Goal: Task Accomplishment & Management: Manage account settings

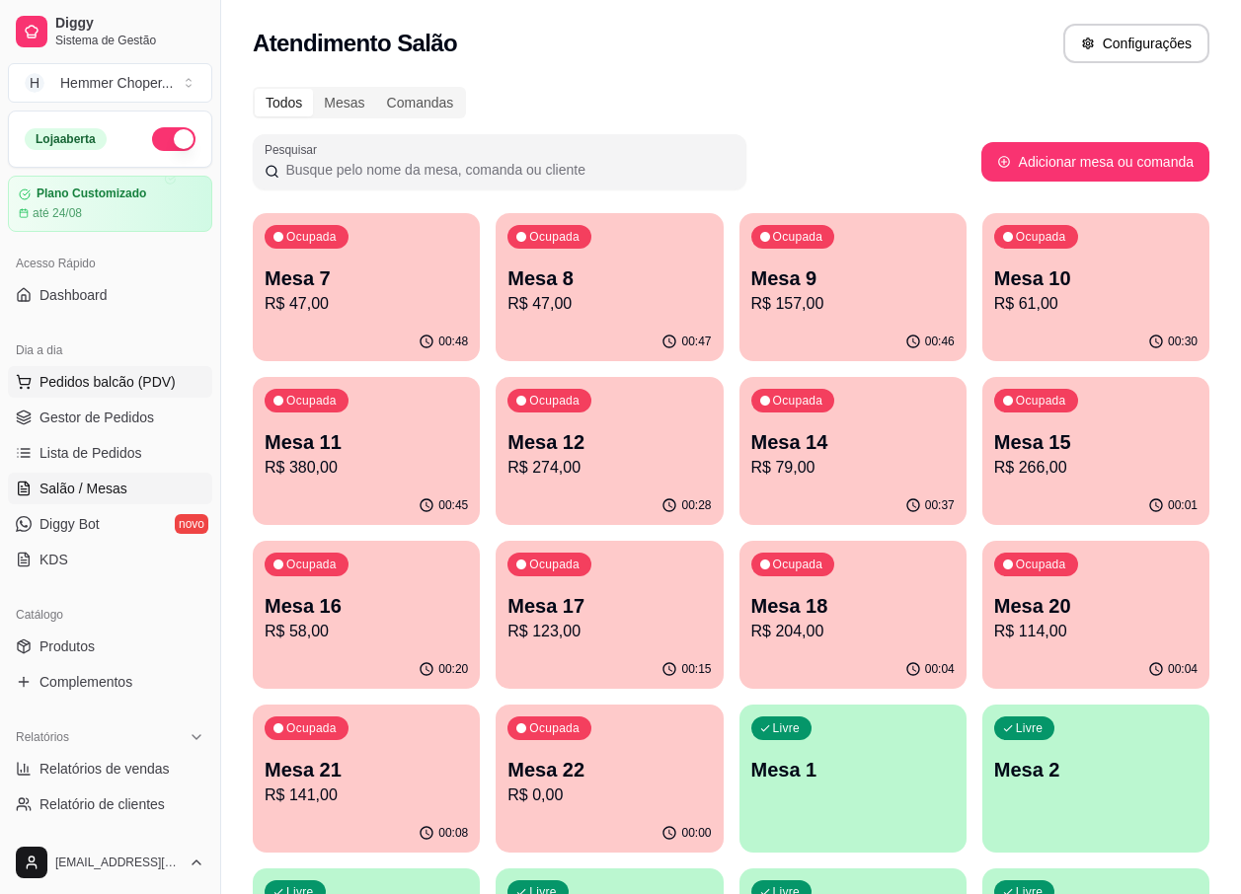
click at [125, 377] on span "Pedidos balcão (PDV)" at bounding box center [107, 382] width 136 height 20
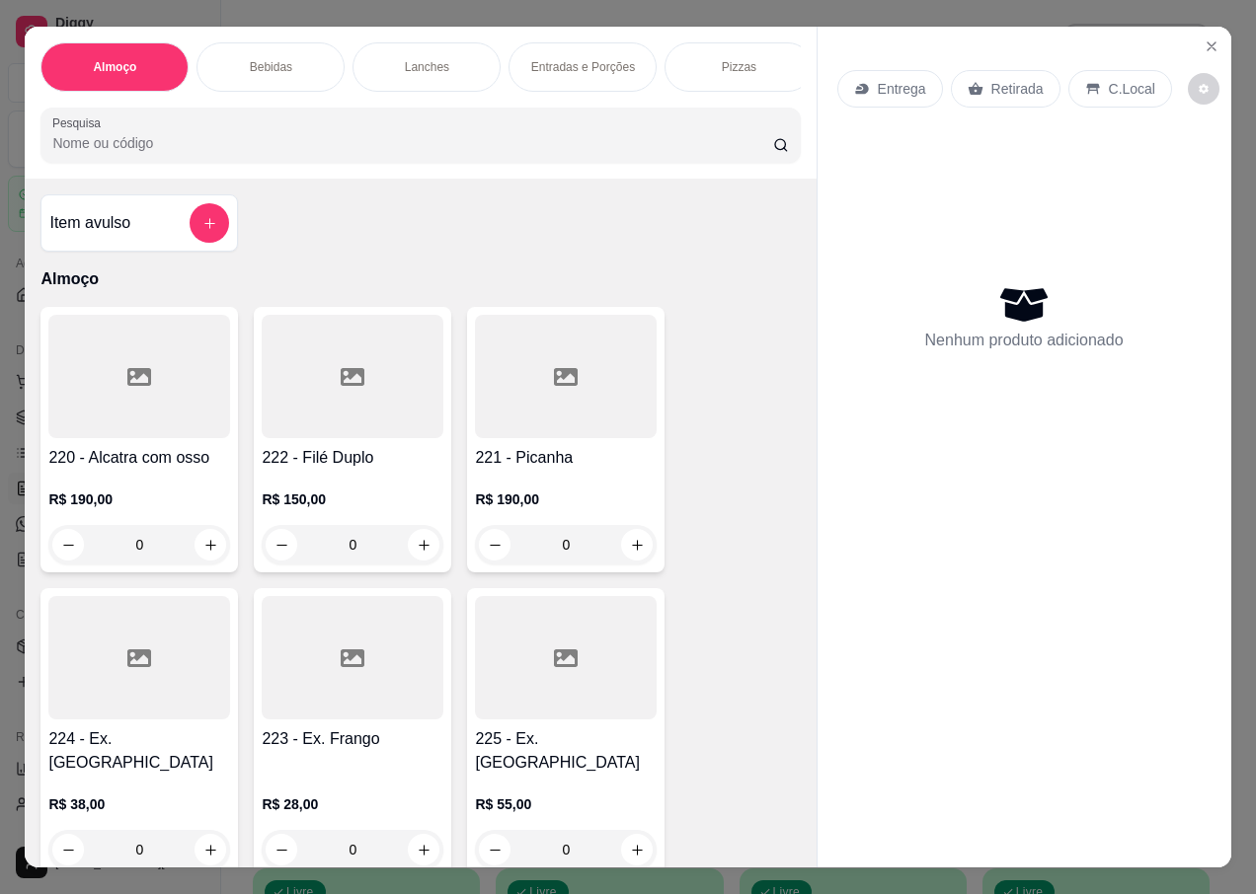
click at [999, 90] on p "Retirada" at bounding box center [1017, 89] width 52 height 20
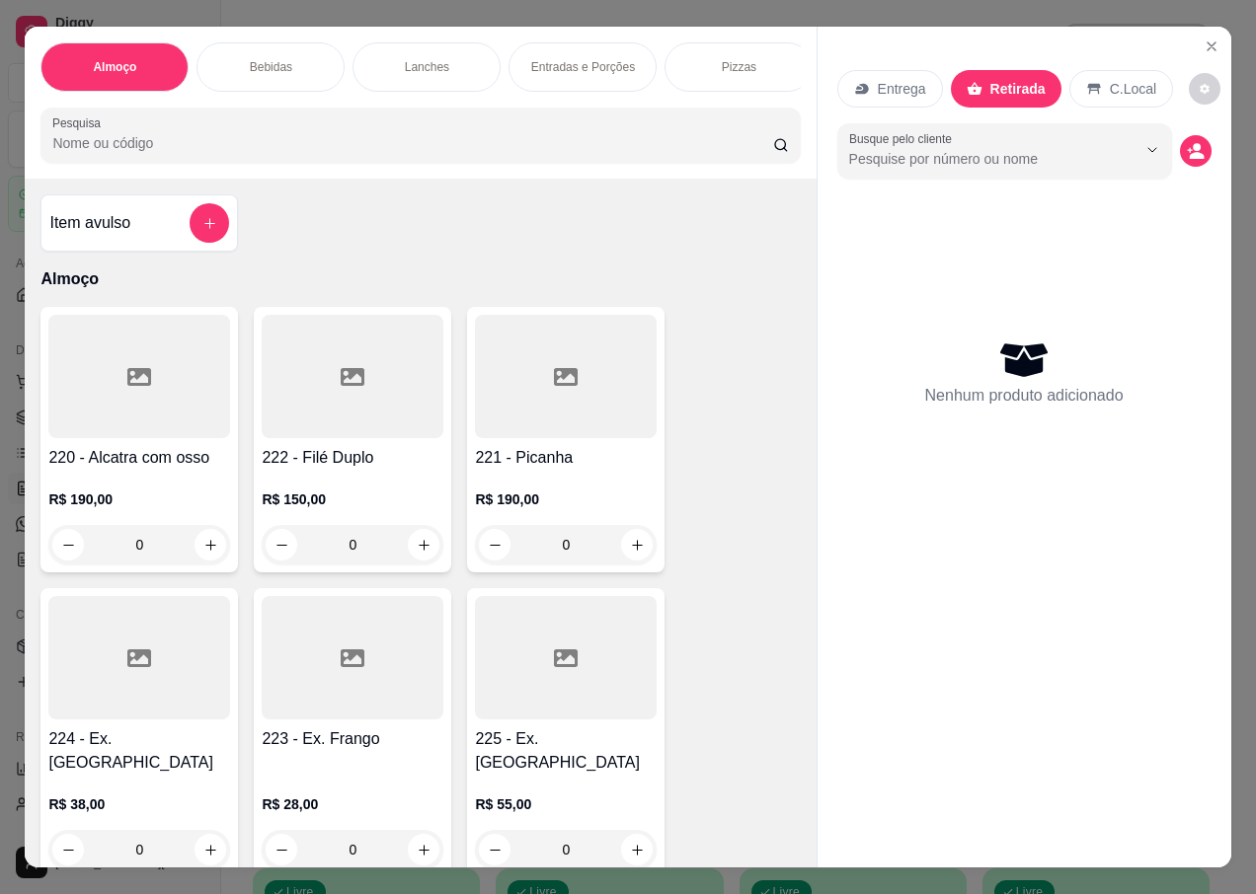
scroll to position [197, 0]
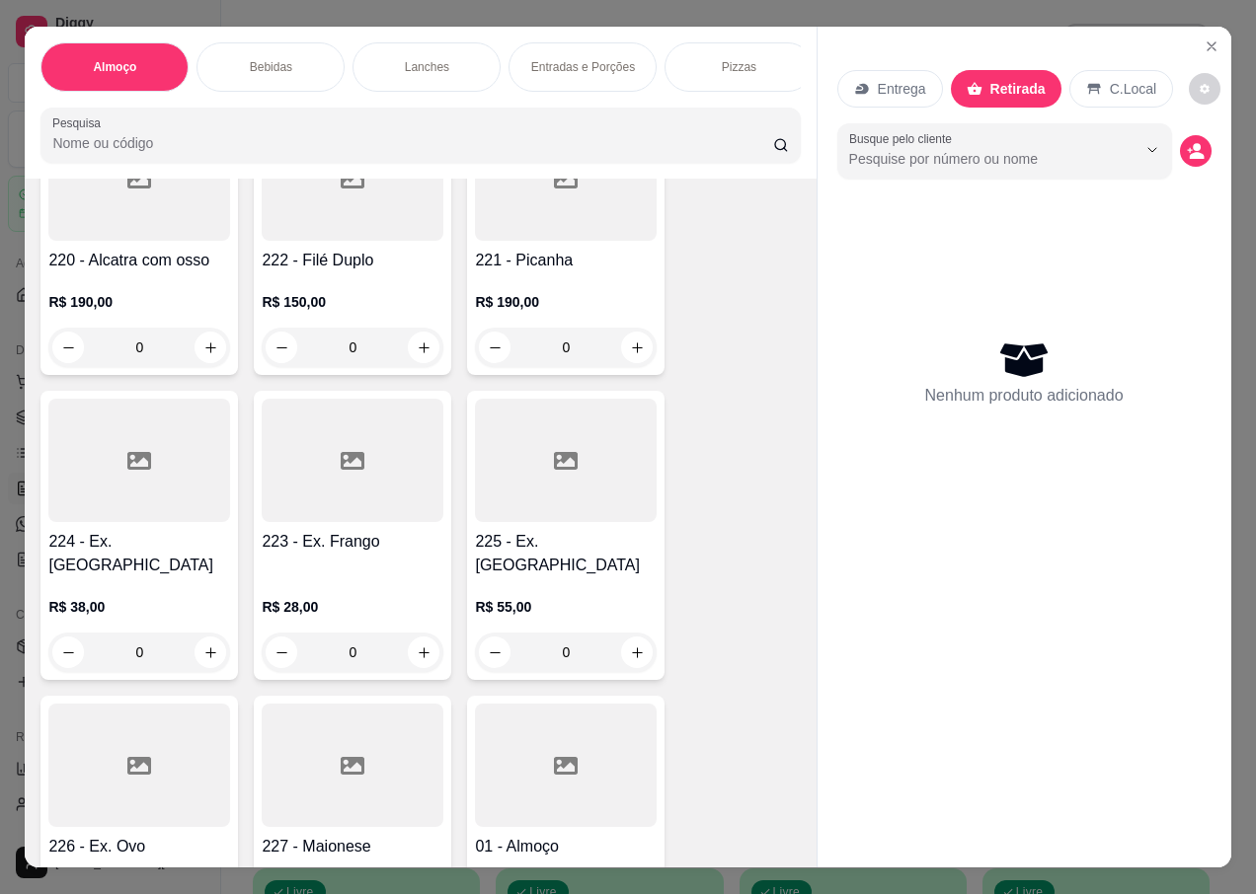
click at [204, 642] on div "0" at bounding box center [139, 652] width 182 height 39
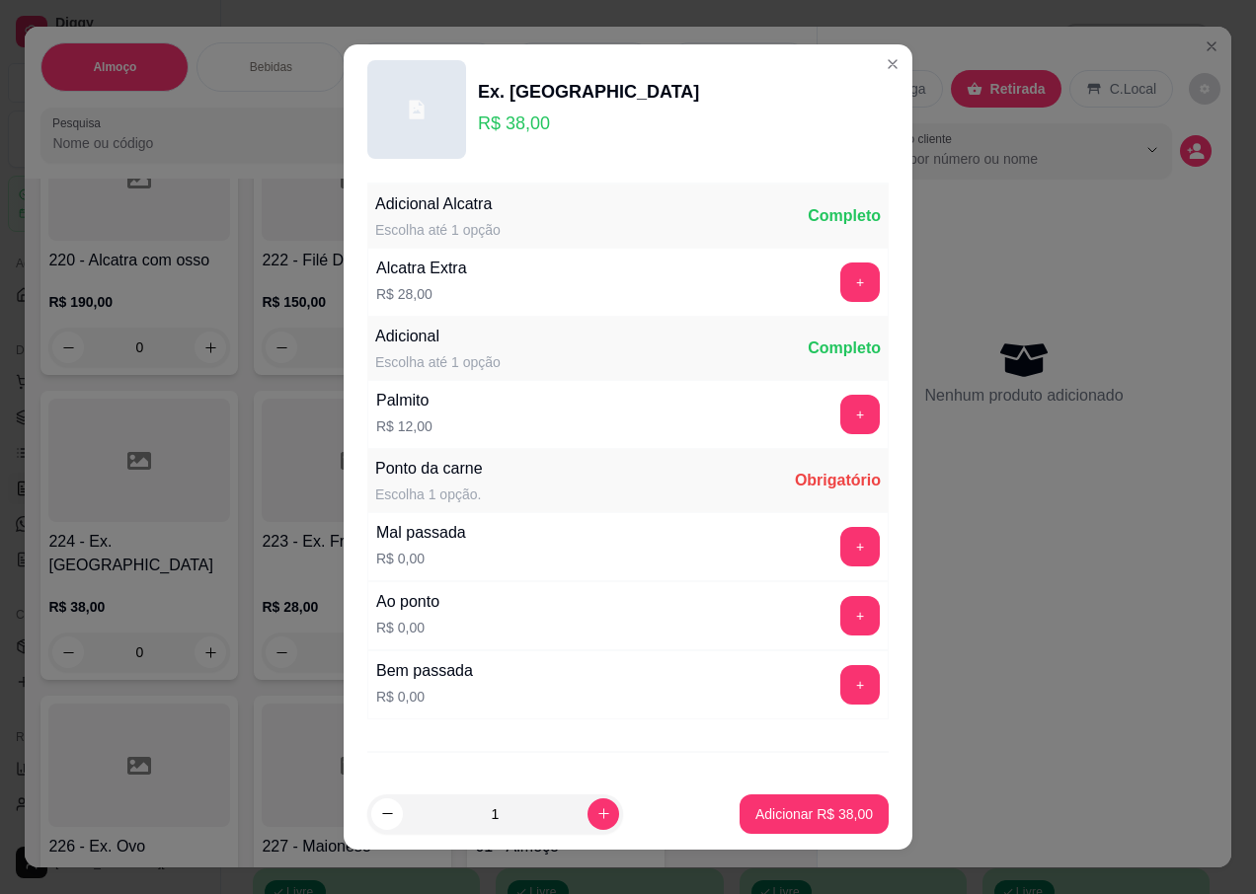
click at [840, 562] on button "+" at bounding box center [859, 546] width 39 height 39
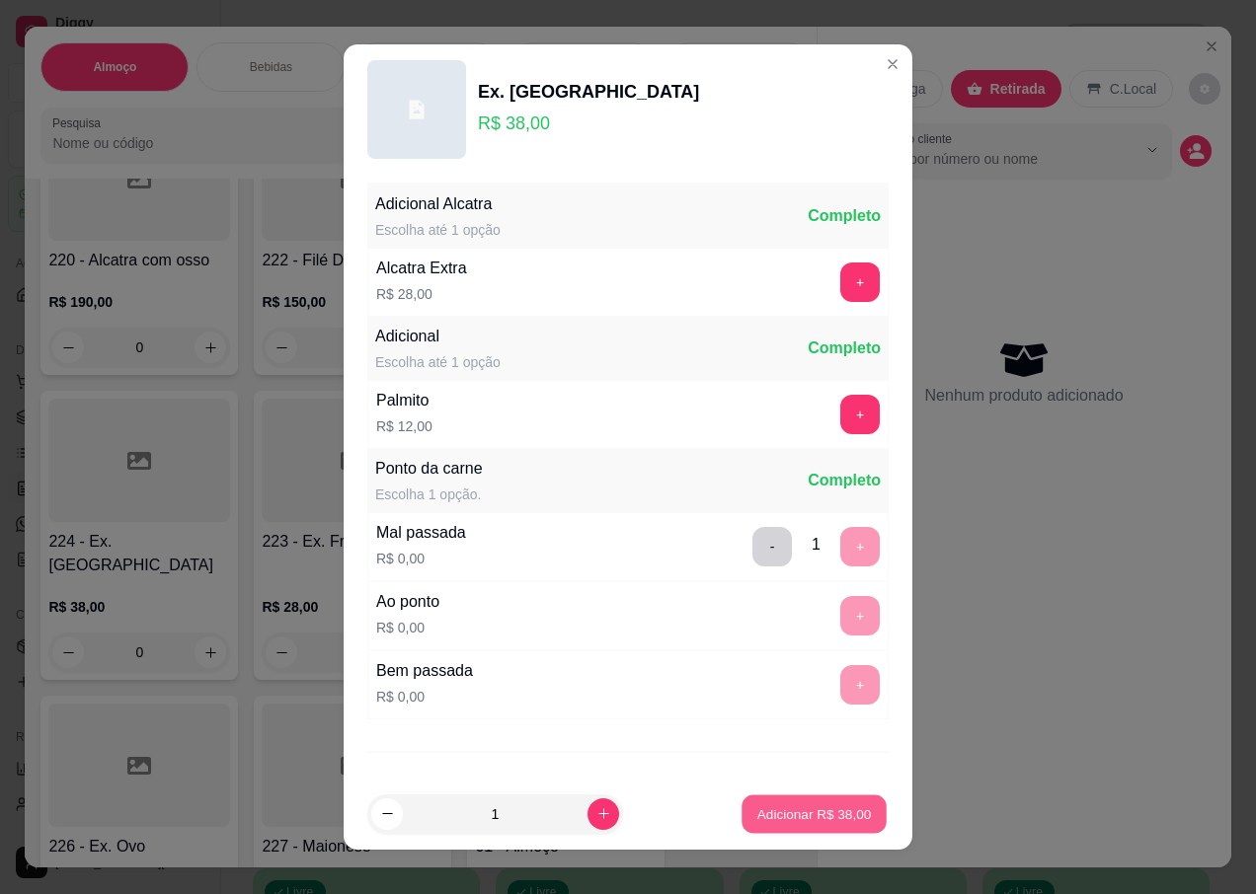
click at [769, 828] on button "Adicionar R$ 38,00" at bounding box center [813, 814] width 145 height 39
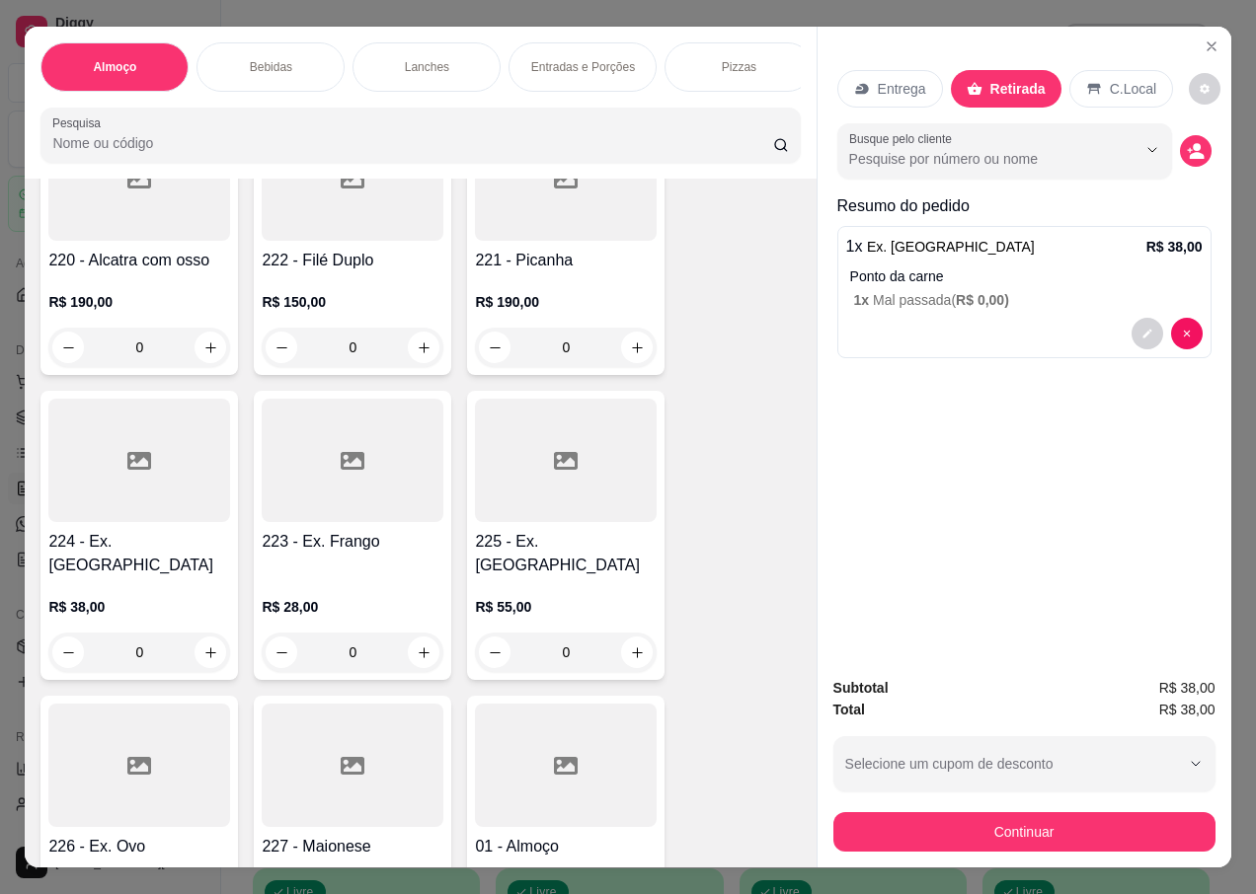
click at [199, 640] on div "0" at bounding box center [139, 652] width 182 height 39
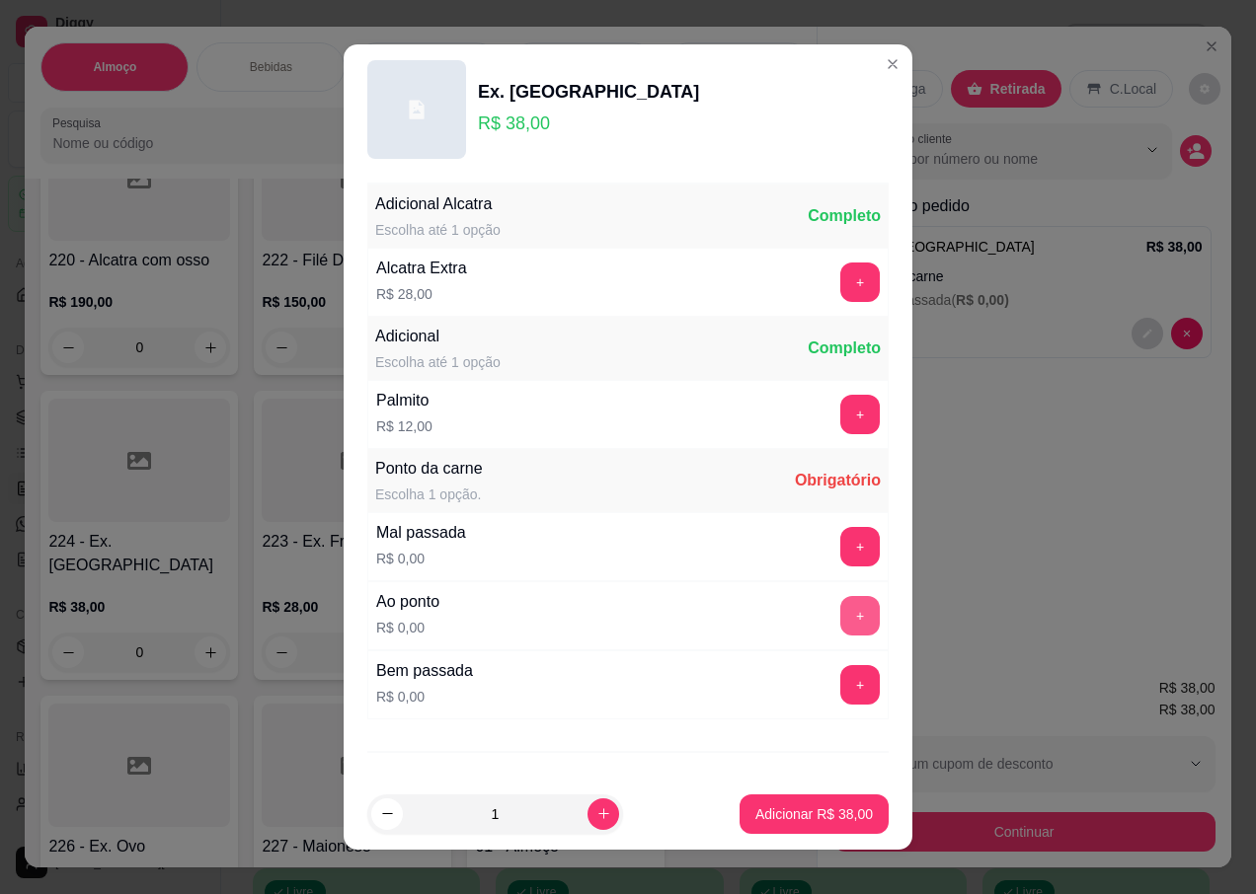
click at [840, 602] on button "+" at bounding box center [859, 615] width 39 height 39
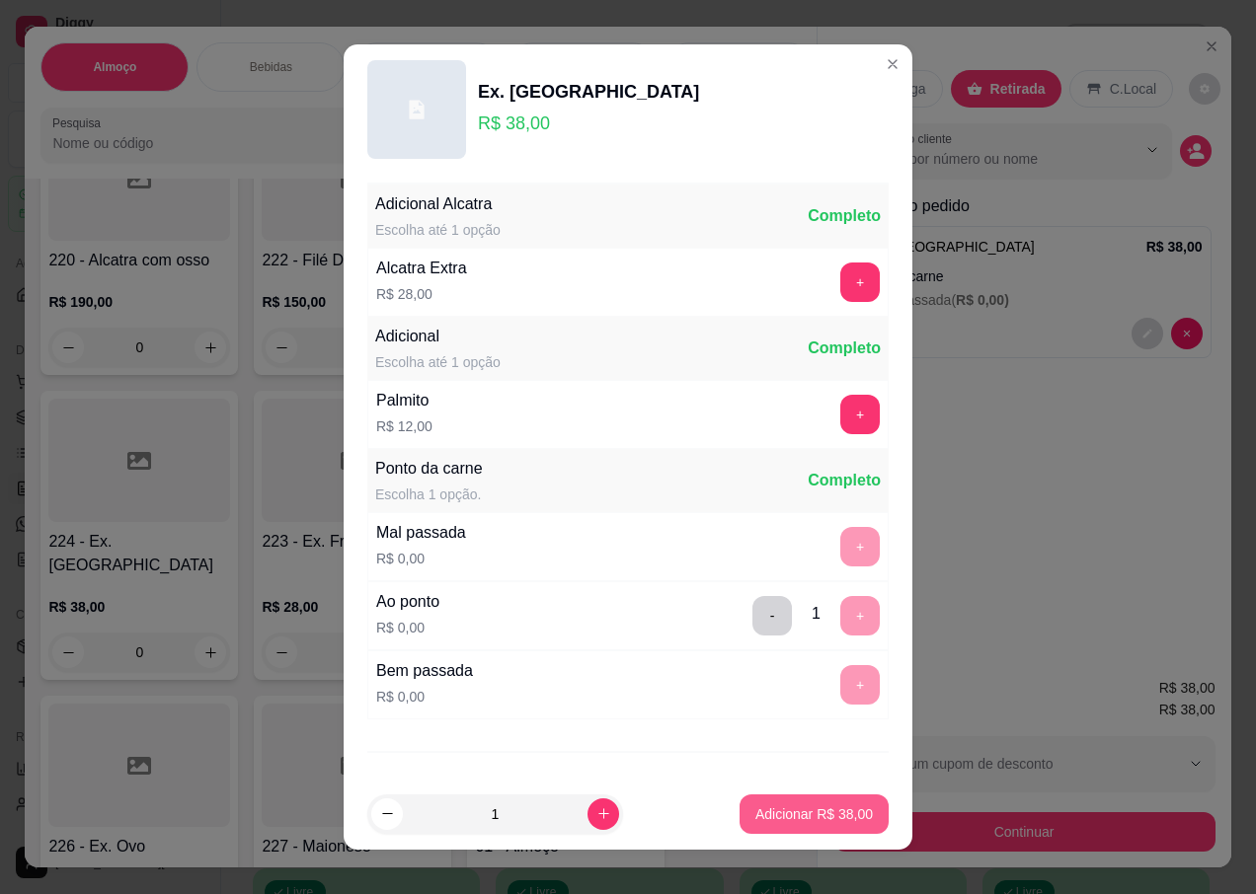
click at [786, 816] on p "Adicionar R$ 38,00" at bounding box center [813, 815] width 117 height 20
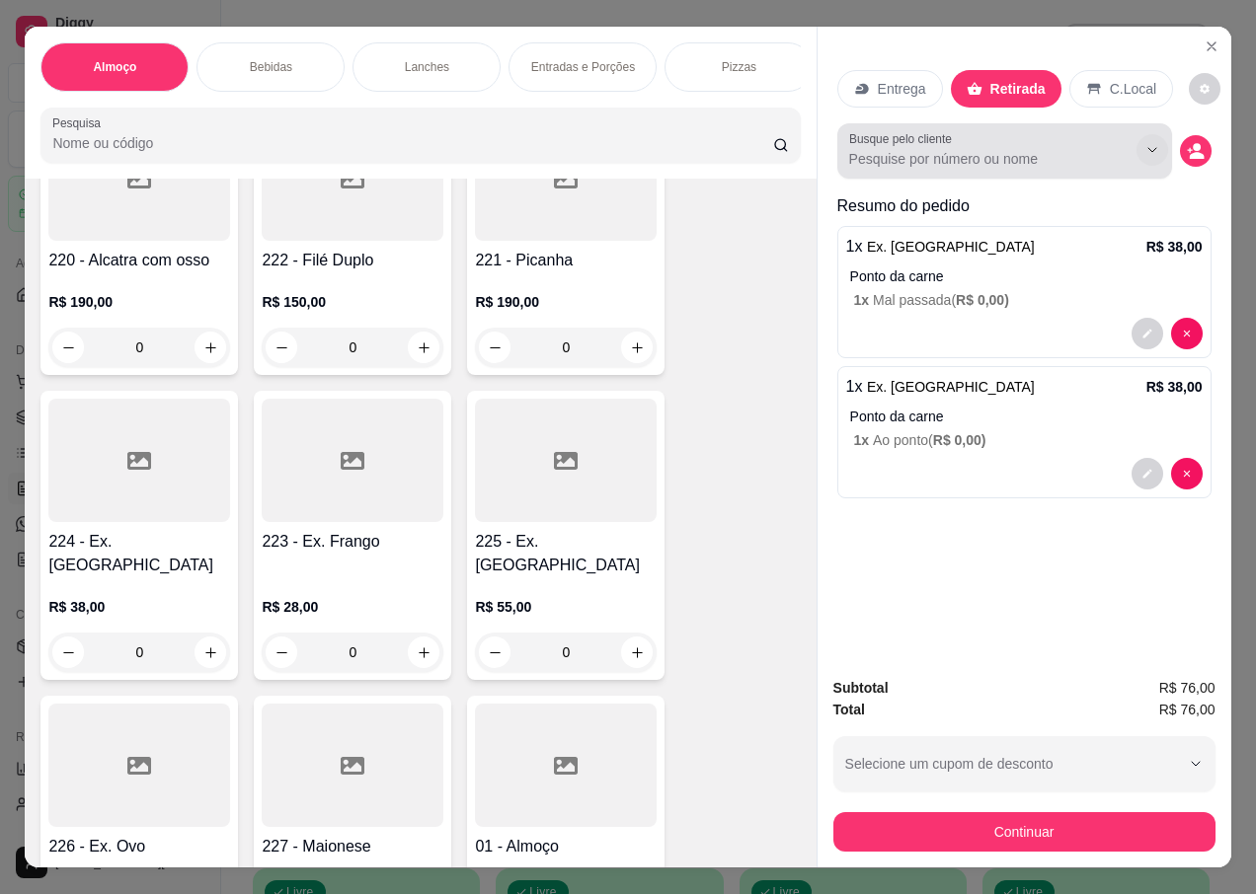
click at [1136, 150] on button "Show suggestions" at bounding box center [1152, 150] width 32 height 32
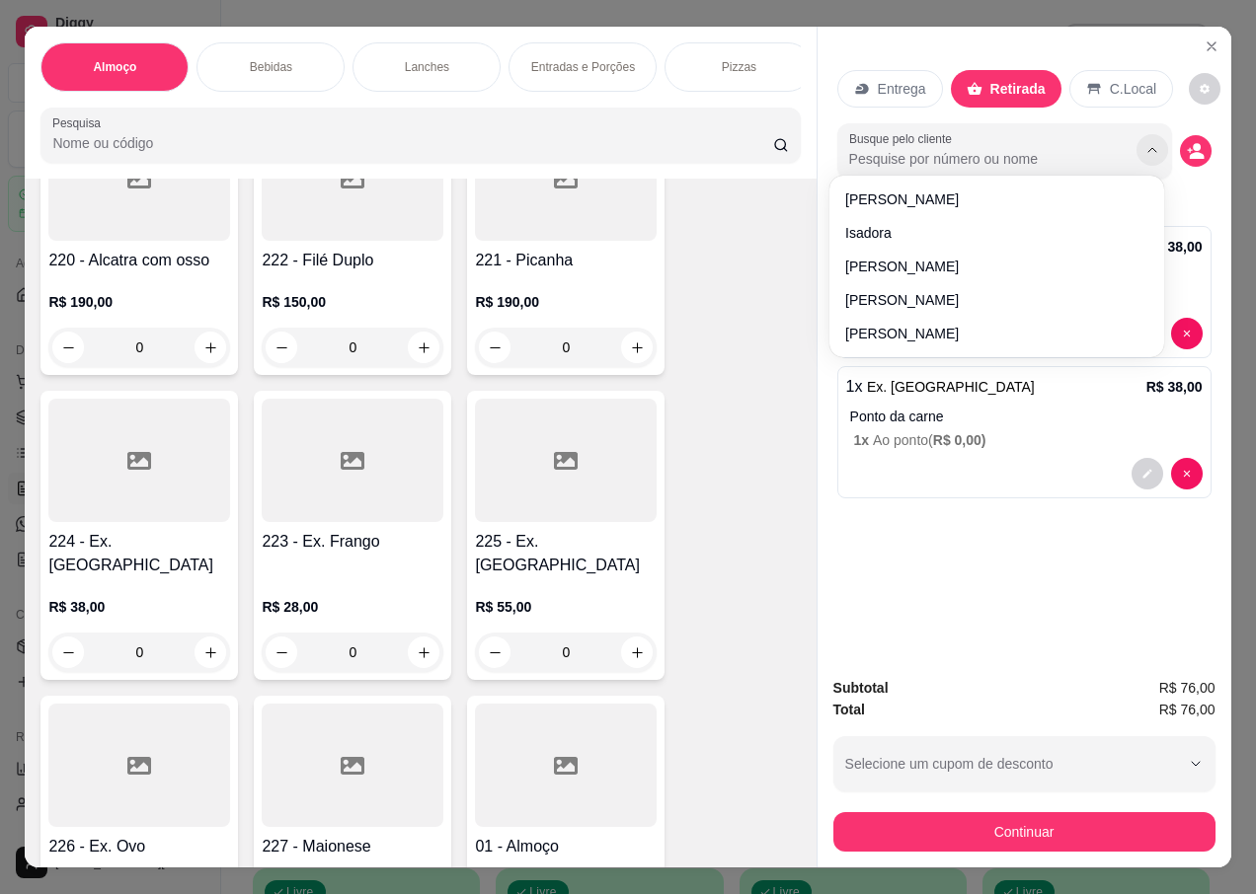
click at [1196, 145] on icon "decrease-product-quantity" at bounding box center [1196, 151] width 18 height 18
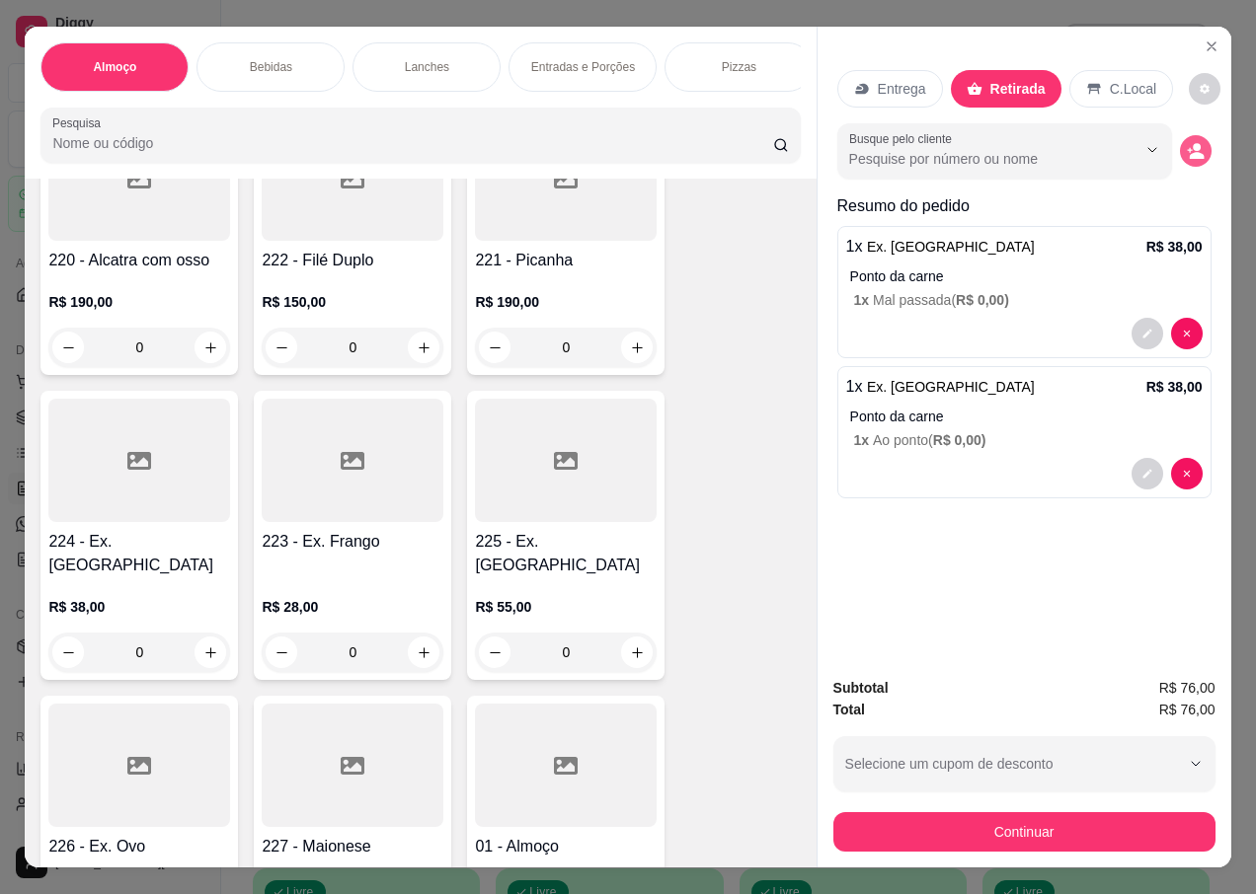
click at [1183, 155] on button "decrease-product-quantity" at bounding box center [1196, 151] width 32 height 32
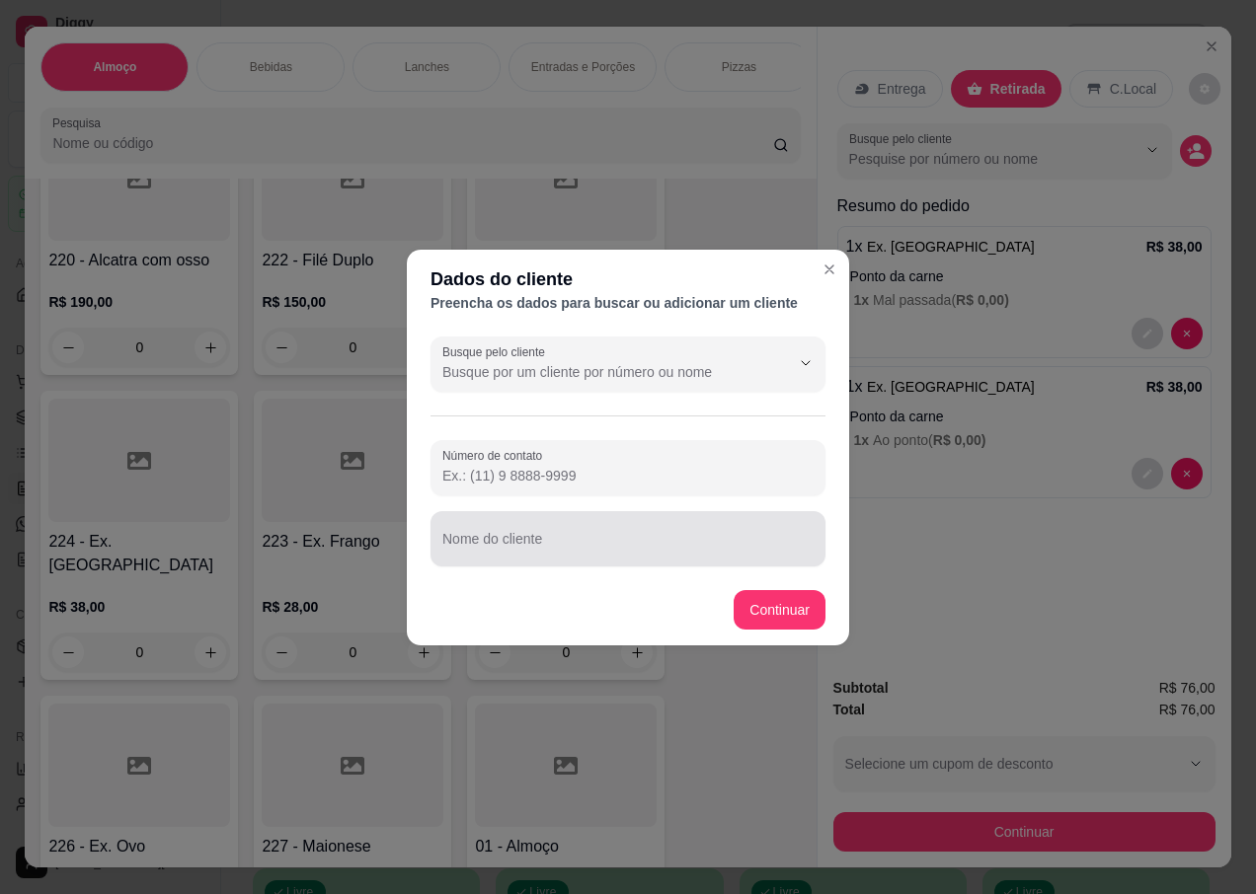
click at [519, 541] on div "Nome do cliente" at bounding box center [627, 538] width 395 height 55
type input "[PERSON_NAME]"
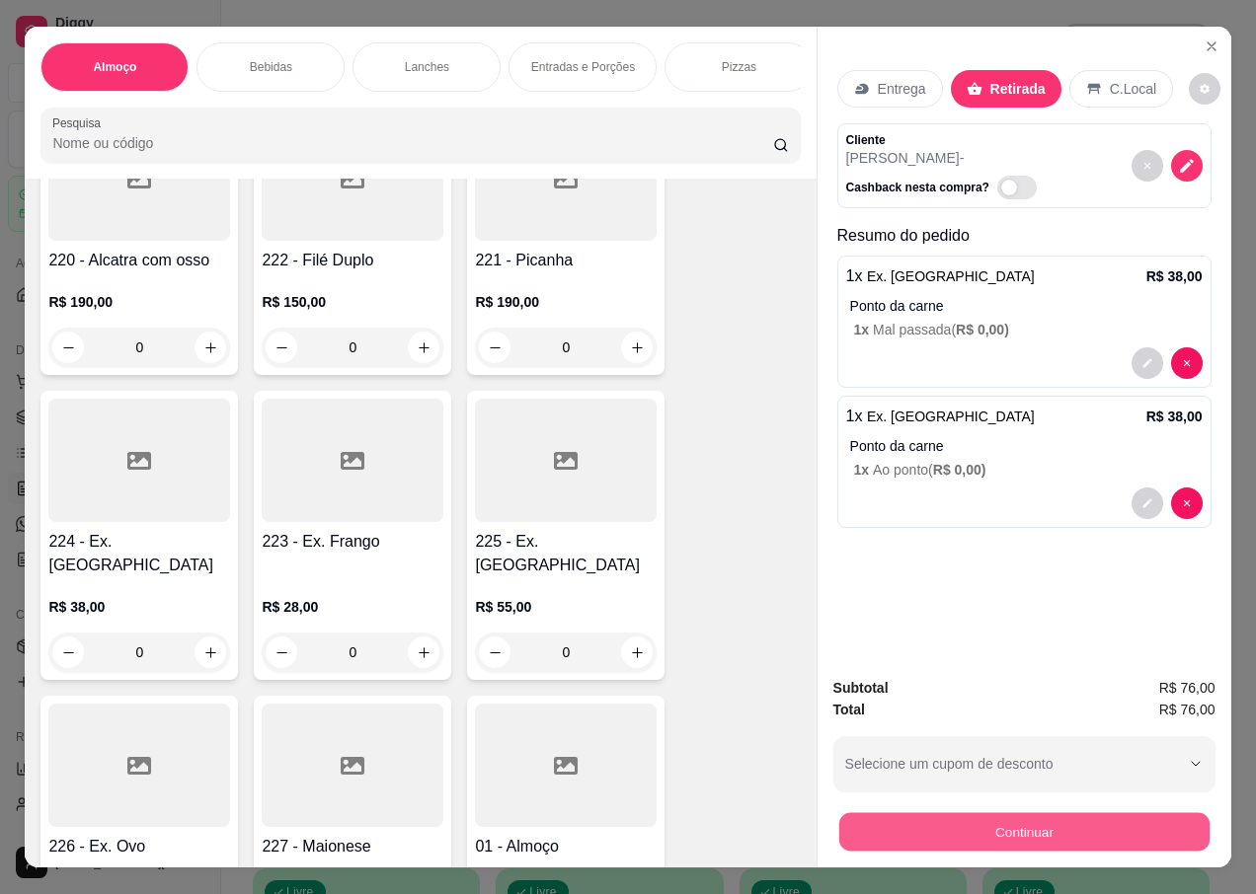
click at [922, 826] on button "Continuar" at bounding box center [1023, 832] width 370 height 39
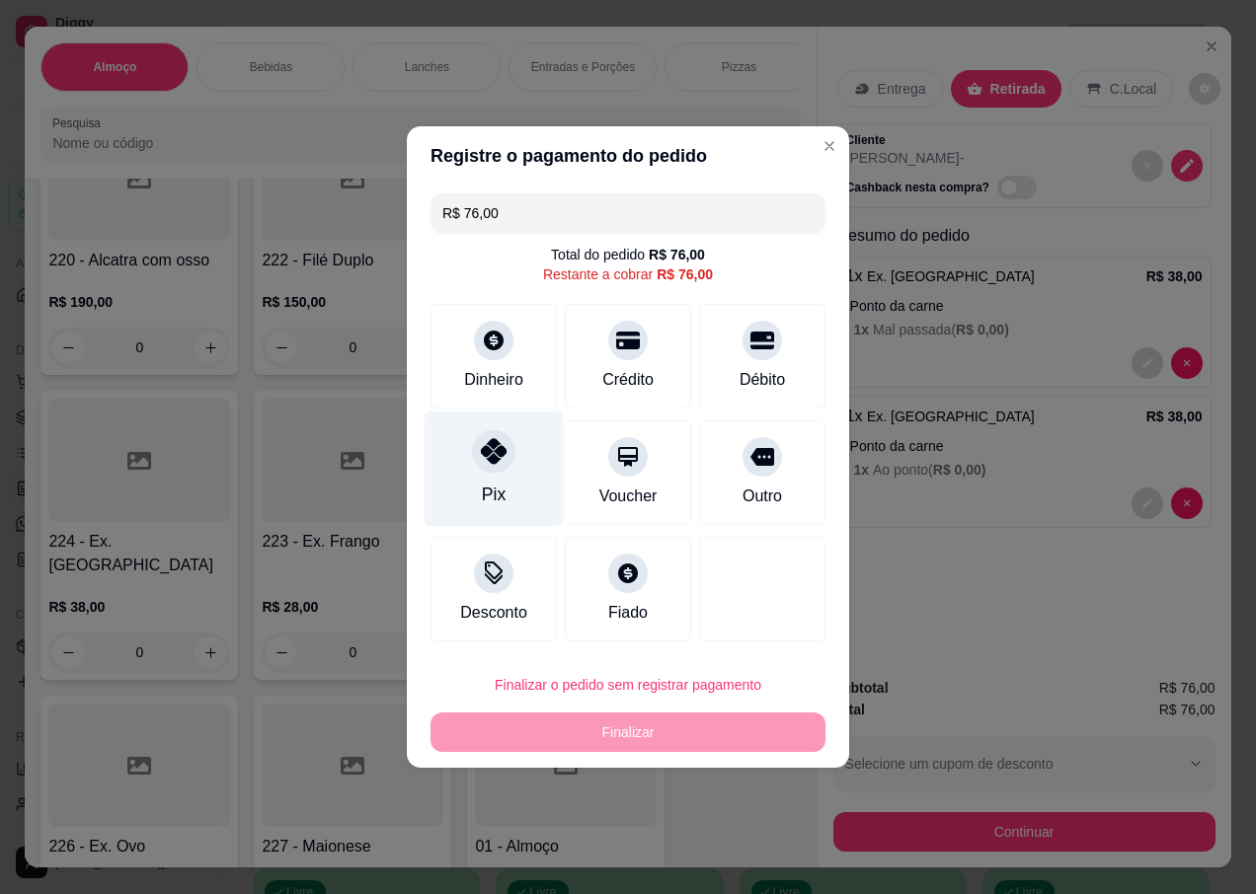
click at [495, 477] on div "Pix" at bounding box center [494, 470] width 139 height 116
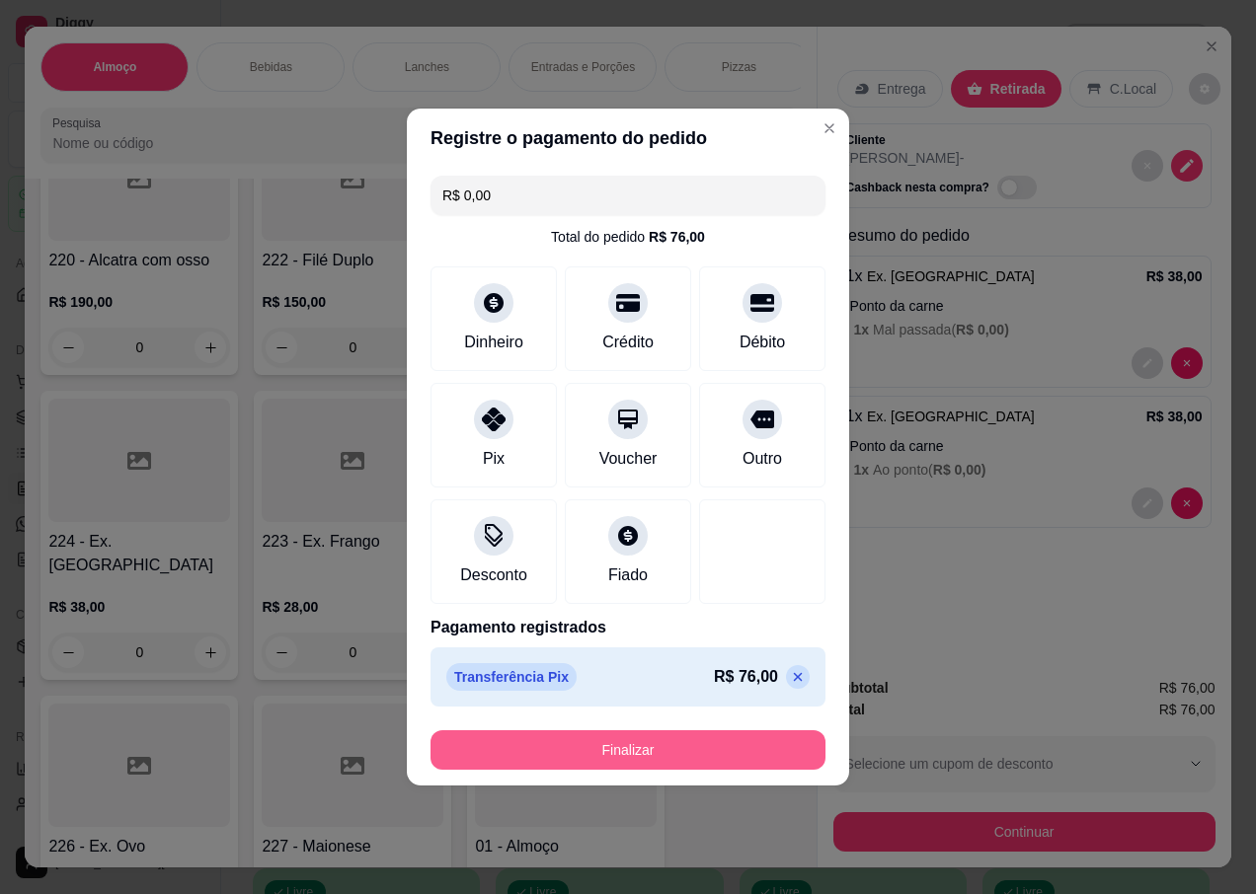
click at [576, 745] on button "Finalizar" at bounding box center [627, 750] width 395 height 39
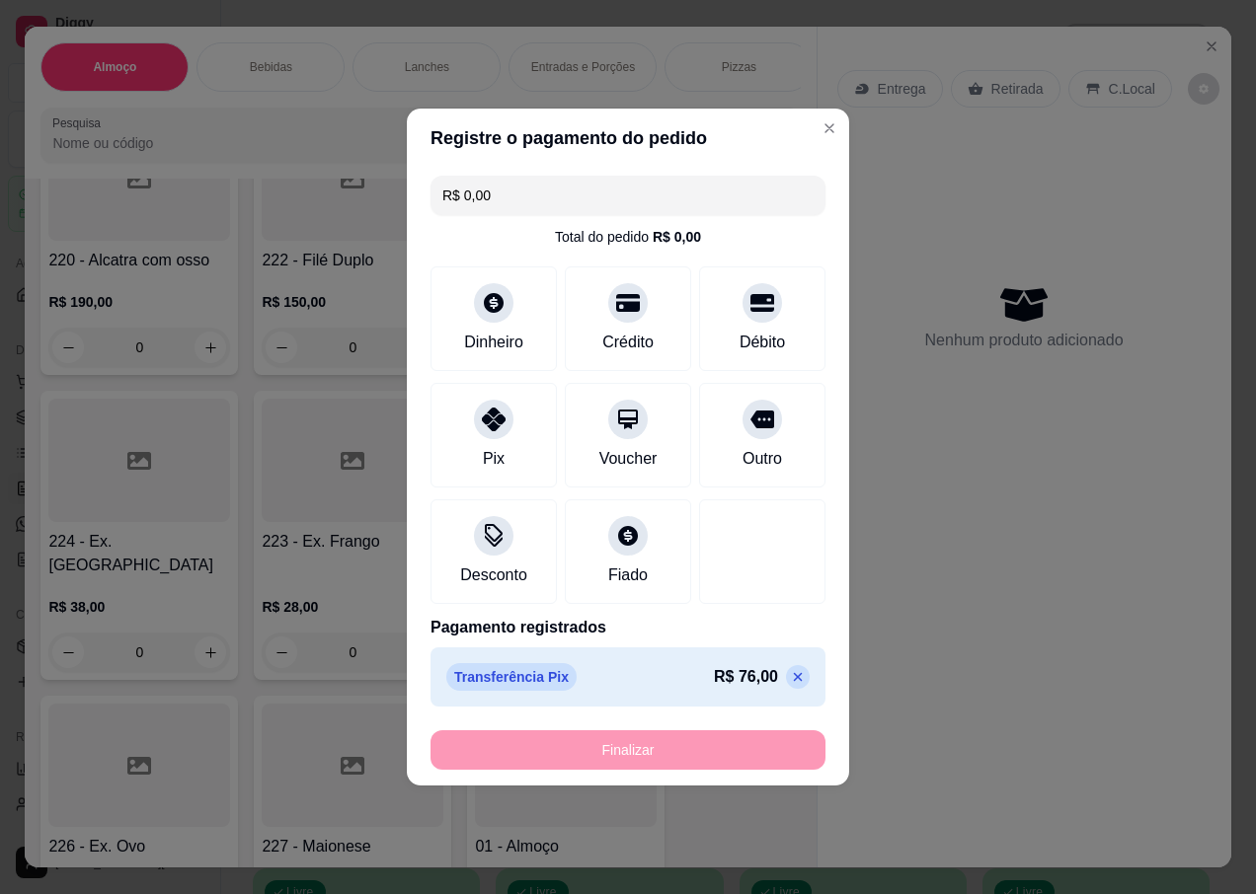
type input "-R$ 76,00"
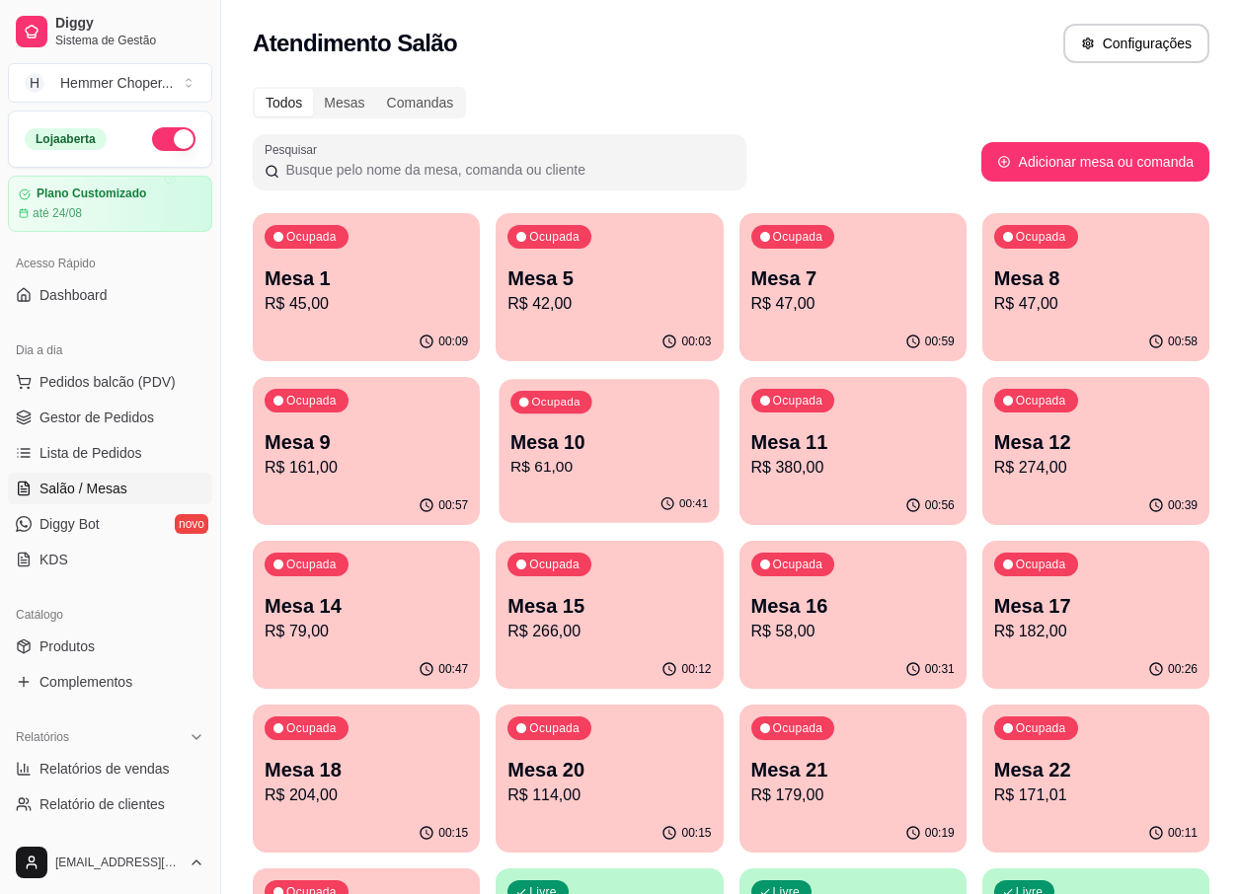
click at [588, 438] on p "Mesa 10" at bounding box center [608, 442] width 197 height 27
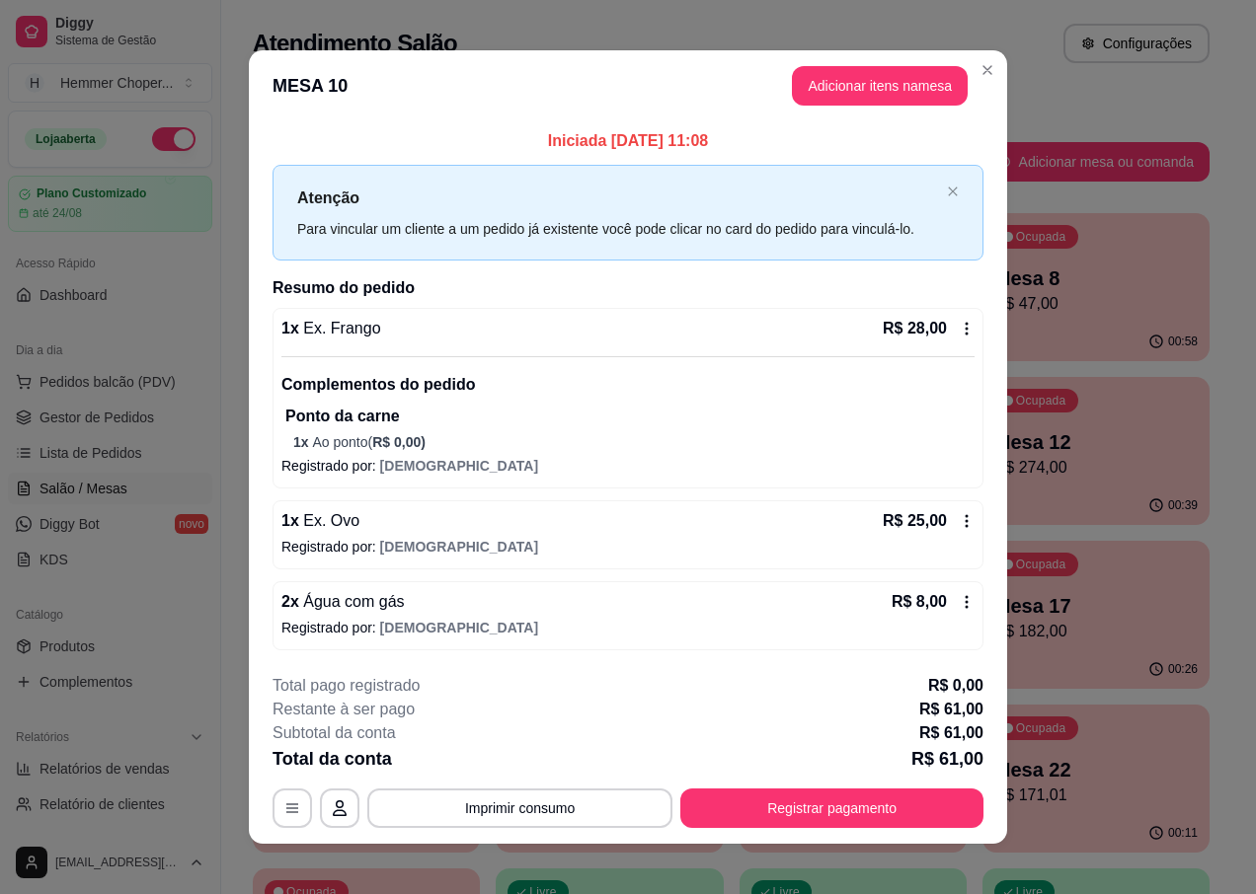
scroll to position [13, 0]
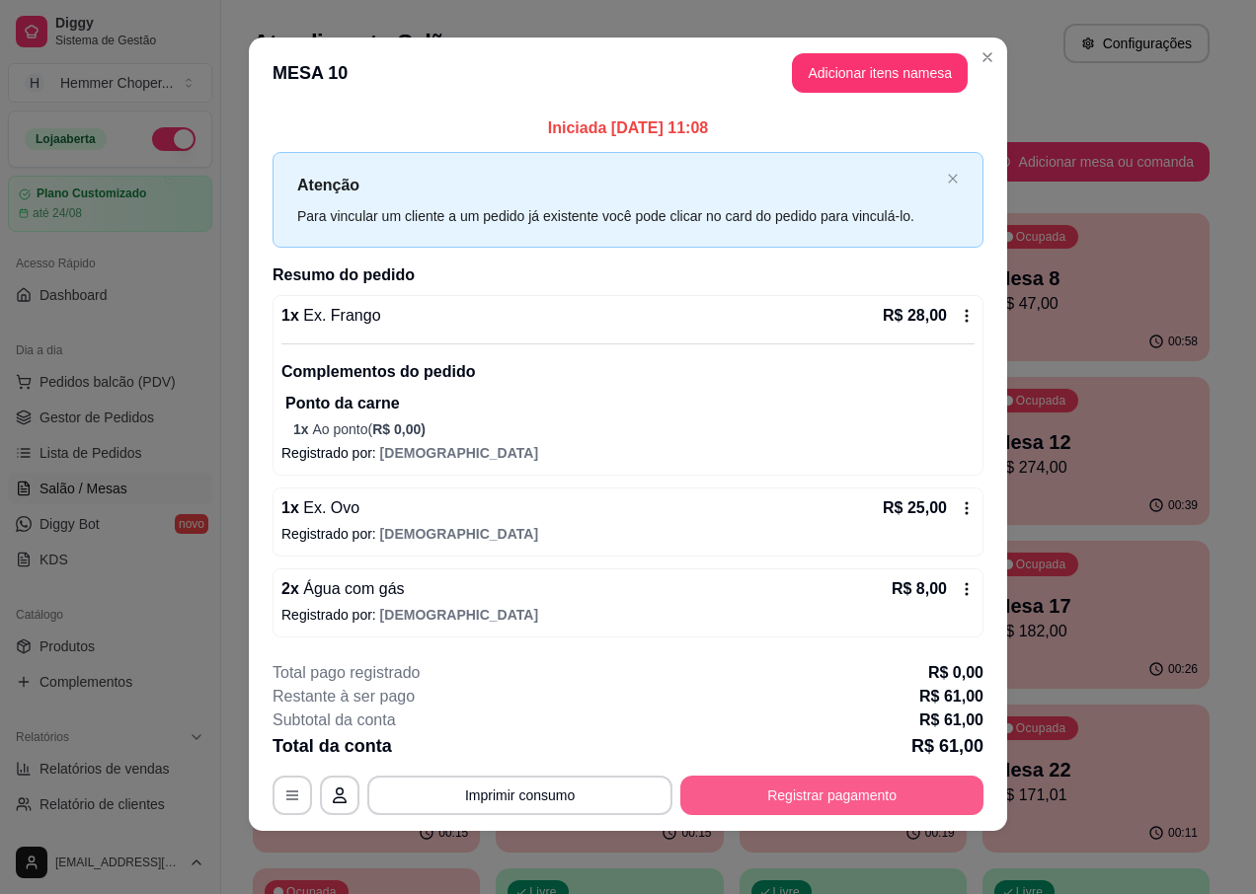
click at [858, 797] on button "Registrar pagamento" at bounding box center [831, 795] width 303 height 39
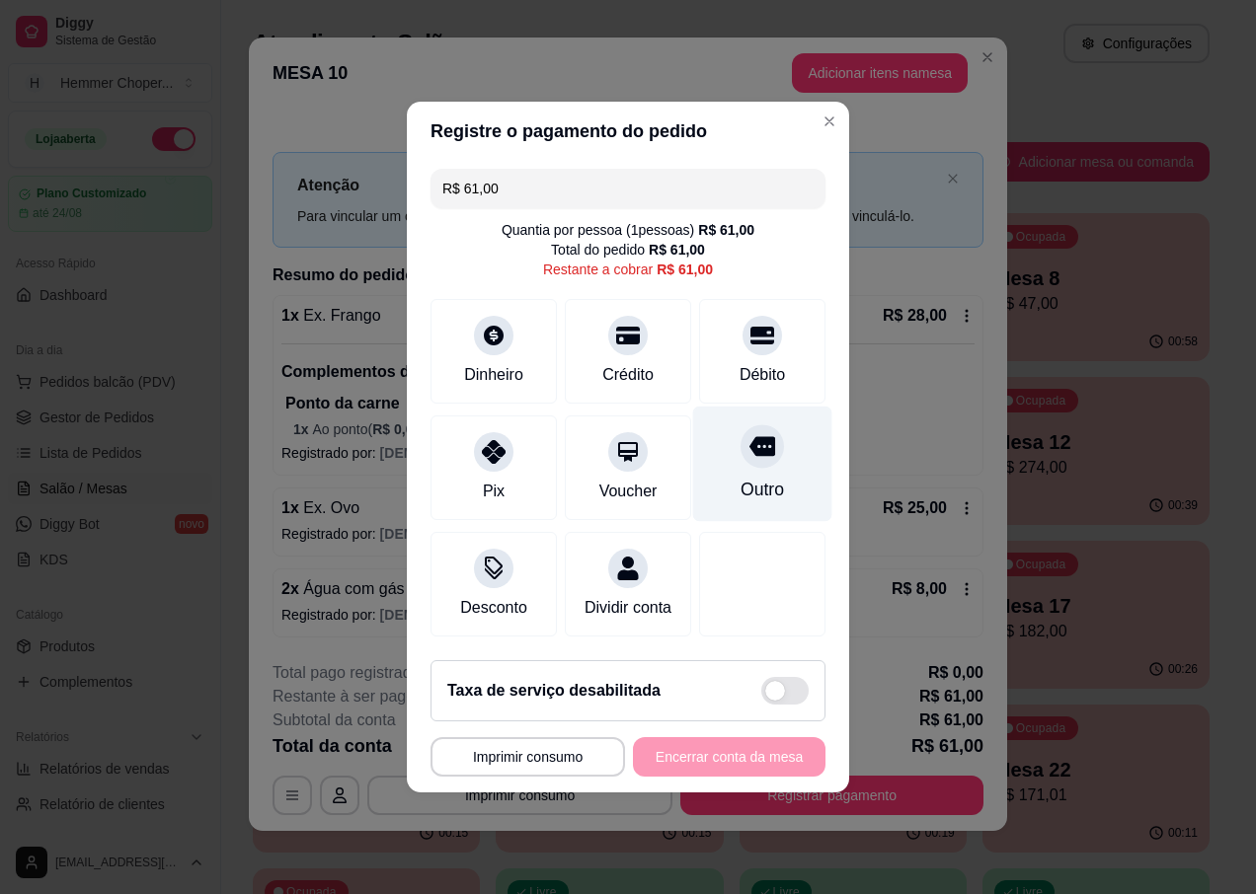
click at [755, 441] on icon at bounding box center [762, 447] width 26 height 20
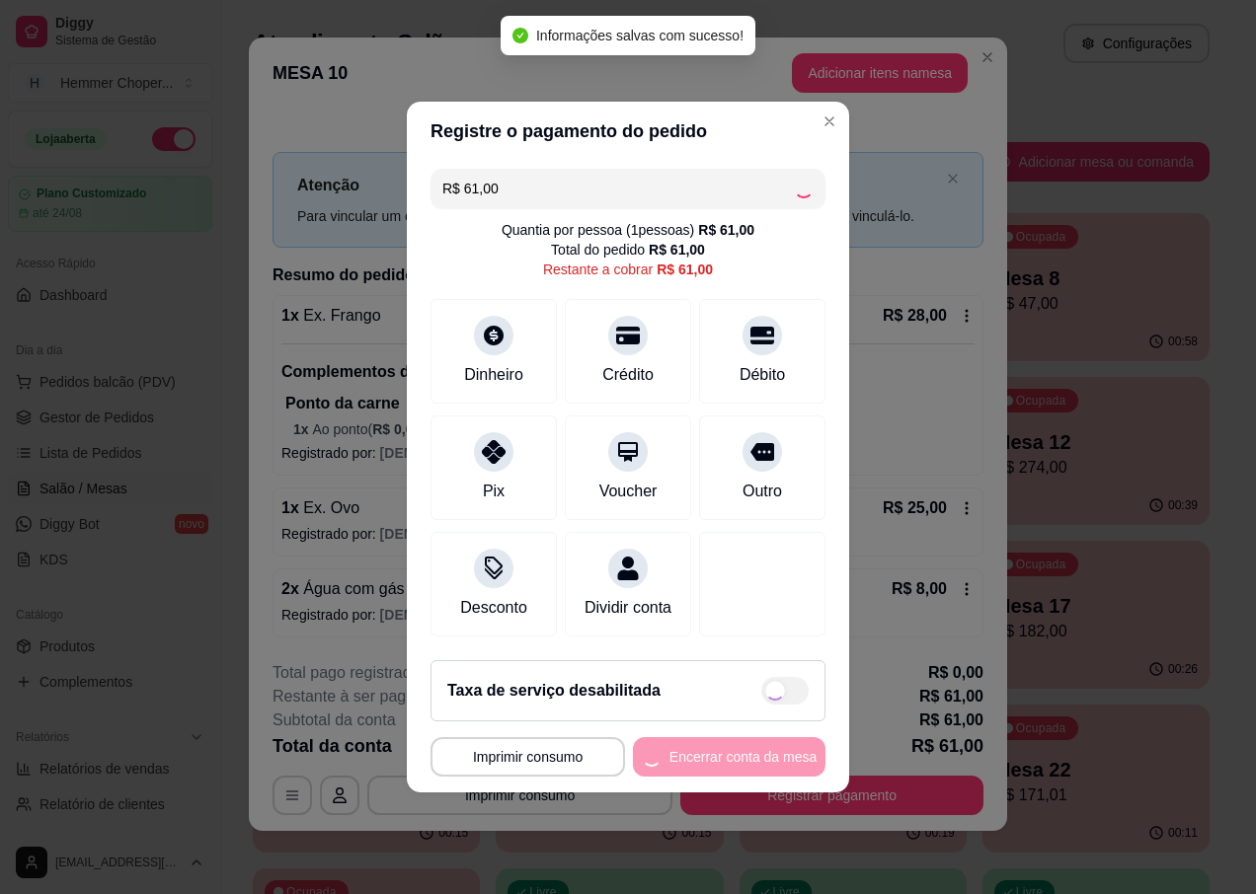
type input "R$ 0,00"
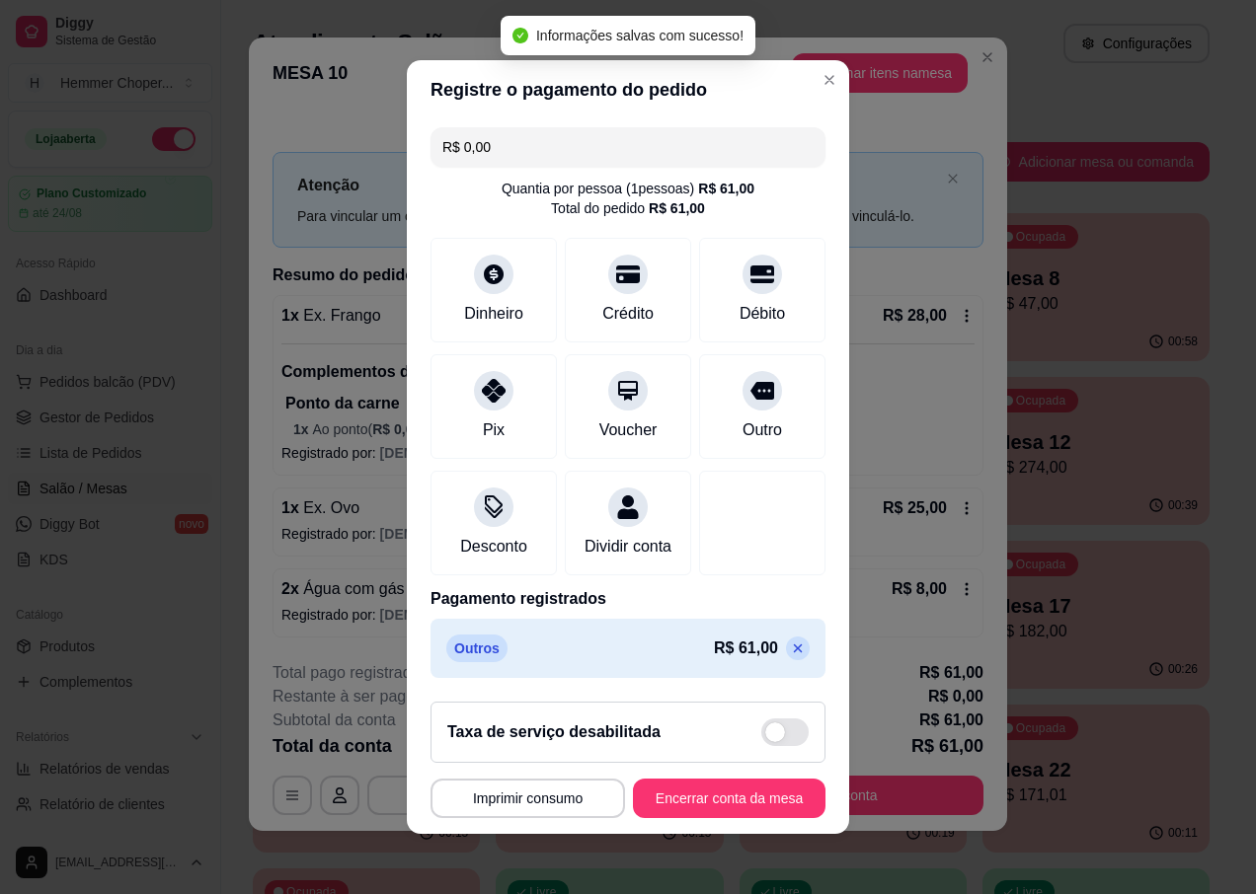
click at [725, 817] on button "Encerrar conta da mesa" at bounding box center [729, 798] width 193 height 39
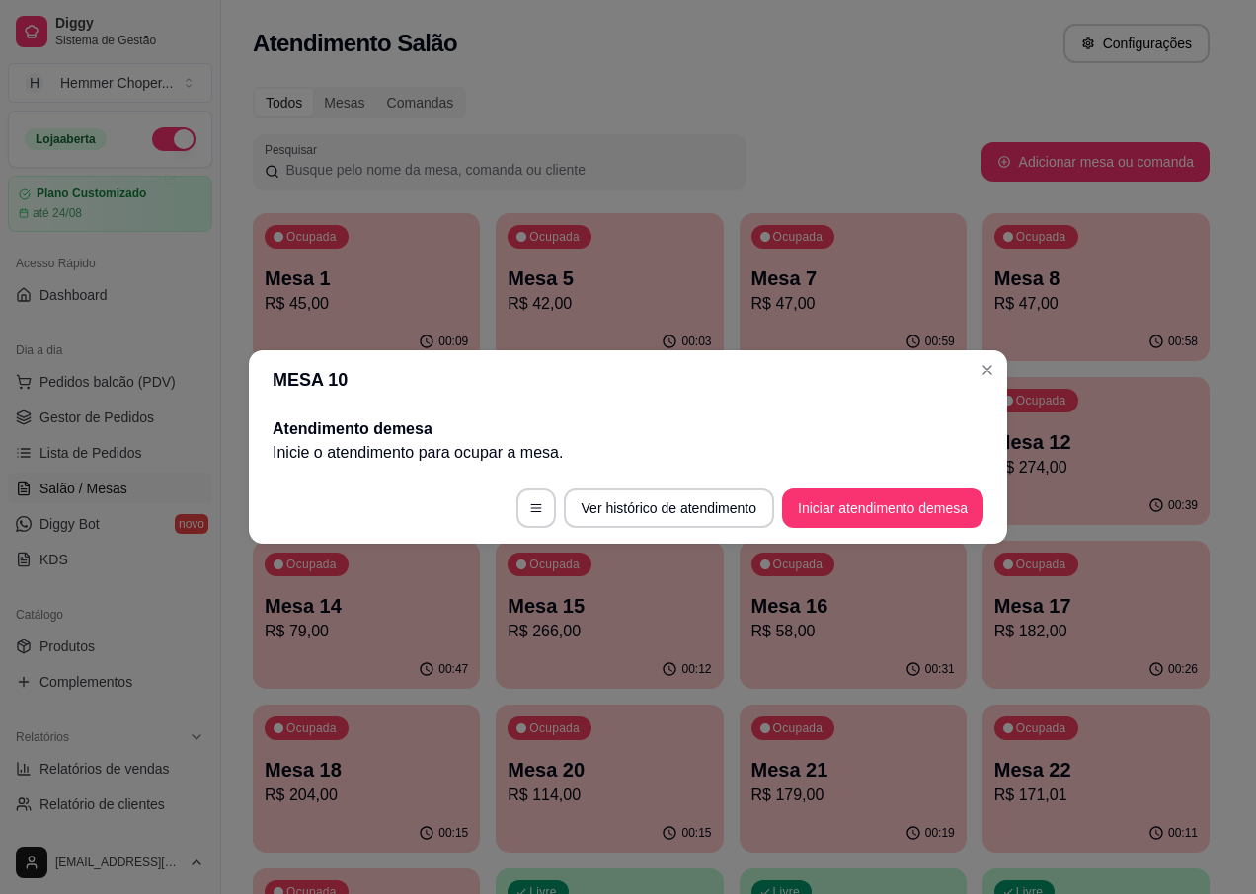
scroll to position [0, 0]
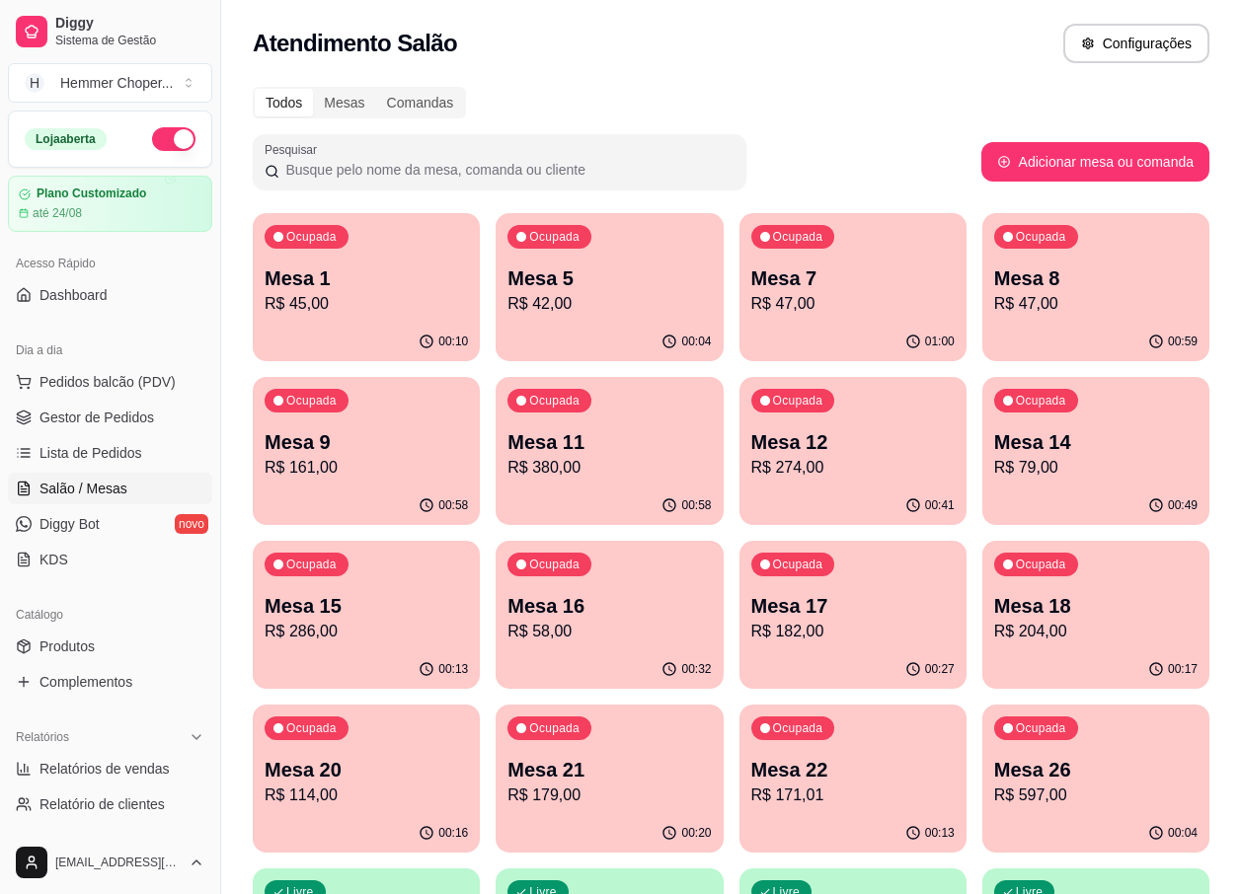
click at [869, 474] on p "R$ 274,00" at bounding box center [852, 468] width 203 height 24
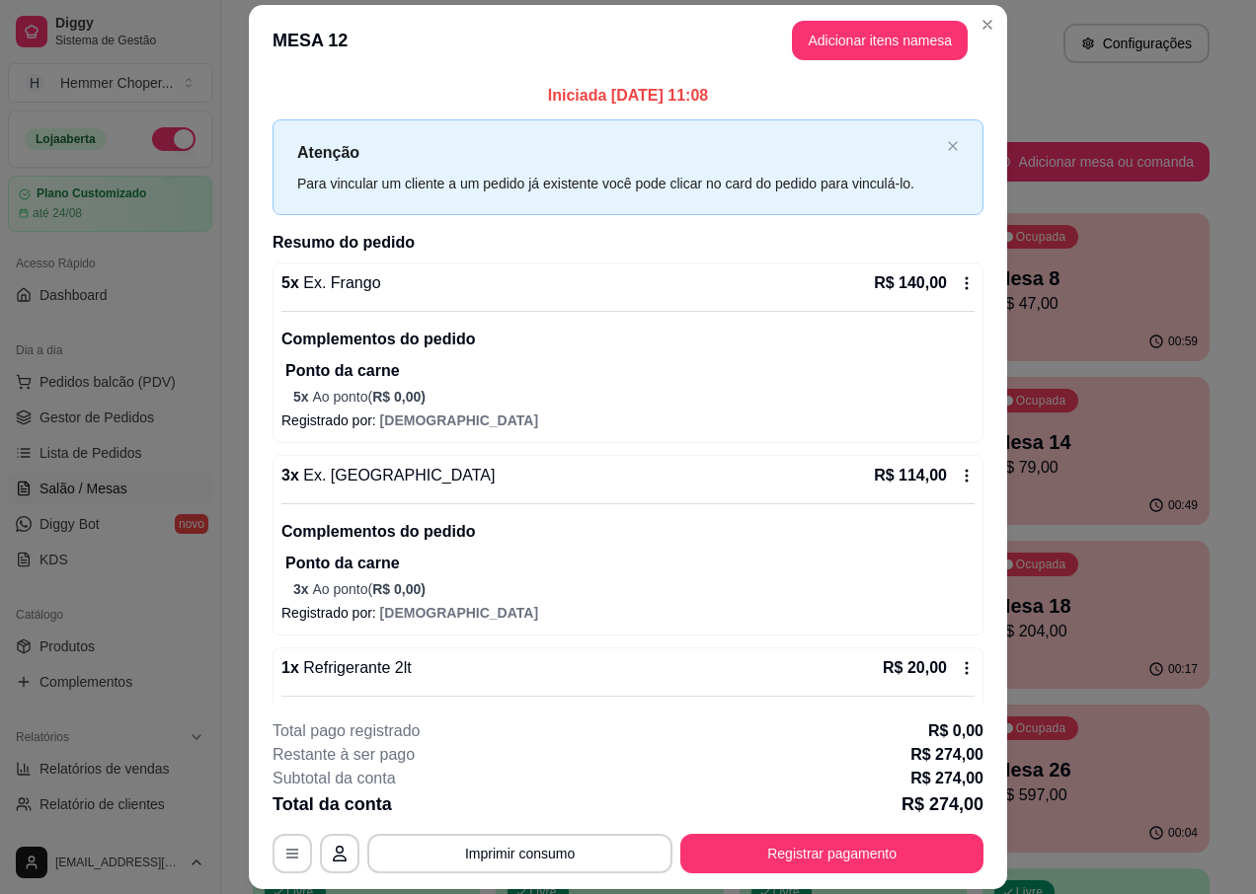
scroll to position [131, 0]
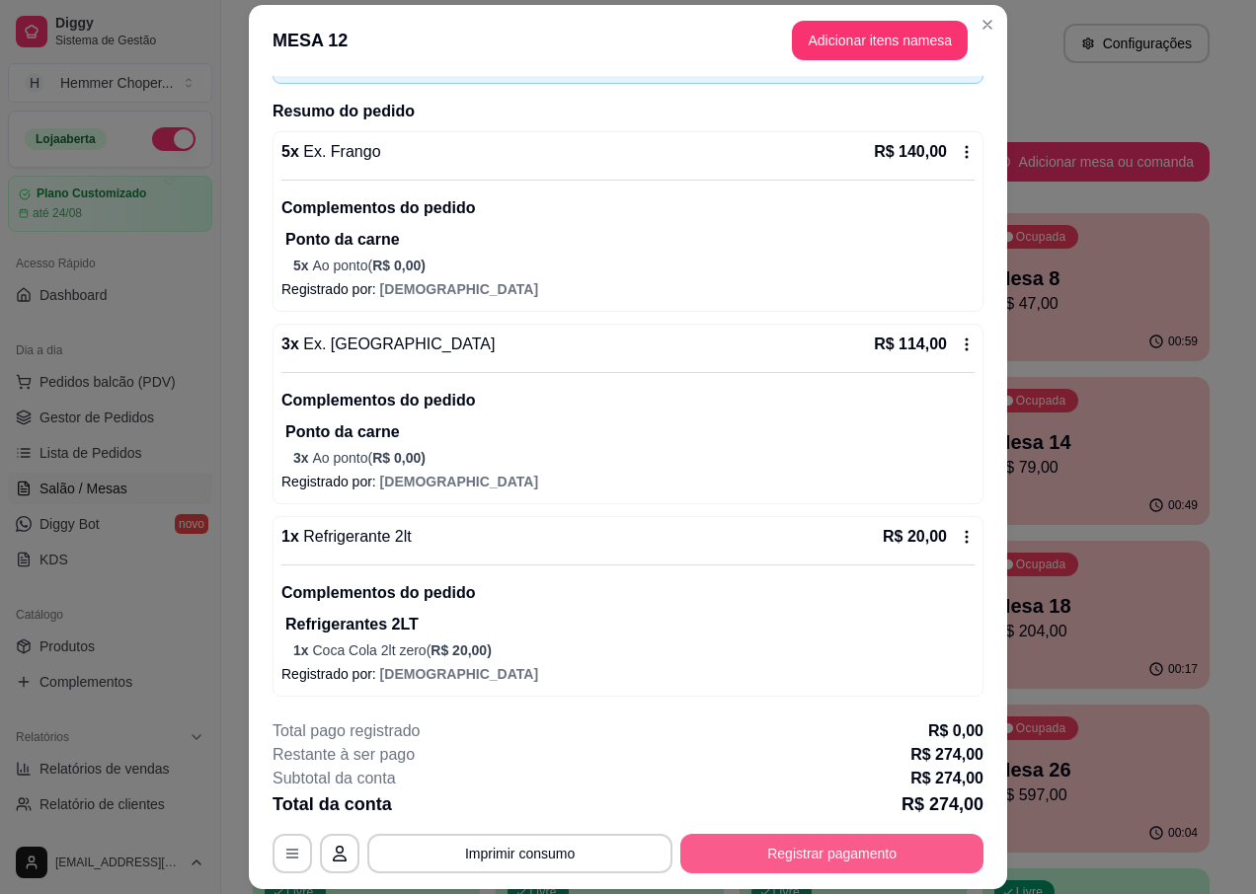
click at [764, 873] on button "Registrar pagamento" at bounding box center [831, 853] width 303 height 39
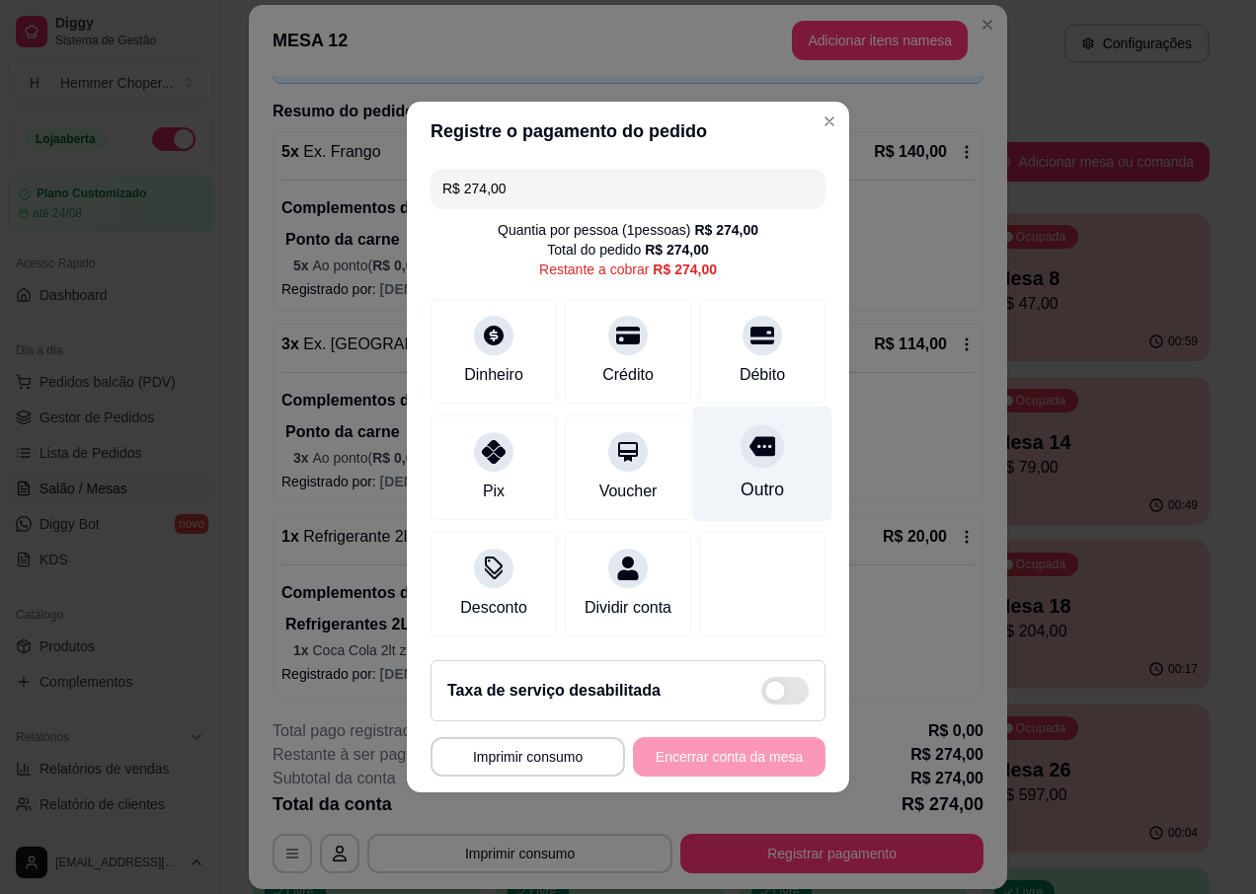
click at [755, 446] on icon at bounding box center [762, 446] width 26 height 26
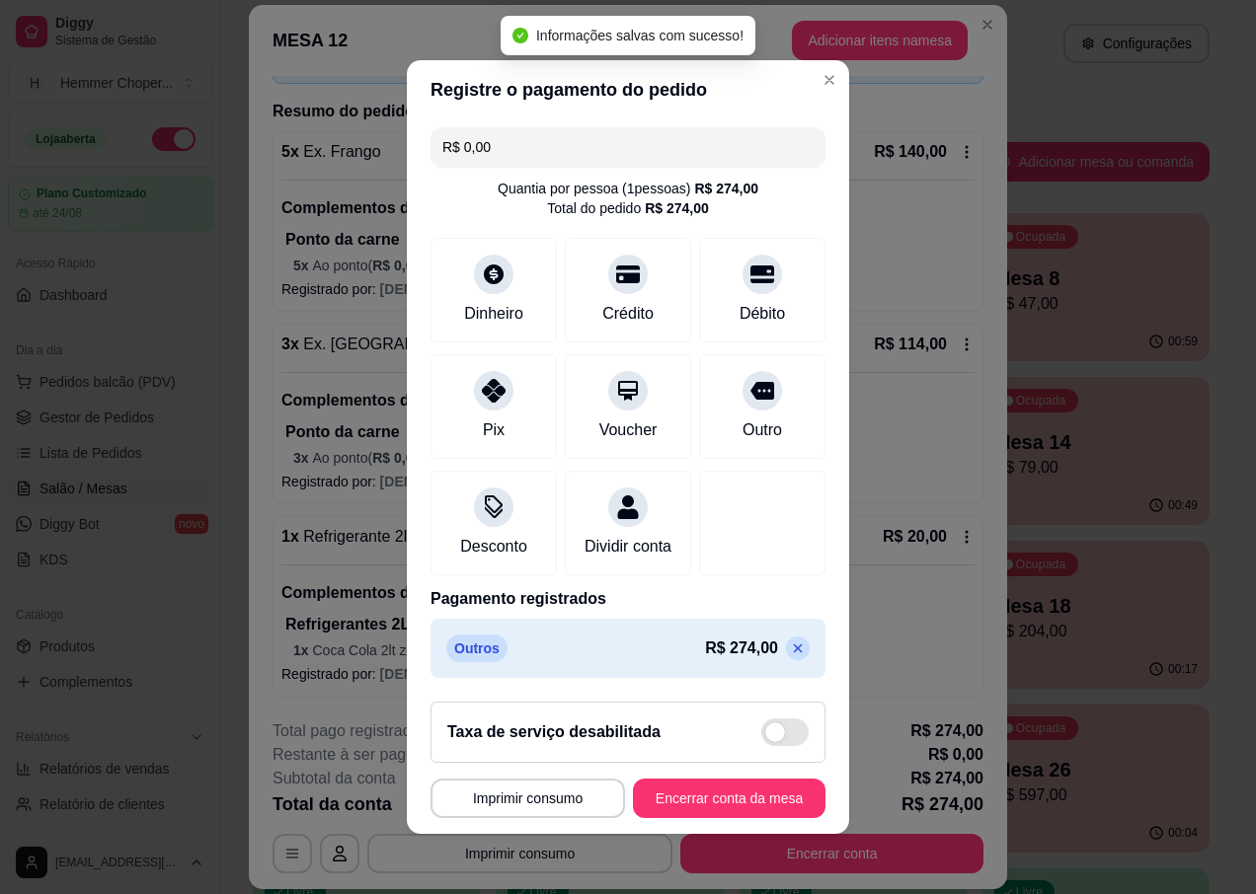
type input "R$ 0,00"
click at [735, 800] on button "Encerrar conta da mesa" at bounding box center [729, 798] width 193 height 39
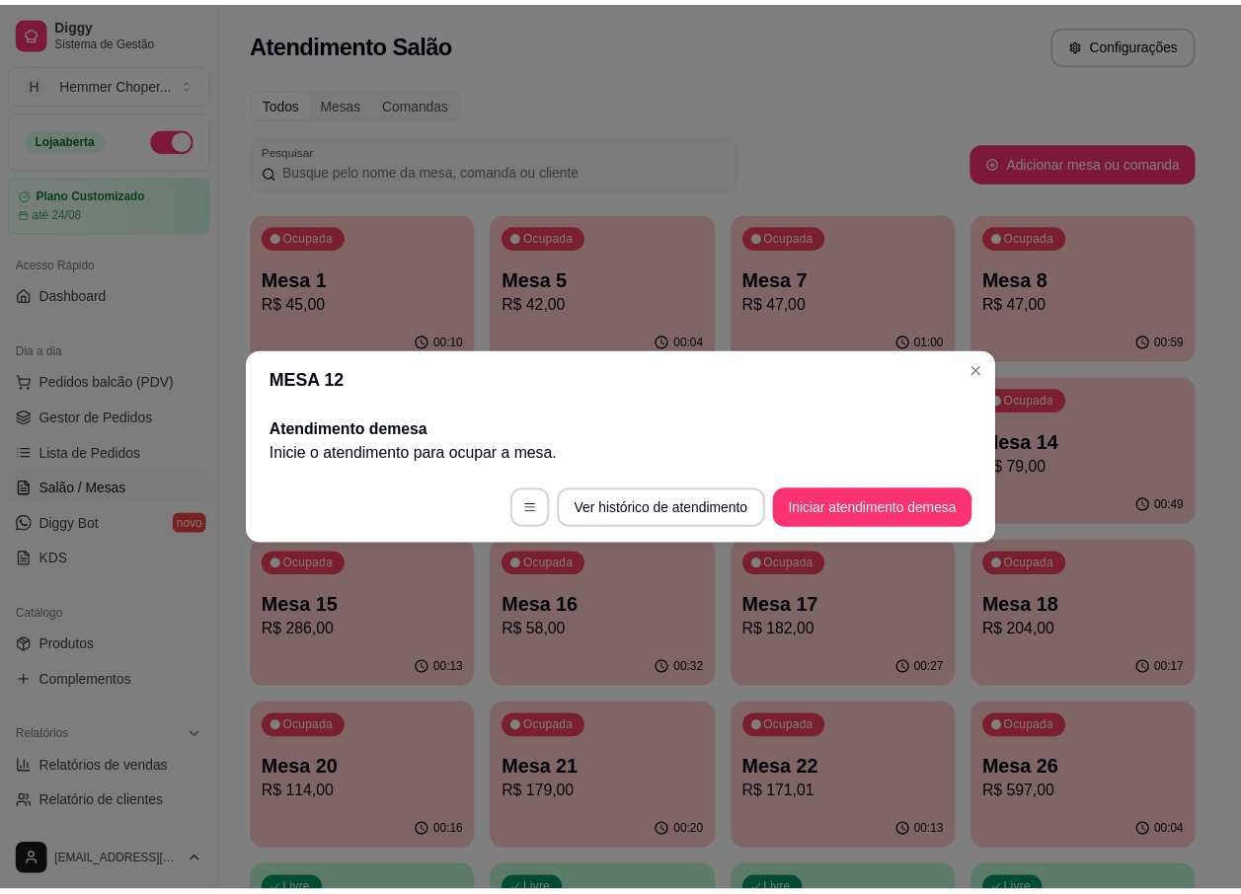
scroll to position [0, 0]
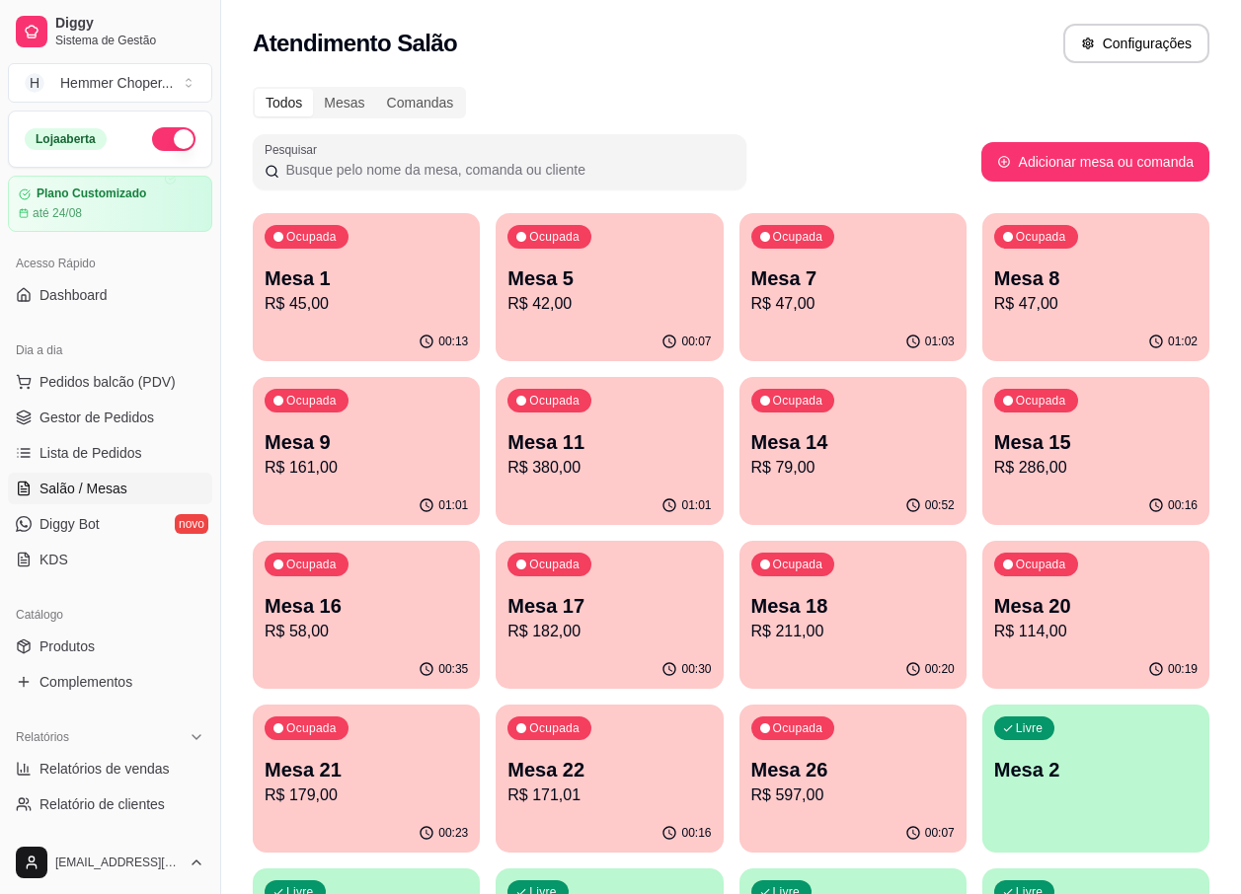
click at [1053, 295] on p "R$ 47,00" at bounding box center [1095, 304] width 203 height 24
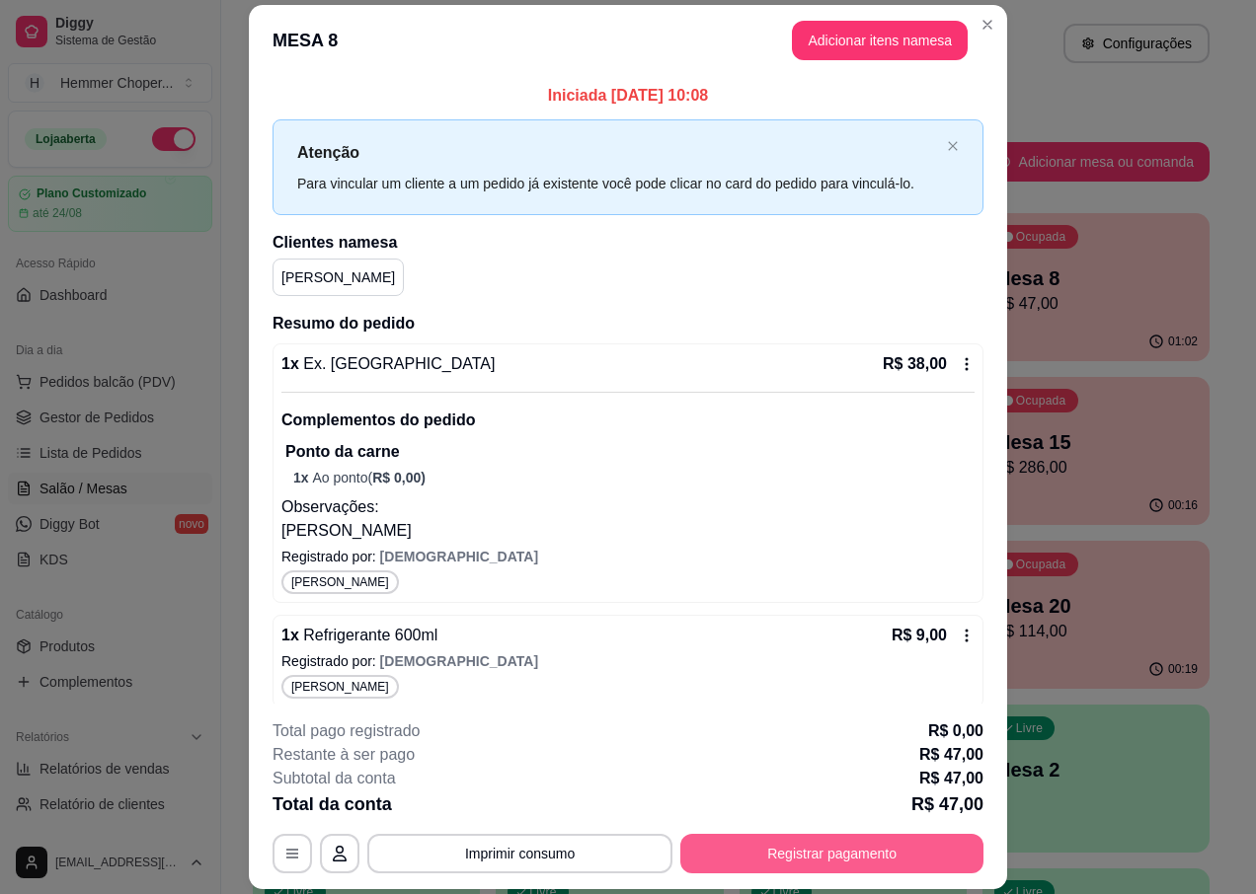
click at [820, 861] on button "Registrar pagamento" at bounding box center [831, 853] width 303 height 39
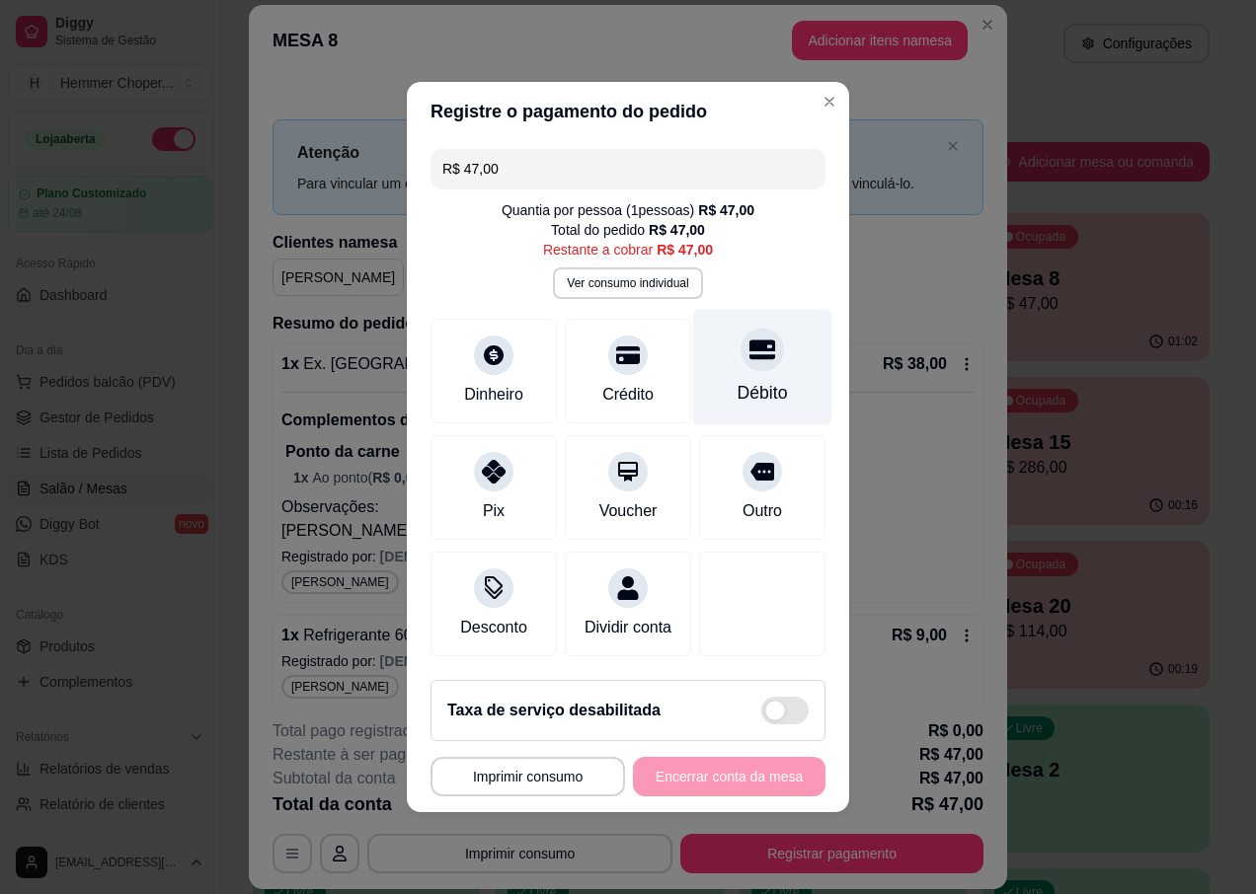
click at [749, 341] on icon at bounding box center [762, 351] width 26 height 20
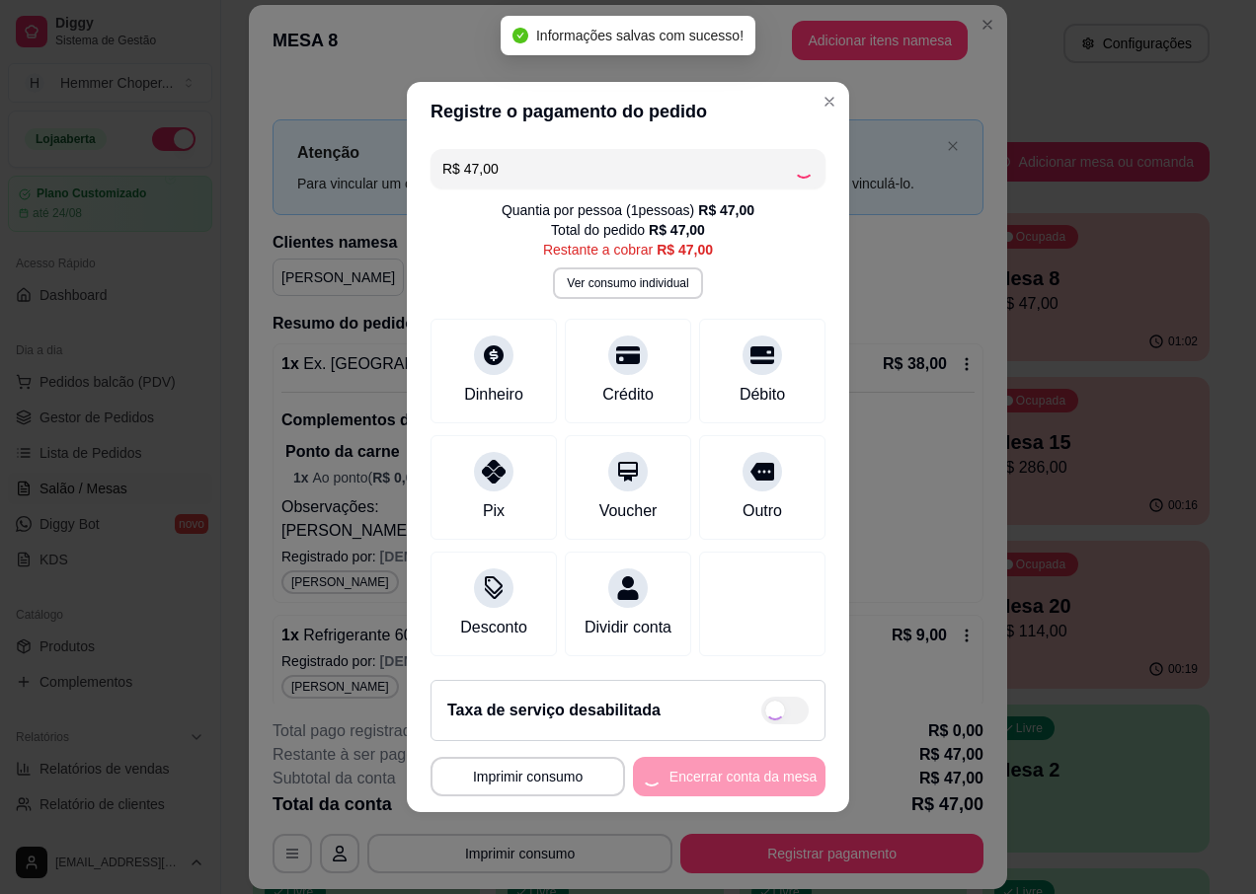
type input "R$ 0,00"
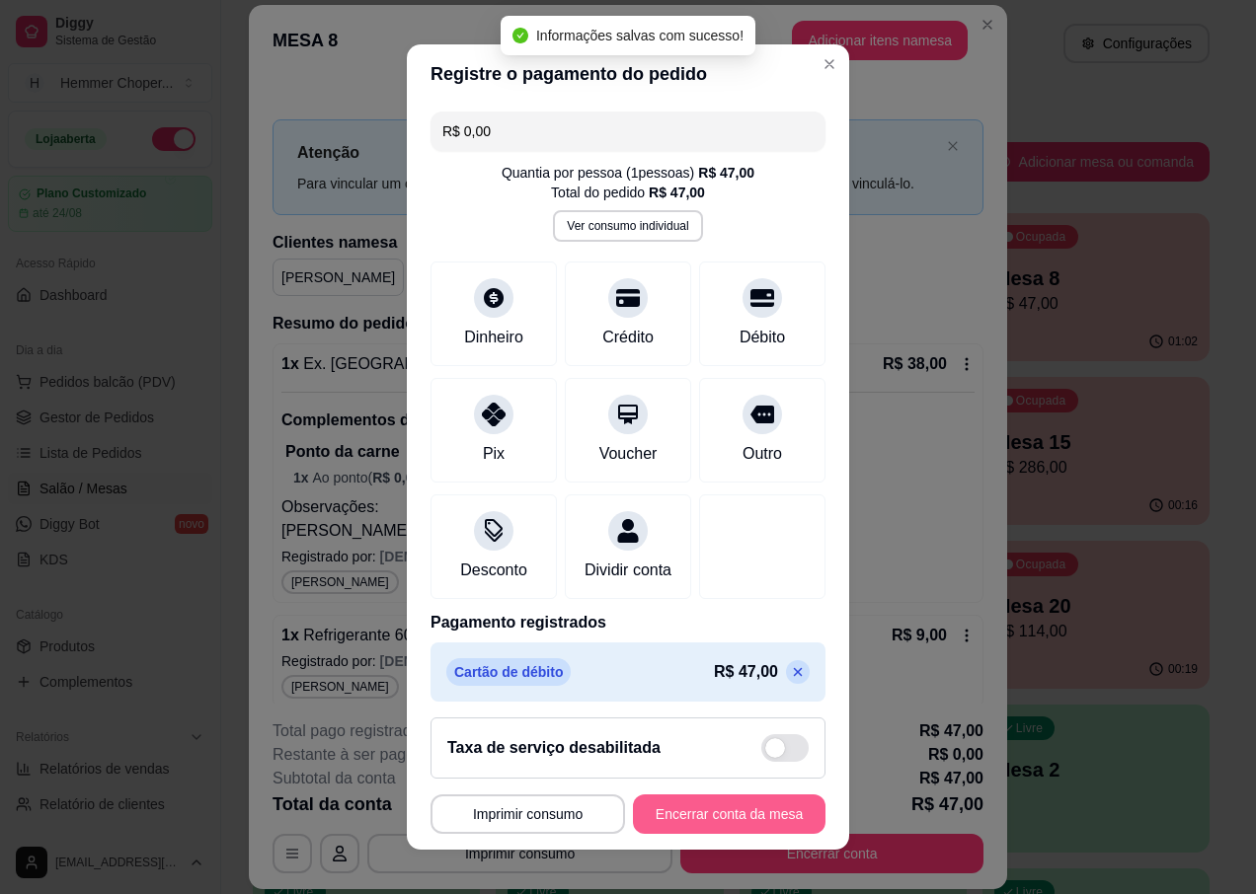
click at [692, 826] on button "Encerrar conta da mesa" at bounding box center [729, 814] width 193 height 39
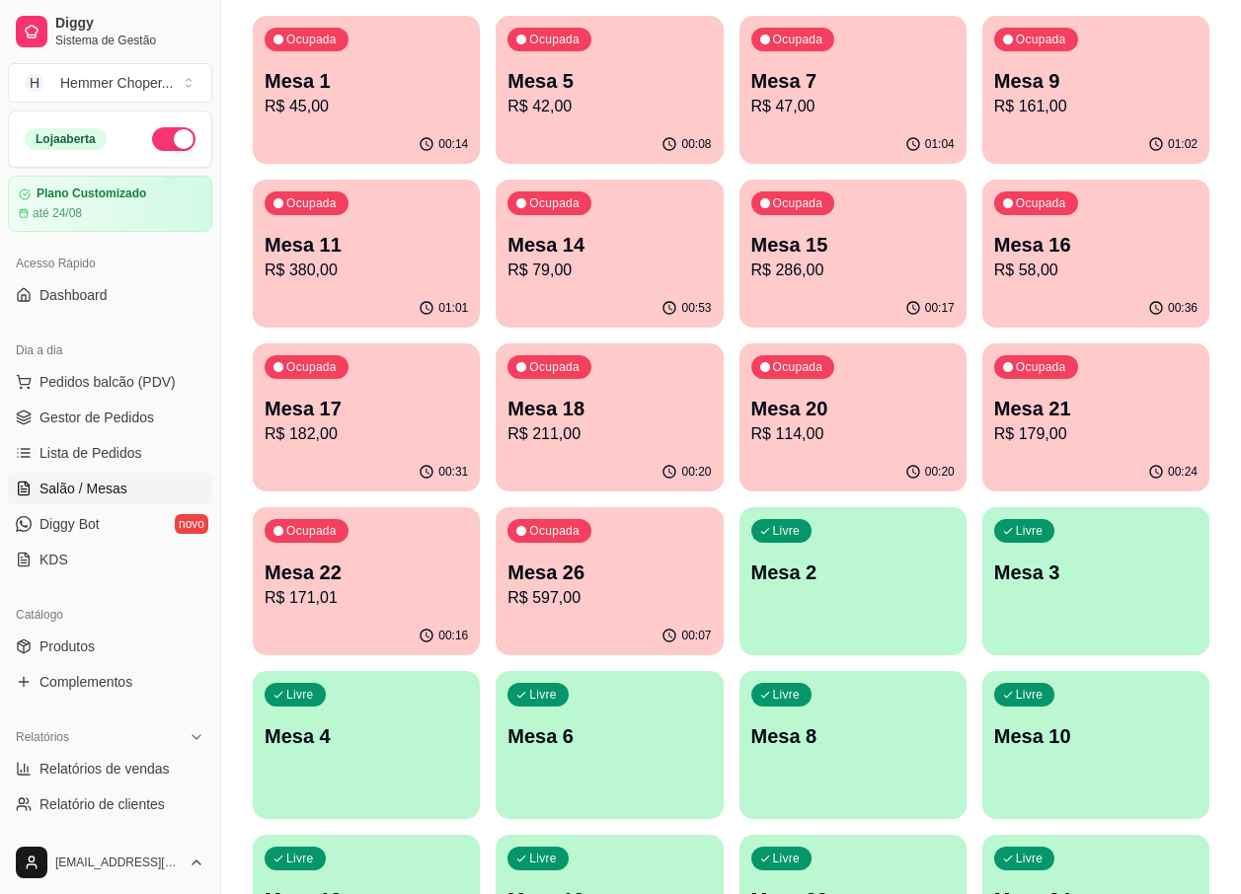
scroll to position [296, 0]
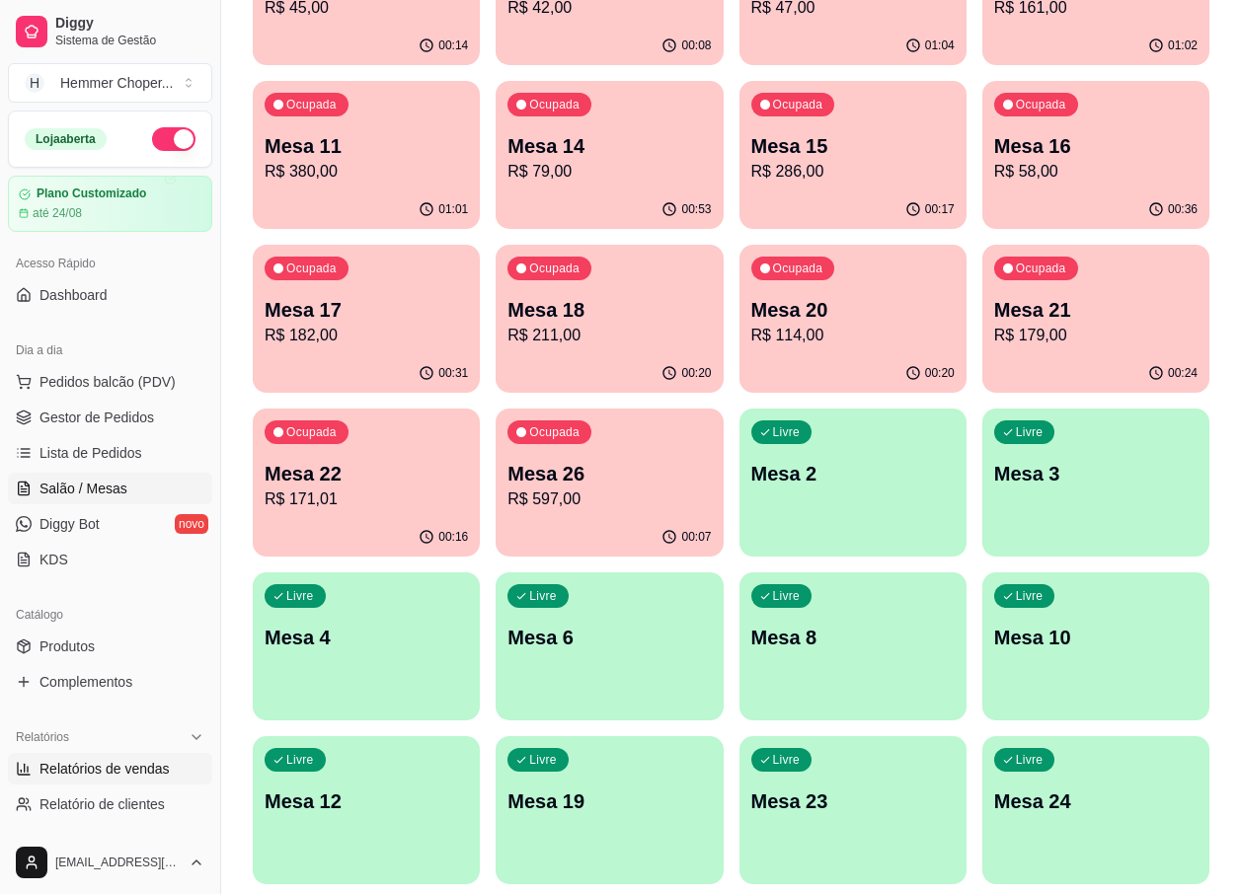
click at [128, 761] on span "Relatórios de vendas" at bounding box center [104, 769] width 130 height 20
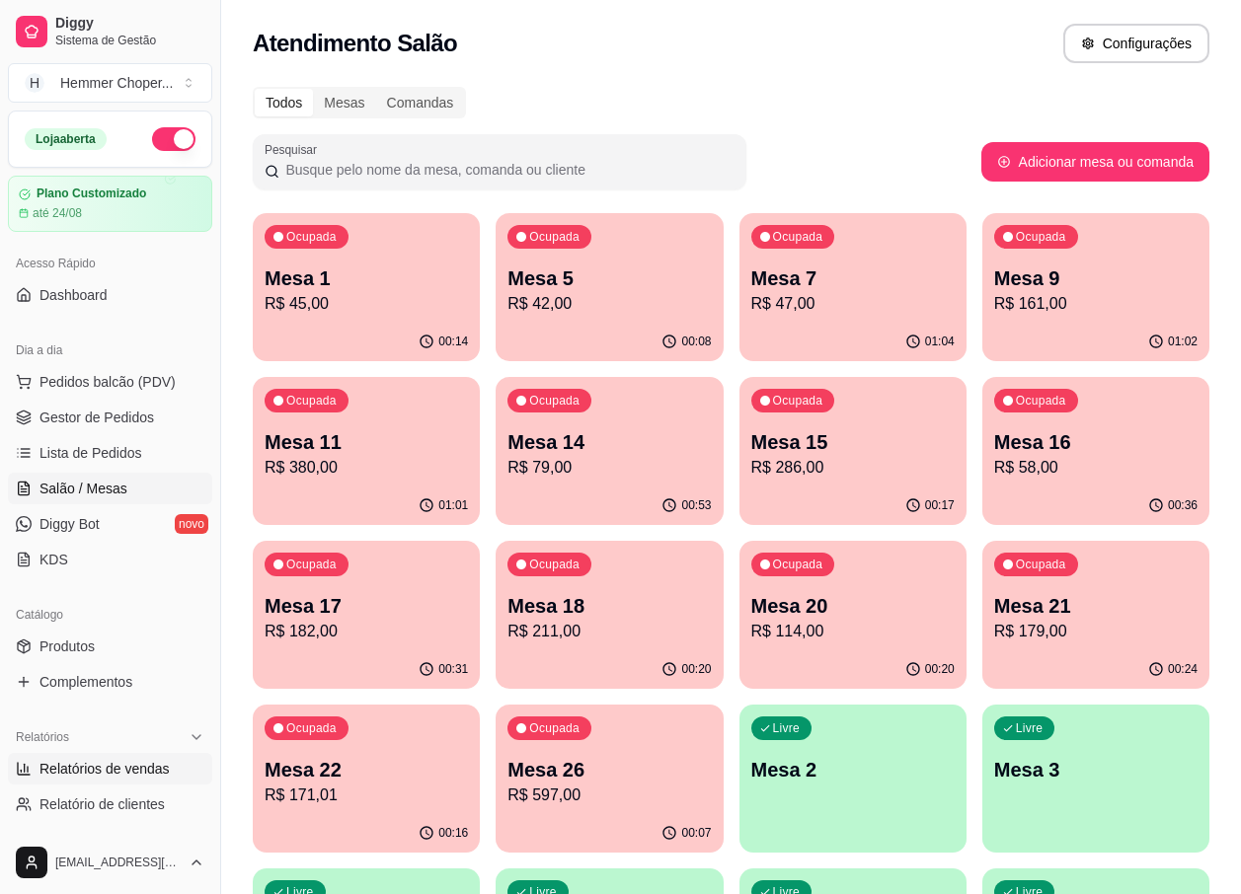
select select "ALL"
select select "0"
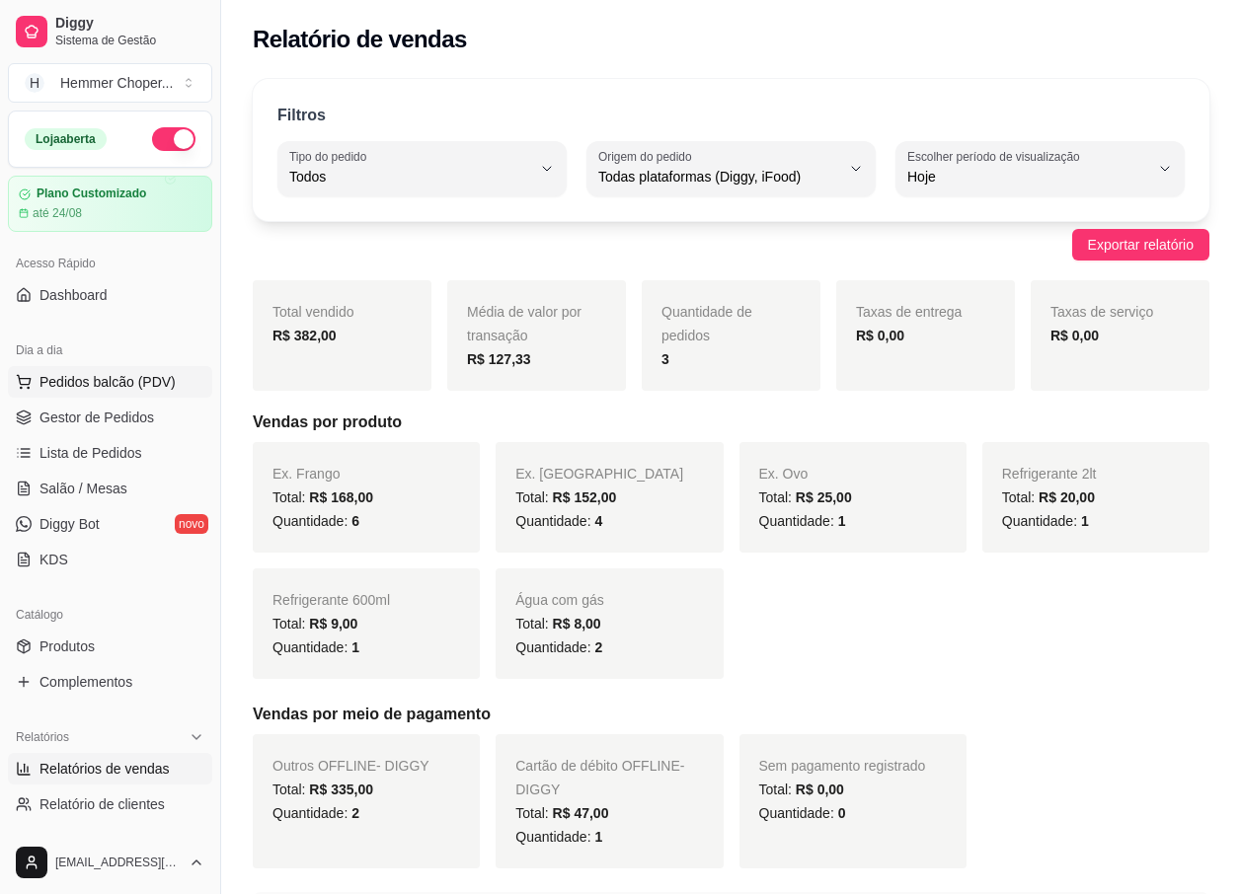
click at [145, 381] on span "Pedidos balcão (PDV)" at bounding box center [107, 382] width 136 height 20
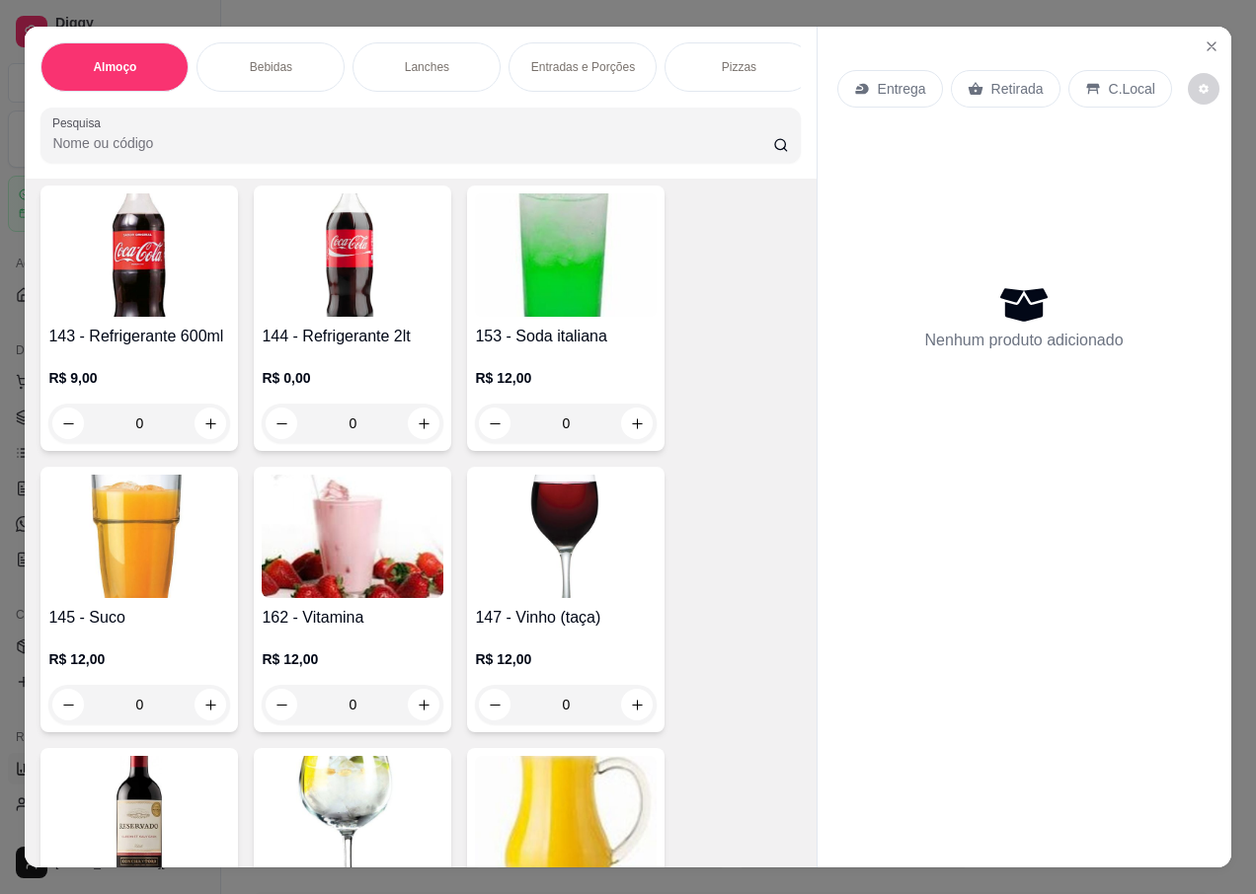
scroll to position [2962, 0]
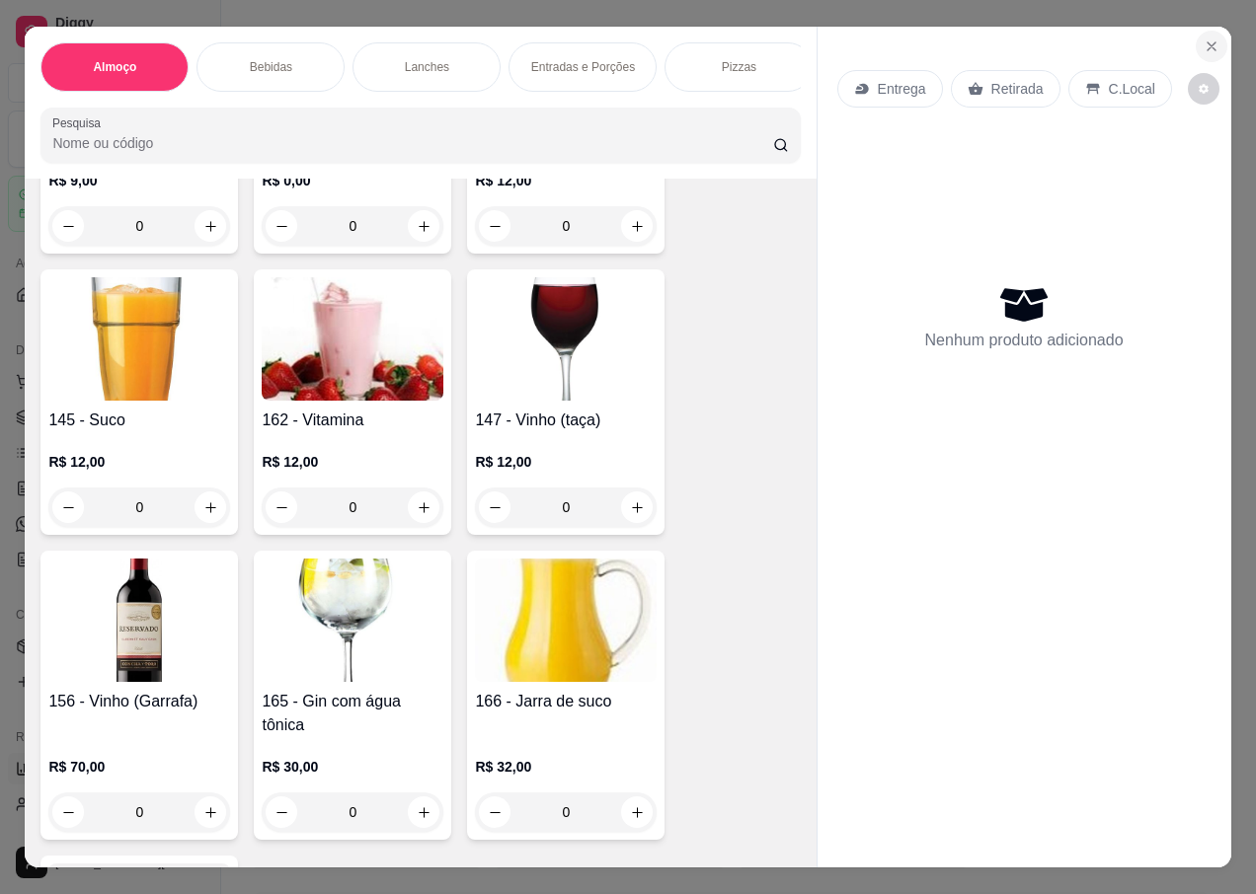
click at [1207, 42] on icon "Close" at bounding box center [1211, 46] width 8 height 8
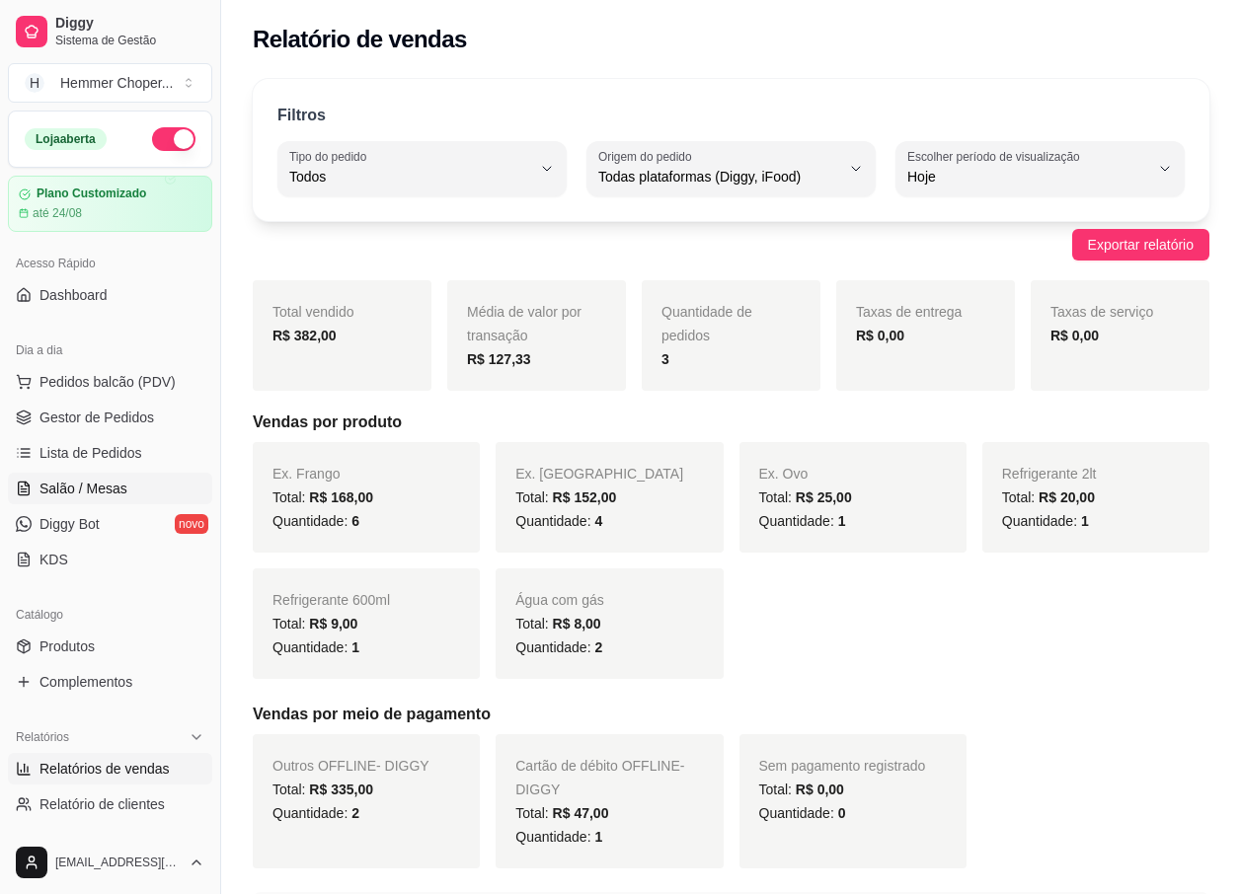
click at [133, 501] on link "Salão / Mesas" at bounding box center [110, 489] width 204 height 32
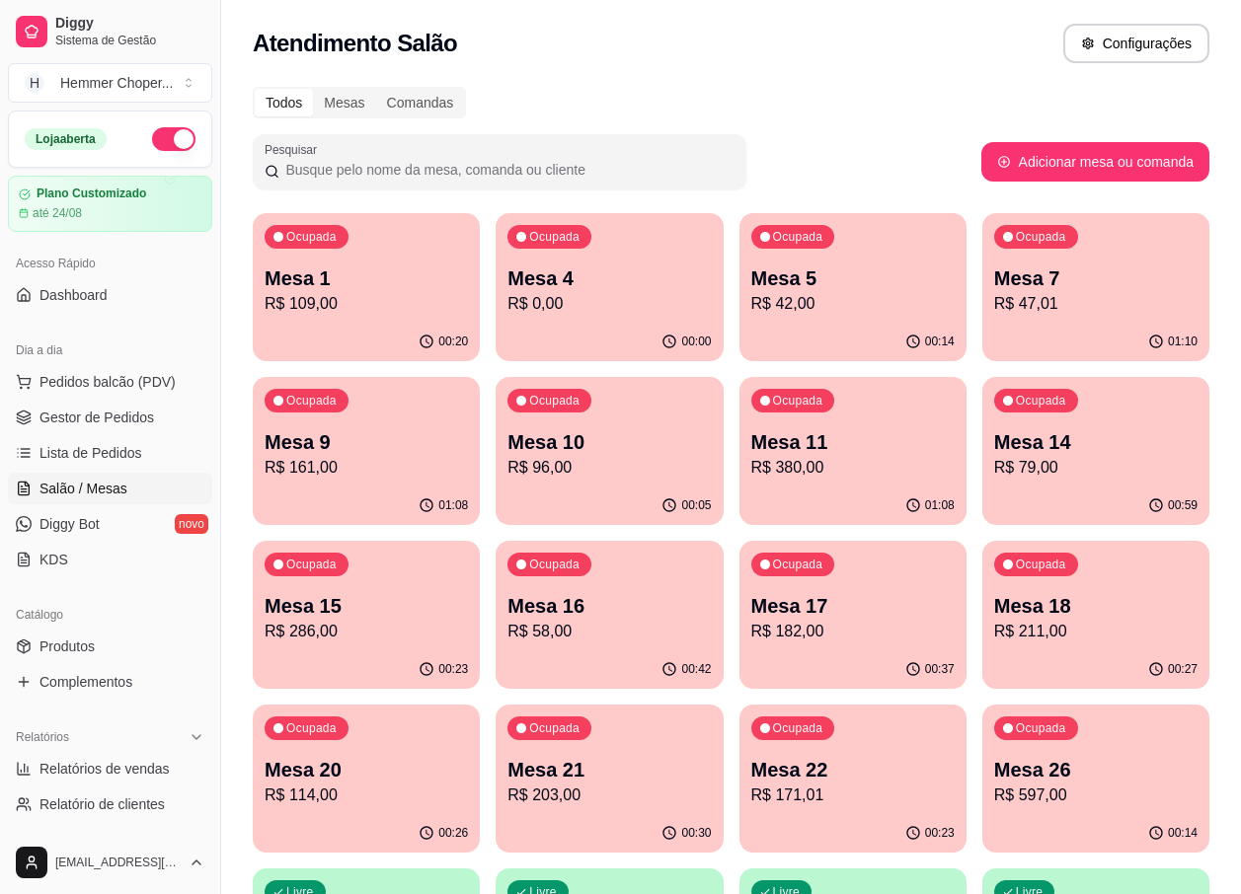
click at [1025, 282] on p "Mesa 7" at bounding box center [1095, 279] width 203 height 28
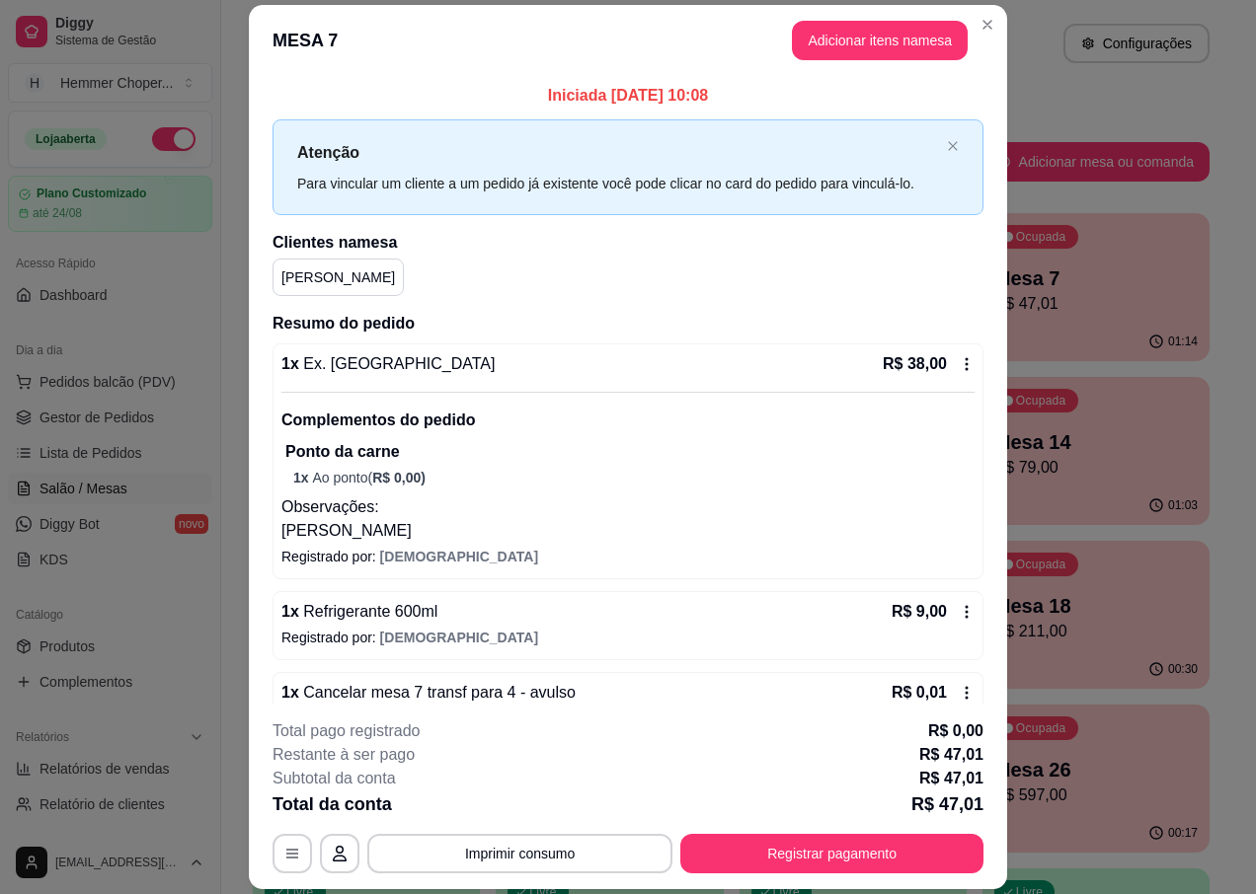
click at [944, 380] on div "1 x Ex. Alcatra R$ 38,00 Complementos do pedido Ponto da carne 1 x Ao ponto ( R…" at bounding box center [627, 447] width 693 height 191
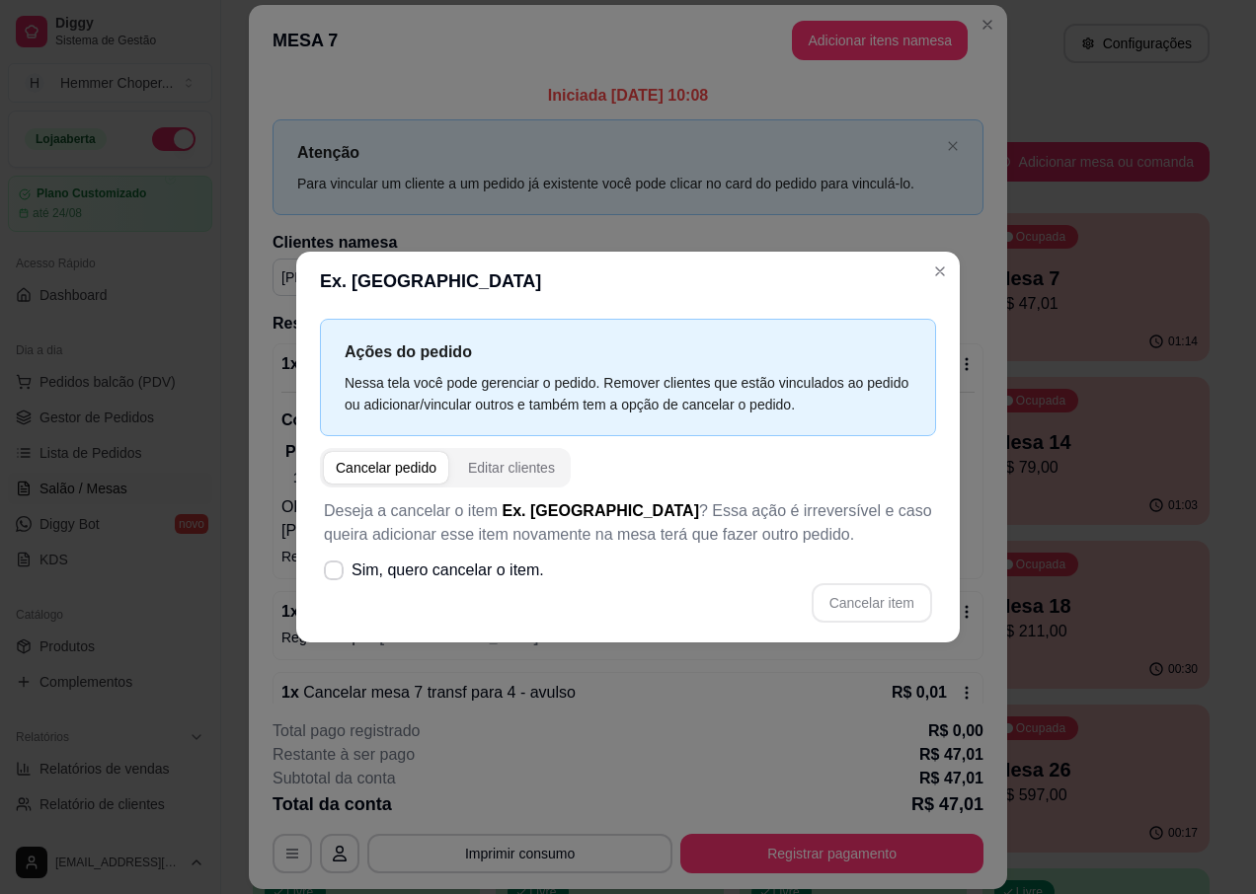
click at [402, 462] on div "Cancelar pedido" at bounding box center [386, 468] width 101 height 20
click at [338, 556] on label "Sim, quero cancelar o item." at bounding box center [434, 570] width 236 height 39
click at [336, 575] on input "Sim, quero cancelar o item." at bounding box center [329, 581] width 13 height 13
checkbox input "true"
click at [888, 609] on button "Cancelar item" at bounding box center [872, 602] width 120 height 39
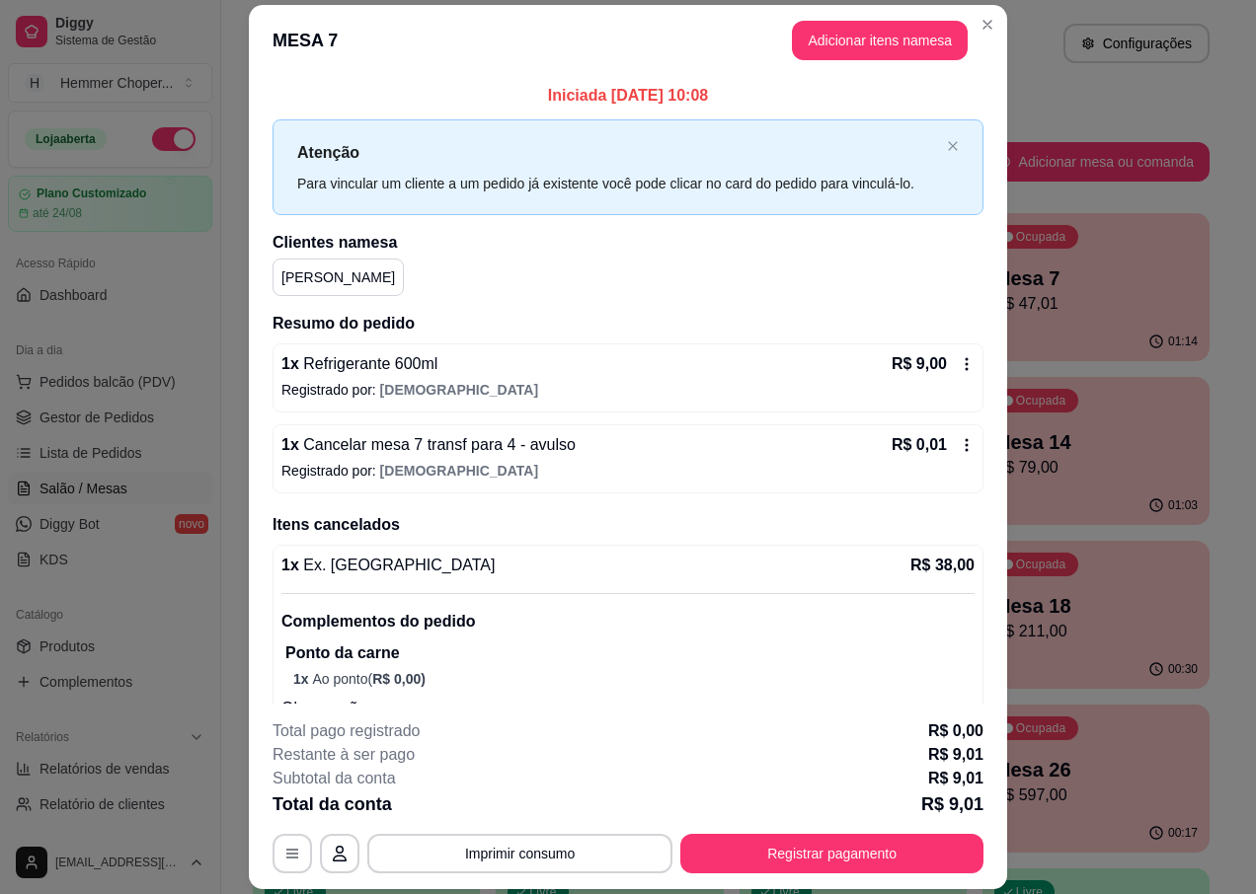
click at [959, 367] on icon at bounding box center [967, 364] width 16 height 16
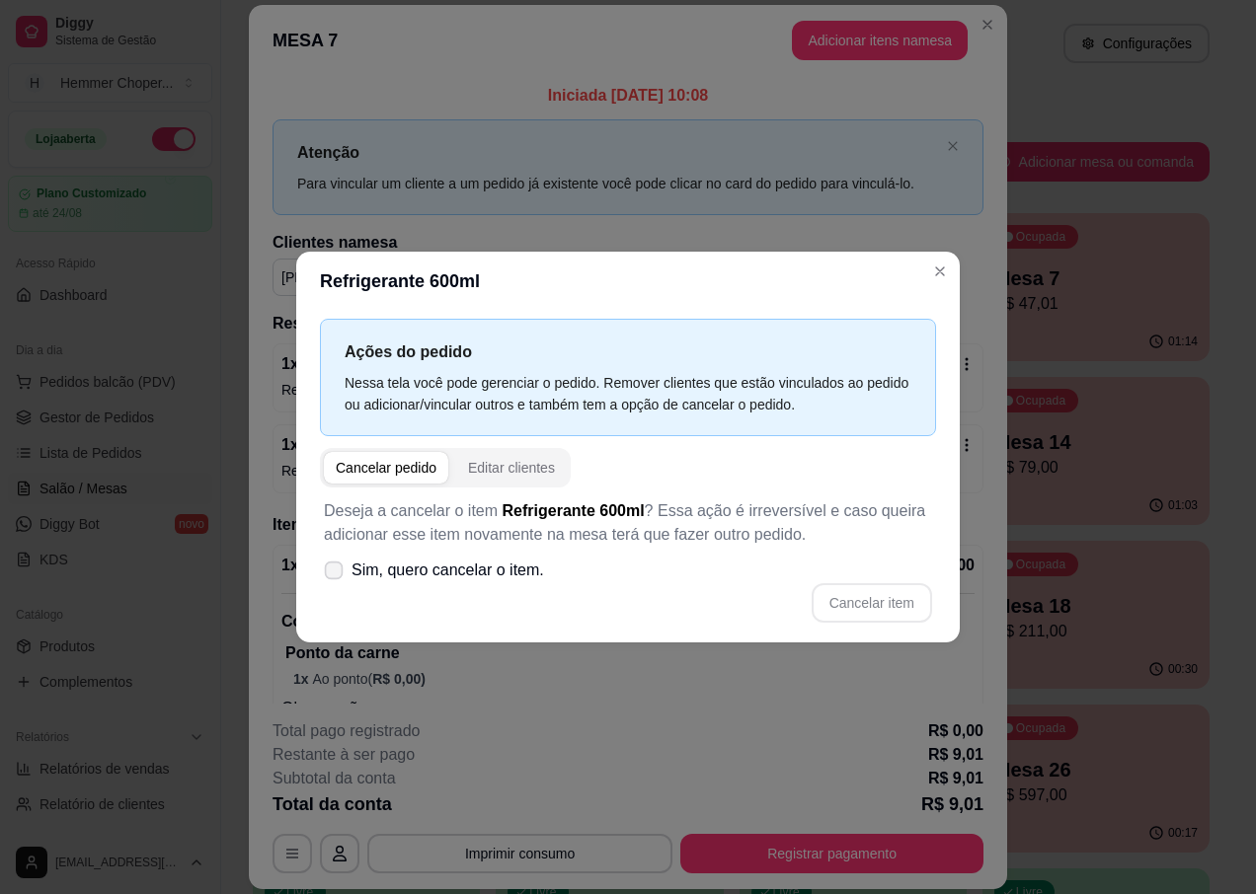
click at [410, 572] on span "Sim, quero cancelar o item." at bounding box center [447, 571] width 193 height 24
click at [336, 575] on input "Sim, quero cancelar o item." at bounding box center [329, 581] width 13 height 13
checkbox input "true"
click at [872, 610] on button "Cancelar item" at bounding box center [872, 602] width 120 height 39
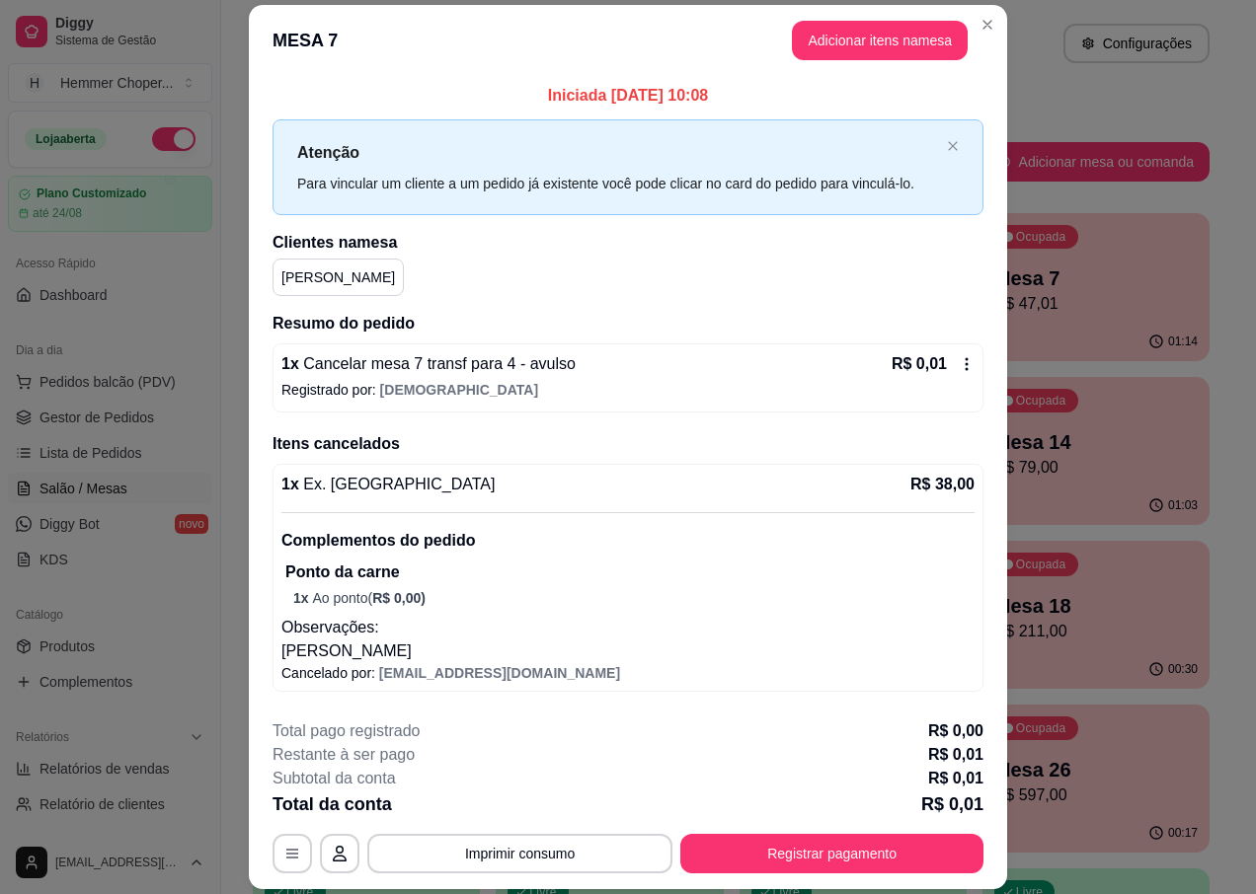
click at [959, 366] on icon at bounding box center [967, 364] width 16 height 16
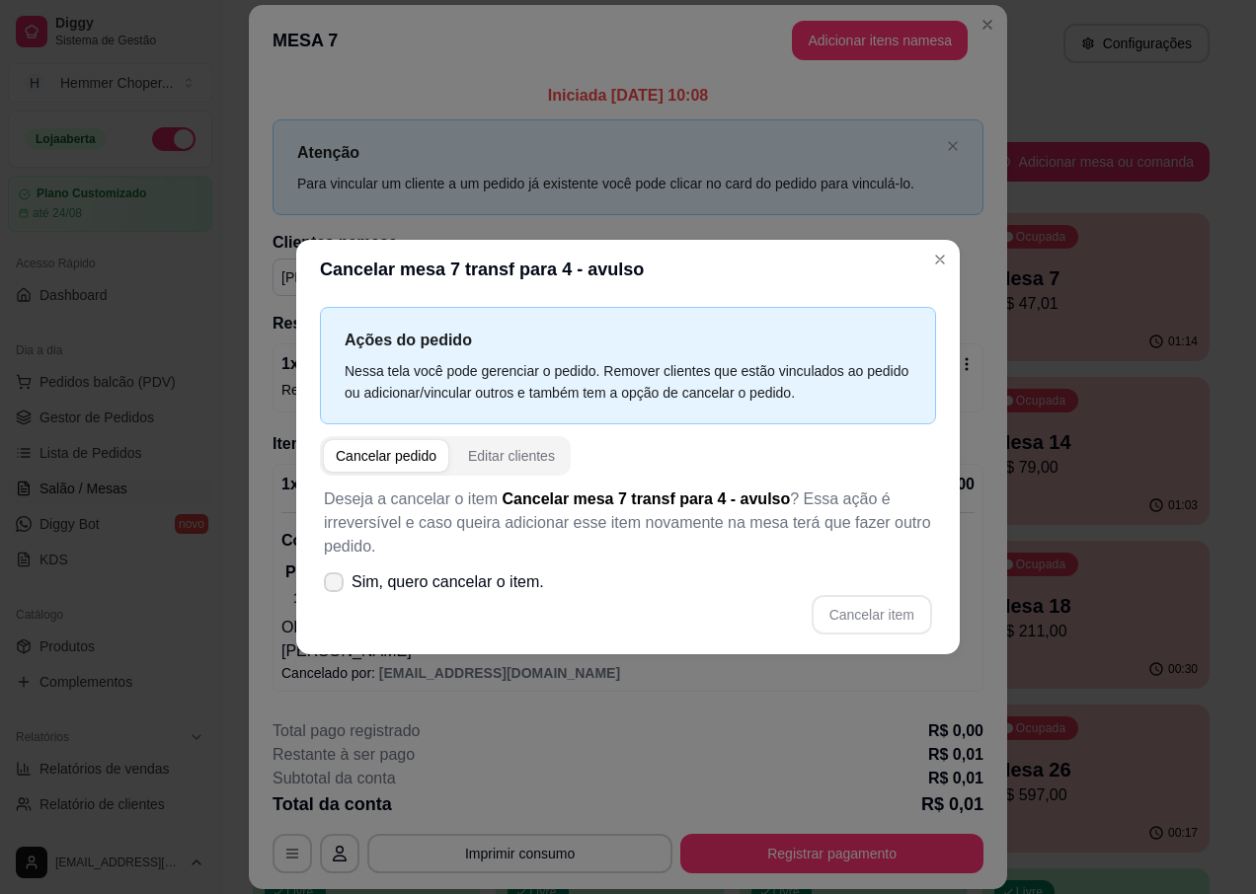
click at [399, 587] on span "Sim, quero cancelar o item." at bounding box center [447, 583] width 193 height 24
click at [336, 587] on input "Sim, quero cancelar o item." at bounding box center [329, 592] width 13 height 13
checkbox input "true"
click at [906, 627] on button "Cancelar item" at bounding box center [871, 615] width 117 height 39
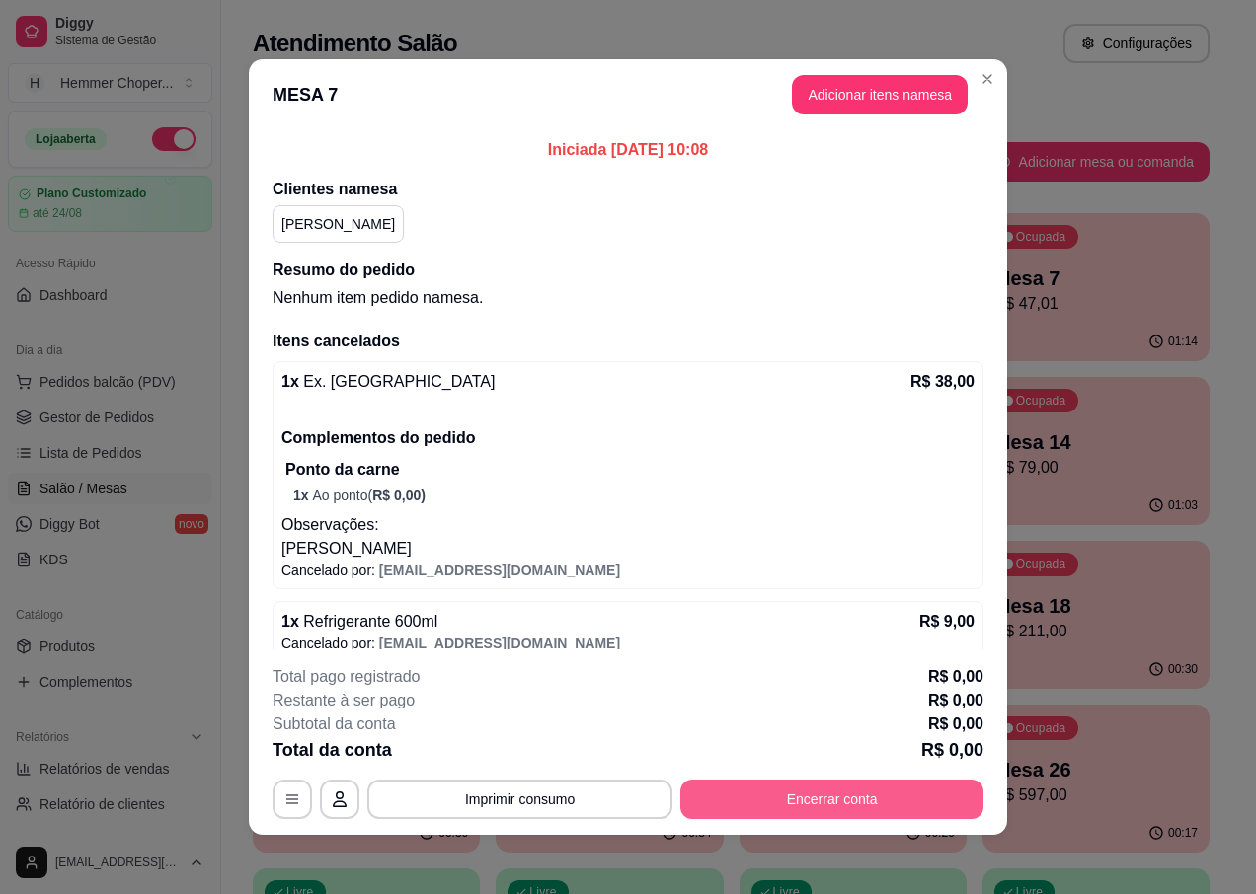
click at [865, 791] on button "Encerrar conta" at bounding box center [831, 799] width 303 height 39
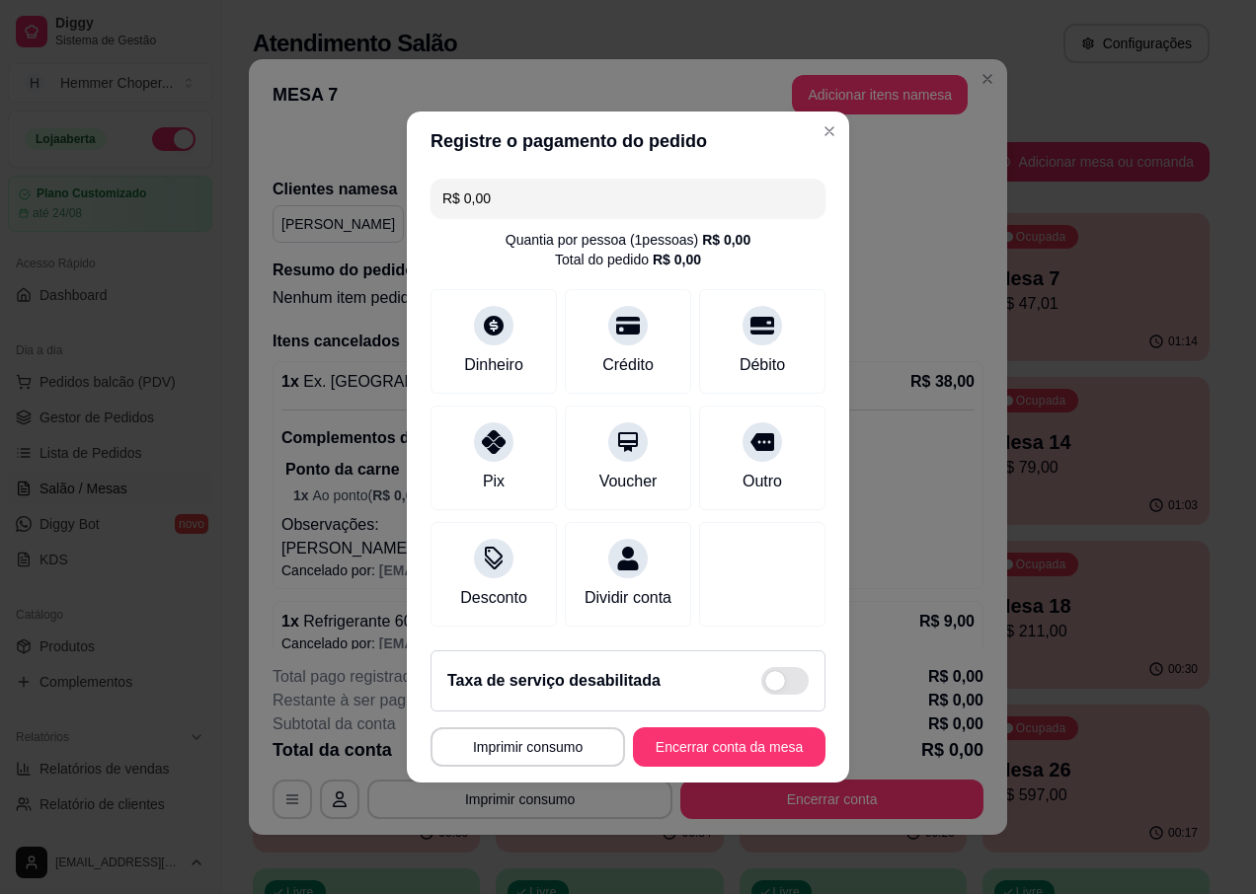
click at [710, 748] on button "Encerrar conta da mesa" at bounding box center [729, 747] width 193 height 39
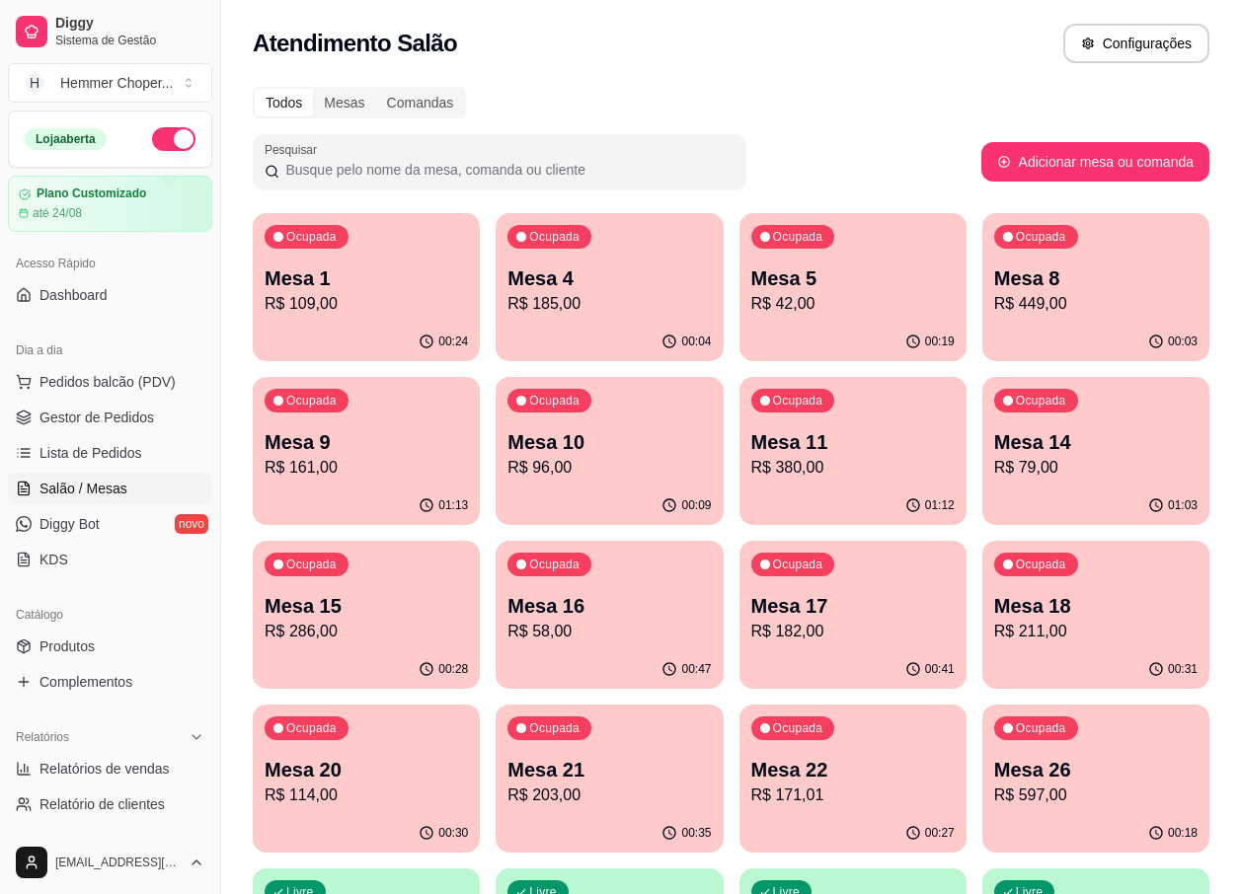
click at [618, 742] on div "Ocupada Mesa 21 R$ 203,00" at bounding box center [609, 760] width 227 height 110
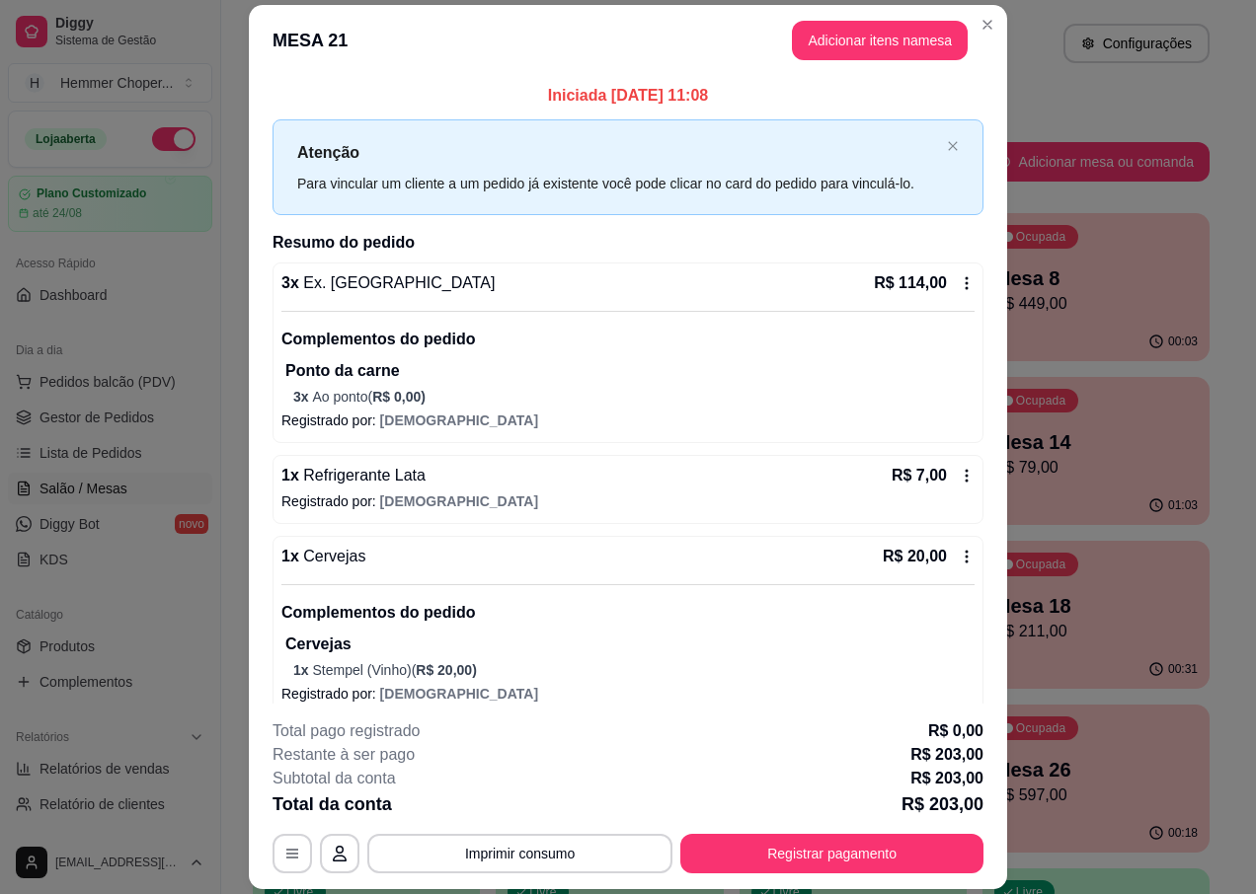
click at [959, 275] on icon at bounding box center [967, 283] width 16 height 16
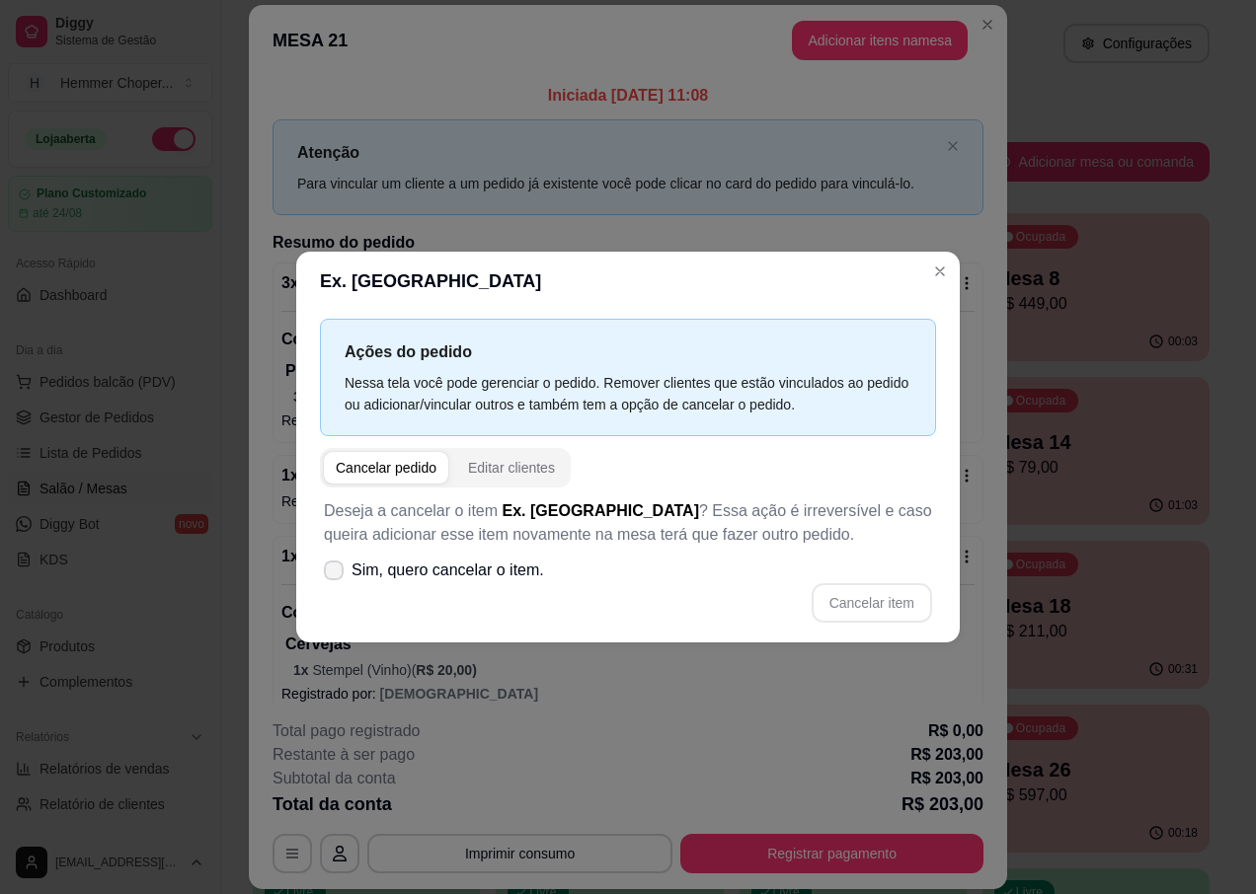
click at [361, 582] on span "Sim, quero cancelar o item." at bounding box center [447, 571] width 193 height 24
click at [336, 582] on input "Sim, quero cancelar o item." at bounding box center [329, 581] width 13 height 13
checkbox input "true"
click at [846, 596] on button "Cancelar item" at bounding box center [872, 602] width 120 height 39
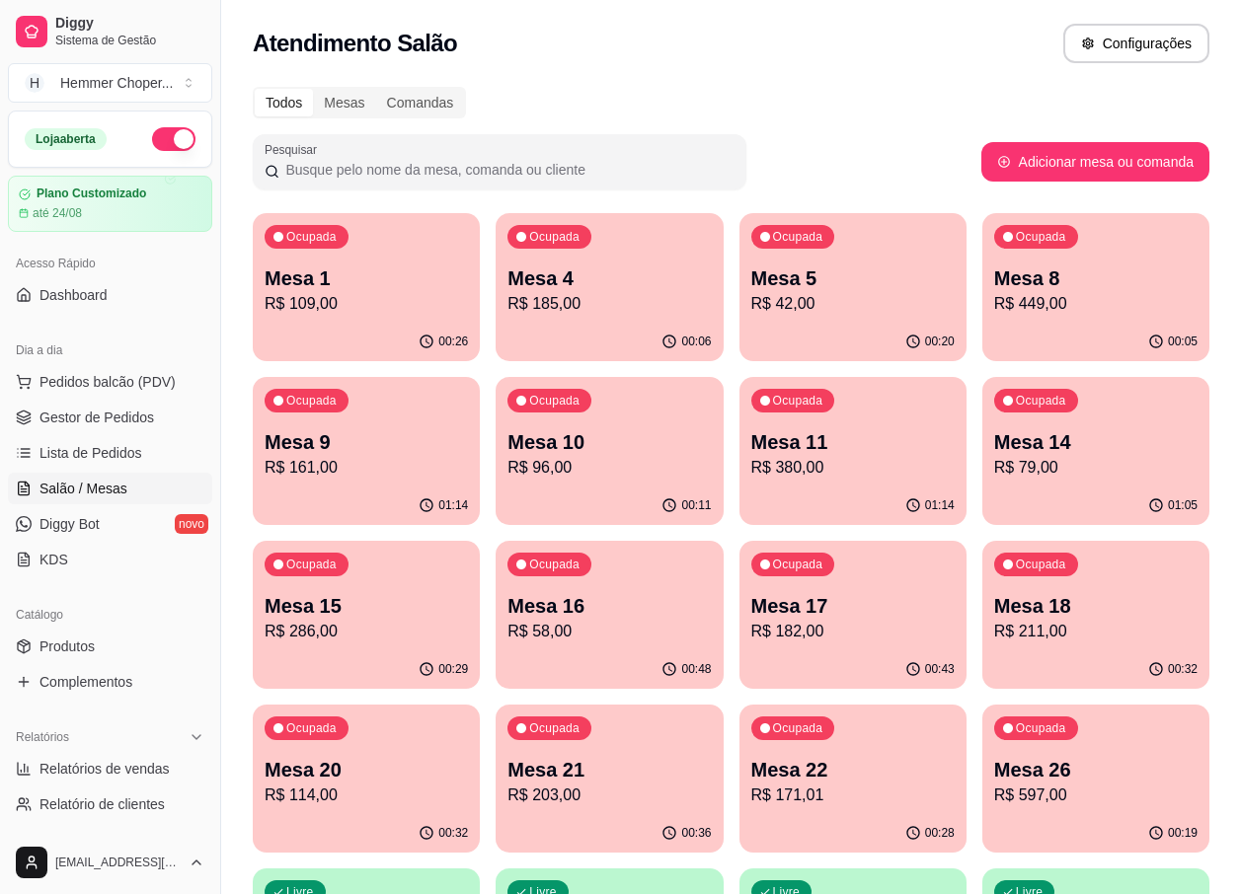
click at [610, 641] on p "R$ 58,00" at bounding box center [608, 632] width 203 height 24
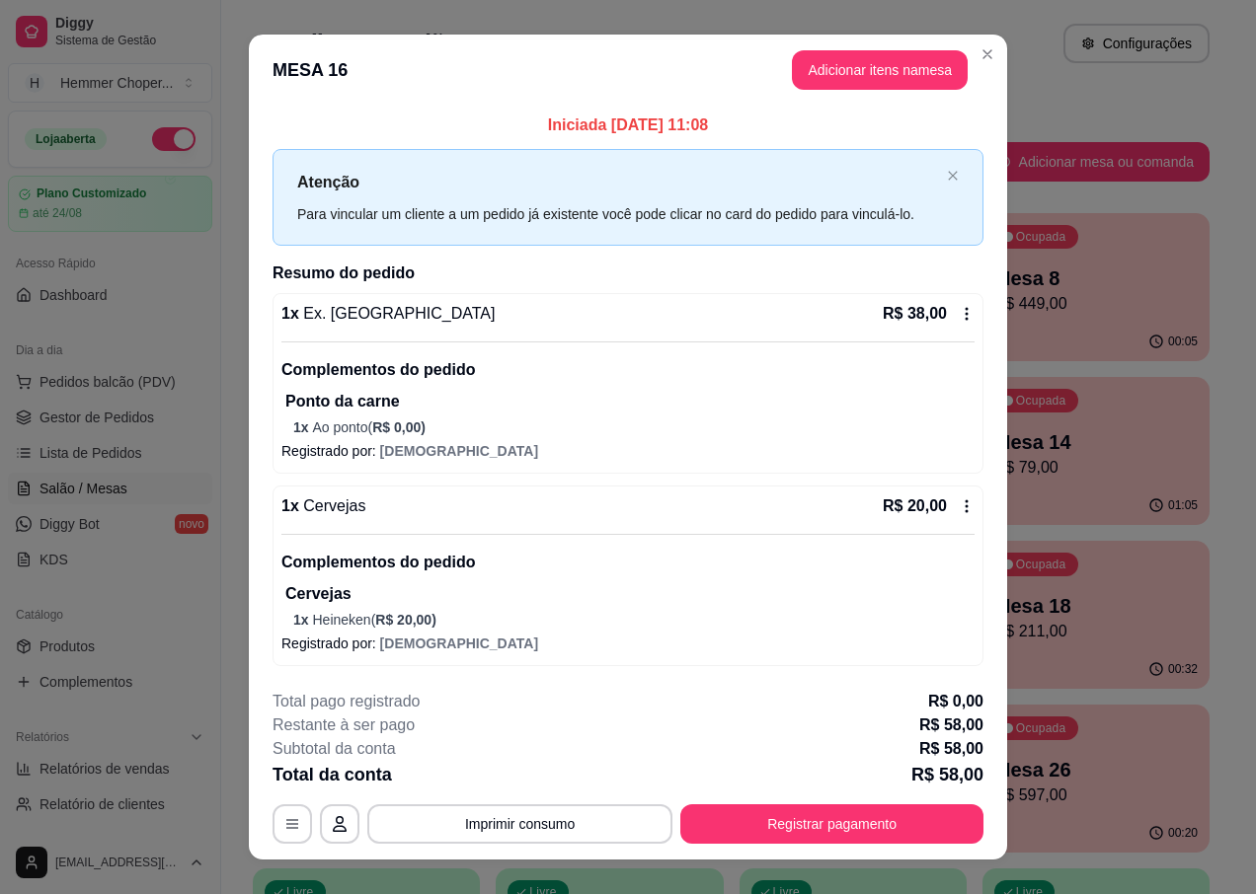
click at [872, 800] on div "**********" at bounding box center [627, 767] width 711 height 154
click at [873, 815] on button "Registrar pagamento" at bounding box center [831, 824] width 303 height 39
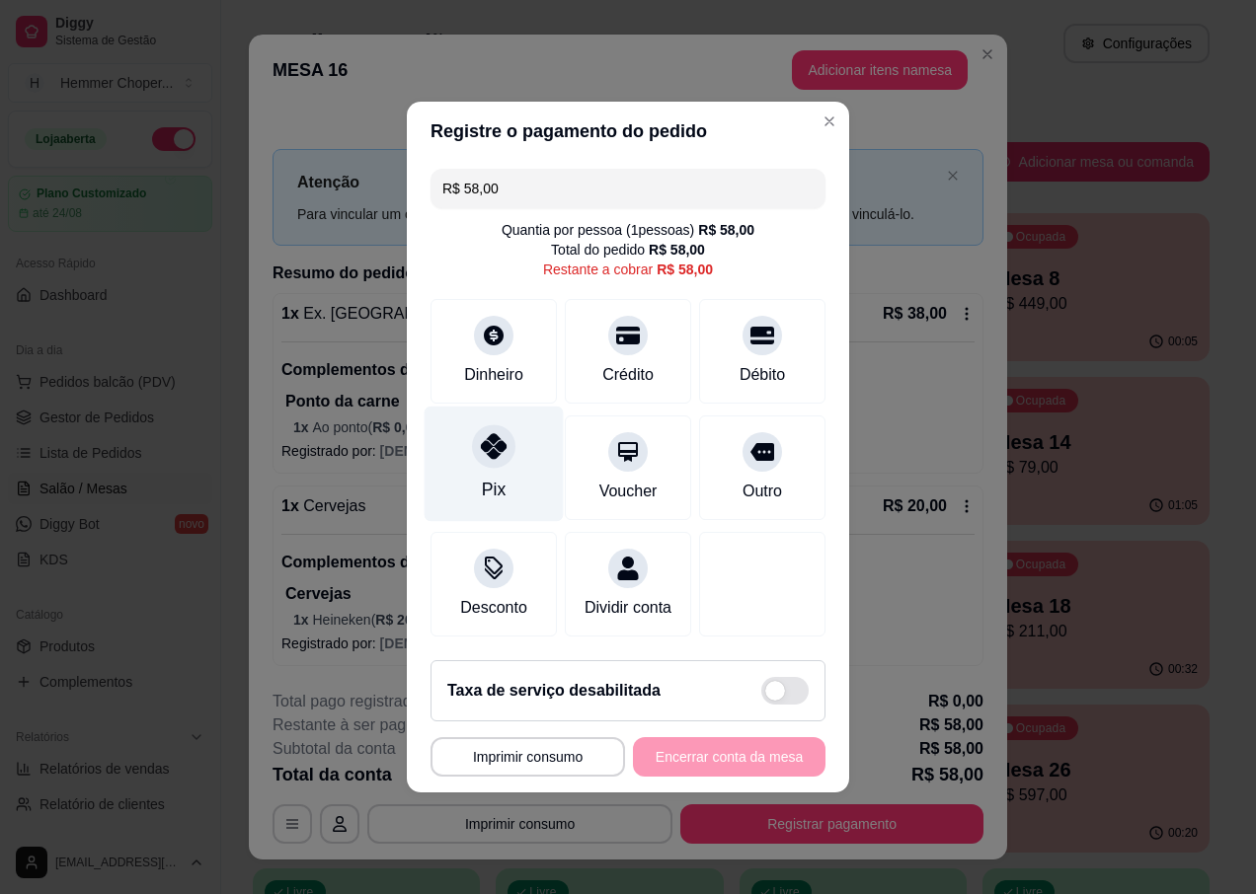
click at [499, 477] on div "Pix" at bounding box center [494, 490] width 24 height 26
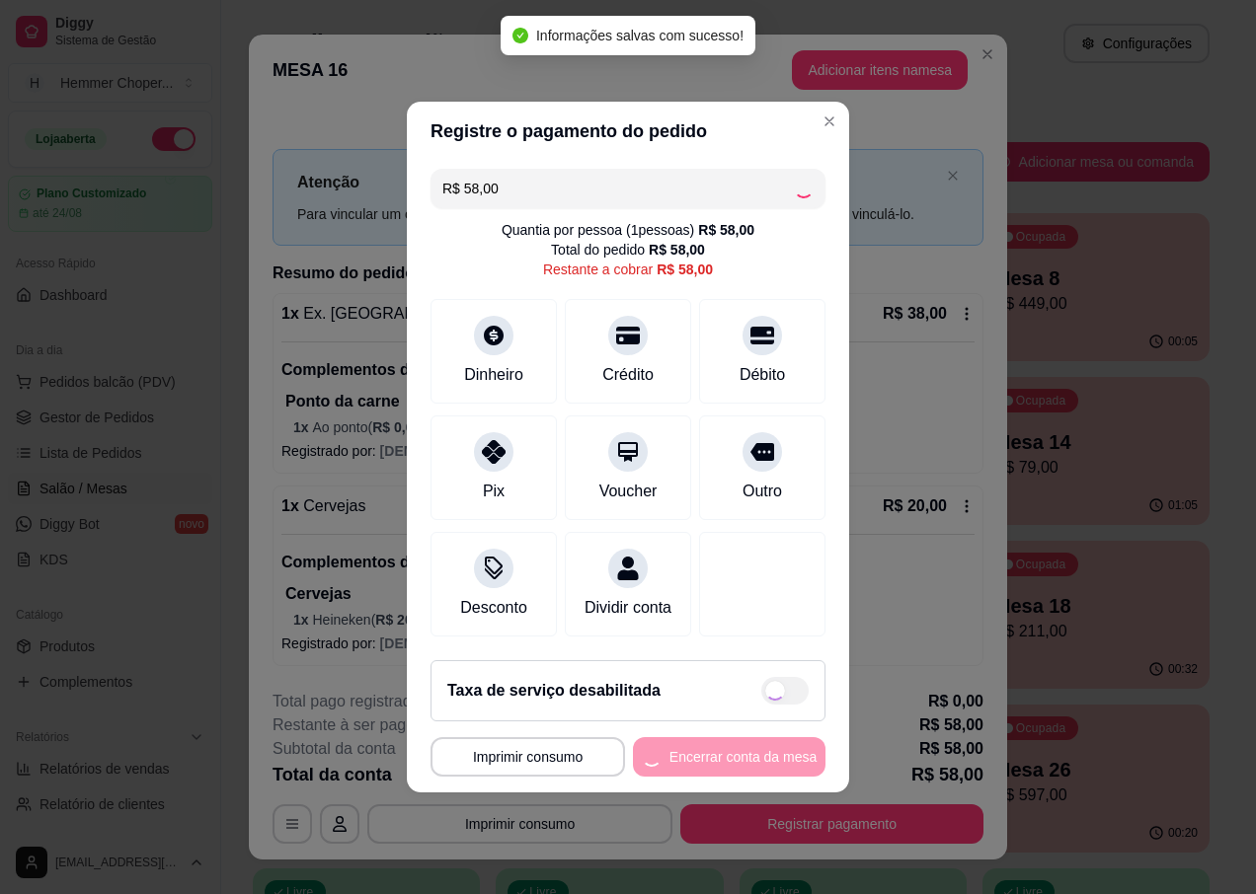
type input "R$ 0,00"
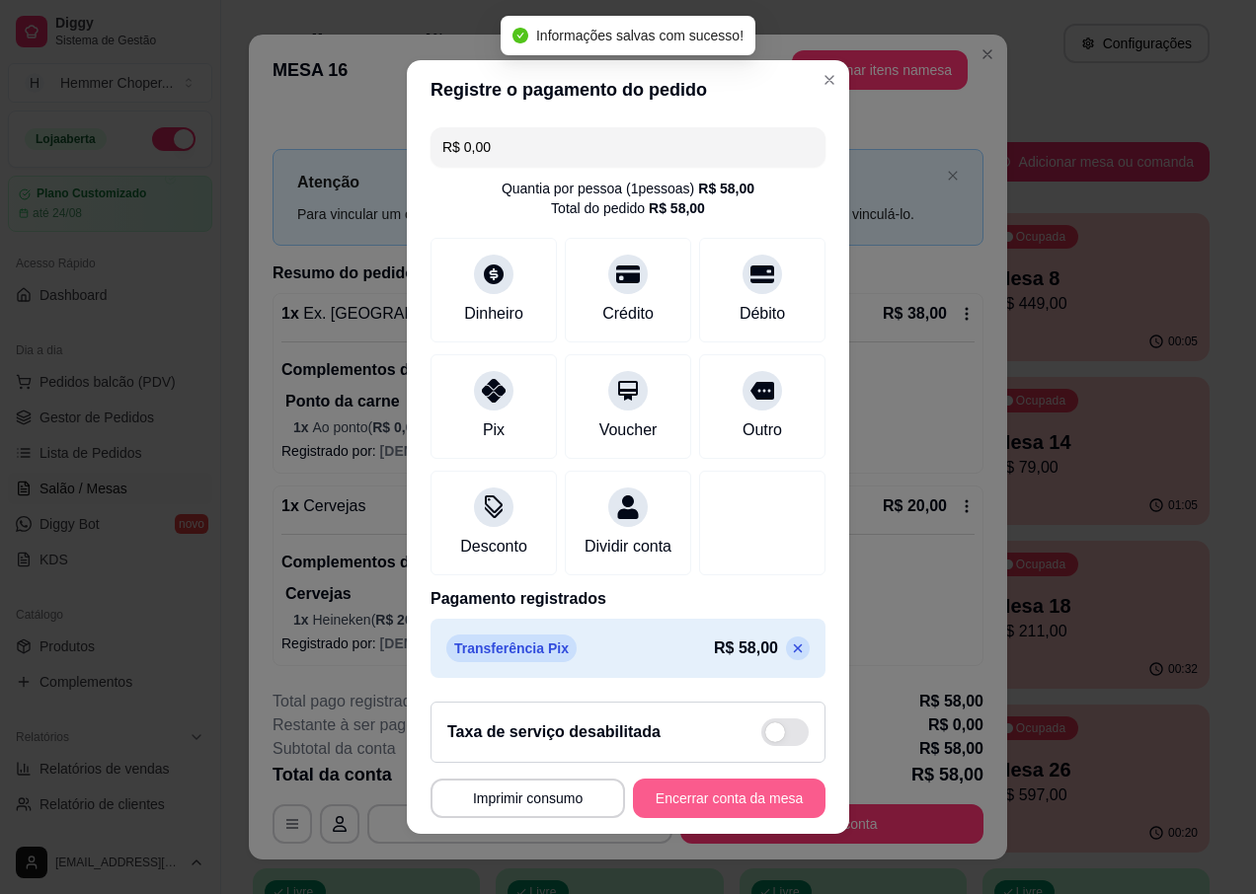
click at [728, 811] on button "Encerrar conta da mesa" at bounding box center [729, 798] width 193 height 39
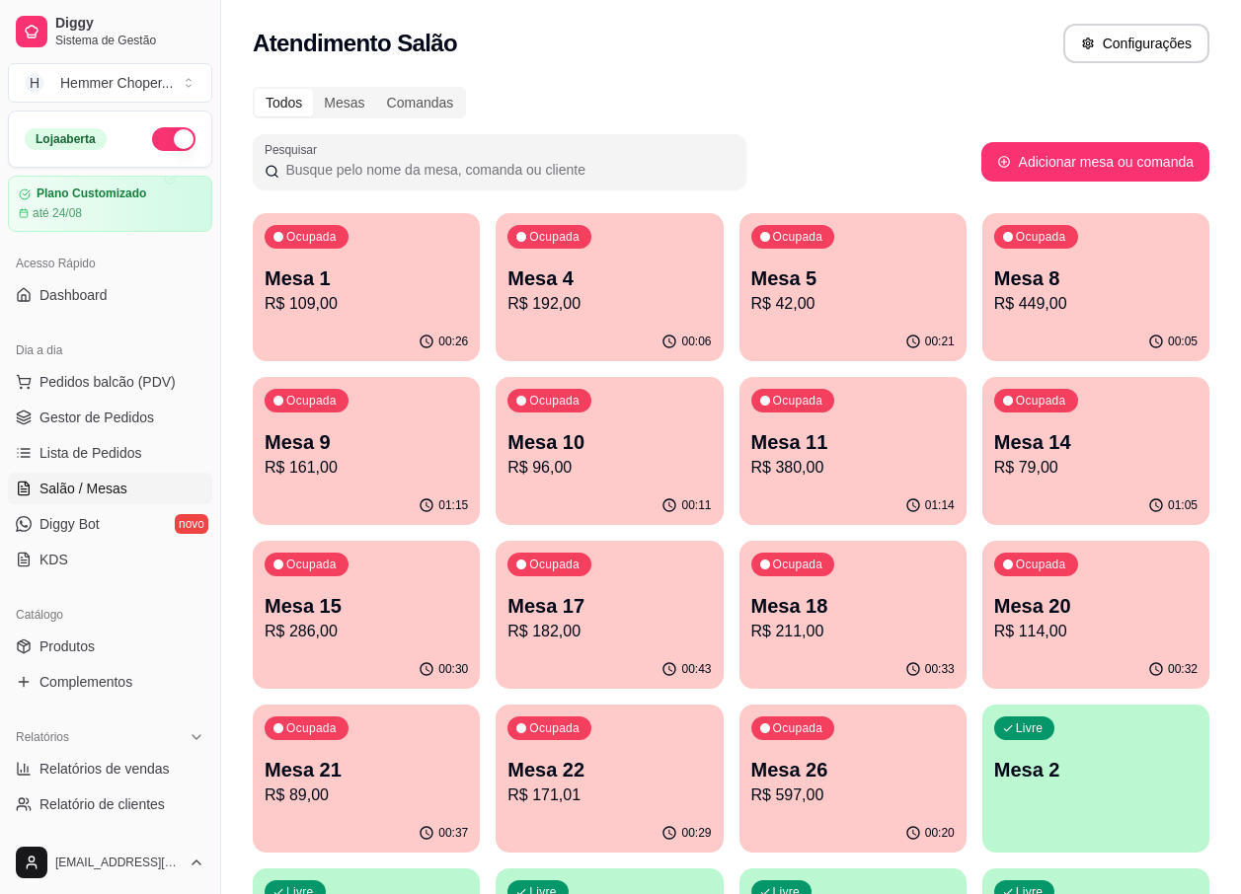
click at [654, 605] on p "Mesa 17" at bounding box center [608, 606] width 203 height 28
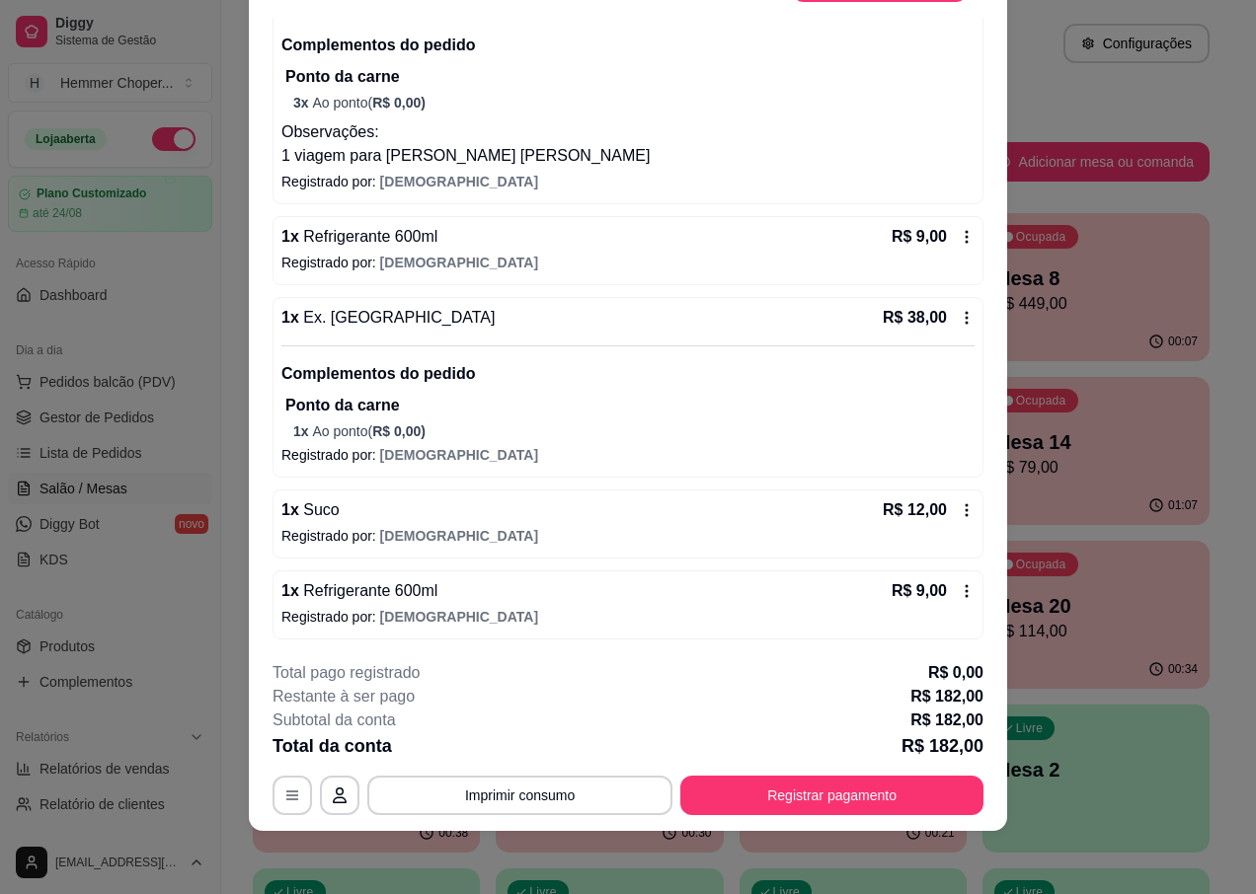
scroll to position [237, 0]
click at [766, 786] on button "Registrar pagamento" at bounding box center [831, 795] width 303 height 39
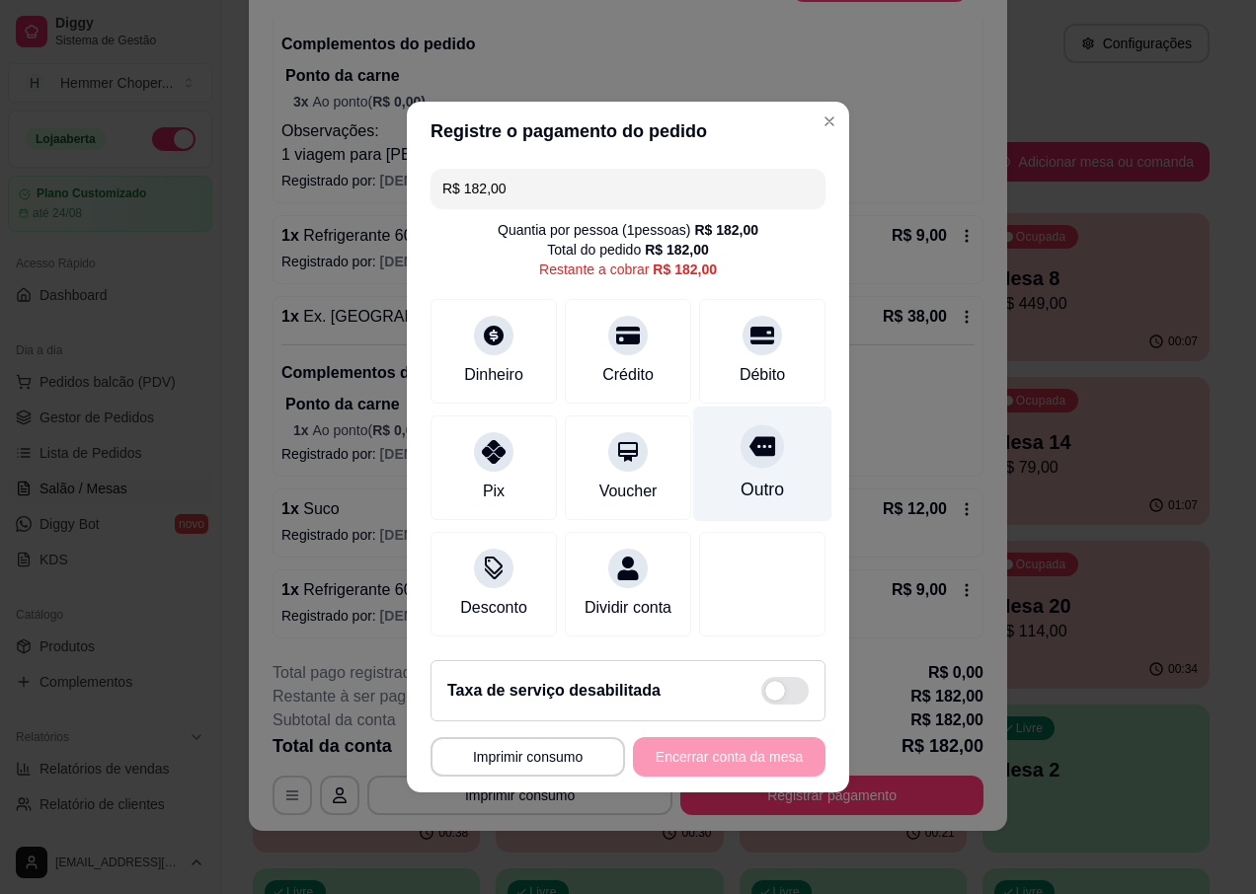
click at [759, 433] on icon at bounding box center [762, 446] width 26 height 26
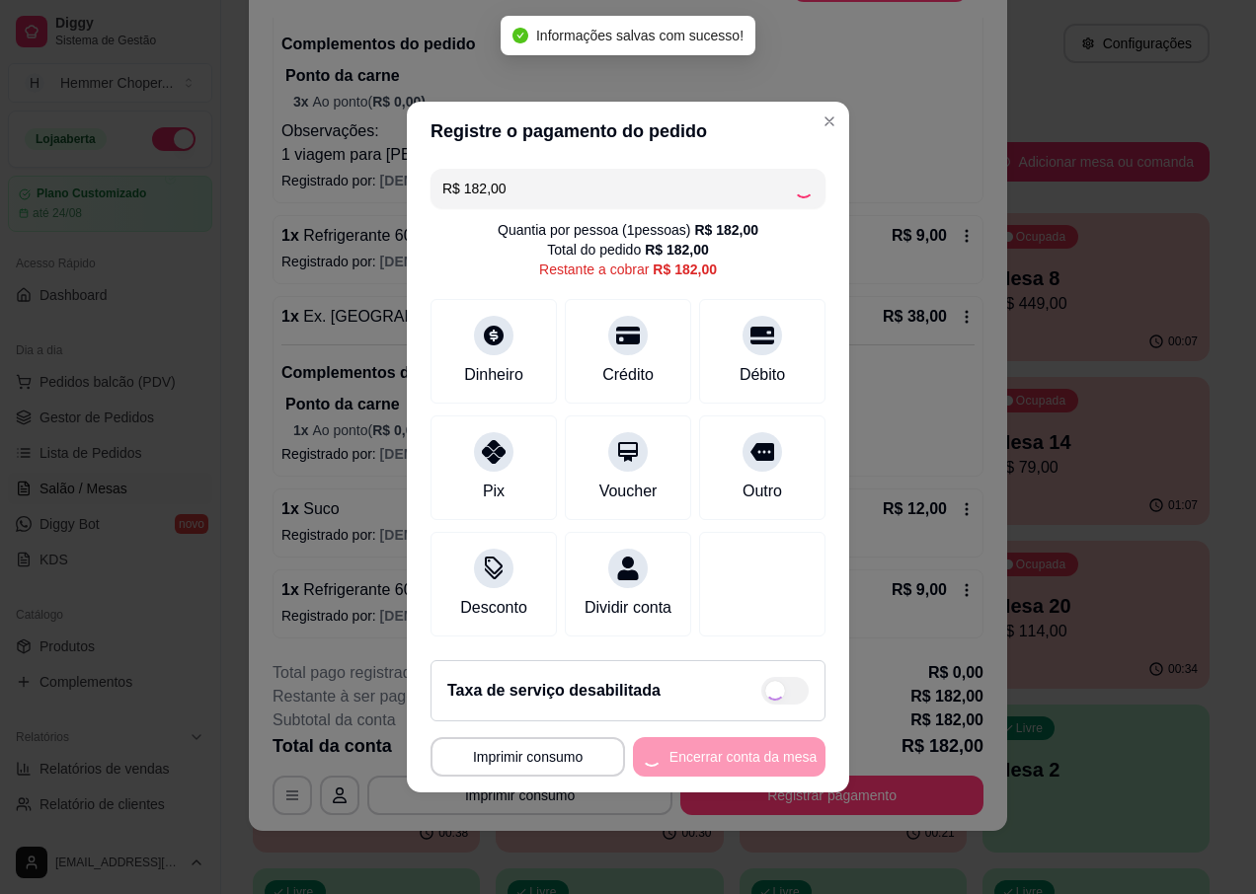
type input "R$ 0,00"
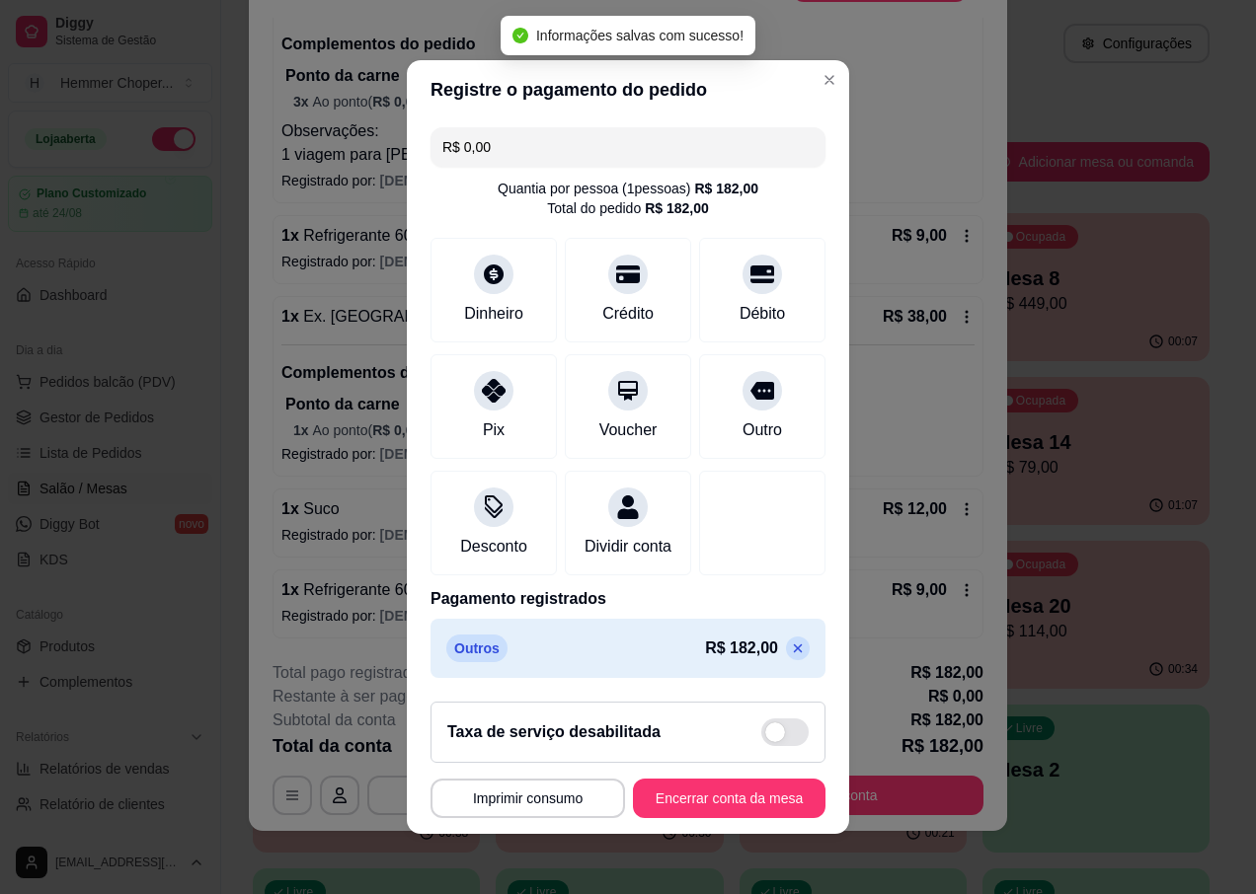
click at [759, 778] on footer "**********" at bounding box center [628, 760] width 442 height 148
click at [754, 814] on button "Encerrar conta da mesa" at bounding box center [729, 798] width 193 height 39
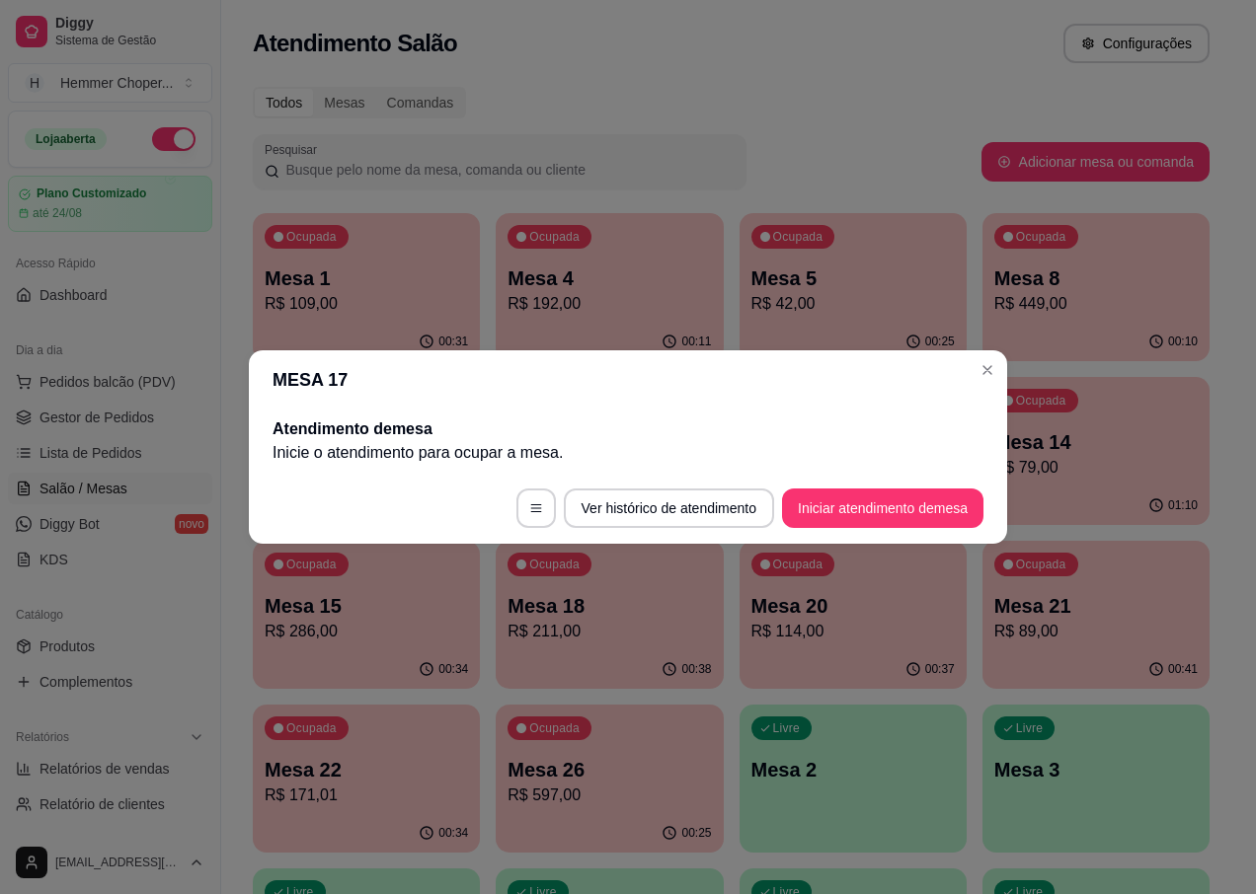
scroll to position [0, 0]
click at [990, 388] on header "MESA 17" at bounding box center [628, 379] width 758 height 59
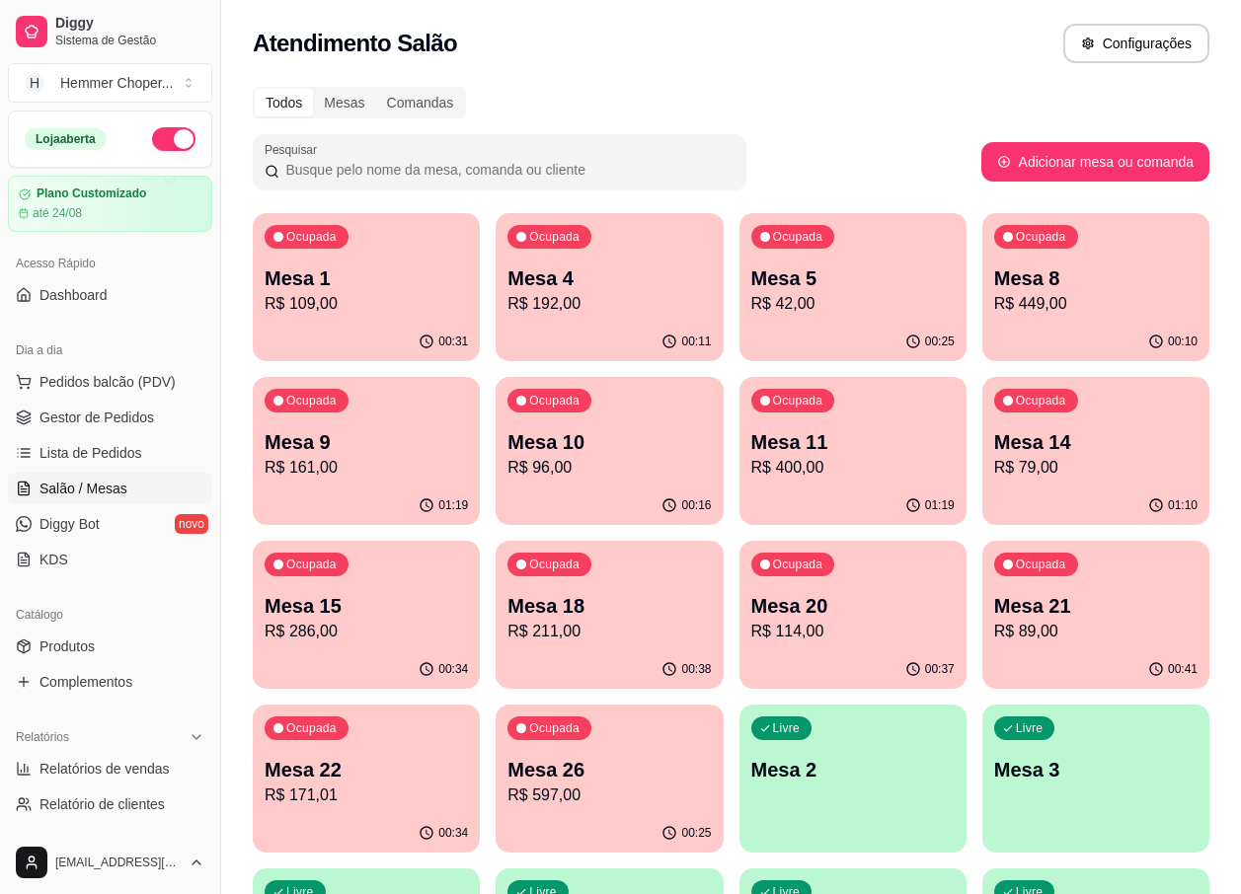
click at [464, 325] on div "00:31" at bounding box center [366, 342] width 227 height 39
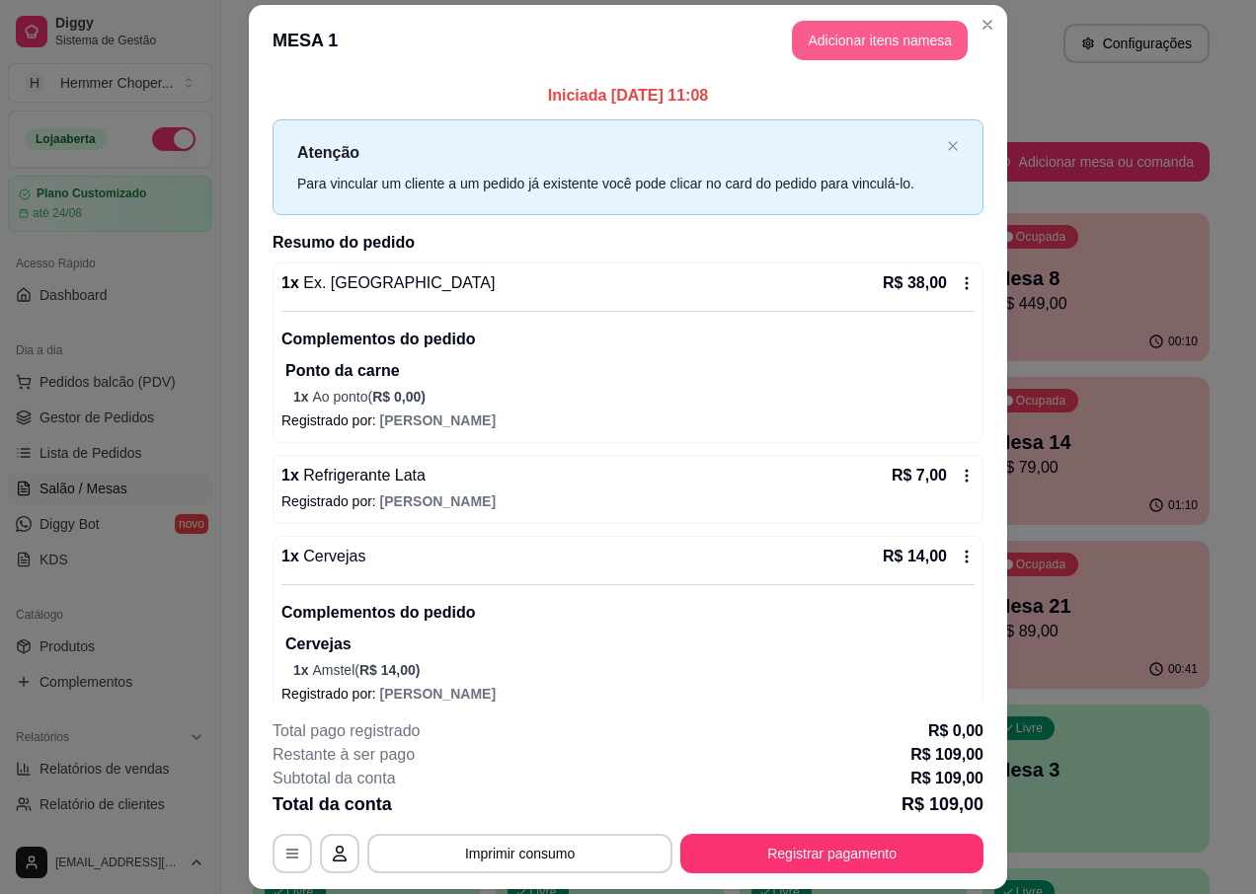
click at [883, 30] on button "Adicionar itens na mesa" at bounding box center [880, 40] width 176 height 39
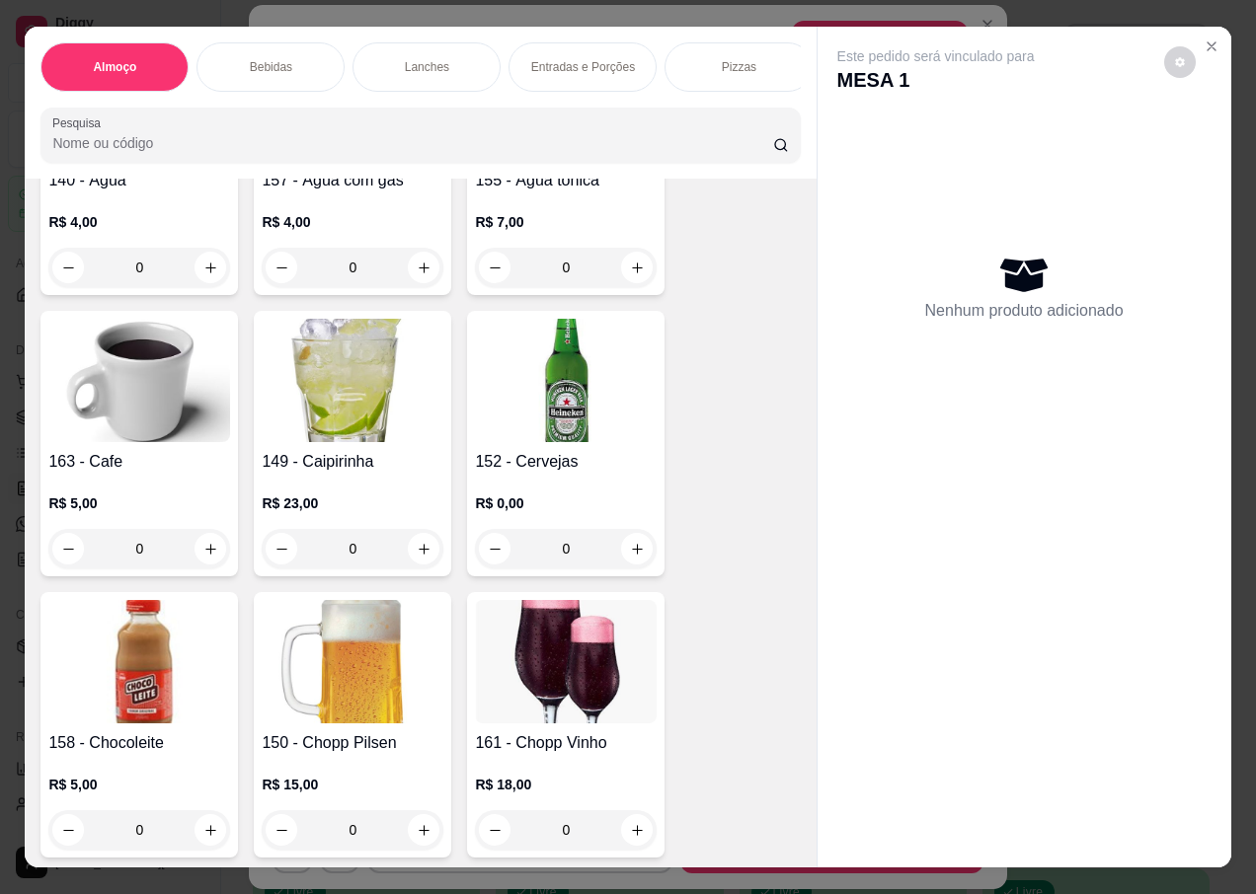
scroll to position [987, 0]
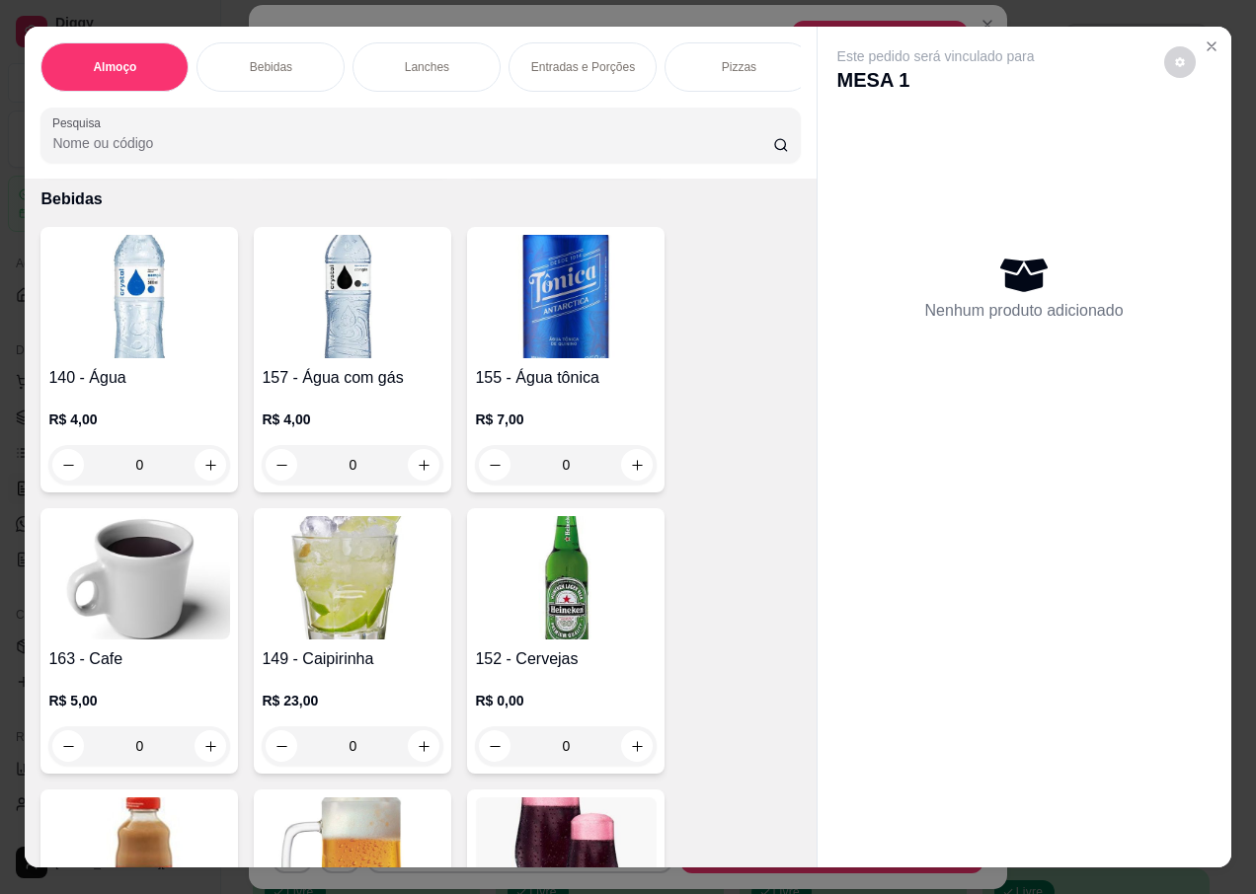
click at [630, 735] on div "0" at bounding box center [566, 746] width 182 height 39
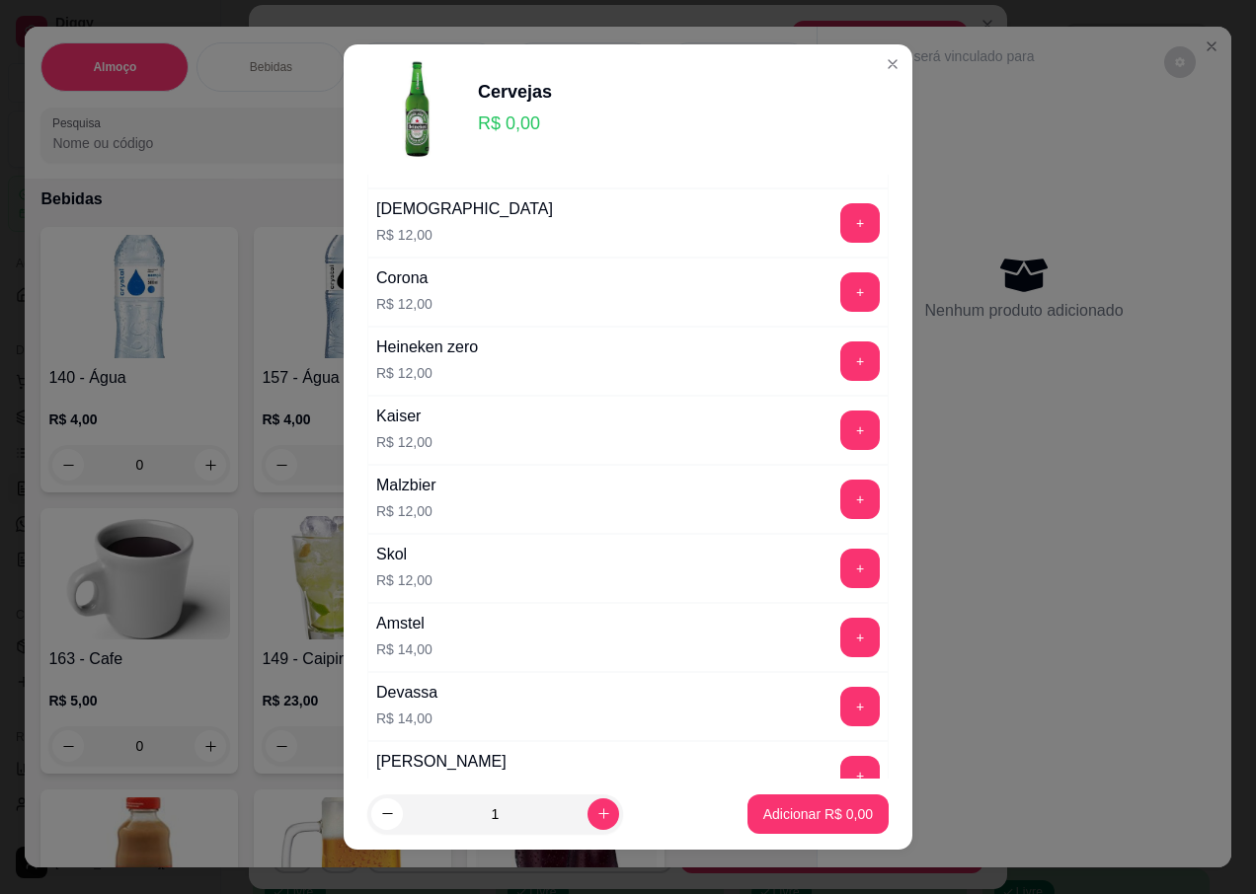
scroll to position [296, 0]
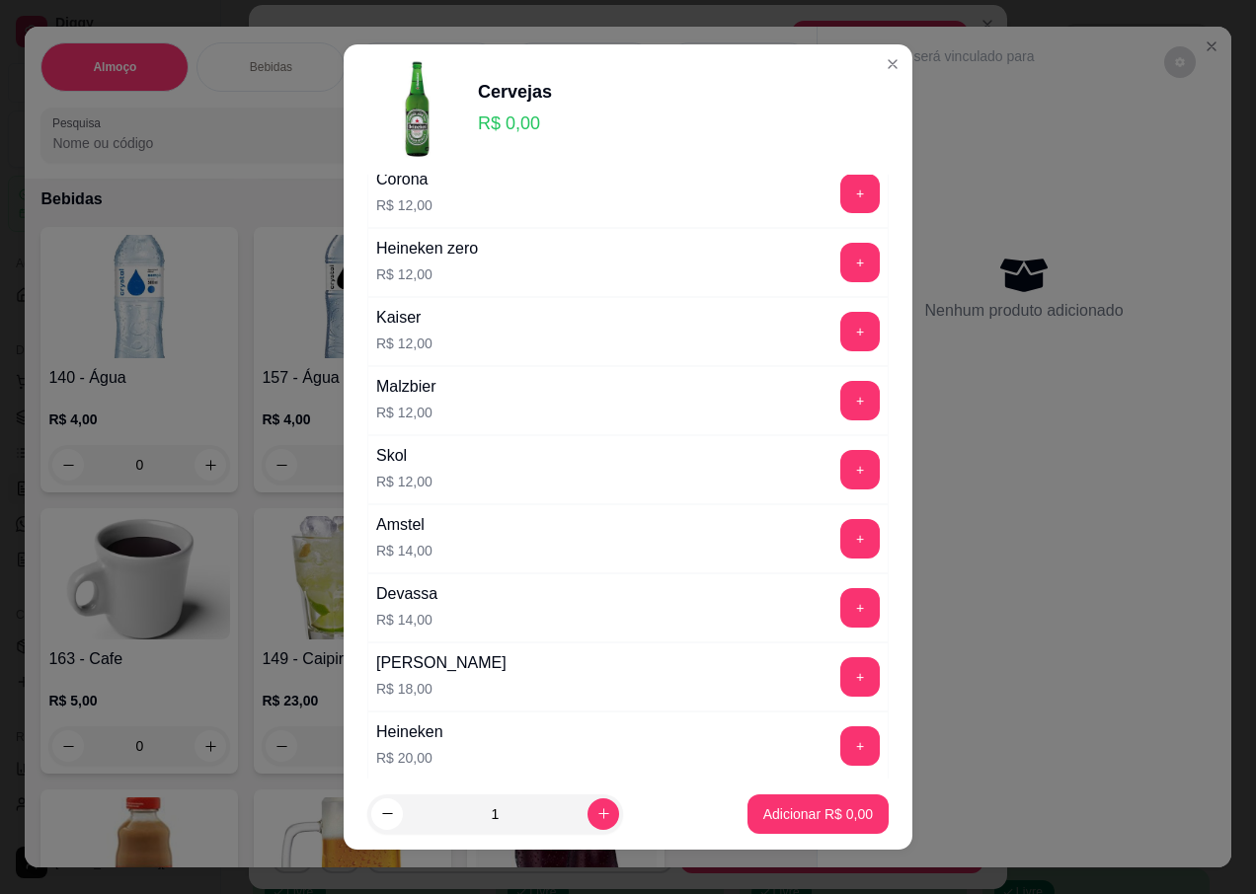
click at [840, 551] on button "+" at bounding box center [859, 538] width 39 height 39
click at [800, 817] on p "Adicionar R$ 14,00" at bounding box center [813, 815] width 117 height 20
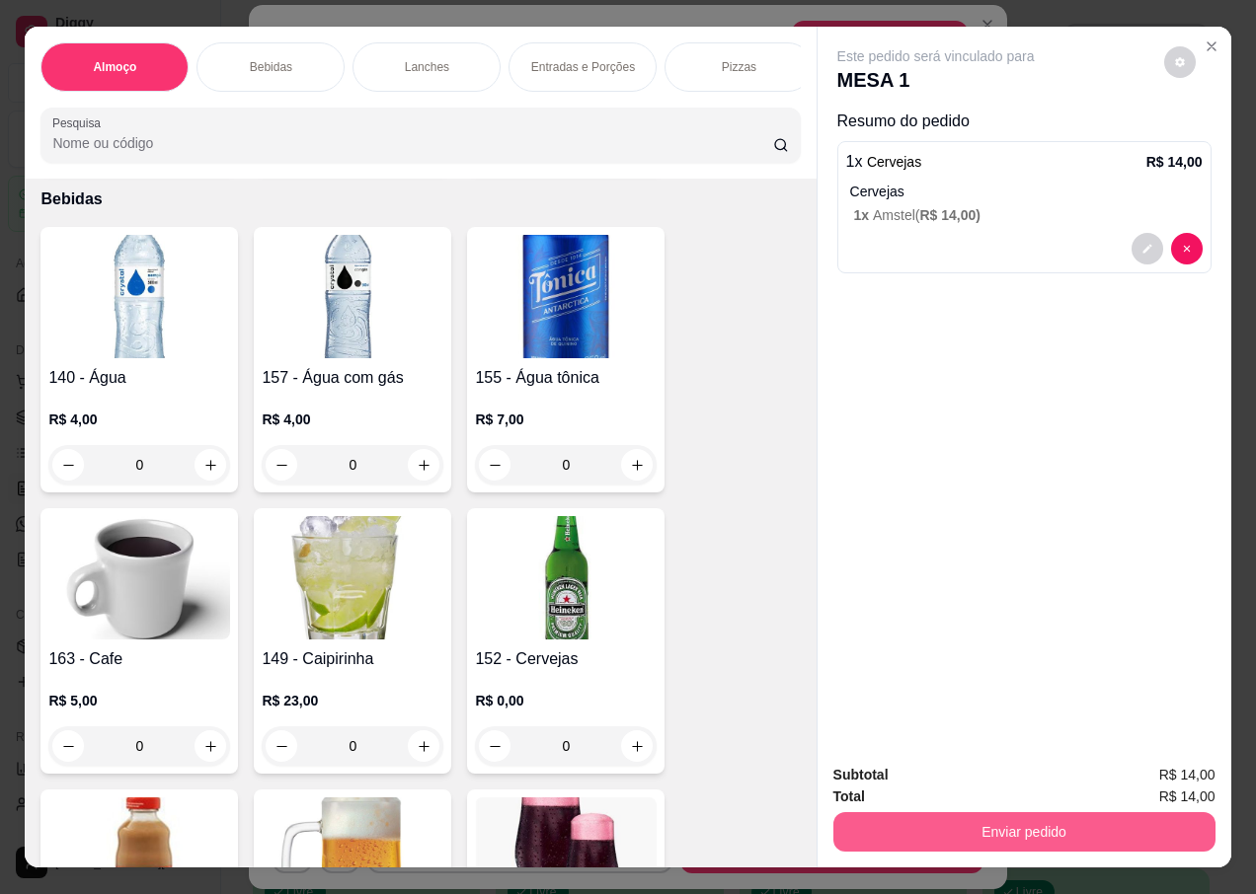
click at [1011, 827] on button "Enviar pedido" at bounding box center [1024, 832] width 382 height 39
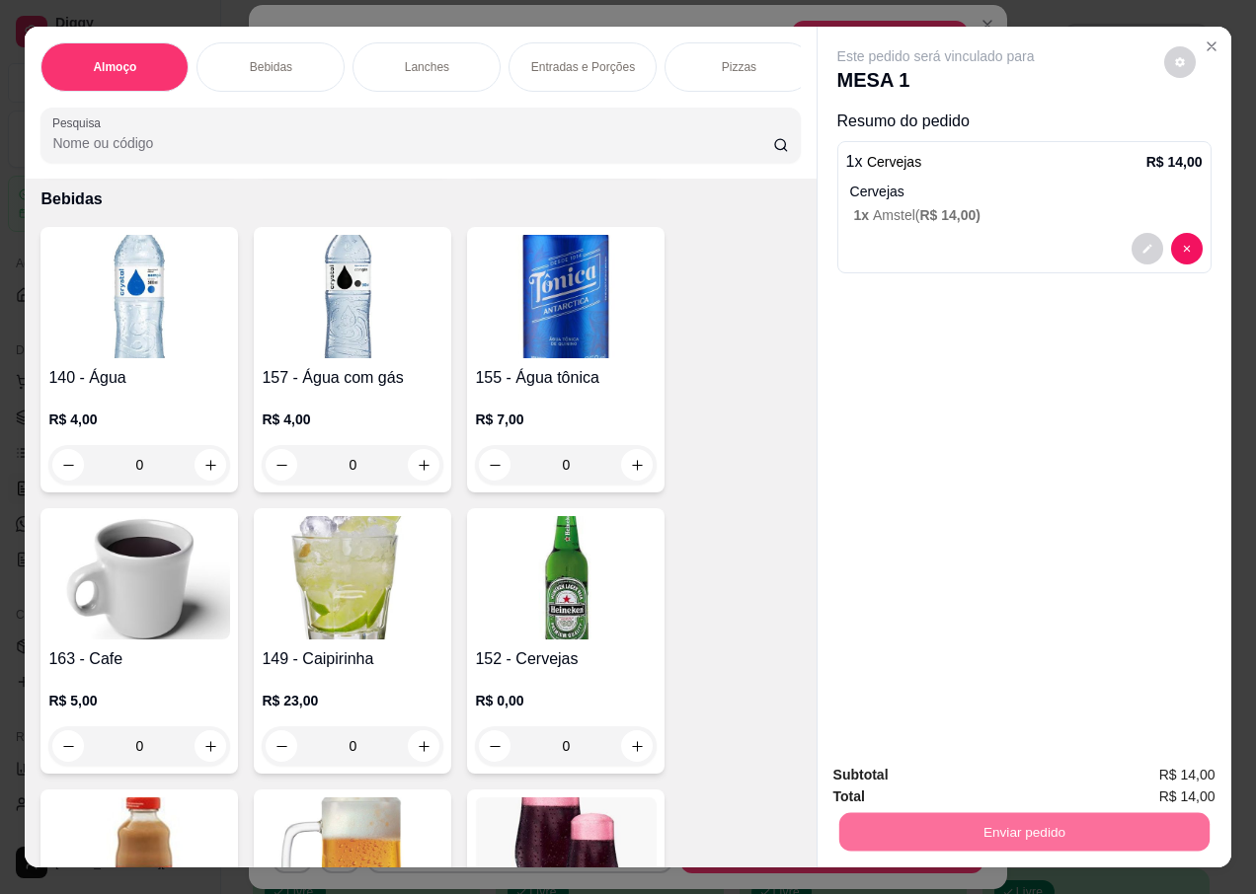
click at [958, 769] on button "Não registrar e enviar pedido" at bounding box center [958, 776] width 205 height 38
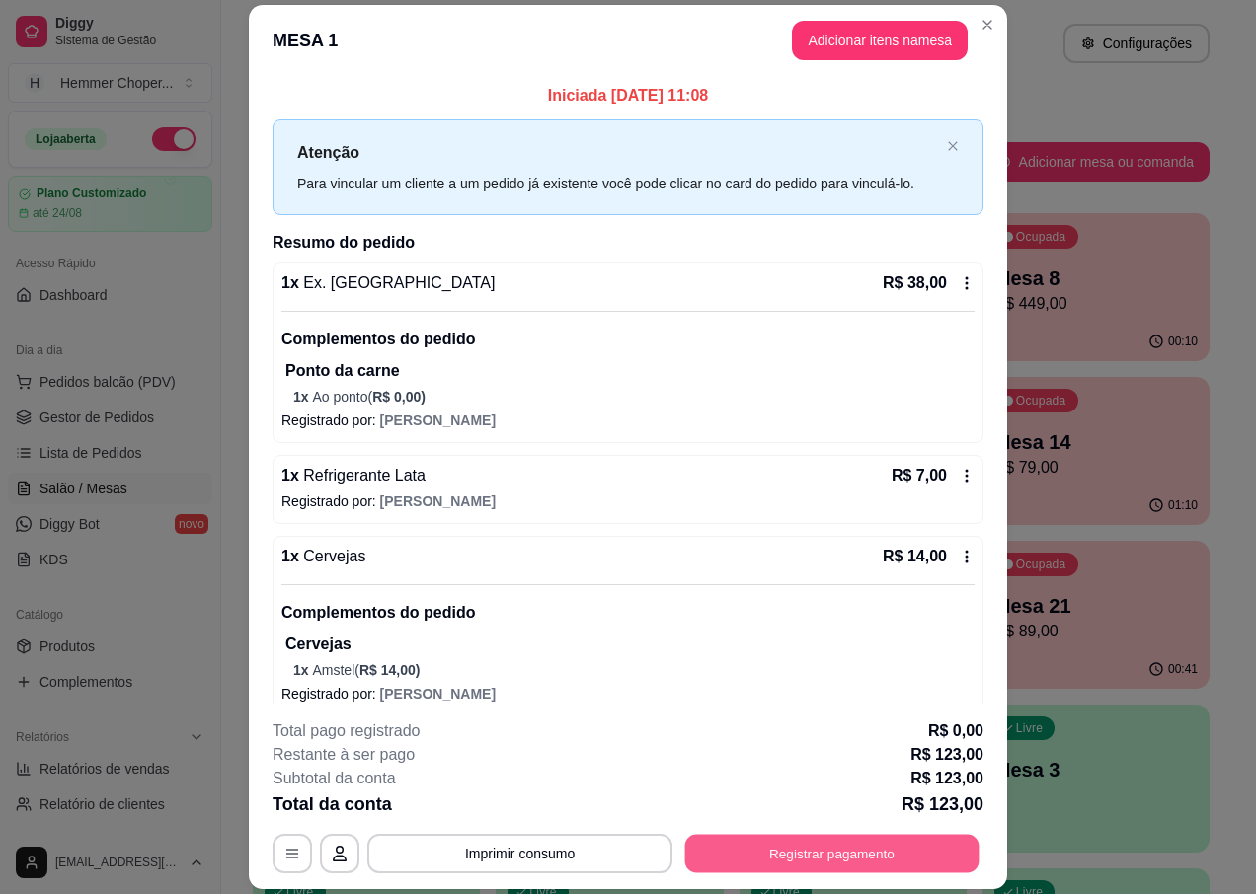
click at [875, 860] on button "Registrar pagamento" at bounding box center [832, 854] width 294 height 39
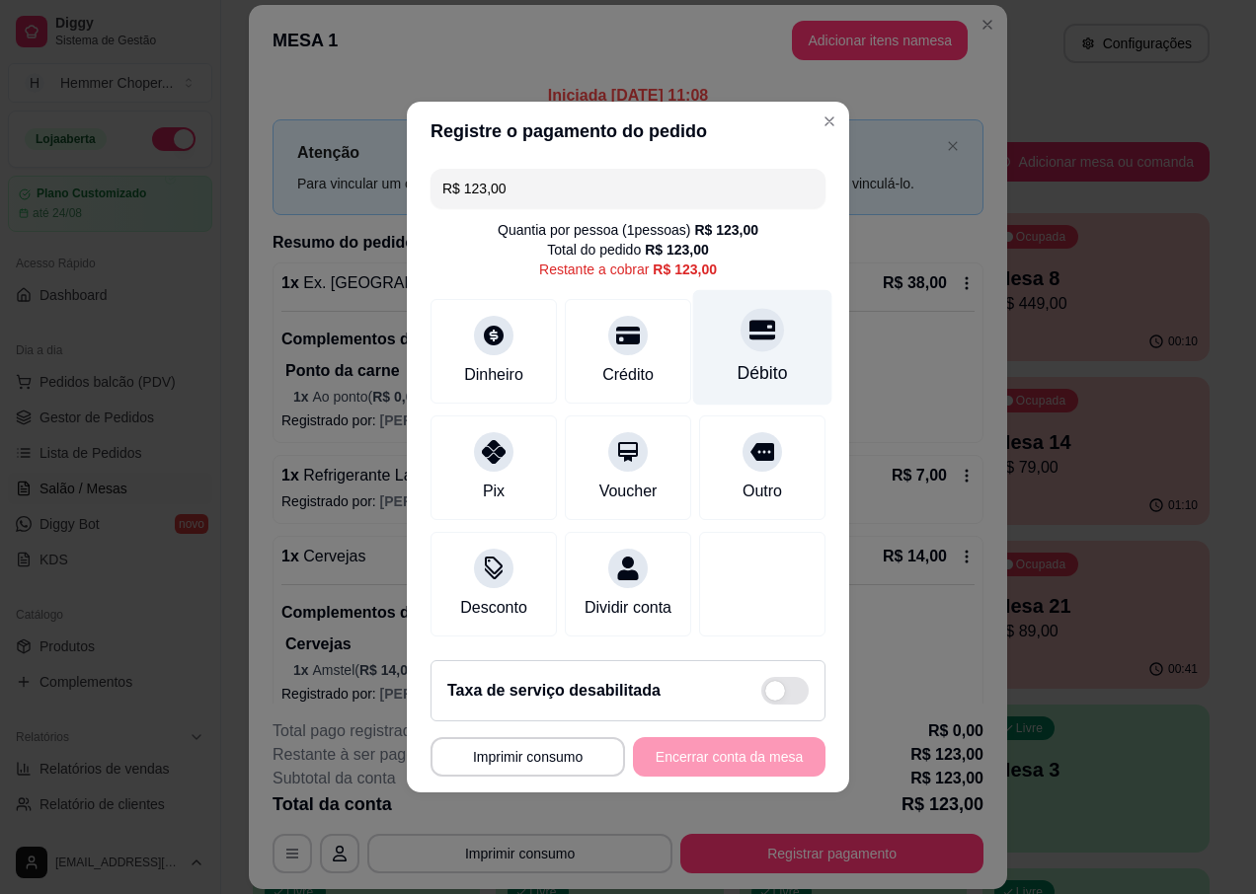
click at [758, 331] on icon at bounding box center [762, 330] width 26 height 26
type input "R$ 0,00"
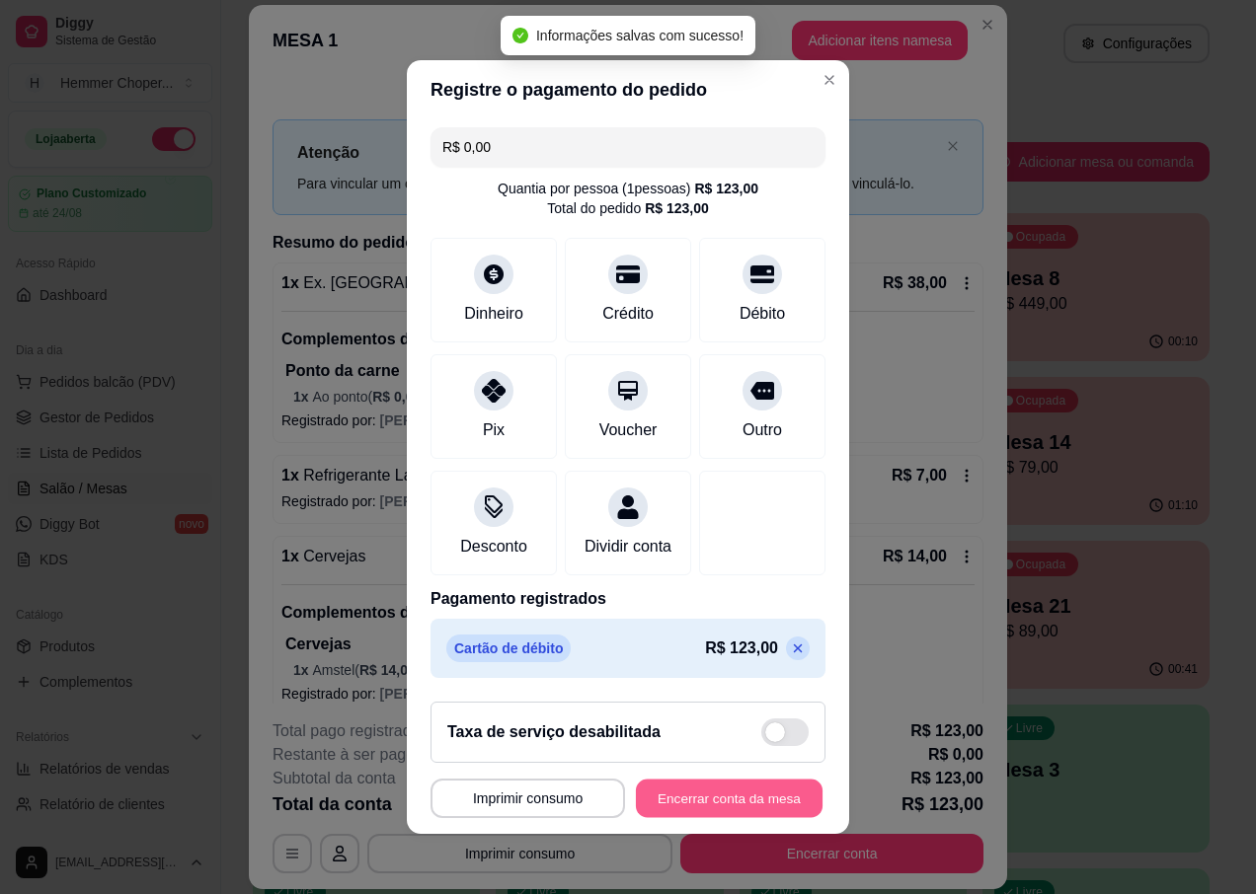
click at [690, 818] on button "Encerrar conta da mesa" at bounding box center [729, 799] width 187 height 39
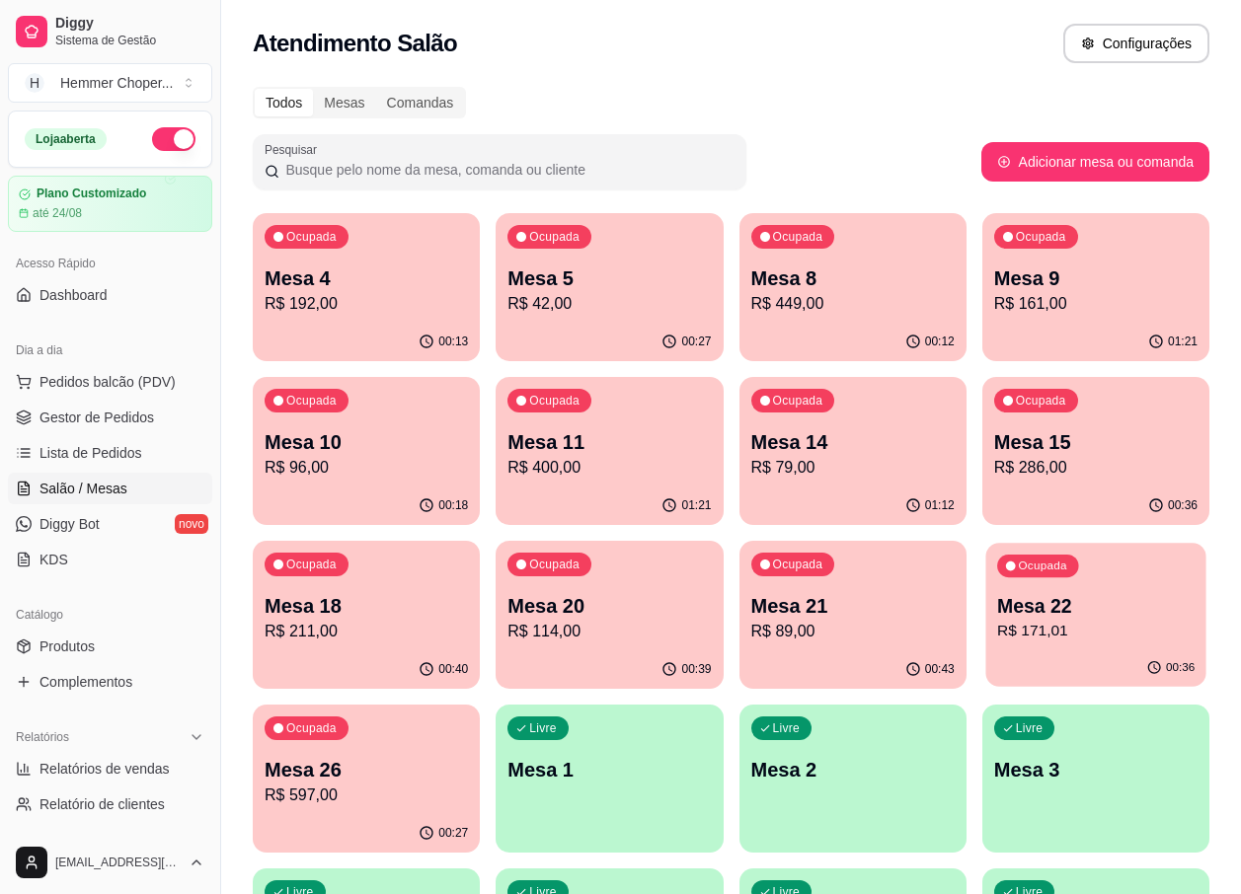
click at [1007, 607] on p "Mesa 22" at bounding box center [1095, 606] width 197 height 27
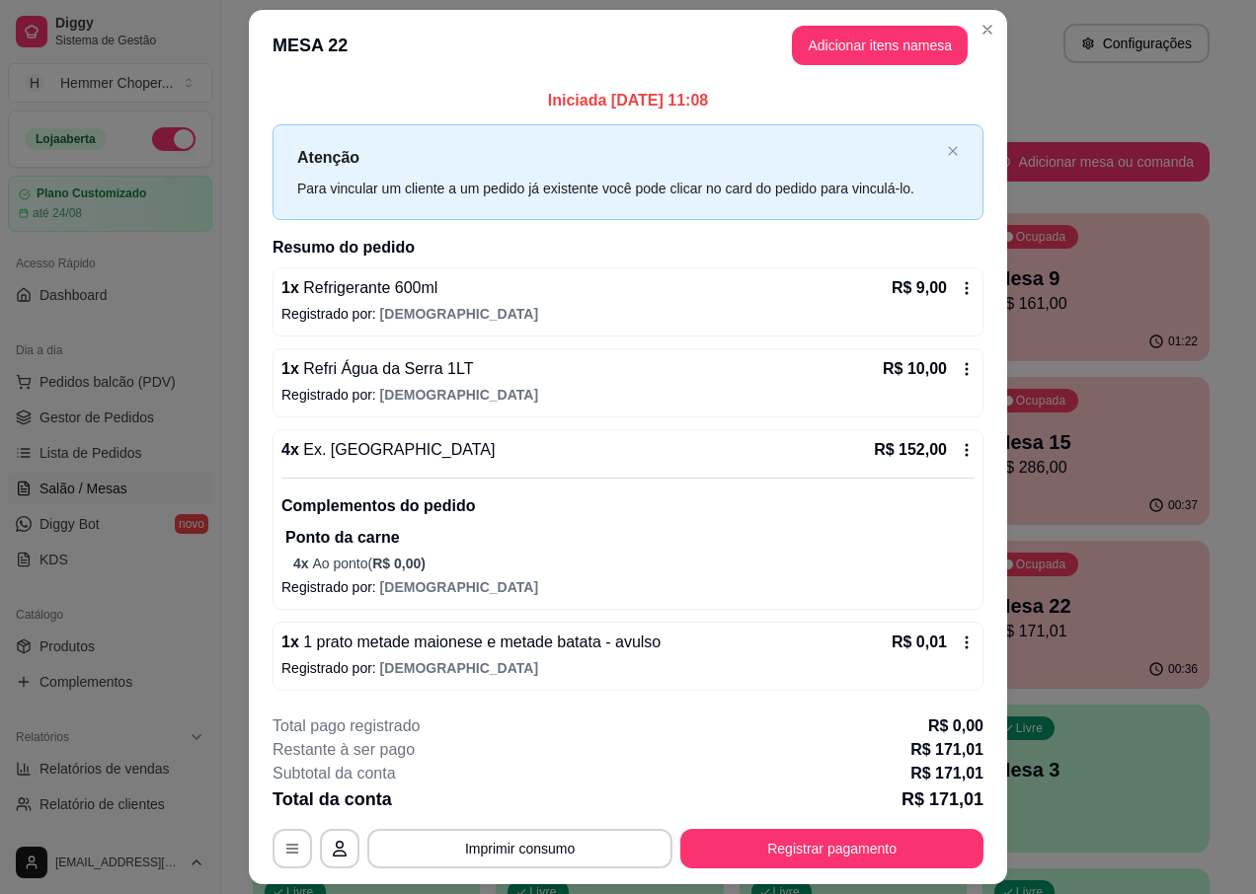
click at [959, 451] on icon at bounding box center [967, 450] width 16 height 16
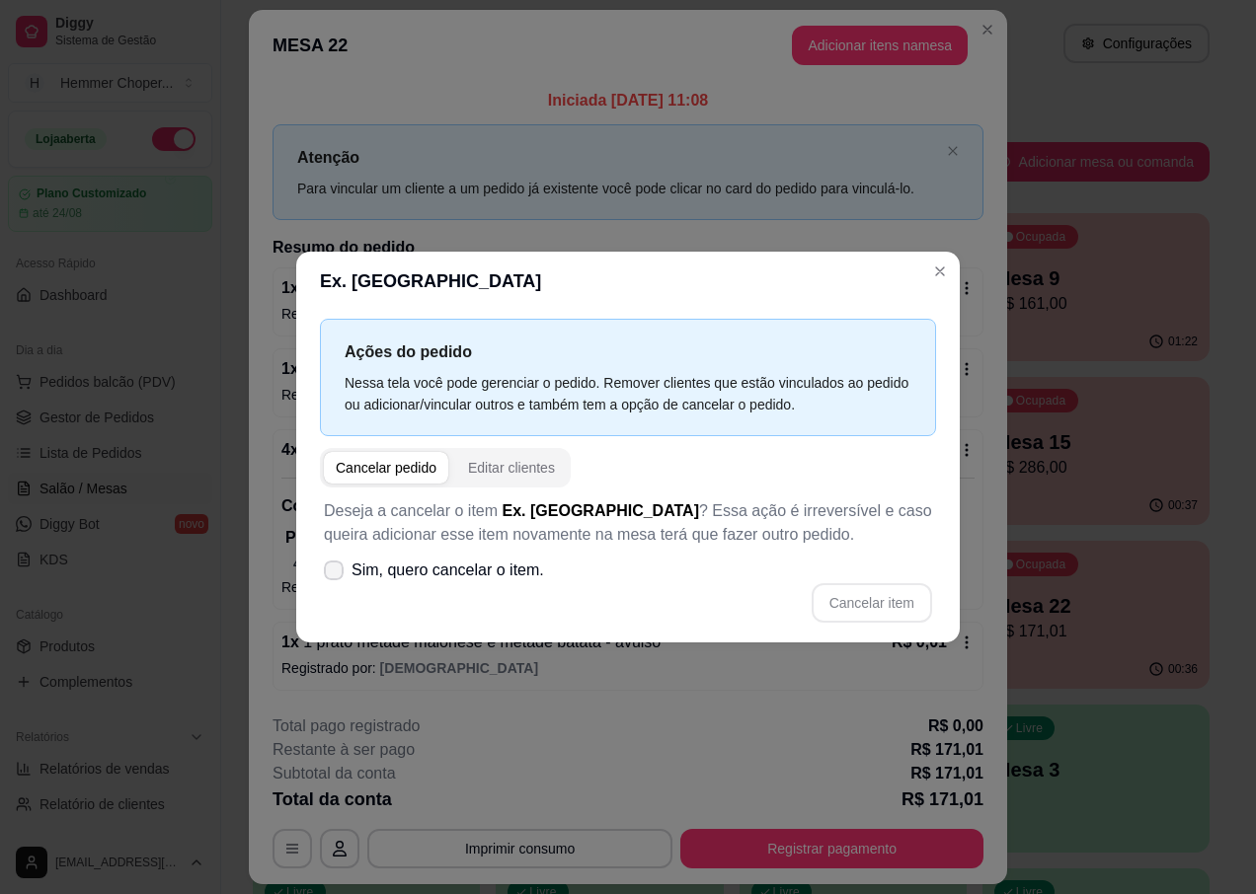
click at [358, 581] on span "Sim, quero cancelar o item." at bounding box center [447, 571] width 193 height 24
click at [336, 581] on input "Sim, quero cancelar o item." at bounding box center [329, 581] width 13 height 13
checkbox input "true"
click at [879, 601] on button "Cancelar item" at bounding box center [871, 603] width 117 height 39
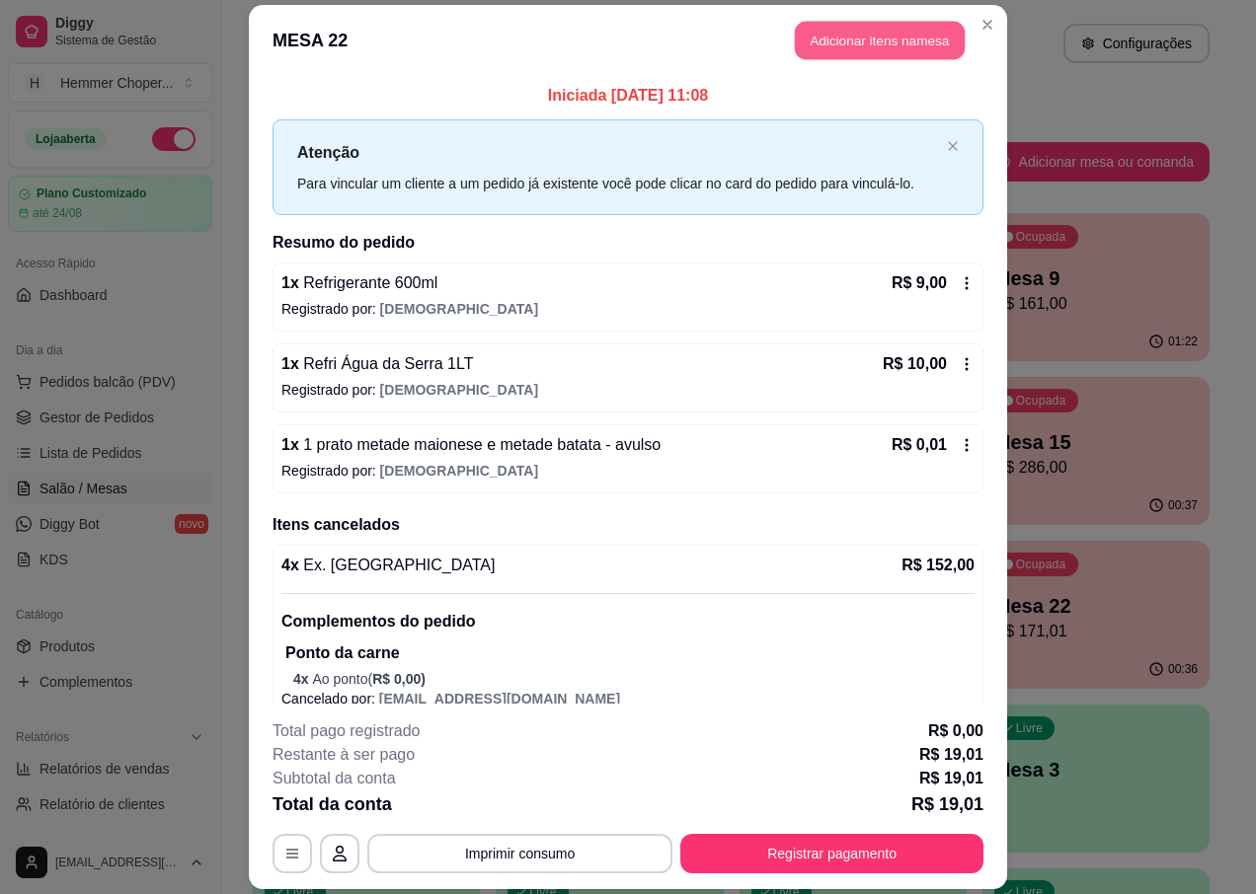
click at [880, 35] on button "Adicionar itens na mesa" at bounding box center [880, 40] width 170 height 39
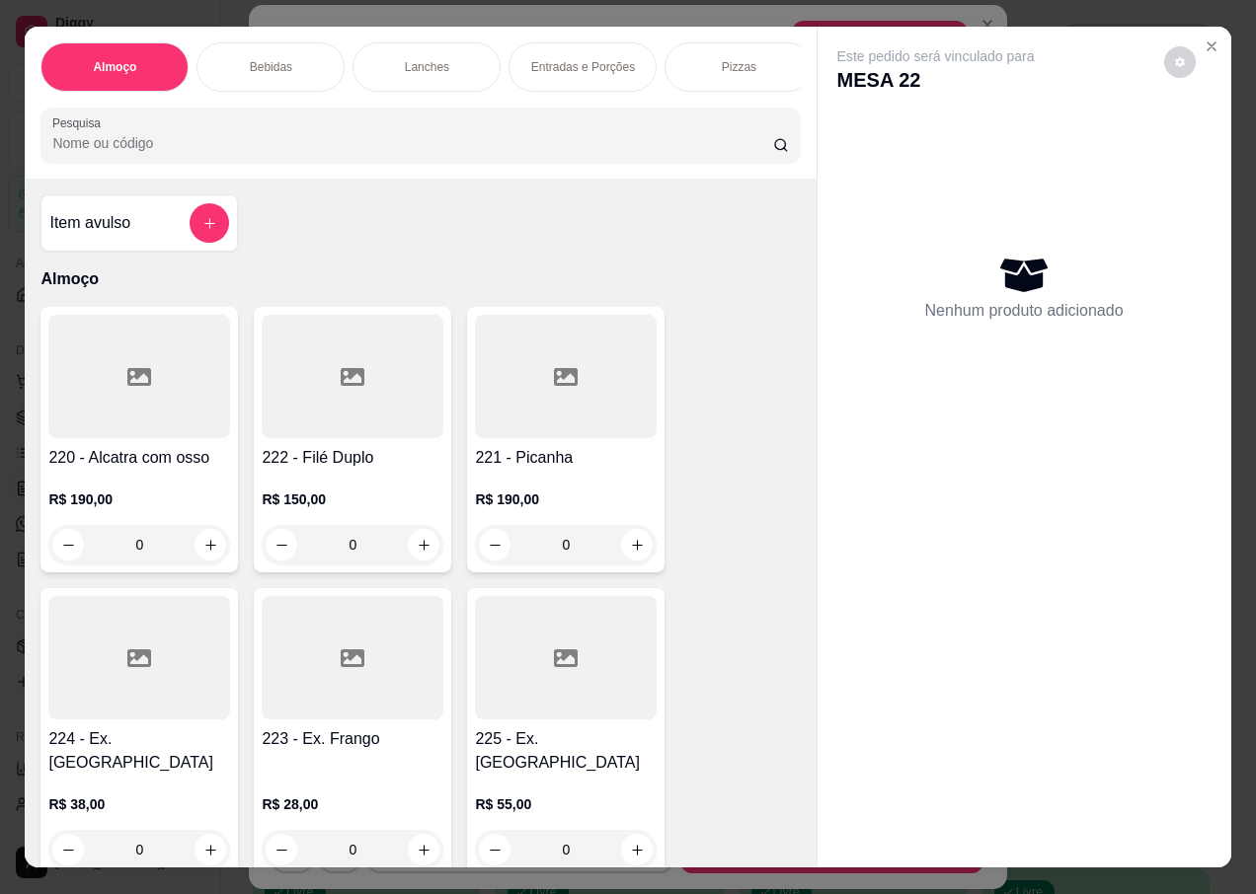
scroll to position [99, 0]
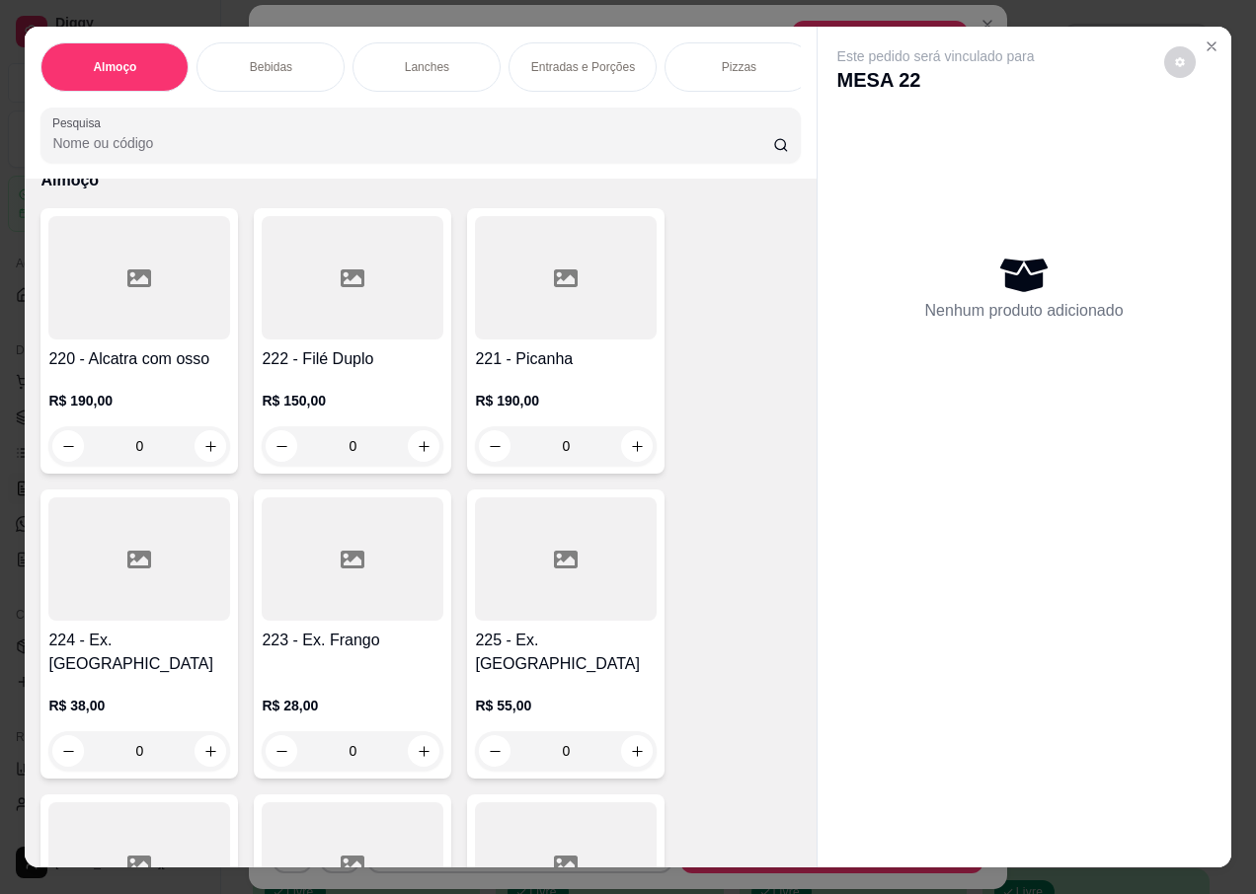
click at [189, 732] on div "0" at bounding box center [139, 751] width 182 height 39
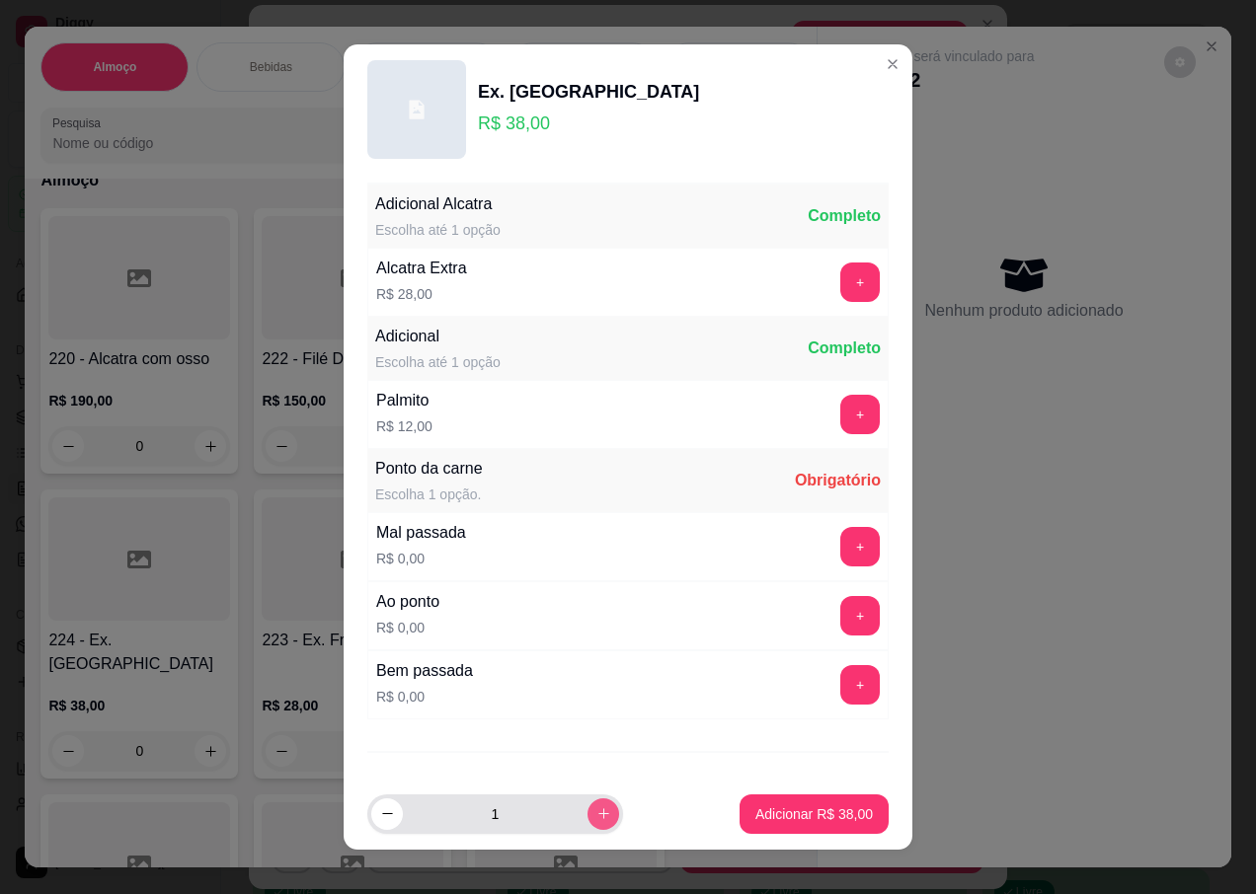
click at [596, 814] on icon "increase-product-quantity" at bounding box center [603, 814] width 15 height 15
type input "3"
click at [840, 615] on button "+" at bounding box center [859, 615] width 39 height 39
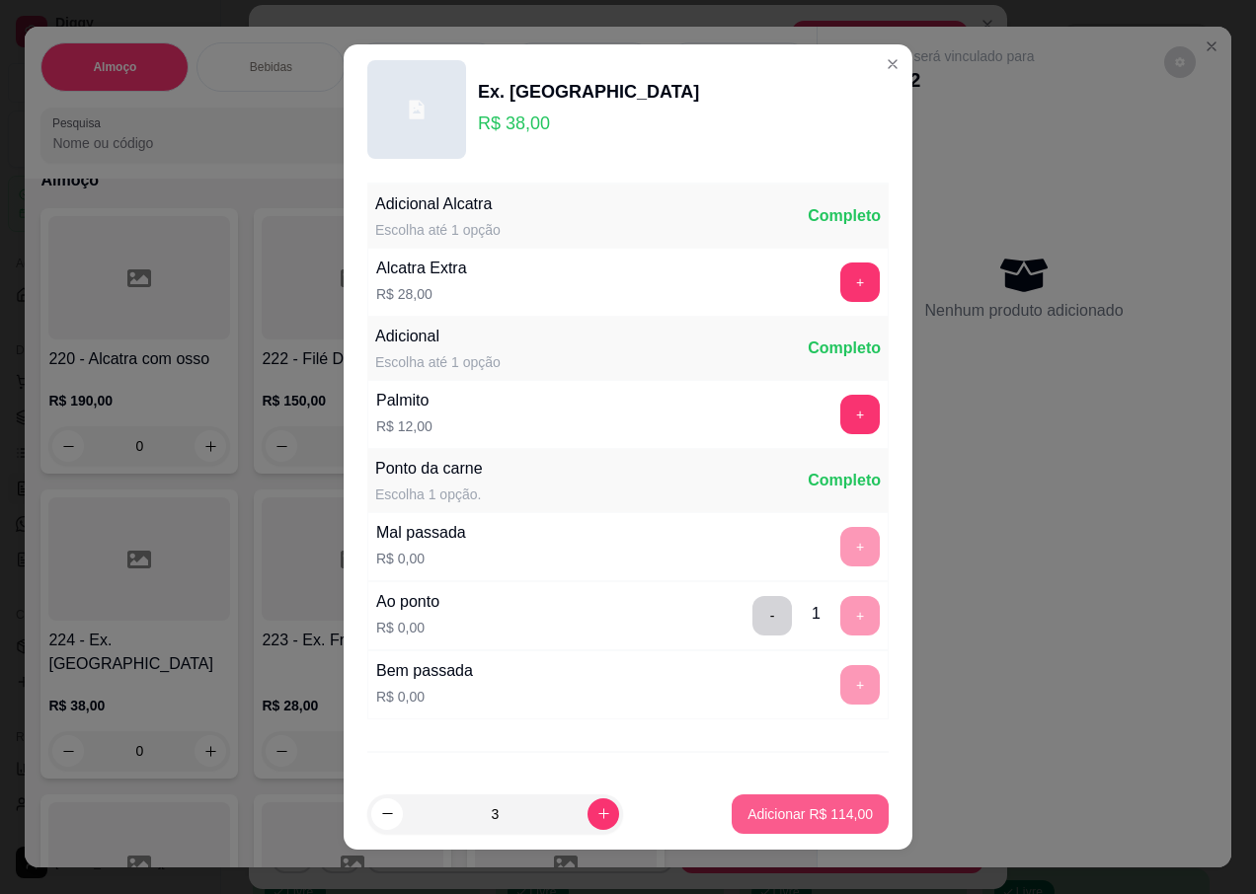
click at [810, 814] on p "Adicionar R$ 114,00" at bounding box center [809, 815] width 125 height 20
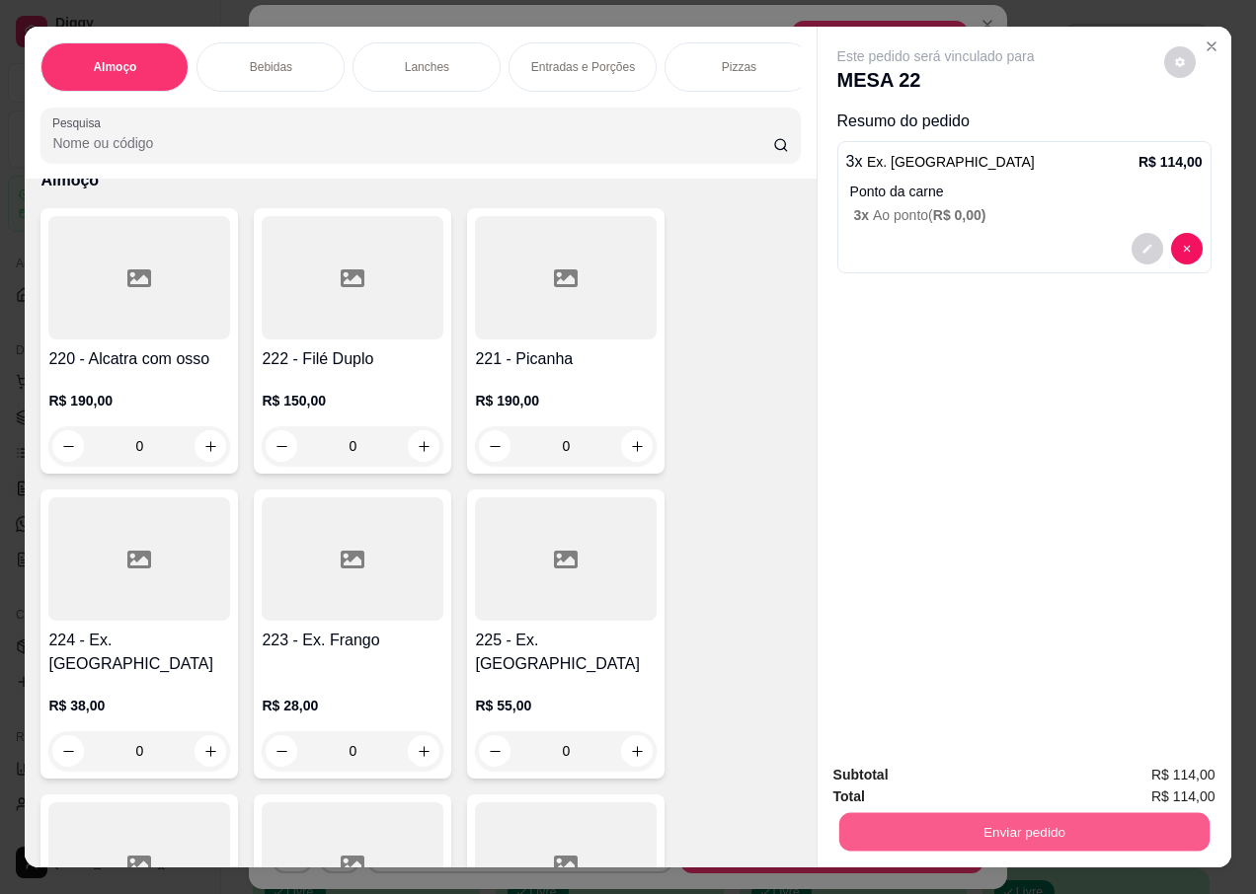
click at [894, 822] on button "Enviar pedido" at bounding box center [1023, 832] width 370 height 39
click at [947, 778] on button "Não registrar e enviar pedido" at bounding box center [958, 776] width 205 height 38
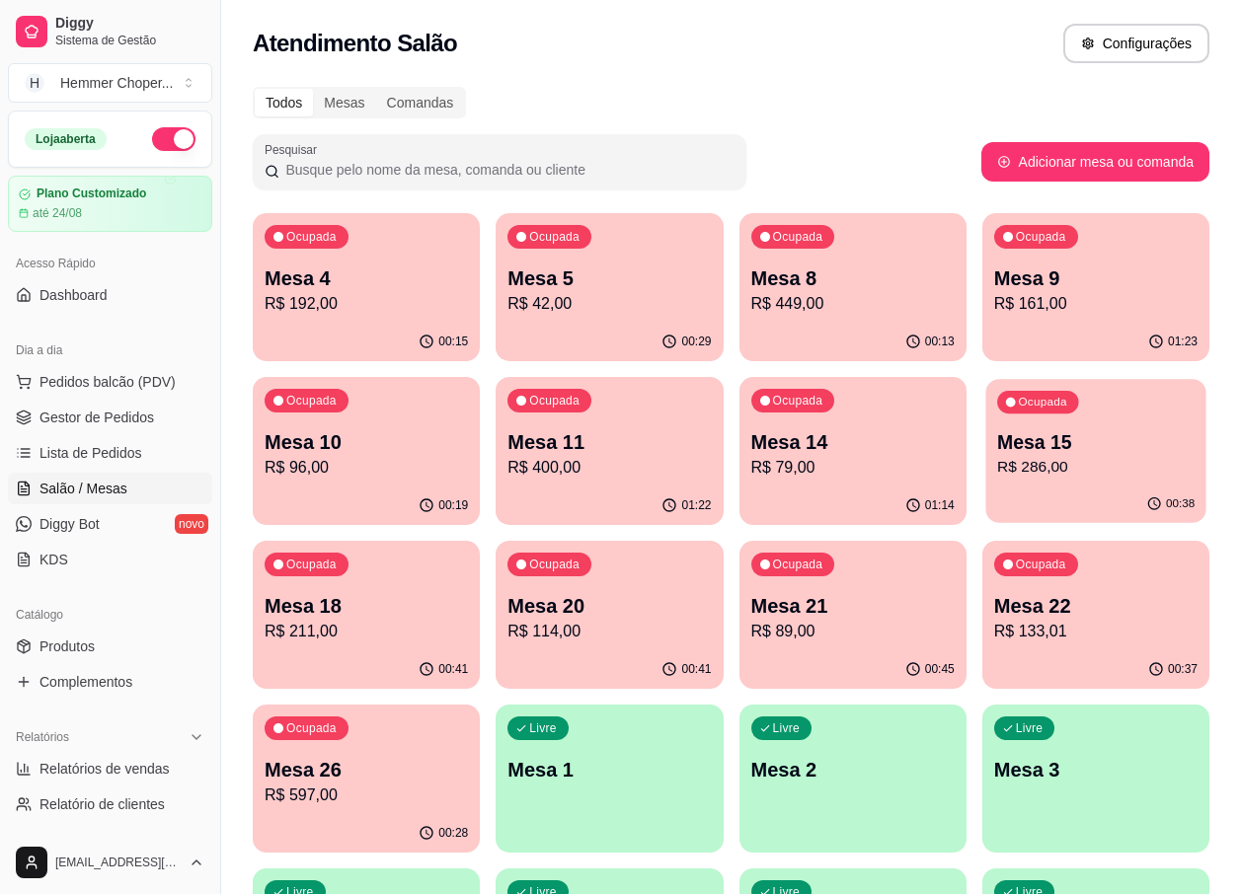
click at [1069, 487] on div "00:38" at bounding box center [1095, 505] width 220 height 38
click at [830, 438] on p "Mesa 14" at bounding box center [852, 442] width 203 height 28
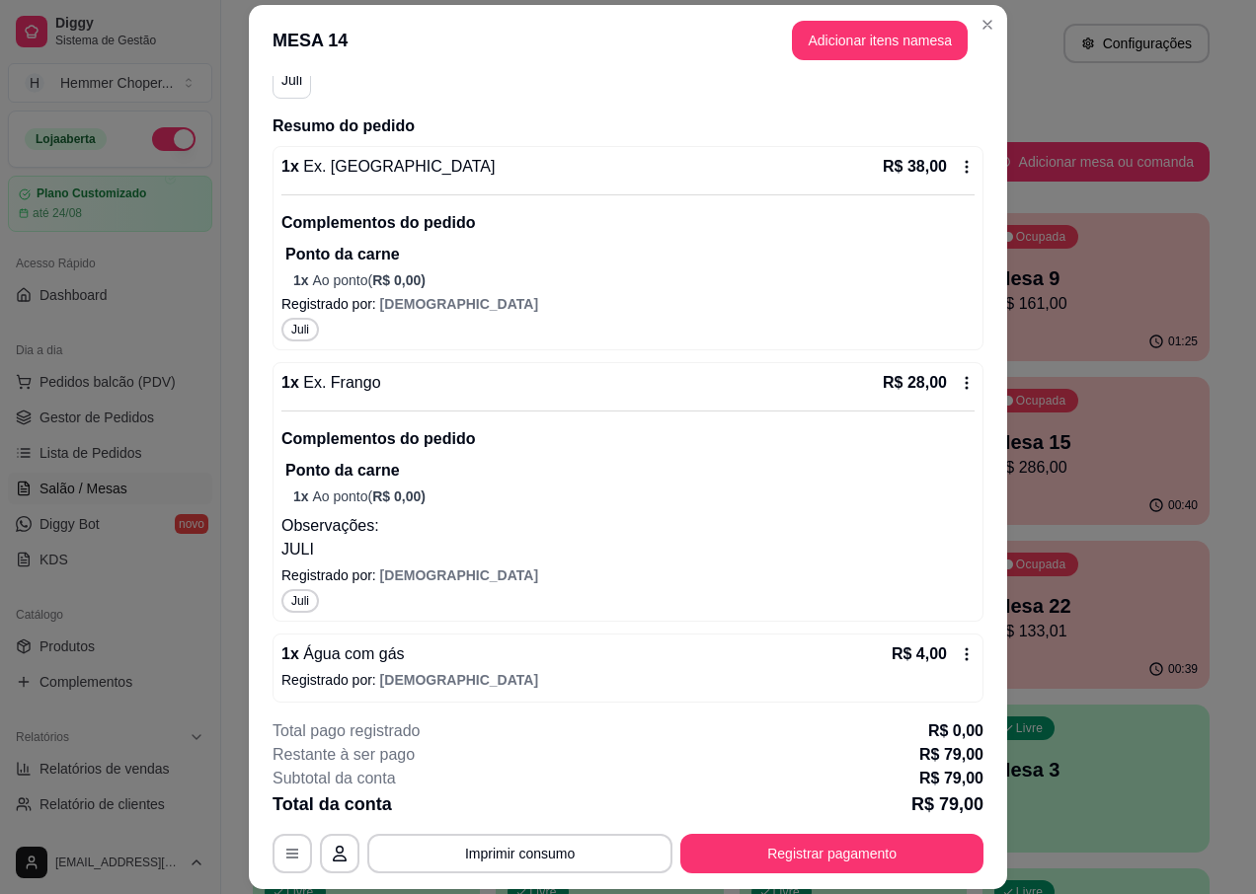
scroll to position [284, 0]
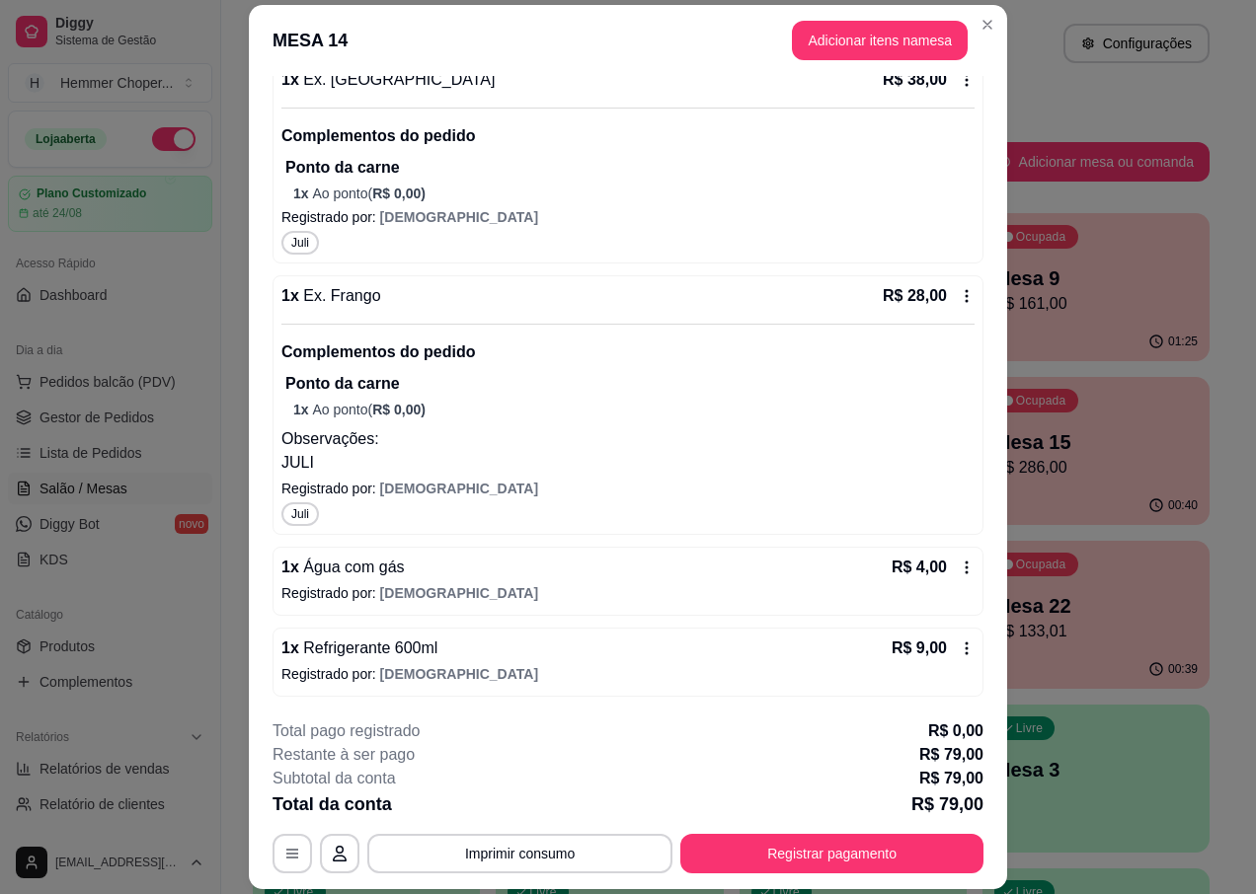
click at [826, 42] on button "Adicionar itens na mesa" at bounding box center [880, 40] width 176 height 39
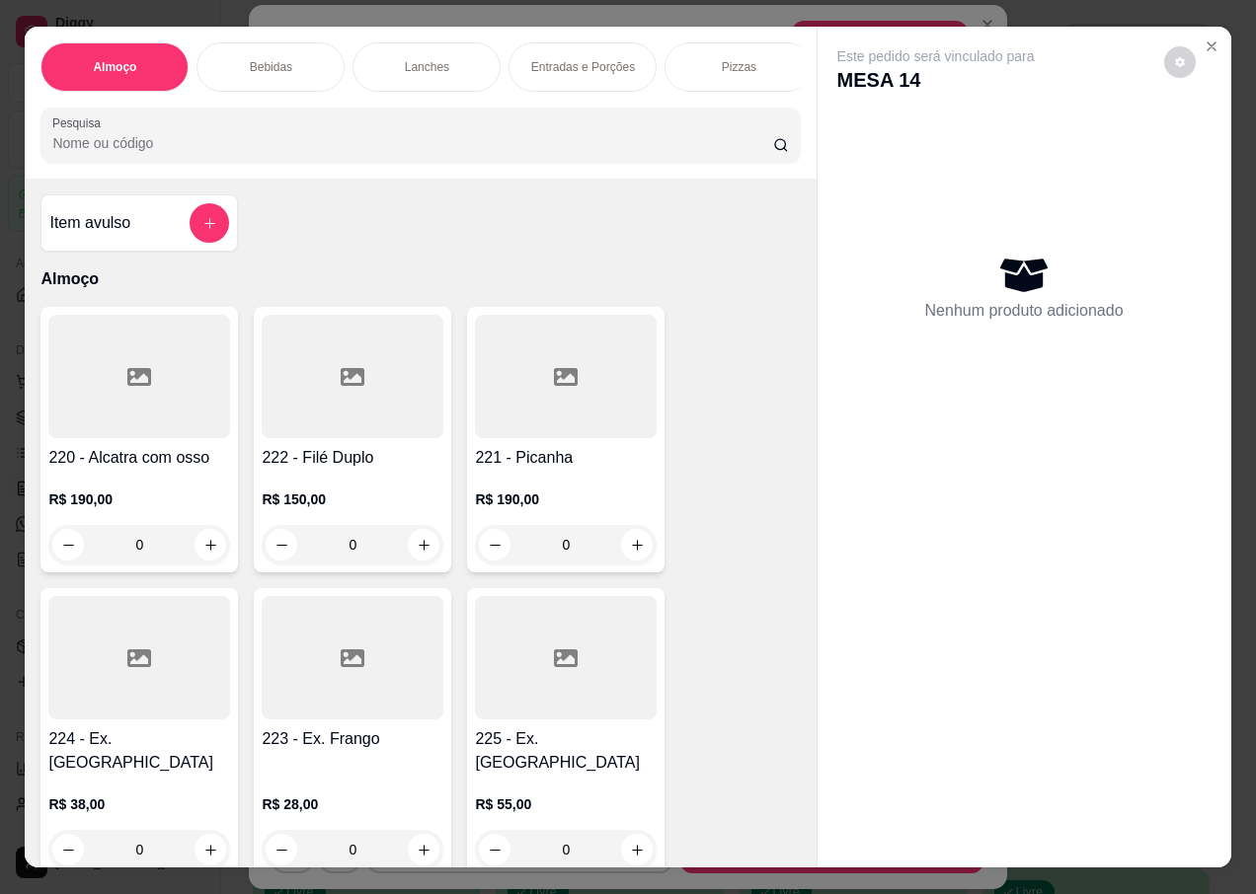
click at [742, 60] on p "Pizzas" at bounding box center [739, 67] width 35 height 16
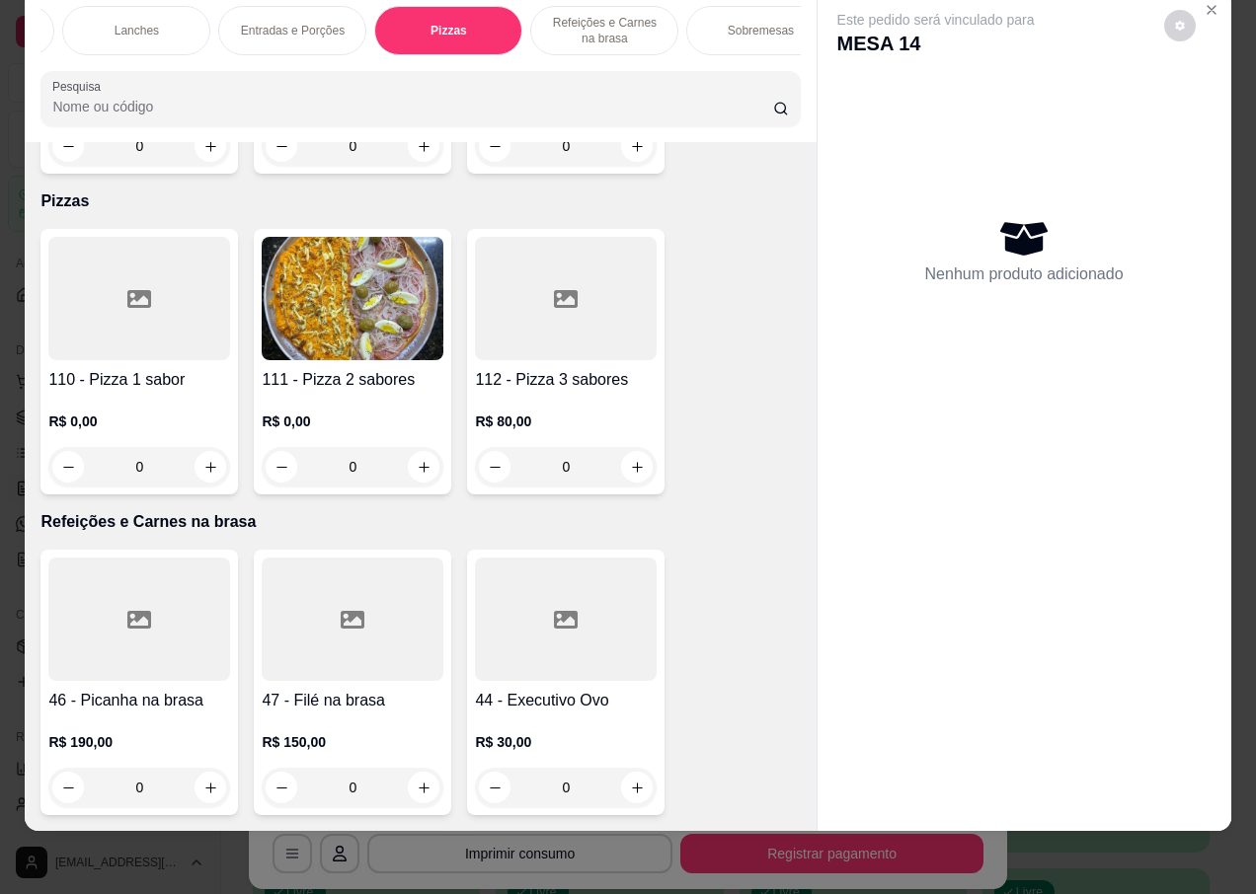
scroll to position [0, 325]
click at [732, 23] on p "Sobremesas" at bounding box center [726, 31] width 66 height 16
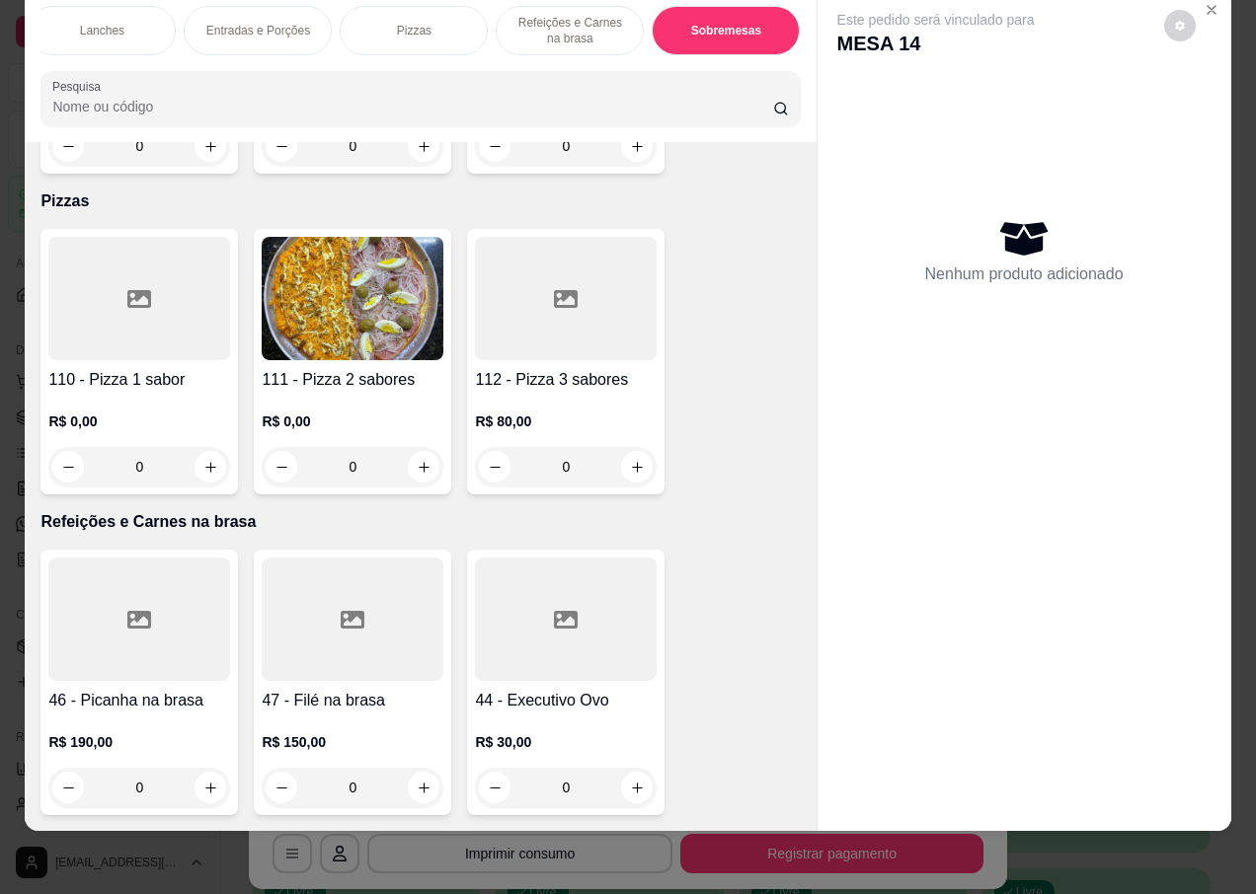
scroll to position [7688, 0]
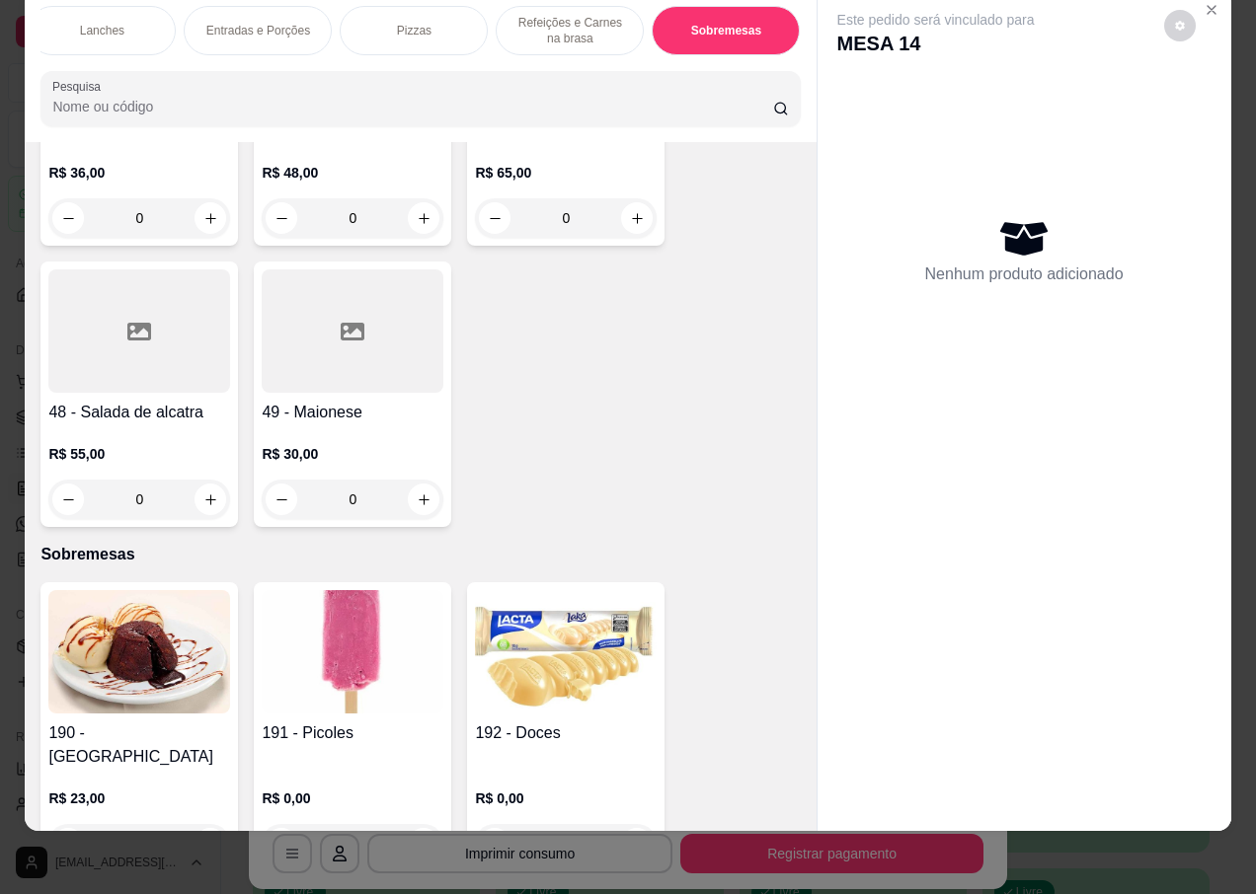
click at [415, 824] on div "0" at bounding box center [353, 843] width 182 height 39
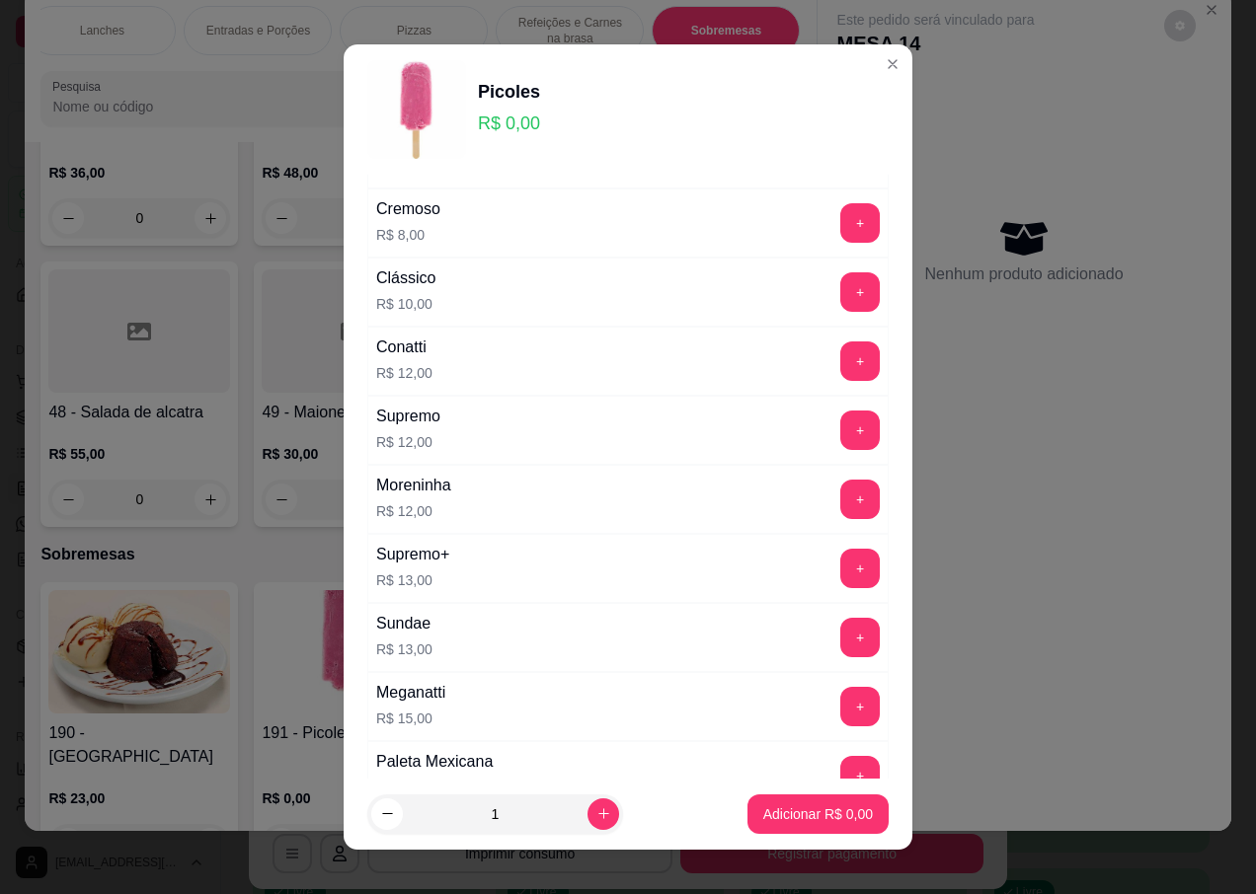
scroll to position [377, 0]
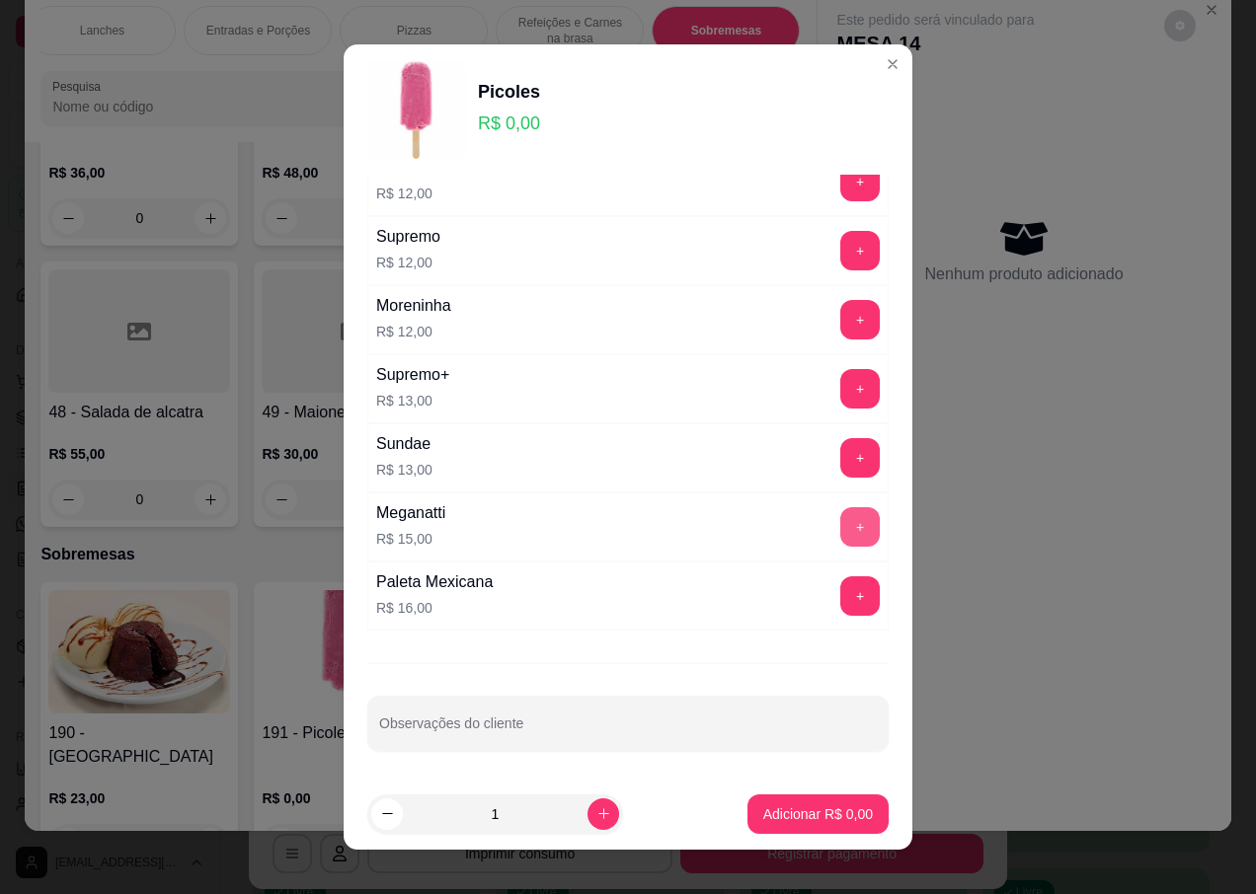
click at [840, 528] on button "+" at bounding box center [859, 526] width 39 height 39
click at [802, 807] on p "Adicionar R$ 15,00" at bounding box center [813, 815] width 117 height 20
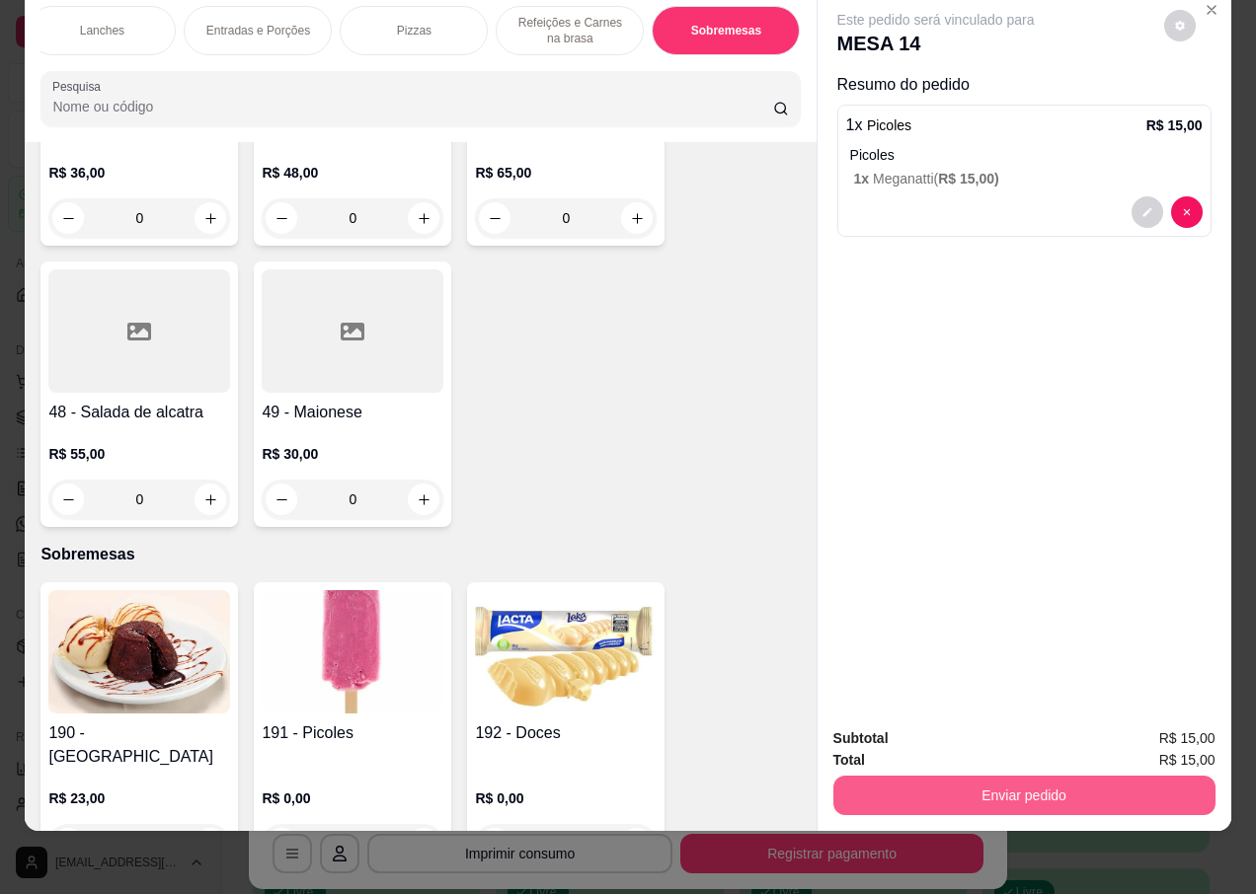
click at [1009, 776] on button "Enviar pedido" at bounding box center [1024, 795] width 382 height 39
click at [948, 732] on button "Não registrar e enviar pedido" at bounding box center [958, 733] width 205 height 38
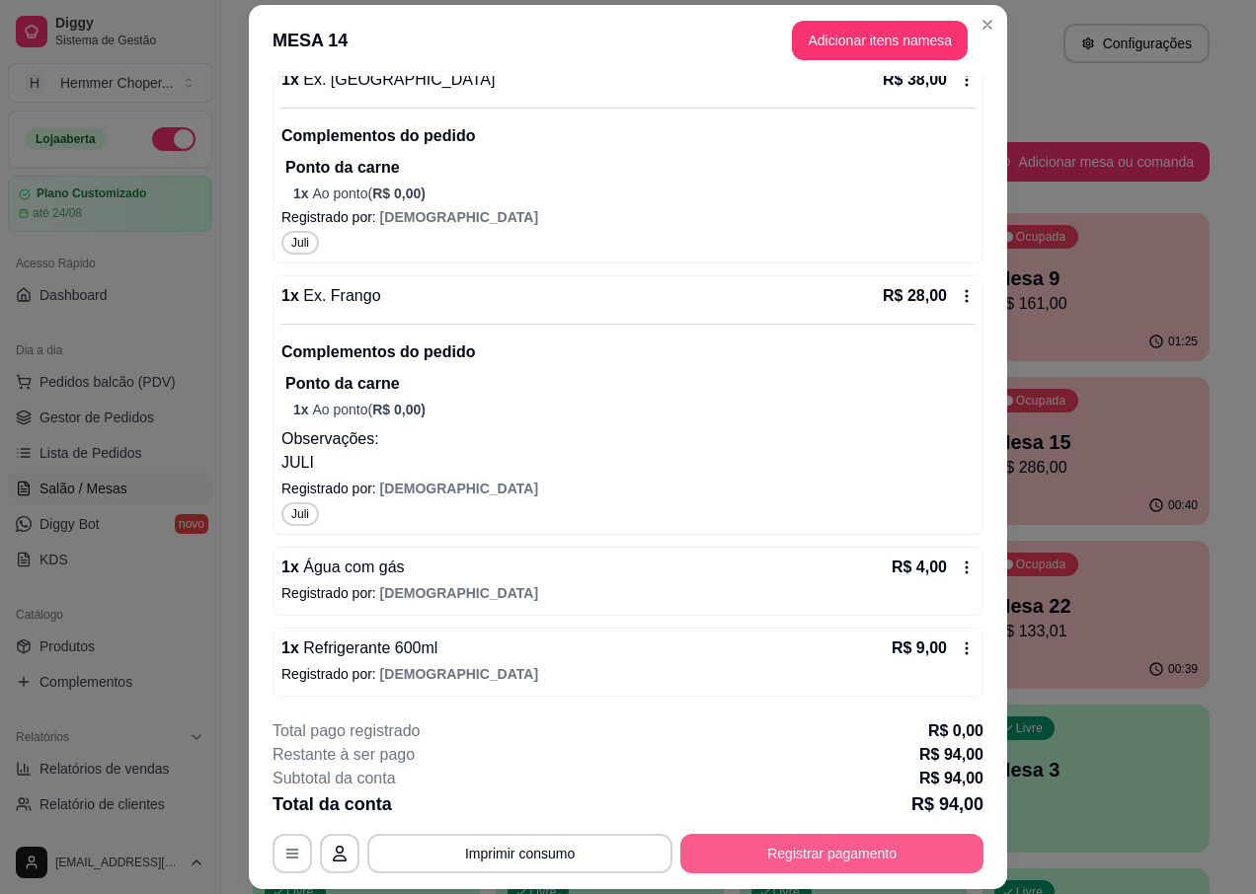
click at [806, 855] on button "Registrar pagamento" at bounding box center [831, 853] width 303 height 39
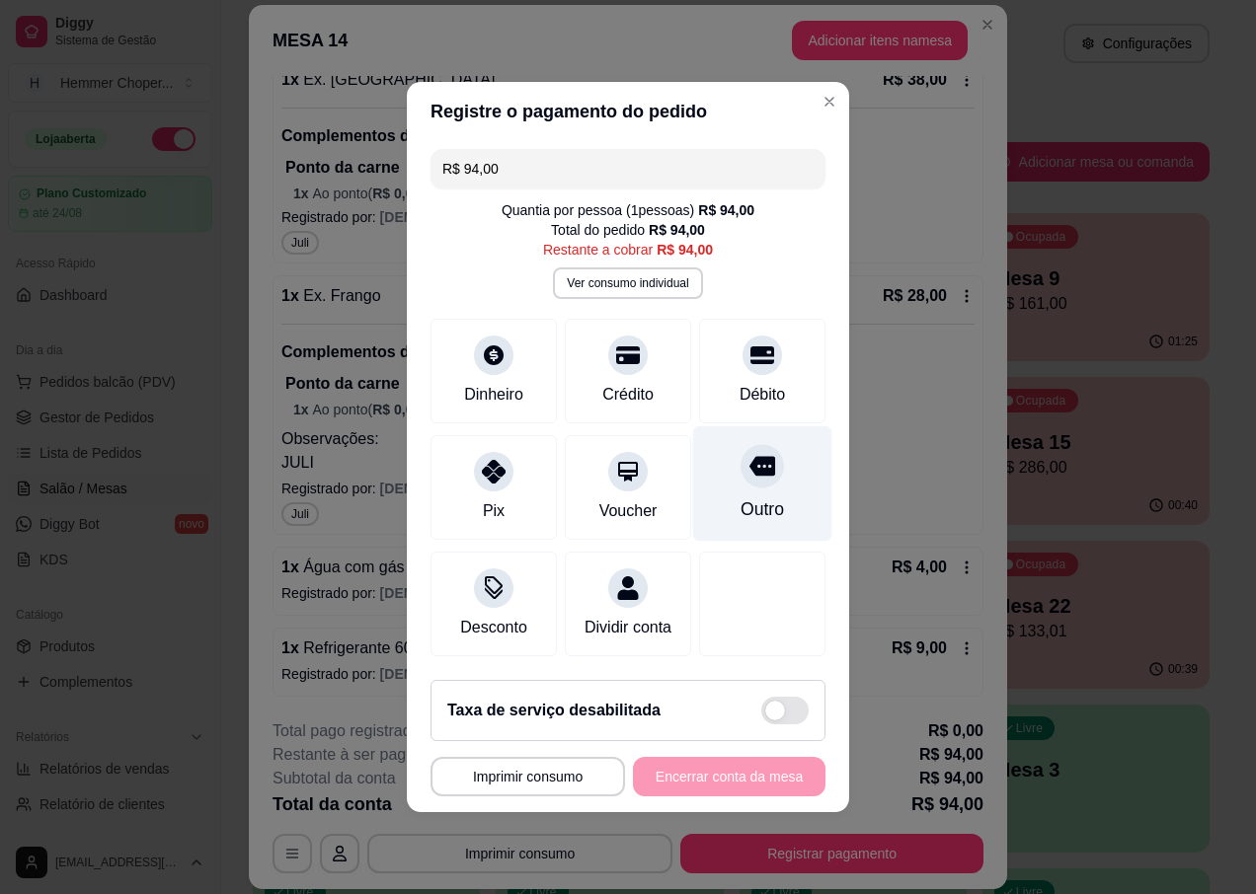
click at [758, 469] on div at bounding box center [761, 465] width 43 height 43
type input "R$ 0,00"
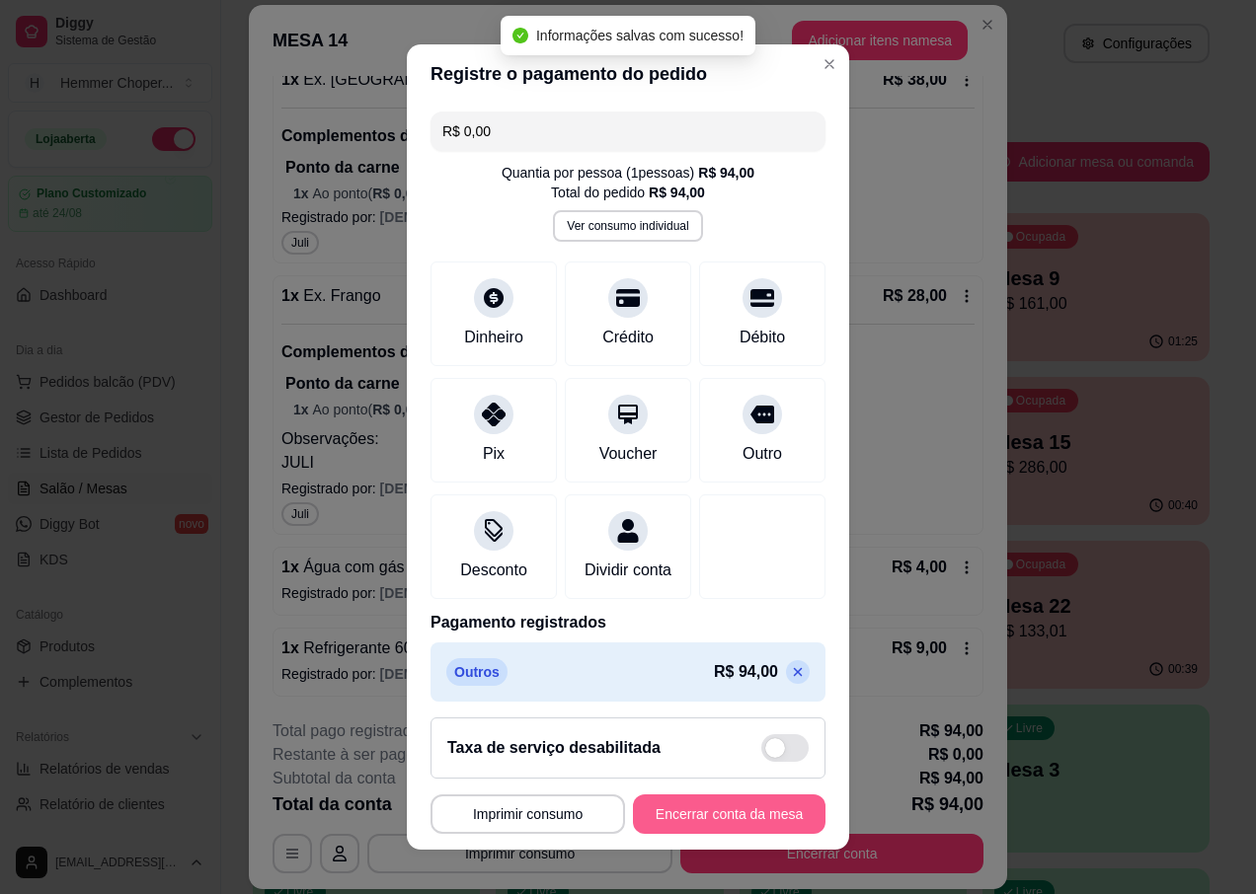
click at [702, 818] on button "Encerrar conta da mesa" at bounding box center [729, 814] width 193 height 39
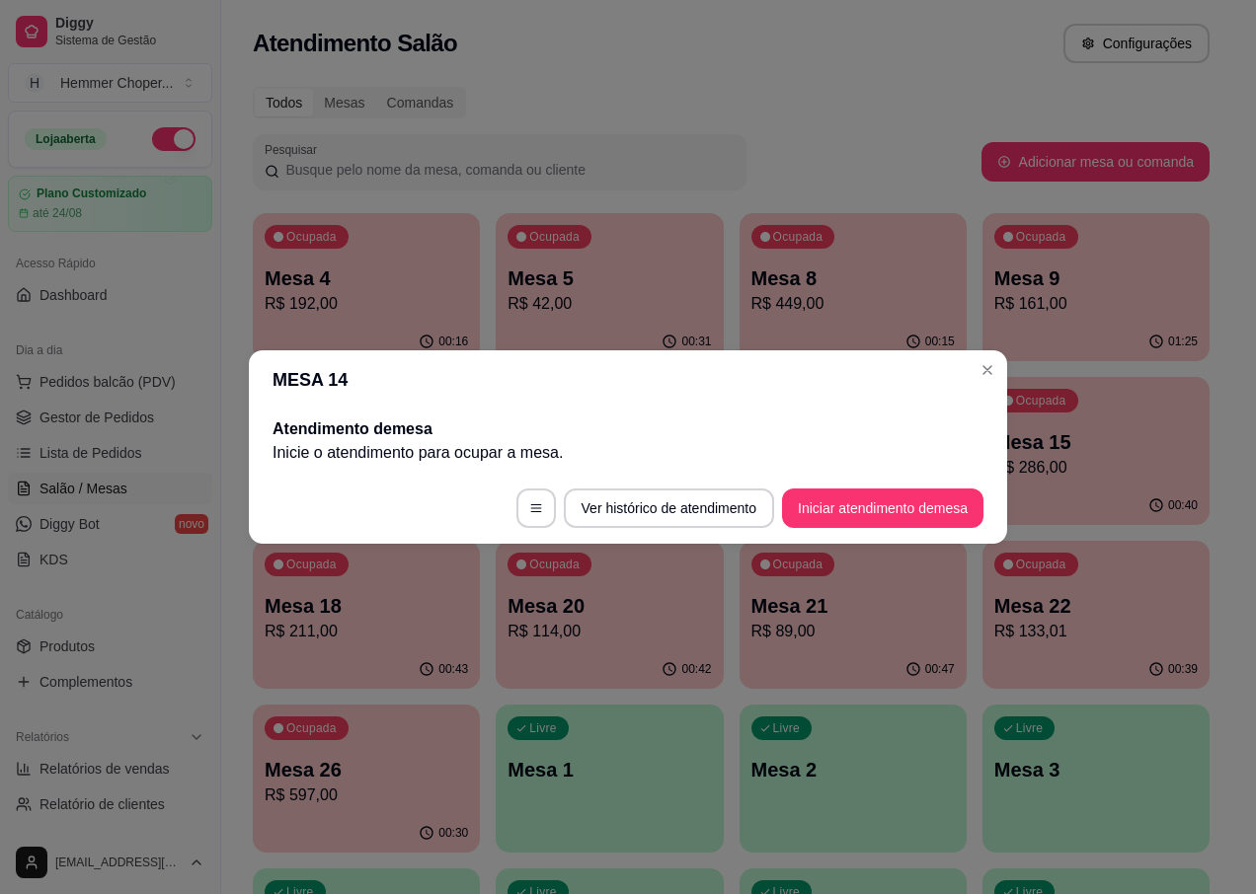
scroll to position [0, 0]
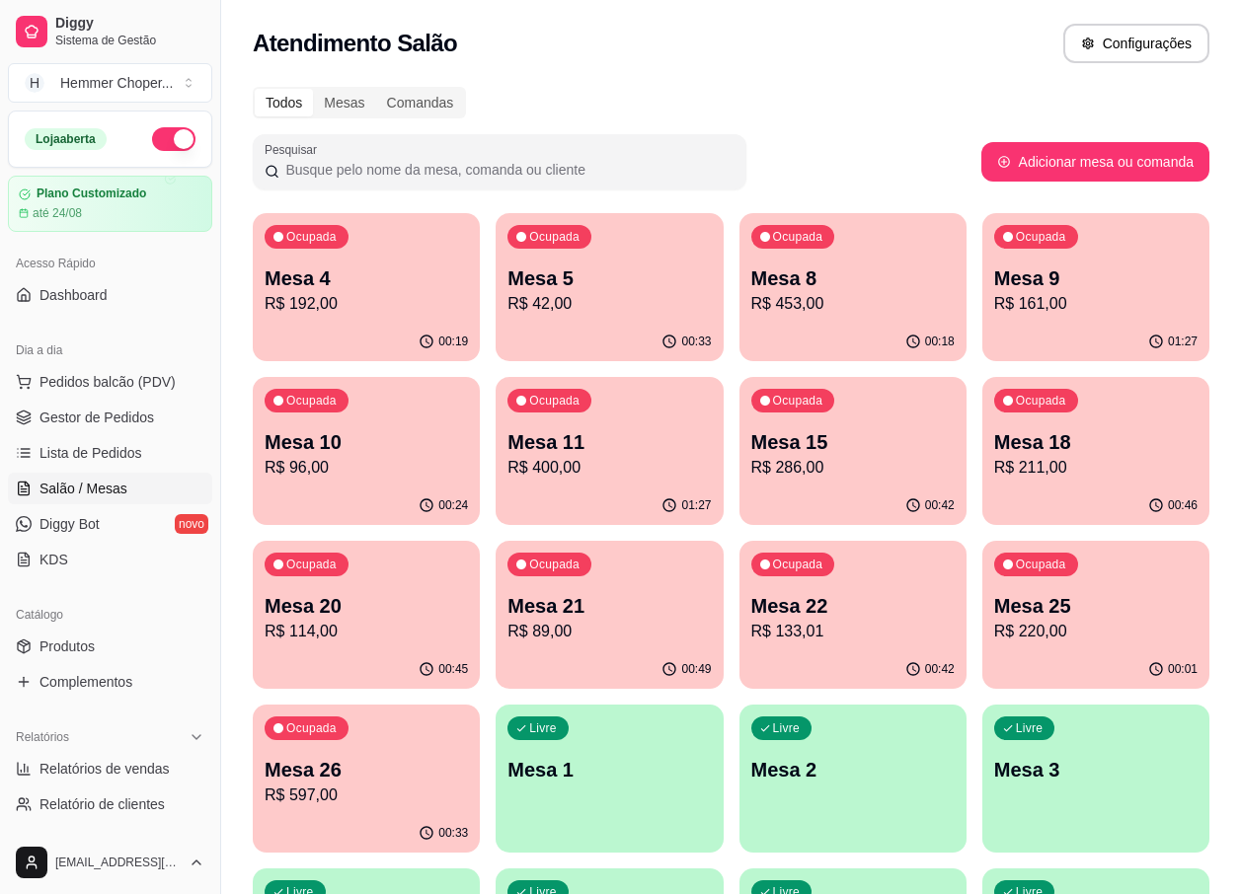
click at [455, 621] on p "R$ 114,00" at bounding box center [366, 632] width 203 height 24
click at [524, 653] on div "00:54" at bounding box center [609, 670] width 227 height 39
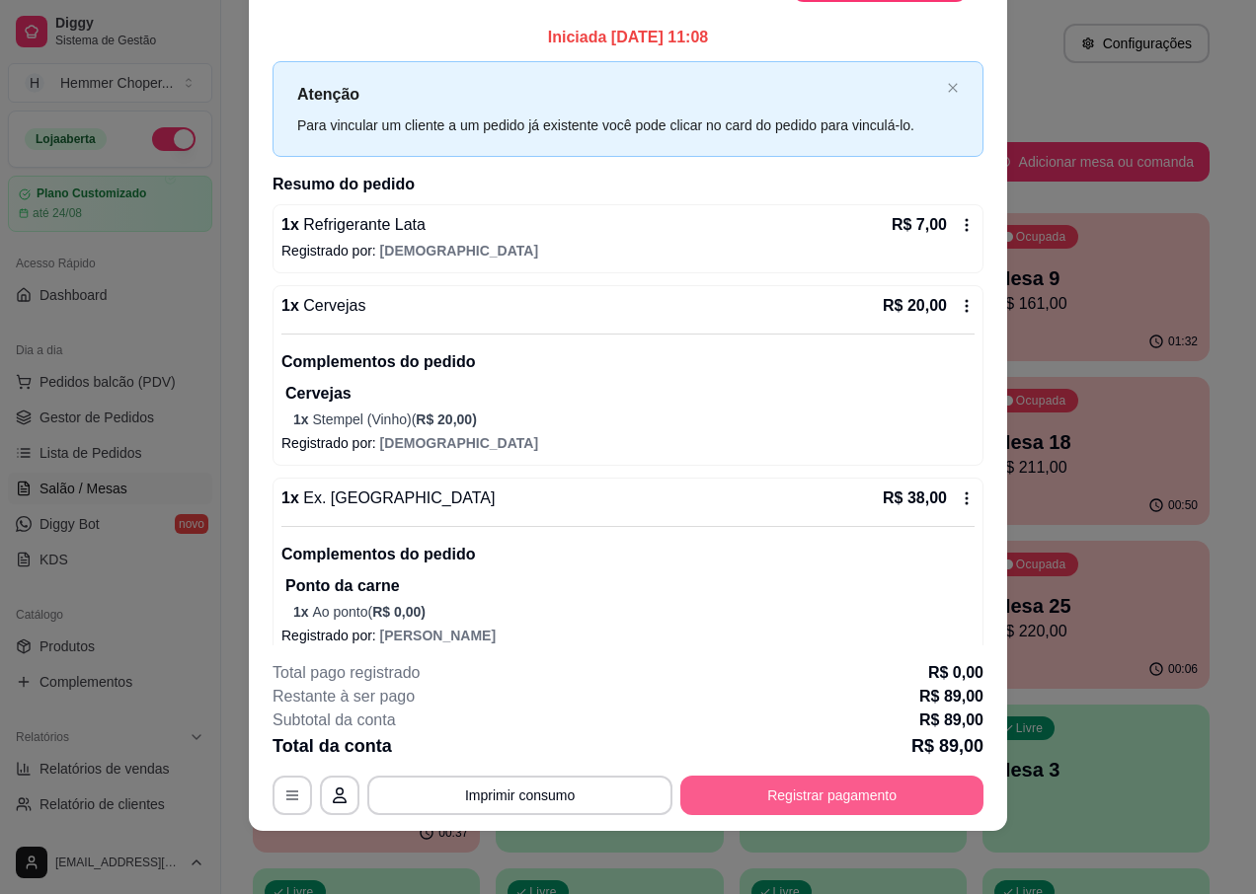
click at [789, 801] on button "Registrar pagamento" at bounding box center [831, 795] width 303 height 39
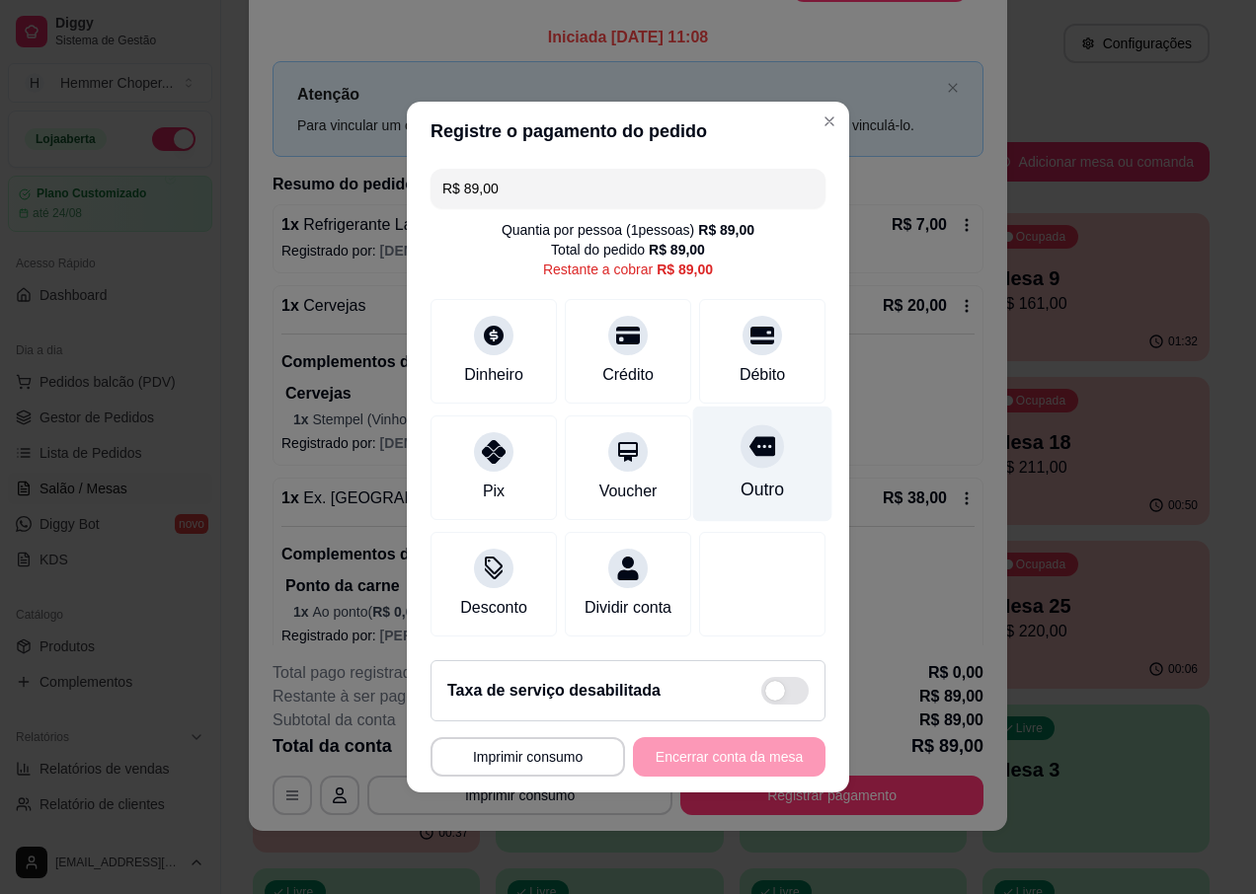
click at [740, 444] on div at bounding box center [761, 446] width 43 height 43
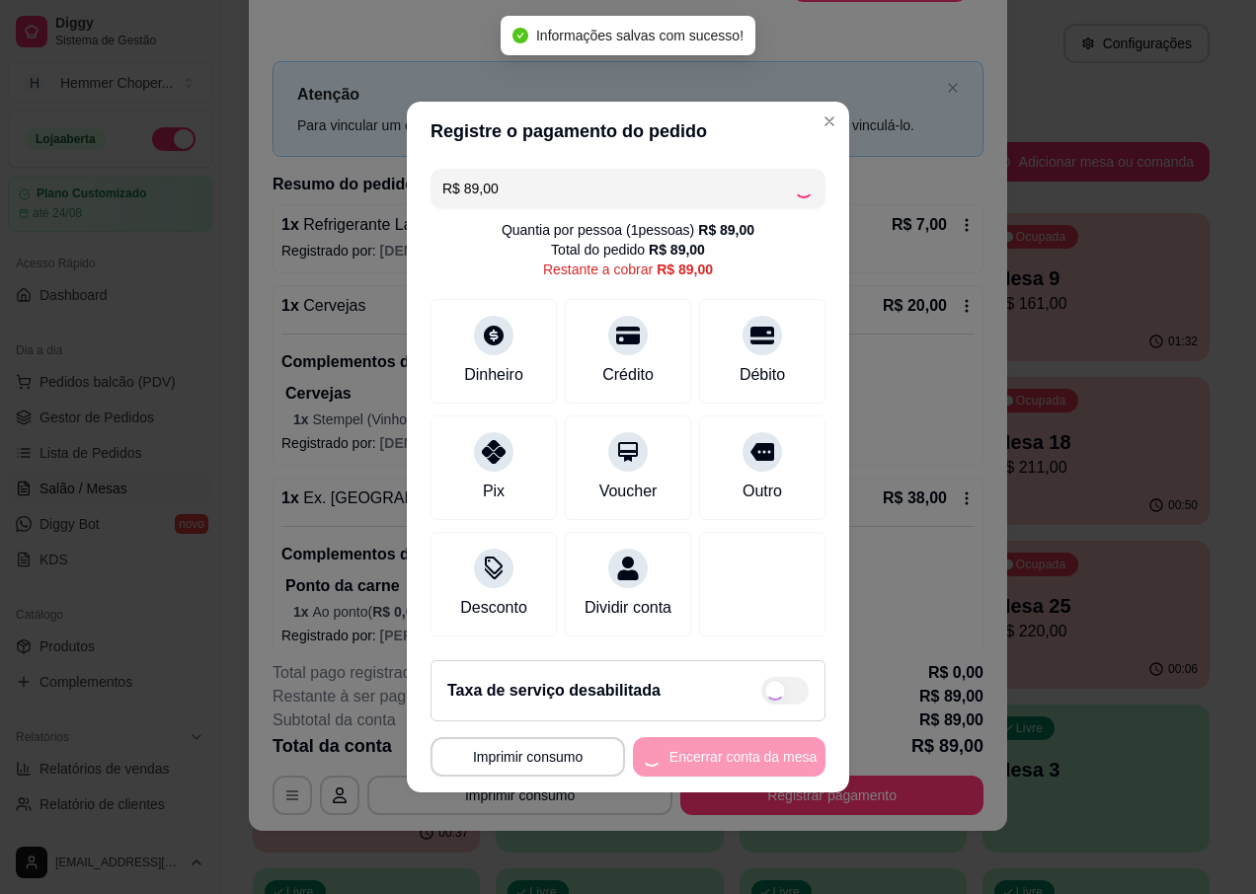
type input "R$ 0,00"
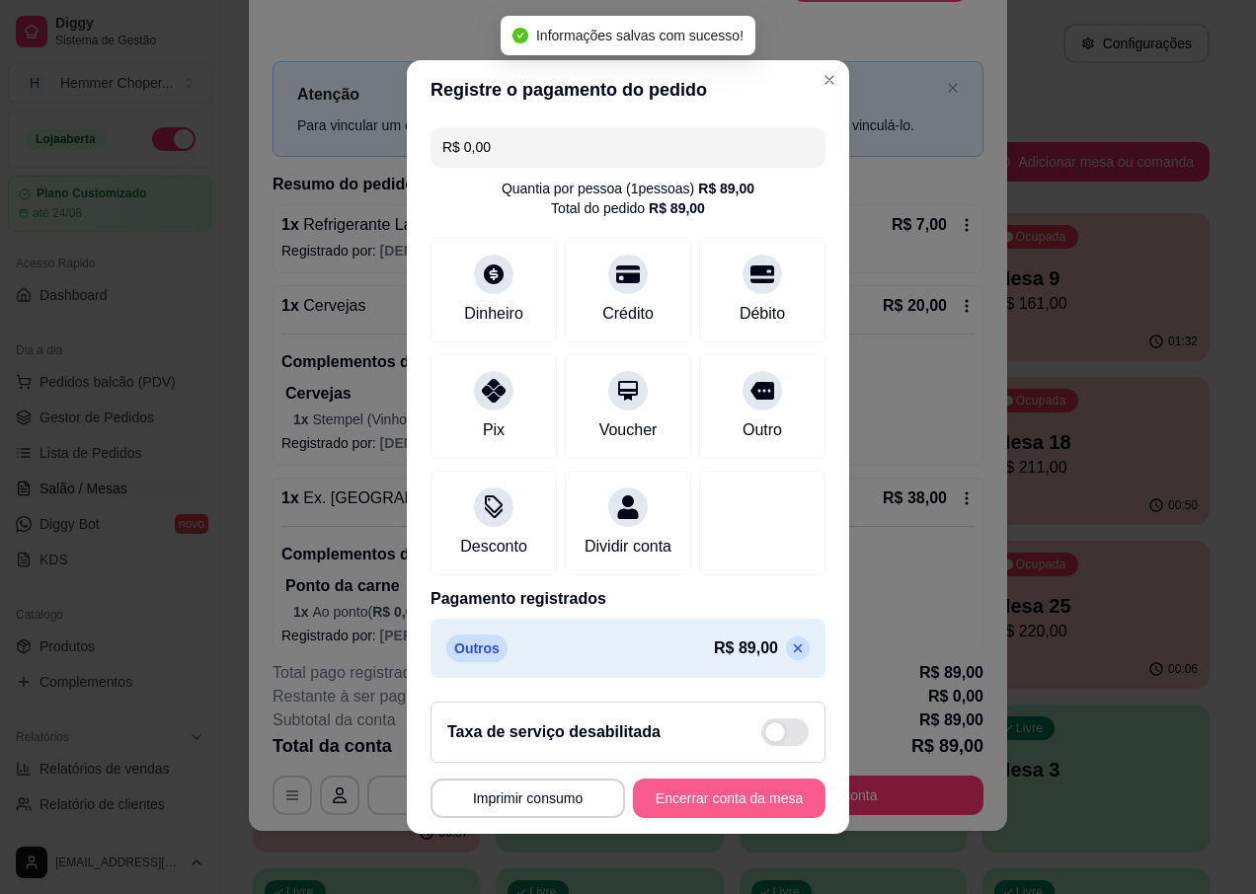
click at [729, 801] on button "Encerrar conta da mesa" at bounding box center [729, 798] width 193 height 39
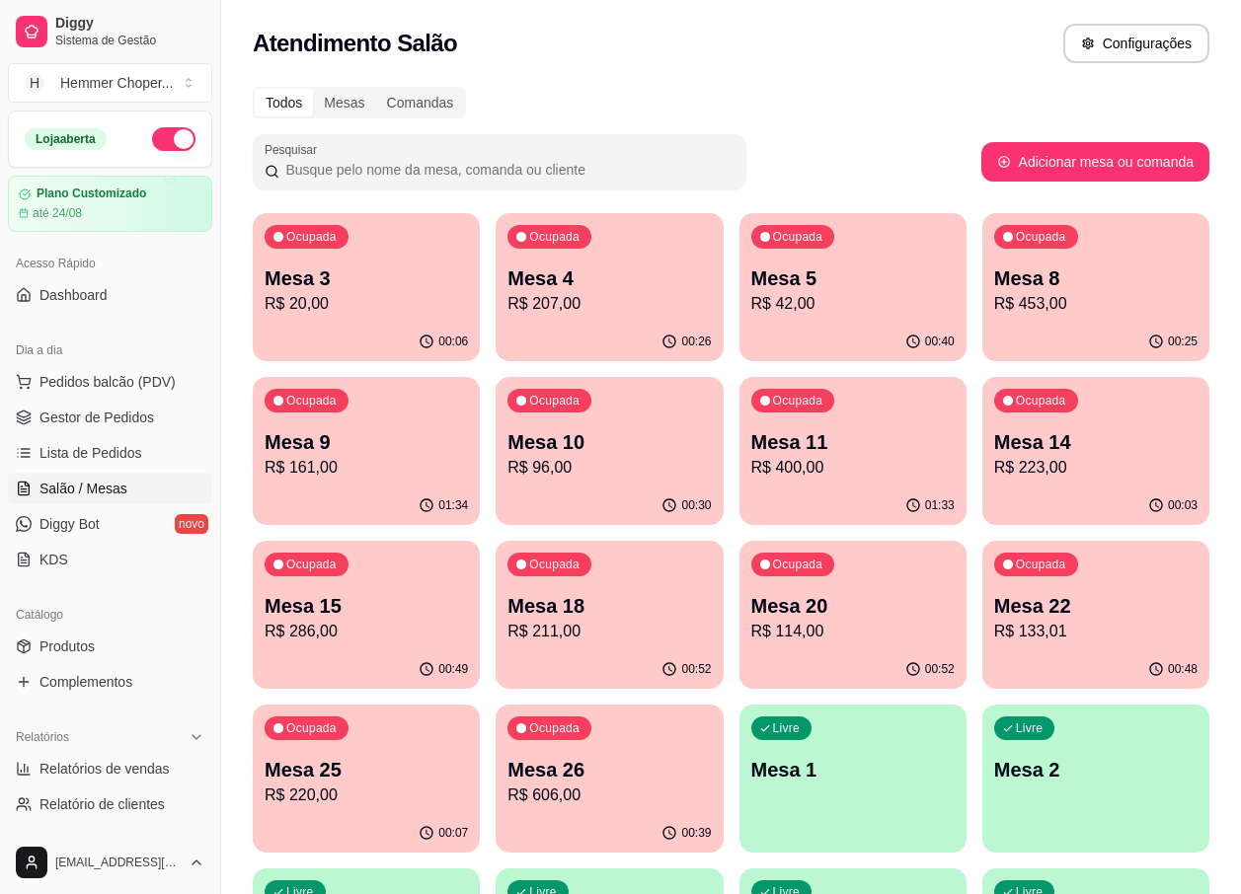
click at [811, 607] on p "Mesa 20" at bounding box center [852, 606] width 203 height 28
click at [576, 617] on p "Mesa 18" at bounding box center [608, 606] width 203 height 28
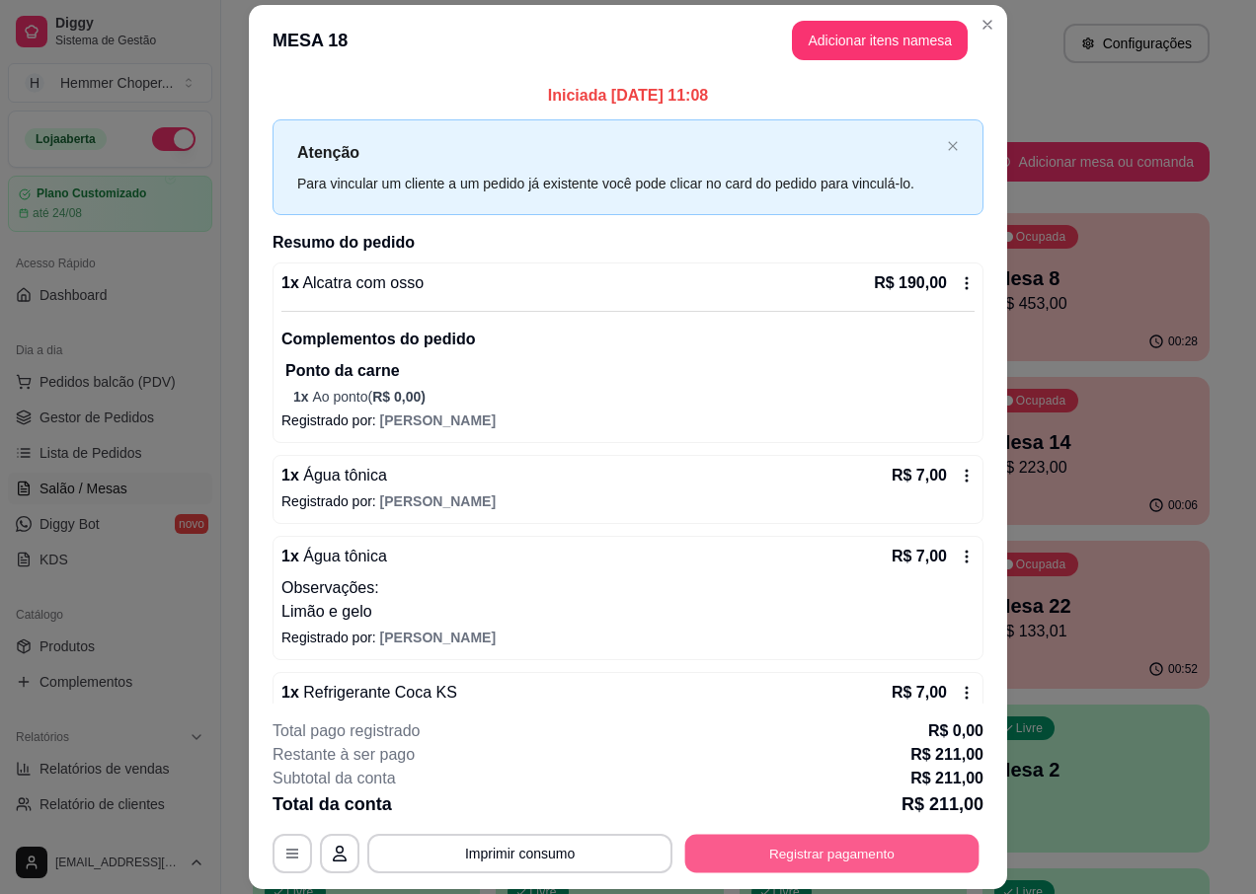
click at [722, 843] on button "Registrar pagamento" at bounding box center [832, 854] width 294 height 39
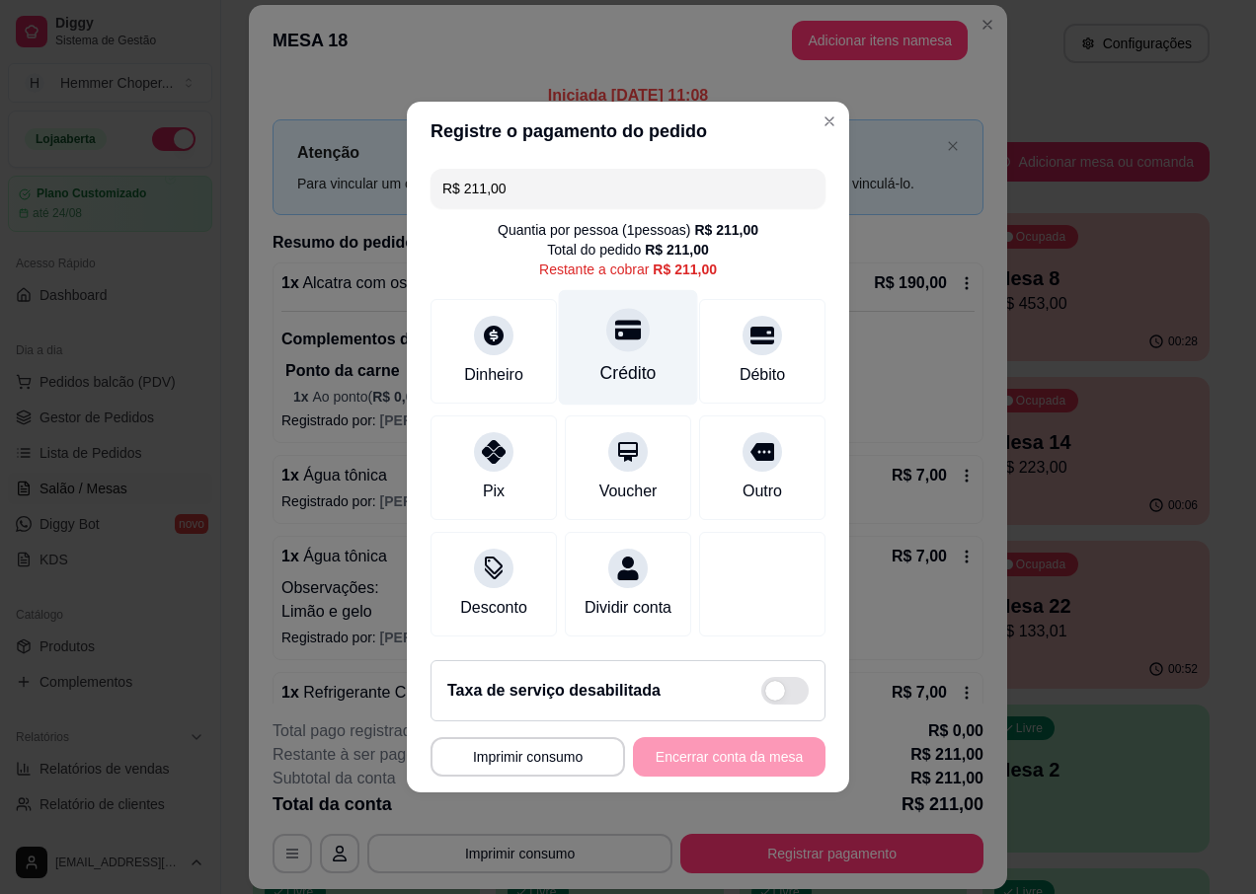
click at [622, 325] on icon at bounding box center [628, 331] width 26 height 20
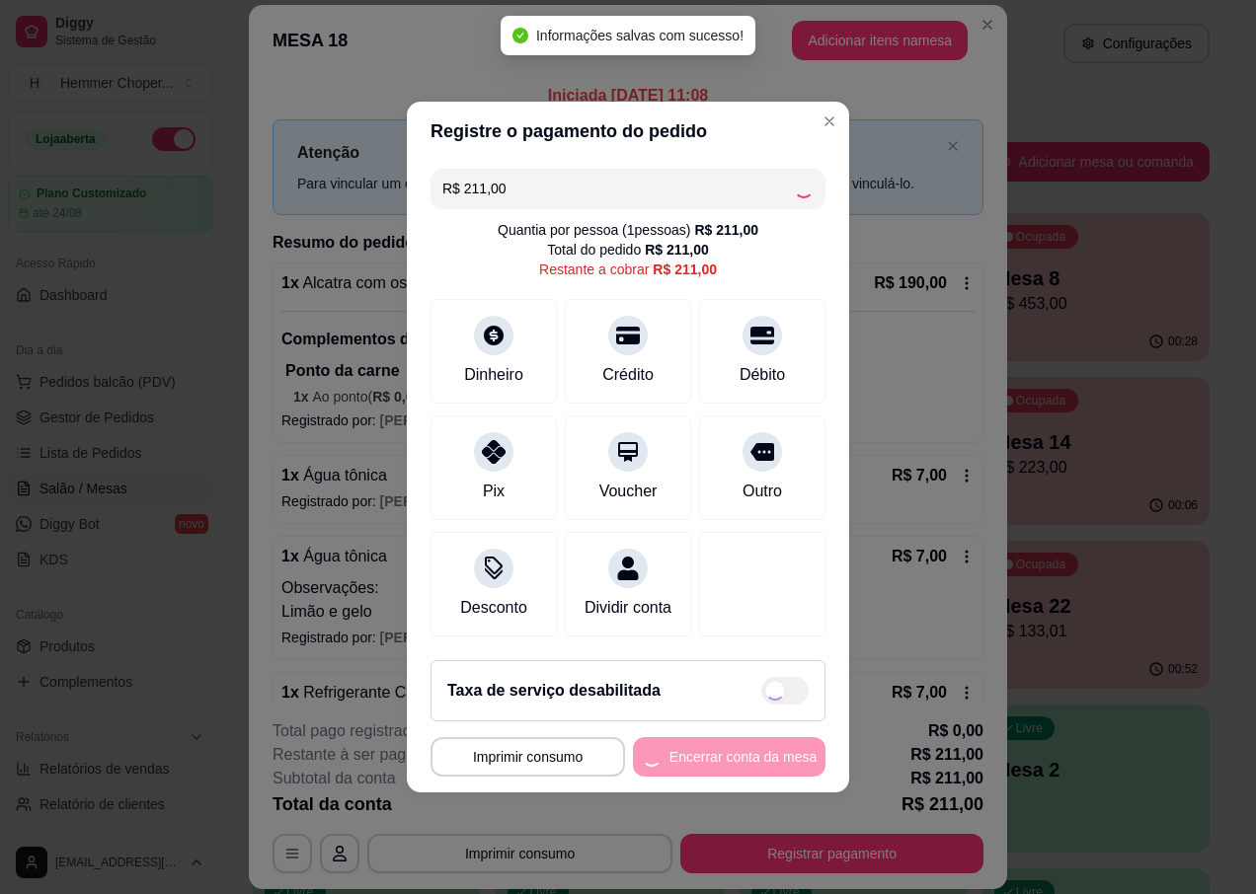
type input "R$ 0,00"
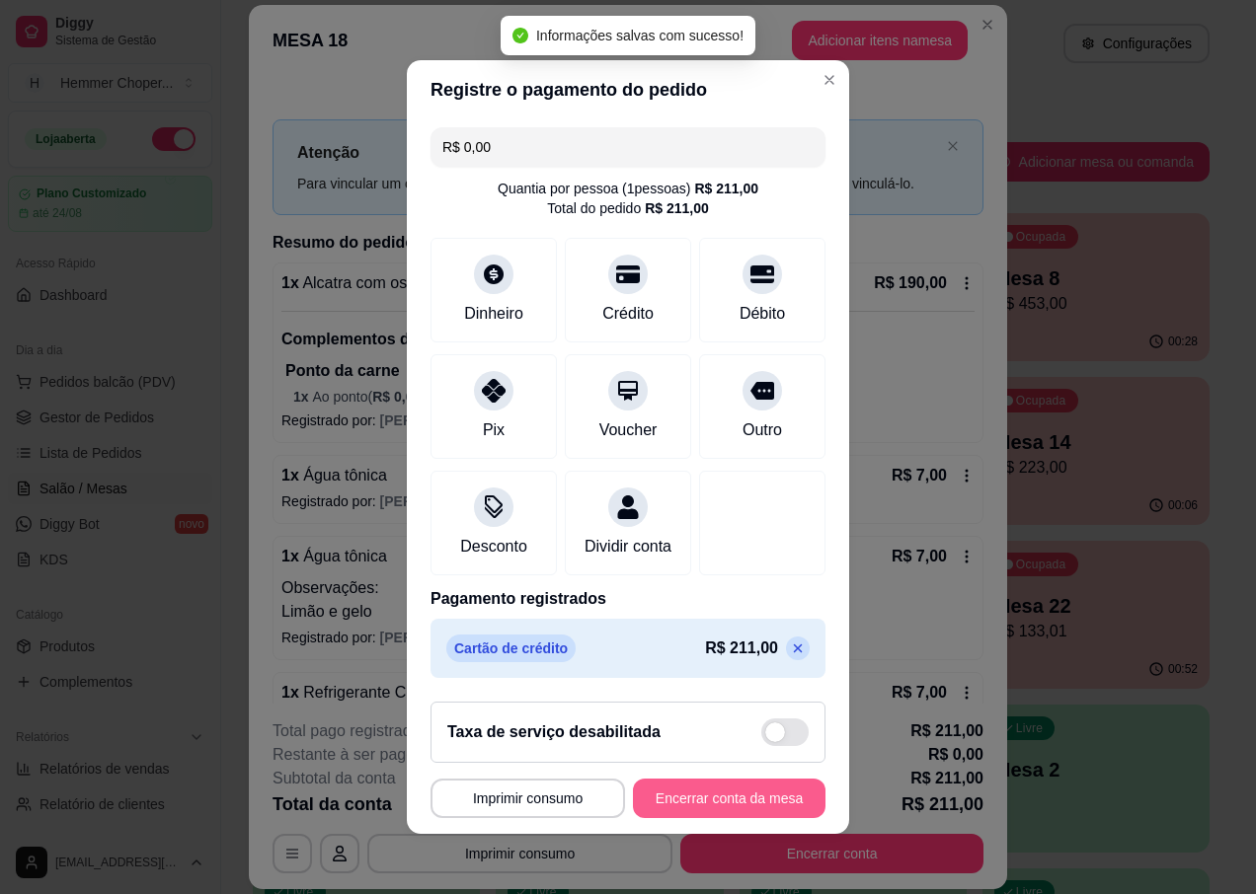
click at [754, 818] on button "Encerrar conta da mesa" at bounding box center [729, 798] width 193 height 39
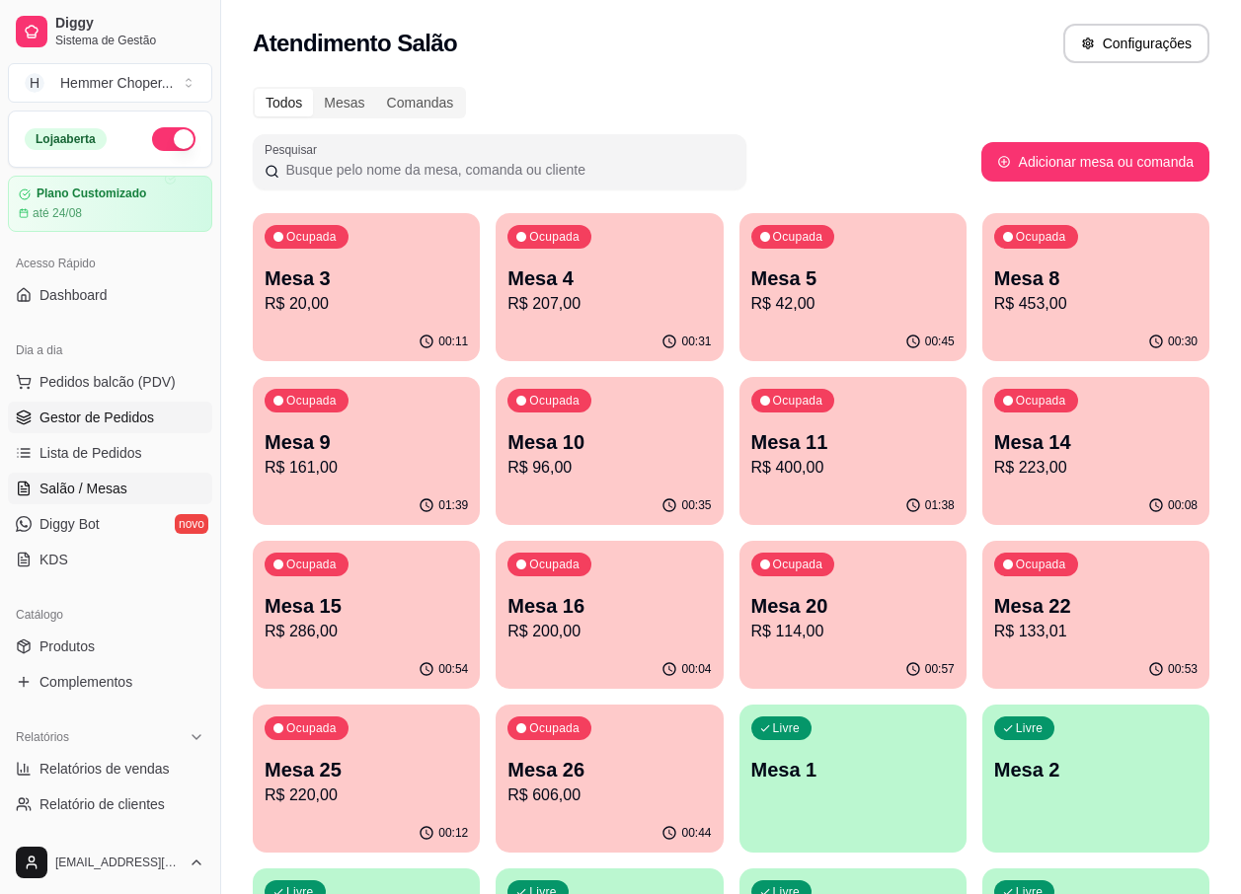
click at [93, 414] on span "Gestor de Pedidos" at bounding box center [96, 418] width 115 height 20
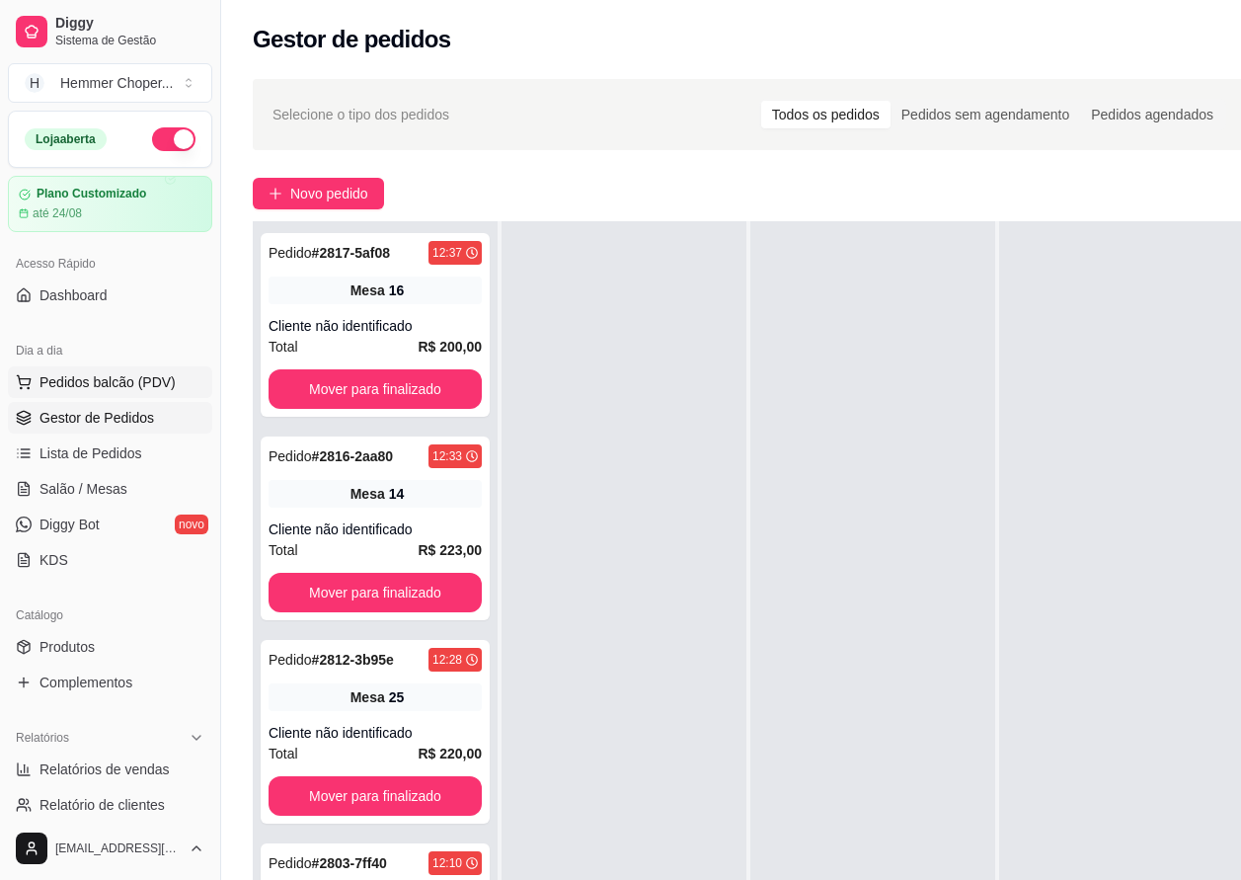
click at [93, 382] on span "Pedidos balcão (PDV)" at bounding box center [107, 382] width 136 height 20
click at [95, 503] on p "R$ 190,00" at bounding box center [136, 500] width 183 height 20
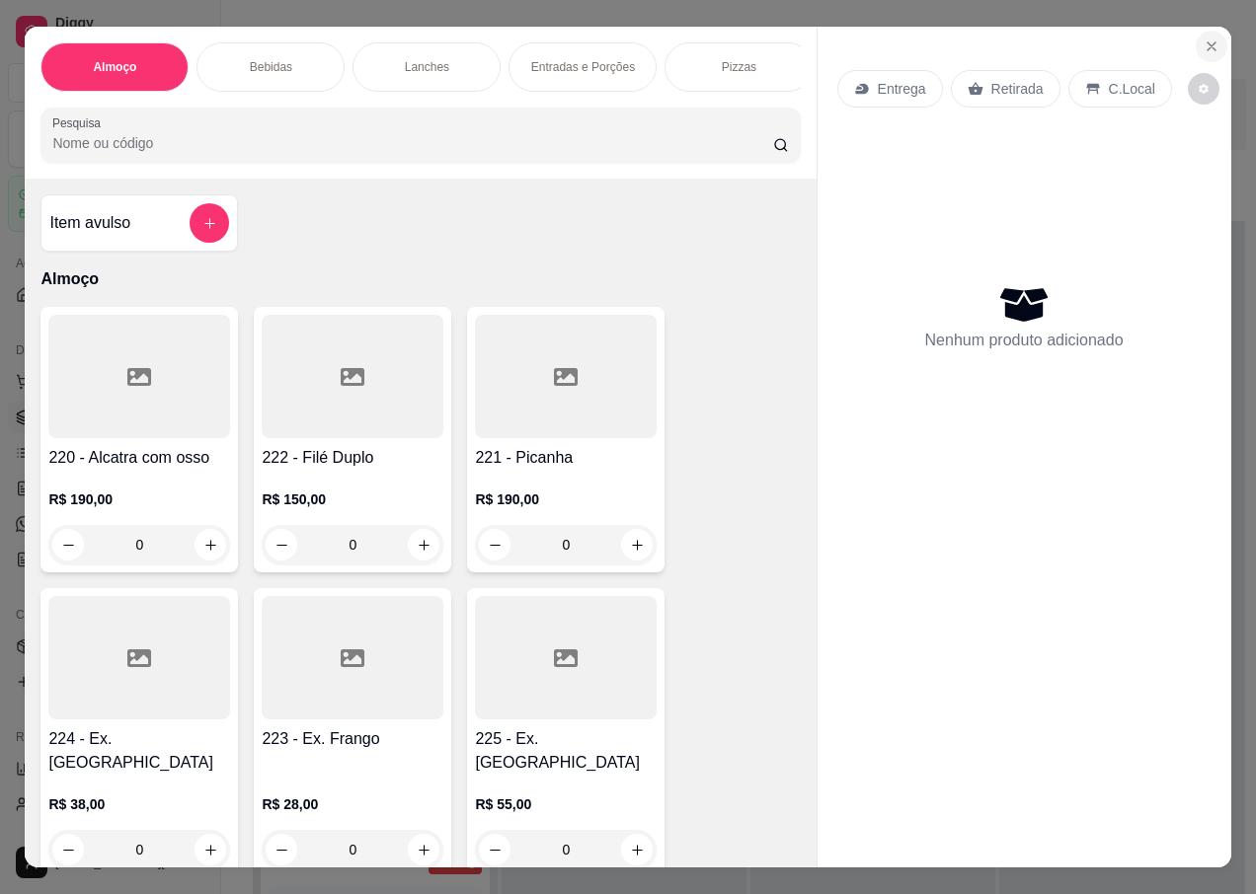
click at [1209, 46] on icon "Close" at bounding box center [1211, 47] width 16 height 16
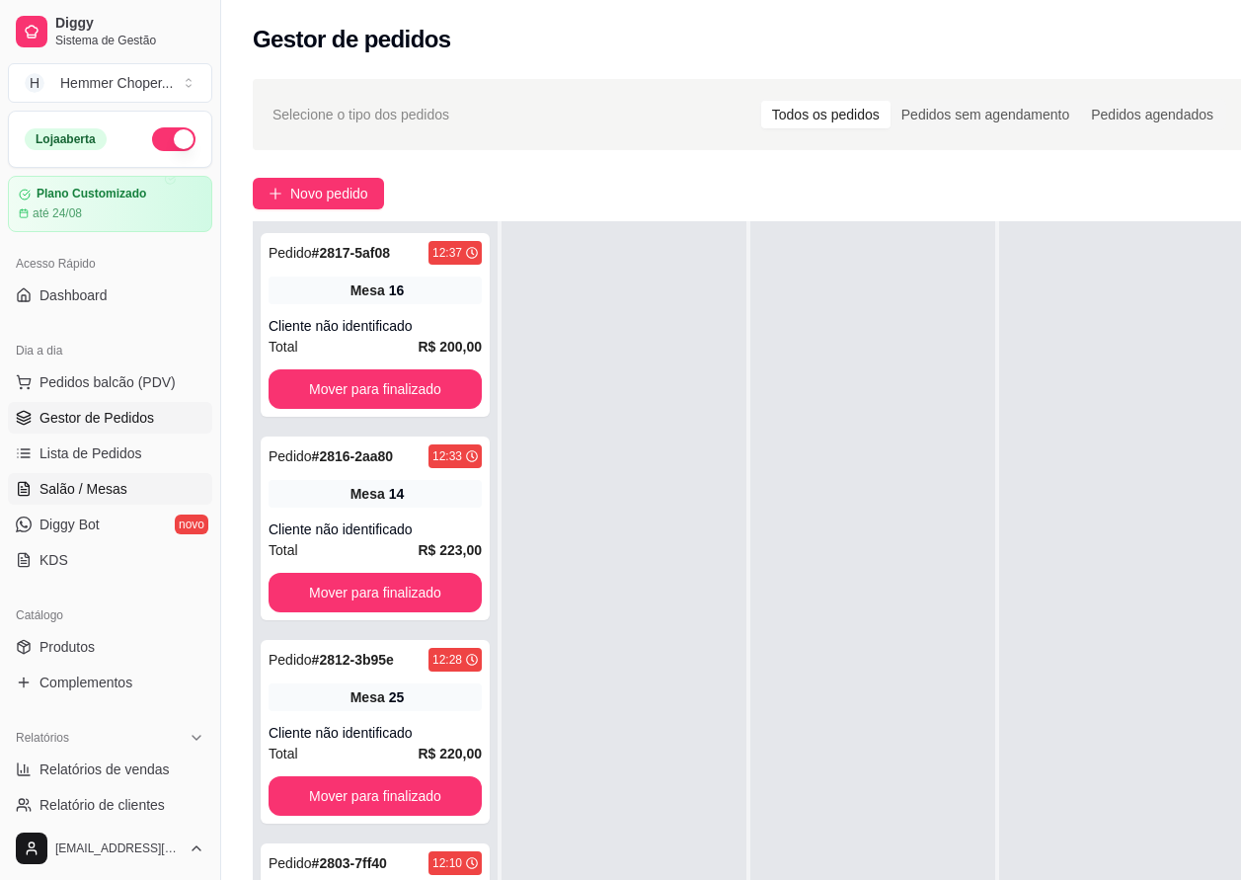
click at [62, 489] on span "Salão / Mesas" at bounding box center [83, 489] width 88 height 20
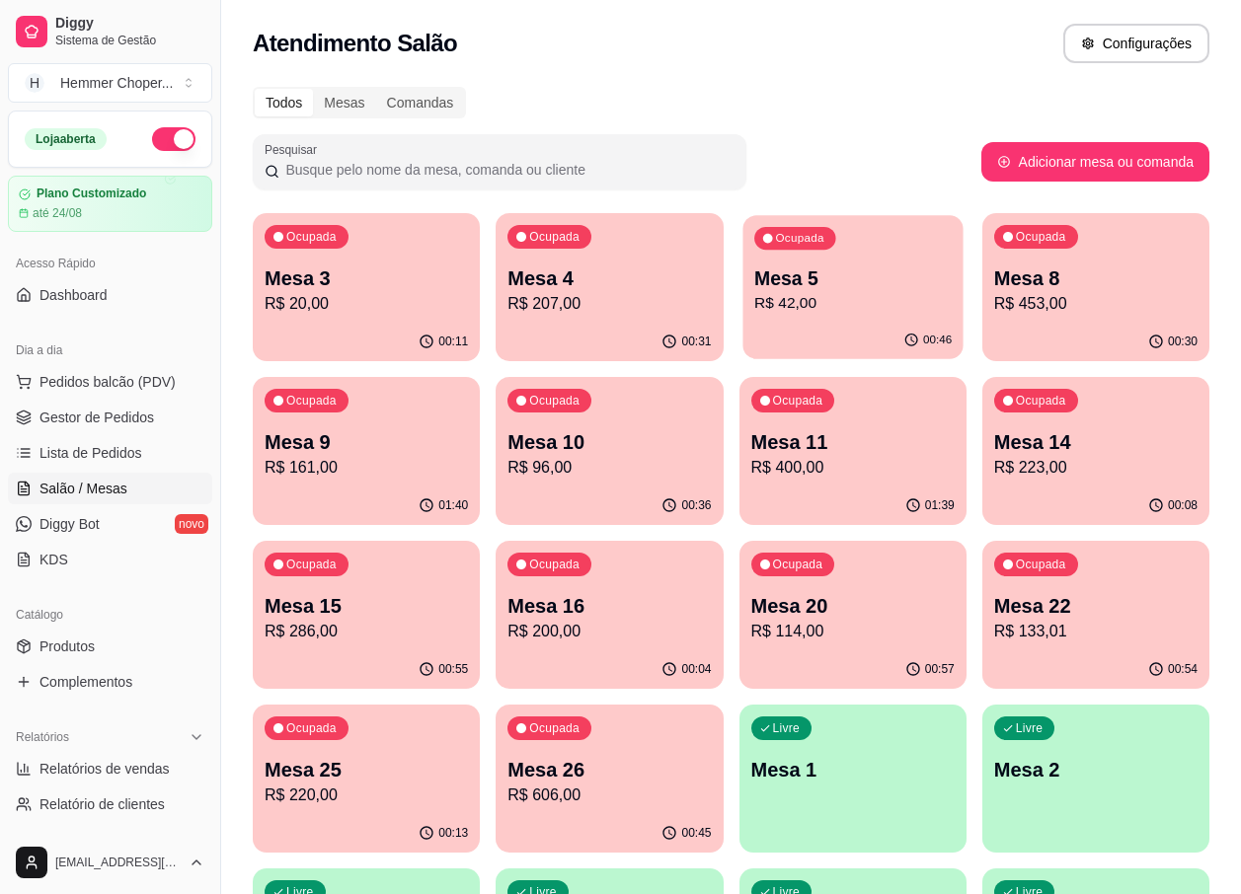
click at [846, 312] on p "R$ 42,00" at bounding box center [852, 303] width 197 height 23
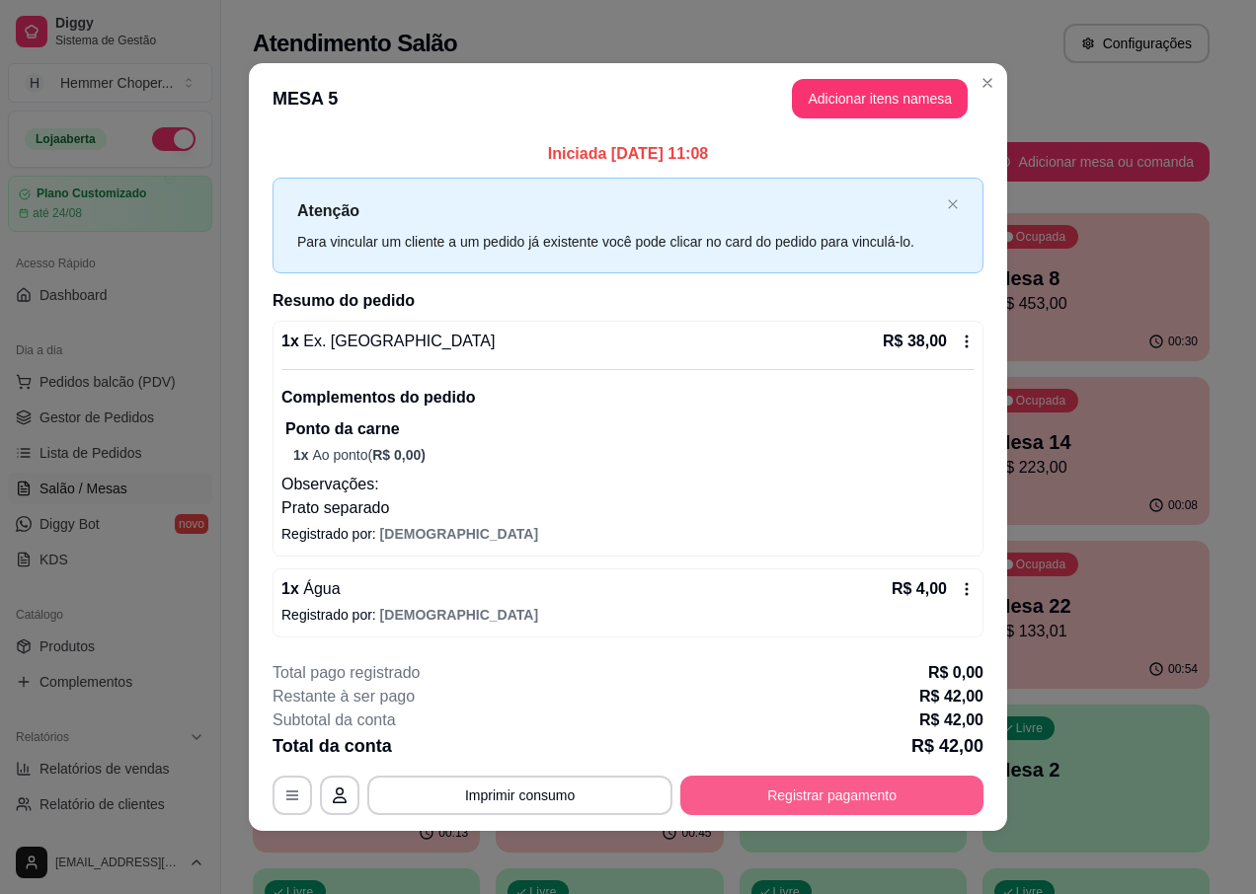
click at [821, 800] on button "Registrar pagamento" at bounding box center [831, 795] width 303 height 39
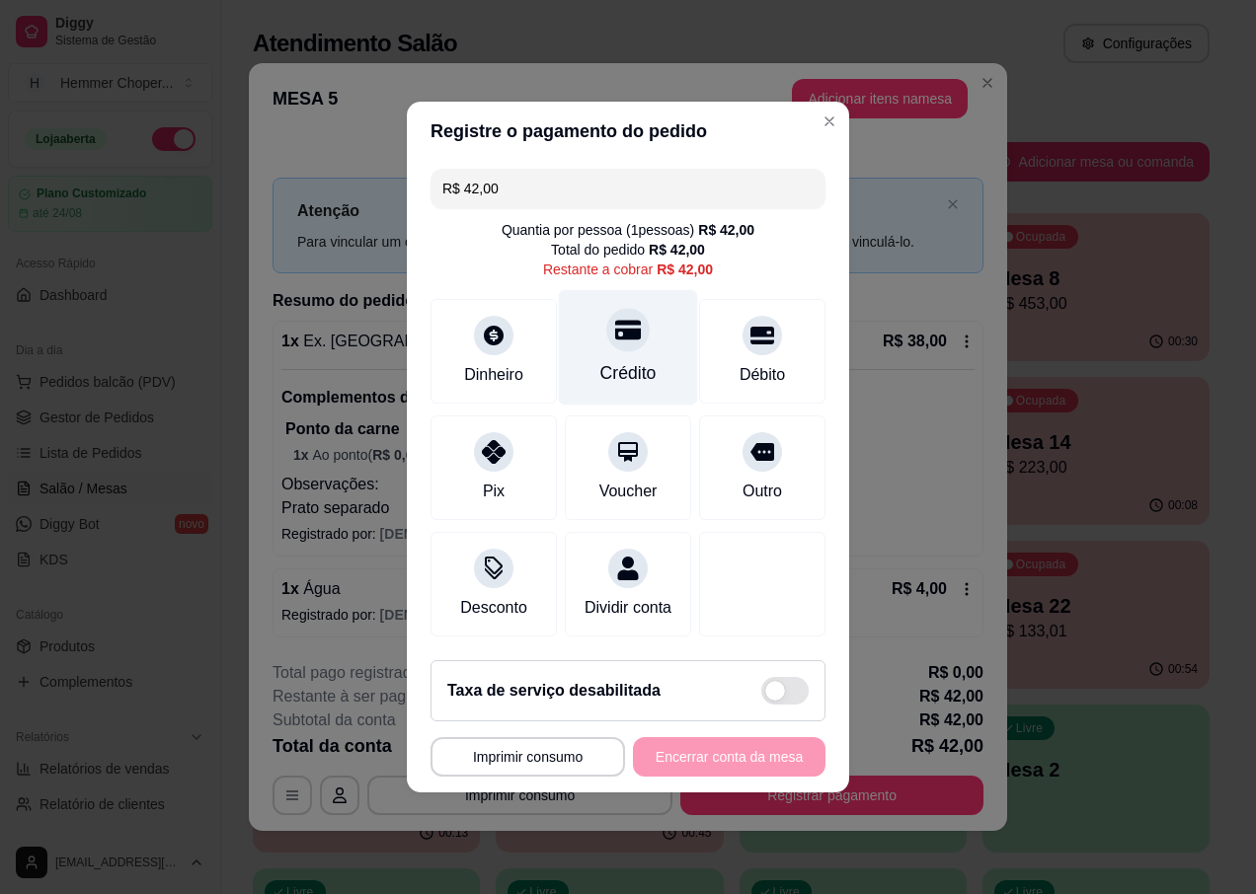
click at [630, 341] on div "Crédito" at bounding box center [628, 348] width 139 height 116
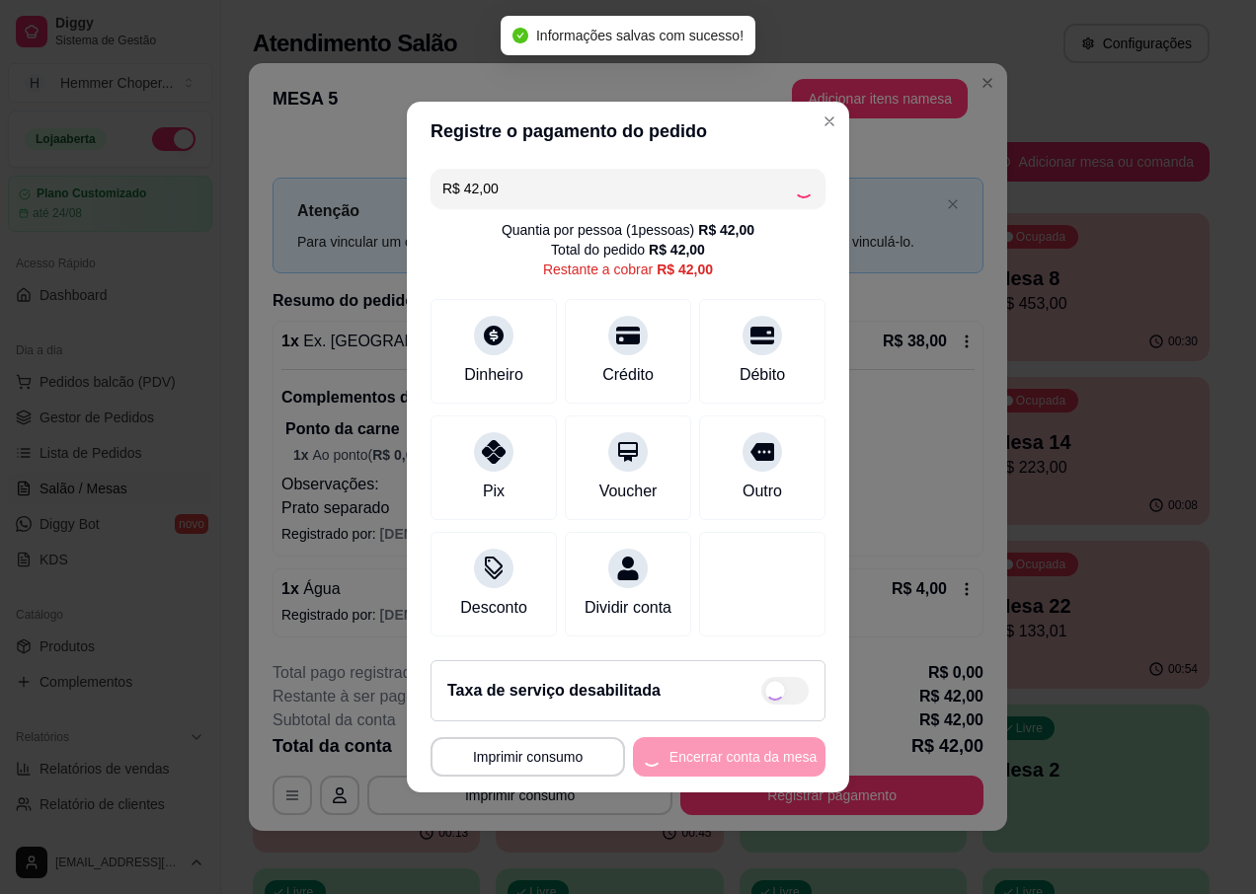
type input "R$ 0,00"
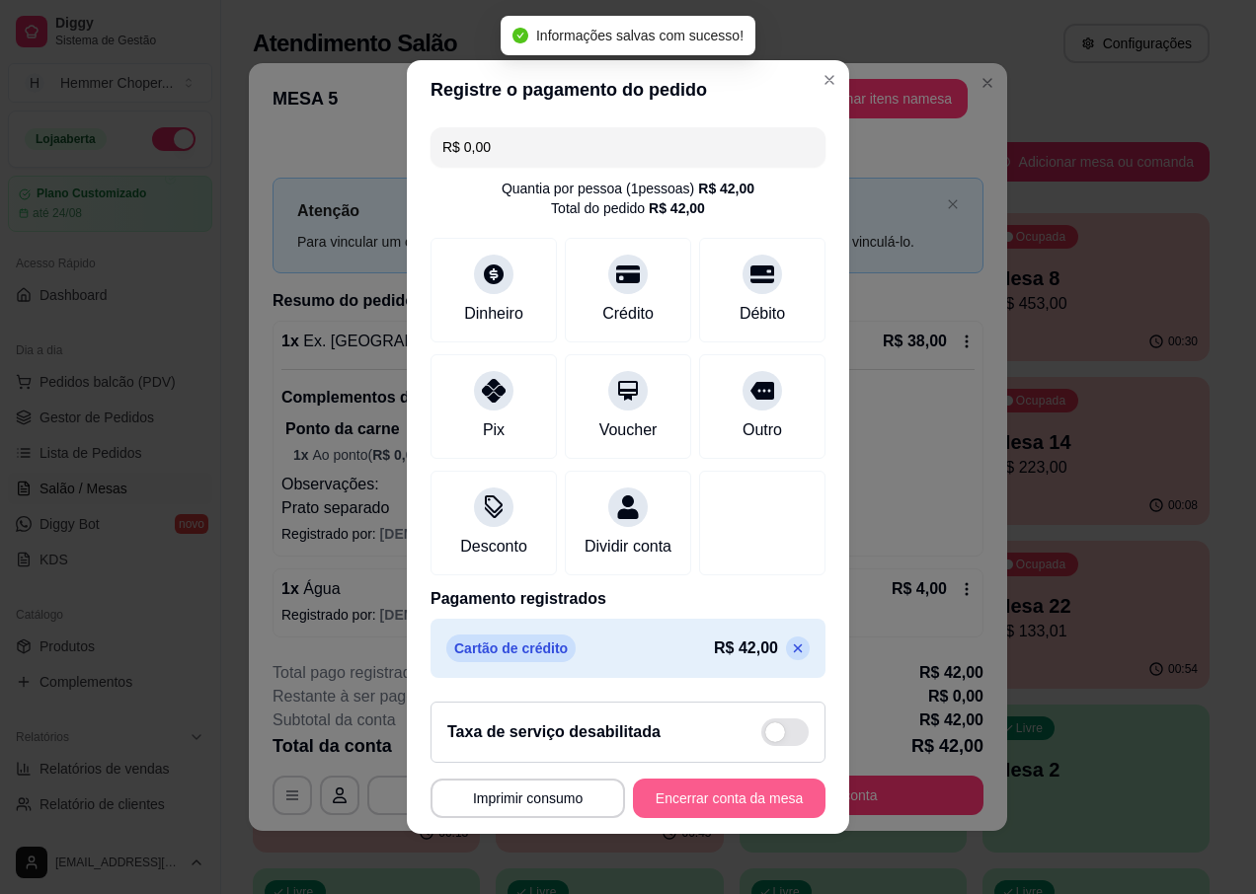
click at [730, 818] on button "Encerrar conta da mesa" at bounding box center [729, 798] width 193 height 39
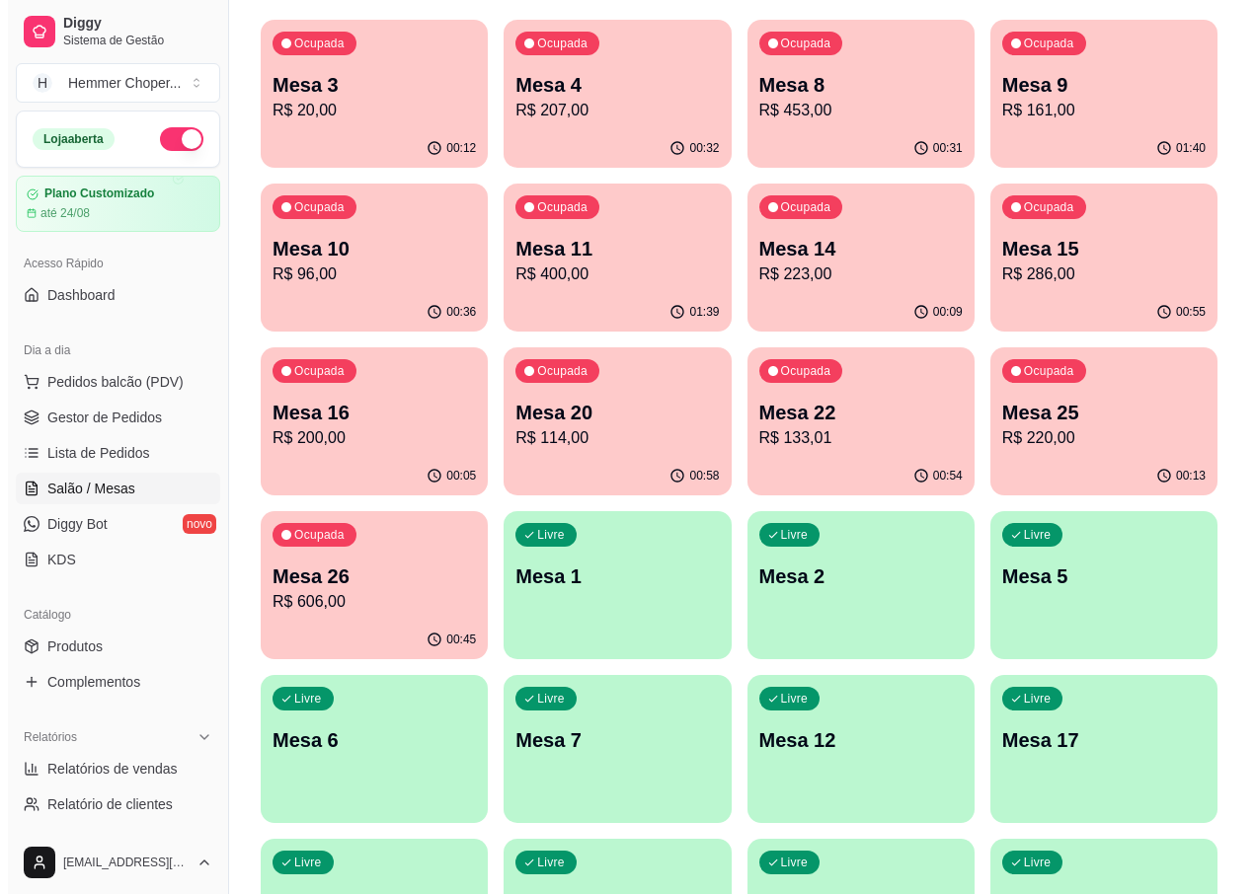
scroll to position [197, 0]
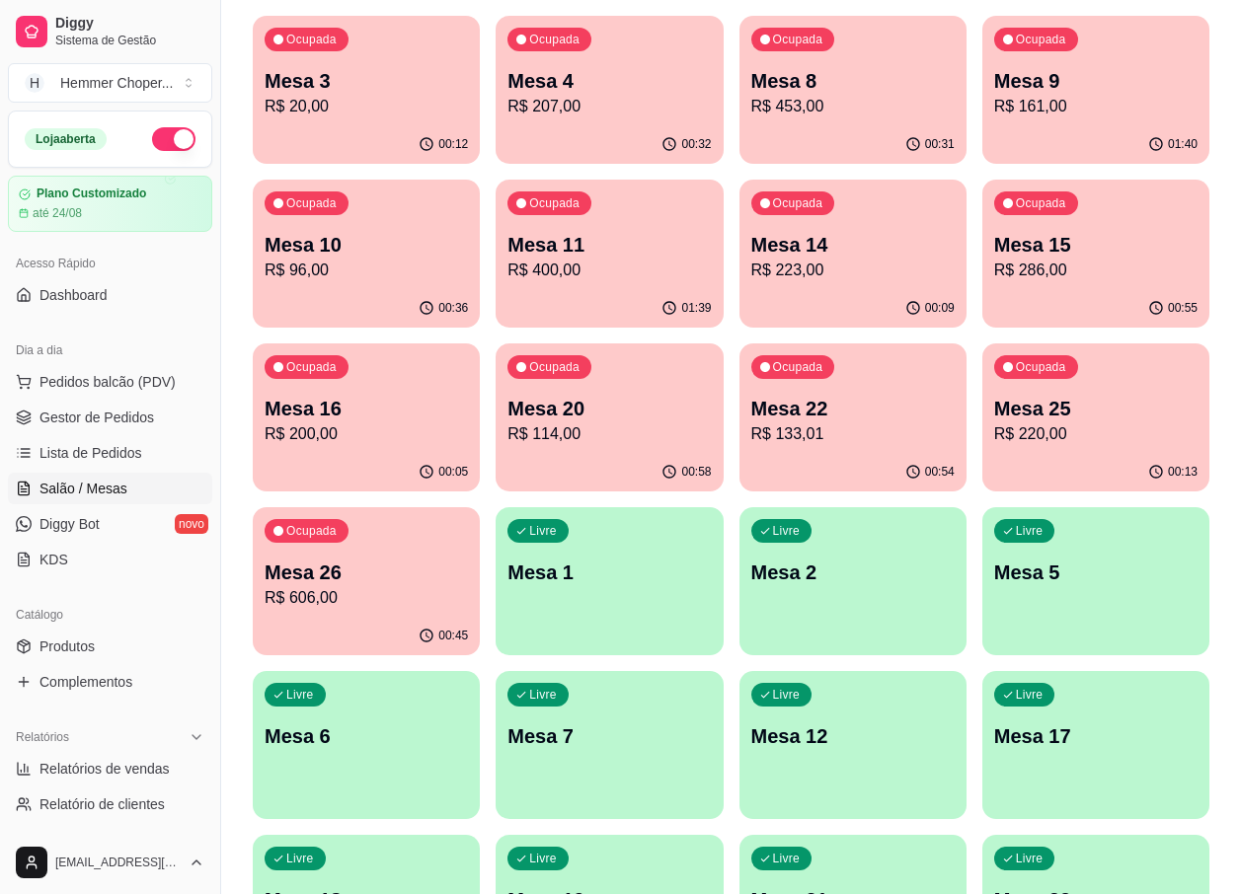
click at [1070, 124] on div "Ocupada Mesa 9 R$ 161,00" at bounding box center [1095, 71] width 227 height 110
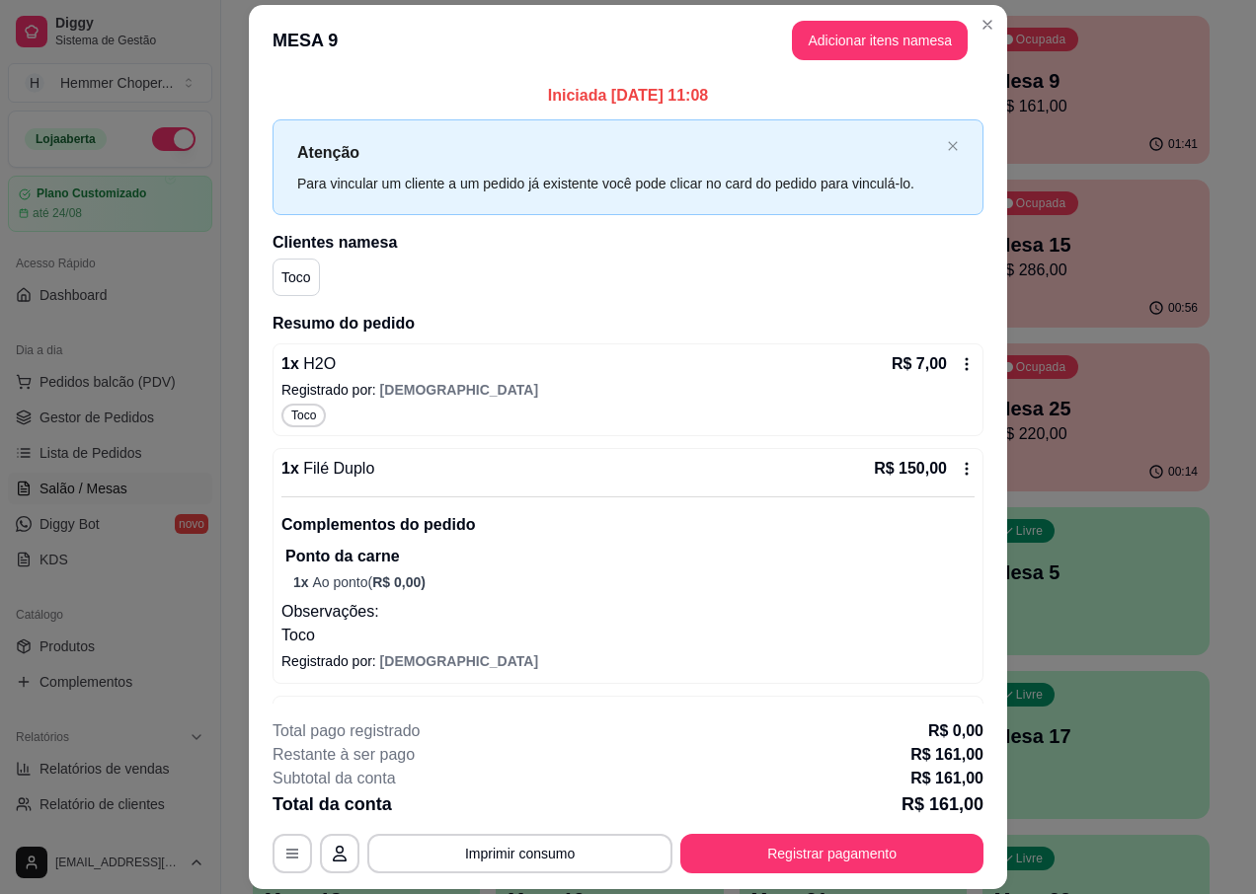
scroll to position [68, 0]
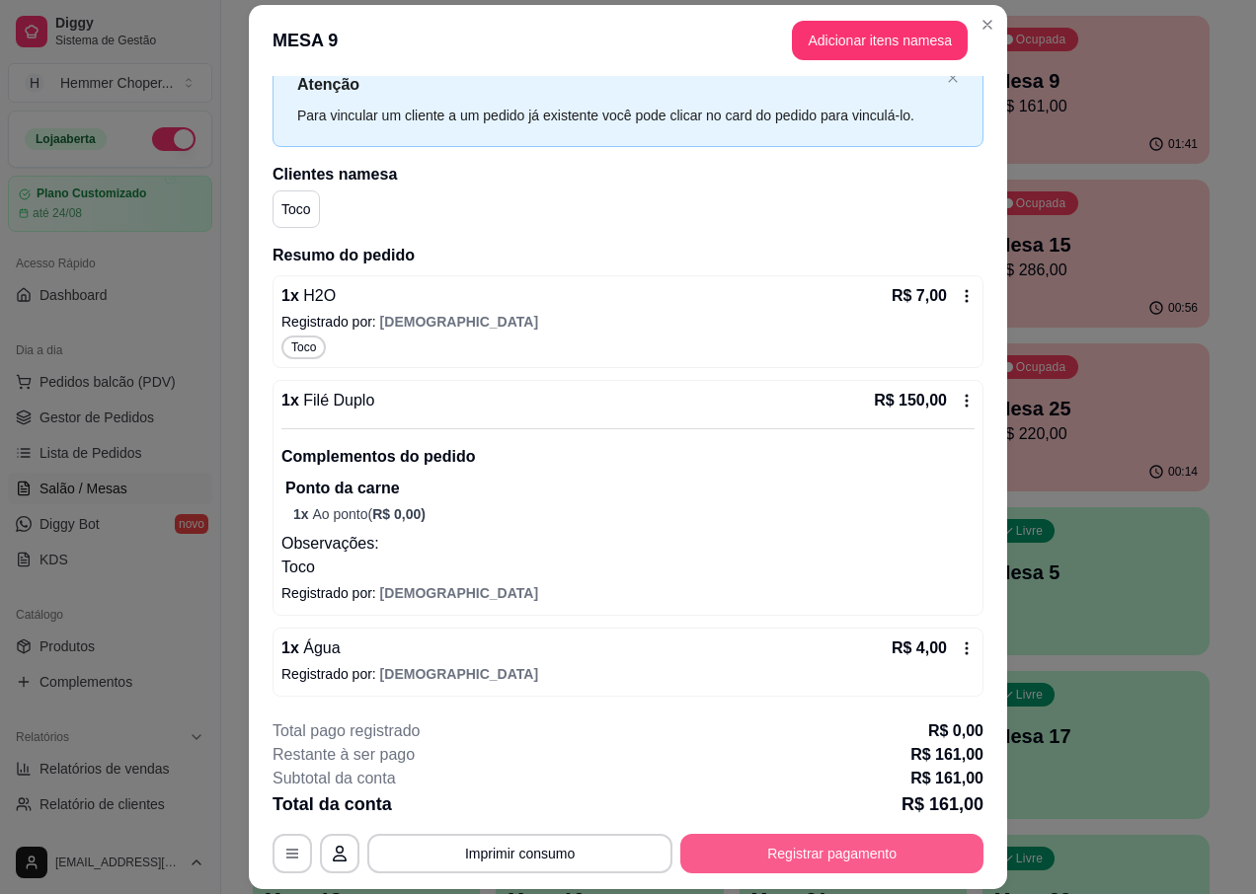
click at [779, 857] on button "Registrar pagamento" at bounding box center [831, 853] width 303 height 39
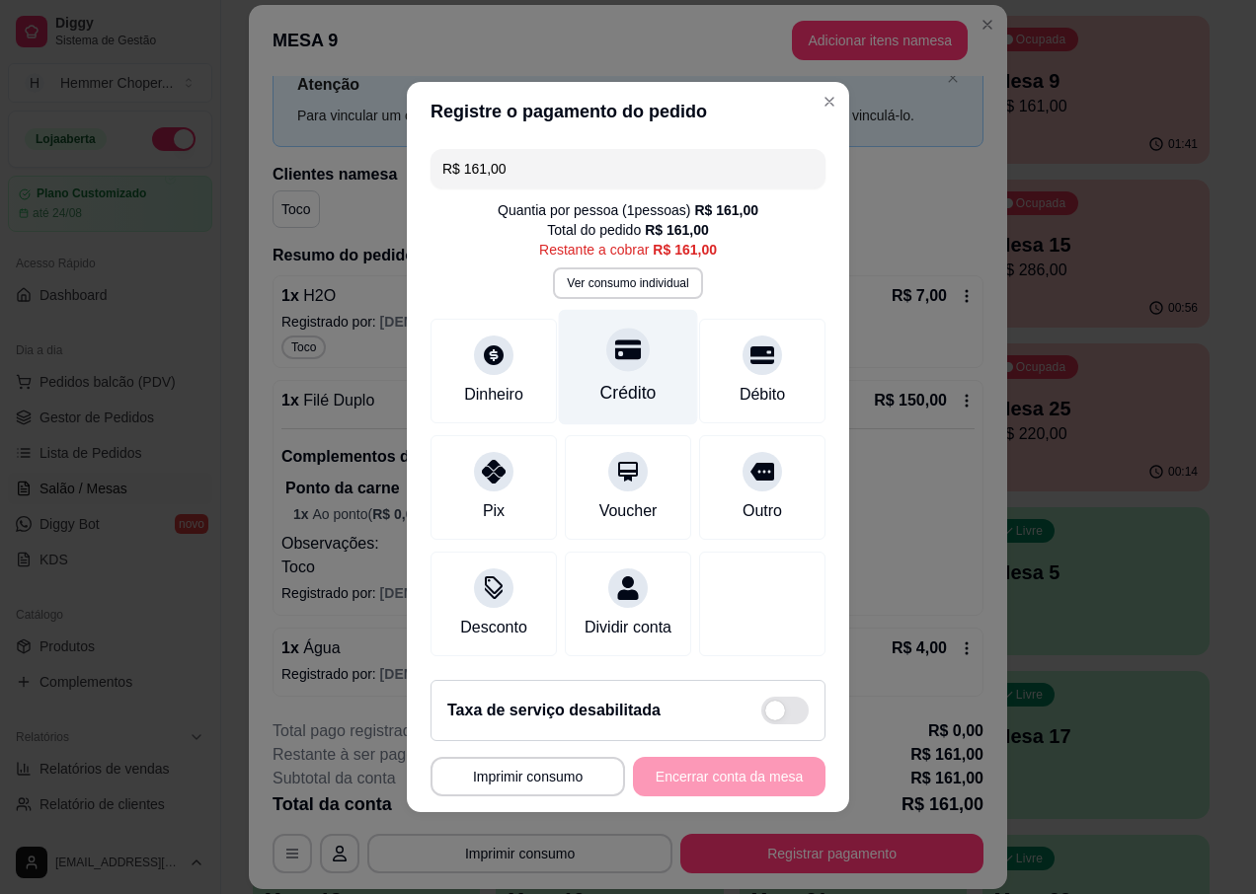
click at [629, 380] on div "Crédito" at bounding box center [628, 393] width 56 height 26
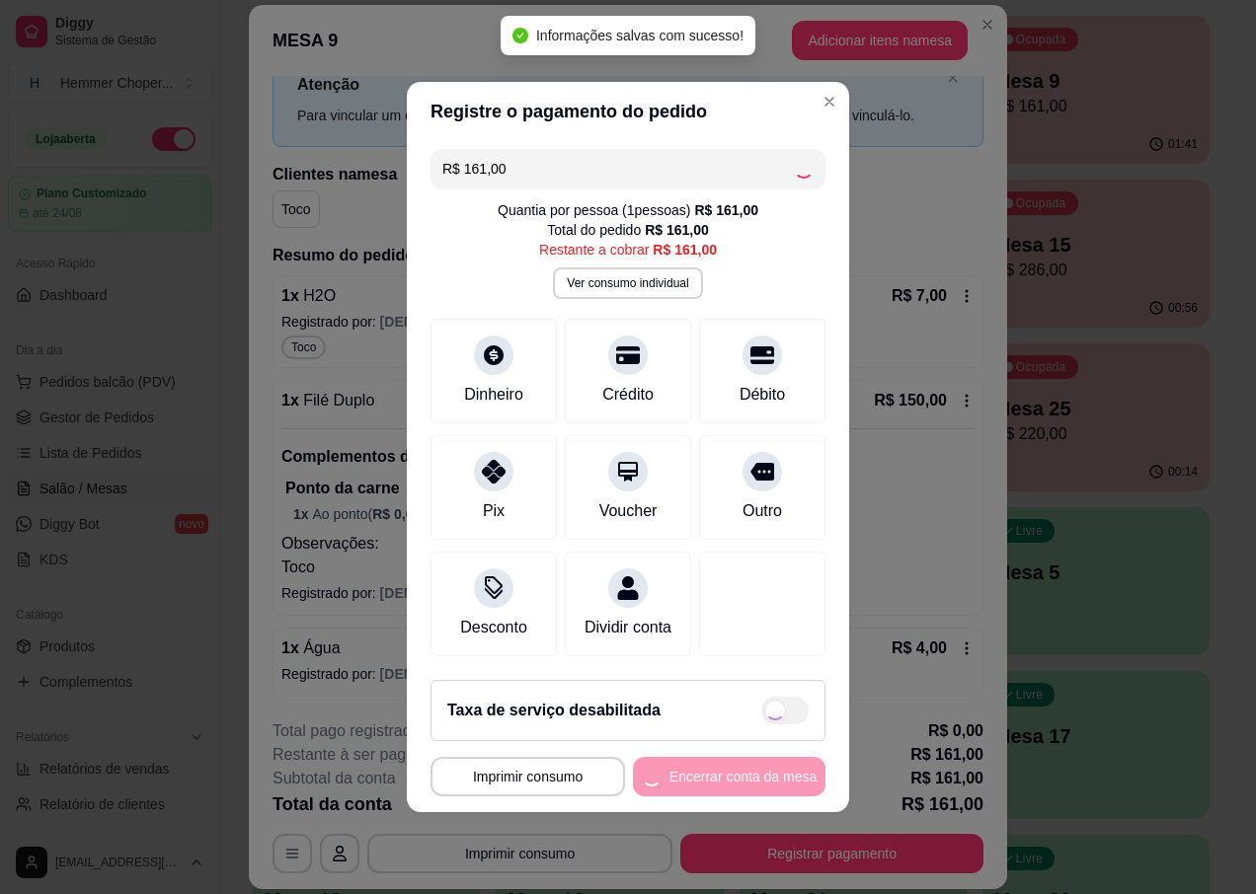
type input "R$ 0,00"
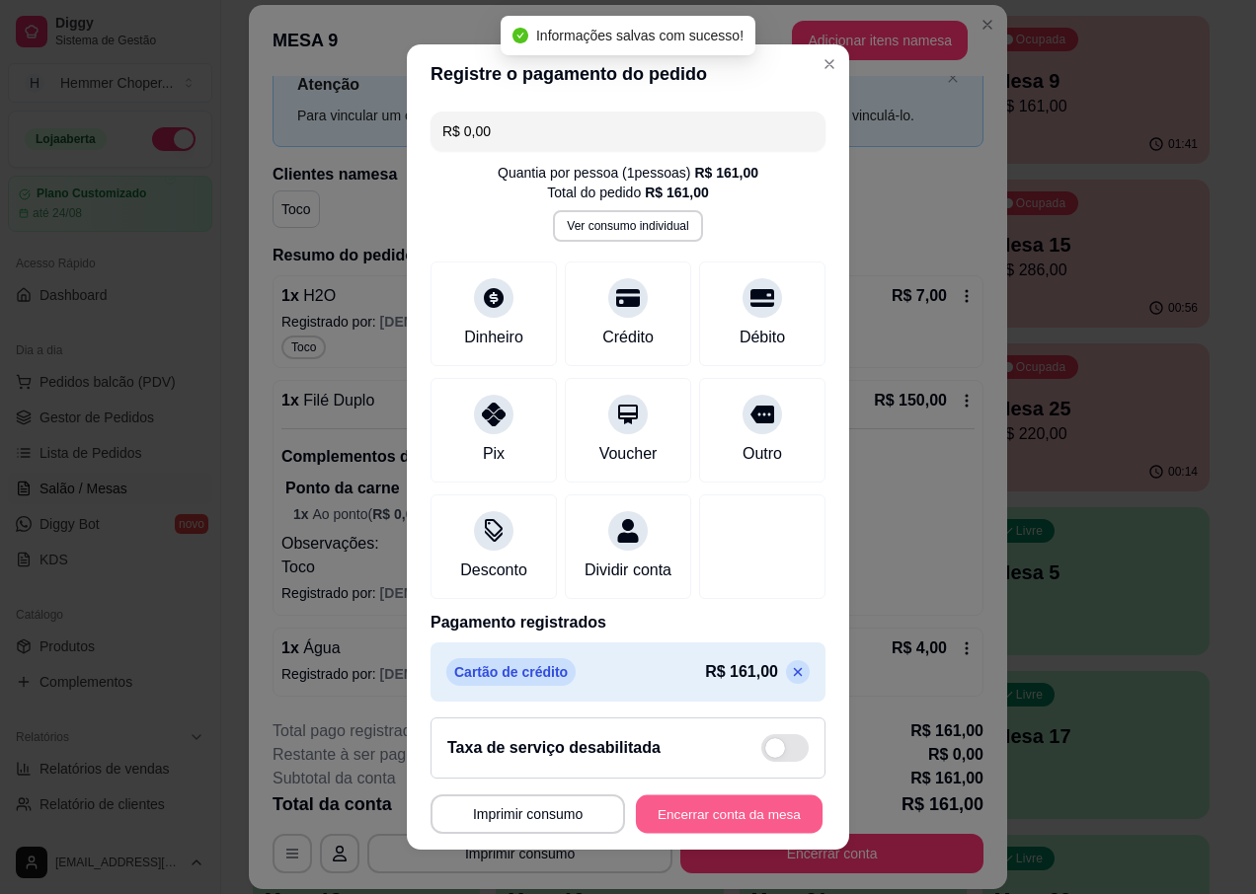
click at [708, 818] on button "Encerrar conta da mesa" at bounding box center [729, 814] width 187 height 39
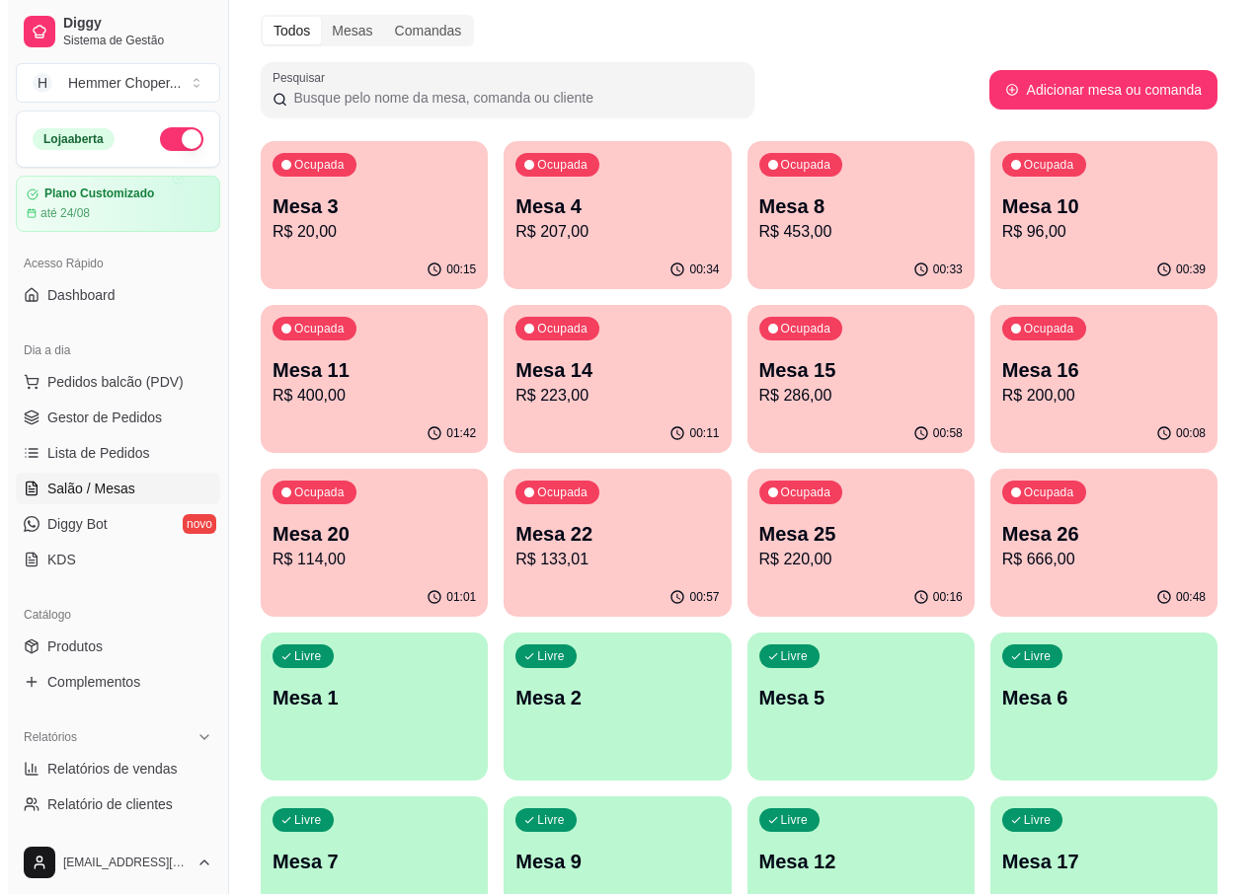
scroll to position [0, 0]
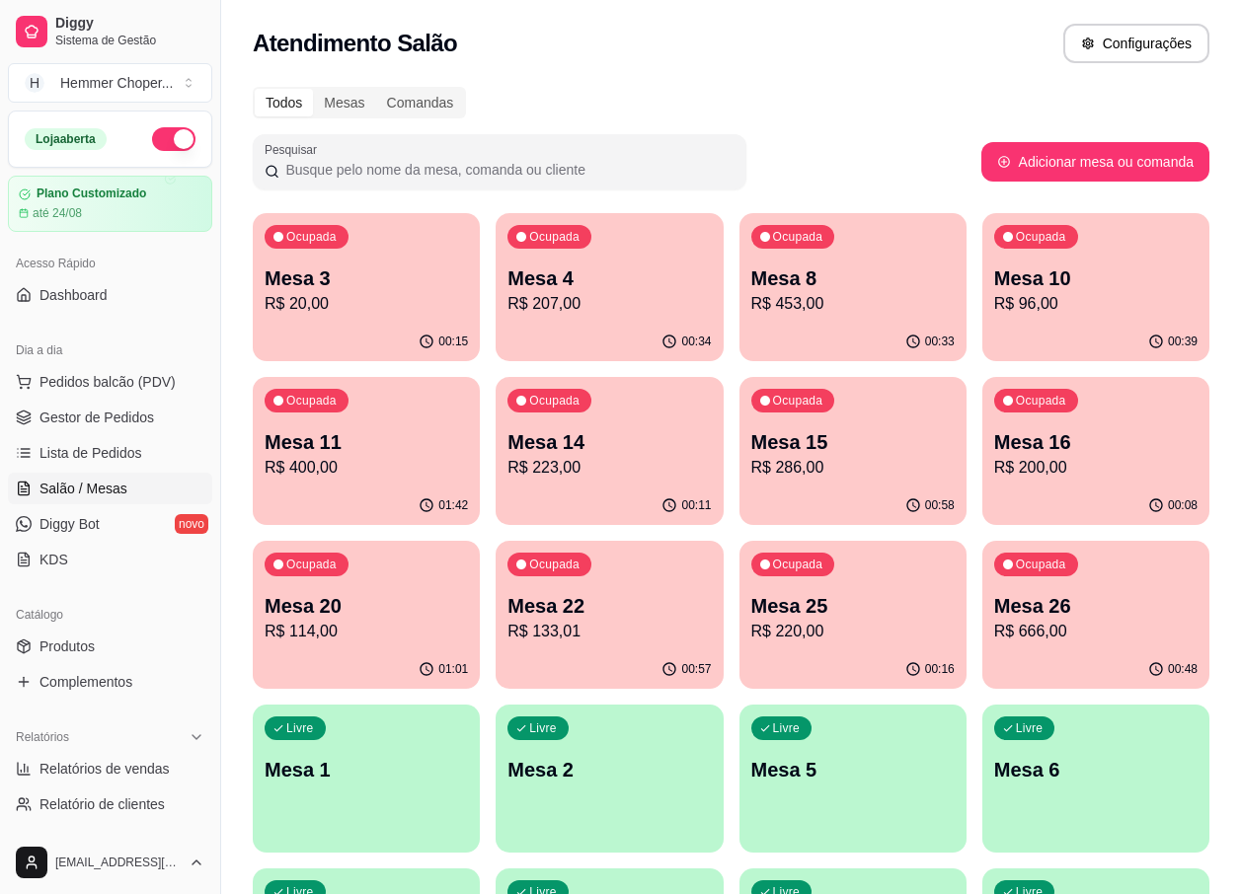
click at [615, 619] on div "Mesa 22 R$ 133,01" at bounding box center [608, 617] width 203 height 51
click at [877, 577] on div "Ocupada Mesa 25 R$ 220,00" at bounding box center [852, 596] width 227 height 110
click at [1057, 570] on p "Ocupada" at bounding box center [1042, 567] width 48 height 16
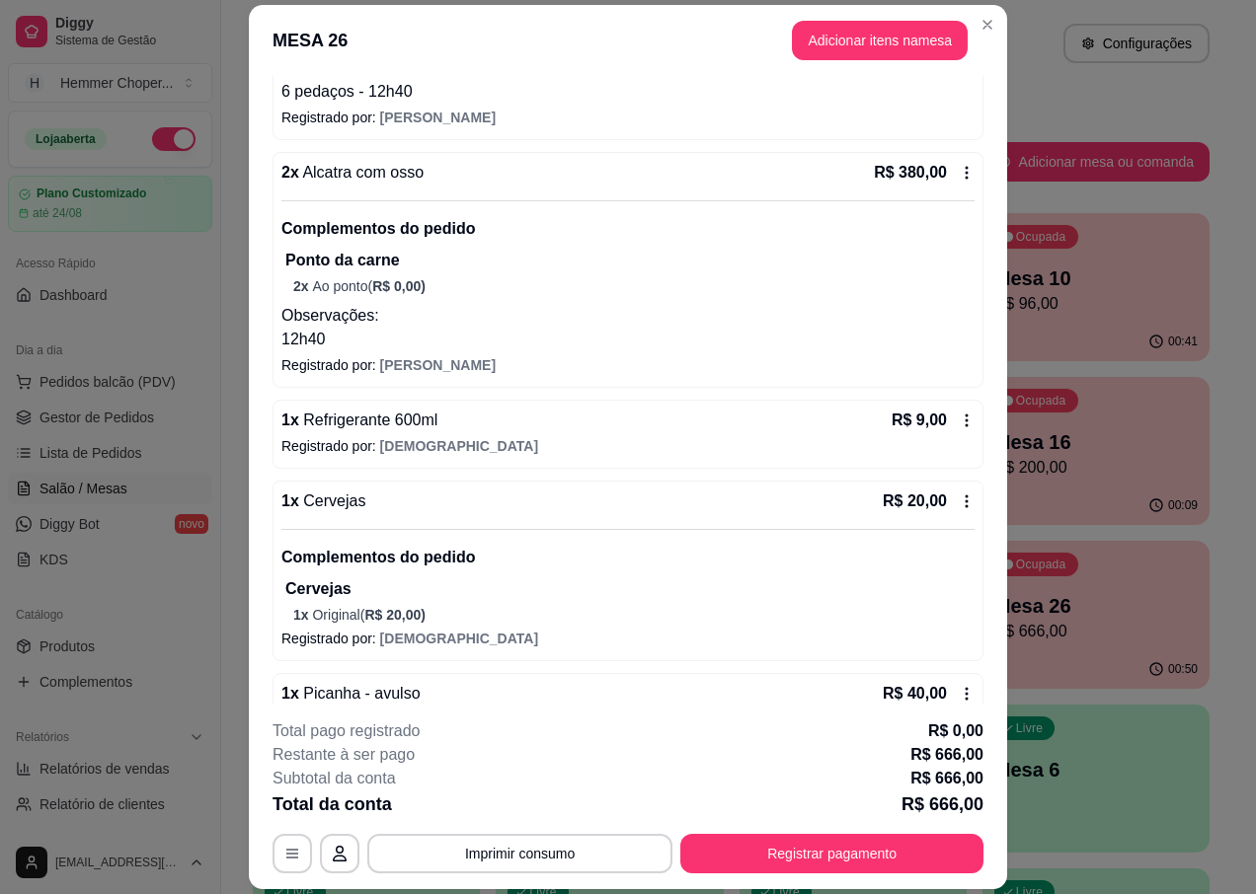
scroll to position [677, 0]
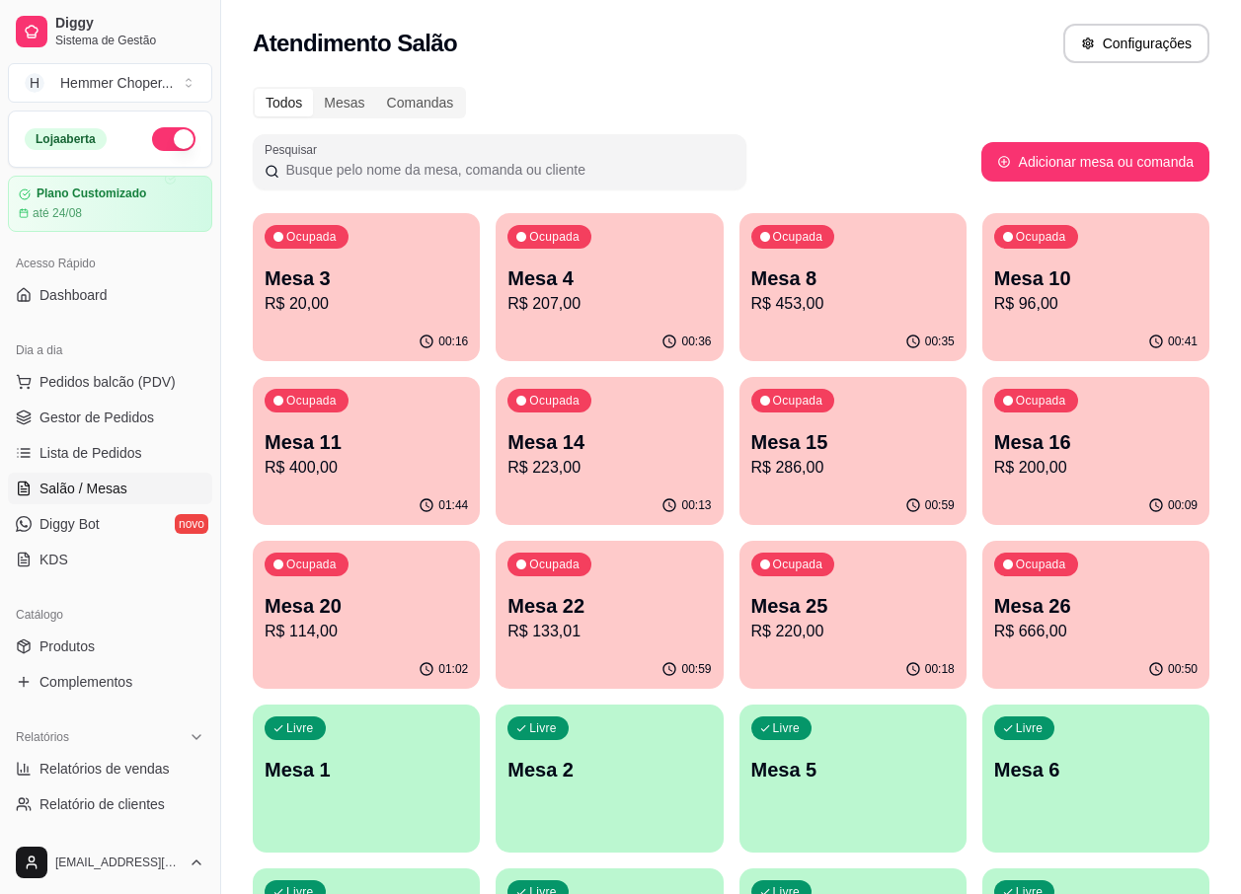
click at [1055, 454] on p "Mesa 16" at bounding box center [1095, 442] width 203 height 28
click at [856, 454] on p "Mesa 15" at bounding box center [852, 442] width 197 height 27
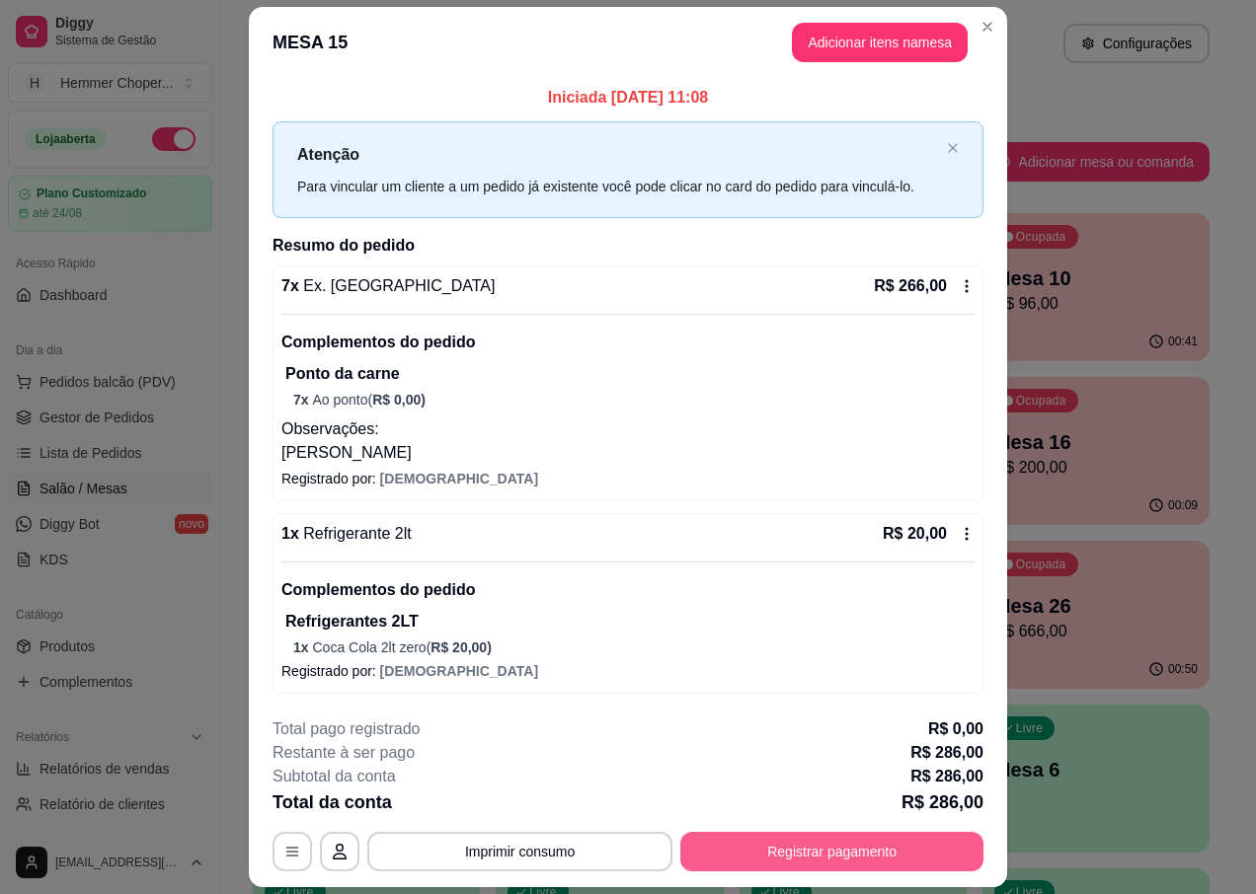
click at [903, 856] on button "Registrar pagamento" at bounding box center [831, 851] width 303 height 39
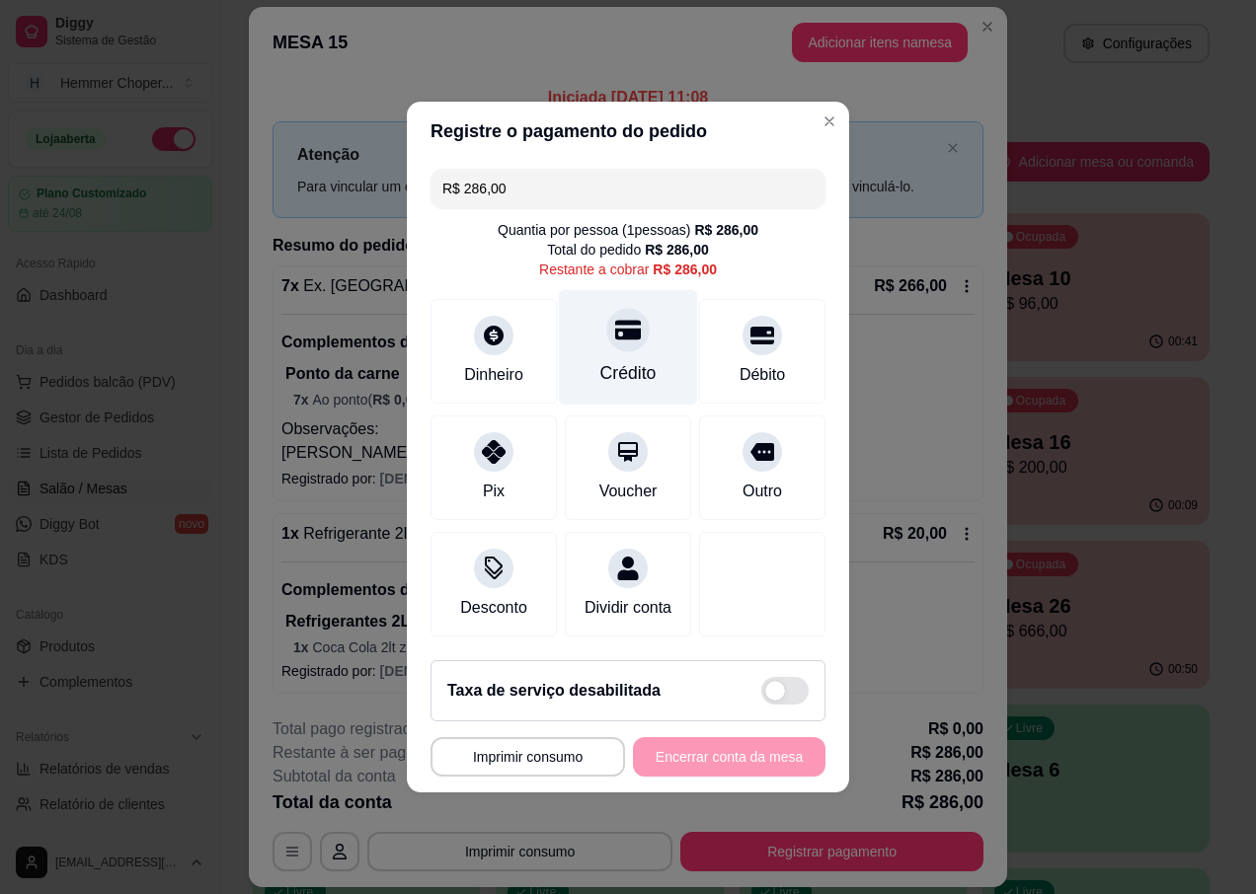
click at [612, 360] on div "Crédito" at bounding box center [628, 373] width 56 height 26
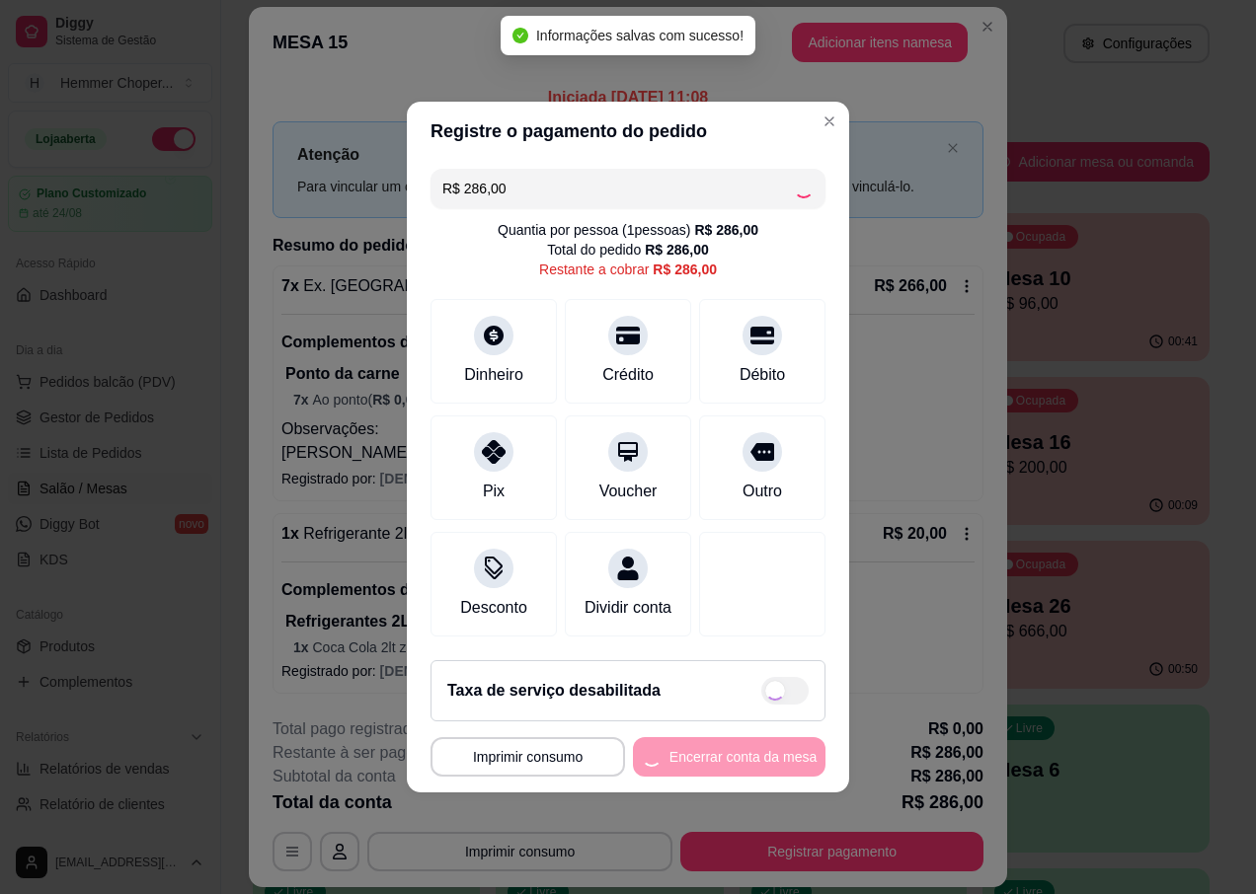
type input "R$ 0,00"
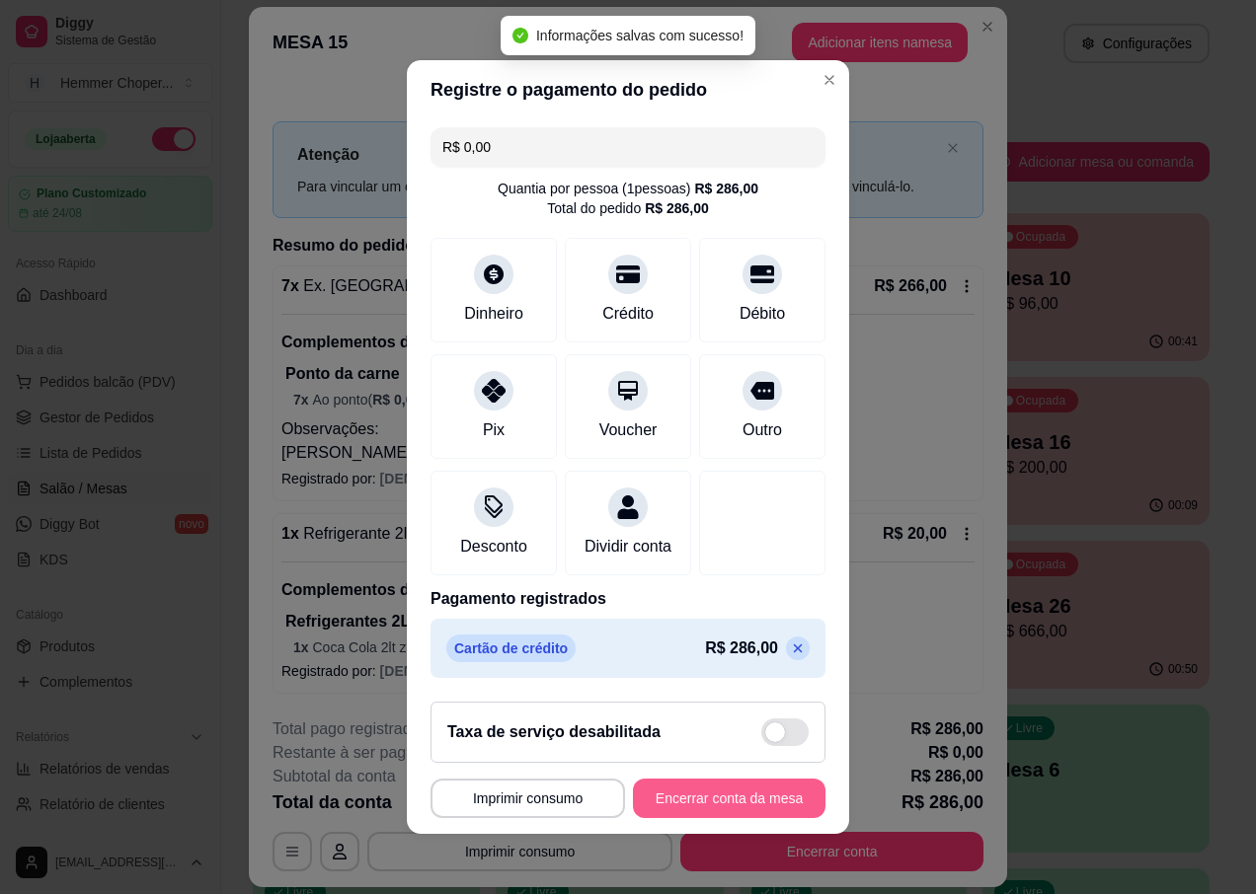
click at [736, 810] on button "Encerrar conta da mesa" at bounding box center [729, 798] width 193 height 39
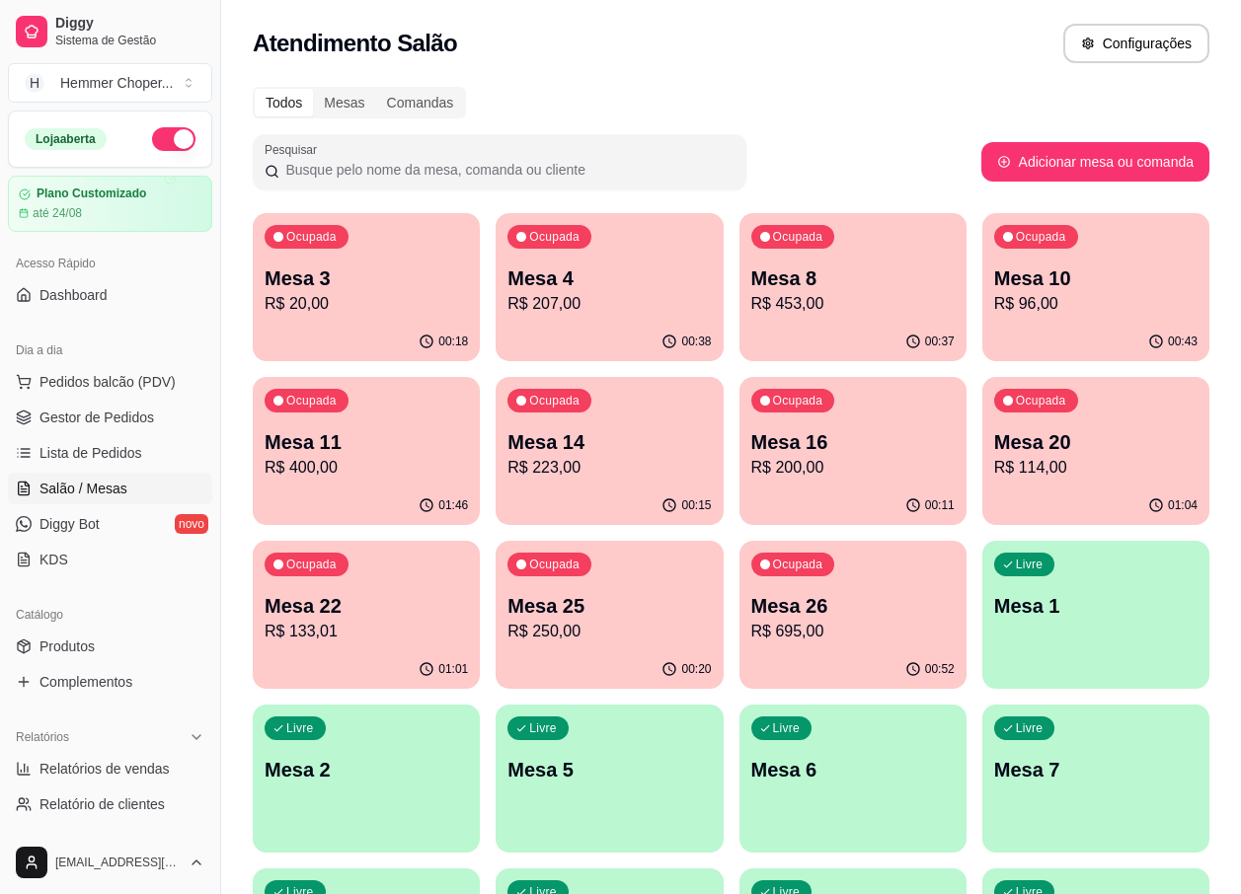
click at [405, 619] on div "Mesa 22 R$ 133,01" at bounding box center [366, 617] width 203 height 51
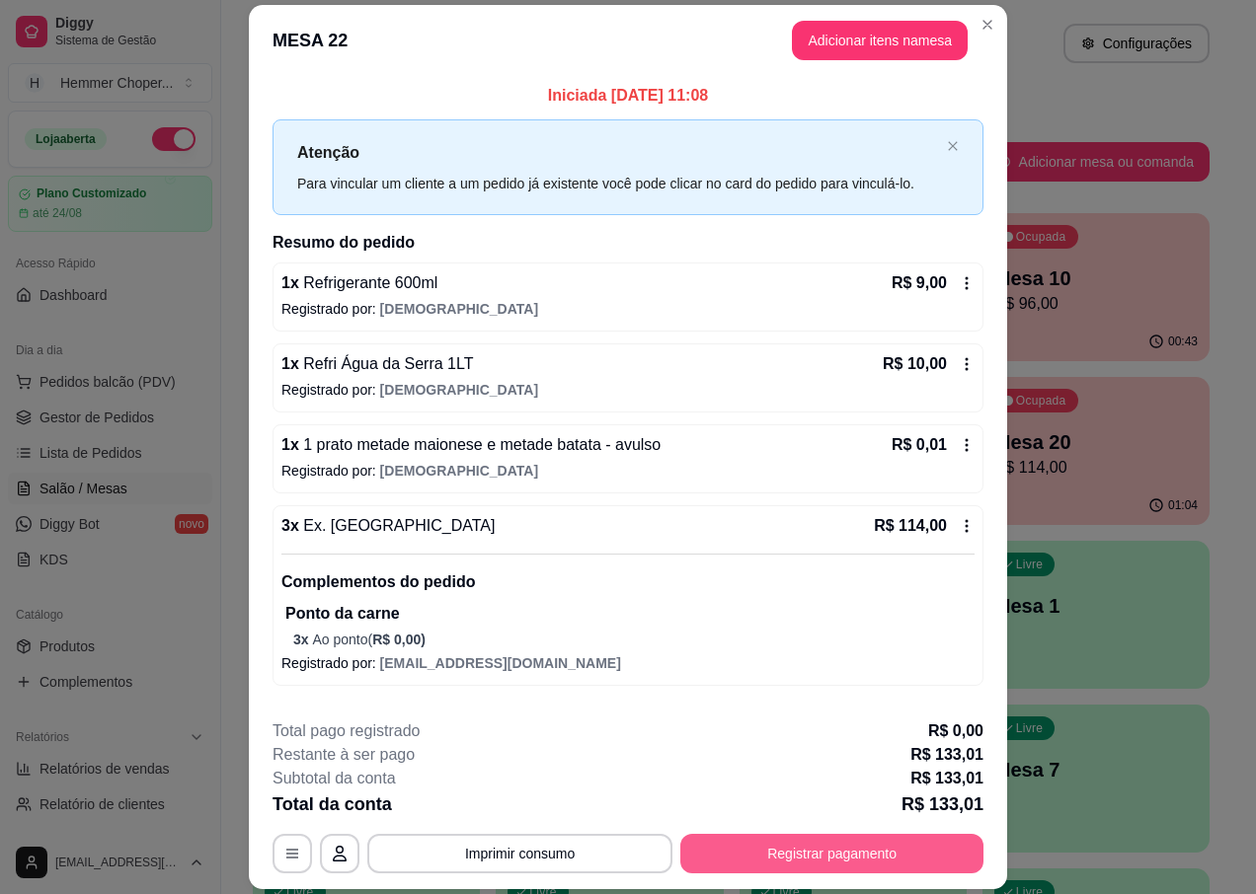
click at [830, 861] on button "Registrar pagamento" at bounding box center [831, 853] width 303 height 39
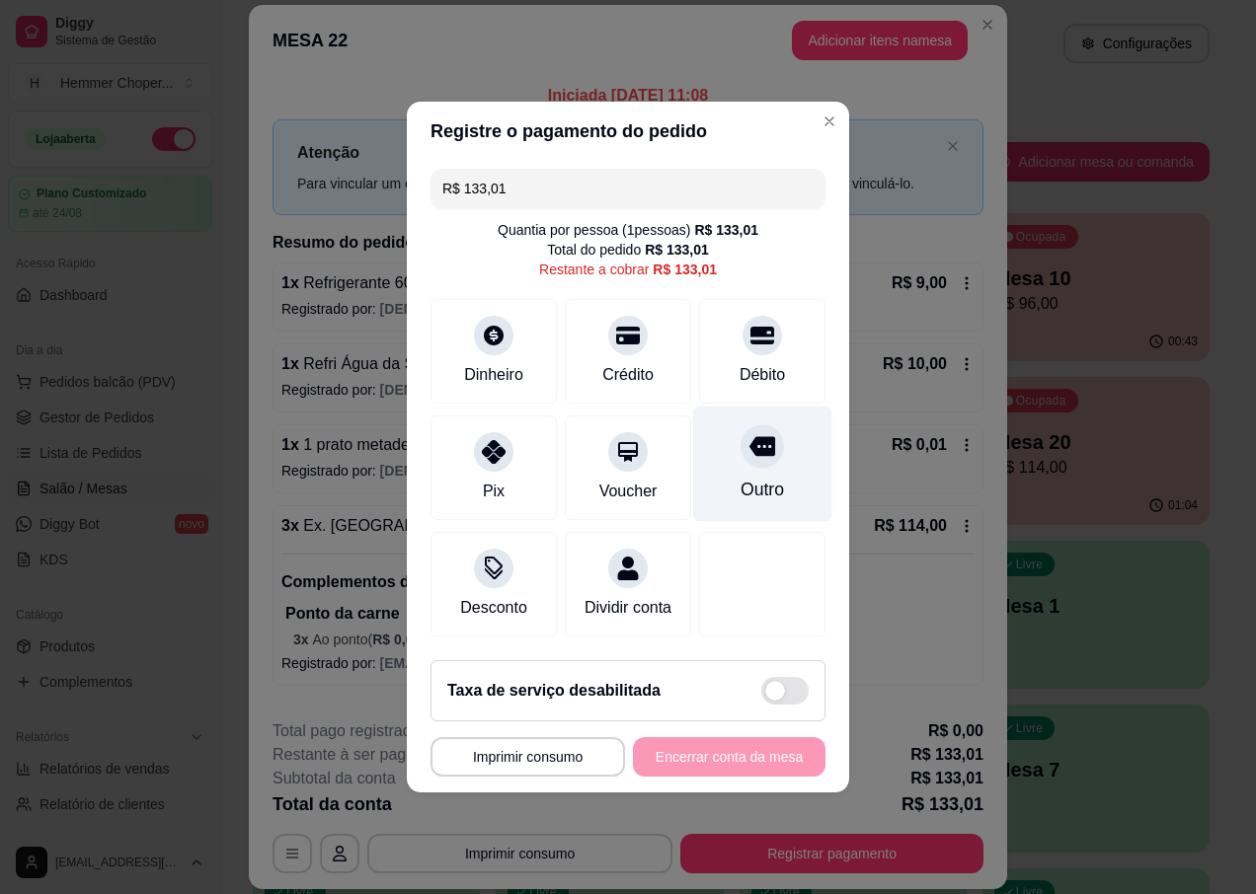
click at [740, 477] on div "Outro" at bounding box center [761, 490] width 43 height 26
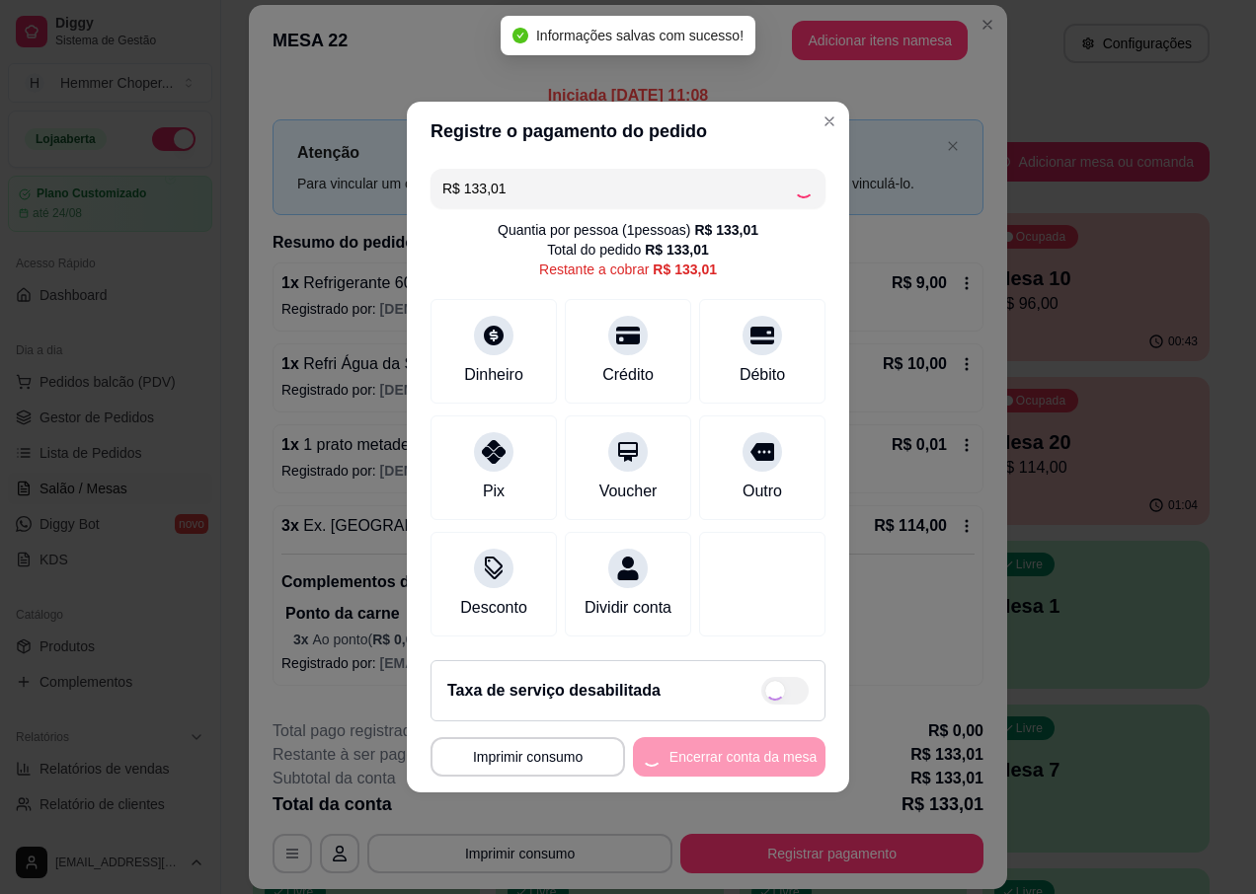
type input "R$ 0,00"
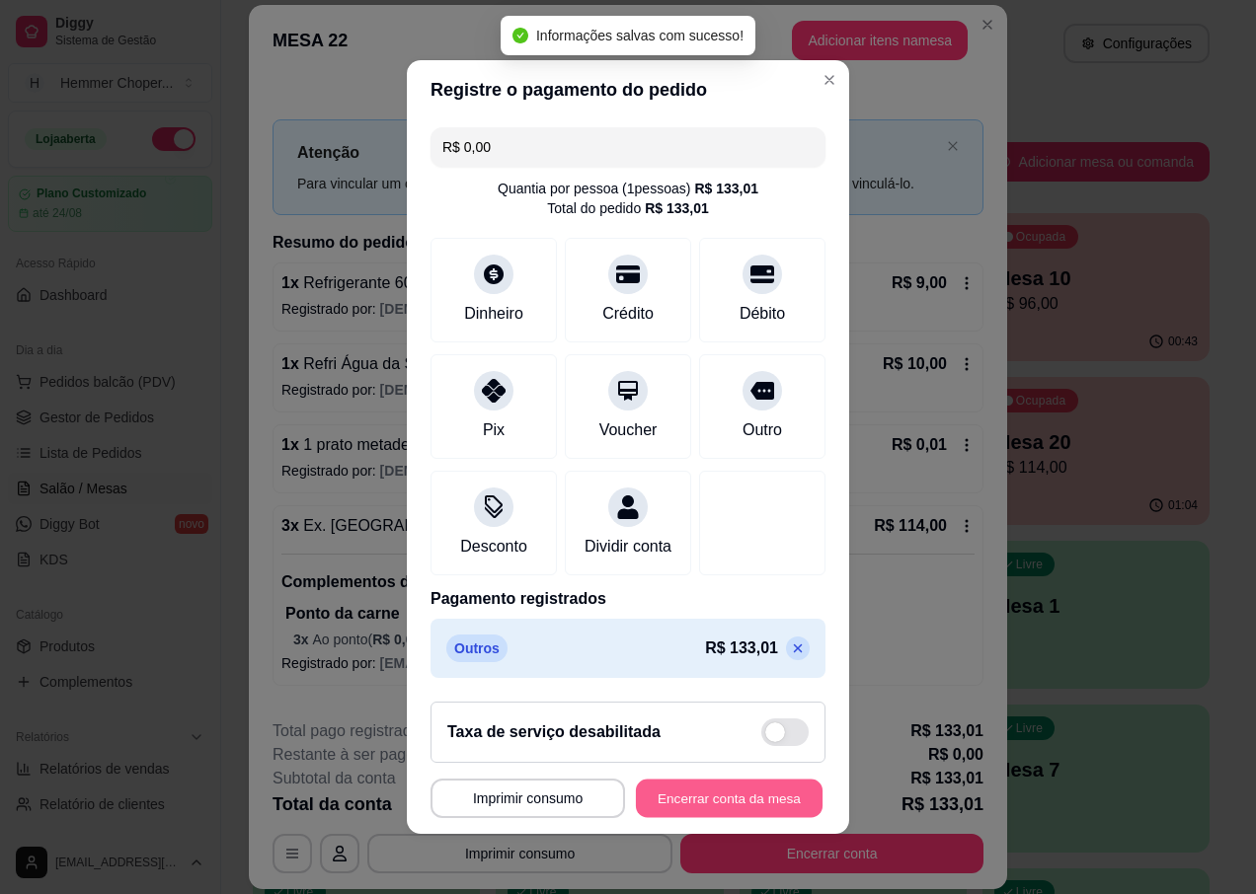
click at [743, 809] on button "Encerrar conta da mesa" at bounding box center [729, 799] width 187 height 39
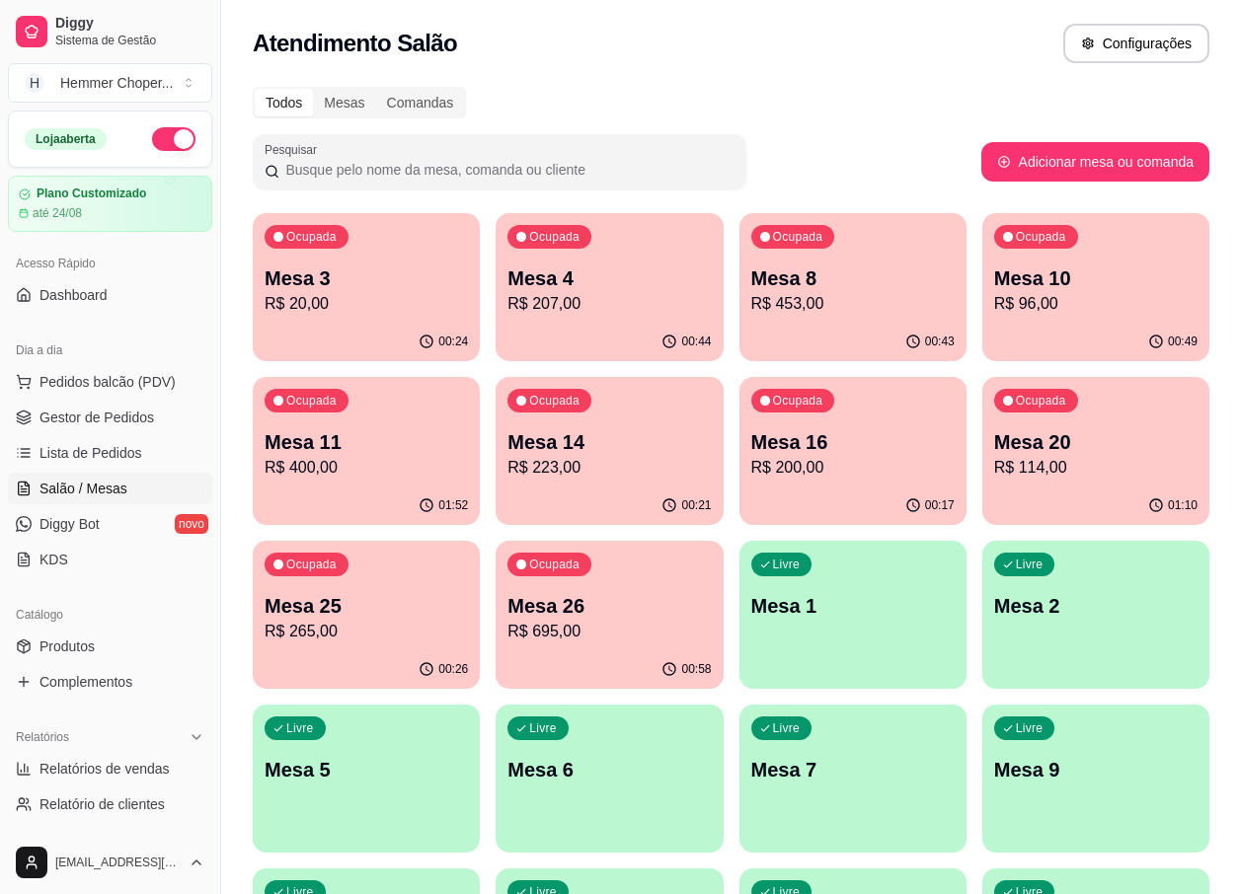
click at [620, 449] on p "Mesa 14" at bounding box center [608, 442] width 203 height 28
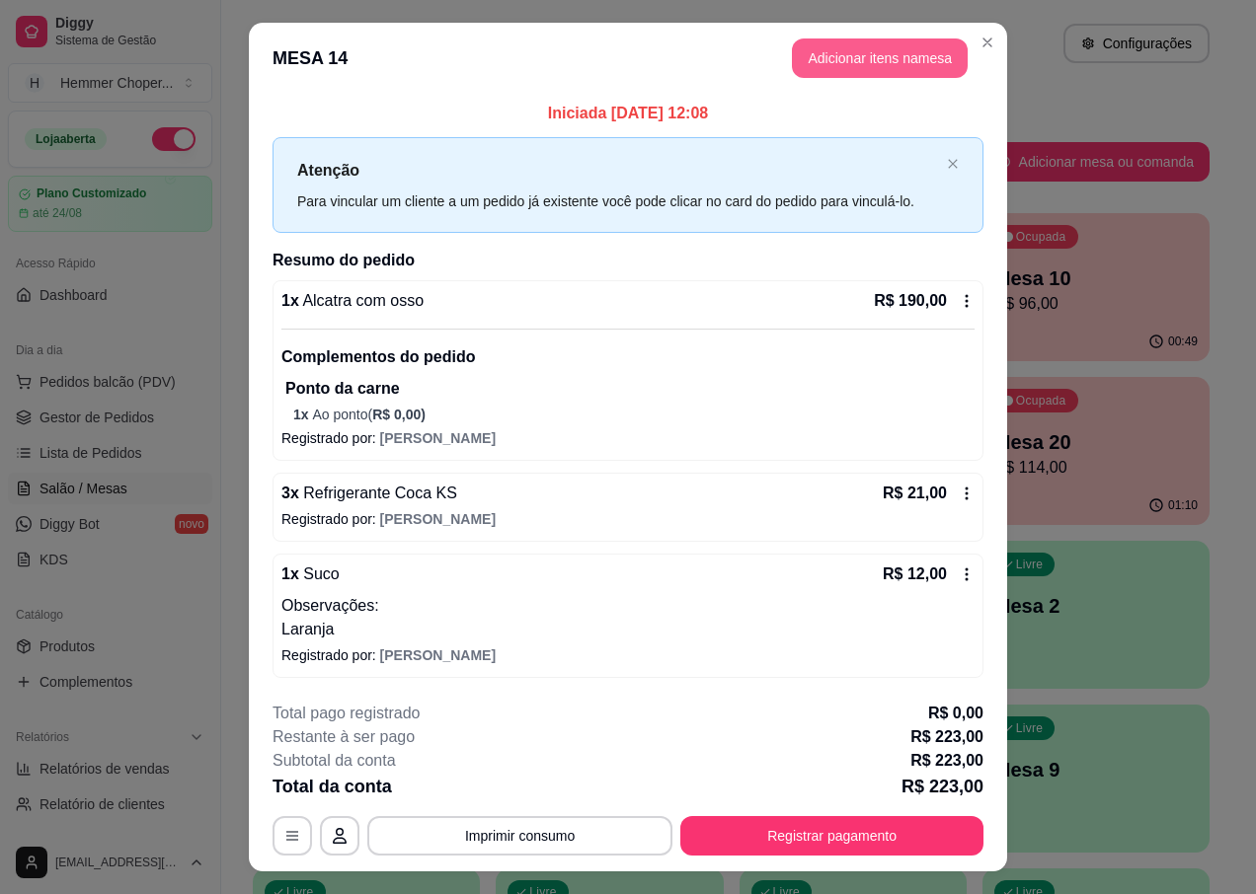
click at [856, 46] on button "Adicionar itens na mesa" at bounding box center [880, 58] width 176 height 39
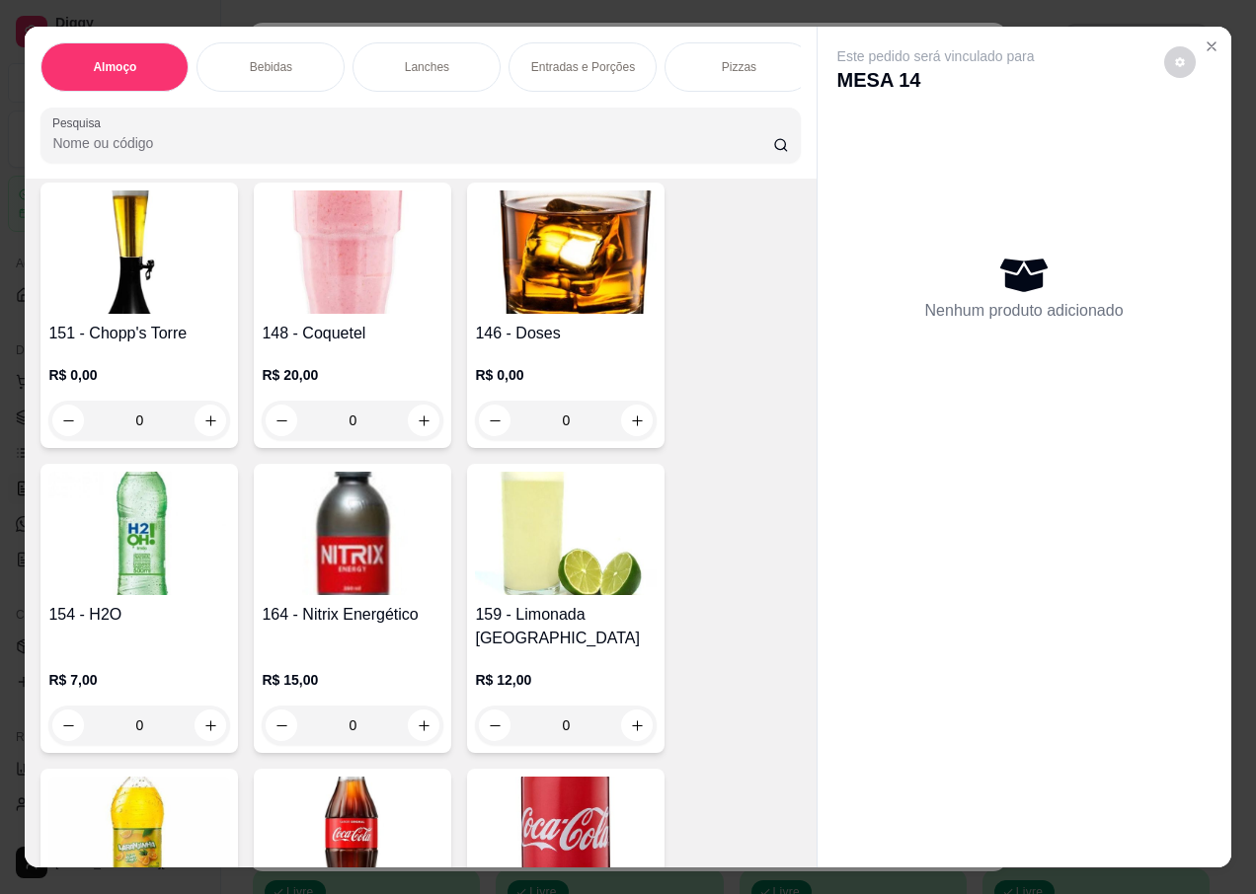
scroll to position [2172, 0]
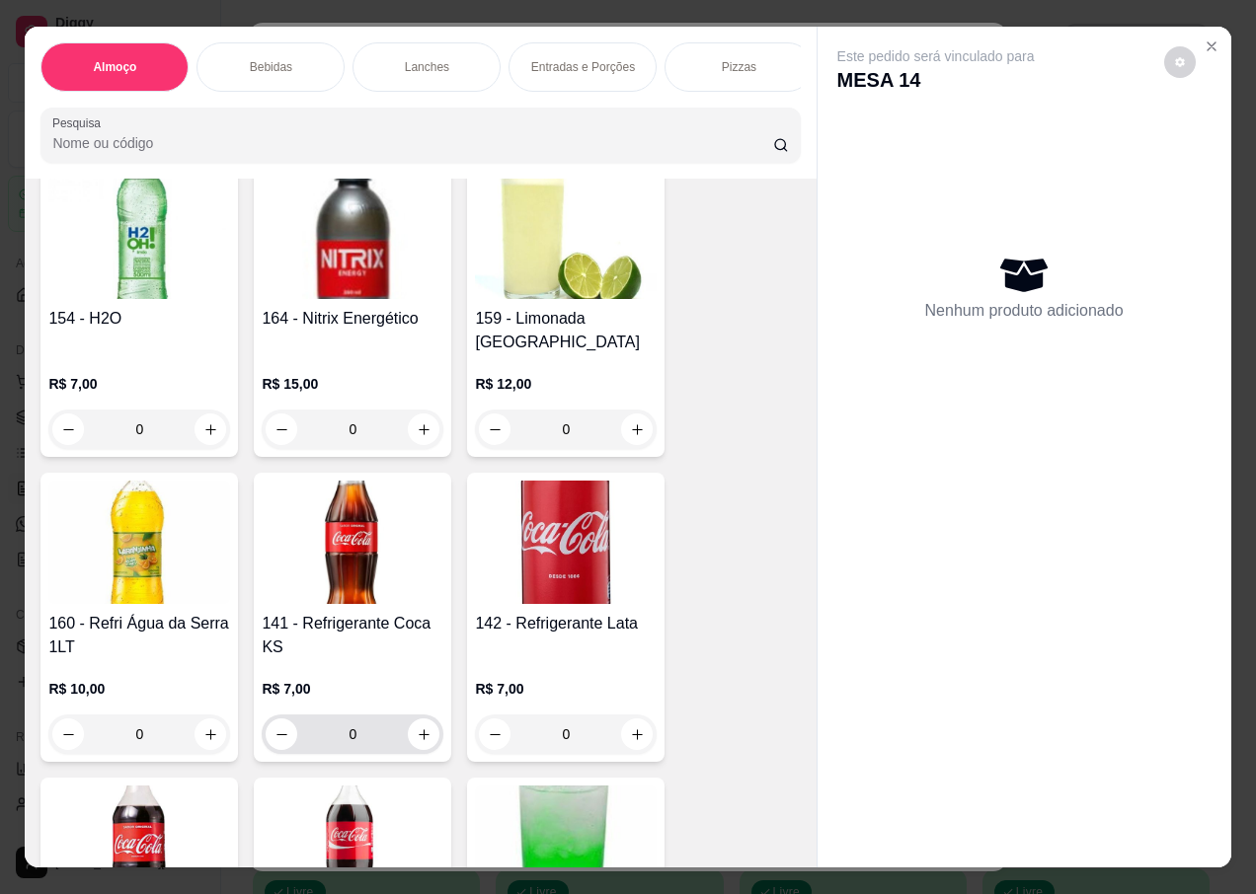
click at [417, 728] on icon "increase-product-quantity" at bounding box center [424, 735] width 15 height 15
type input "1"
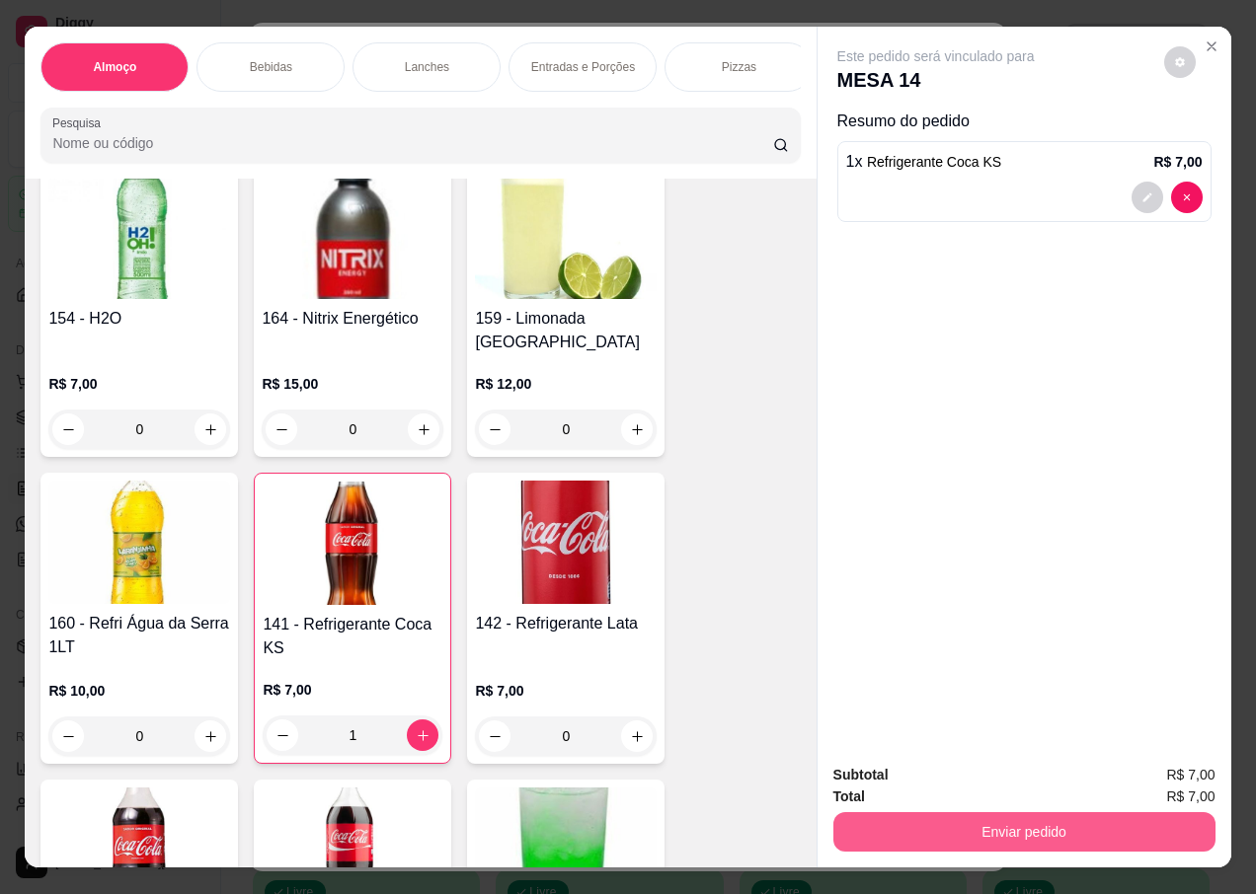
click at [995, 824] on button "Enviar pedido" at bounding box center [1024, 832] width 382 height 39
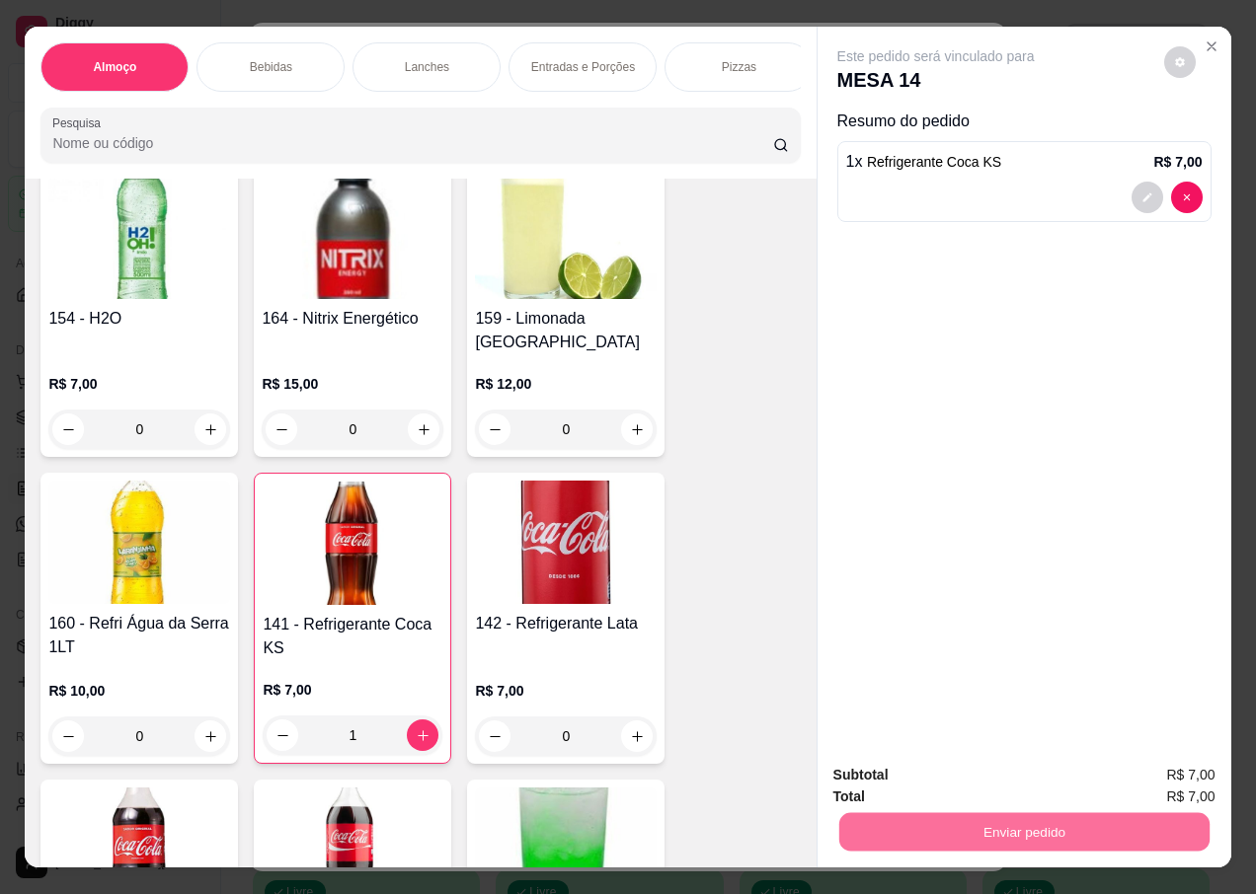
click at [969, 768] on button "Não registrar e enviar pedido" at bounding box center [958, 776] width 205 height 38
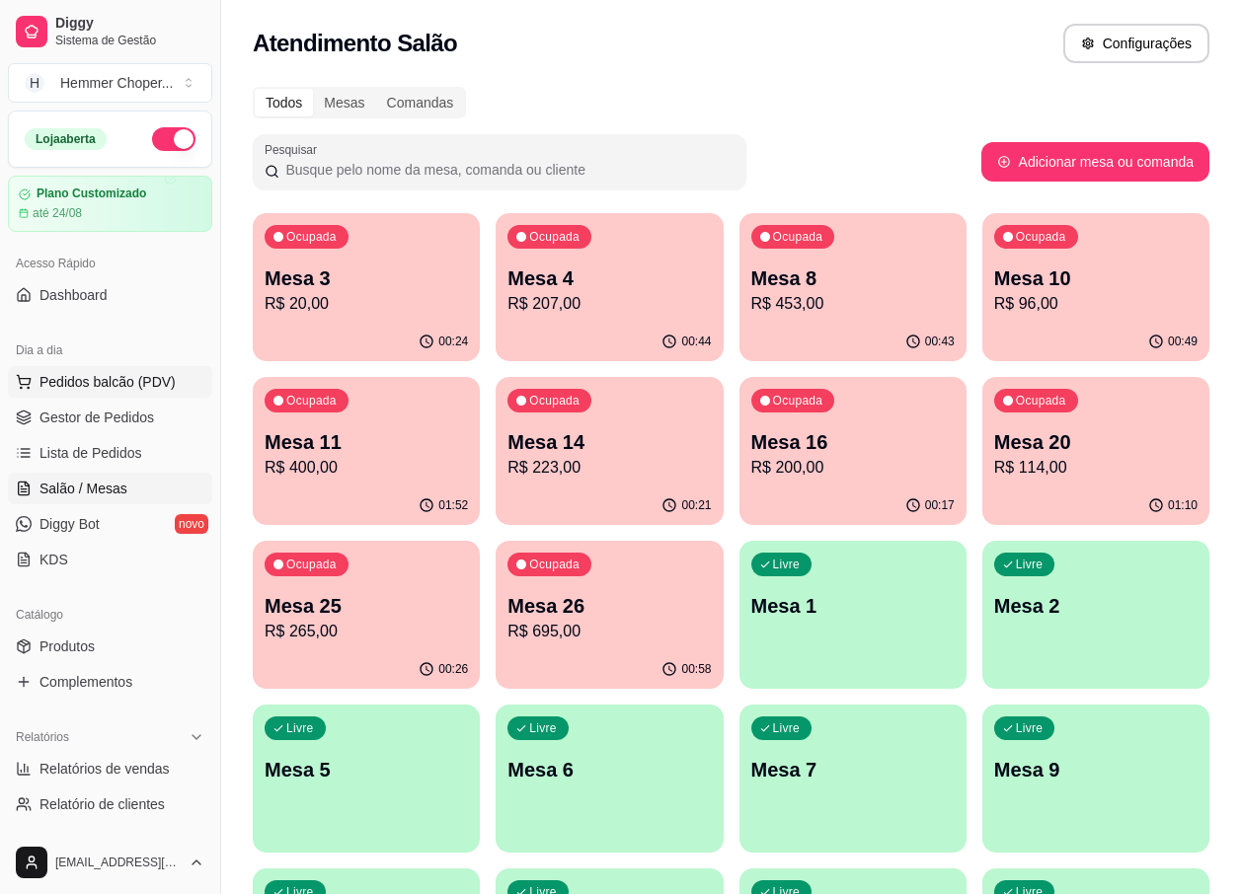
click at [110, 373] on span "Pedidos balcão (PDV)" at bounding box center [107, 382] width 136 height 20
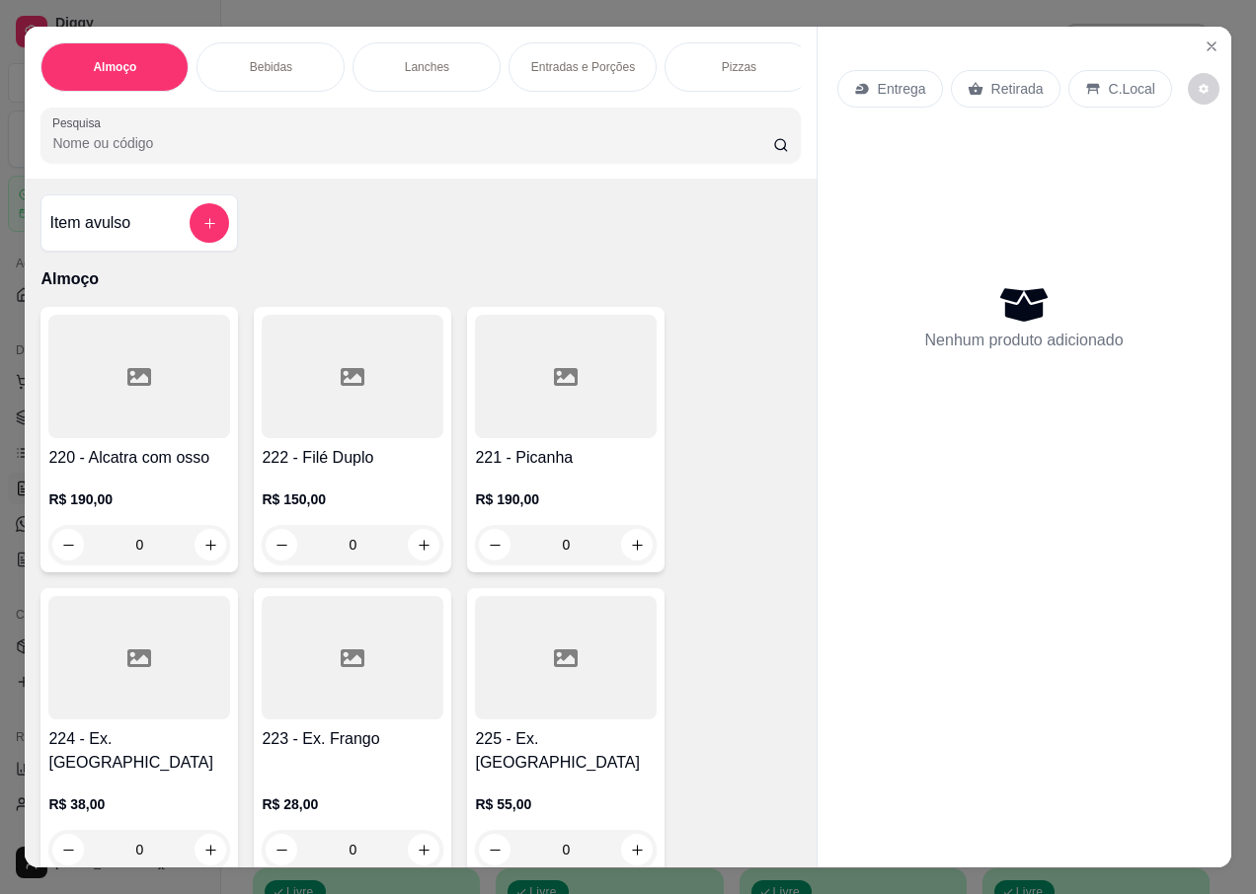
click at [1010, 85] on p "Retirada" at bounding box center [1017, 89] width 52 height 20
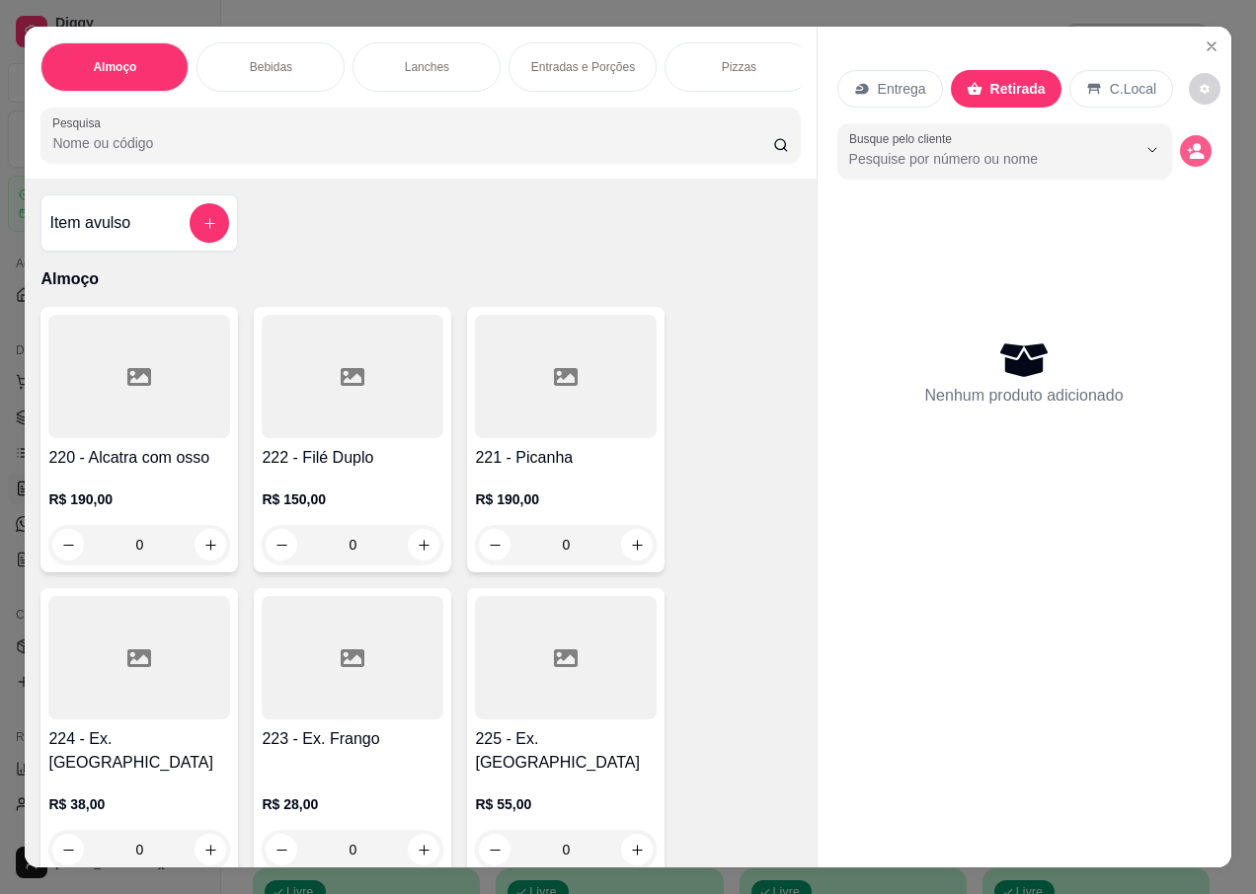
click at [1180, 142] on button "decrease-product-quantity" at bounding box center [1196, 151] width 32 height 32
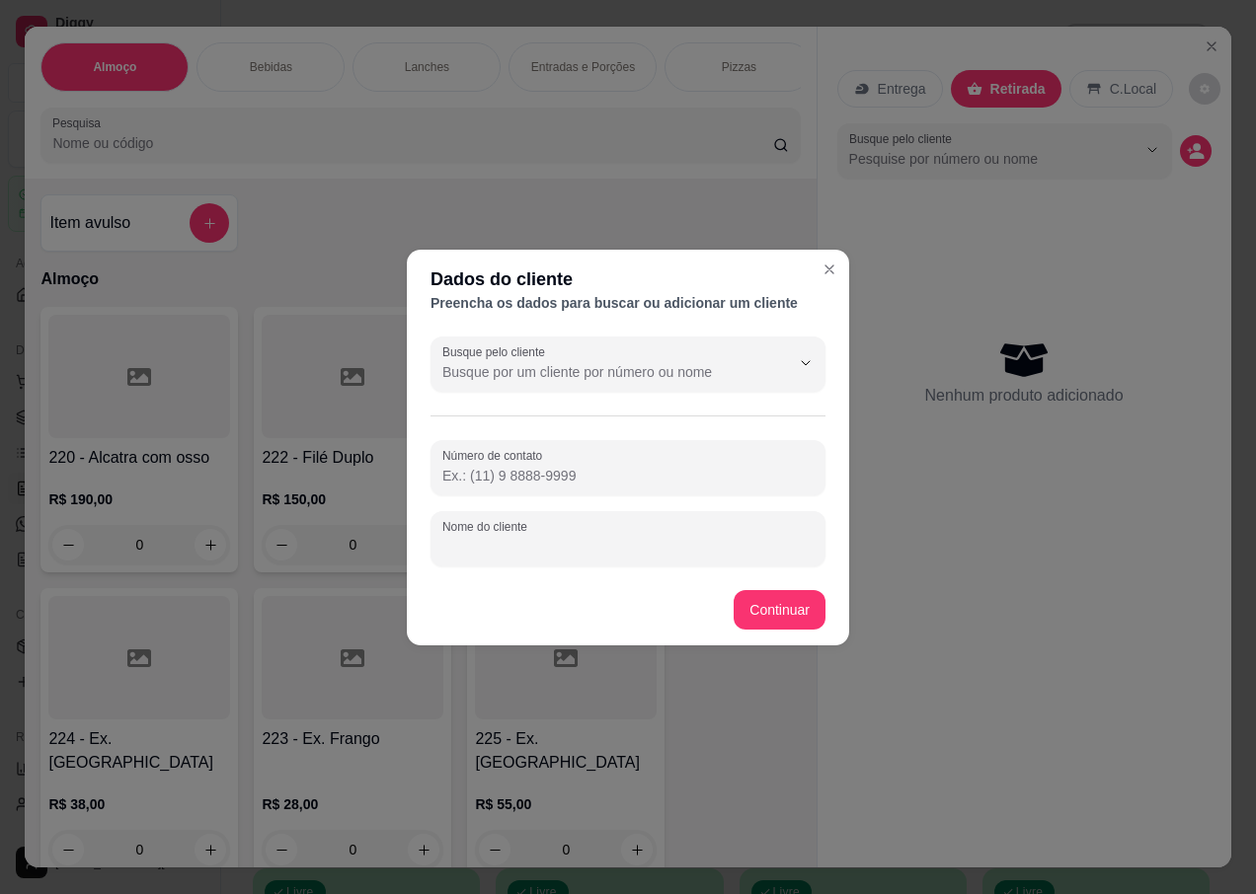
click at [511, 536] on div "Nome do cliente" at bounding box center [627, 538] width 395 height 55
type input "everton"
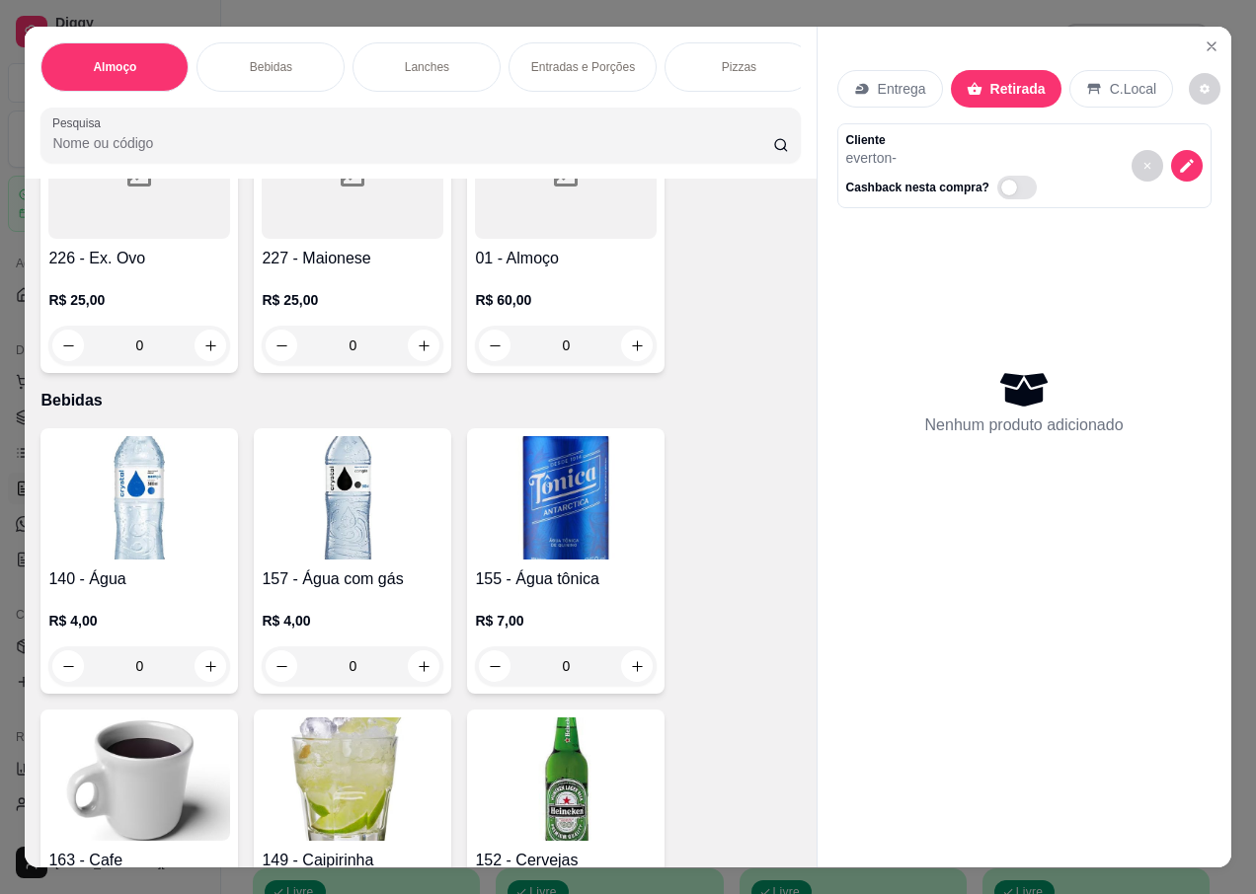
scroll to position [494, 0]
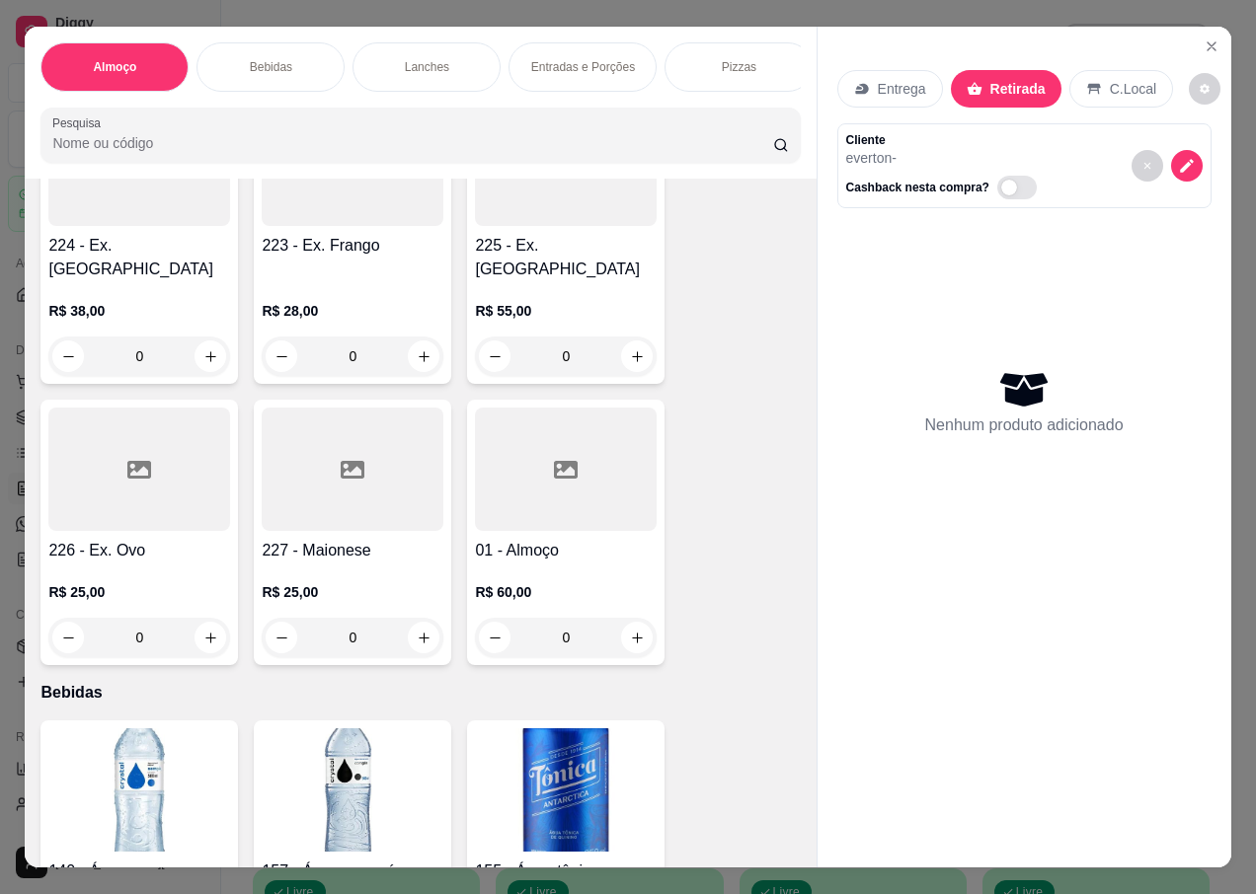
click at [203, 346] on div "0" at bounding box center [139, 356] width 182 height 39
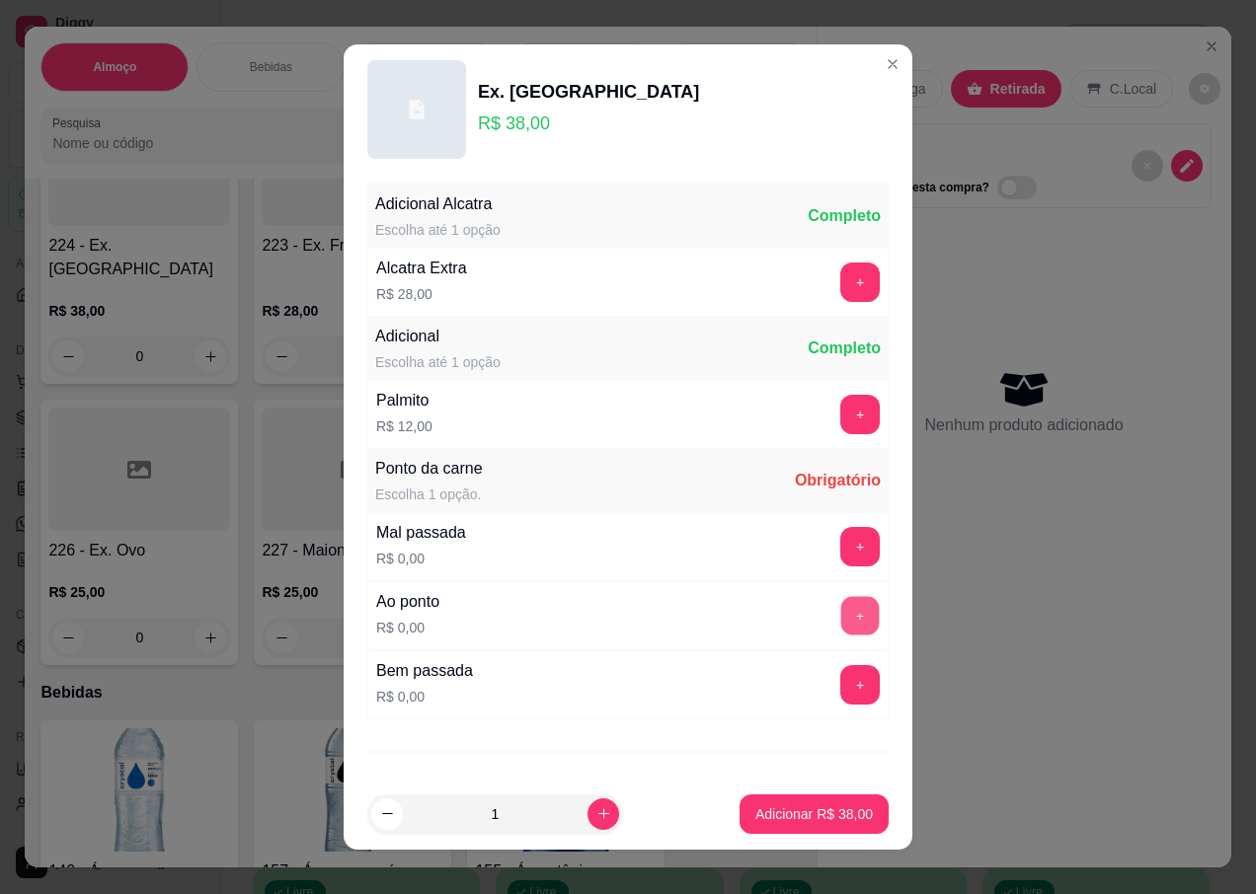
click at [841, 600] on button "+" at bounding box center [860, 616] width 39 height 39
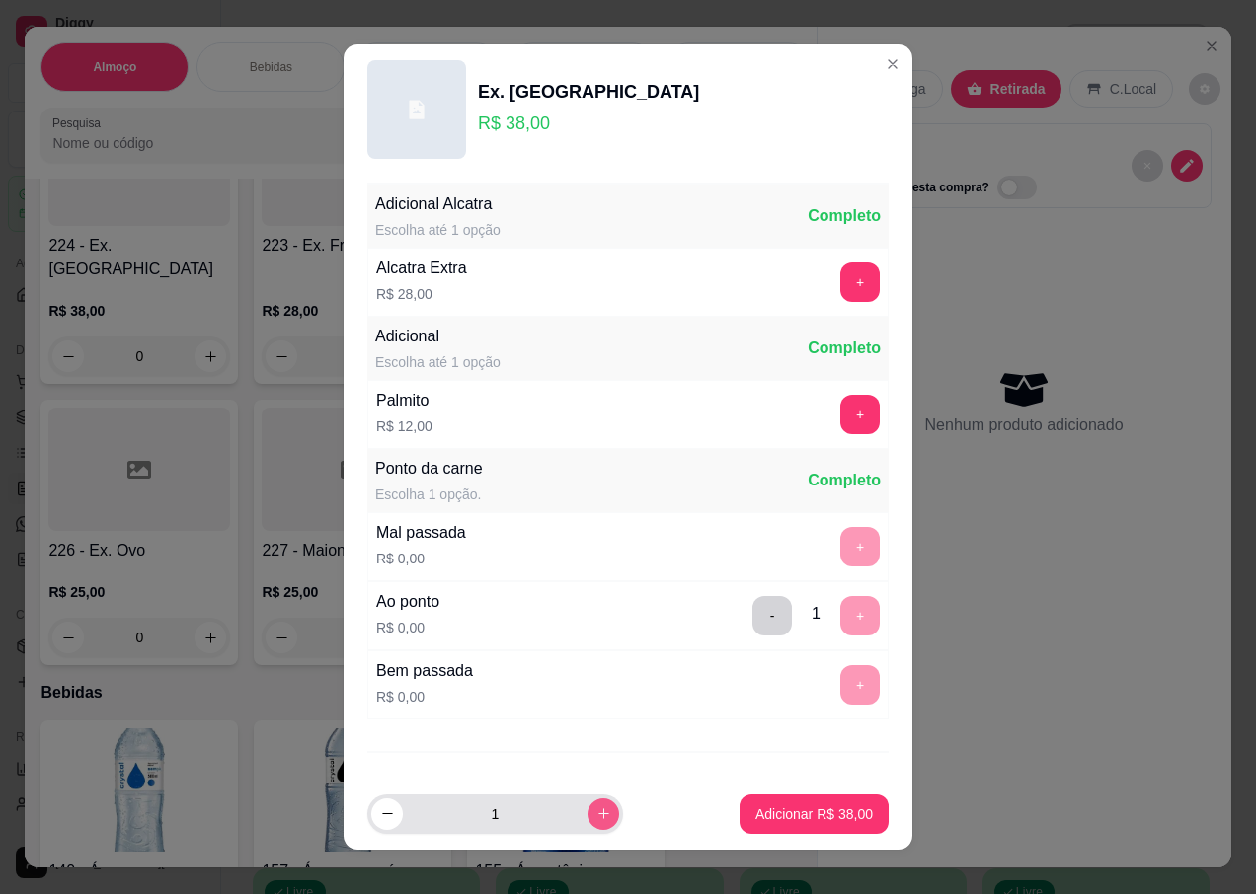
click at [587, 811] on button "increase-product-quantity" at bounding box center [603, 815] width 32 height 32
type input "2"
click at [755, 816] on p "Adicionar R$ 76,00" at bounding box center [813, 815] width 117 height 20
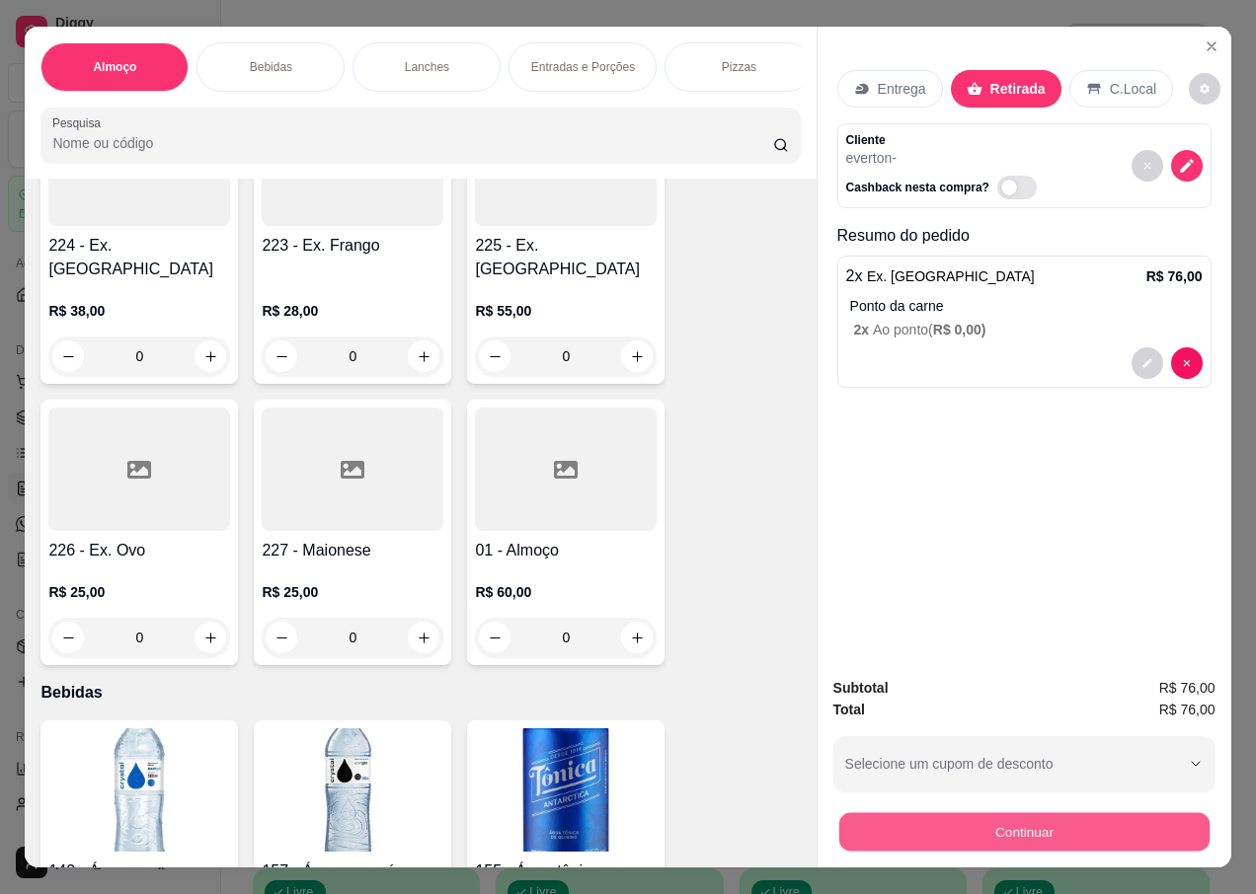
click at [1051, 831] on button "Continuar" at bounding box center [1023, 832] width 370 height 39
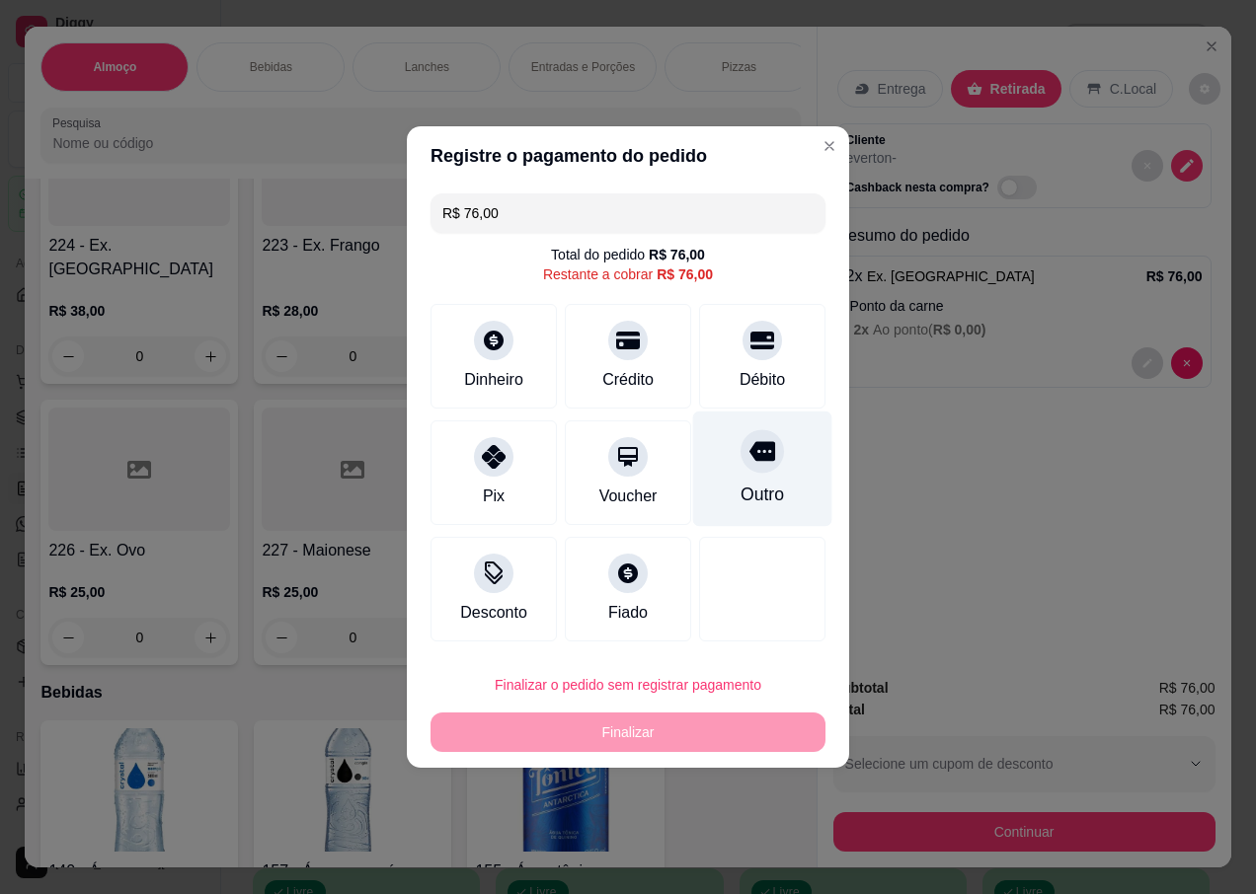
click at [740, 486] on div "Outro" at bounding box center [761, 495] width 43 height 26
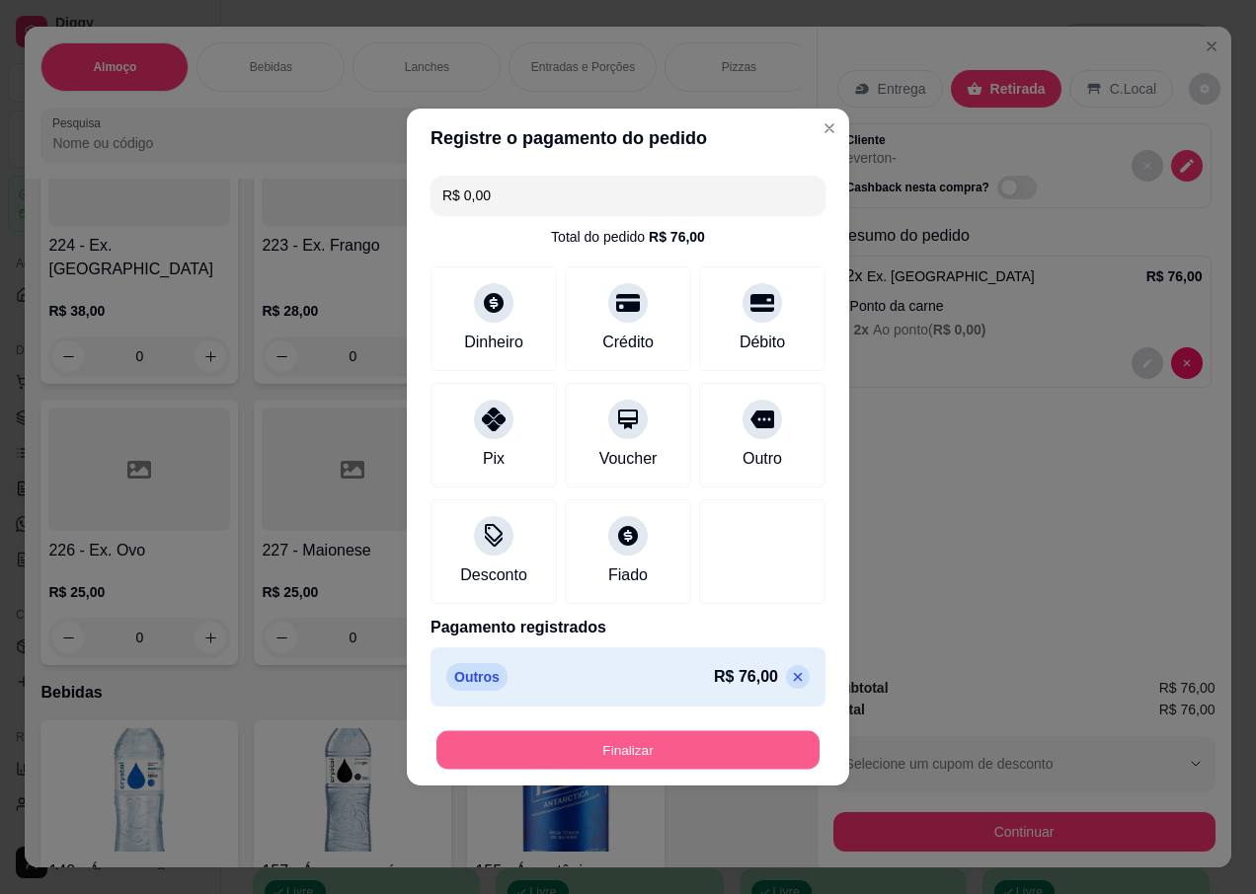
click at [726, 752] on button "Finalizar" at bounding box center [627, 751] width 383 height 39
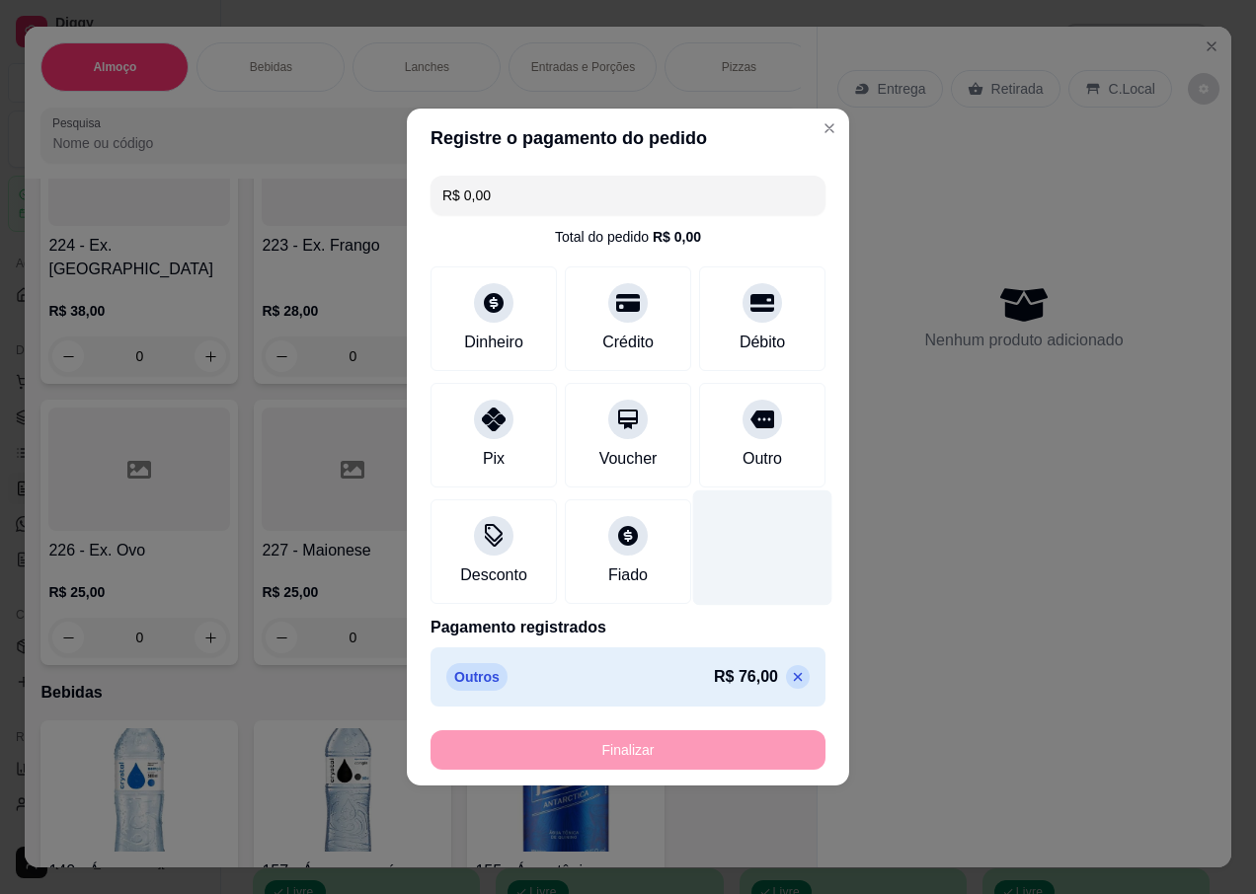
type input "-R$ 76,00"
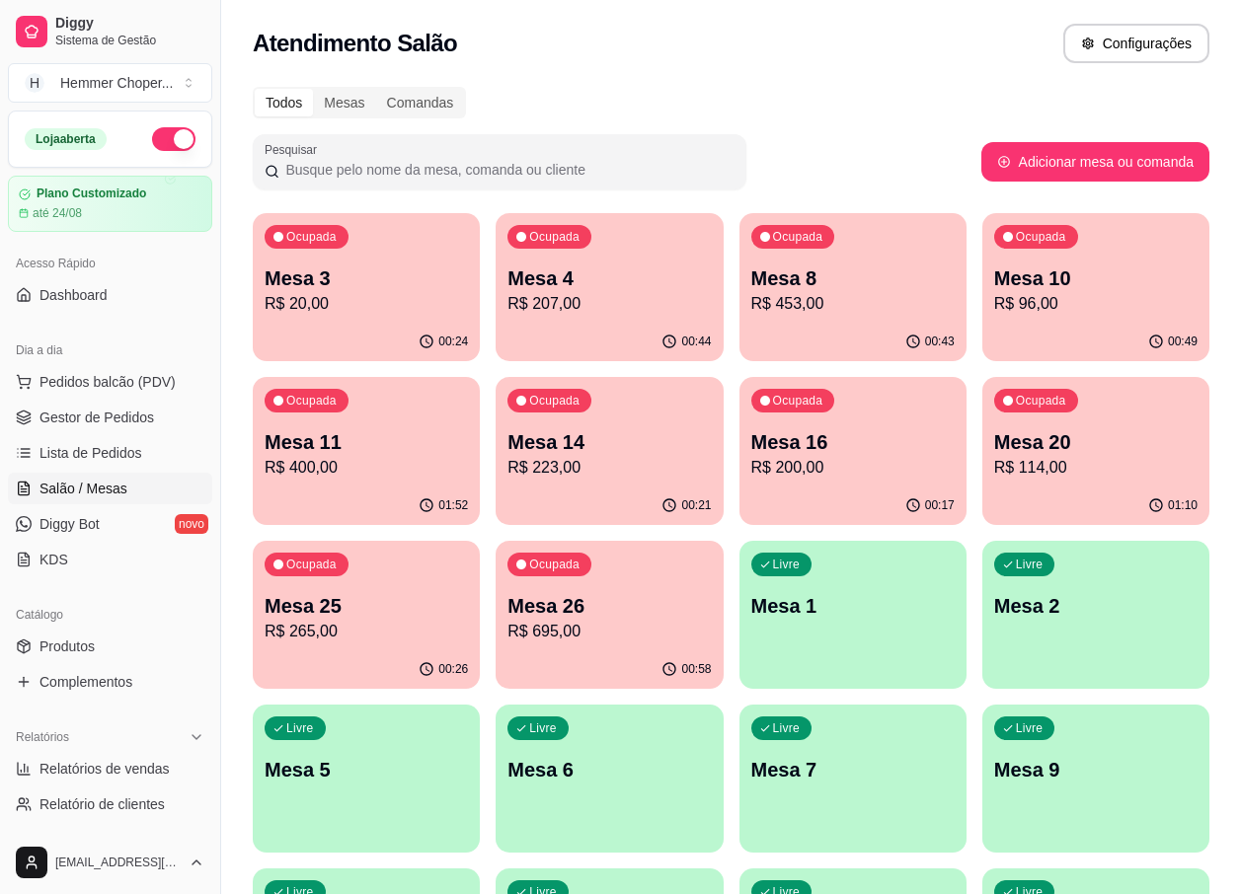
click at [423, 316] on div "Ocupada Mesa 3 R$ 20,00" at bounding box center [366, 268] width 227 height 110
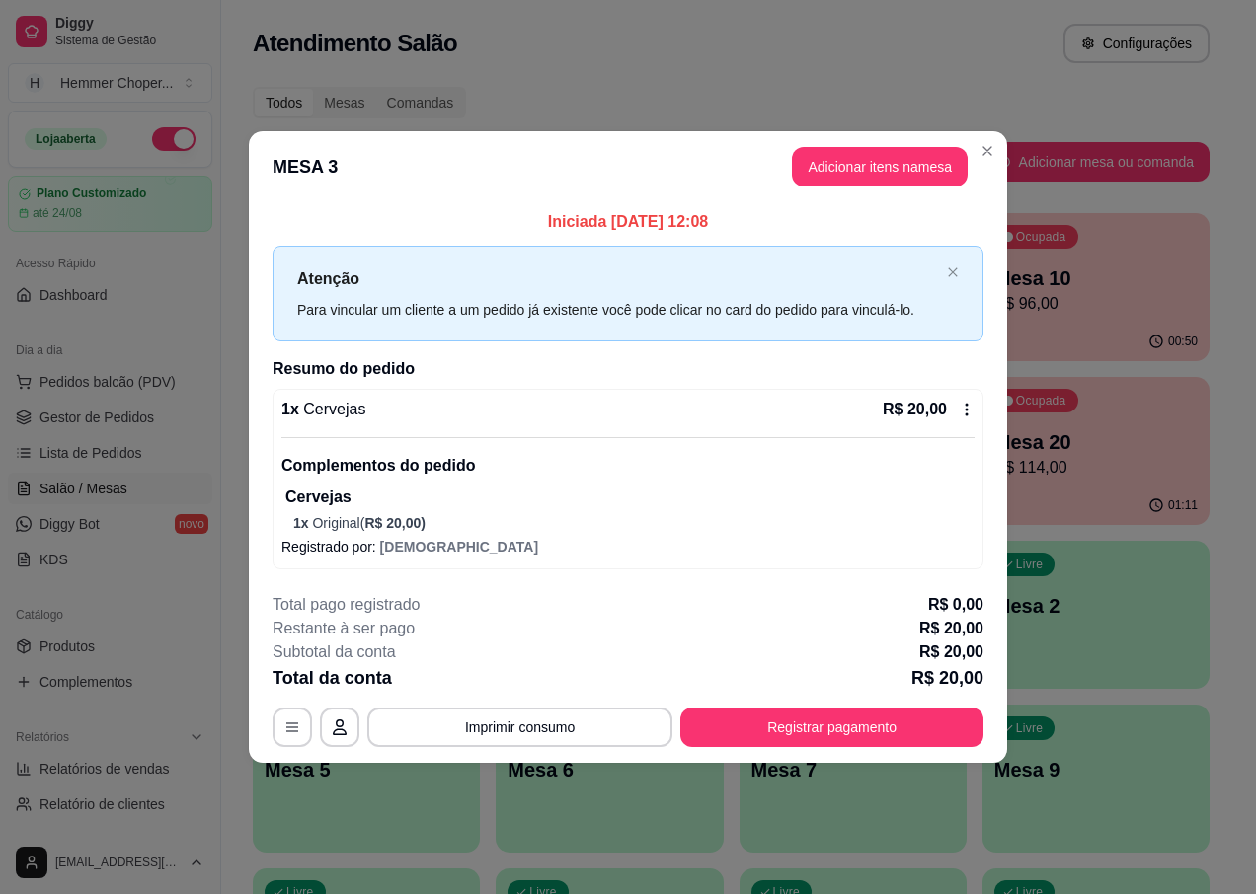
click at [964, 412] on icon at bounding box center [967, 410] width 16 height 16
click at [877, 163] on button "Adicionar itens na mesa" at bounding box center [880, 167] width 170 height 39
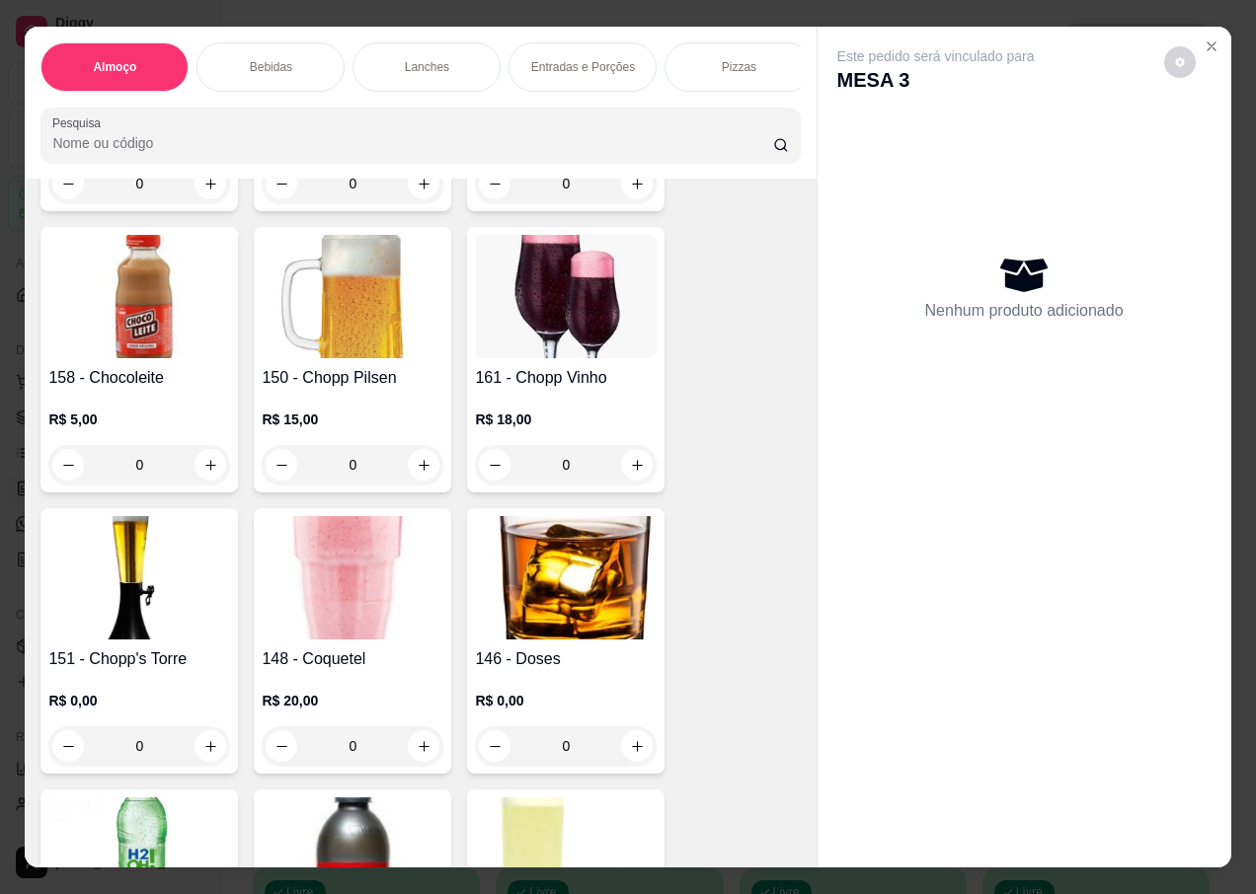
scroll to position [1086, 0]
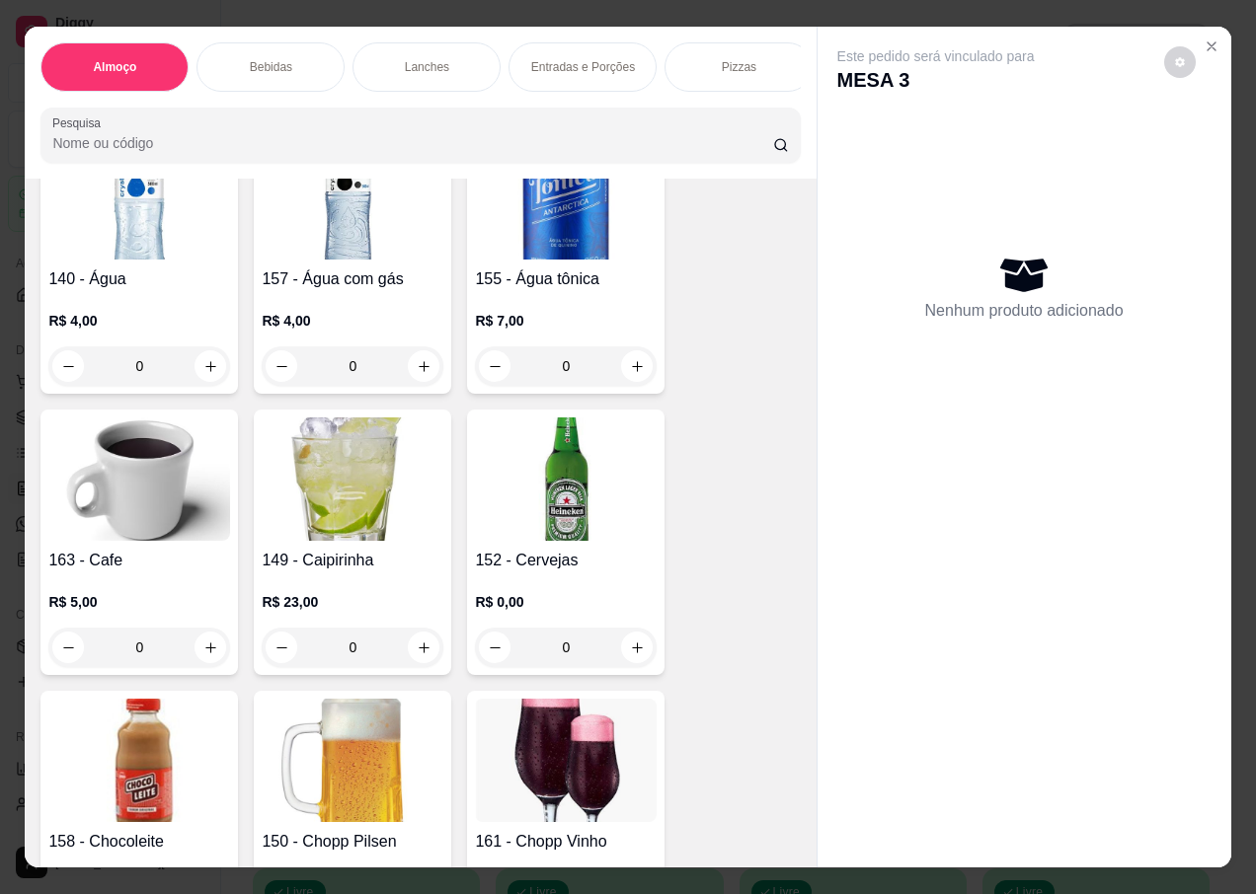
click at [623, 628] on div "0" at bounding box center [566, 647] width 182 height 39
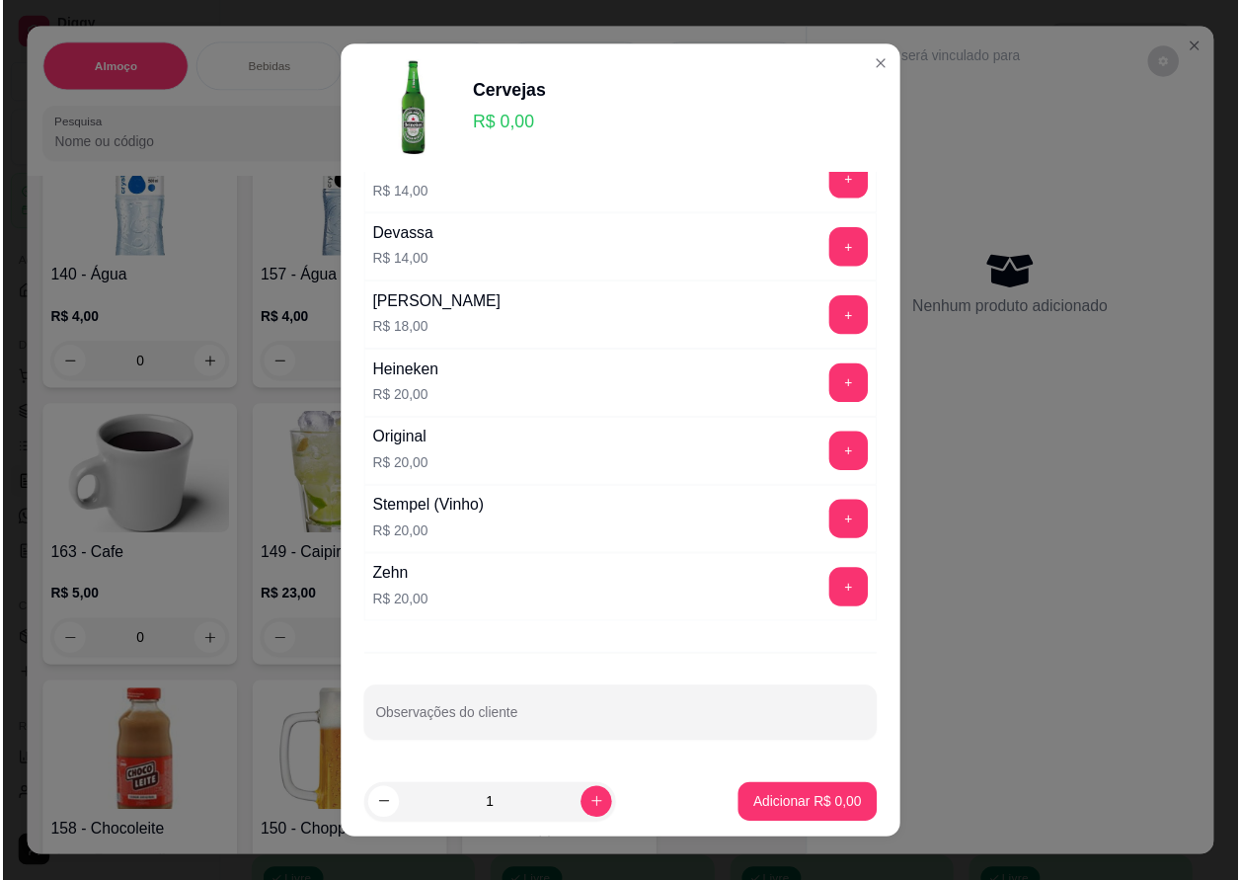
scroll to position [555, 0]
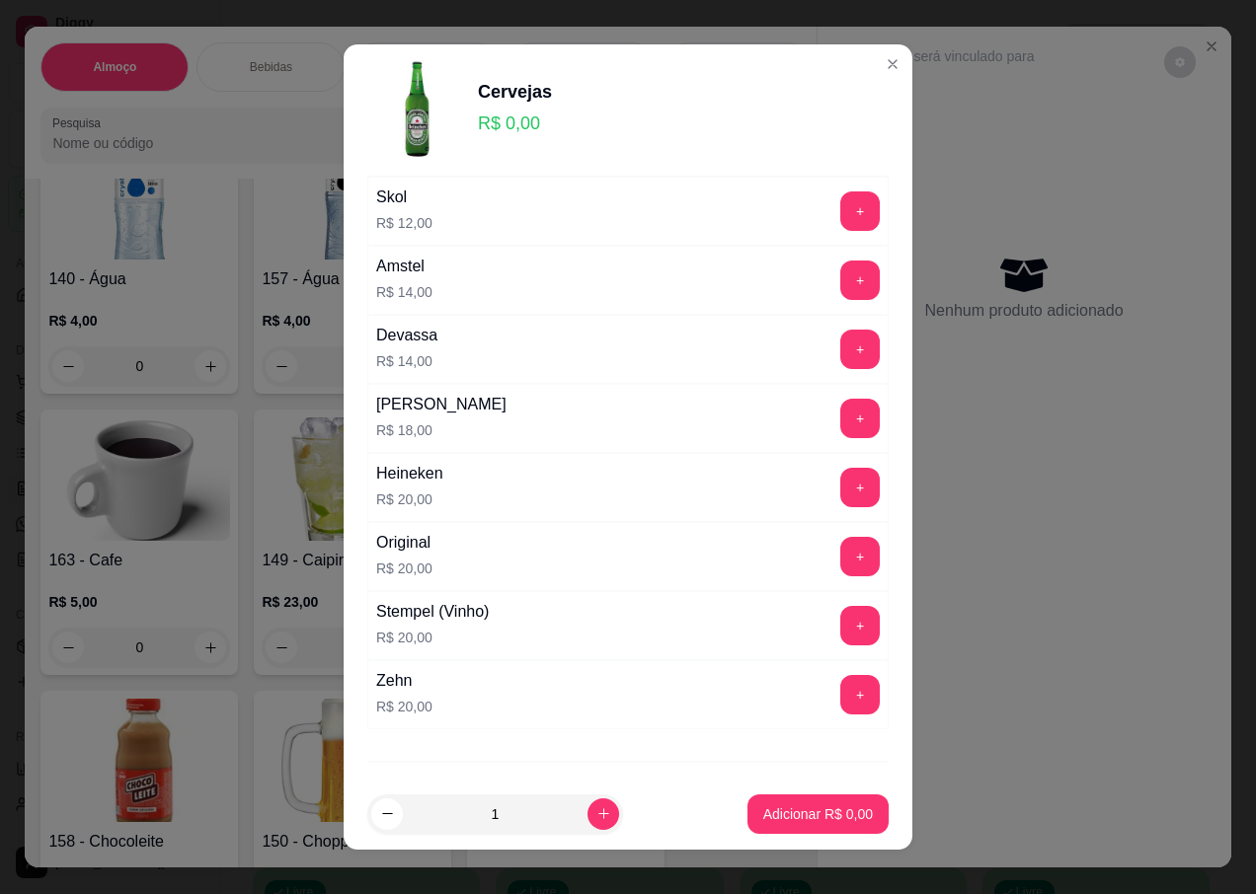
click at [840, 562] on button "+" at bounding box center [859, 556] width 39 height 39
click at [802, 823] on p "Adicionar R$ 20,00" at bounding box center [813, 815] width 117 height 20
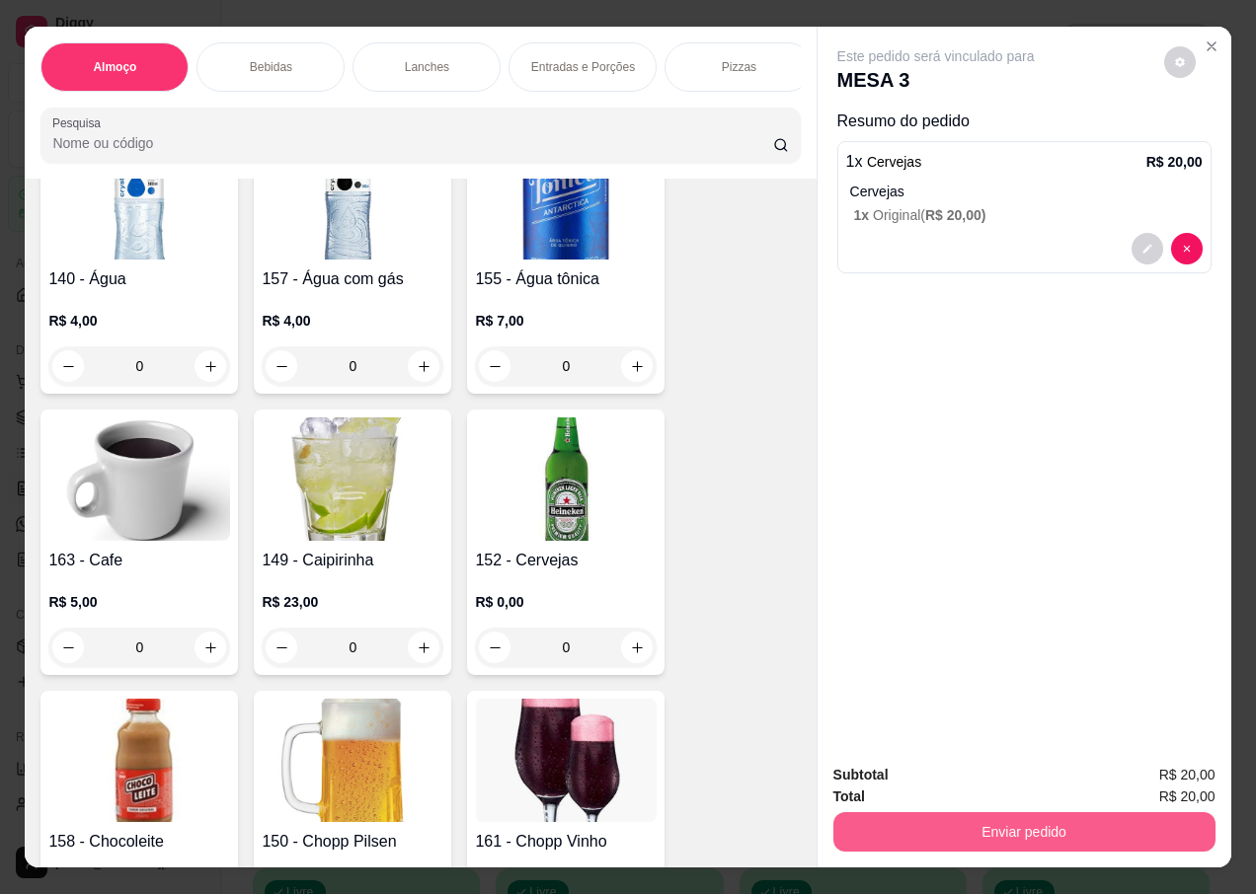
click at [1021, 837] on button "Enviar pedido" at bounding box center [1024, 832] width 382 height 39
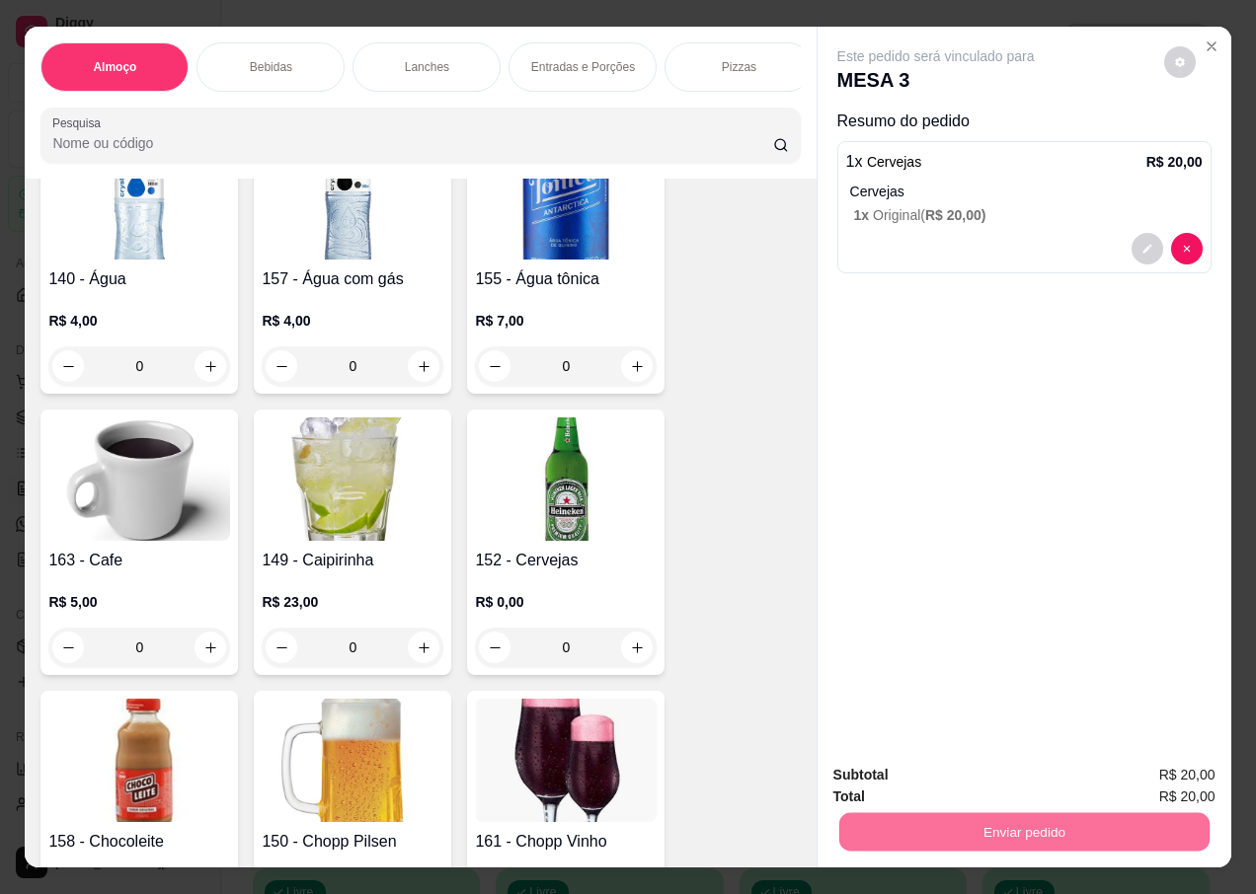
click at [938, 776] on button "Não registrar e enviar pedido" at bounding box center [958, 776] width 205 height 38
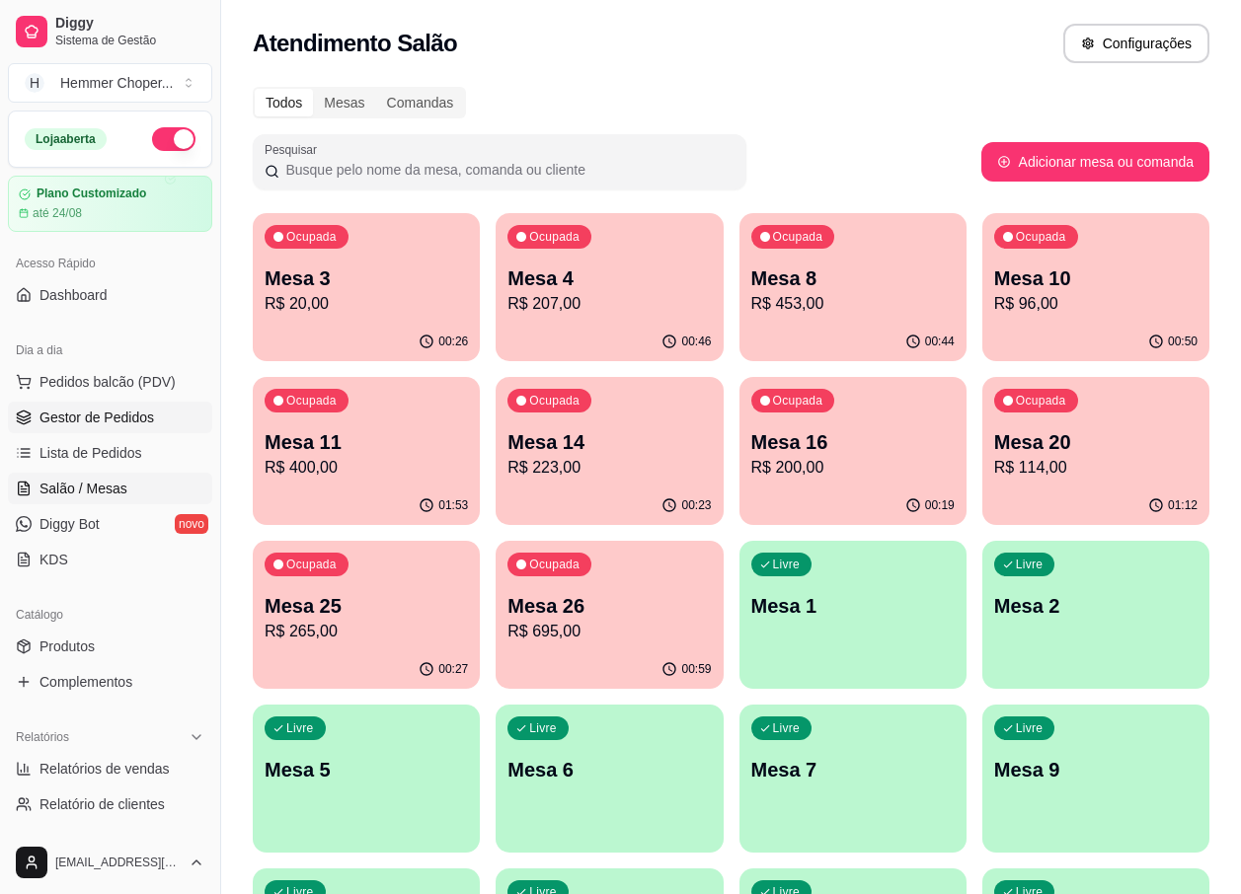
click at [110, 419] on span "Gestor de Pedidos" at bounding box center [96, 418] width 115 height 20
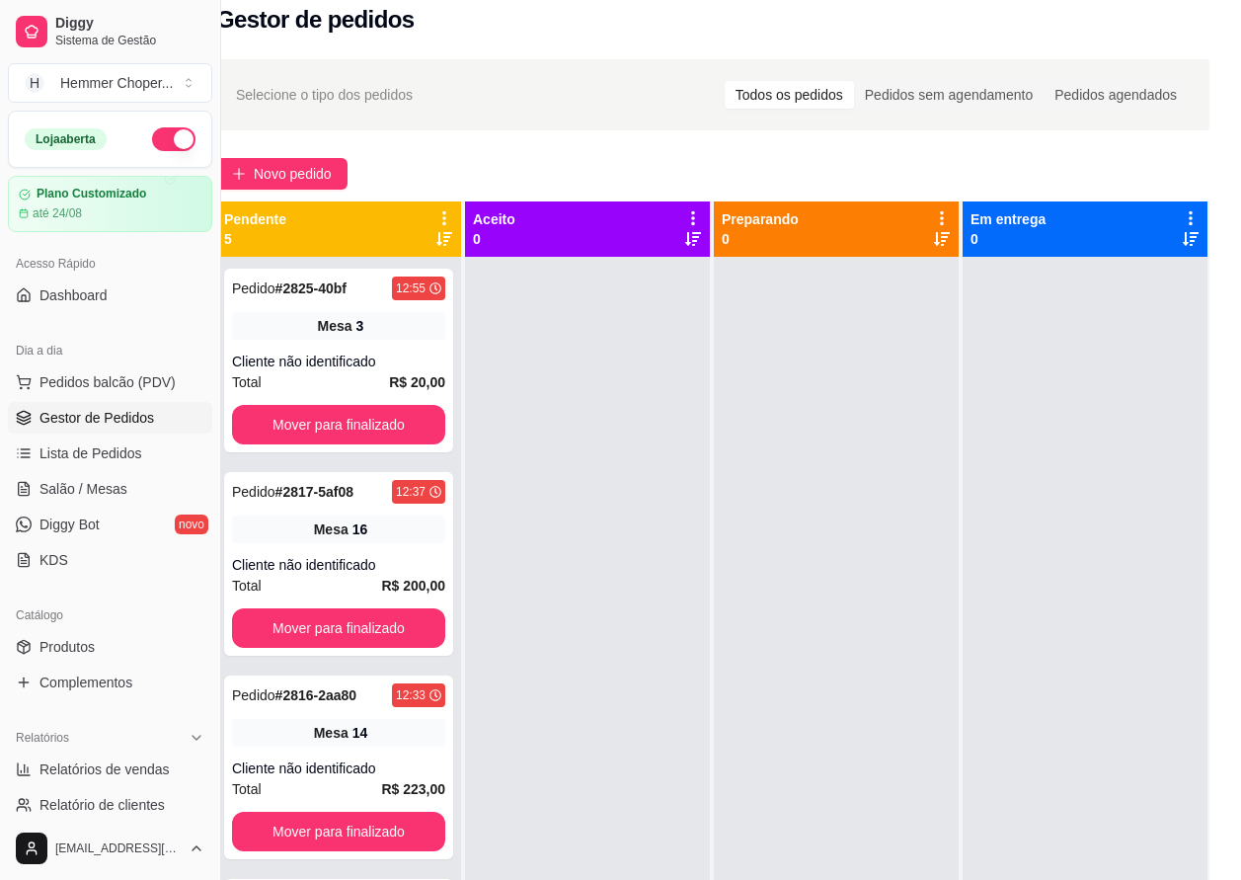
scroll to position [20, 0]
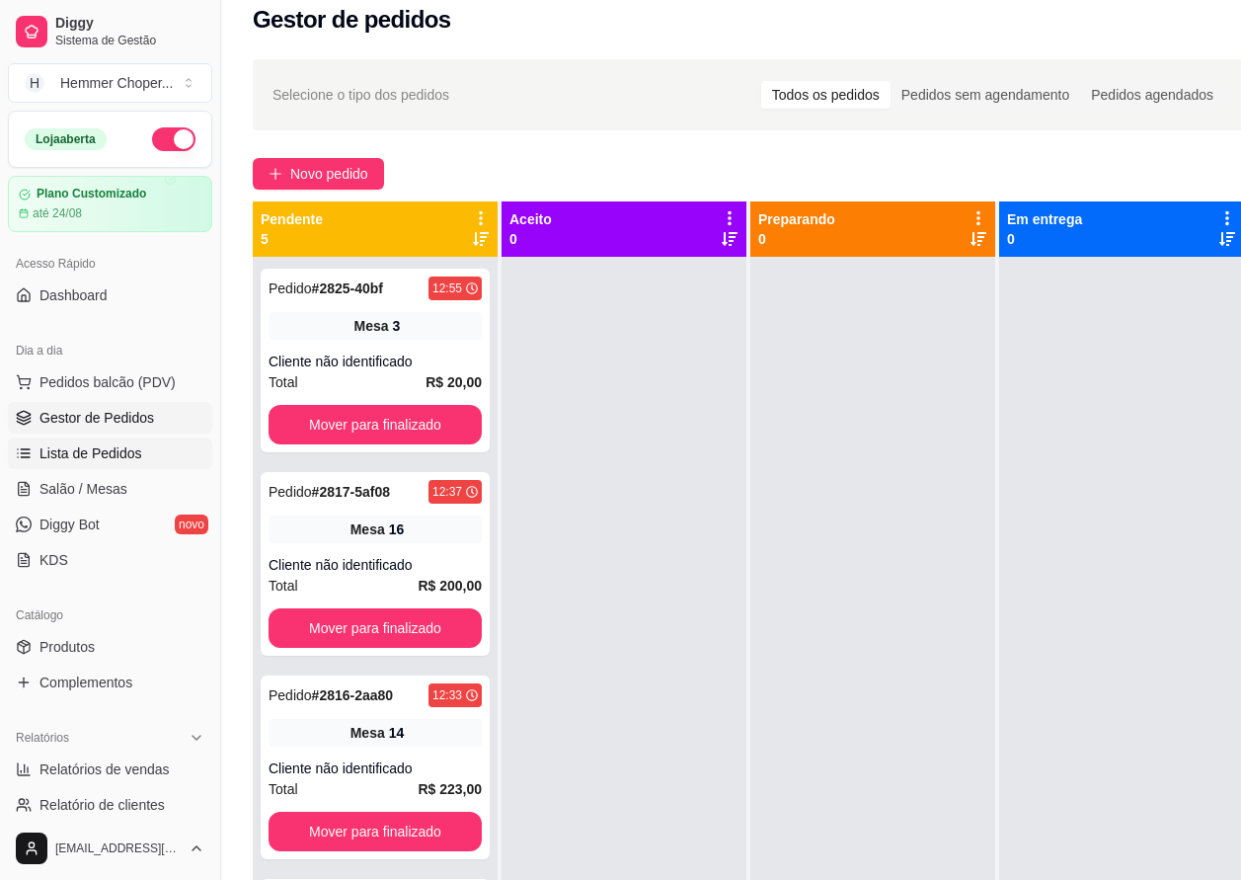
click at [160, 448] on link "Lista de Pedidos" at bounding box center [110, 453] width 204 height 32
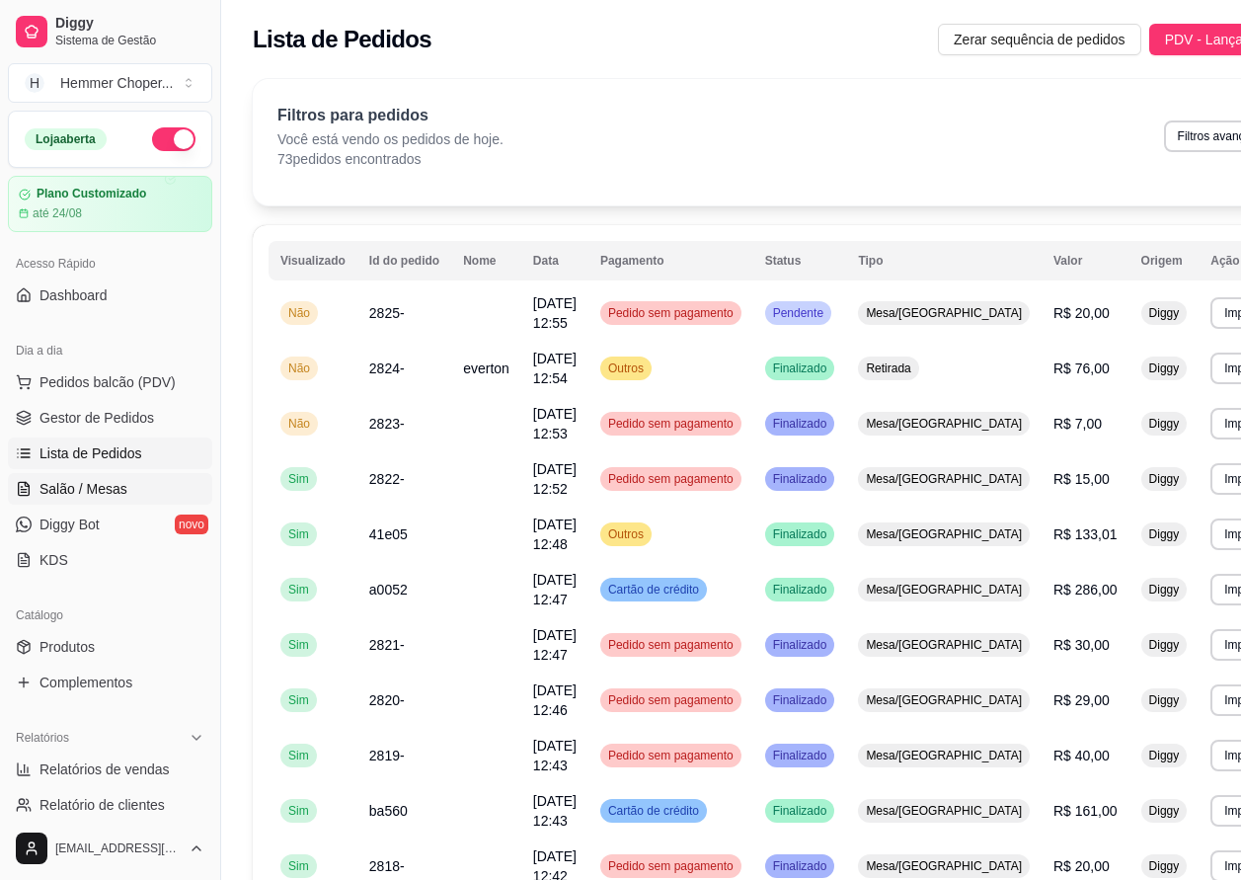
click at [113, 481] on span "Salão / Mesas" at bounding box center [83, 489] width 88 height 20
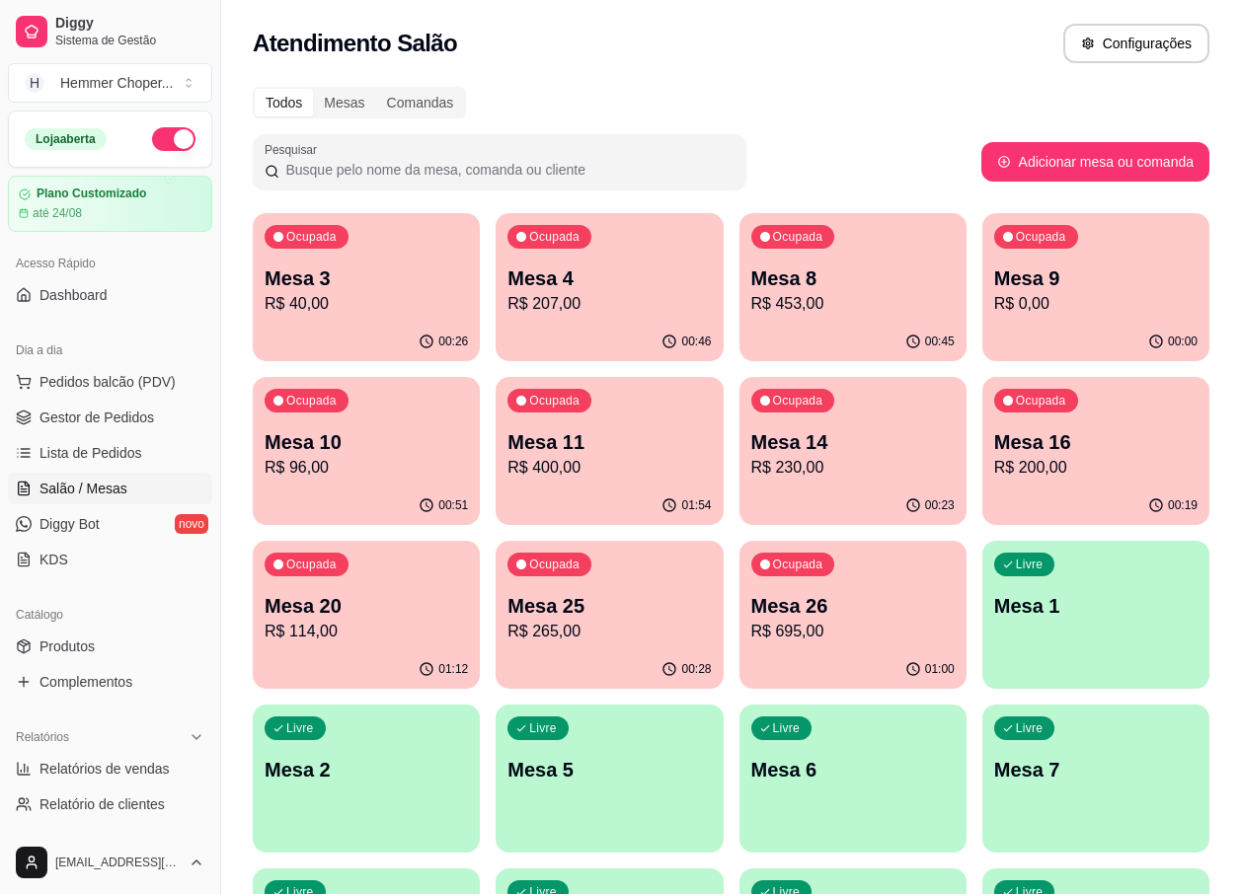
click at [440, 451] on p "Mesa 10" at bounding box center [366, 442] width 203 height 28
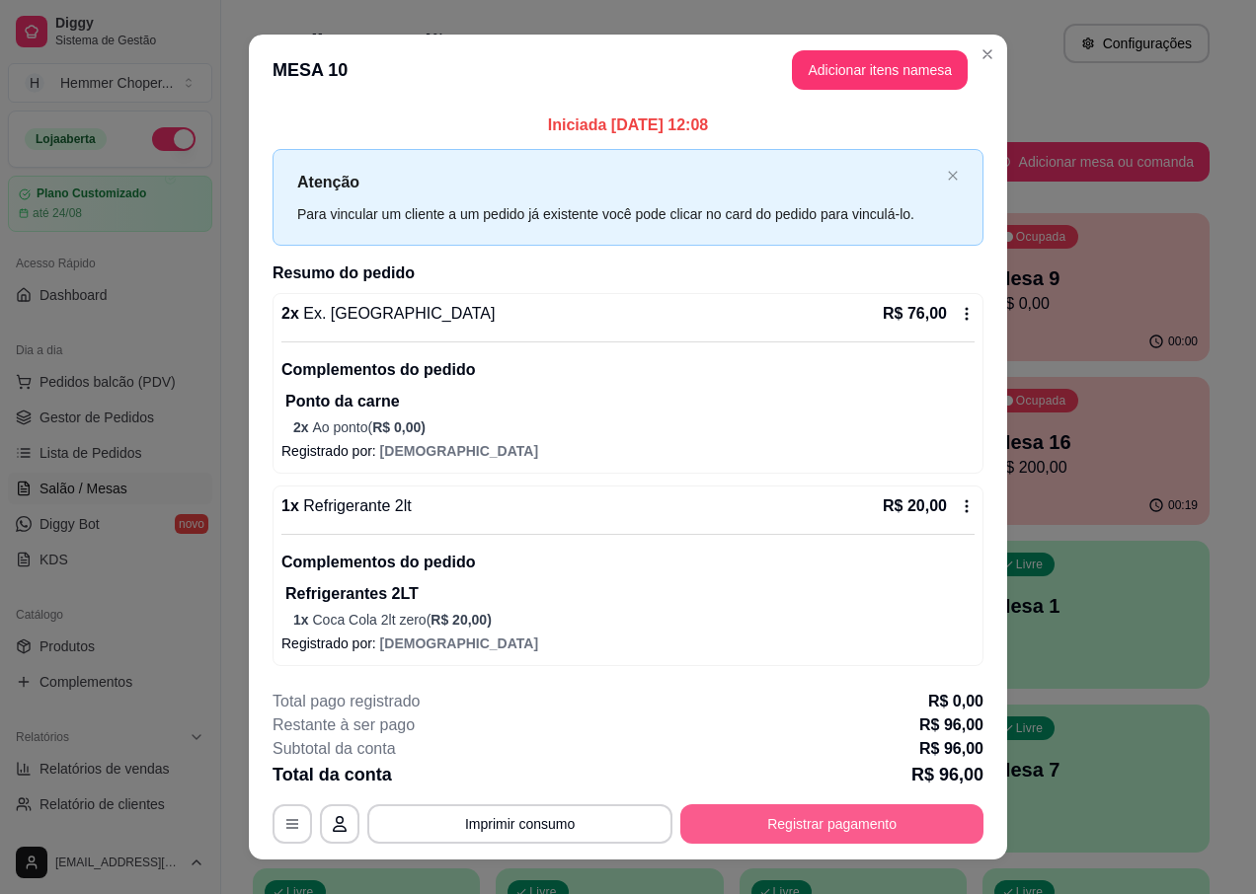
click at [811, 833] on button "Registrar pagamento" at bounding box center [831, 824] width 303 height 39
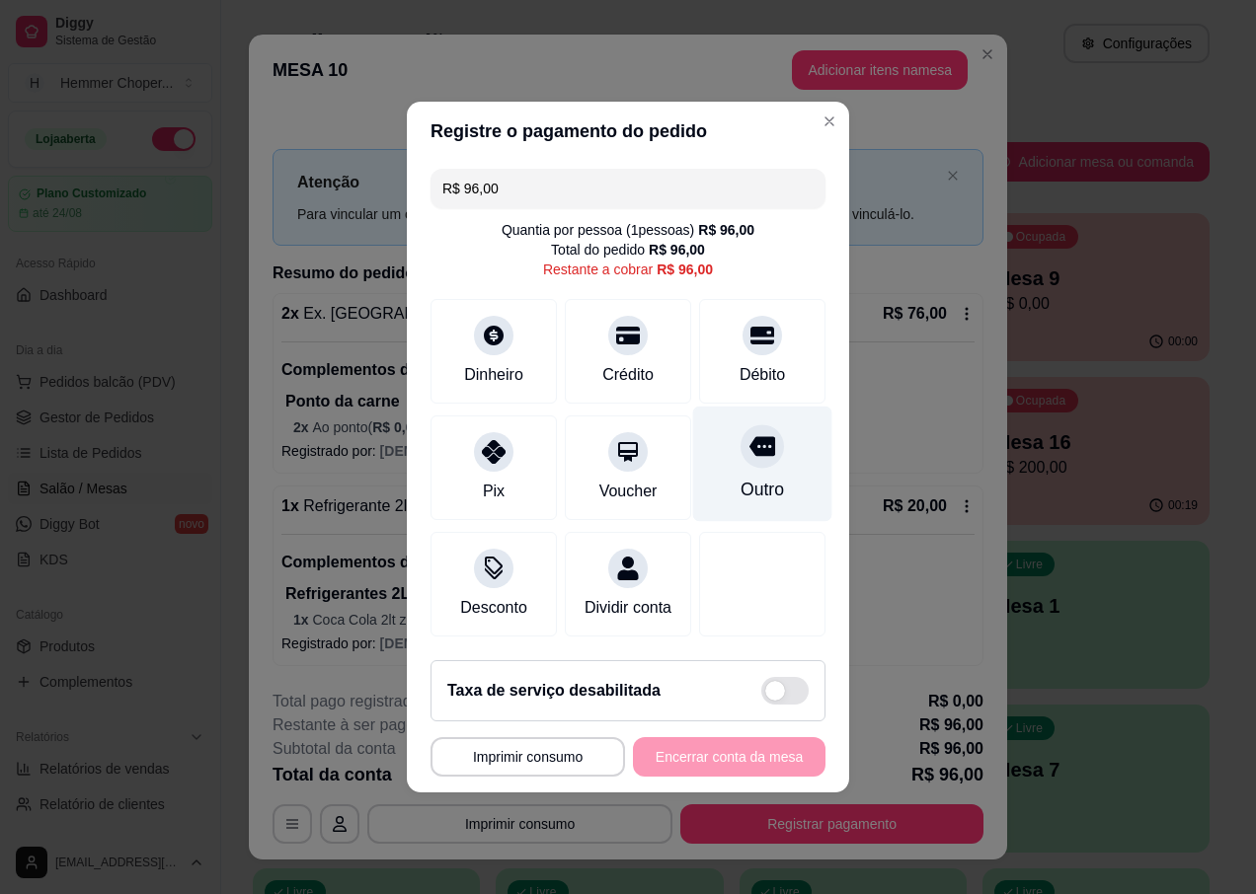
click at [741, 458] on div "Outro" at bounding box center [762, 465] width 139 height 116
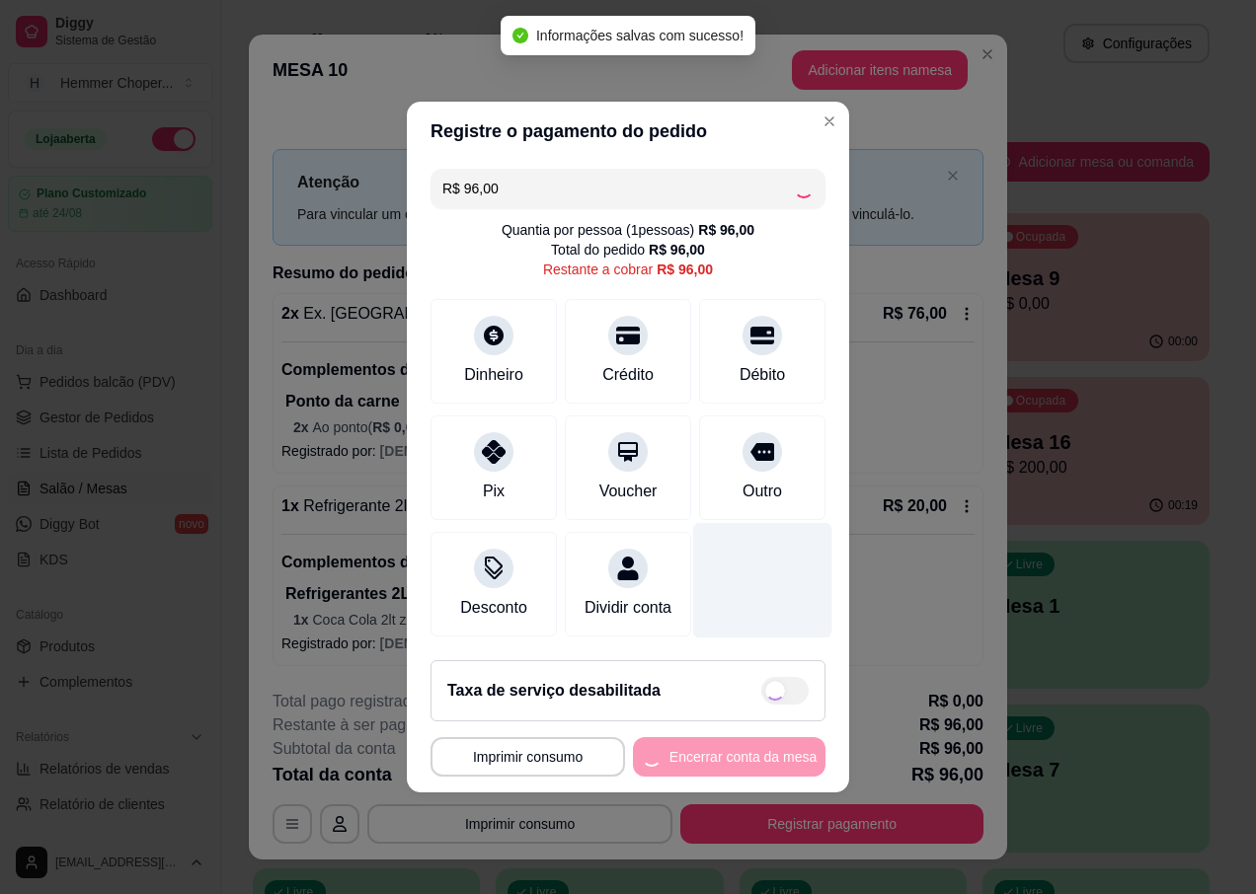
type input "R$ 0,00"
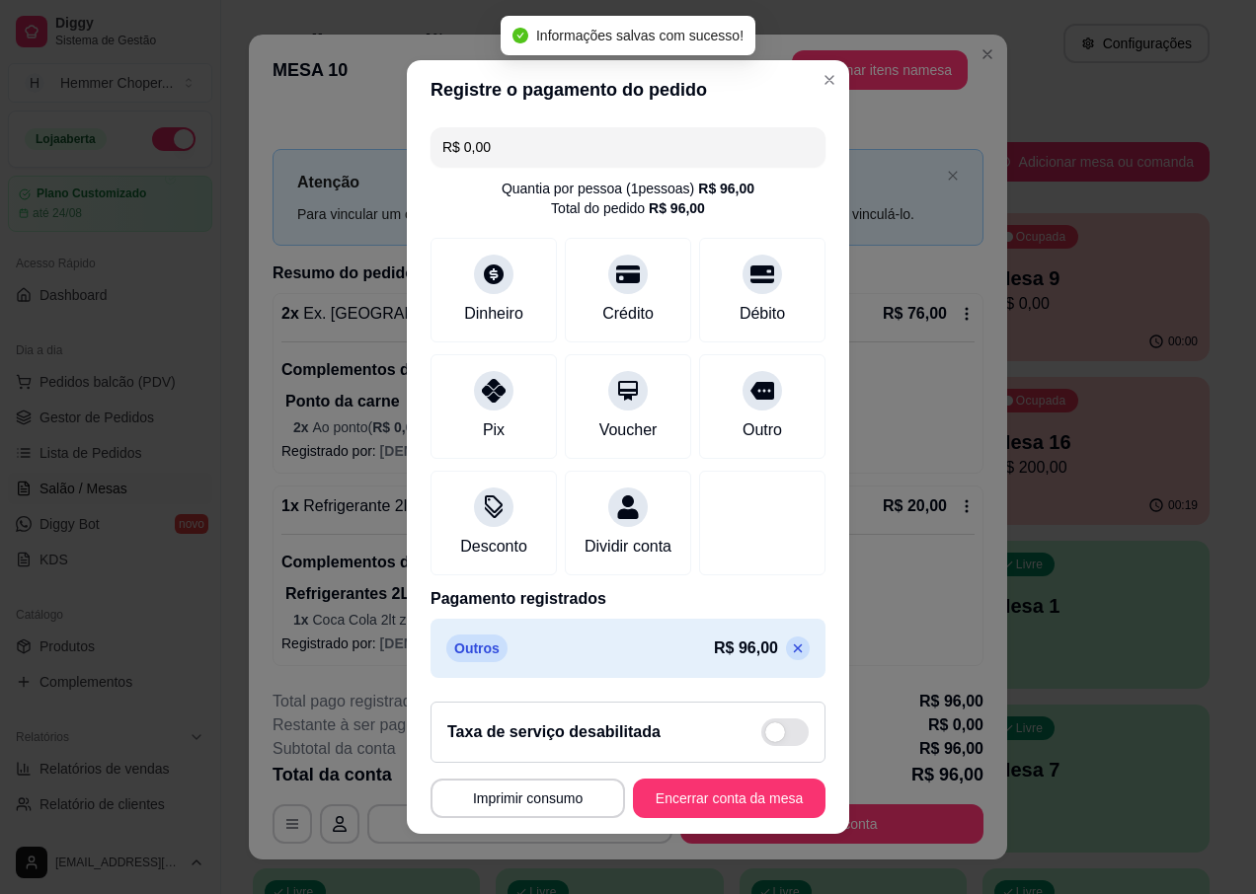
click at [728, 797] on button "Encerrar conta da mesa" at bounding box center [729, 798] width 193 height 39
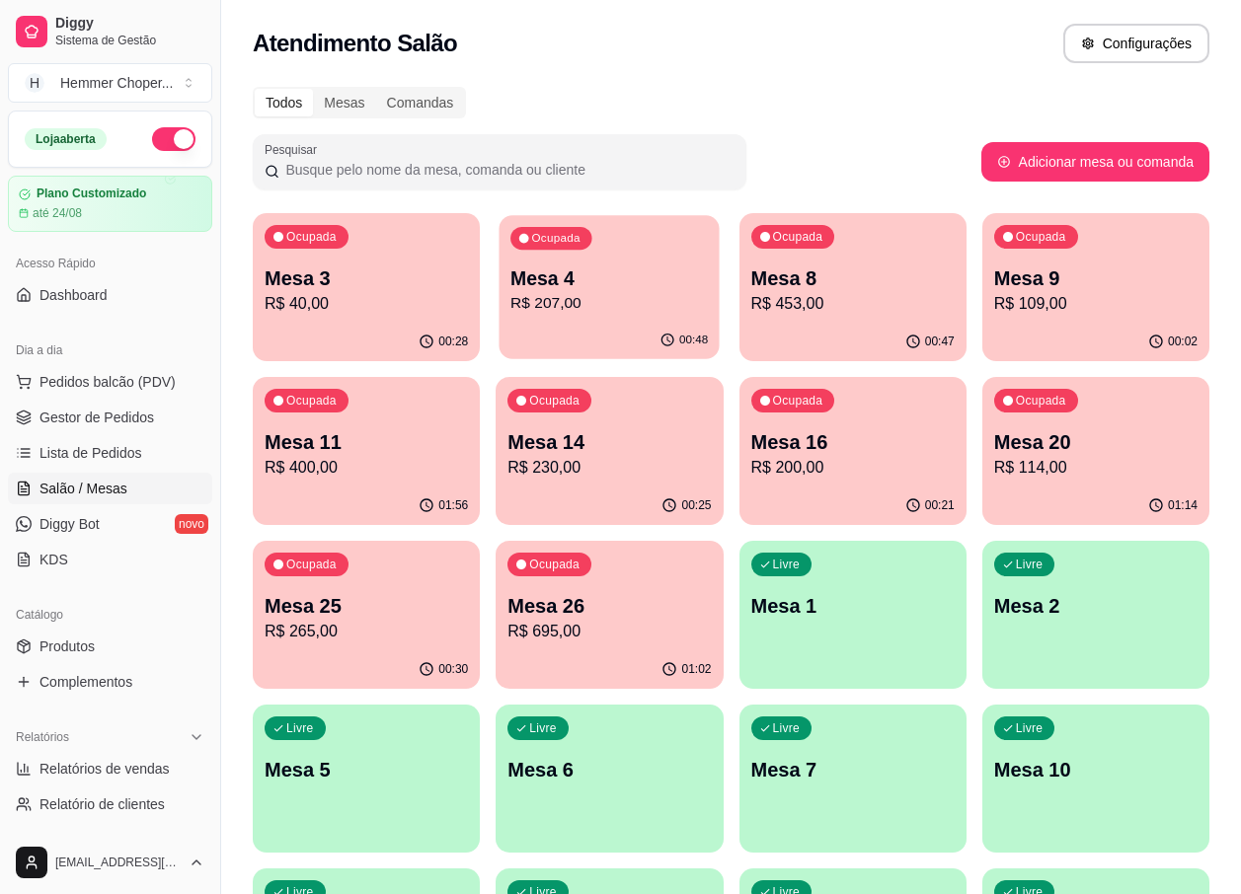
click at [652, 304] on p "R$ 207,00" at bounding box center [608, 303] width 197 height 23
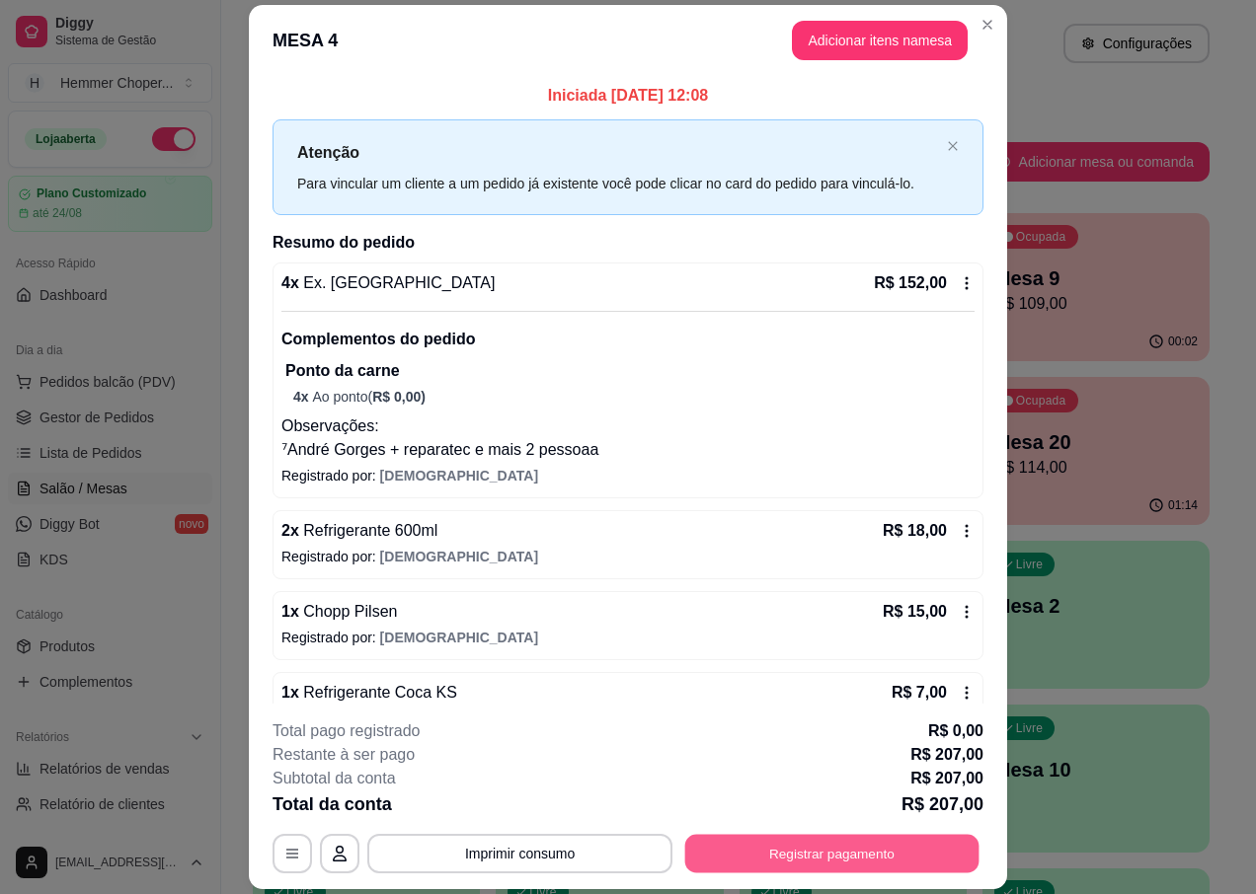
click at [747, 856] on button "Registrar pagamento" at bounding box center [832, 854] width 294 height 39
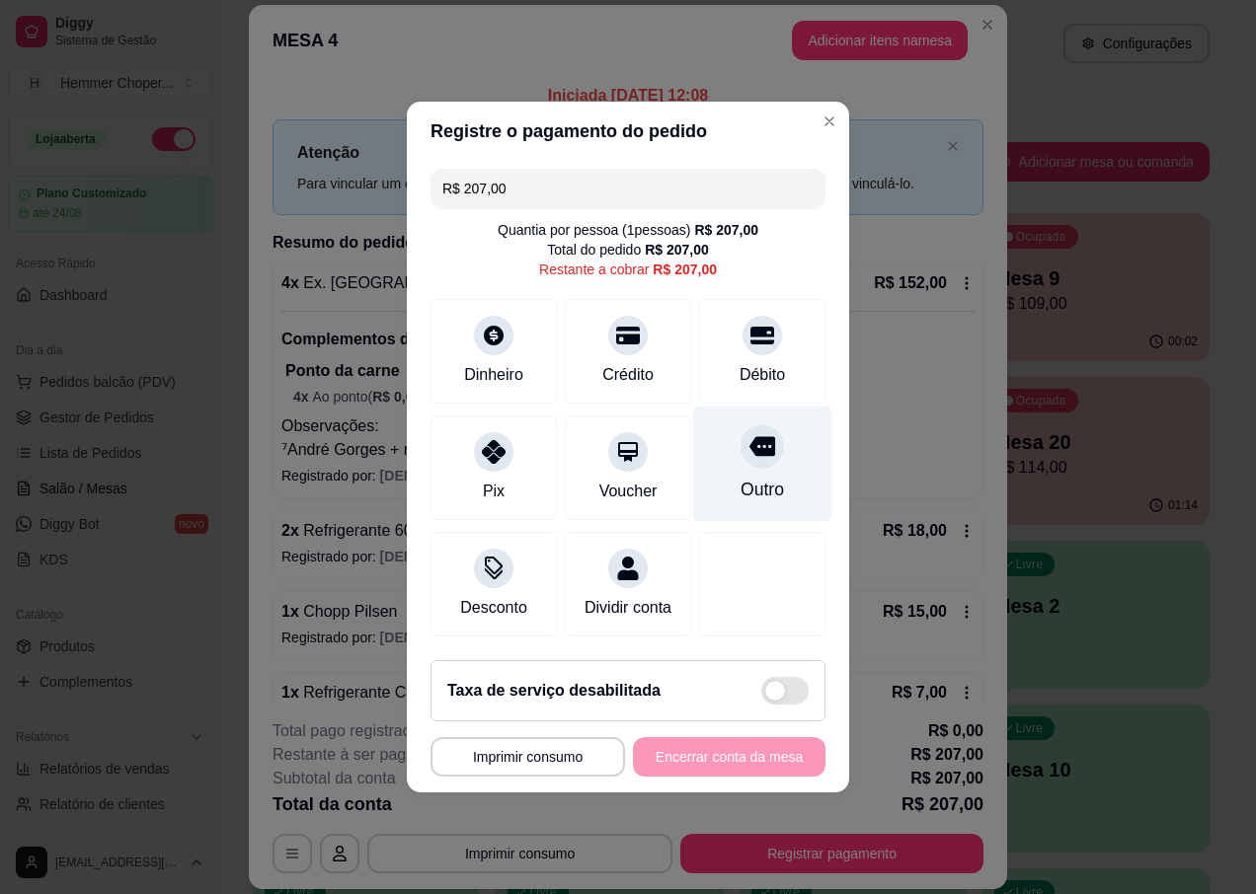
click at [749, 445] on icon at bounding box center [762, 446] width 26 height 26
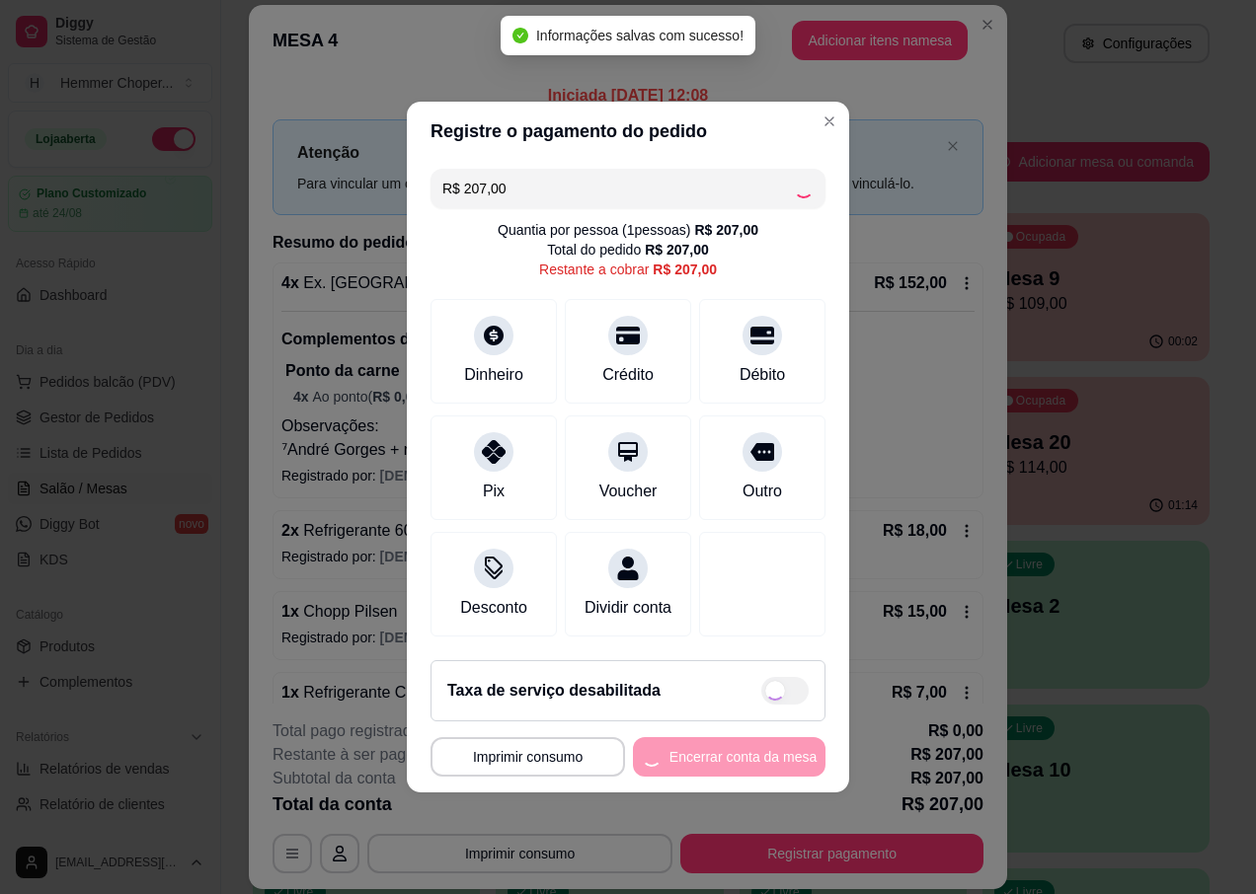
type input "R$ 0,00"
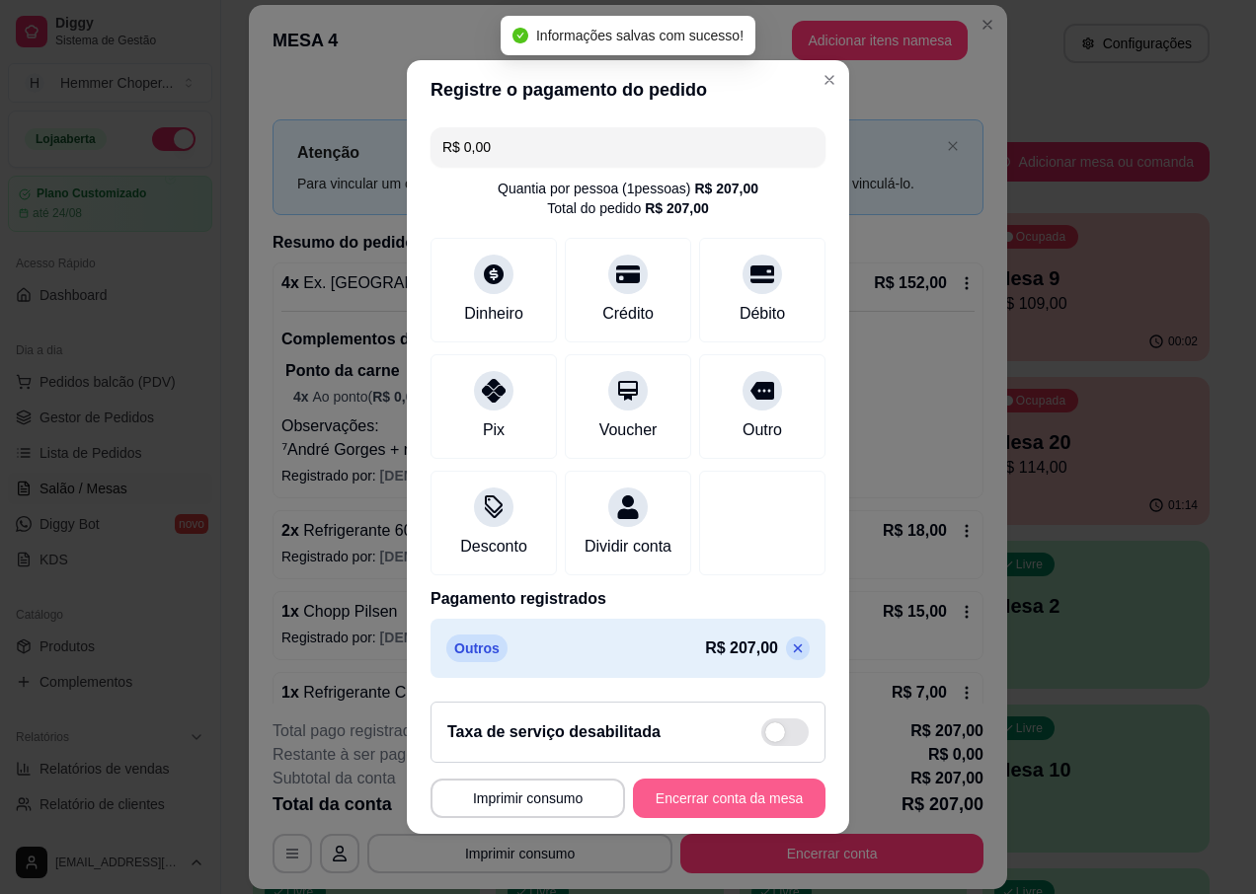
click at [741, 804] on button "Encerrar conta da mesa" at bounding box center [729, 798] width 193 height 39
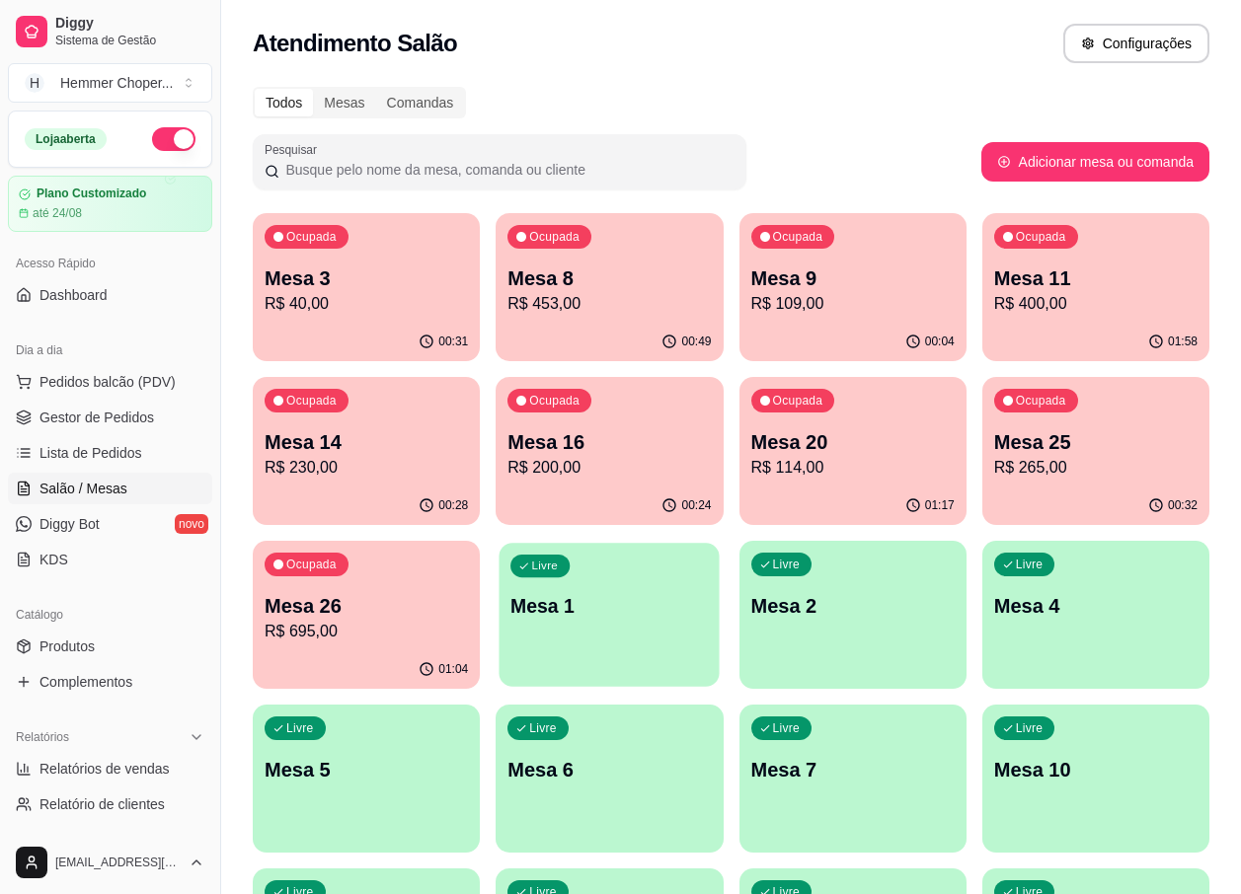
click at [613, 582] on div "Livre Mesa 1" at bounding box center [610, 603] width 220 height 120
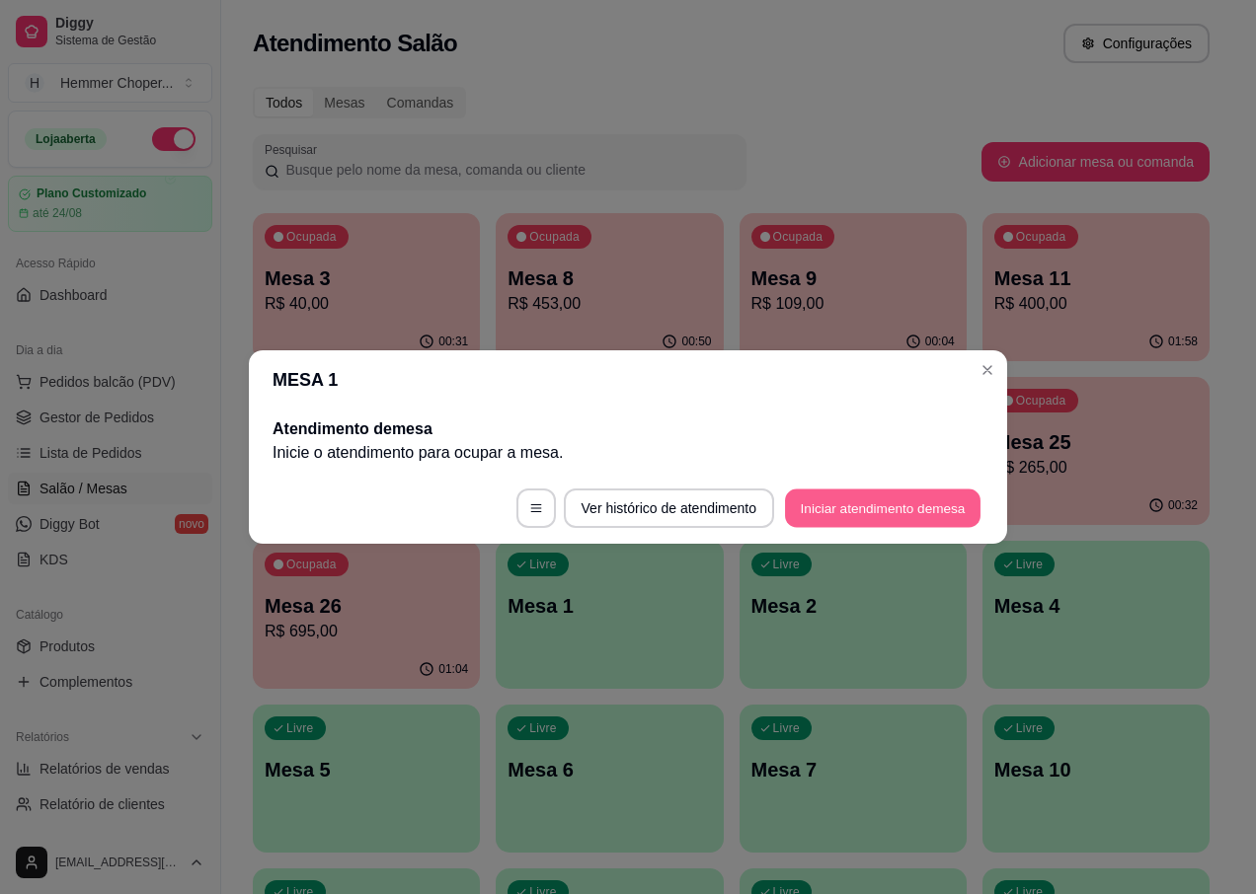
click at [872, 511] on button "Iniciar atendimento de mesa" at bounding box center [882, 509] width 195 height 39
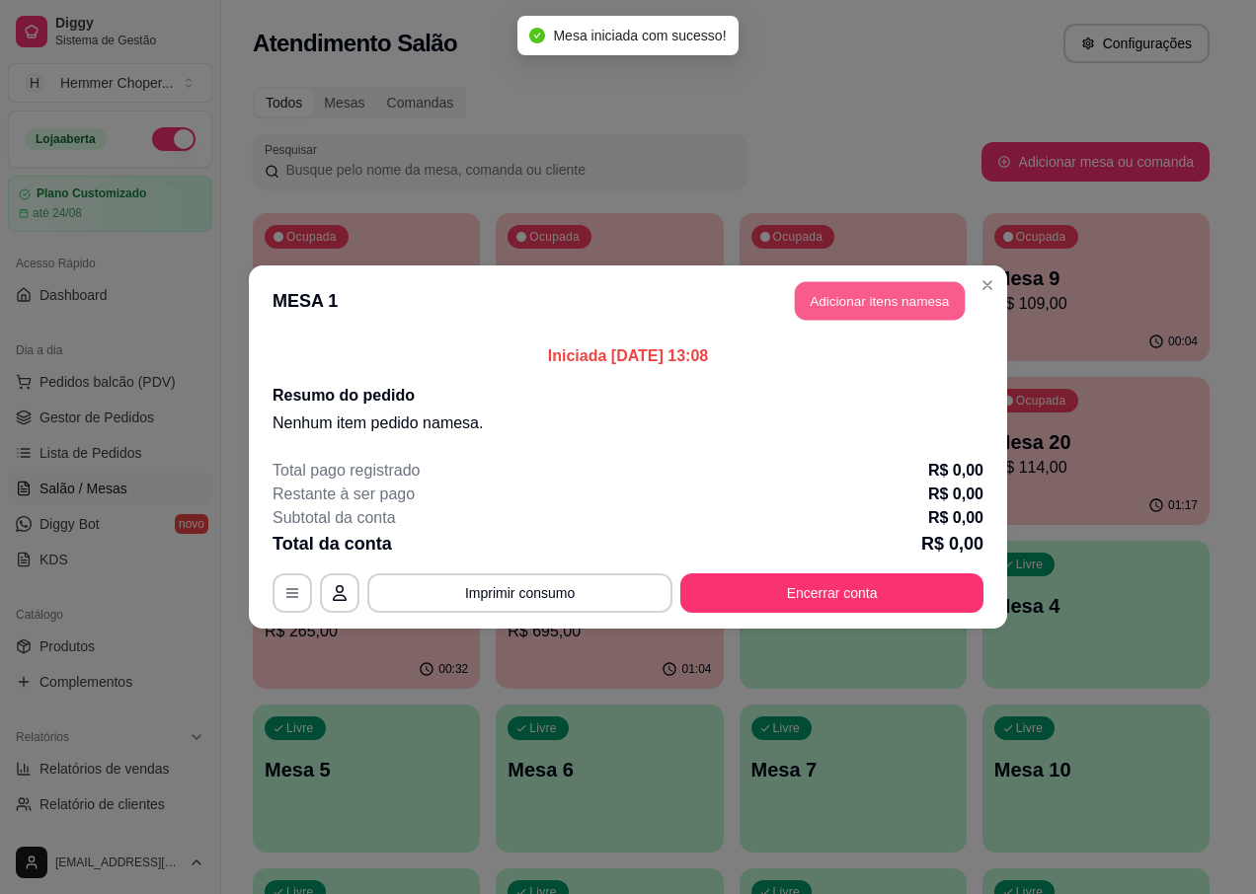
click at [909, 309] on button "Adicionar itens na mesa" at bounding box center [880, 301] width 170 height 39
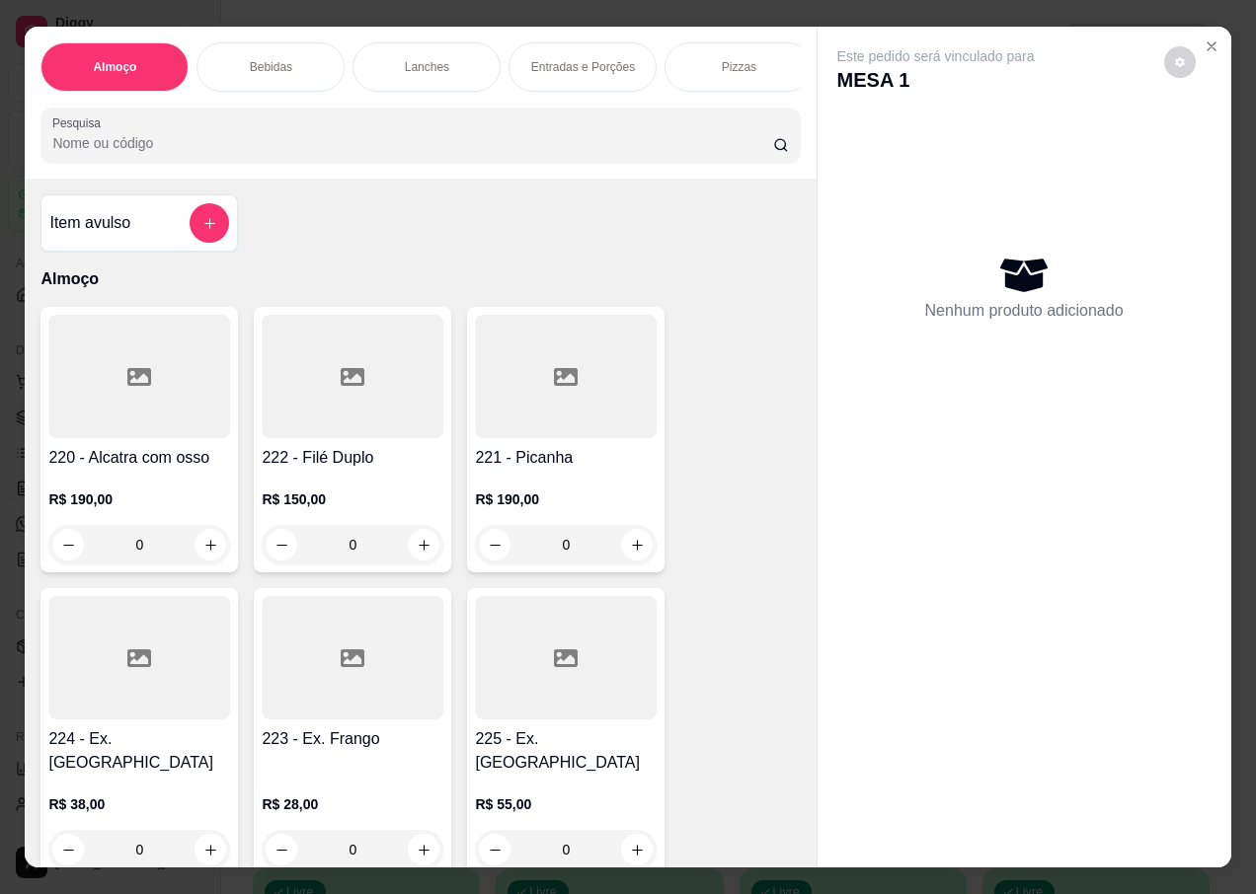
click at [194, 831] on div "0" at bounding box center [139, 849] width 182 height 39
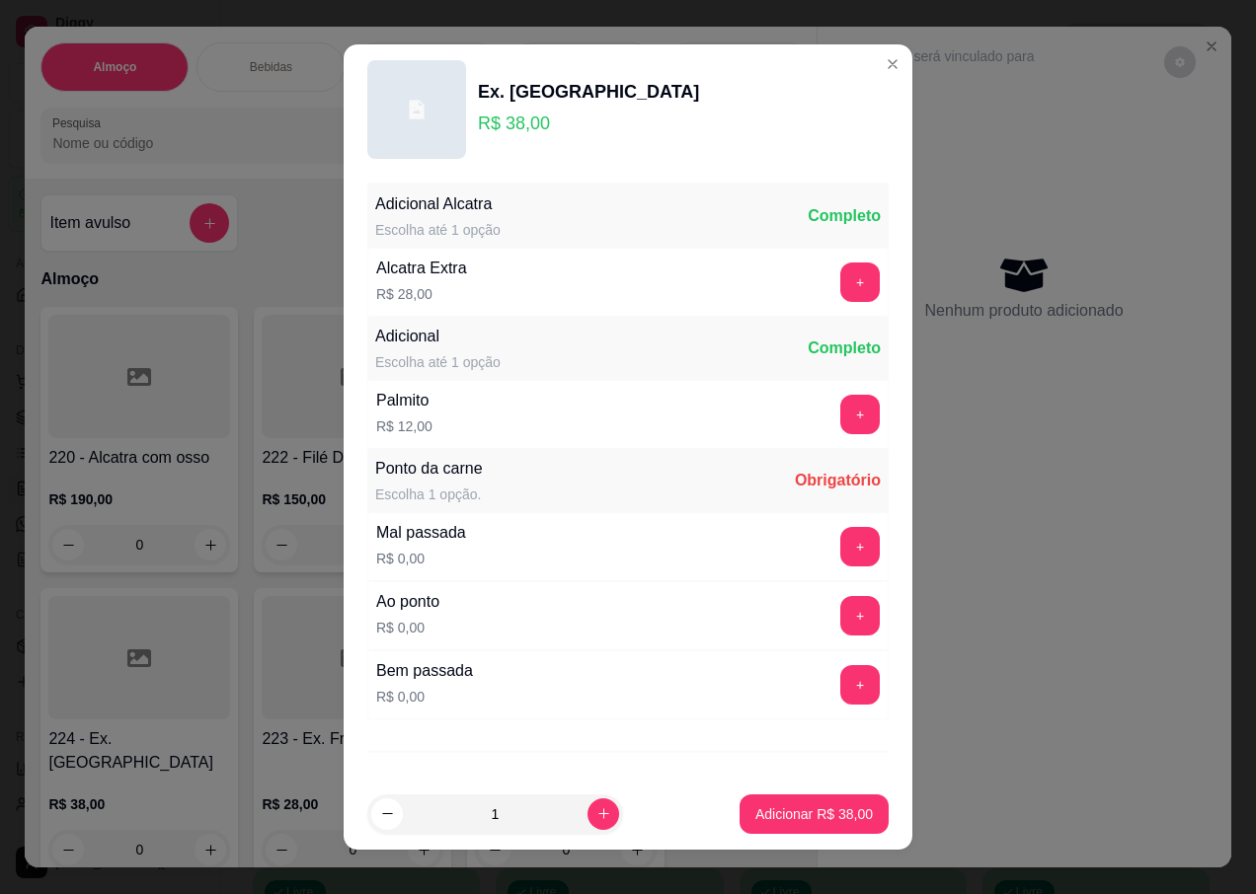
click at [840, 610] on button "+" at bounding box center [859, 615] width 39 height 39
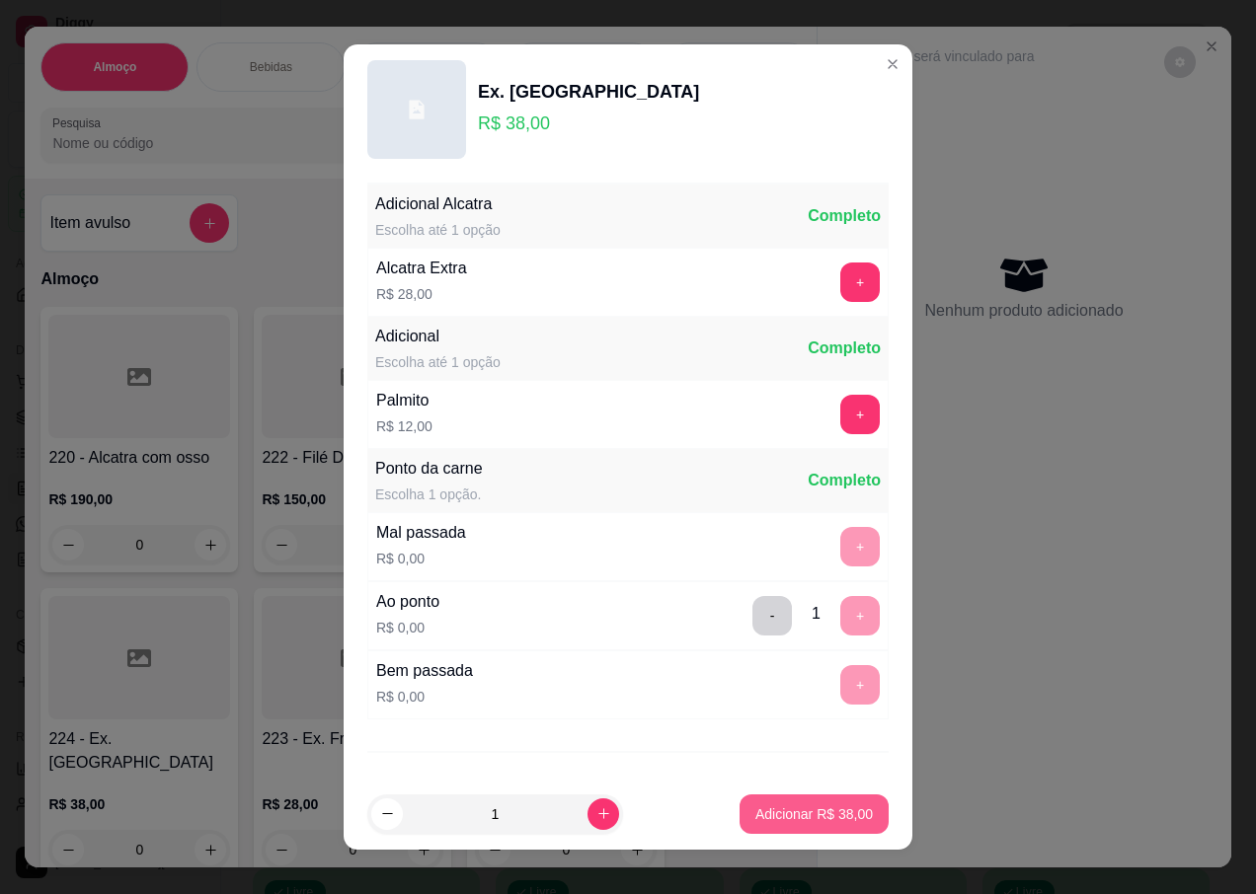
click at [827, 808] on p "Adicionar R$ 38,00" at bounding box center [813, 815] width 117 height 20
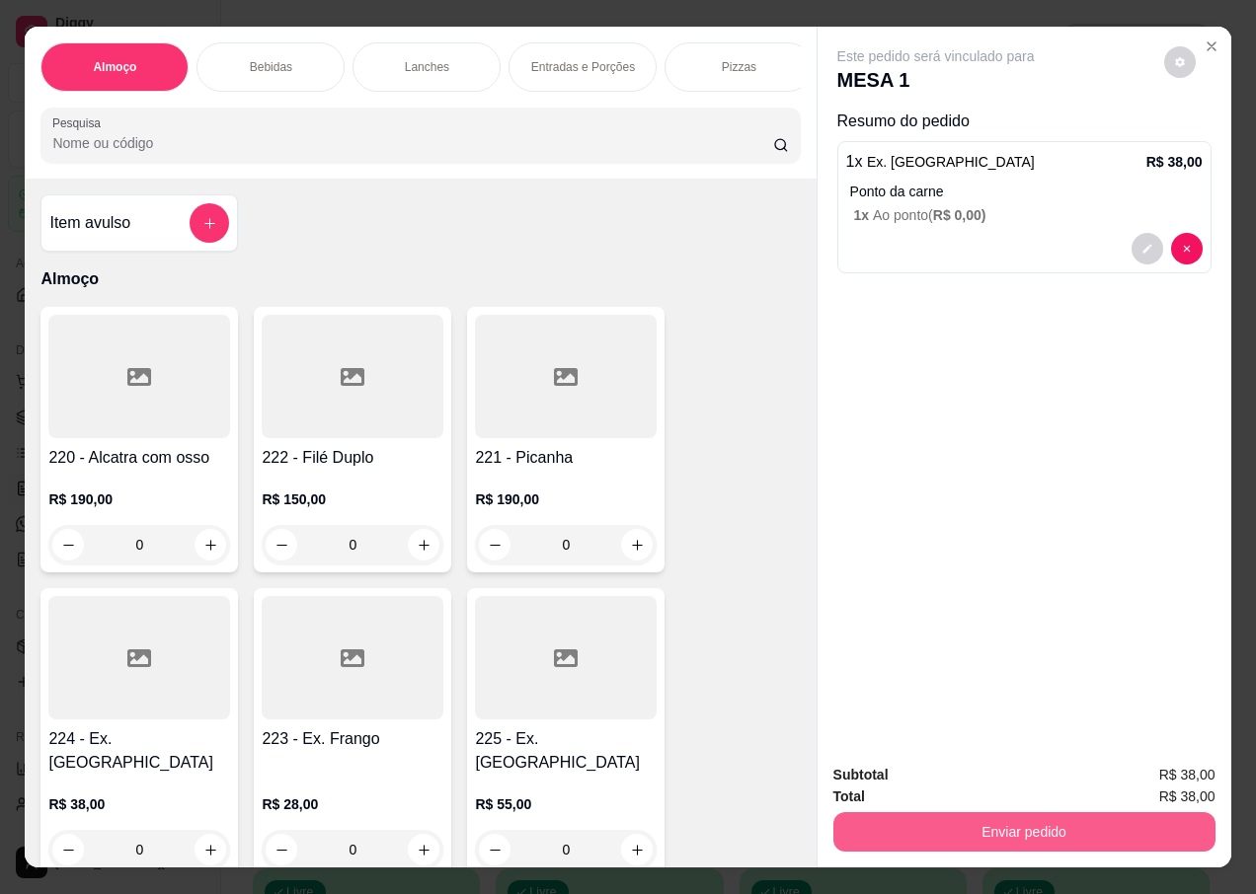
click at [1049, 825] on button "Enviar pedido" at bounding box center [1024, 832] width 382 height 39
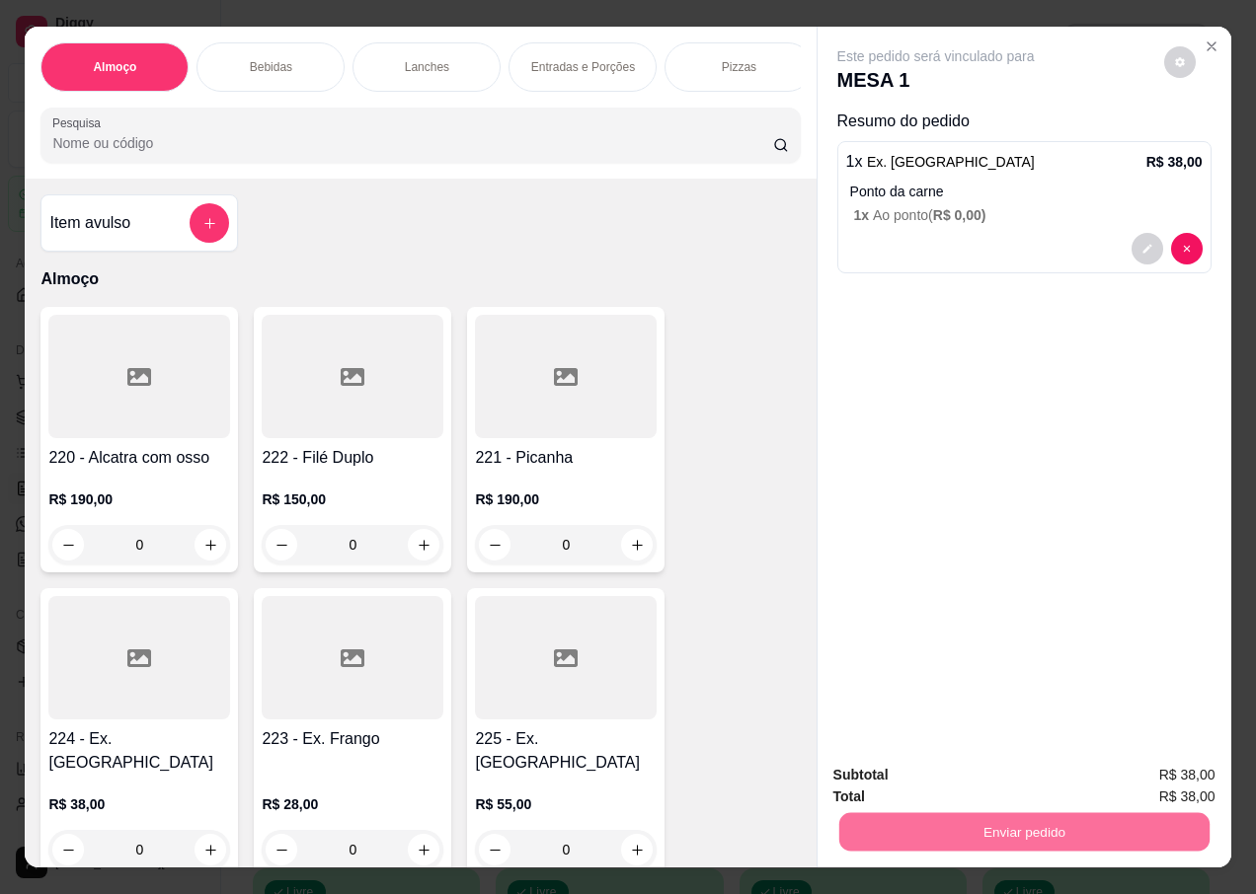
click at [963, 780] on button "Não registrar e enviar pedido" at bounding box center [958, 776] width 205 height 38
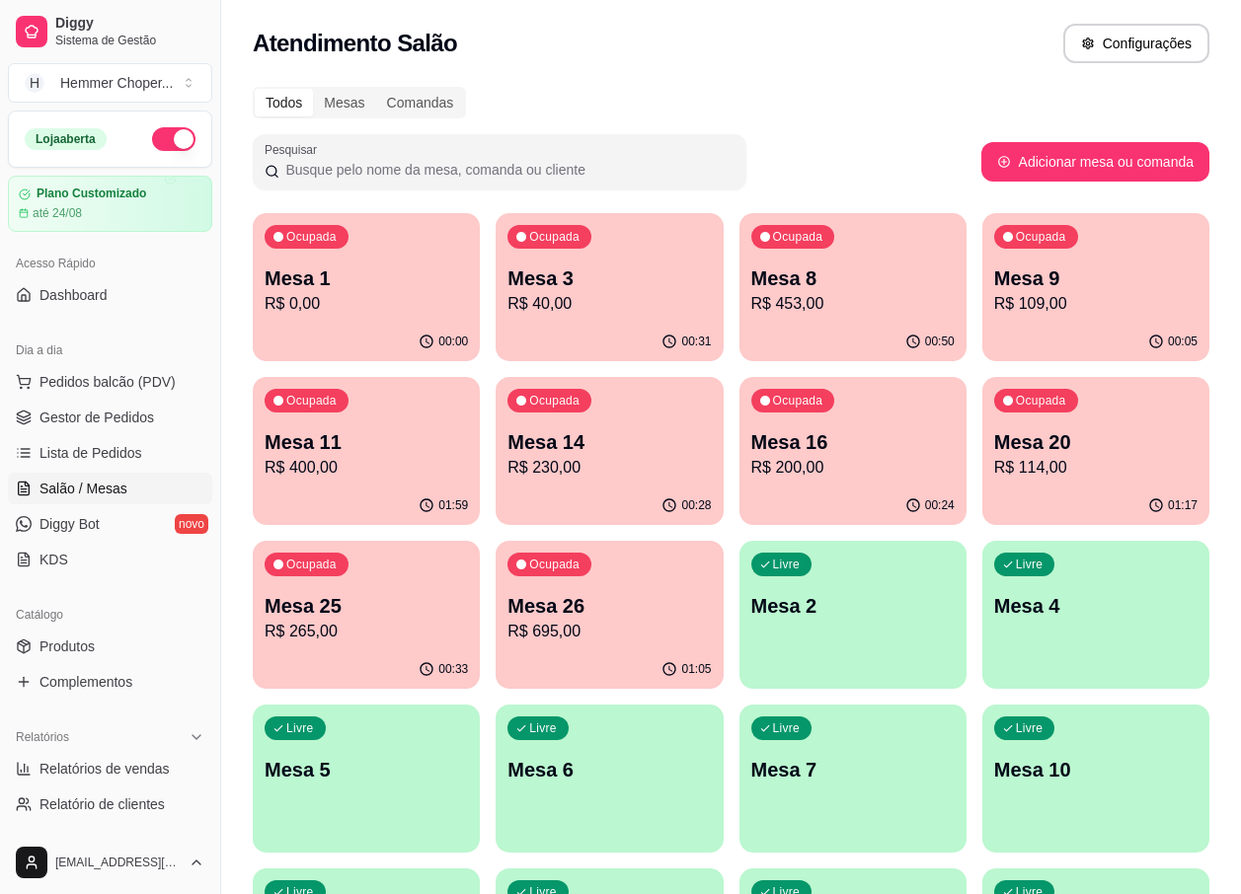
click at [331, 284] on p "Mesa 1" at bounding box center [366, 279] width 203 height 28
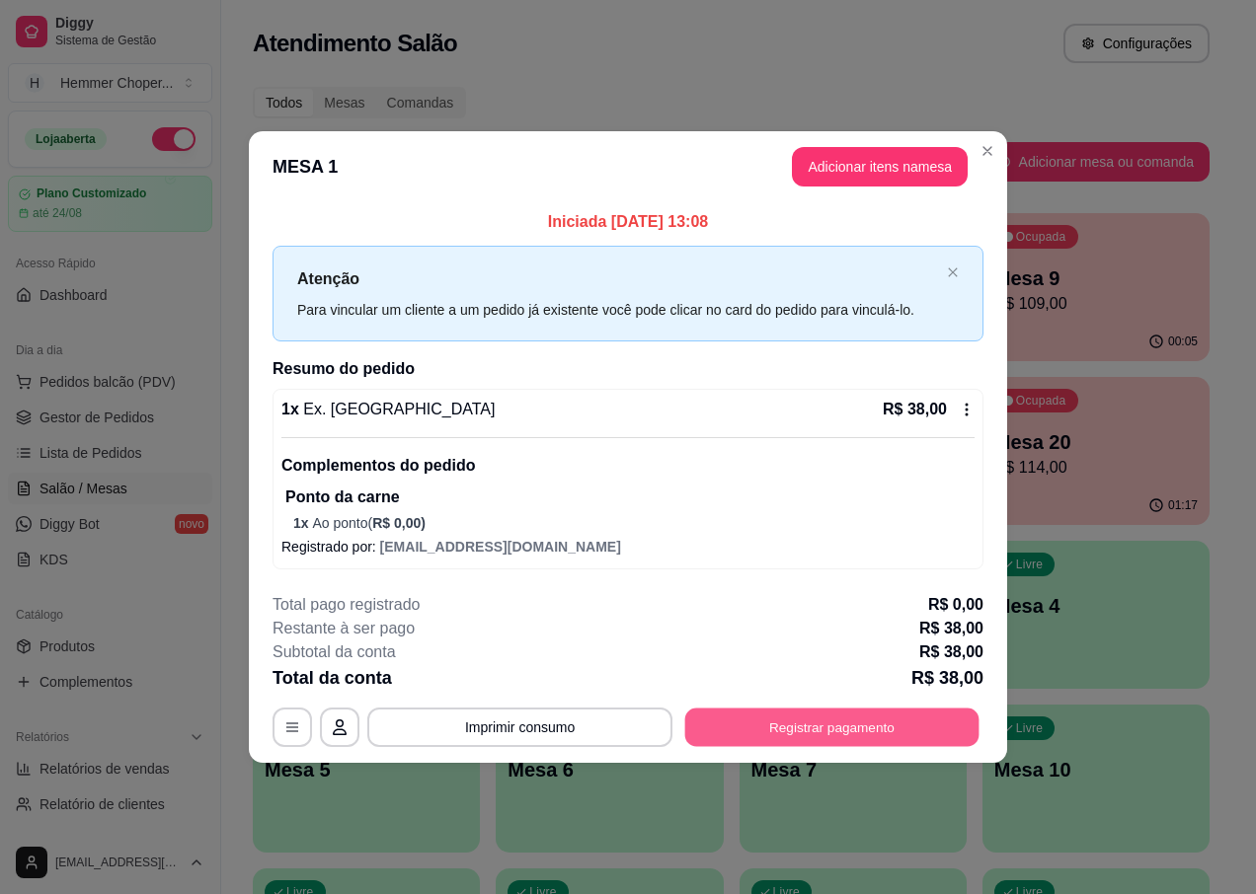
click at [848, 714] on button "Registrar pagamento" at bounding box center [832, 728] width 294 height 39
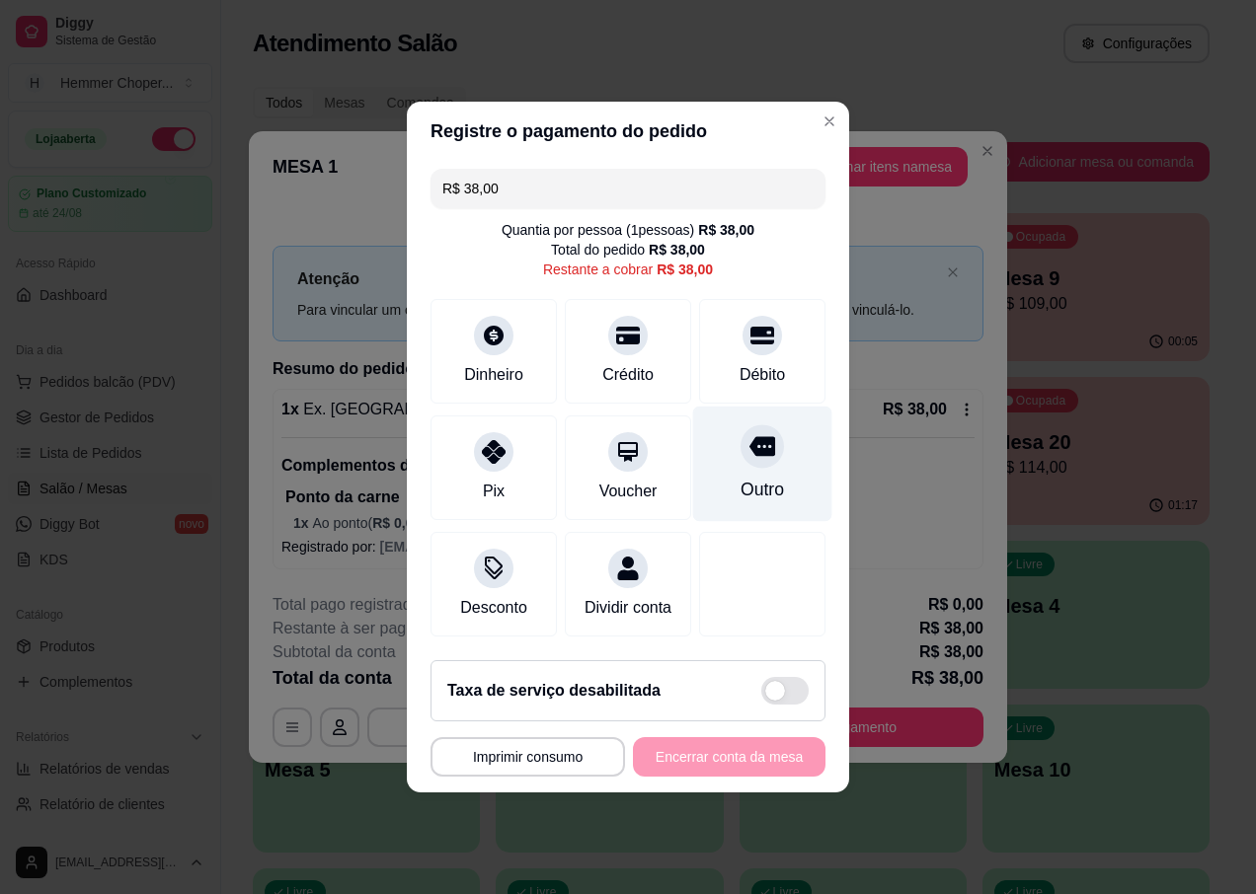
click at [754, 462] on div "Outro" at bounding box center [762, 465] width 139 height 116
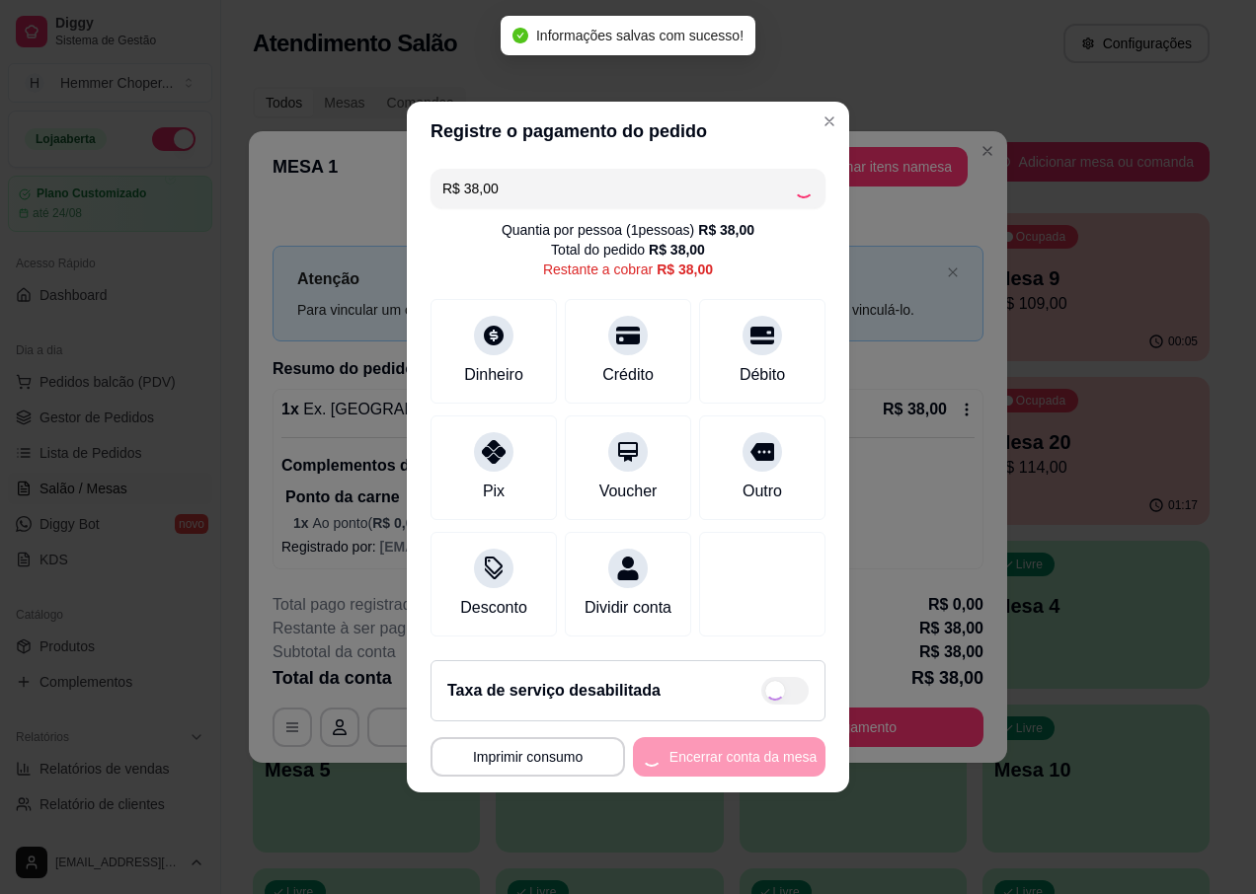
type input "R$ 0,00"
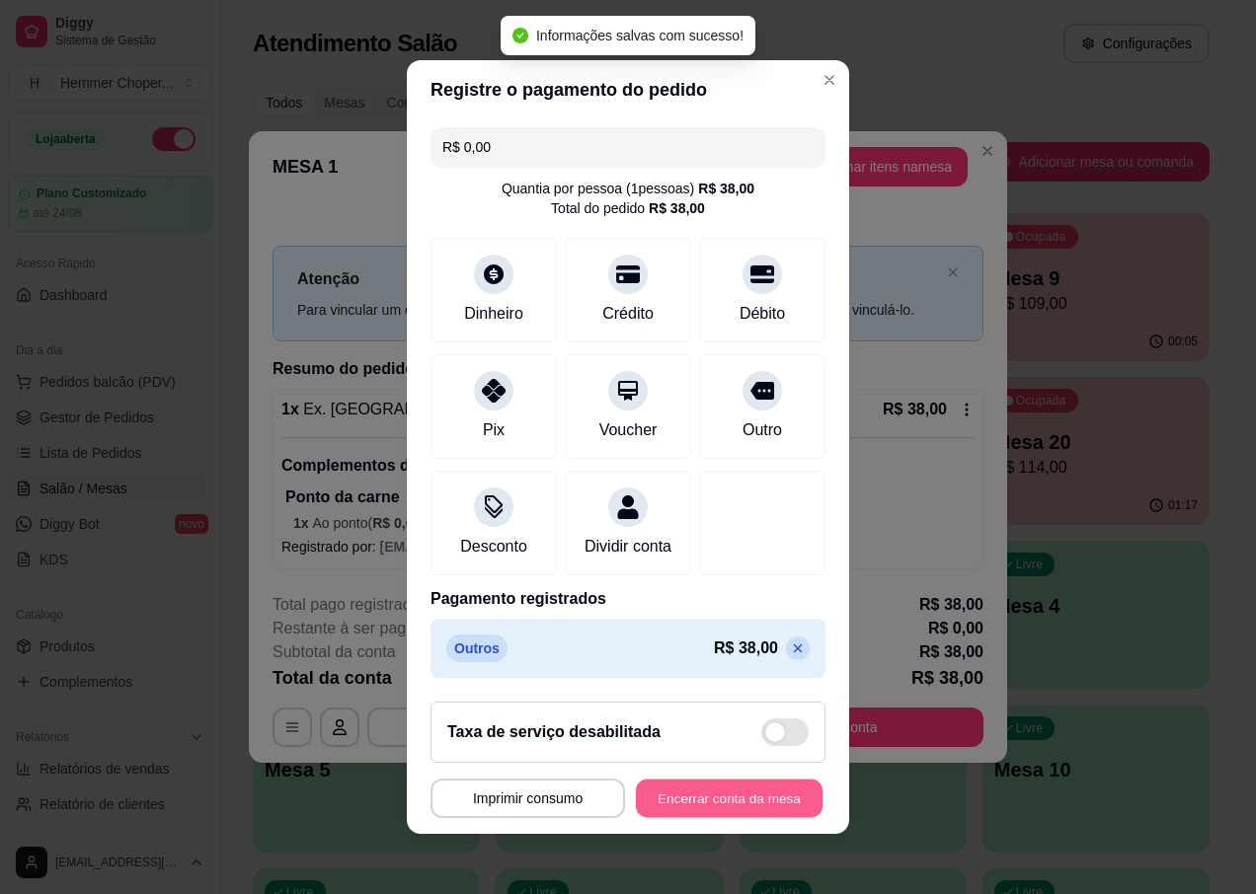
click at [739, 797] on button "Encerrar conta da mesa" at bounding box center [729, 799] width 187 height 39
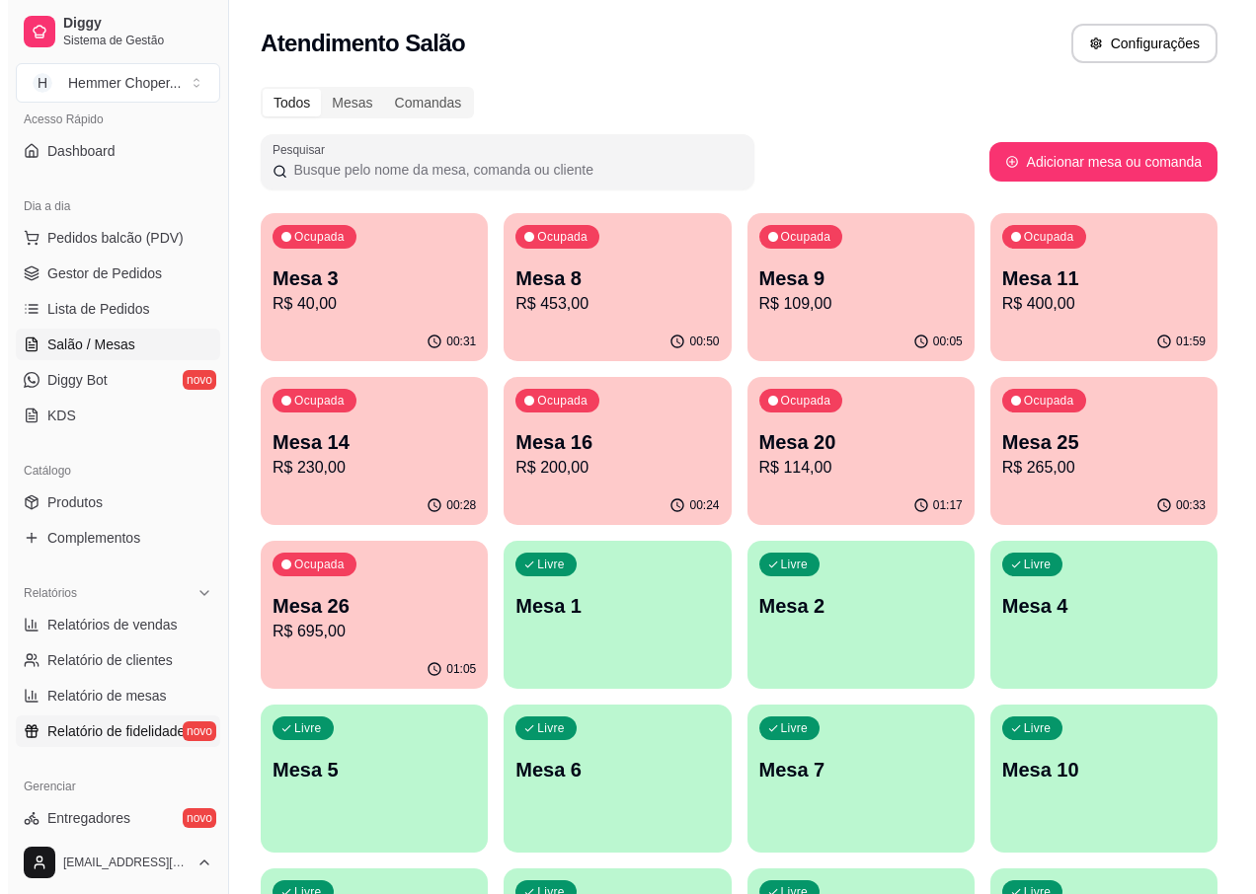
scroll to position [197, 0]
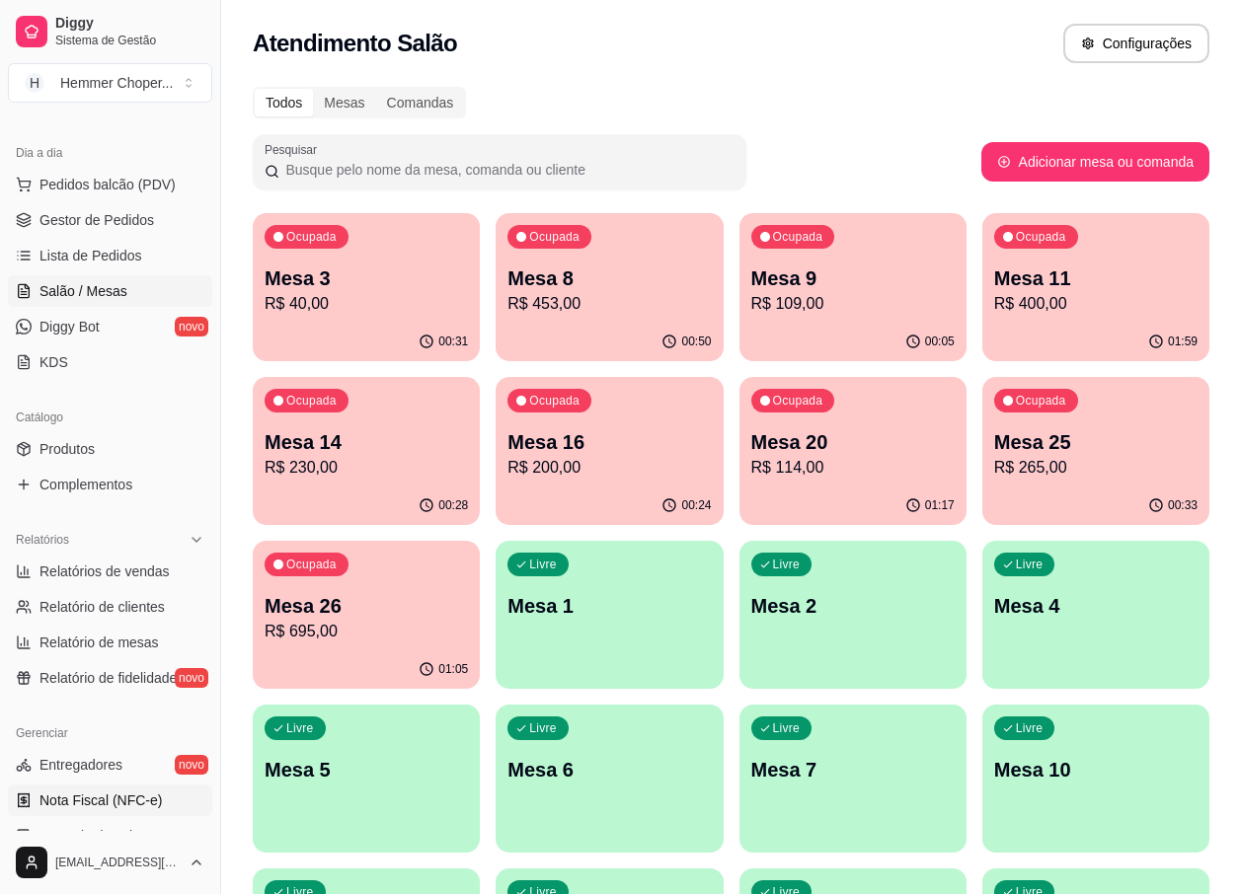
click at [127, 802] on span "Nota Fiscal (NFC-e)" at bounding box center [100, 801] width 122 height 20
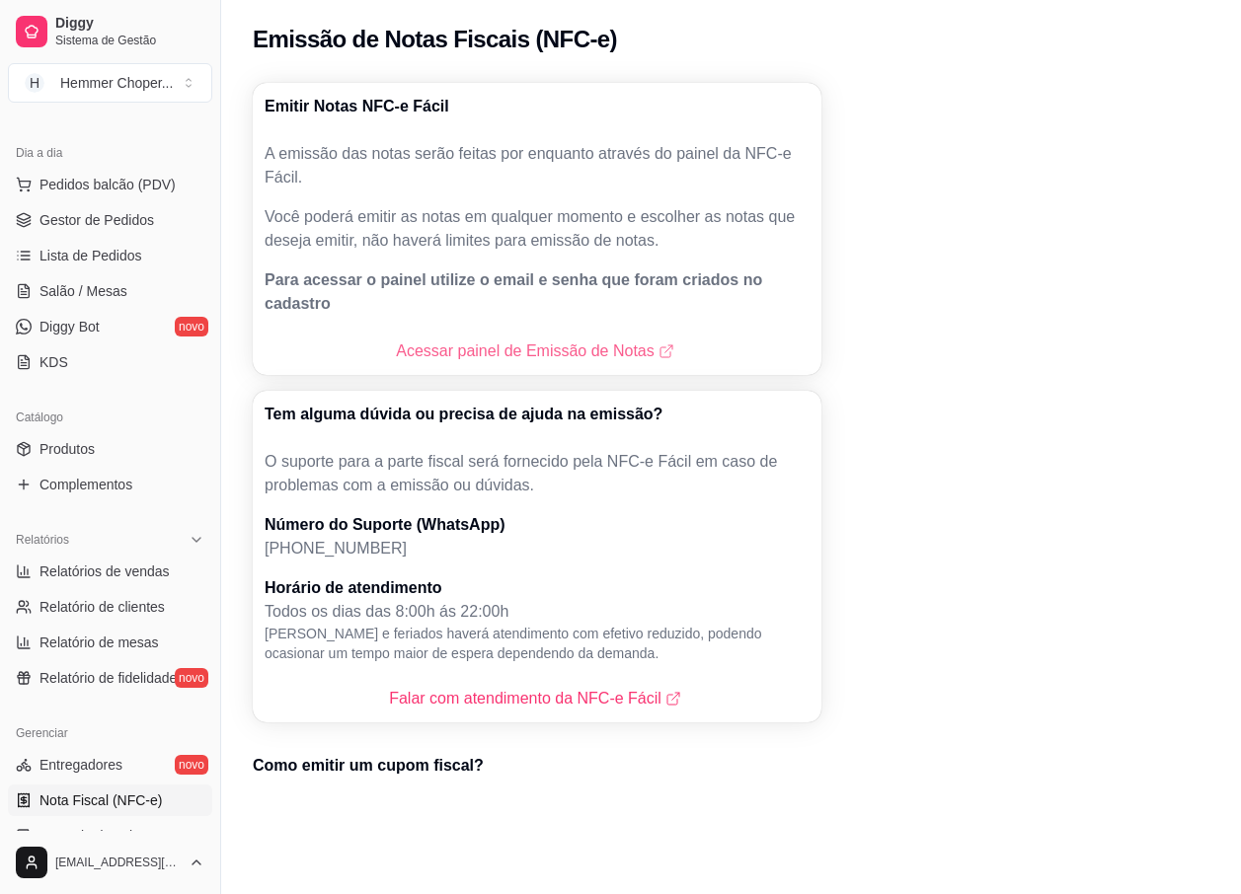
click at [474, 340] on link "Acessar painel de Emissão de Notas" at bounding box center [536, 352] width 281 height 24
click at [95, 296] on span "Salão / Mesas" at bounding box center [83, 291] width 88 height 20
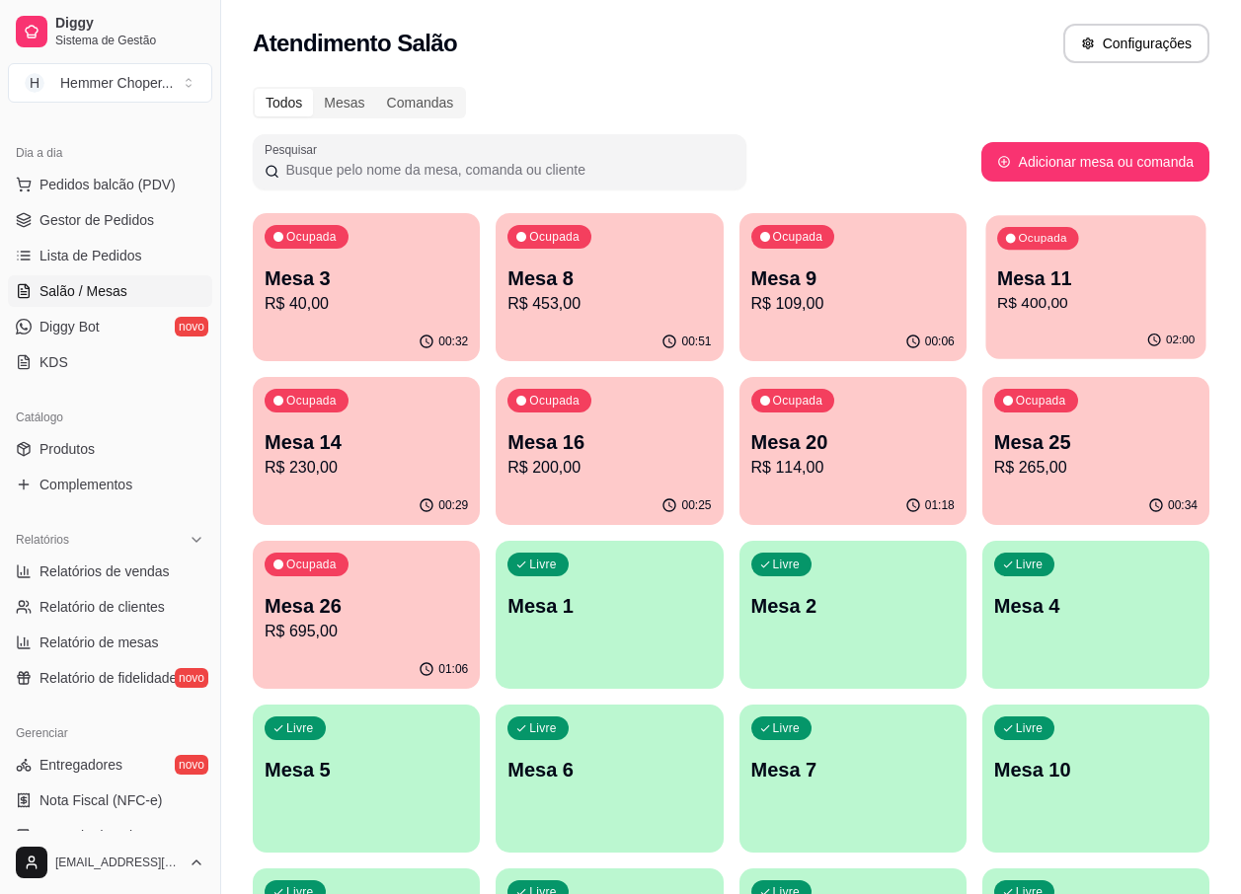
click at [1030, 286] on p "Mesa 11" at bounding box center [1095, 279] width 197 height 27
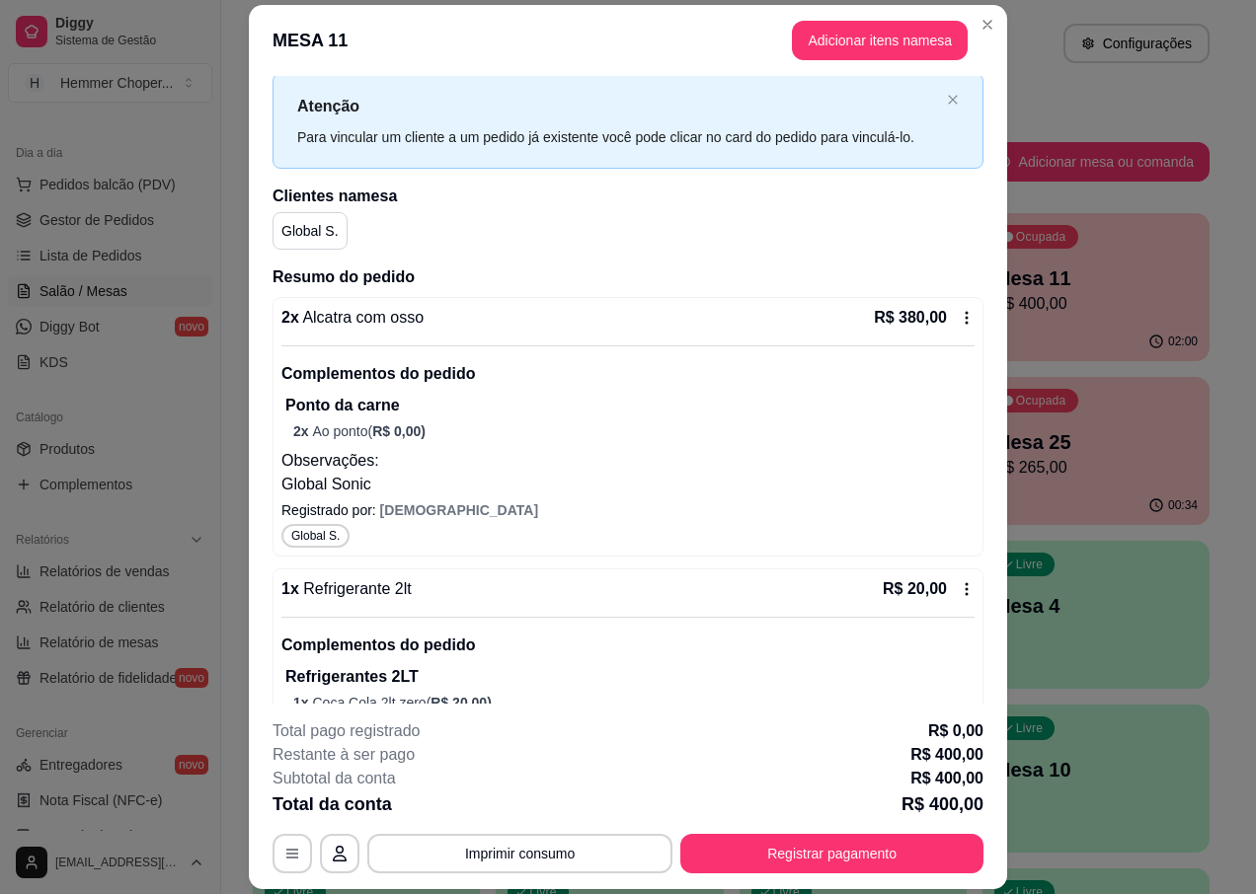
scroll to position [99, 0]
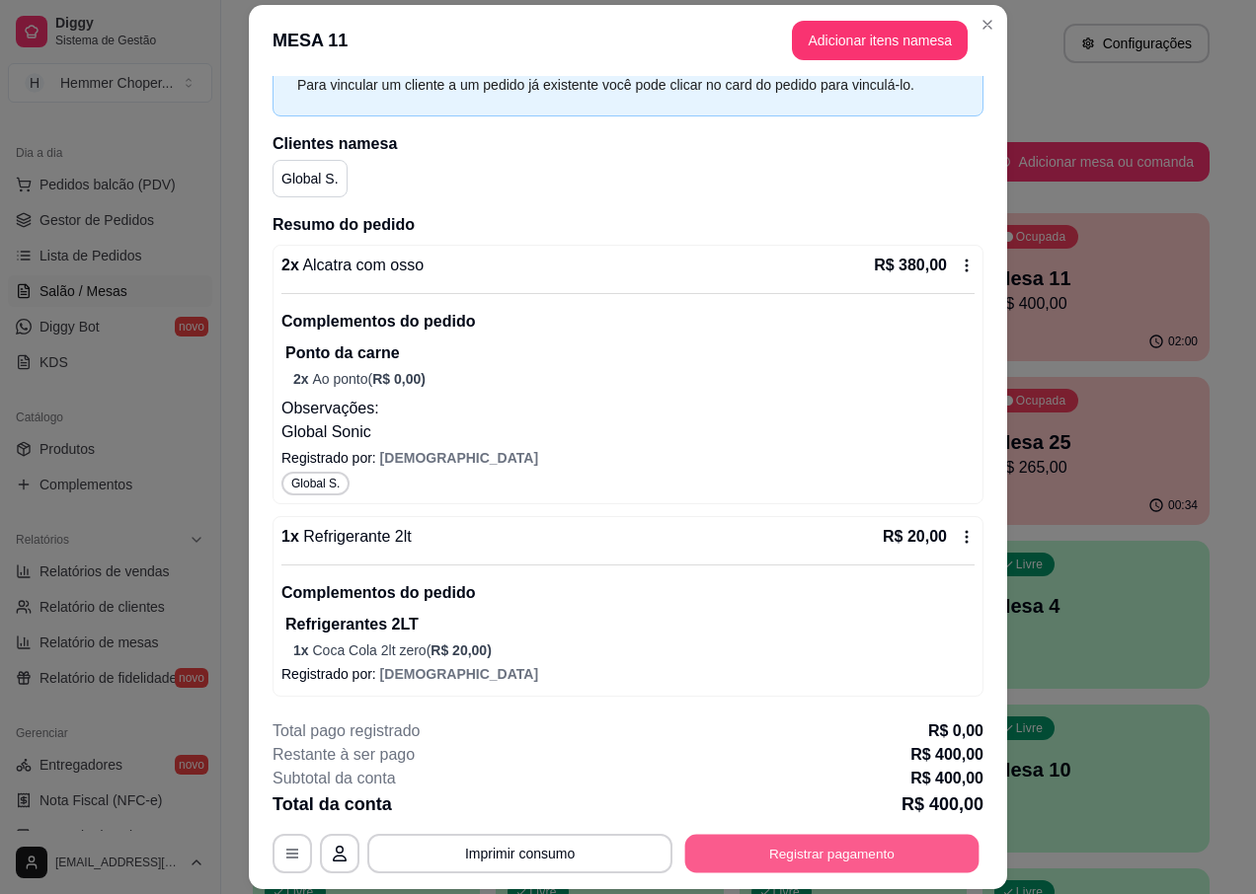
click at [863, 842] on button "Registrar pagamento" at bounding box center [832, 854] width 294 height 39
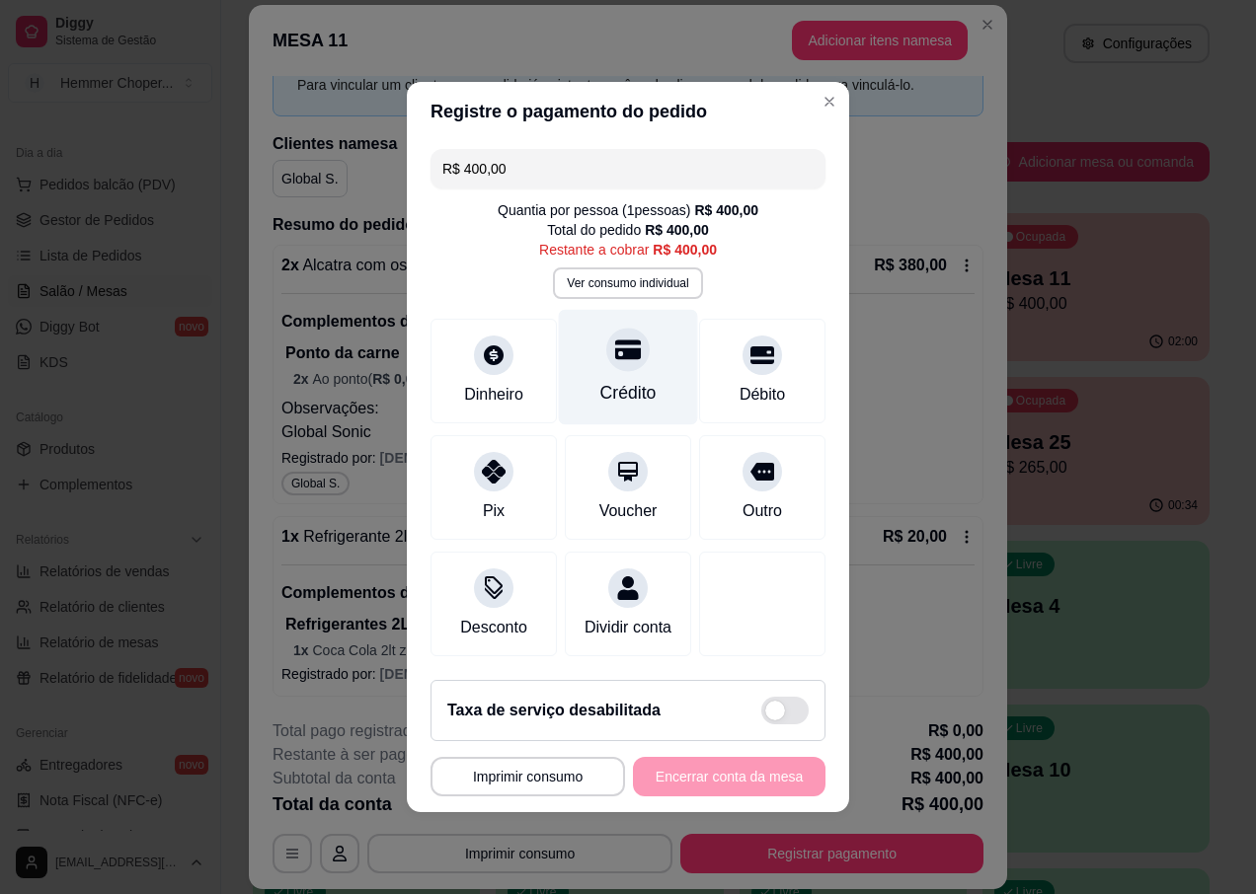
click at [637, 360] on div "Crédito" at bounding box center [628, 368] width 139 height 116
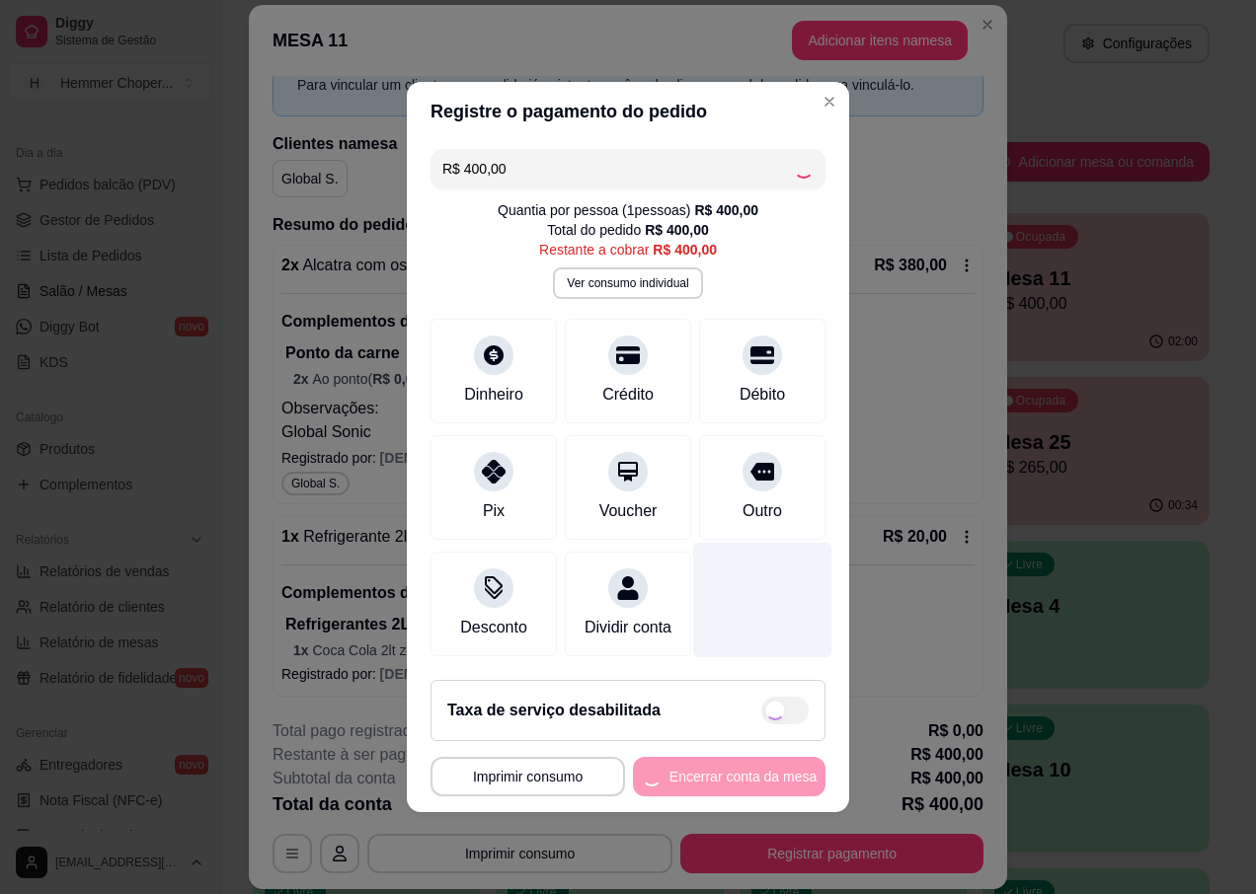
type input "R$ 0,00"
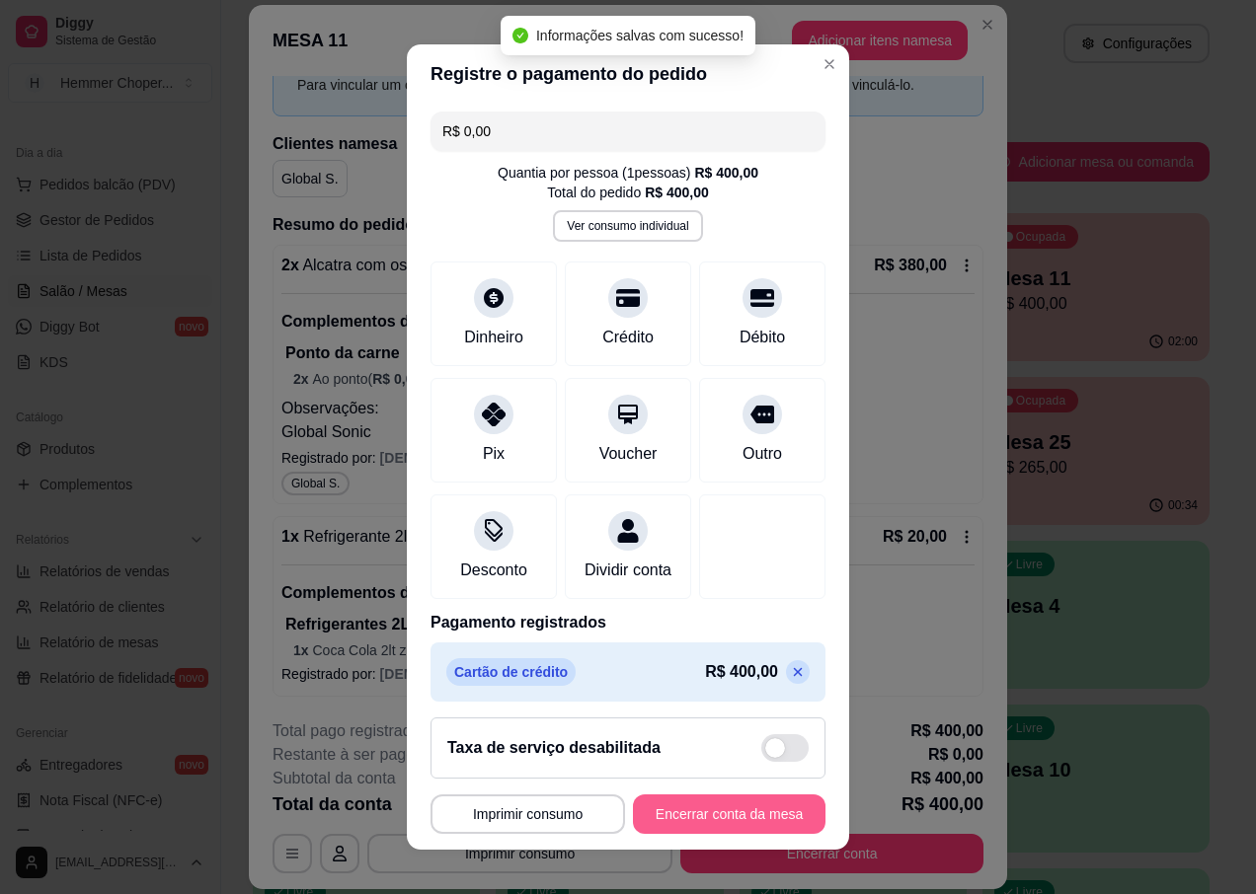
click at [783, 821] on button "Encerrar conta da mesa" at bounding box center [729, 814] width 193 height 39
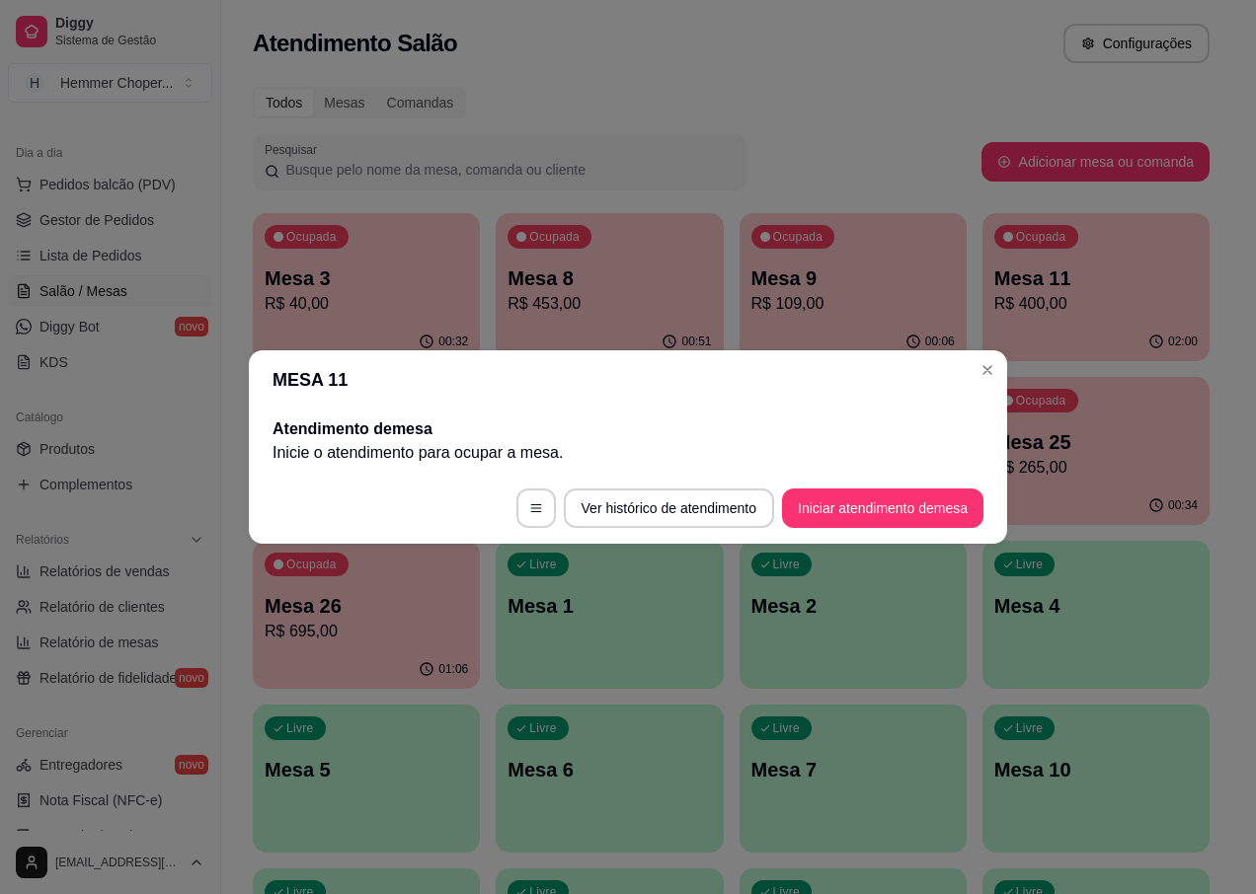
scroll to position [0, 0]
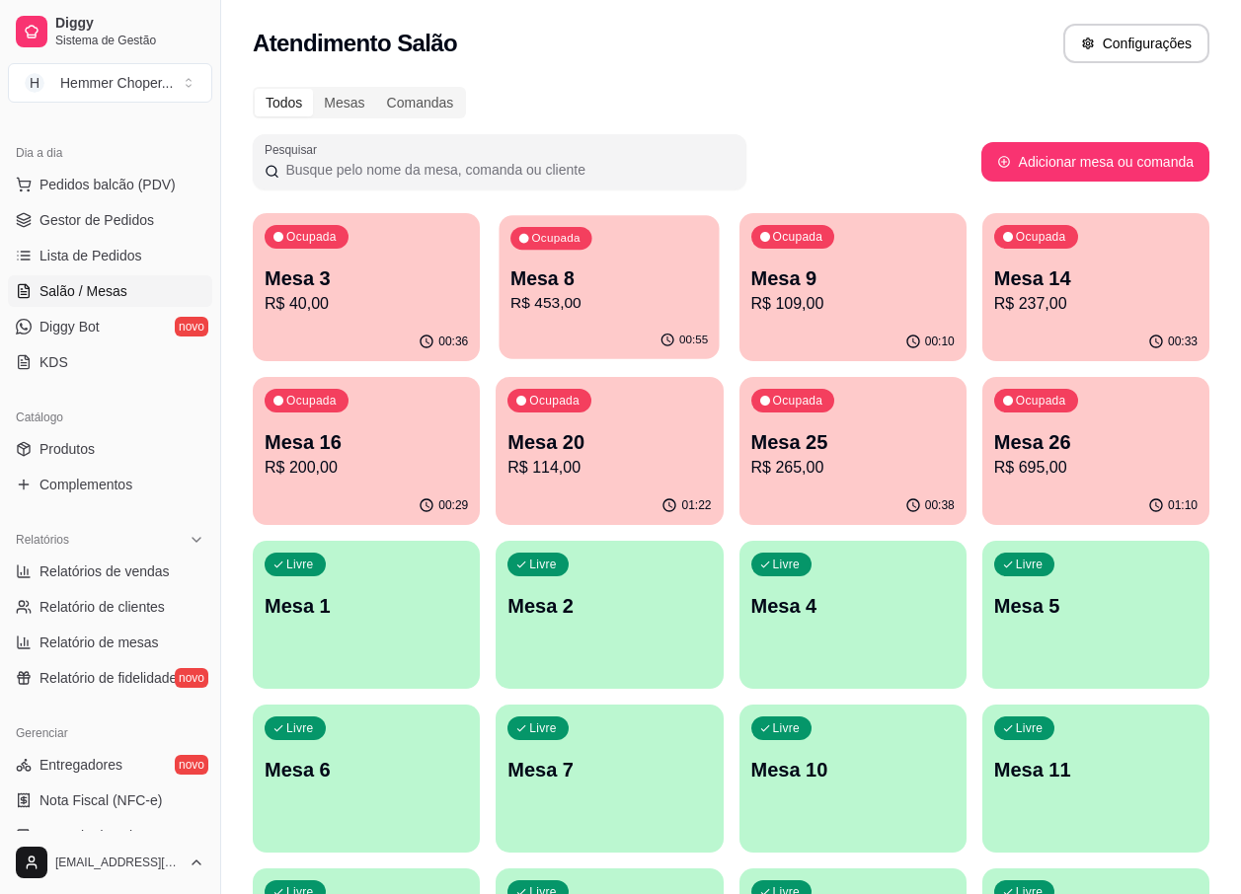
click at [542, 283] on p "Mesa 8" at bounding box center [608, 279] width 197 height 27
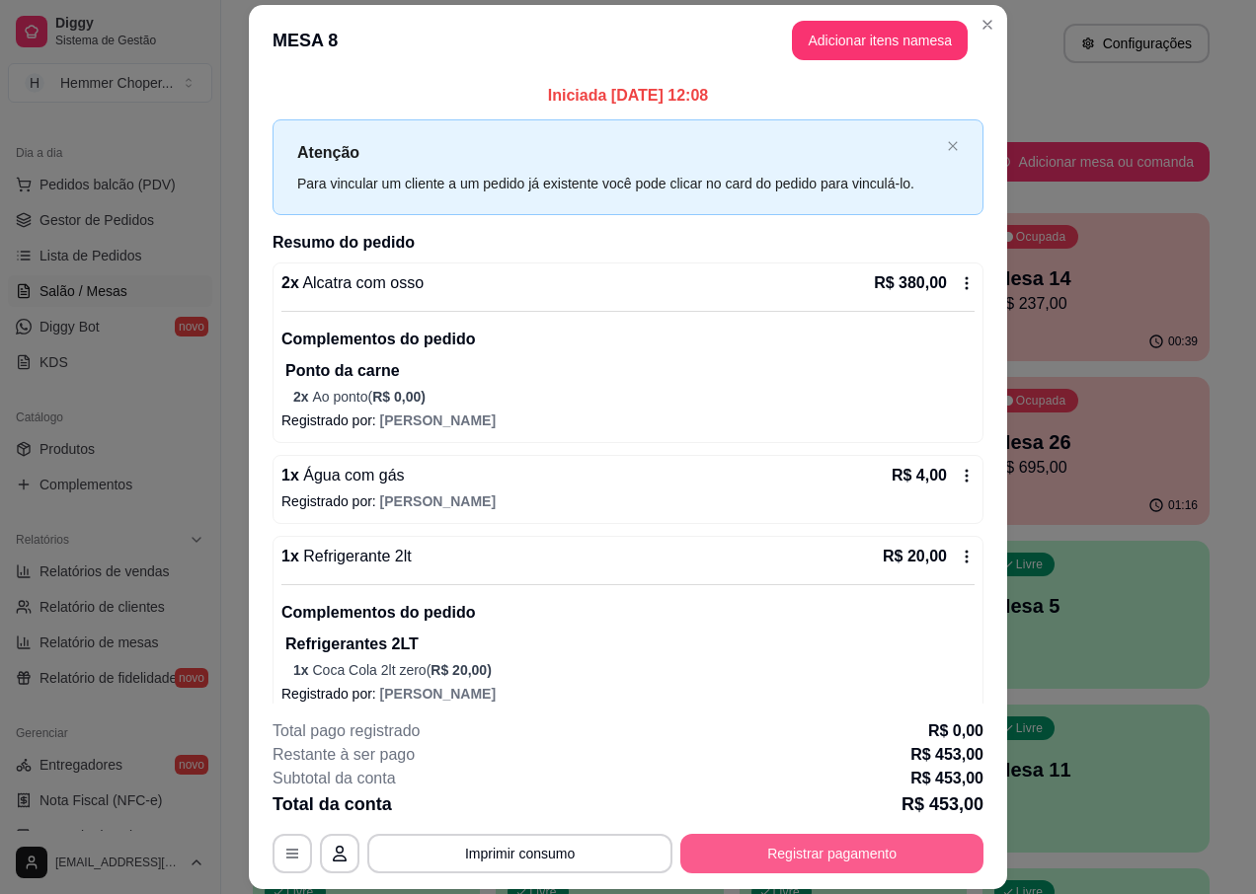
click at [820, 842] on button "Registrar pagamento" at bounding box center [831, 853] width 303 height 39
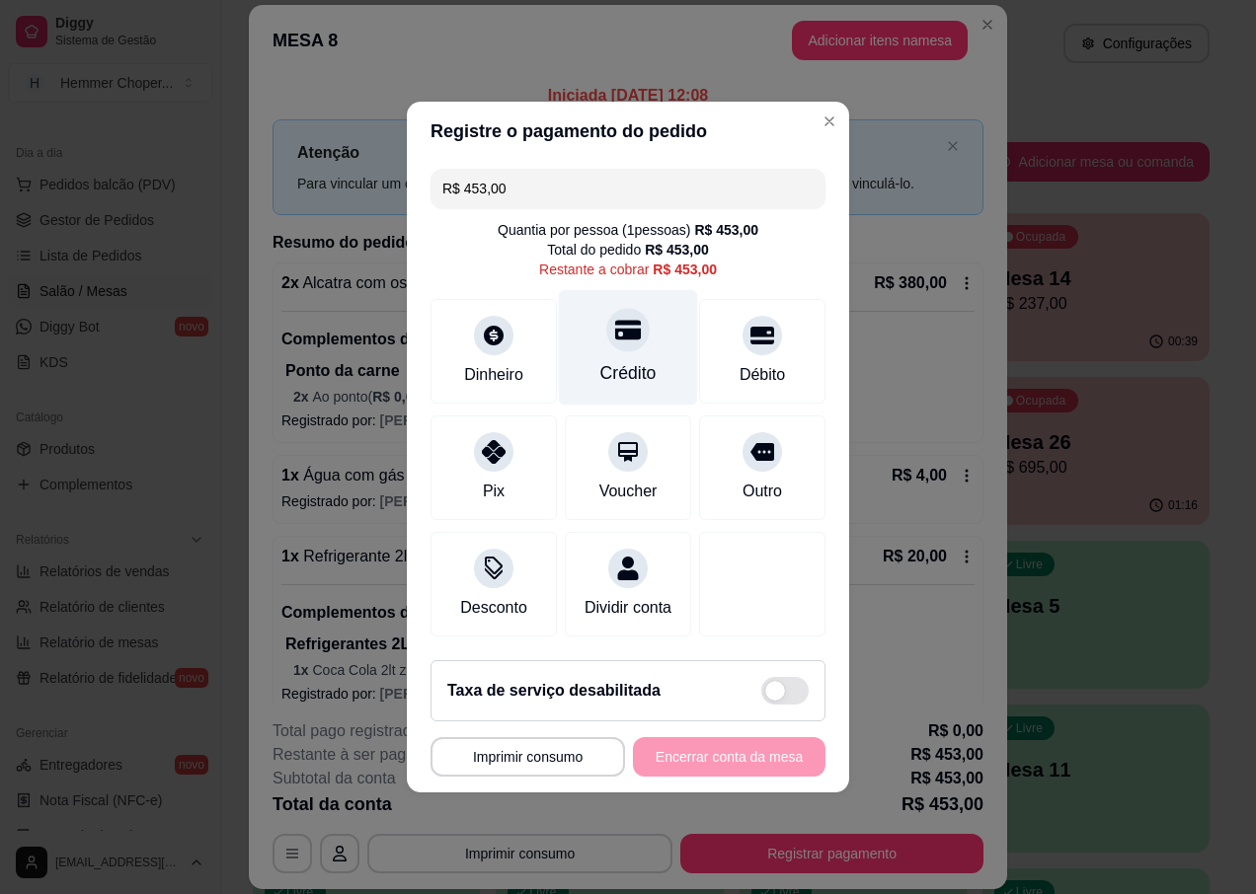
click at [633, 341] on div "Crédito" at bounding box center [628, 348] width 139 height 116
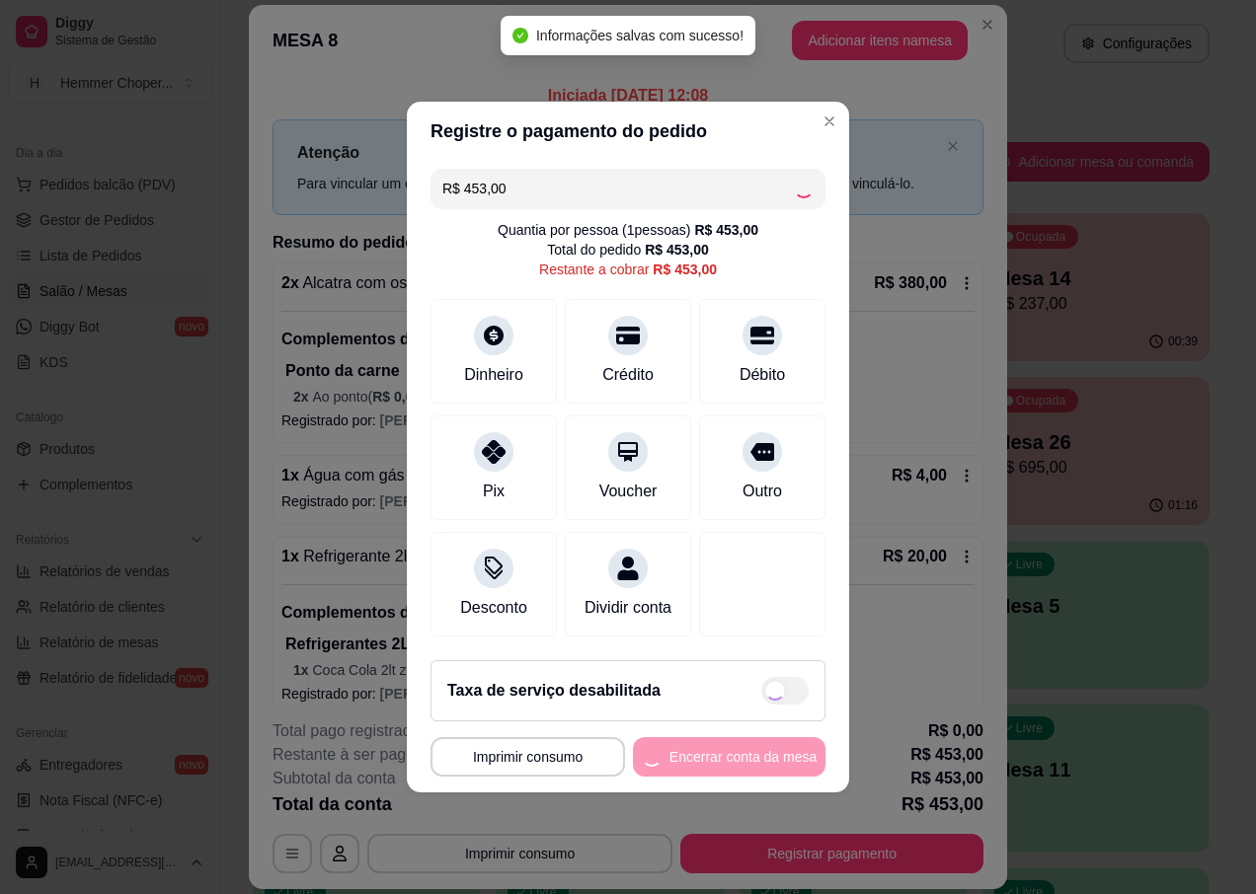
type input "R$ 0,00"
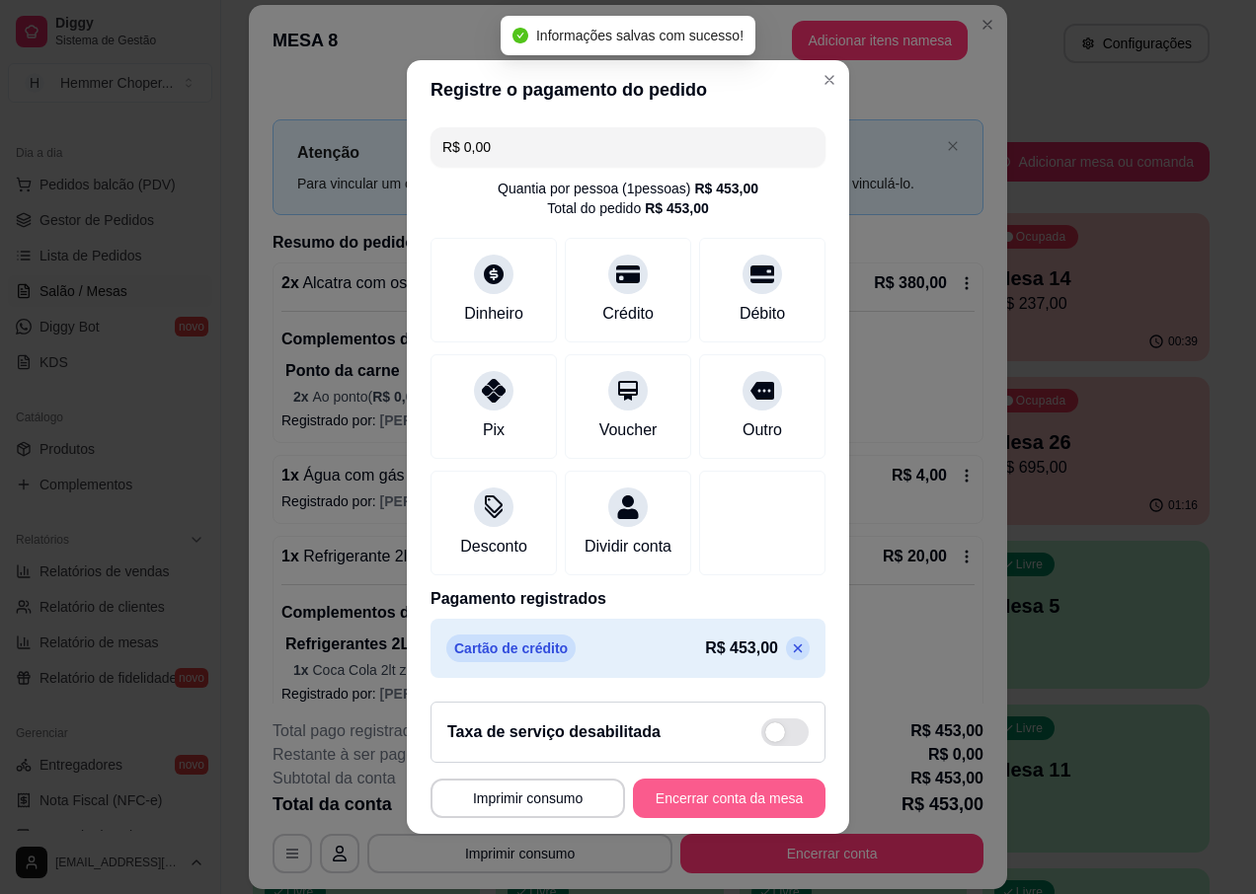
click at [712, 804] on button "Encerrar conta da mesa" at bounding box center [729, 798] width 193 height 39
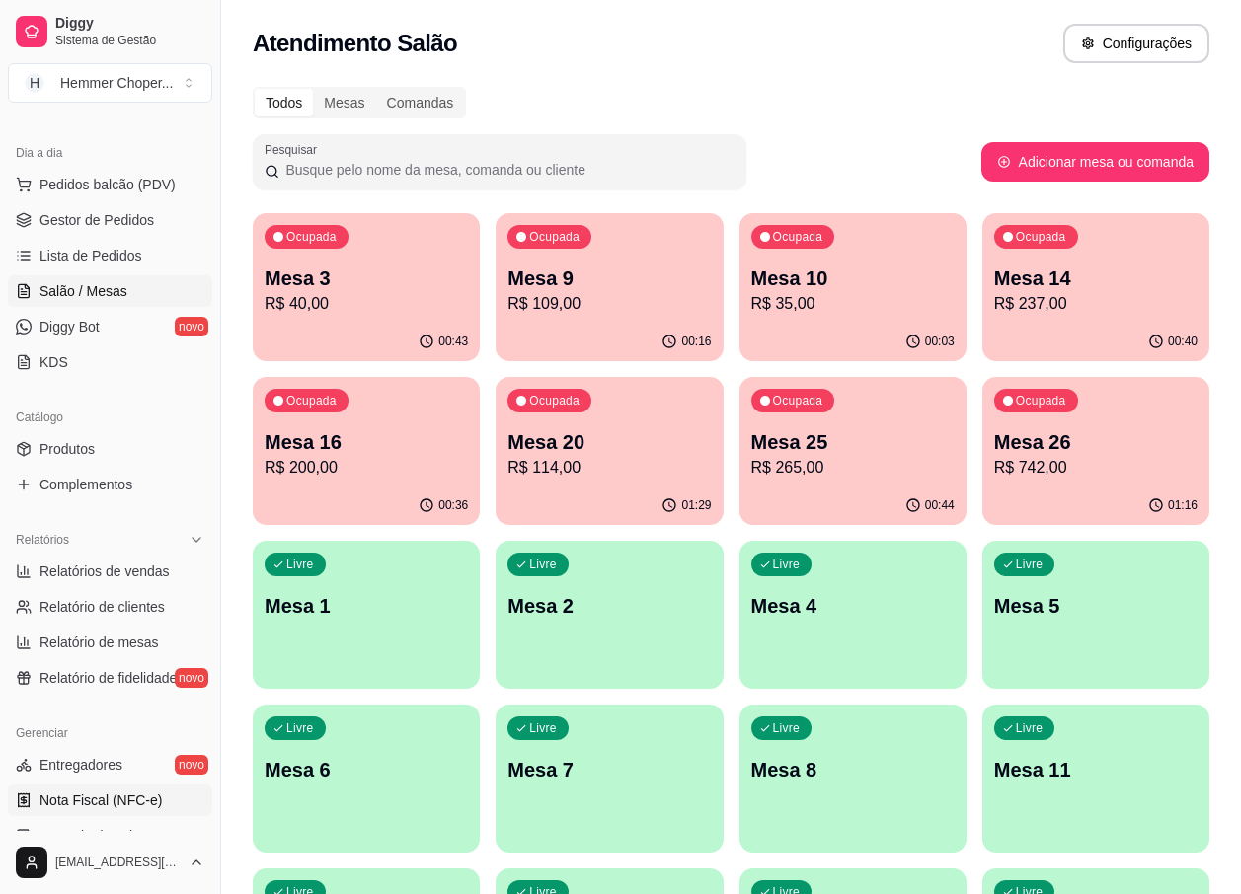
click at [112, 807] on span "Nota Fiscal (NFC-e)" at bounding box center [100, 801] width 122 height 20
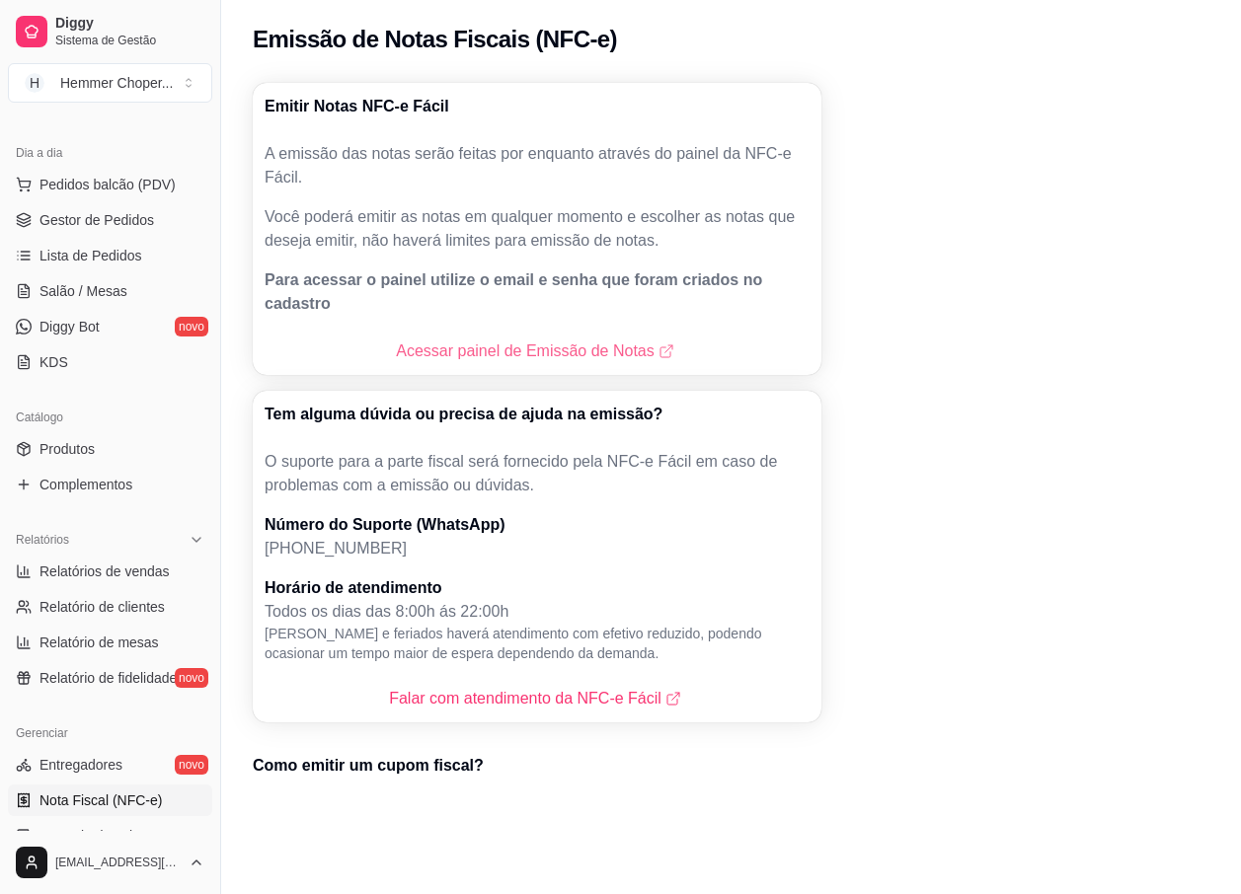
click at [530, 340] on link "Acessar painel de Emissão de Notas" at bounding box center [536, 352] width 281 height 24
click at [88, 280] on link "Salão / Mesas" at bounding box center [110, 291] width 204 height 32
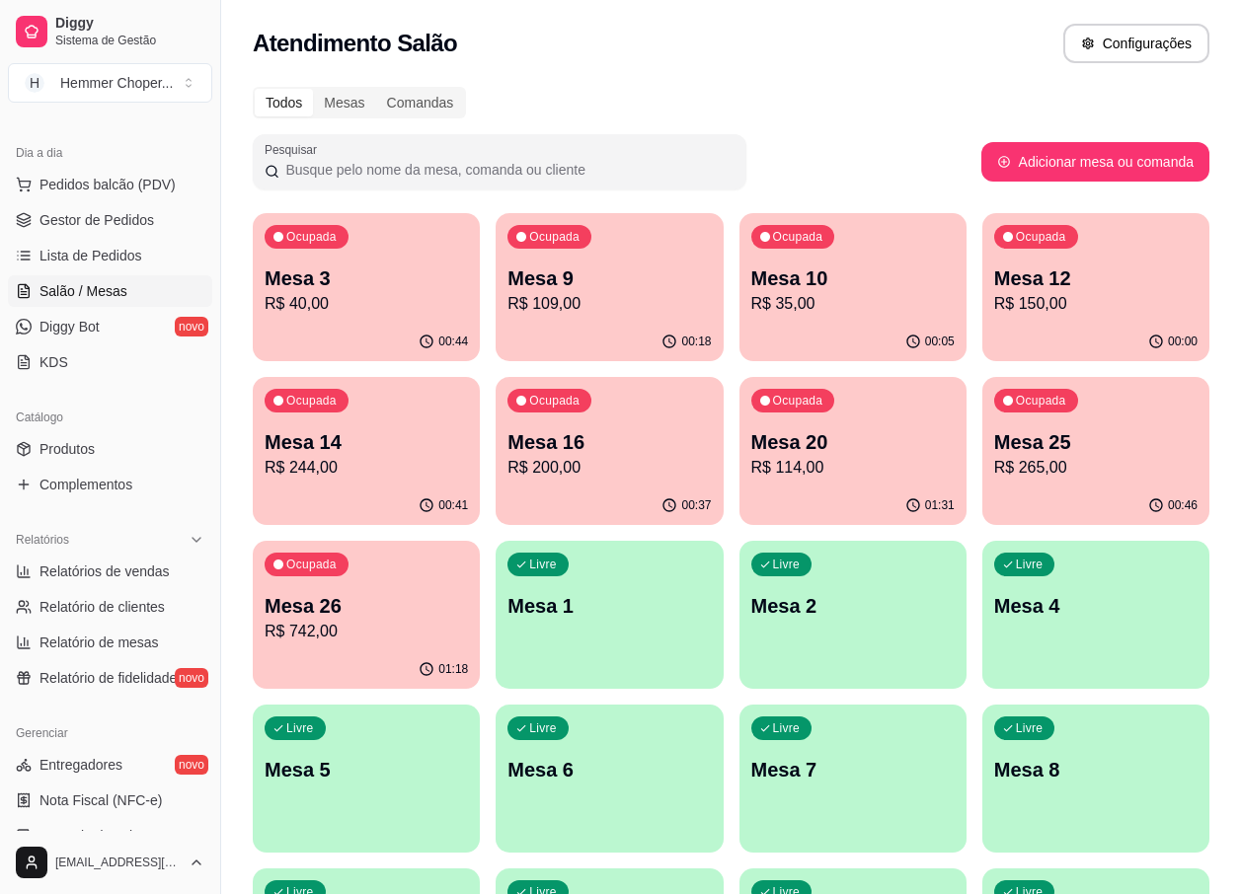
click at [1035, 468] on p "R$ 265,00" at bounding box center [1095, 468] width 203 height 24
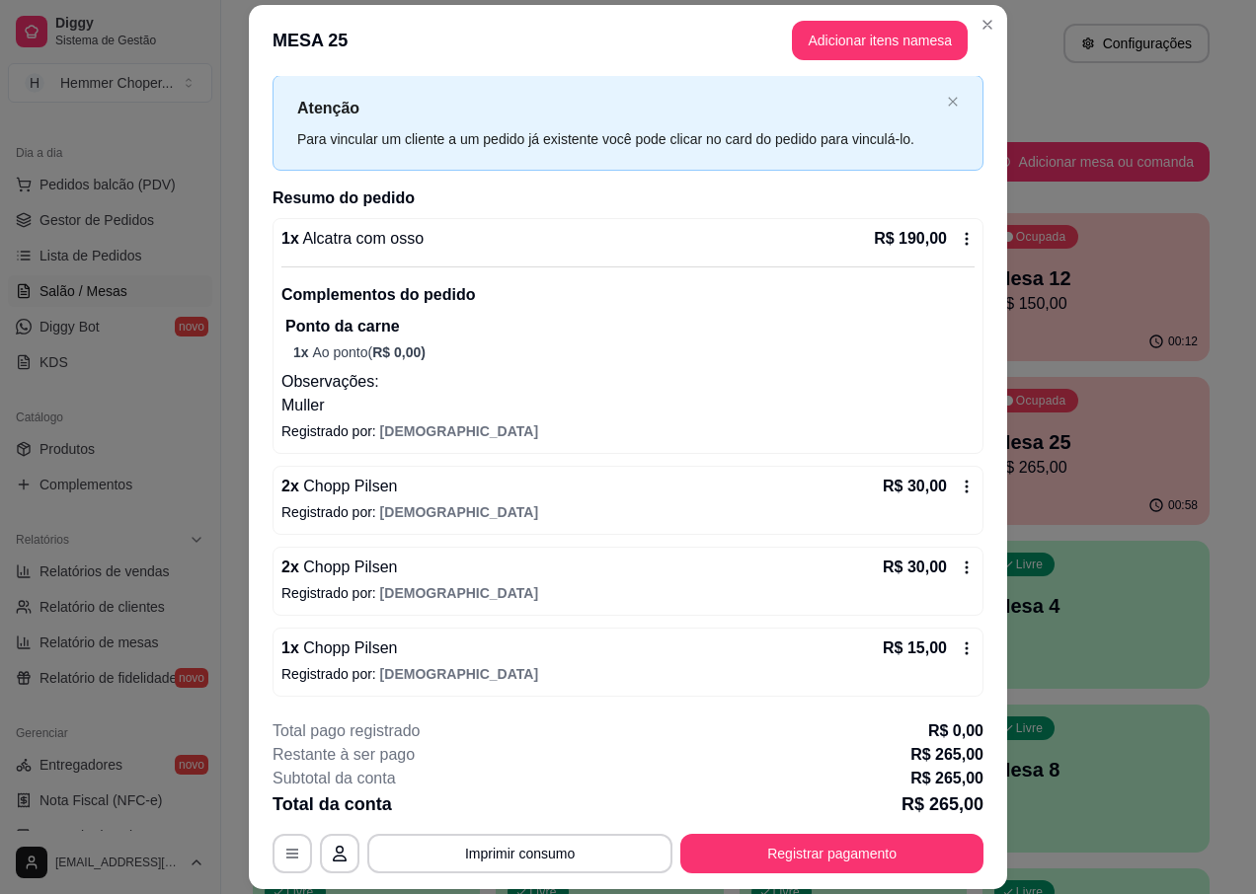
scroll to position [58, 0]
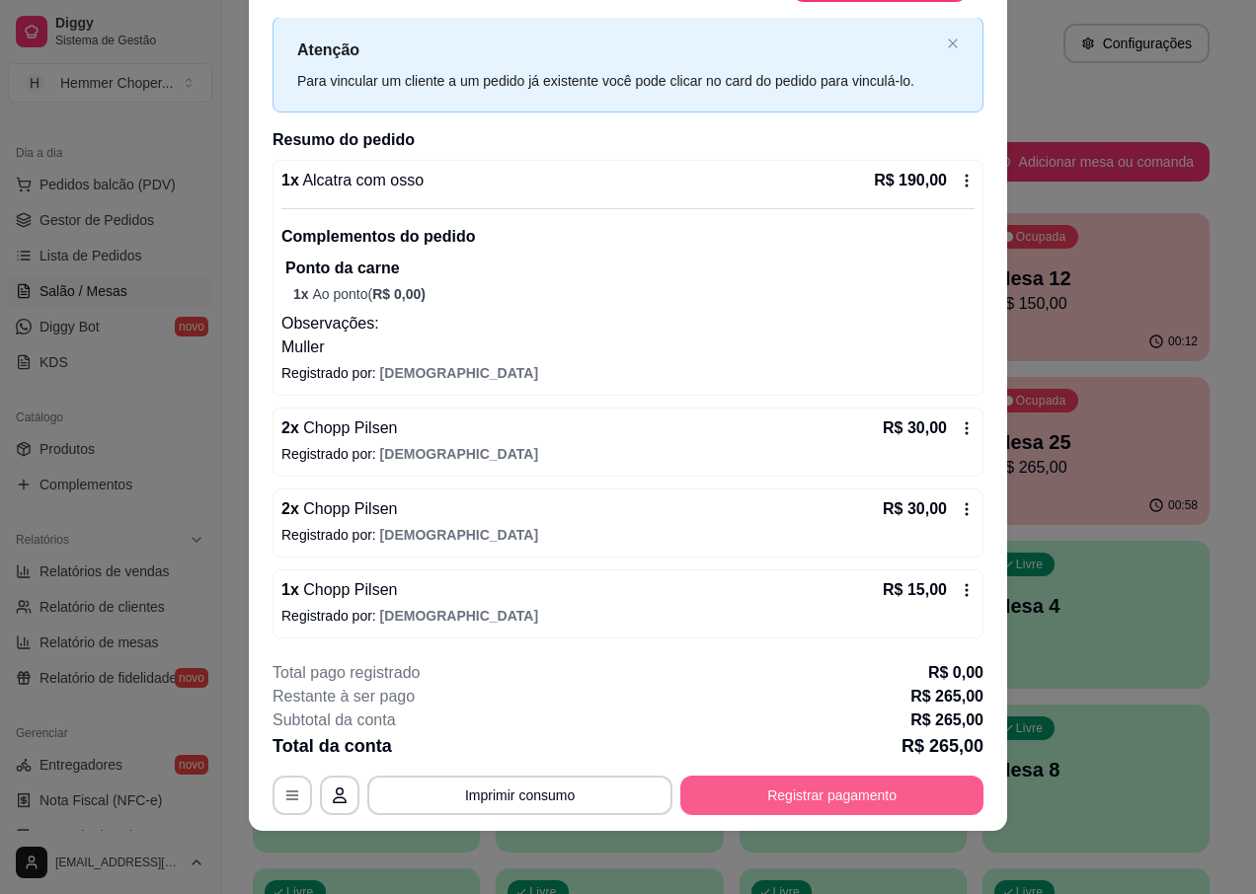
click at [787, 807] on button "Registrar pagamento" at bounding box center [831, 795] width 303 height 39
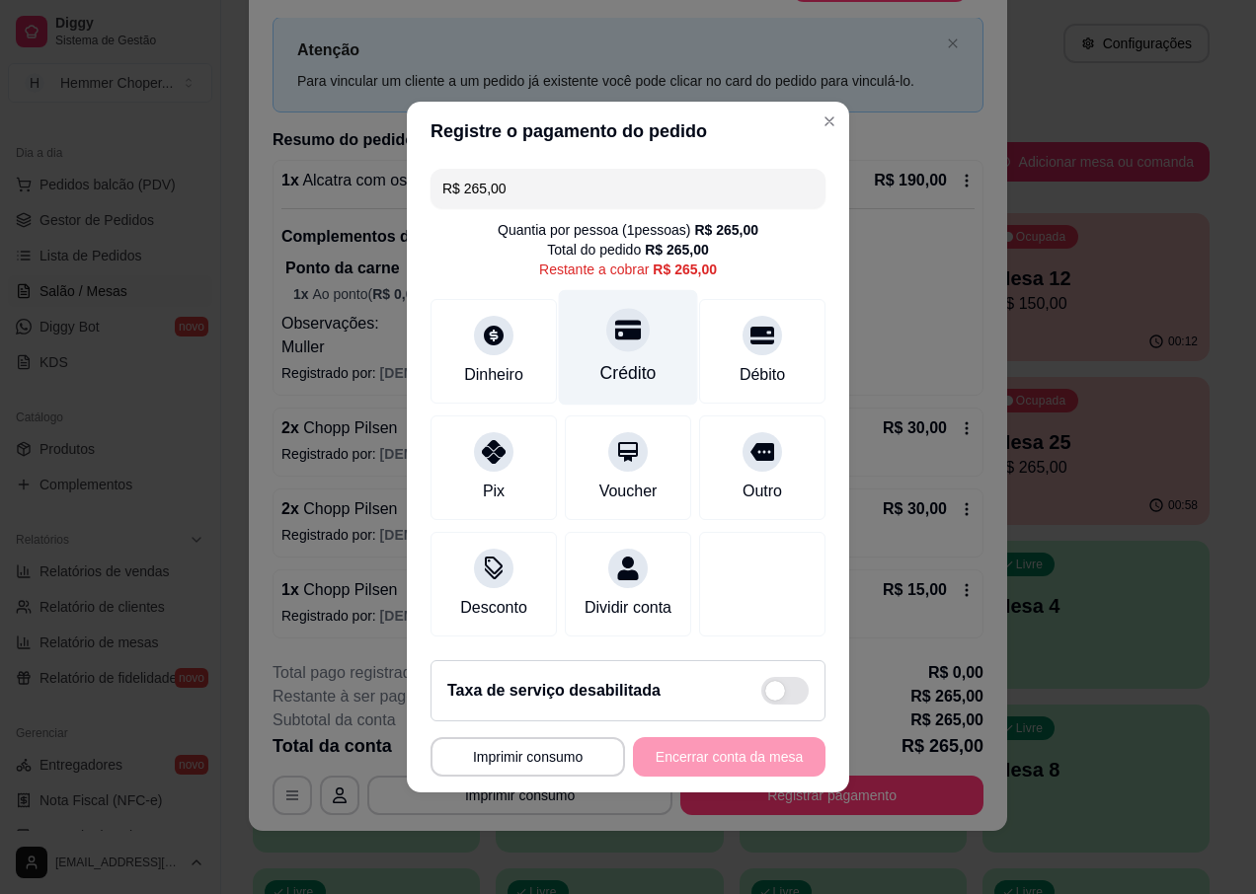
click at [602, 339] on div "Crédito" at bounding box center [628, 348] width 139 height 116
type input "R$ 0,00"
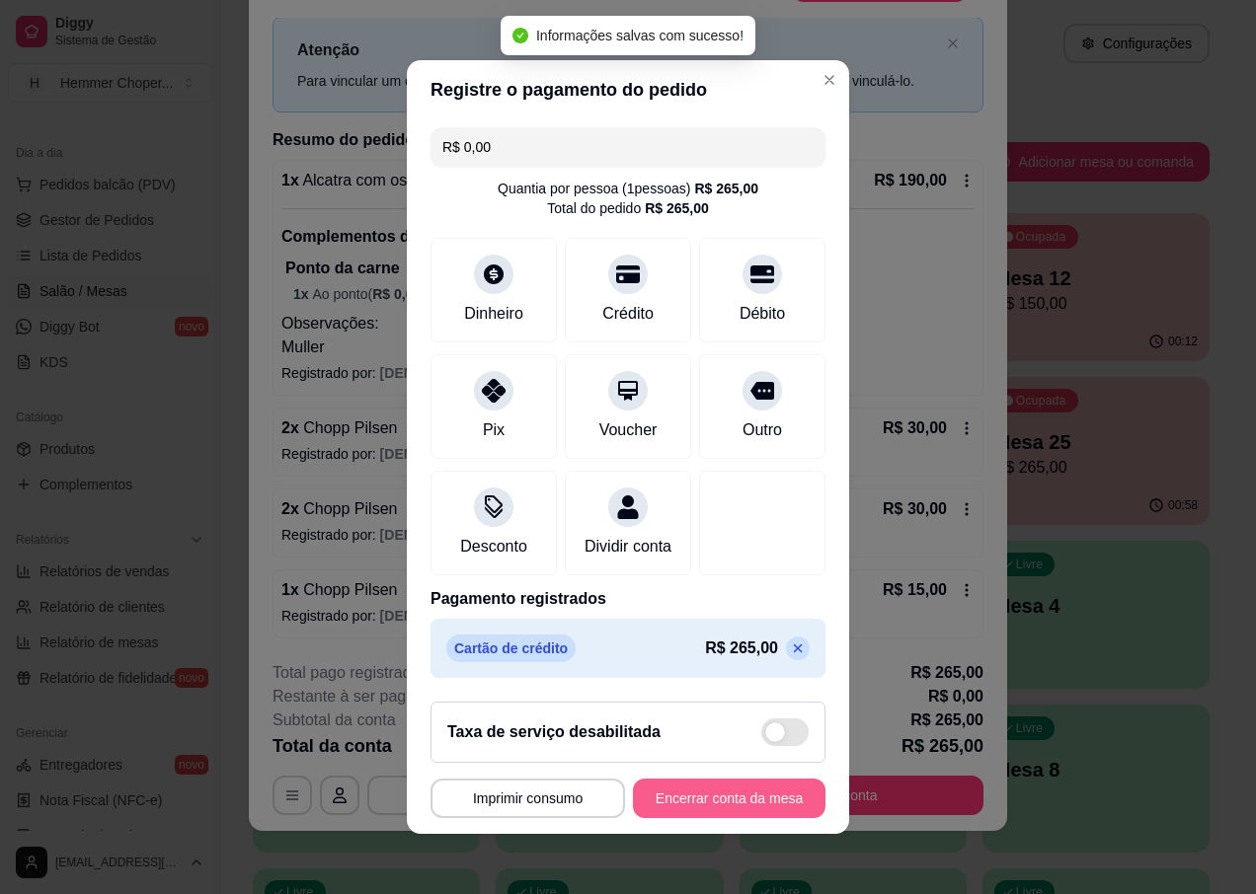
click at [743, 818] on button "Encerrar conta da mesa" at bounding box center [729, 798] width 193 height 39
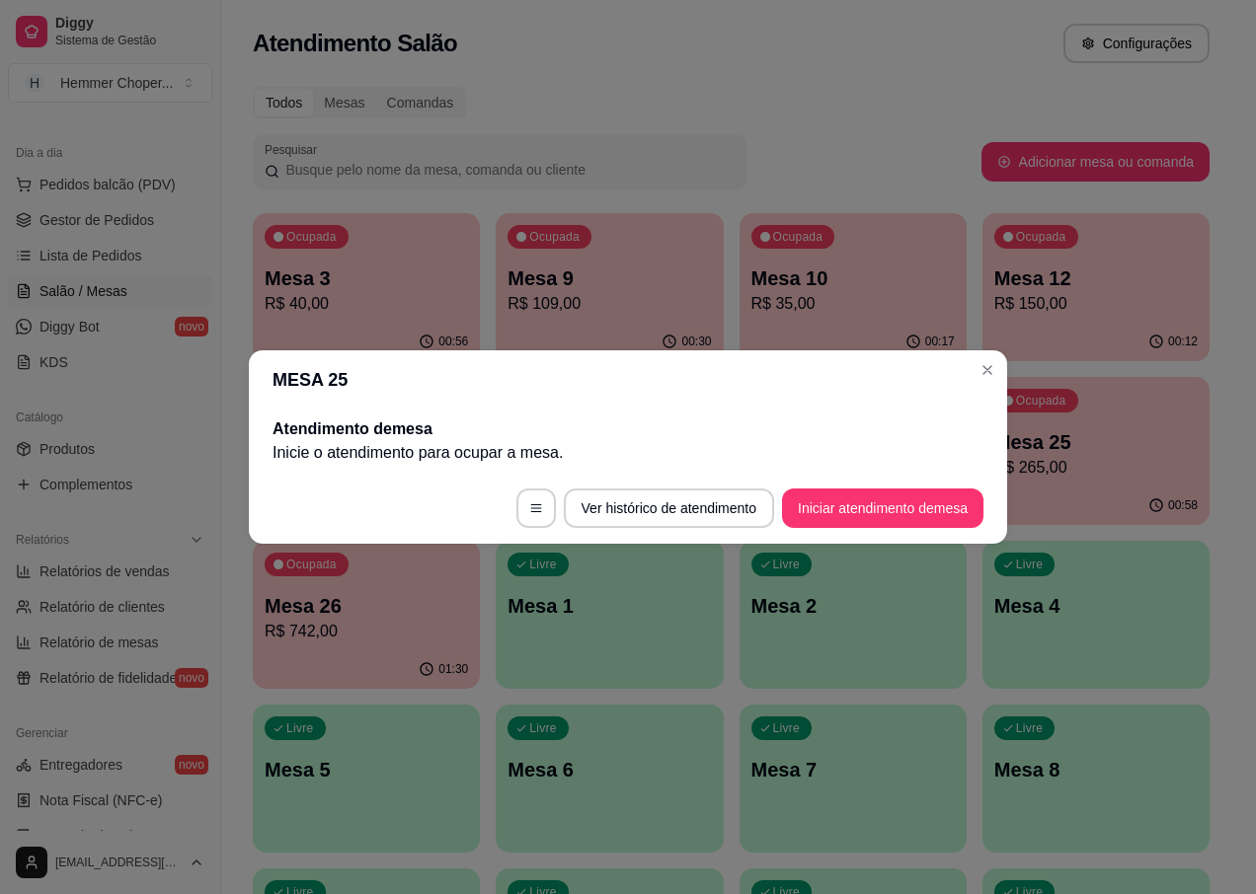
scroll to position [0, 0]
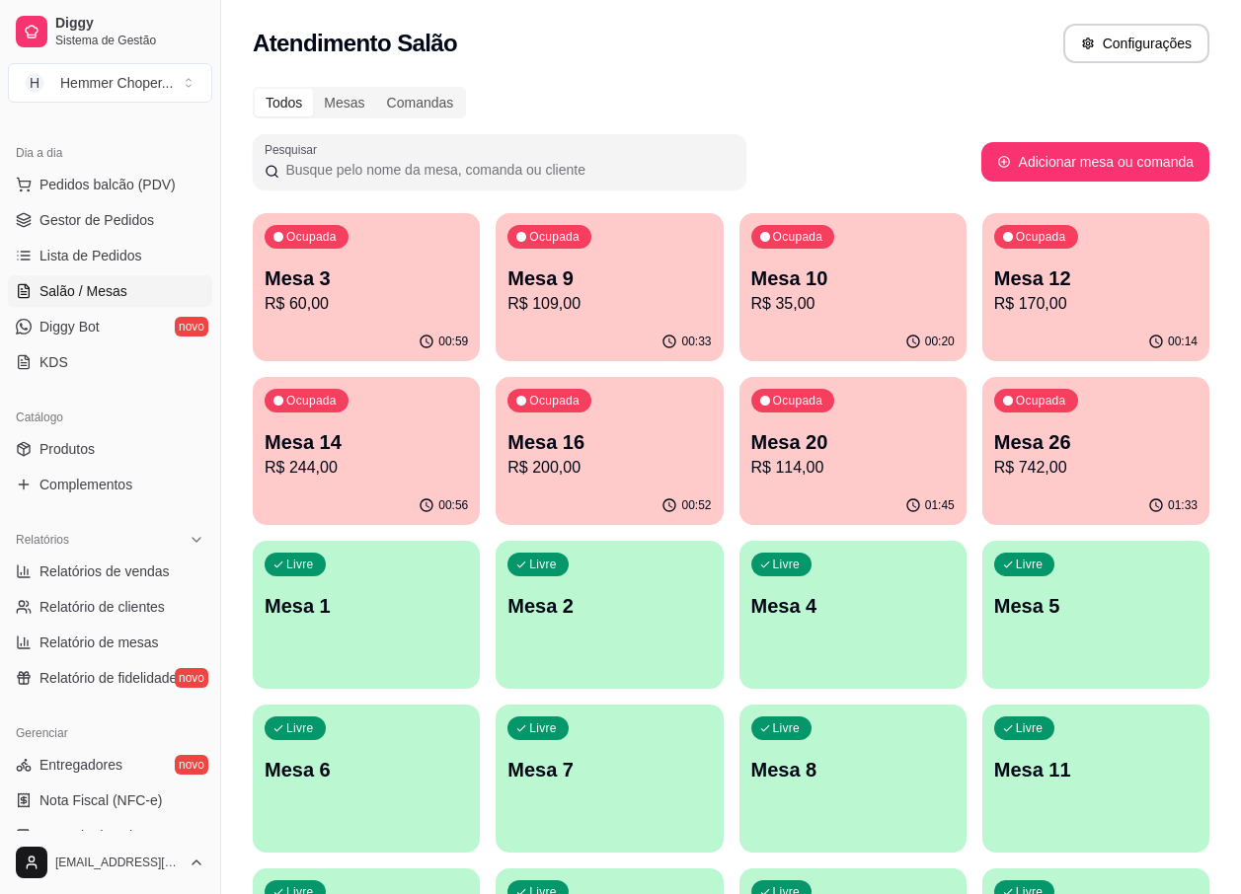
click at [599, 282] on p "Mesa 9" at bounding box center [608, 279] width 203 height 28
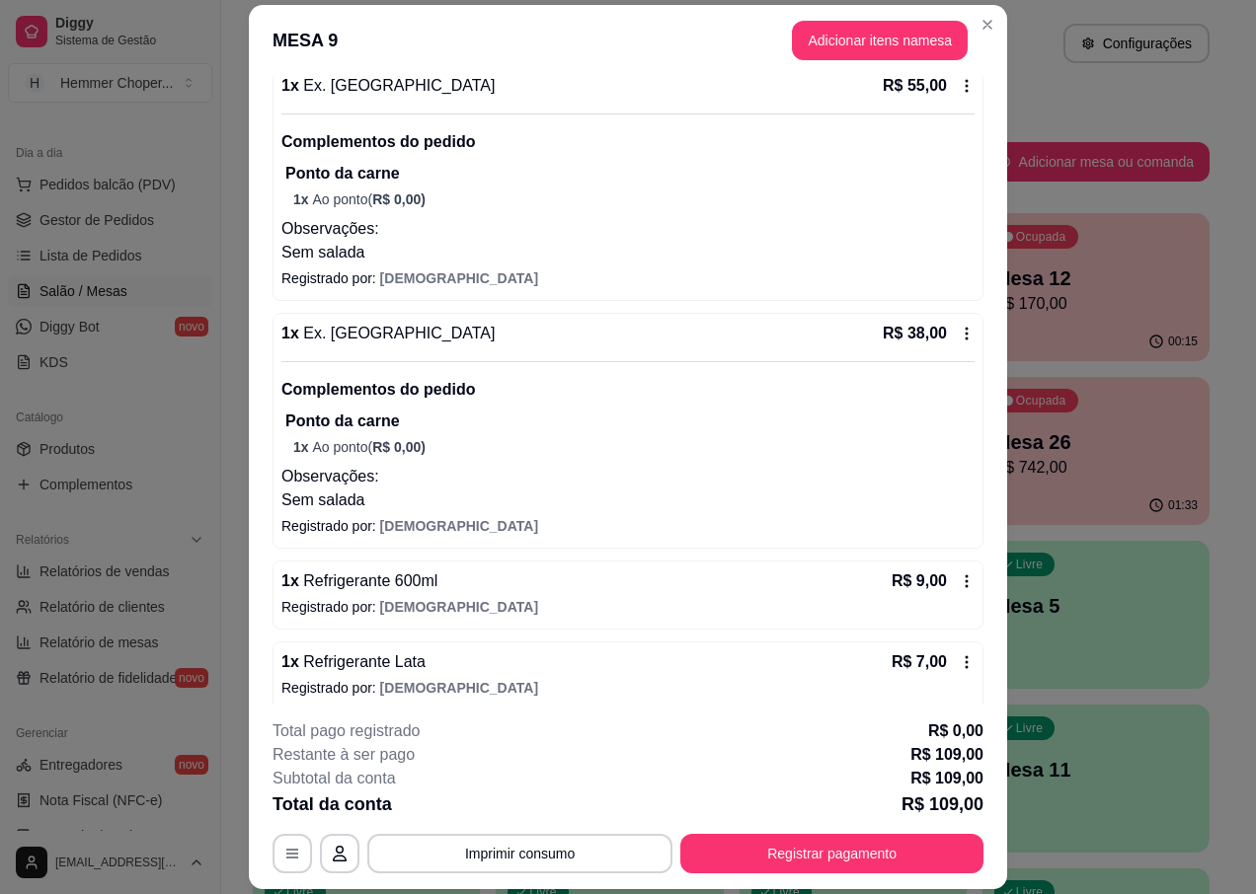
scroll to position [211, 0]
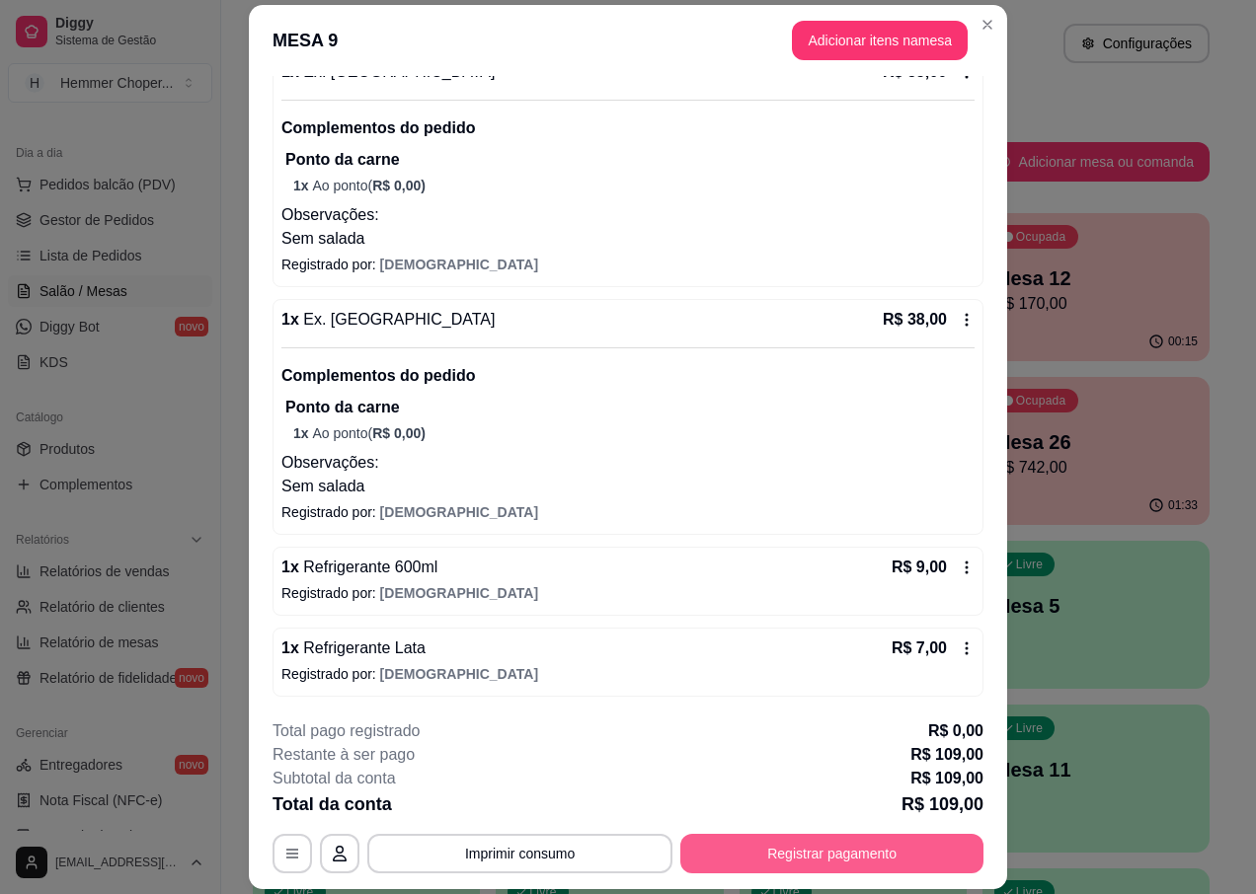
click at [877, 849] on button "Registrar pagamento" at bounding box center [831, 853] width 303 height 39
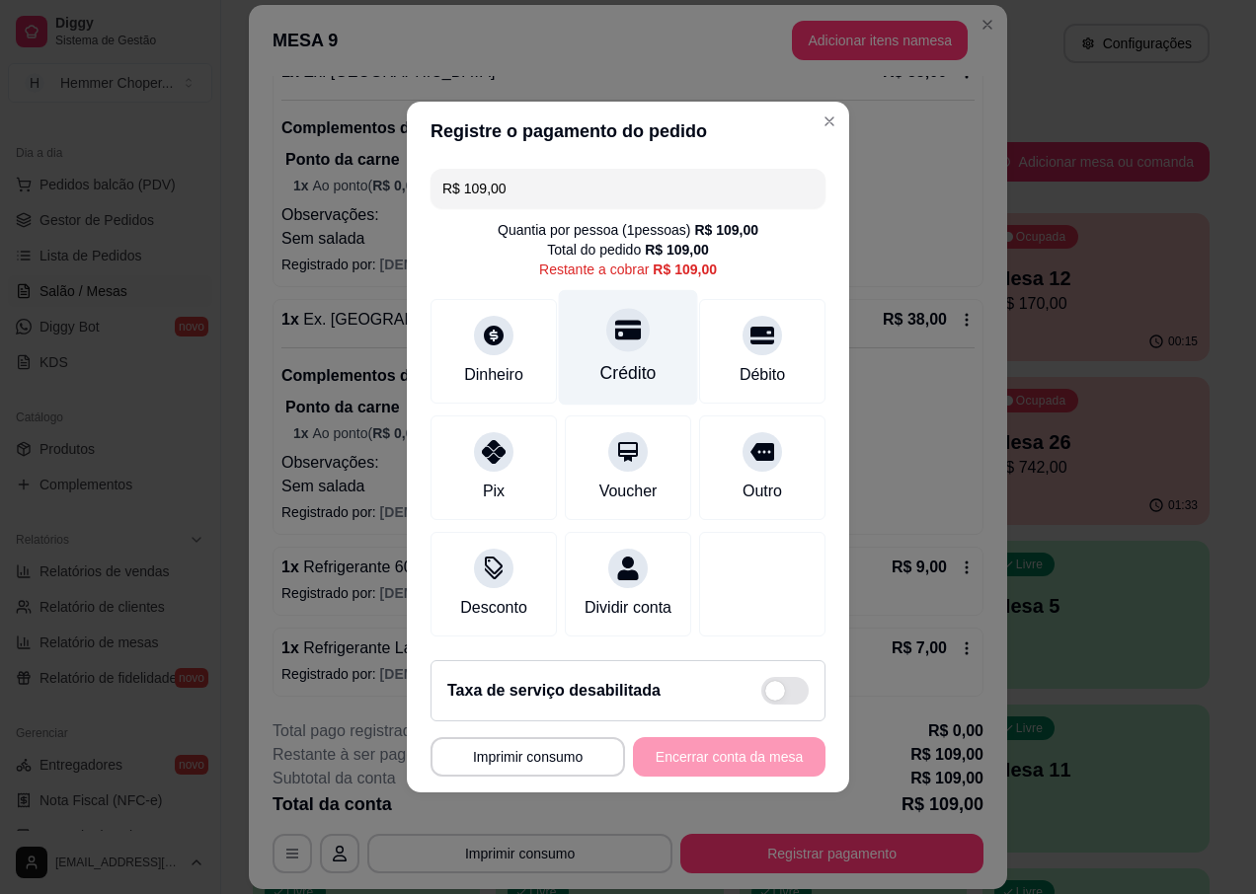
click at [623, 365] on div "Crédito" at bounding box center [628, 373] width 56 height 26
type input "R$ 0,00"
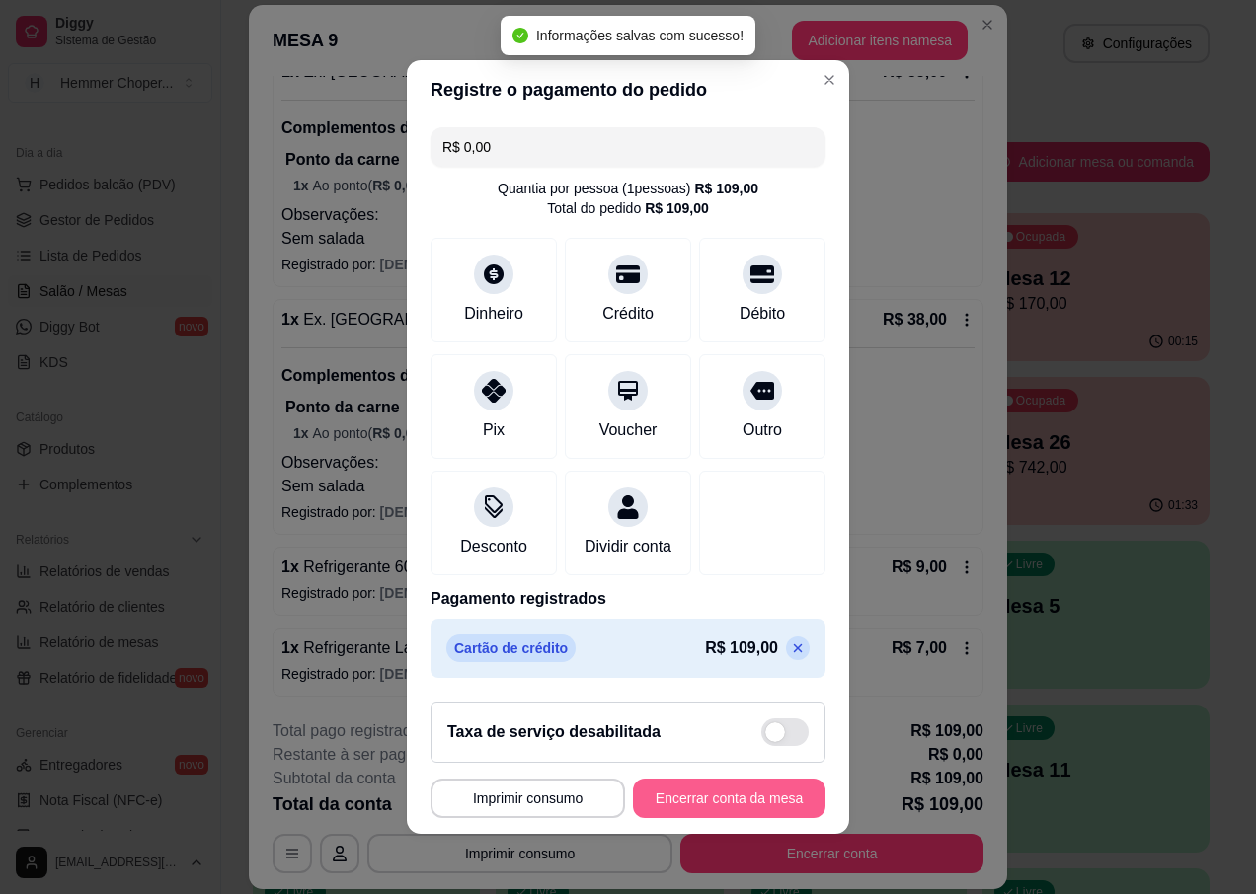
click at [720, 813] on button "Encerrar conta da mesa" at bounding box center [729, 798] width 193 height 39
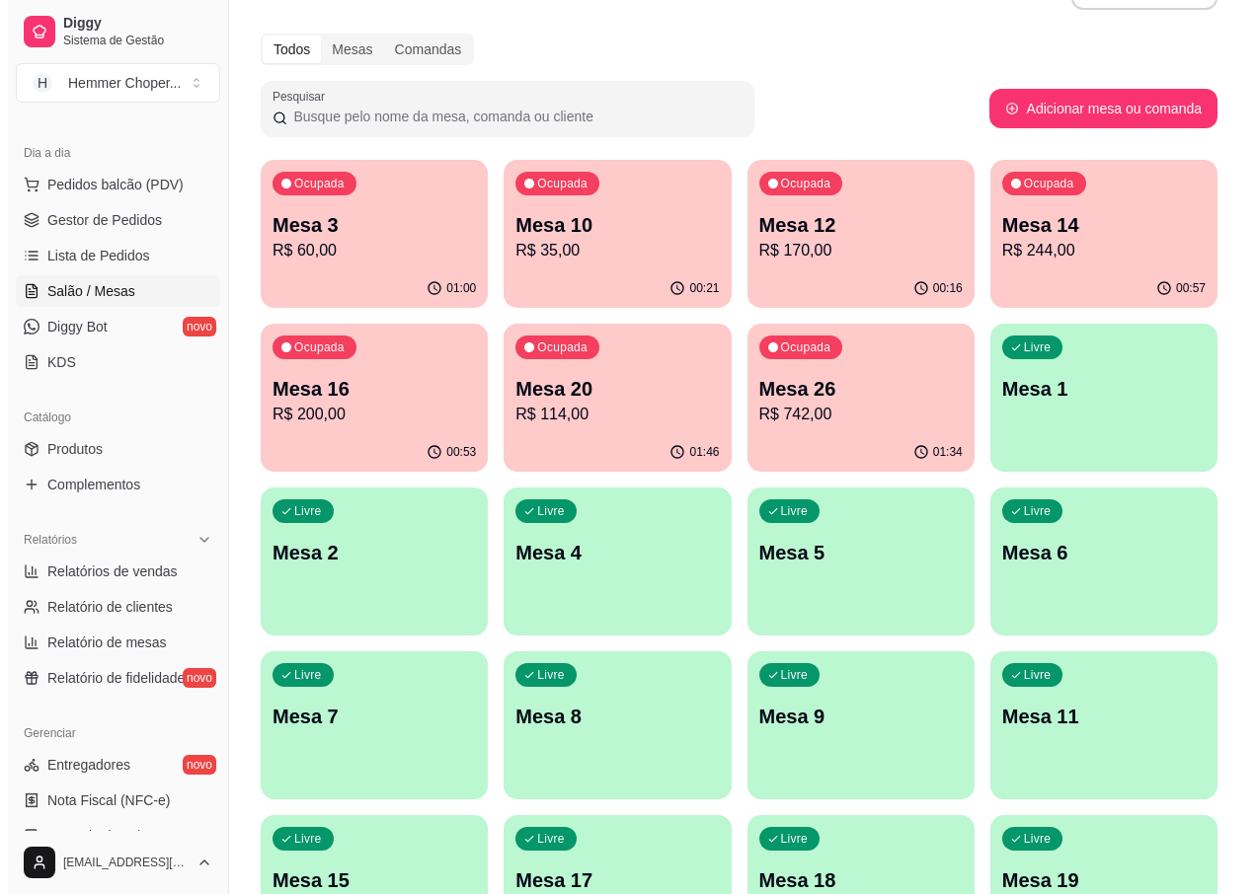
scroll to position [0, 0]
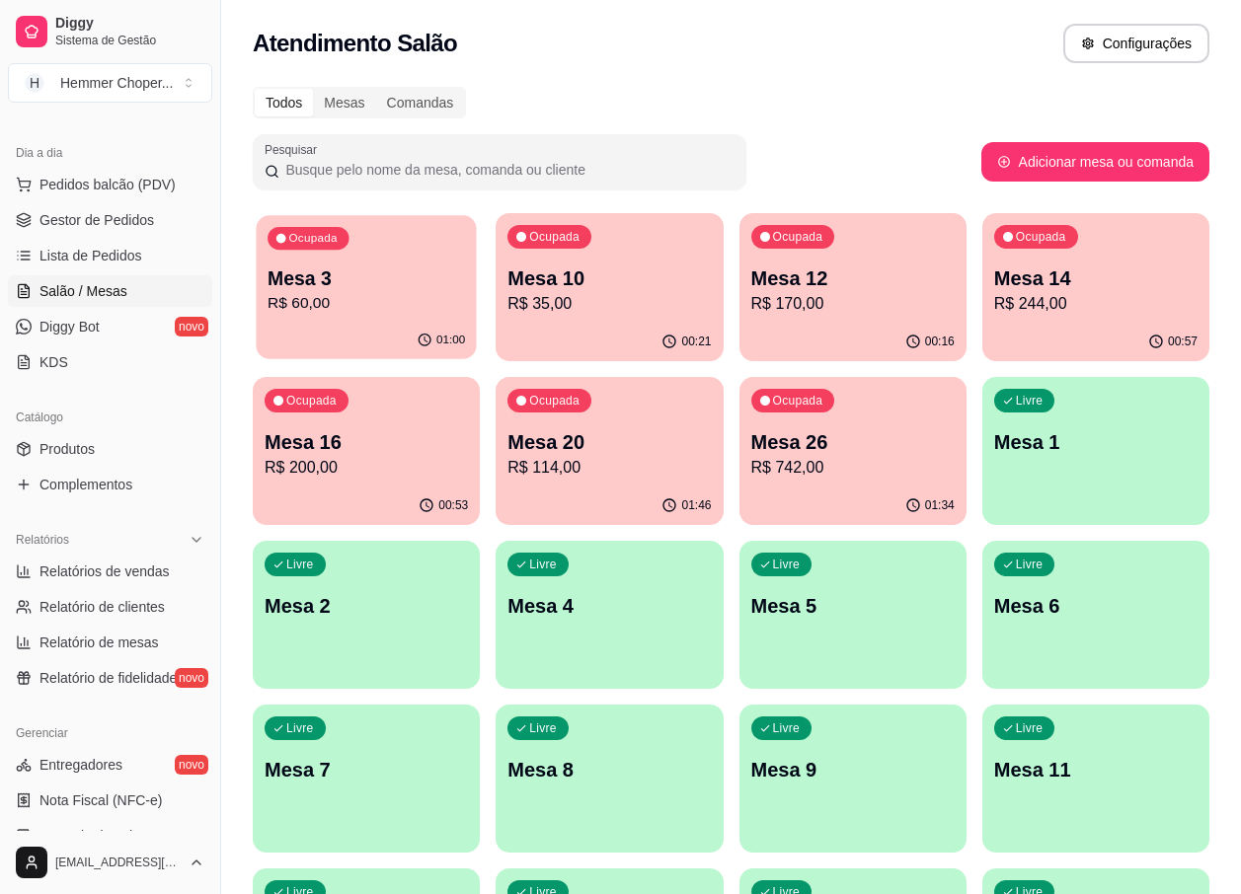
click at [425, 291] on div "Mesa 3 R$ 60,00" at bounding box center [366, 290] width 197 height 49
click at [587, 263] on div "Ocupada Mesa 10 R$ 35,00" at bounding box center [609, 268] width 227 height 110
click at [99, 560] on link "Relatórios de vendas" at bounding box center [110, 572] width 204 height 32
select select "ALL"
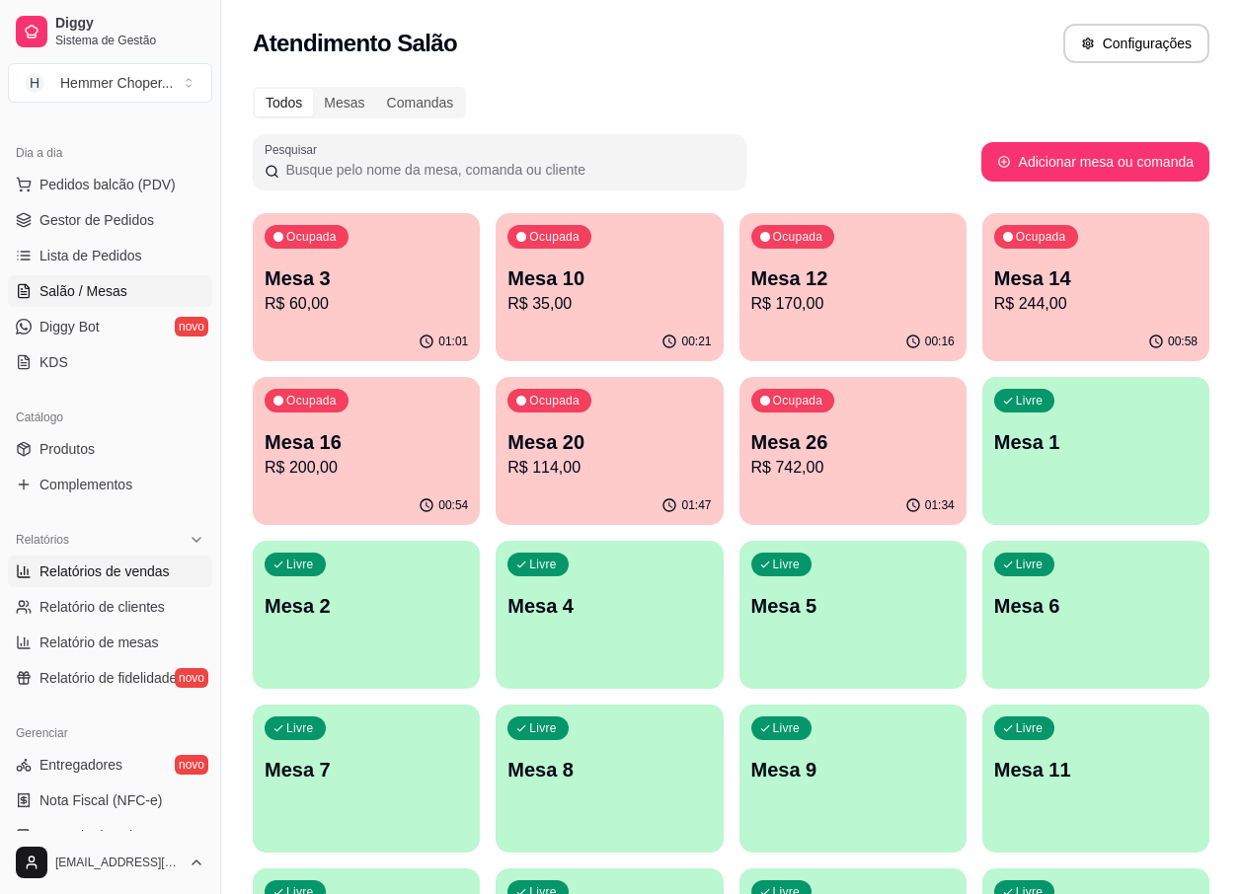
select select "0"
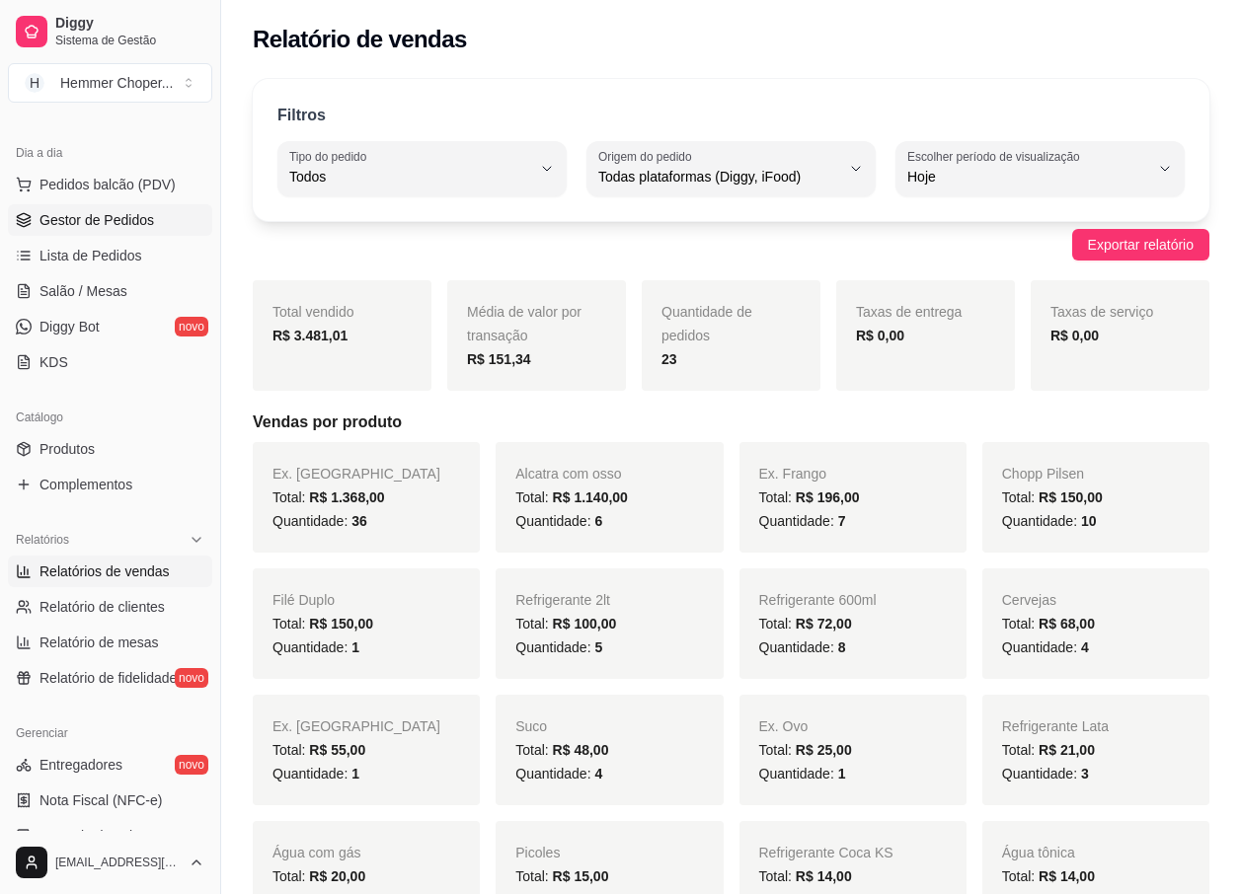
click at [116, 222] on span "Gestor de Pedidos" at bounding box center [96, 220] width 115 height 20
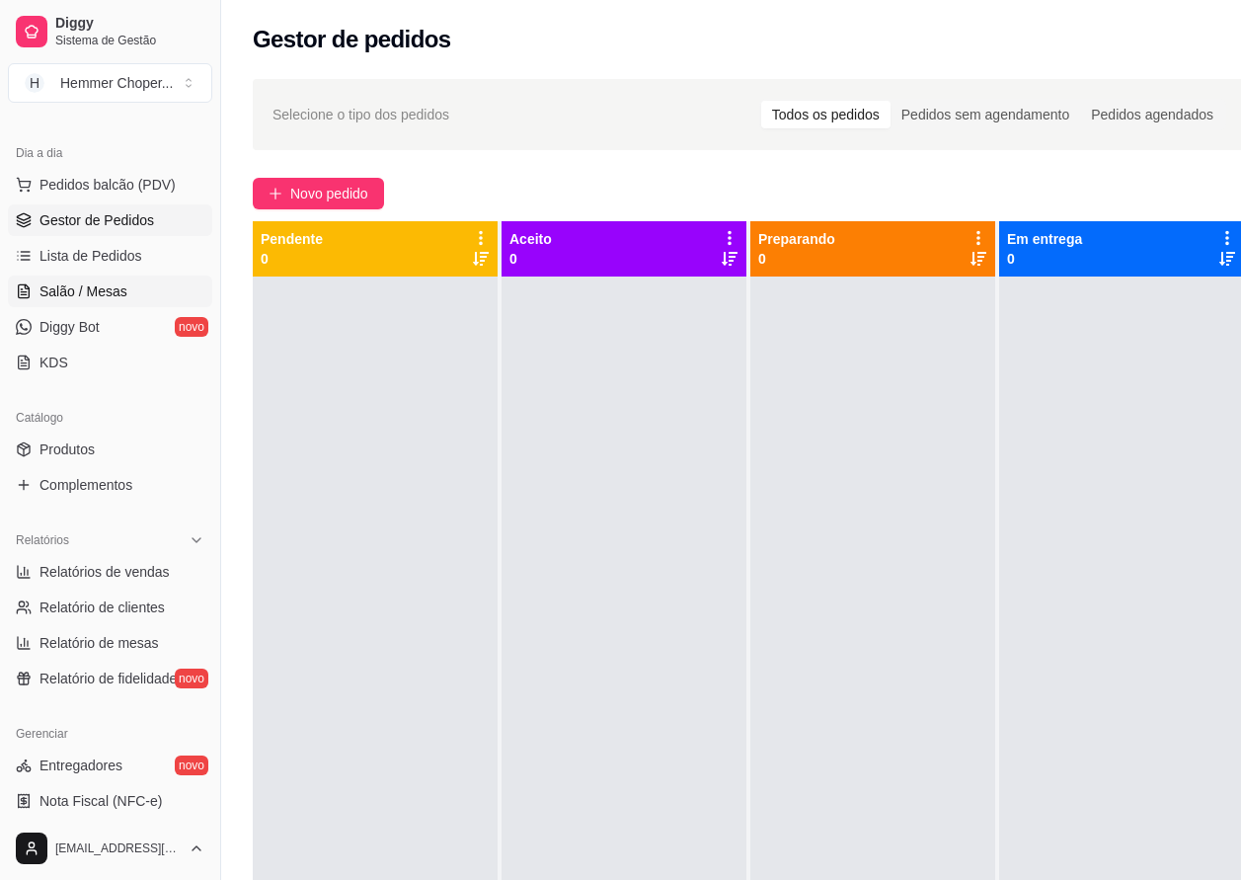
click at [118, 296] on span "Salão / Mesas" at bounding box center [83, 291] width 88 height 20
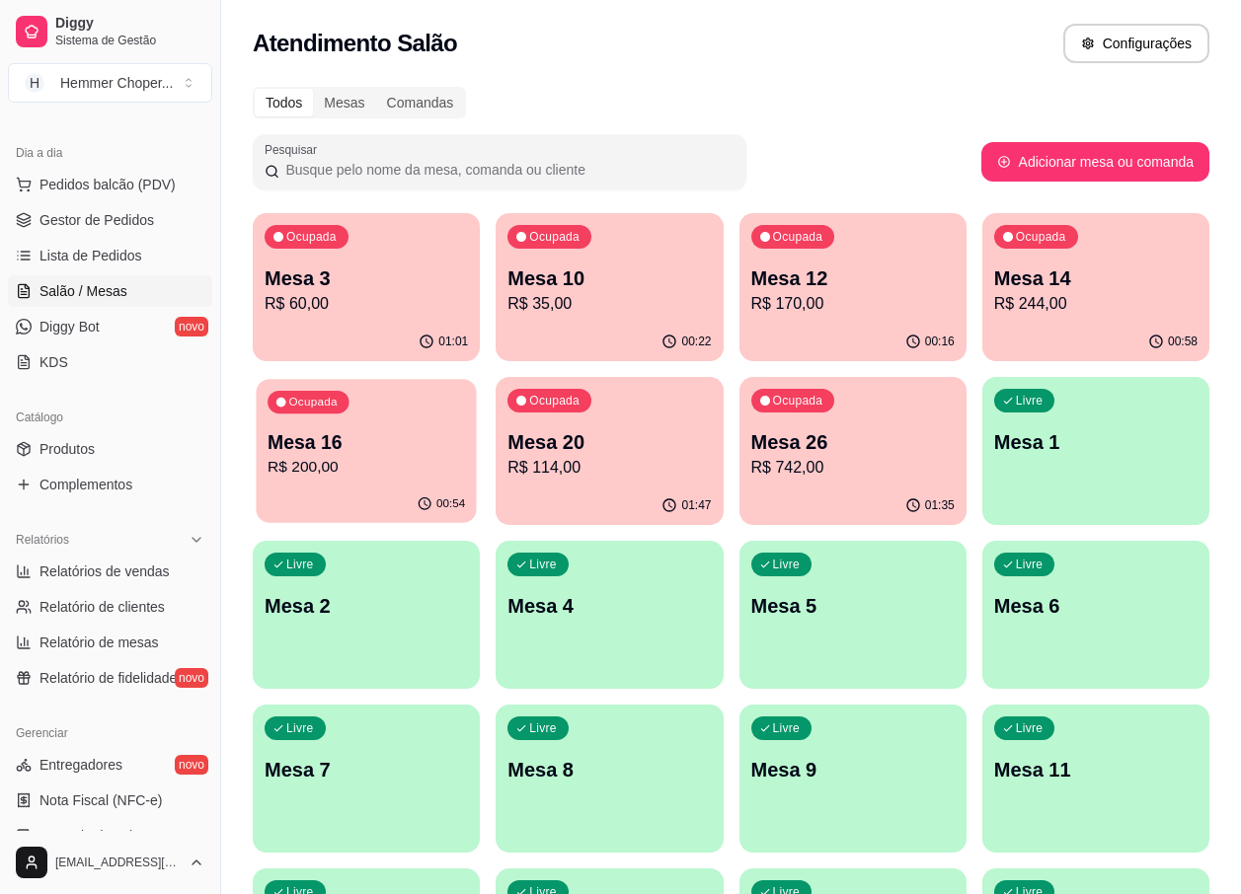
click at [357, 435] on p "Mesa 16" at bounding box center [366, 442] width 197 height 27
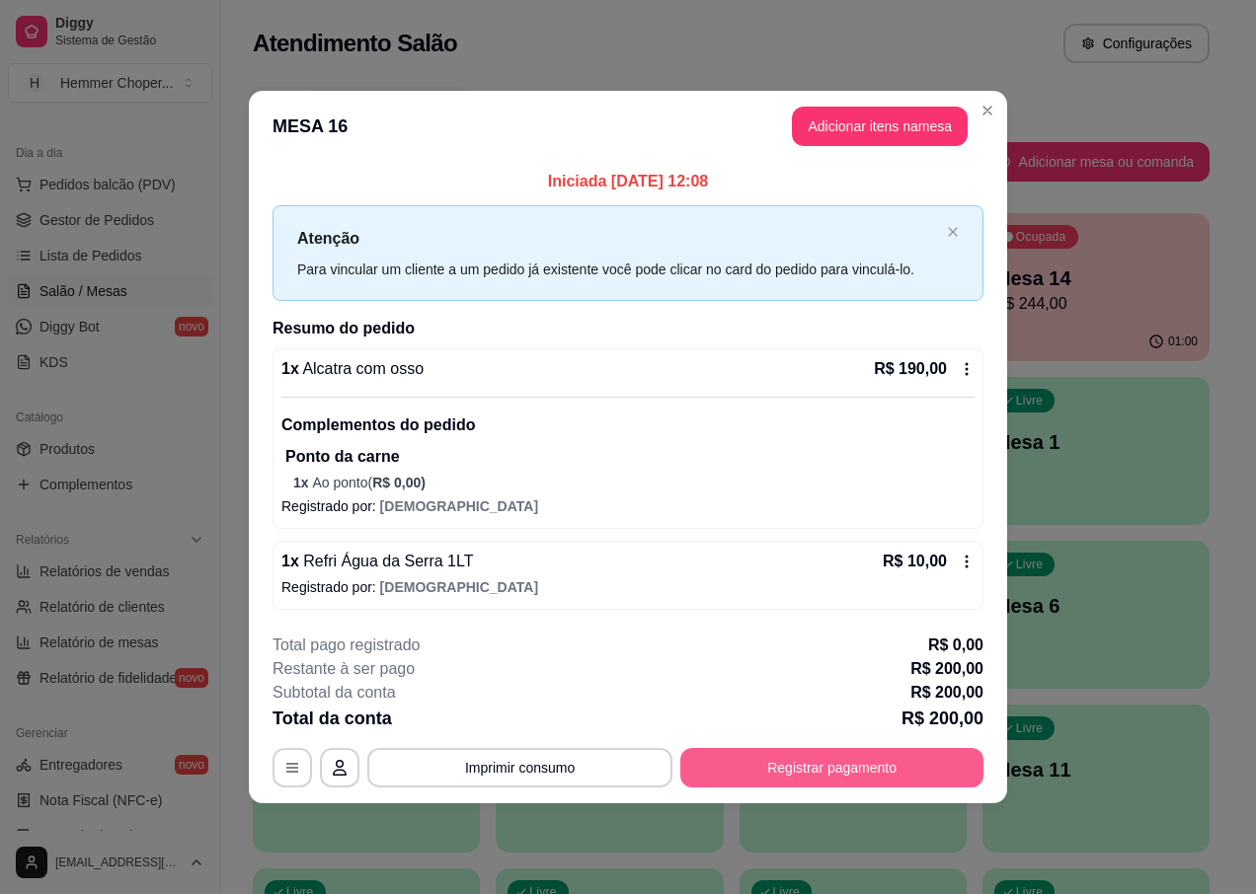
click at [777, 763] on button "Registrar pagamento" at bounding box center [831, 767] width 303 height 39
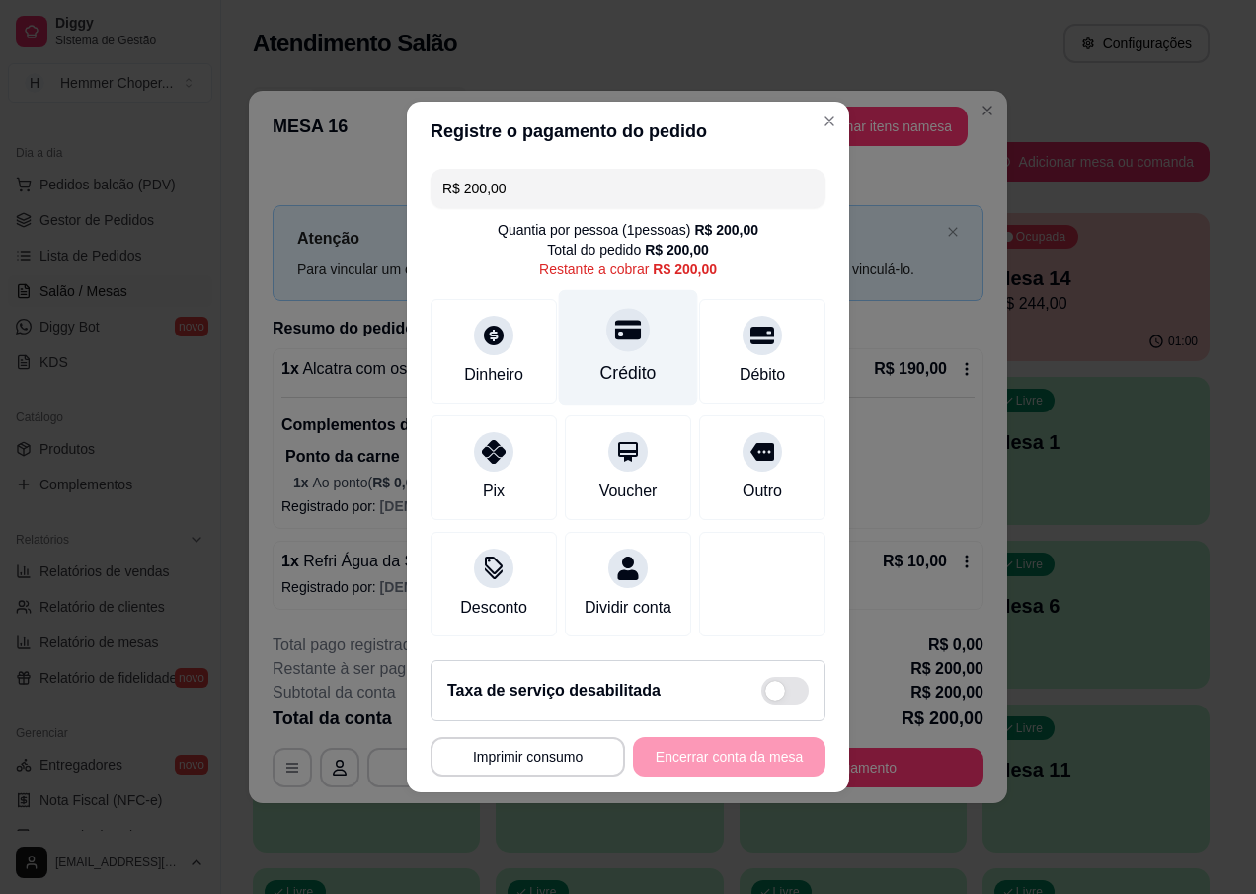
click at [622, 341] on div "Crédito" at bounding box center [628, 348] width 139 height 116
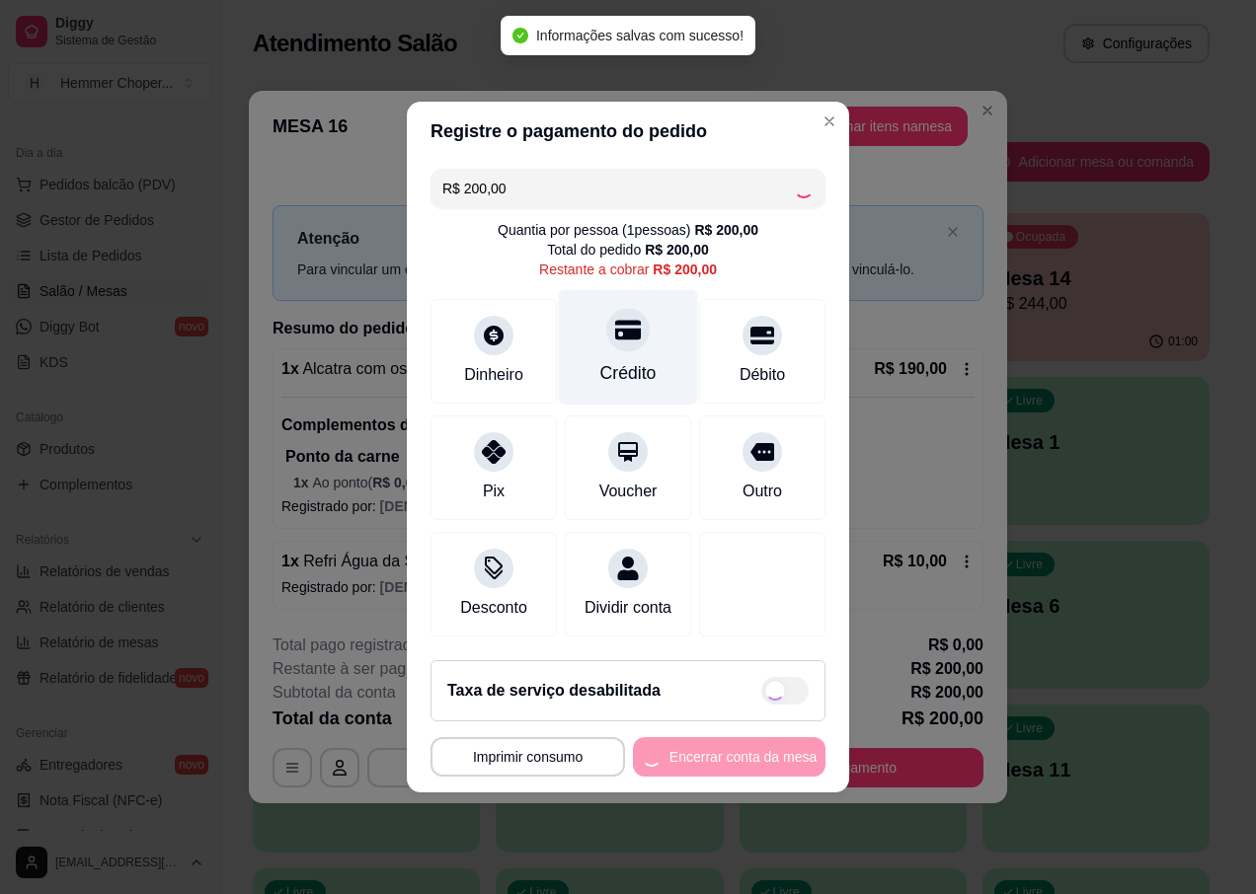
type input "R$ 0,00"
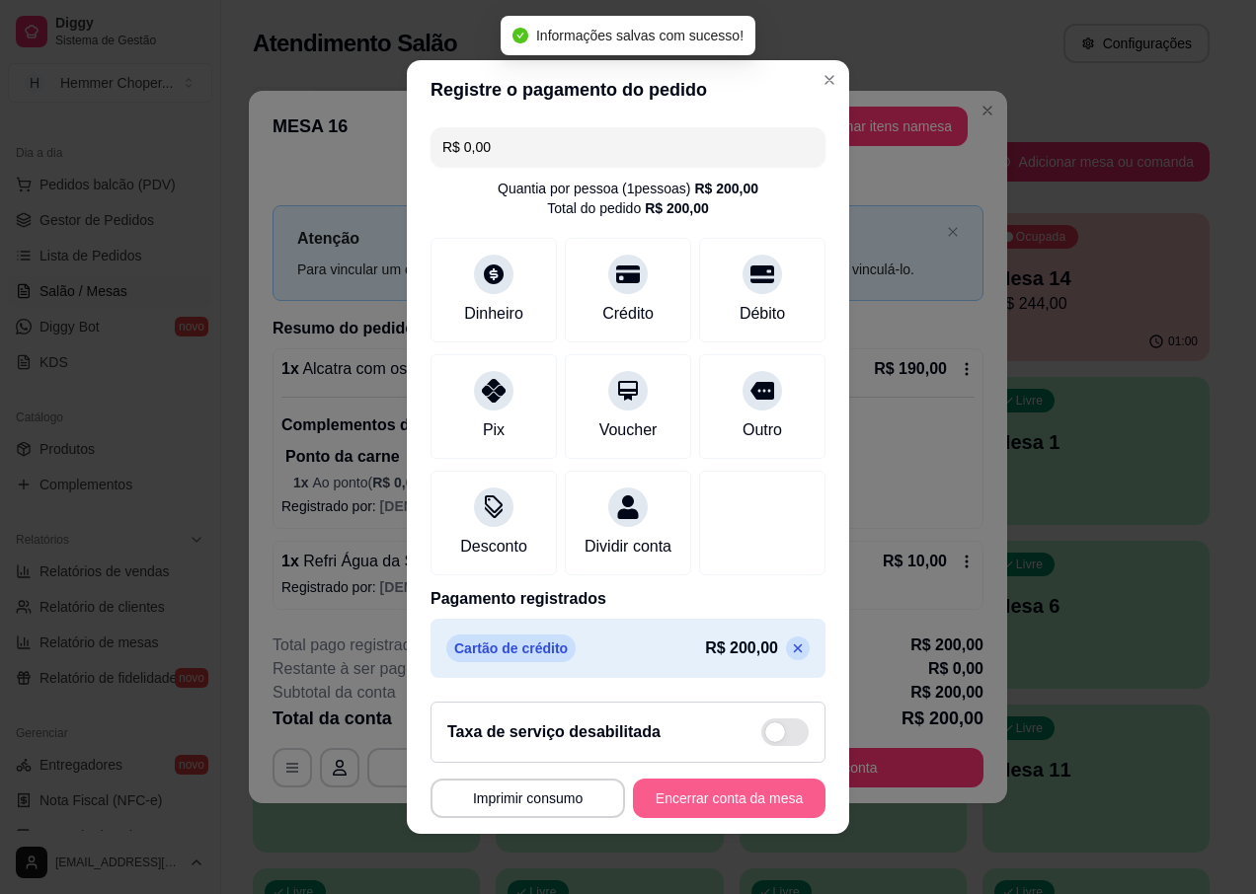
click at [695, 808] on button "Encerrar conta da mesa" at bounding box center [729, 798] width 193 height 39
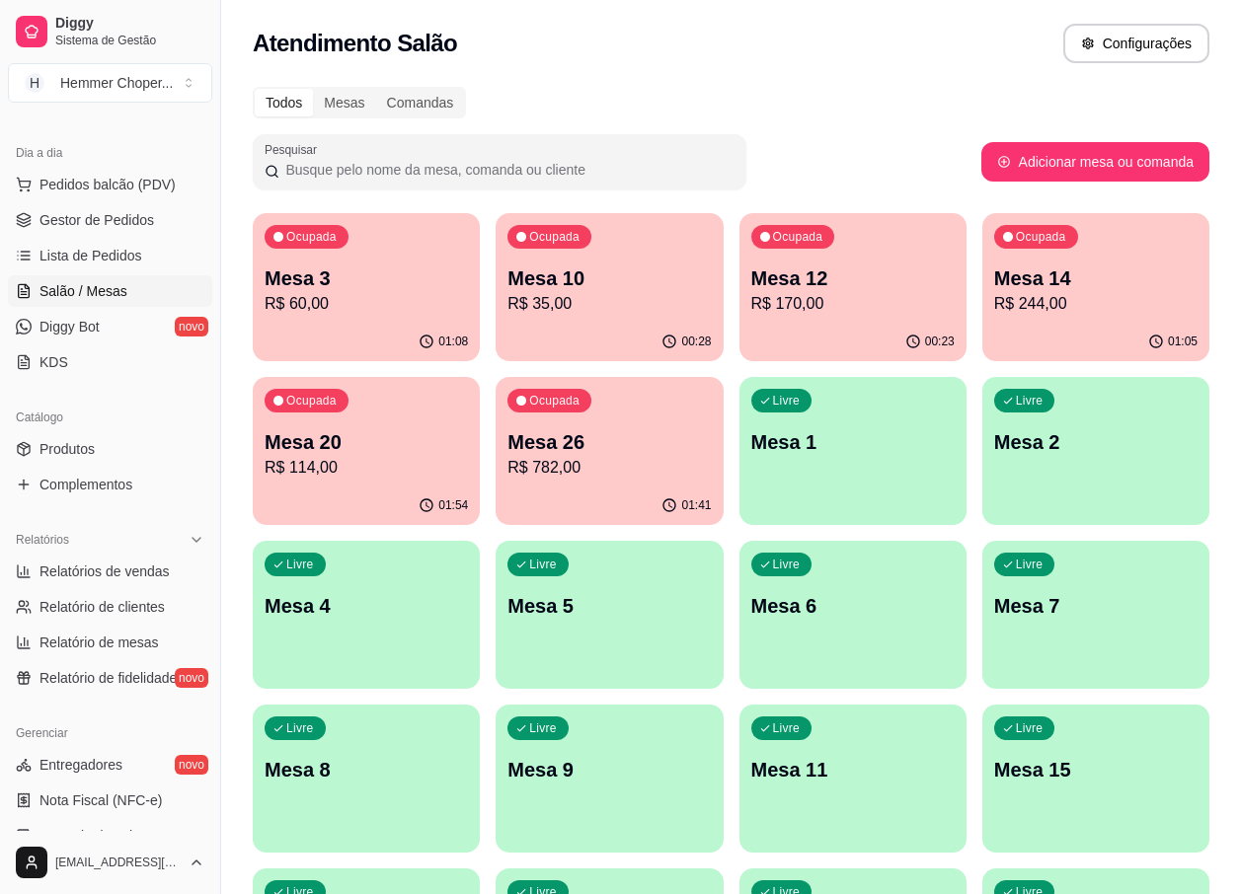
click at [1040, 314] on p "R$ 244,00" at bounding box center [1095, 304] width 203 height 24
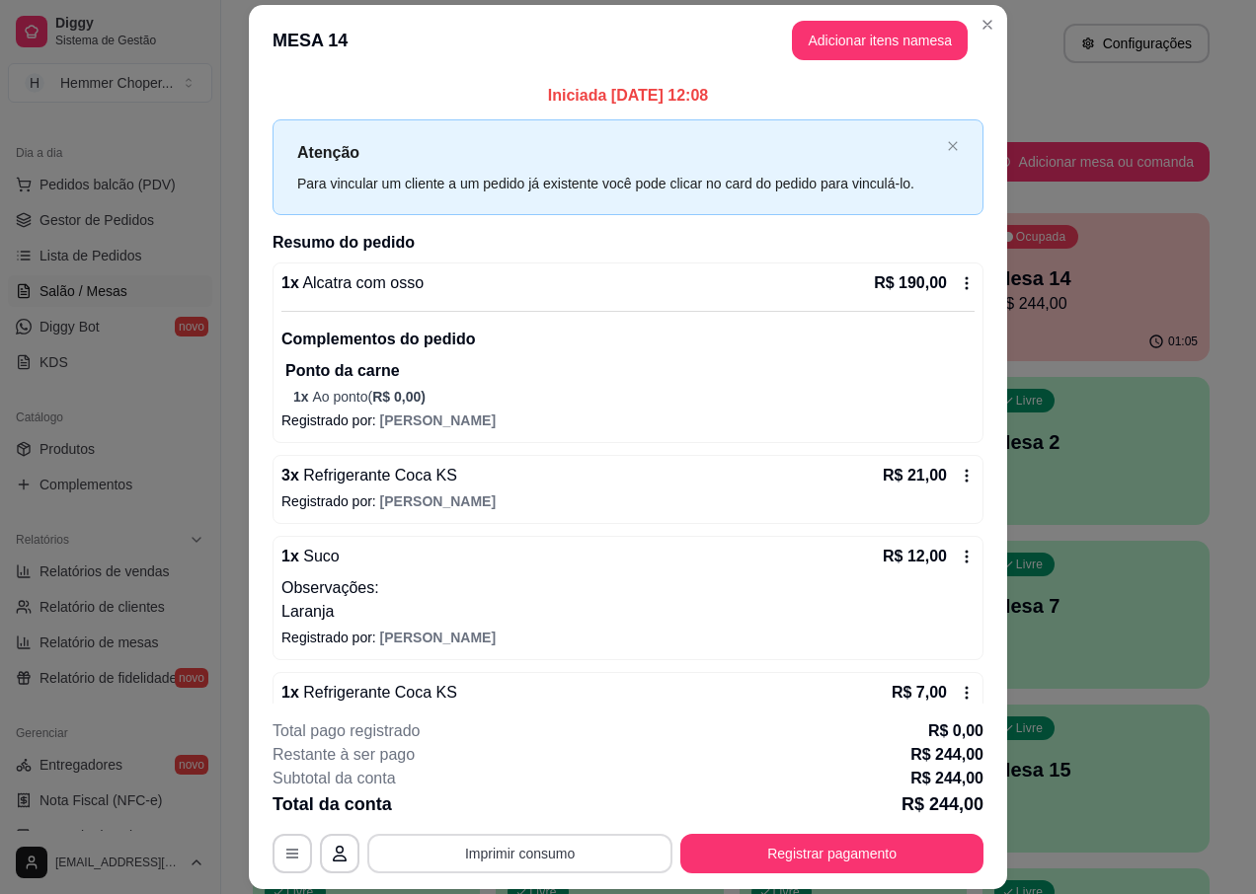
click at [535, 847] on button "Imprimir consumo" at bounding box center [519, 853] width 305 height 39
click at [524, 812] on button "IMPRESSORA" at bounding box center [518, 808] width 138 height 31
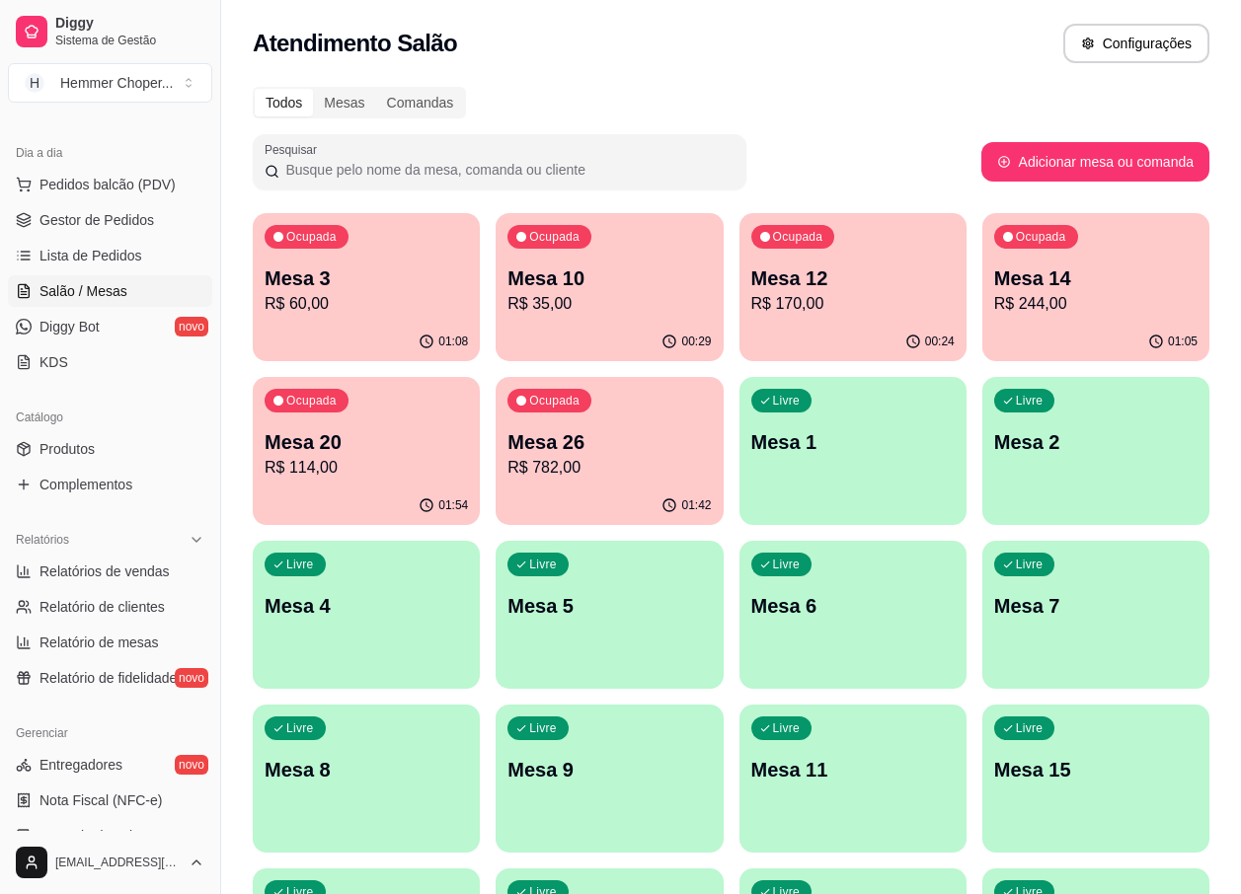
click at [1042, 313] on p "R$ 244,00" at bounding box center [1095, 304] width 203 height 24
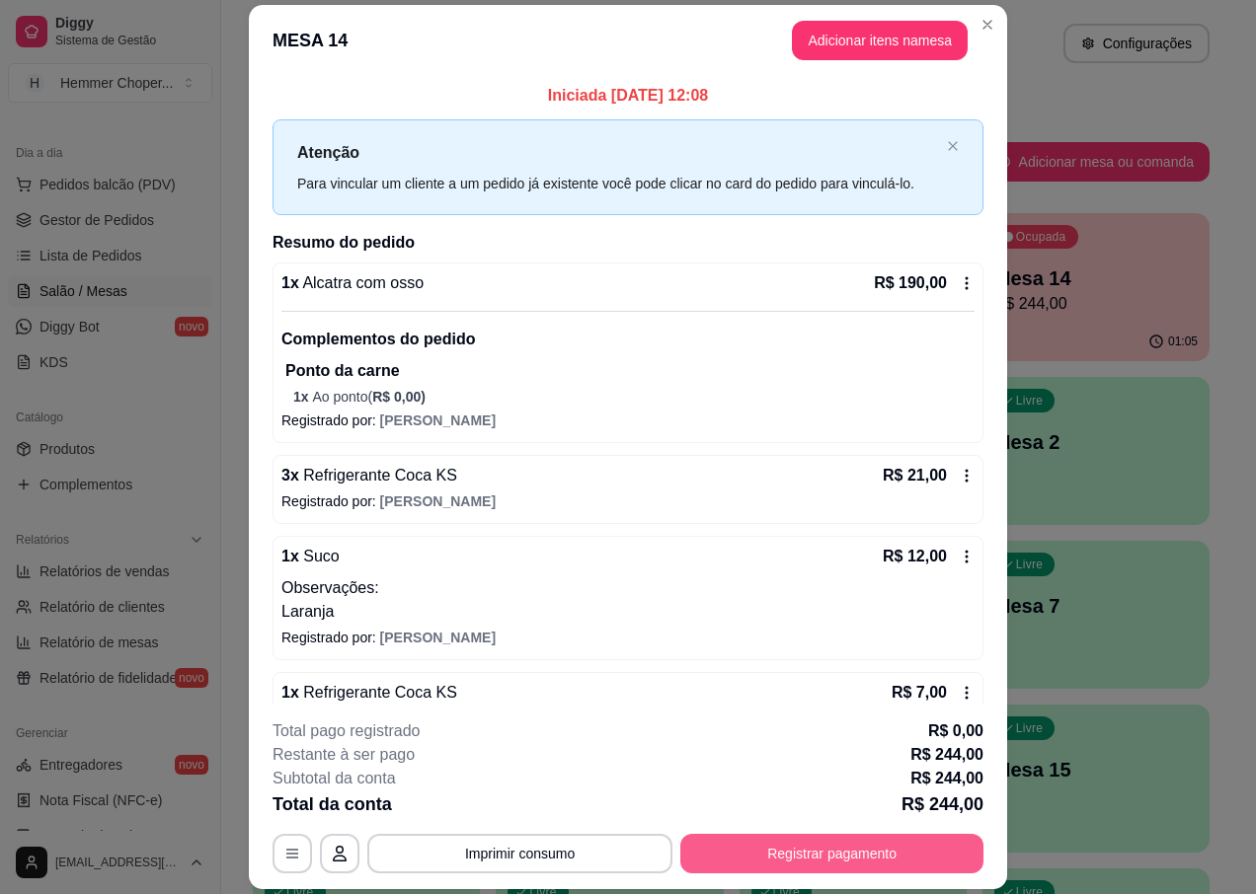
click at [718, 858] on button "Registrar pagamento" at bounding box center [831, 853] width 303 height 39
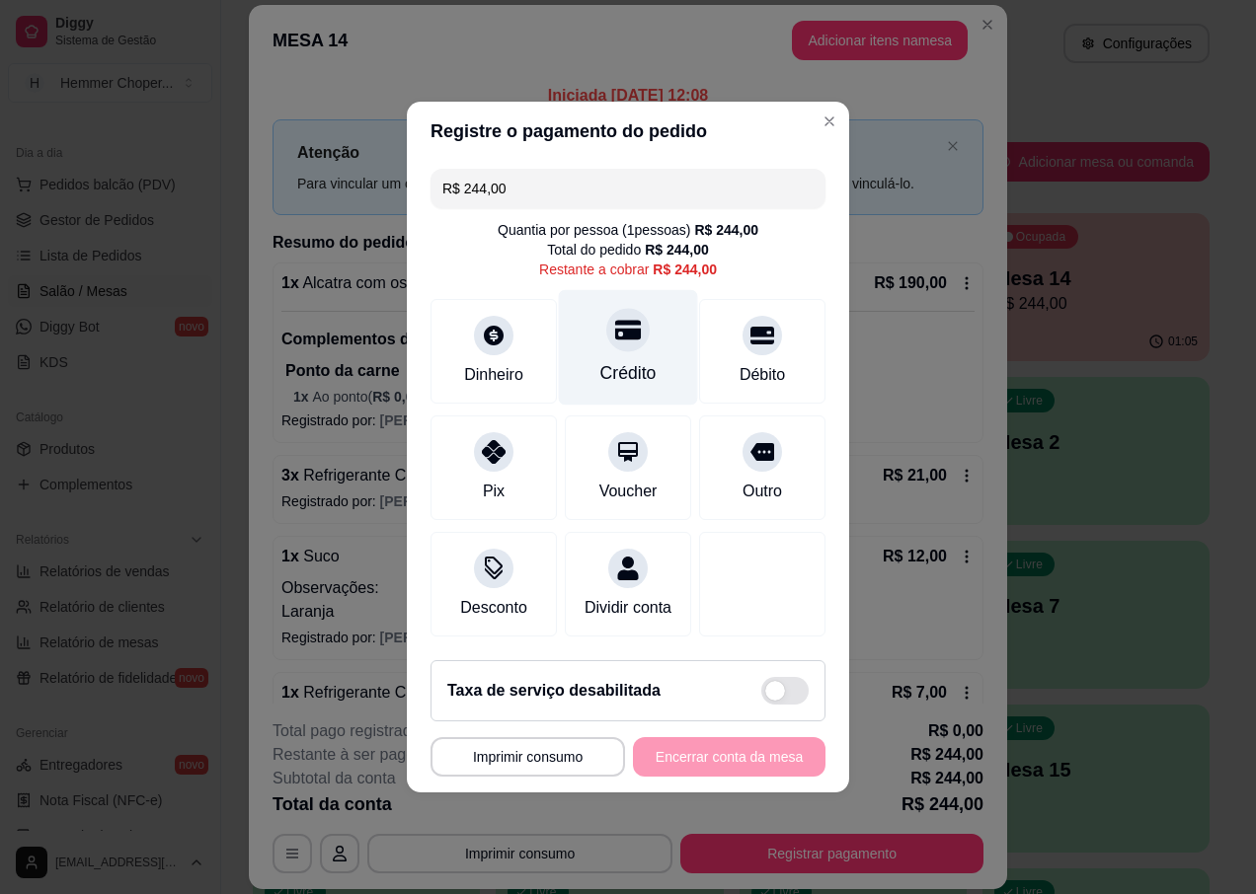
click at [624, 348] on div "Crédito" at bounding box center [628, 348] width 139 height 116
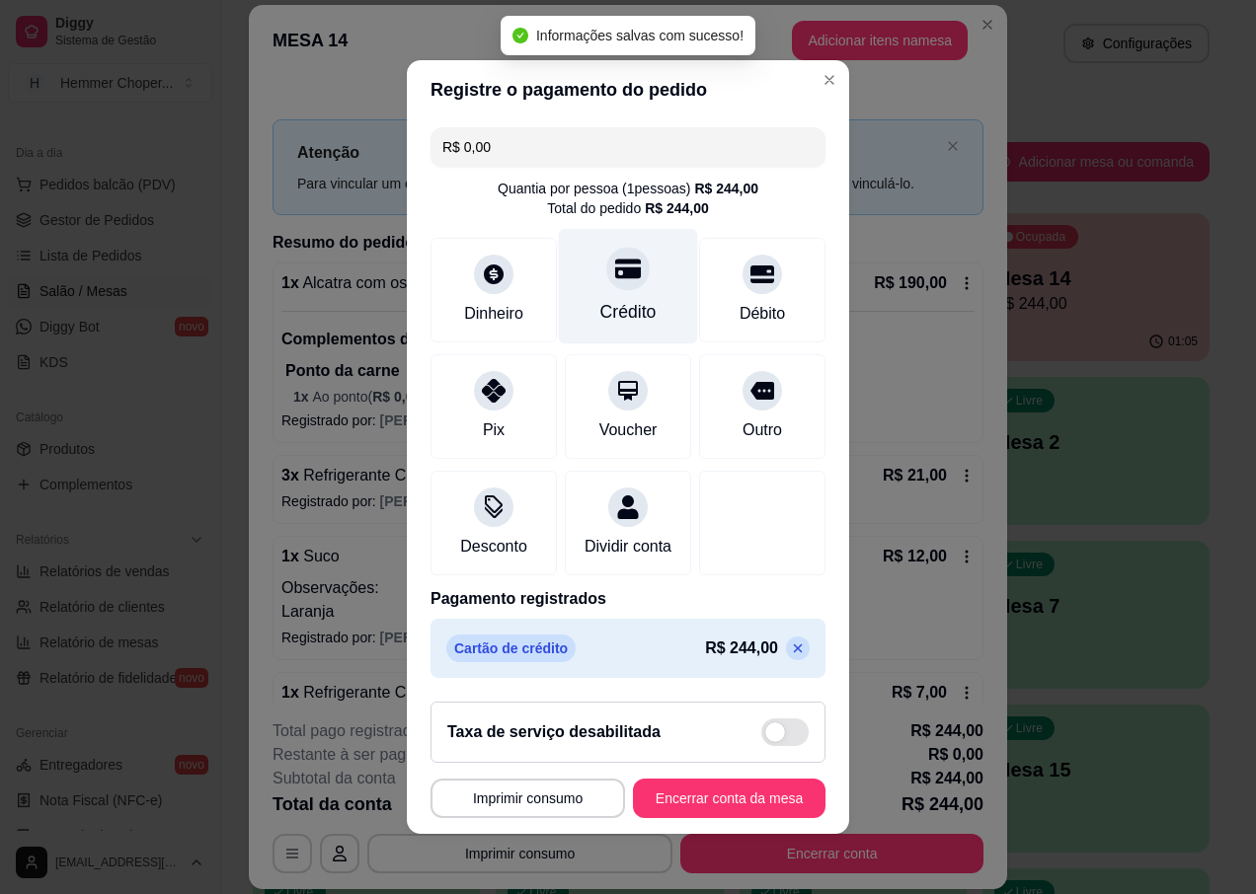
type input "R$ 0,00"
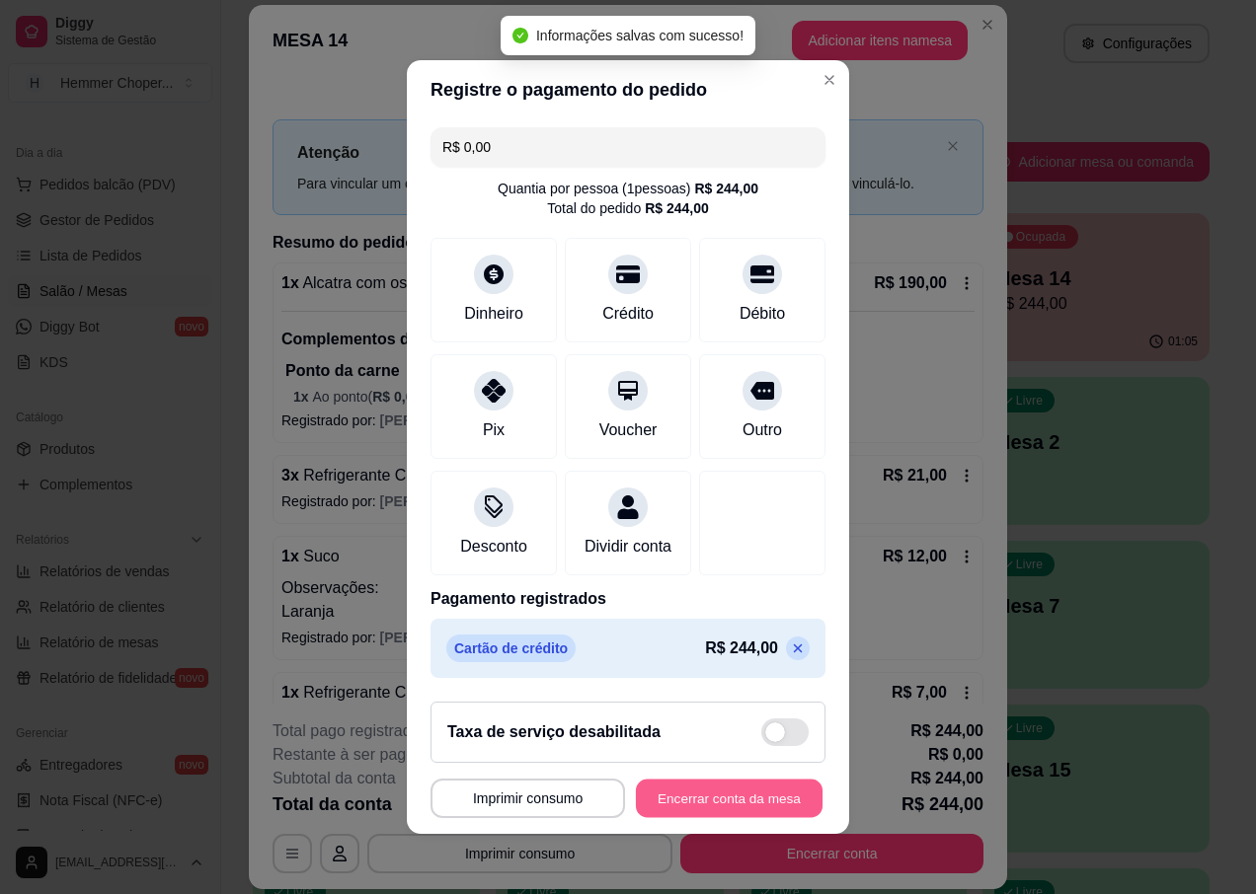
click at [693, 818] on button "Encerrar conta da mesa" at bounding box center [729, 799] width 187 height 39
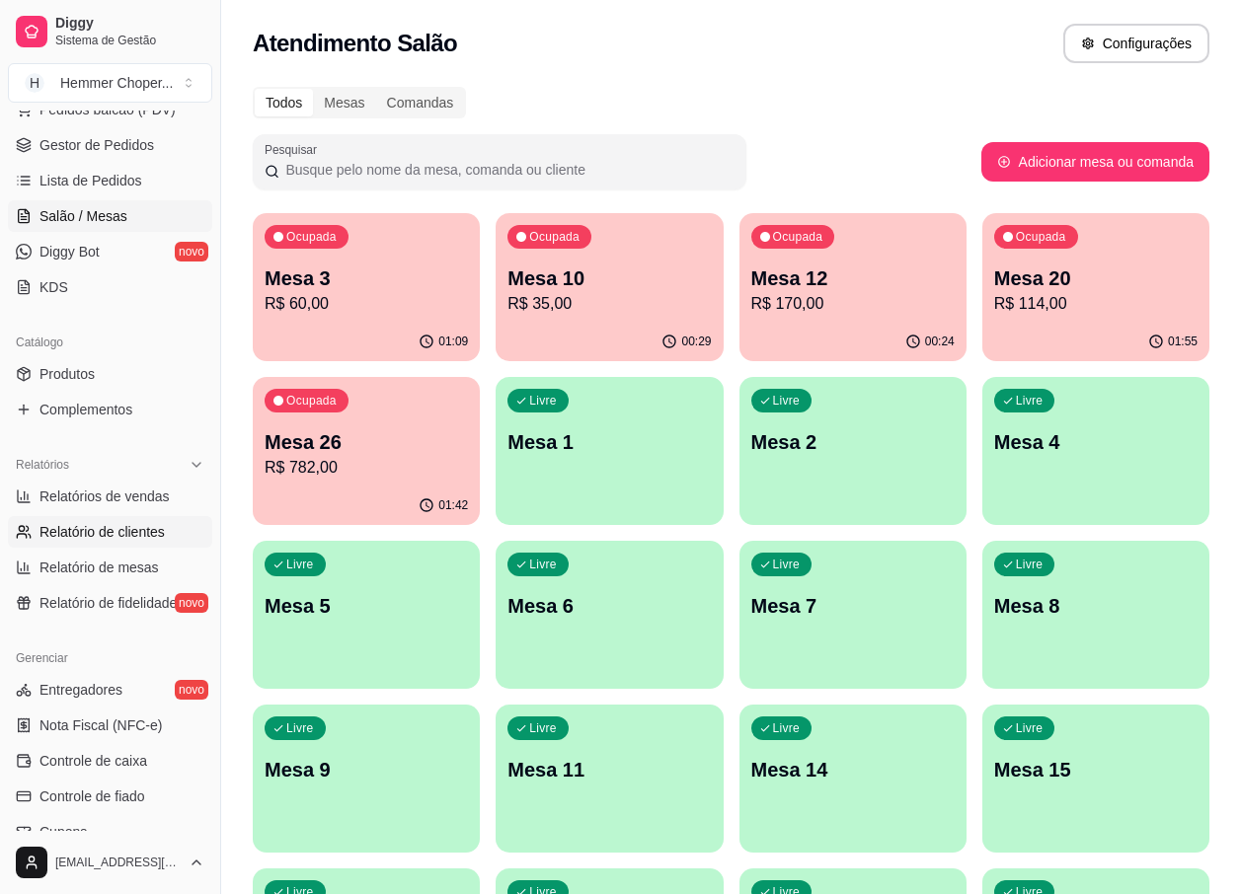
scroll to position [494, 0]
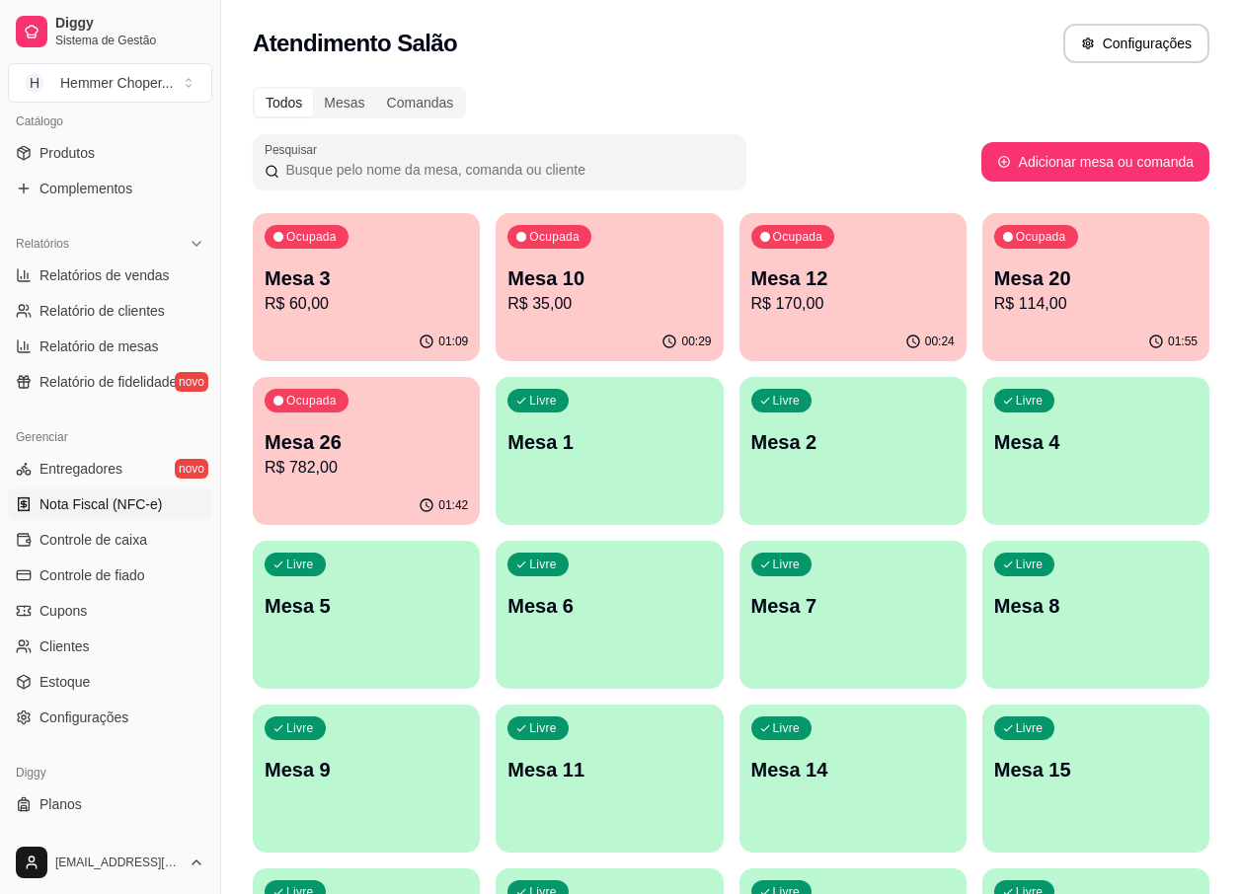
click at [92, 499] on span "Nota Fiscal (NFC-e)" at bounding box center [100, 505] width 122 height 20
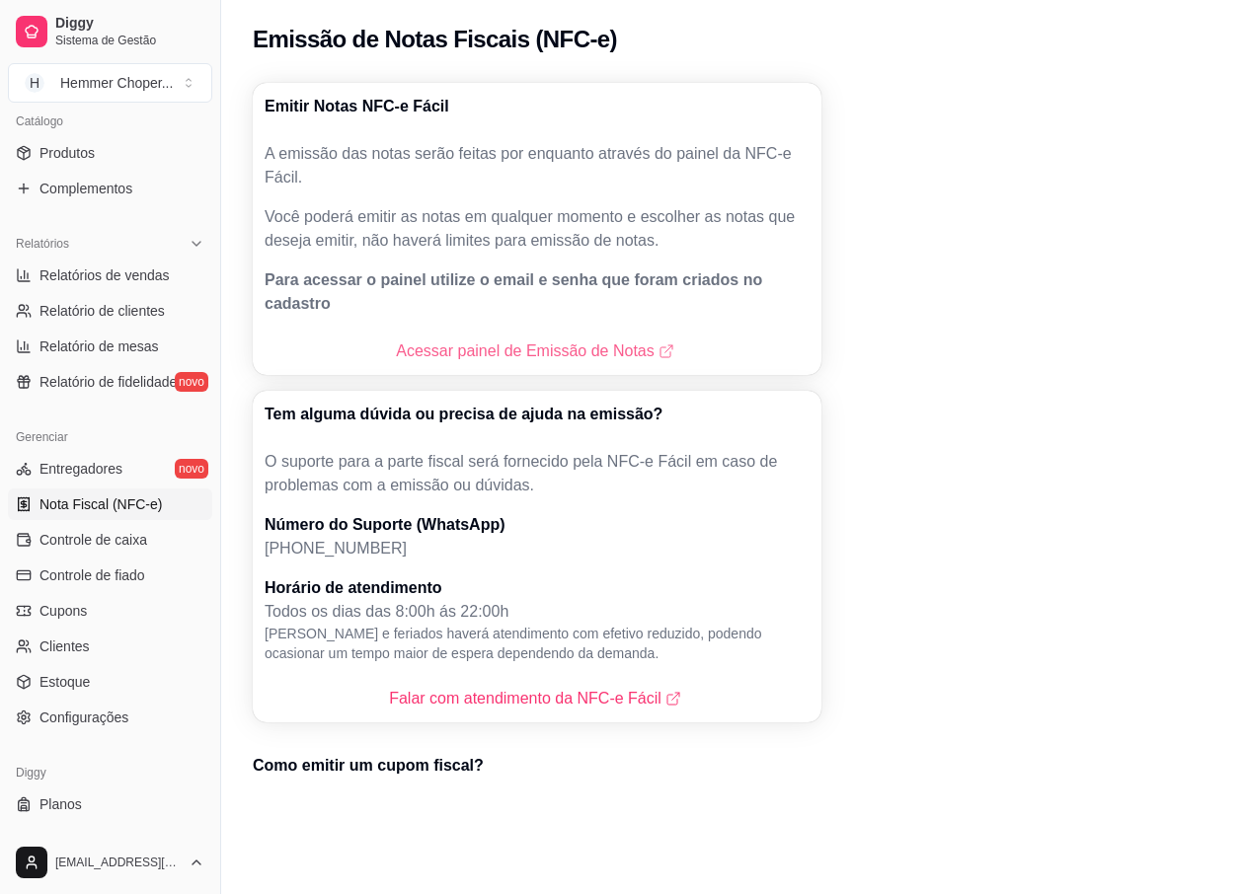
click at [471, 340] on link "Acessar painel de Emissão de Notas" at bounding box center [536, 352] width 281 height 24
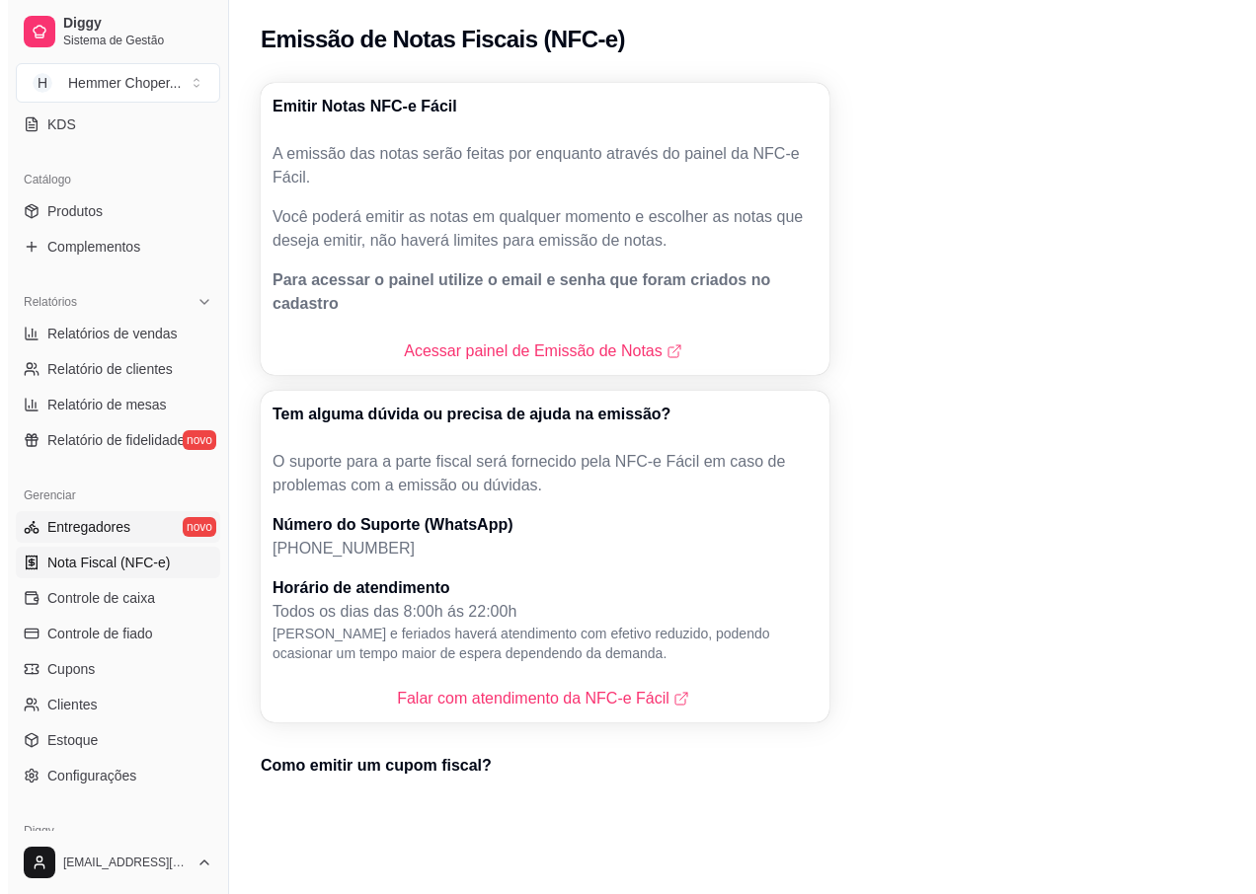
scroll to position [329, 0]
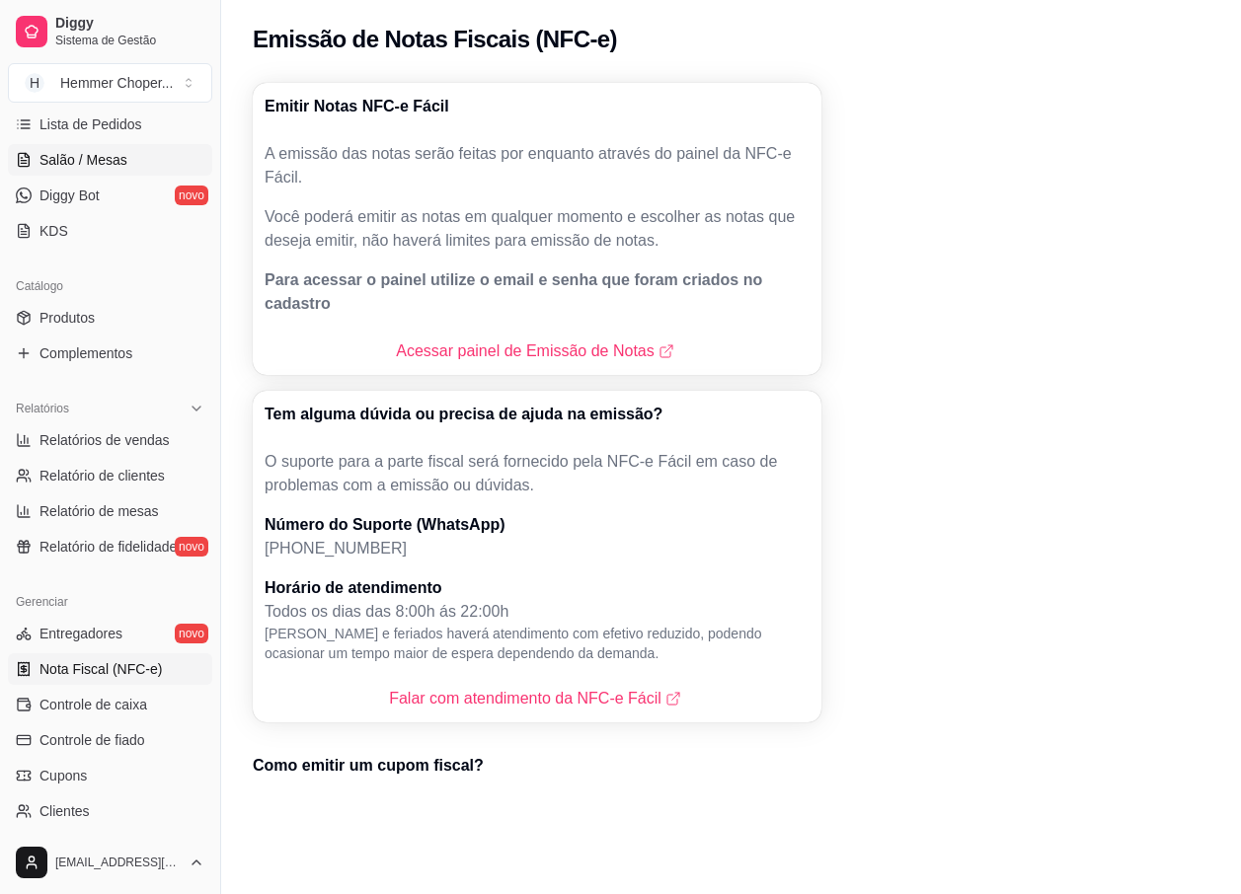
click at [94, 162] on span "Salão / Mesas" at bounding box center [83, 160] width 88 height 20
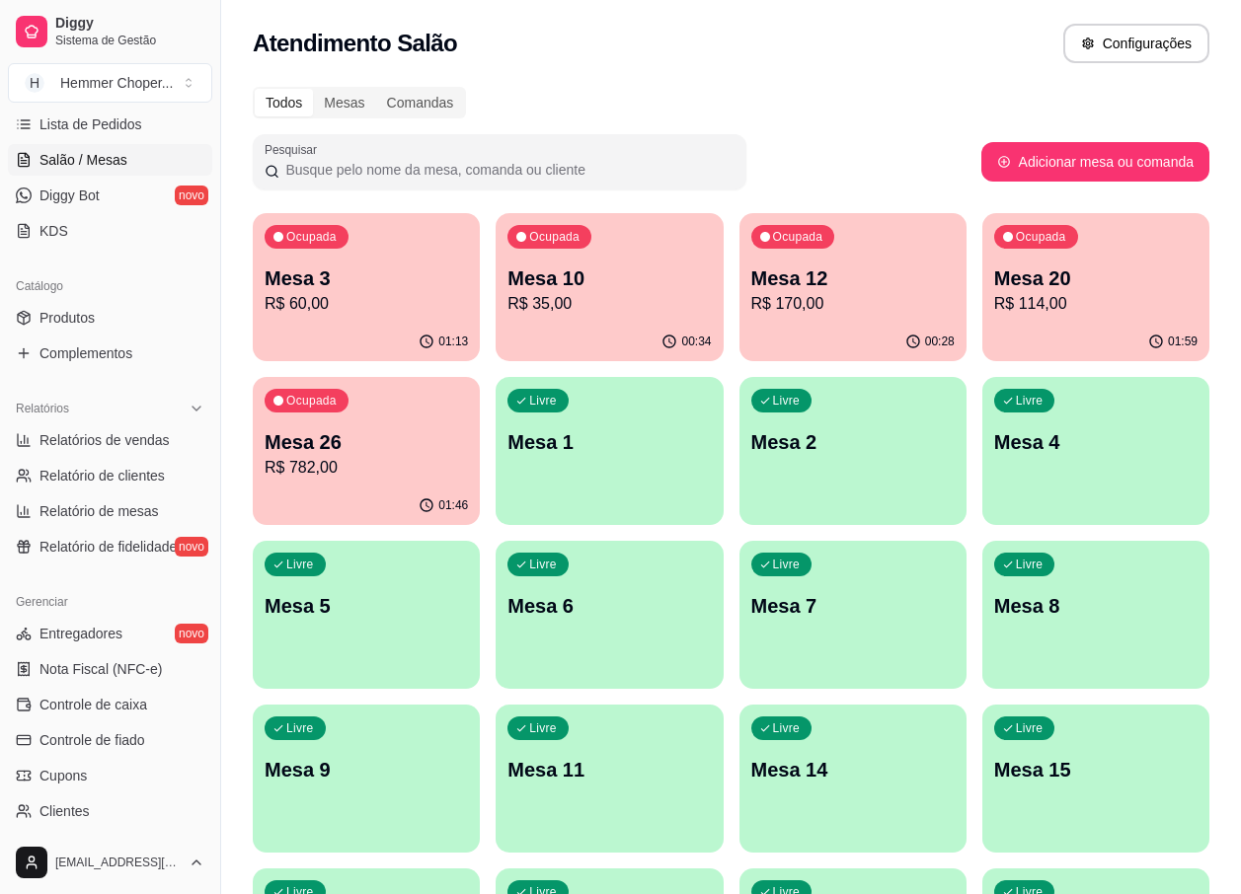
click at [381, 313] on p "R$ 60,00" at bounding box center [366, 304] width 203 height 24
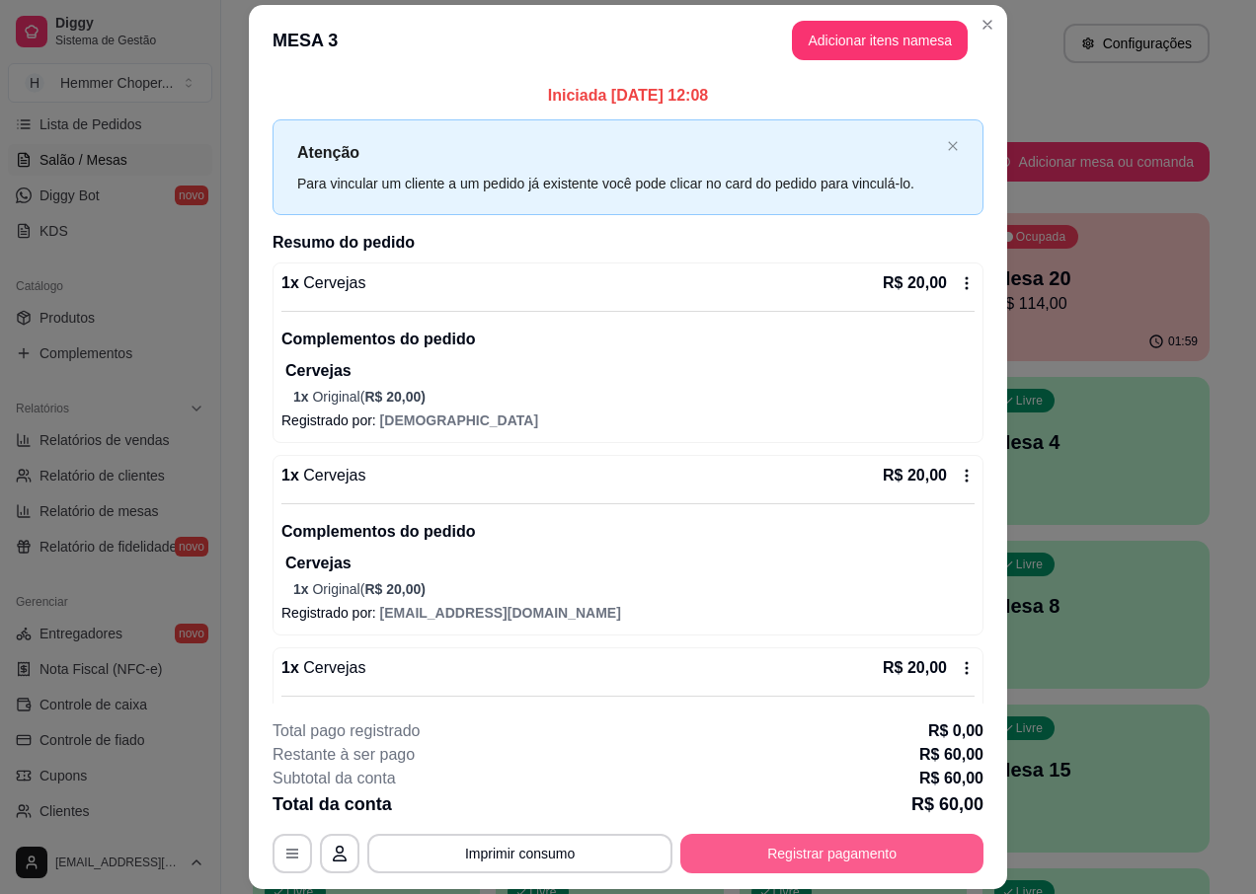
click at [779, 859] on button "Registrar pagamento" at bounding box center [831, 853] width 303 height 39
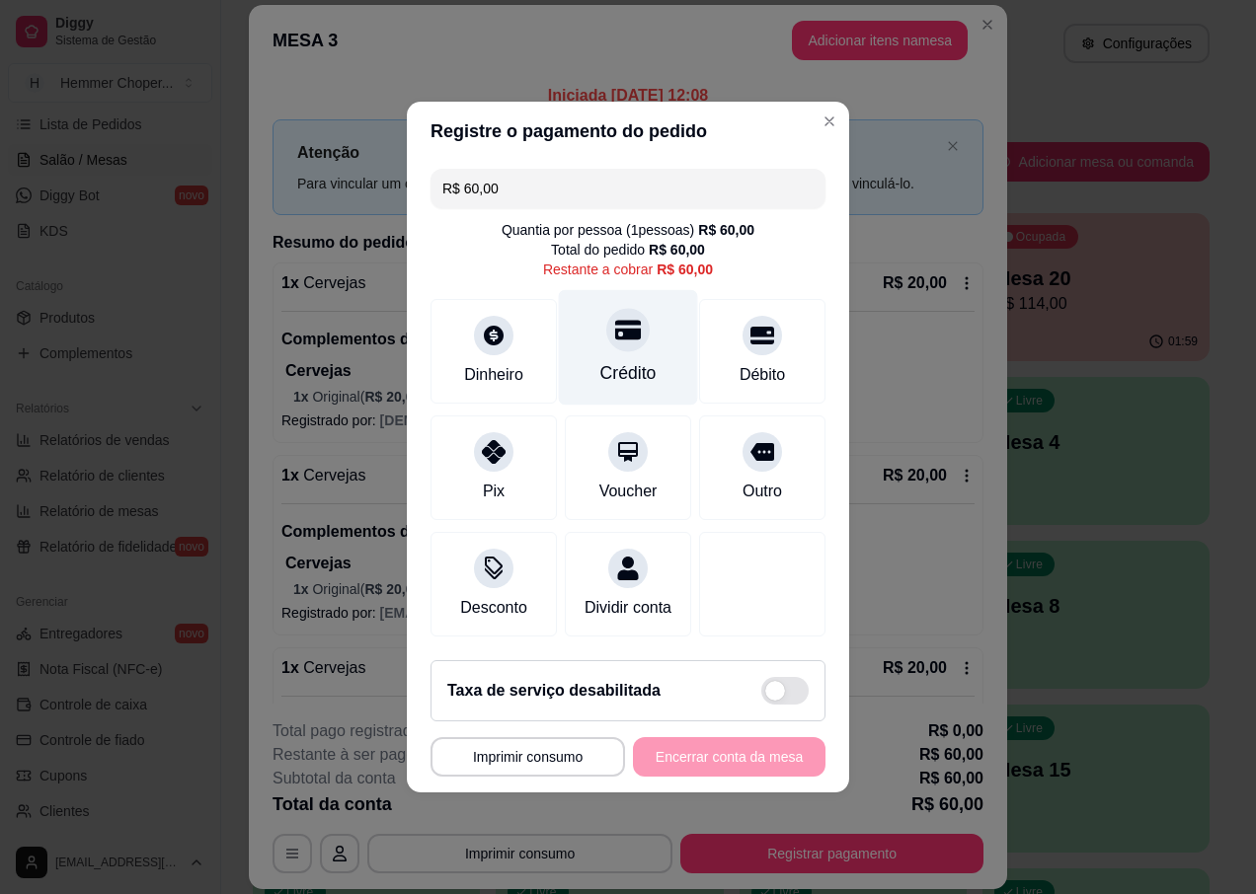
click at [611, 360] on div "Crédito" at bounding box center [628, 373] width 56 height 26
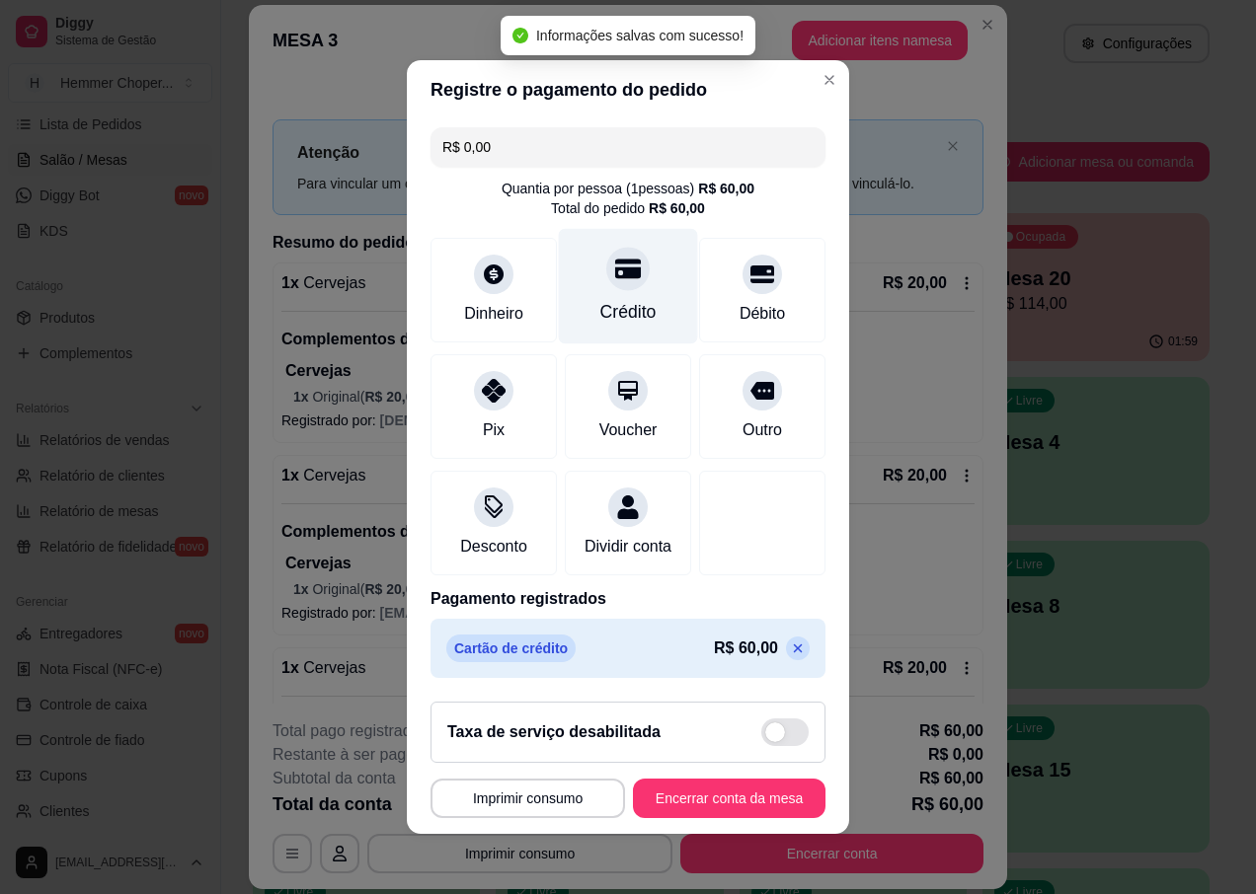
type input "R$ 0,00"
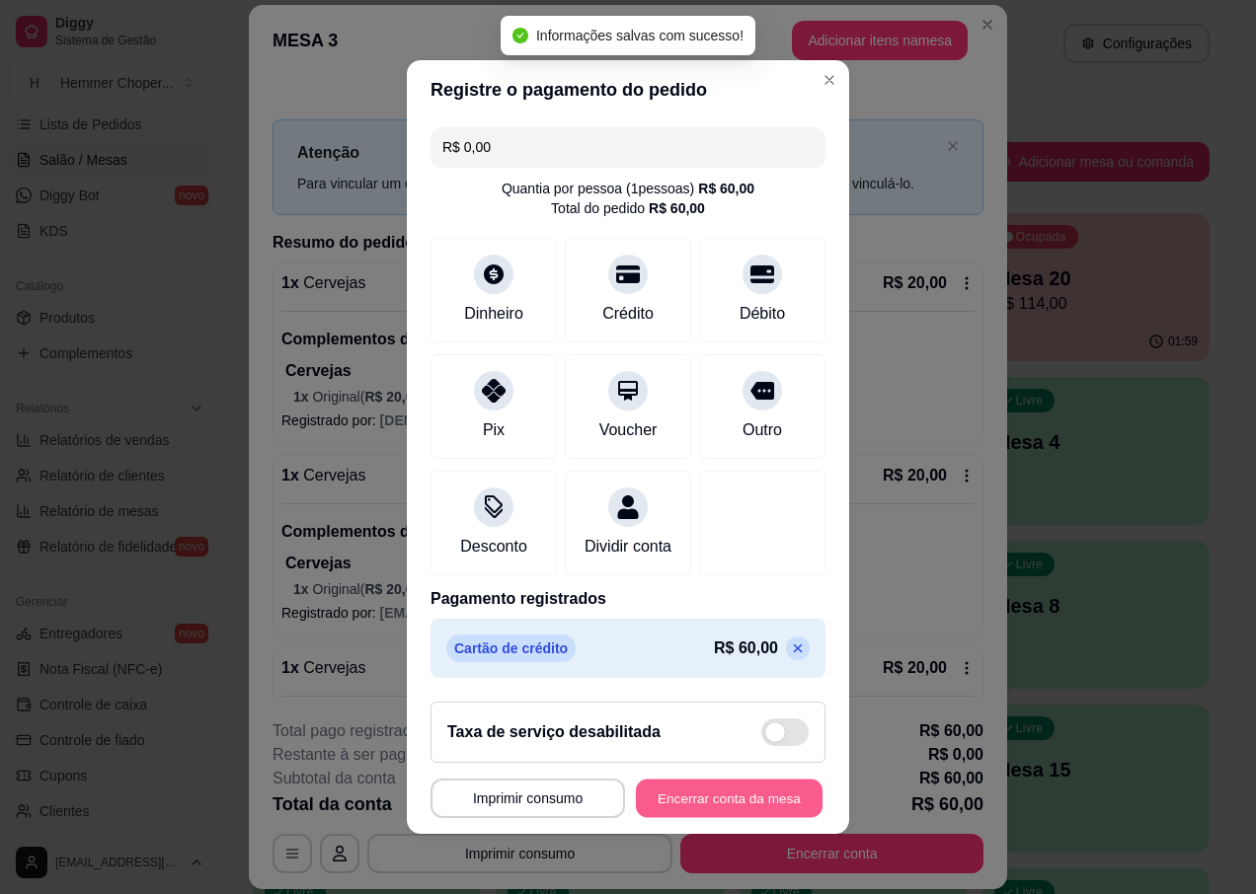
click at [669, 817] on button "Encerrar conta da mesa" at bounding box center [729, 799] width 187 height 39
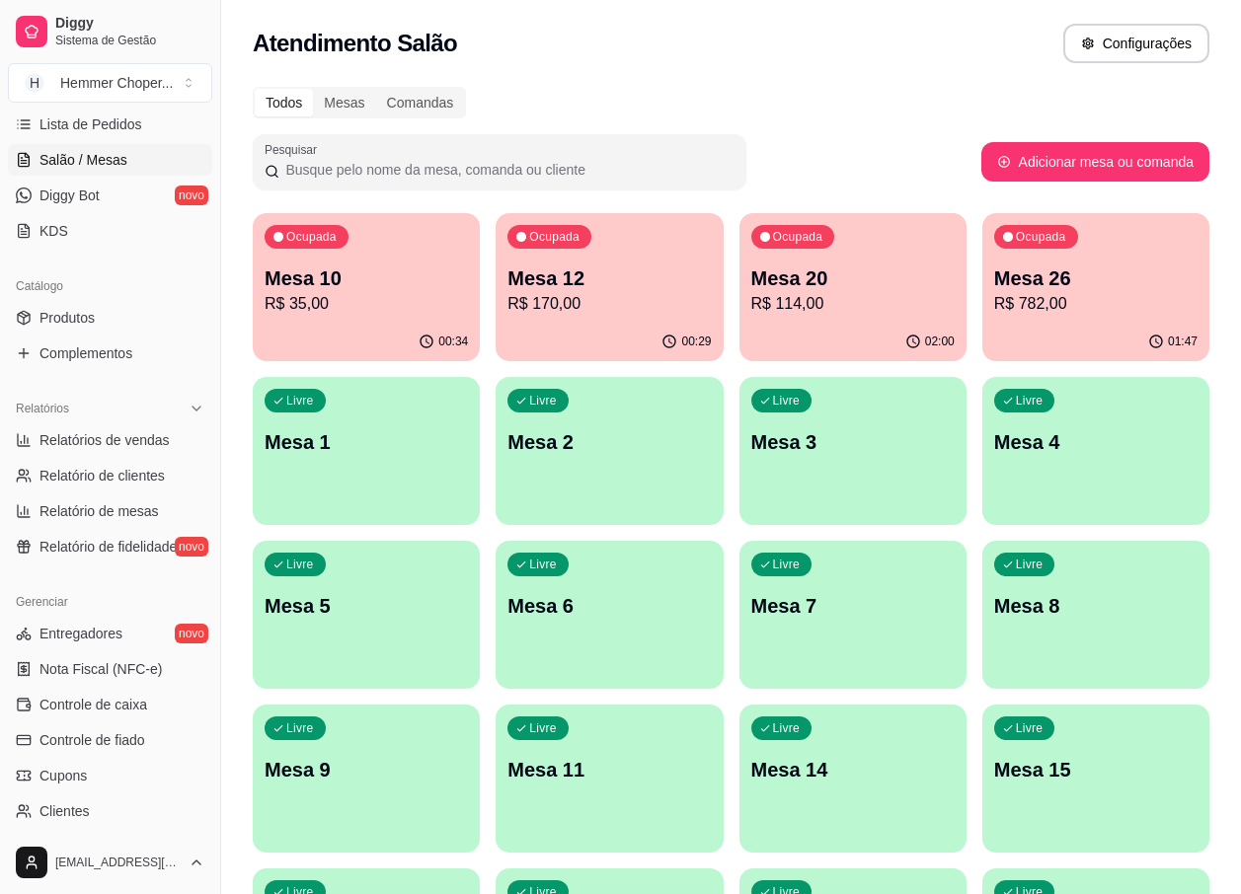
click at [377, 316] on div "Ocupada Mesa 10 R$ 35,00" at bounding box center [366, 268] width 227 height 110
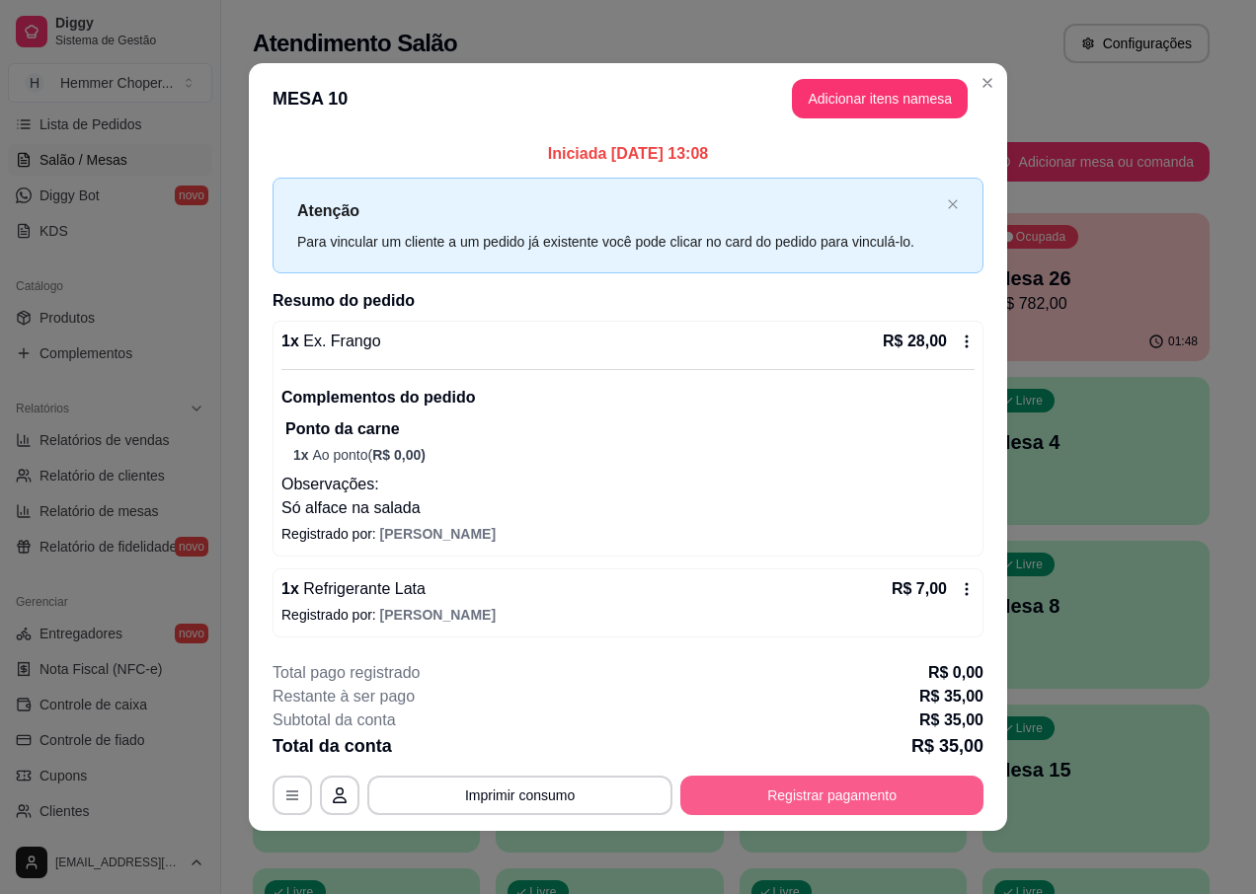
click at [850, 802] on button "Registrar pagamento" at bounding box center [831, 795] width 303 height 39
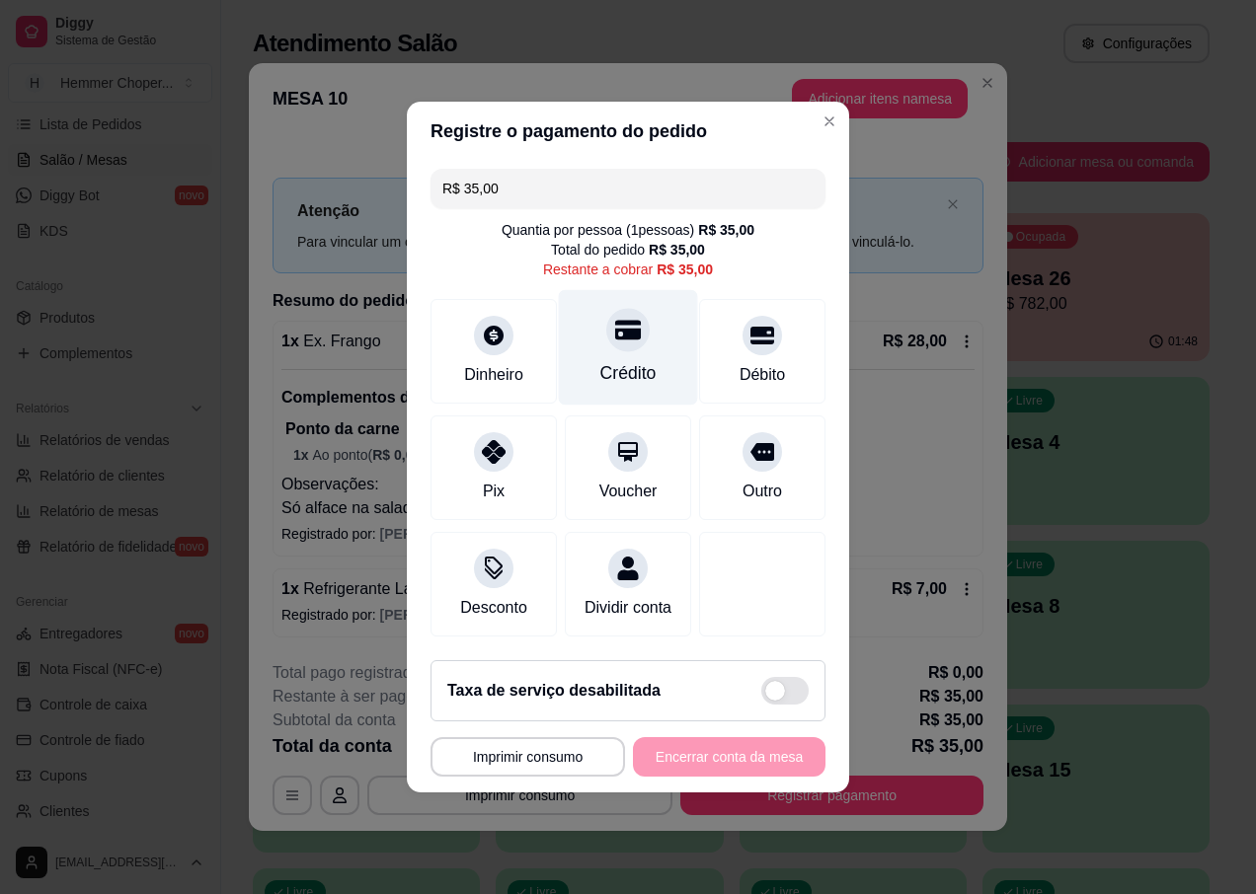
click at [639, 347] on div "Crédito" at bounding box center [628, 348] width 139 height 116
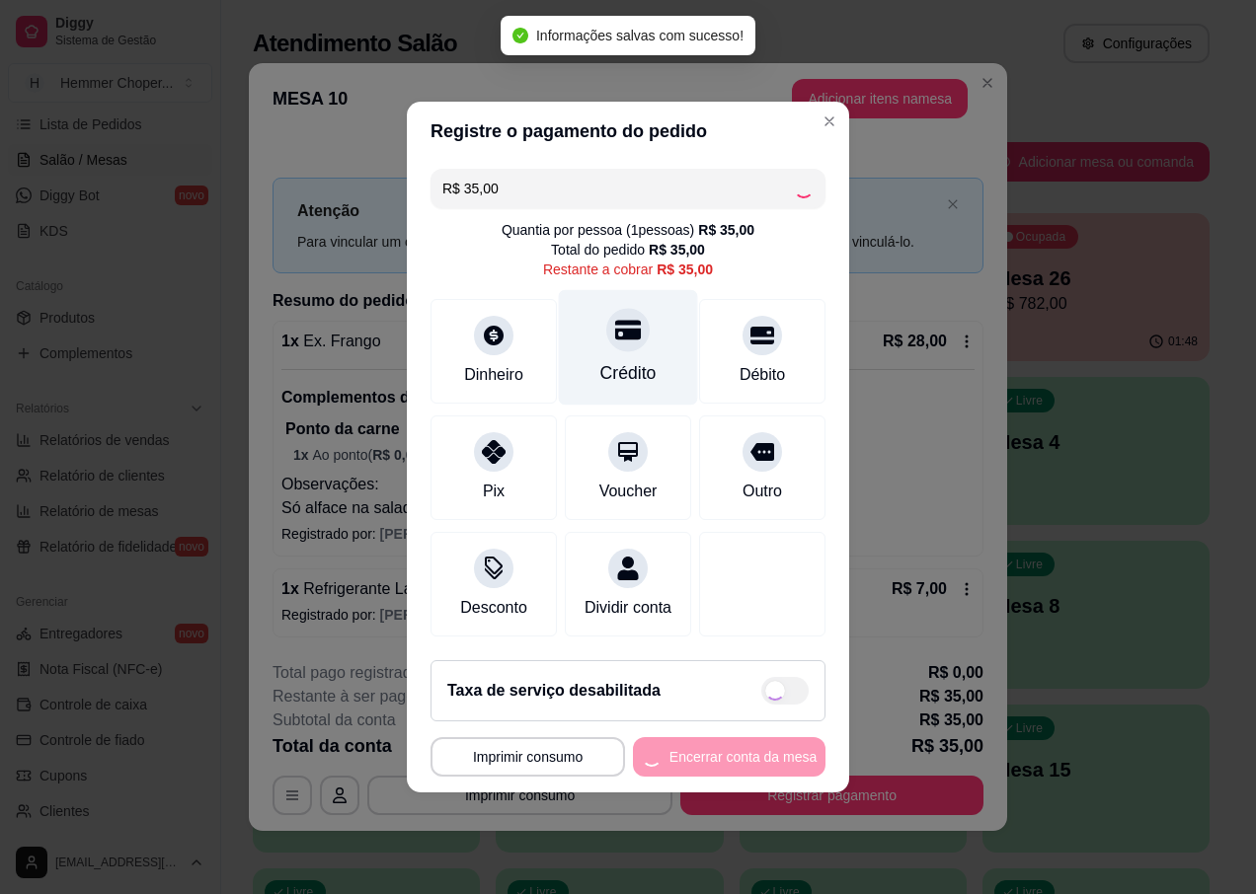
type input "R$ 0,00"
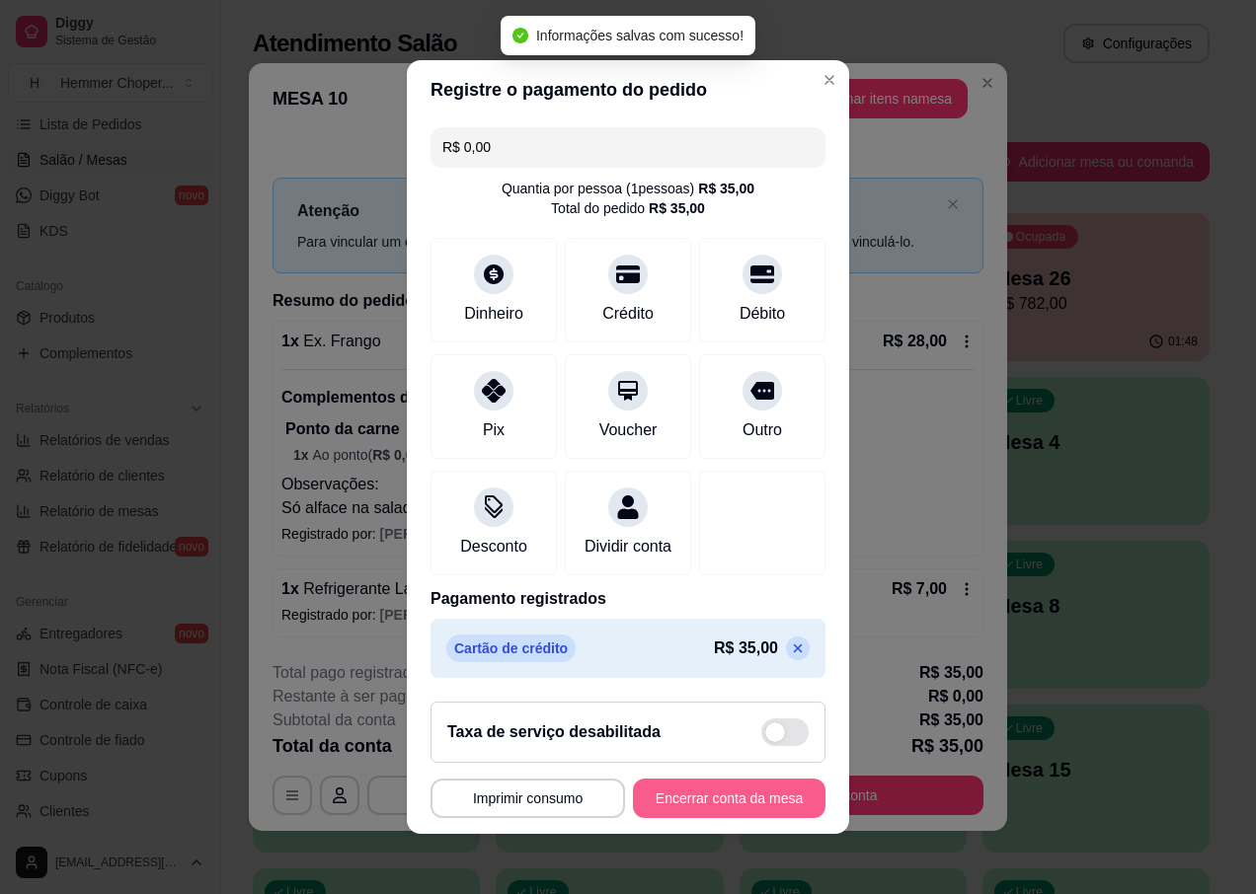
click at [678, 810] on button "Encerrar conta da mesa" at bounding box center [729, 798] width 193 height 39
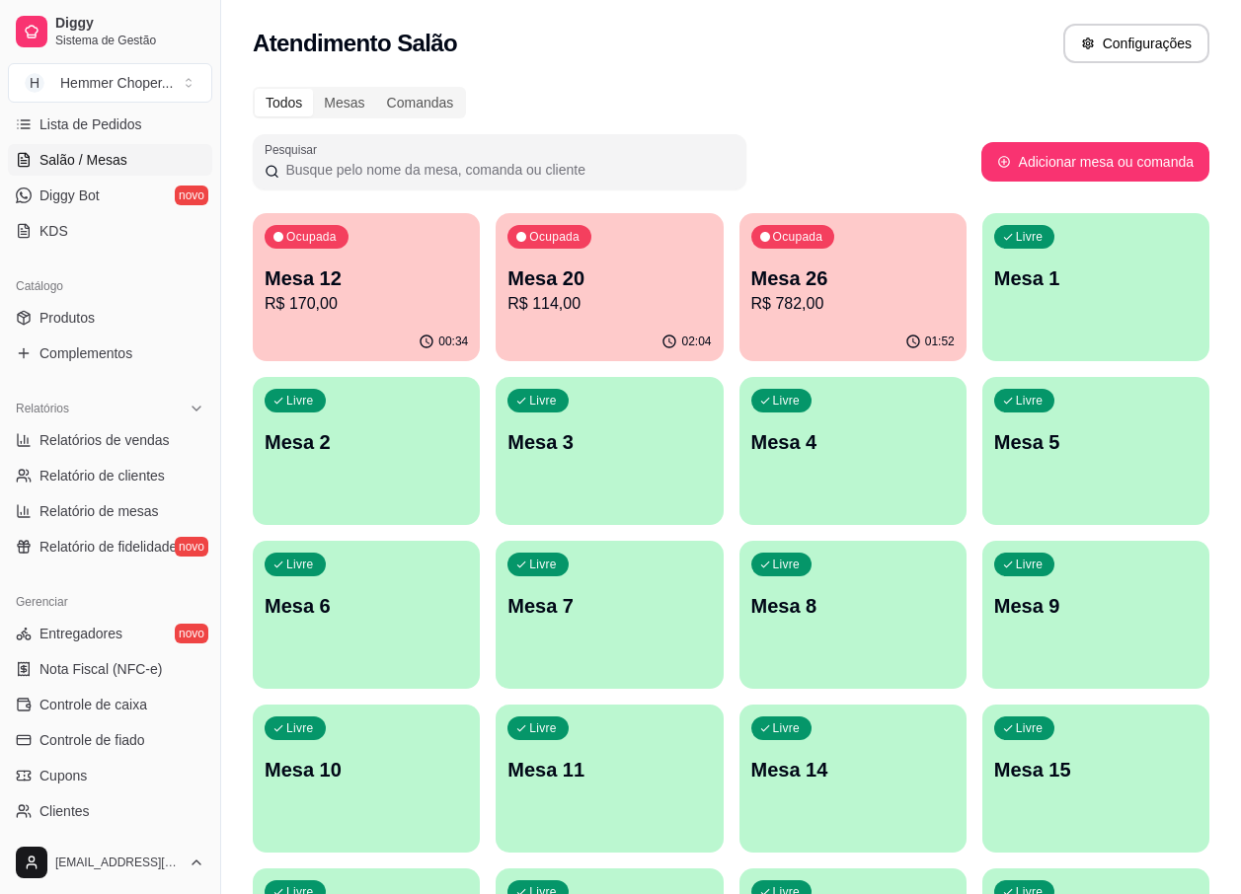
click at [839, 315] on p "R$ 782,00" at bounding box center [852, 304] width 203 height 24
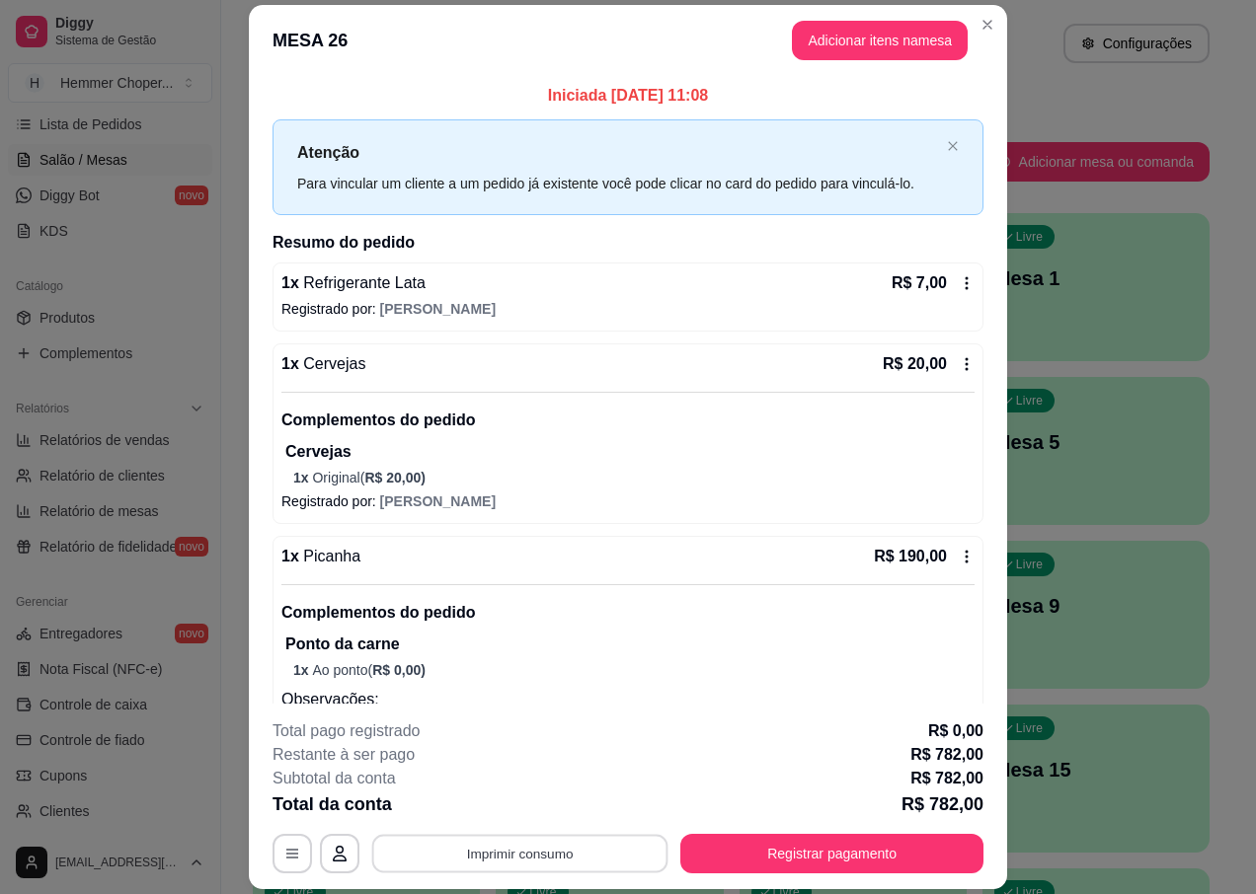
click at [511, 858] on button "Imprimir consumo" at bounding box center [520, 854] width 296 height 39
click at [516, 813] on button "IMPRESSORA" at bounding box center [518, 809] width 143 height 32
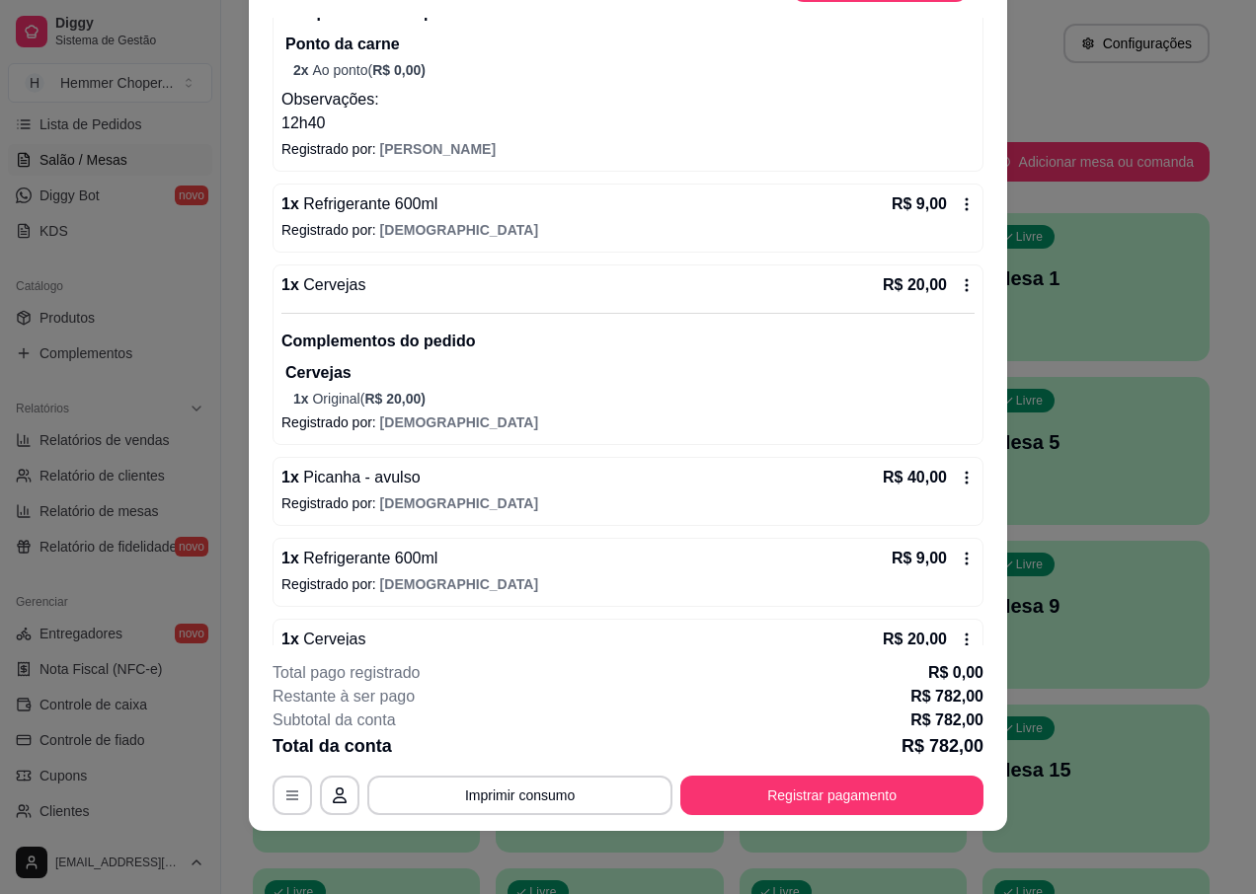
scroll to position [987, 0]
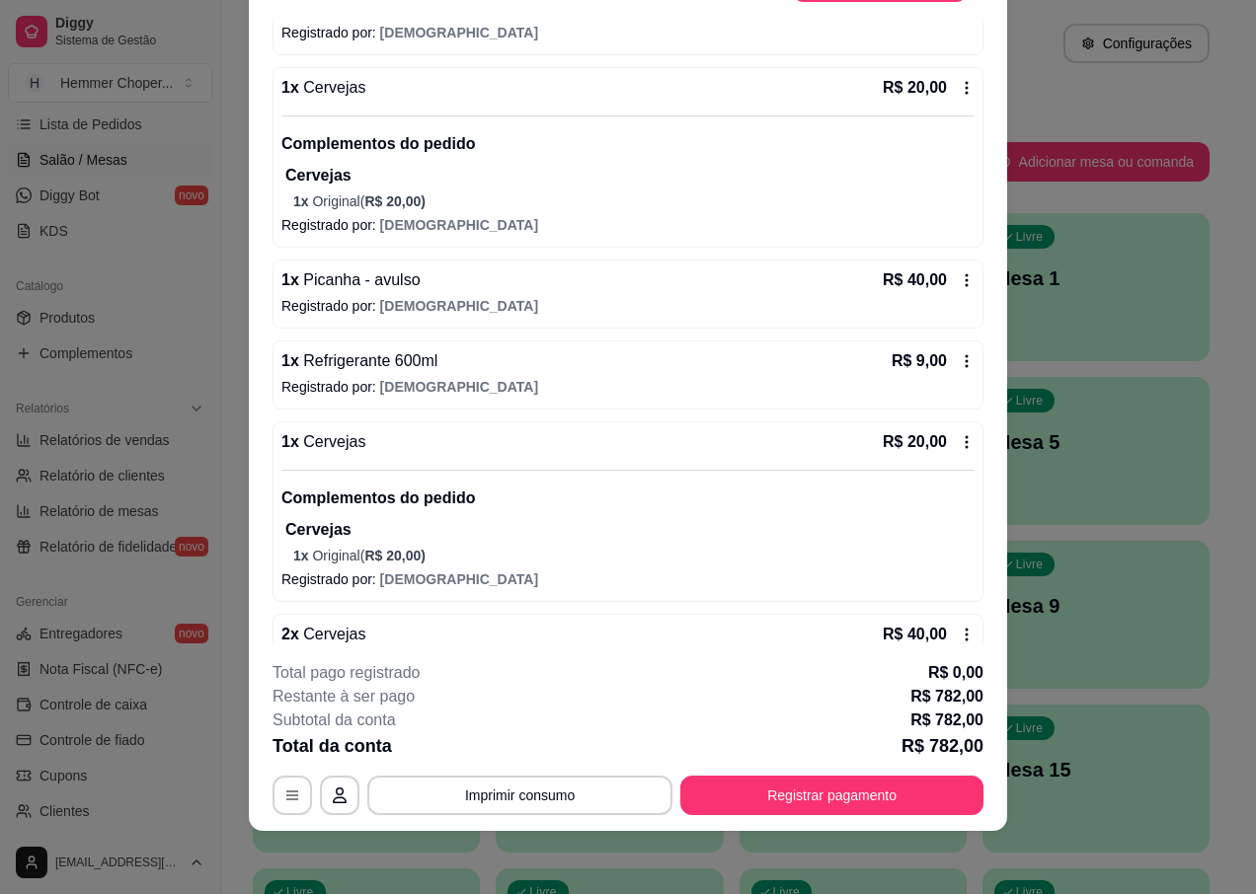
click at [406, 285] on span "Picanha - avulso" at bounding box center [359, 280] width 121 height 17
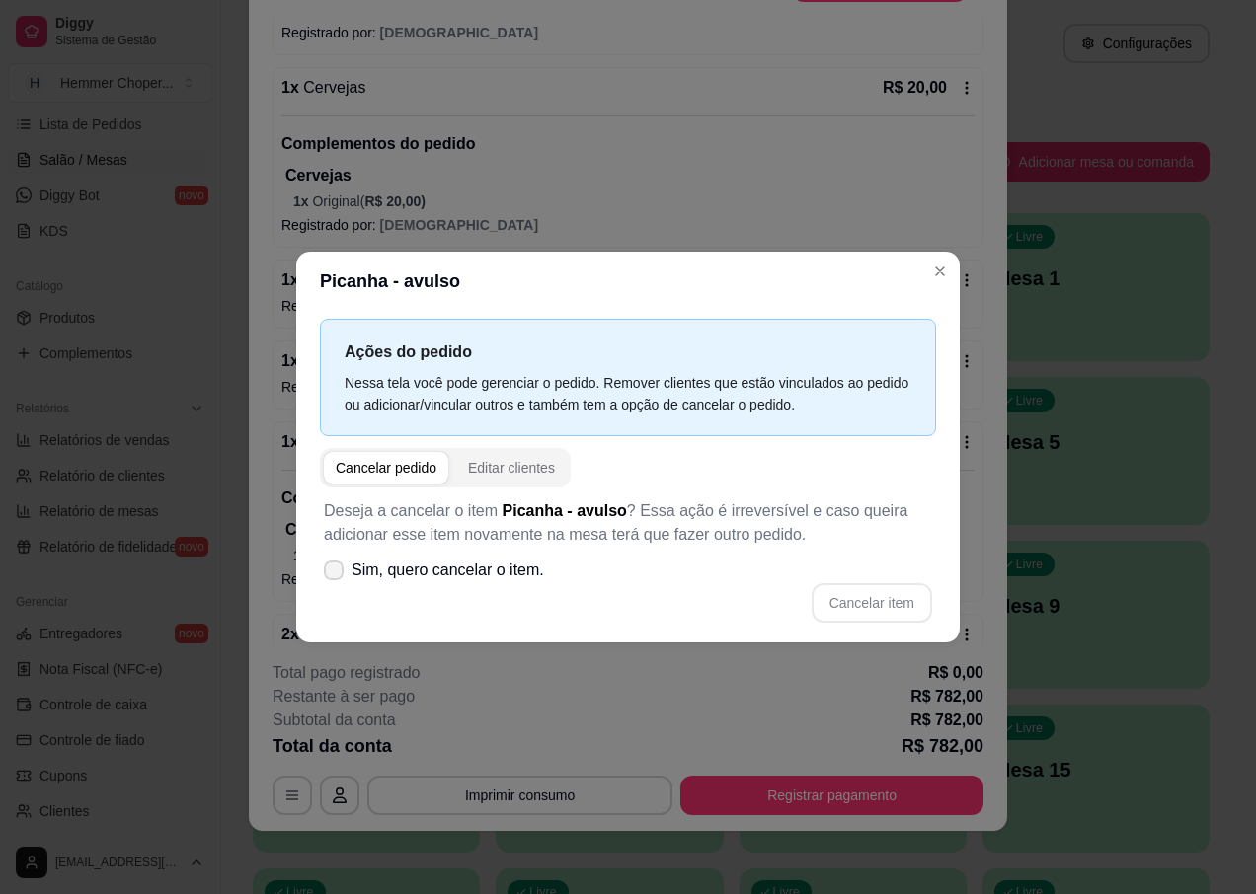
click at [404, 573] on span "Sim, quero cancelar o item." at bounding box center [447, 571] width 193 height 24
click at [336, 575] on input "Sim, quero cancelar o item." at bounding box center [329, 581] width 13 height 13
checkbox input "true"
click at [852, 610] on button "Cancelar item" at bounding box center [872, 602] width 120 height 39
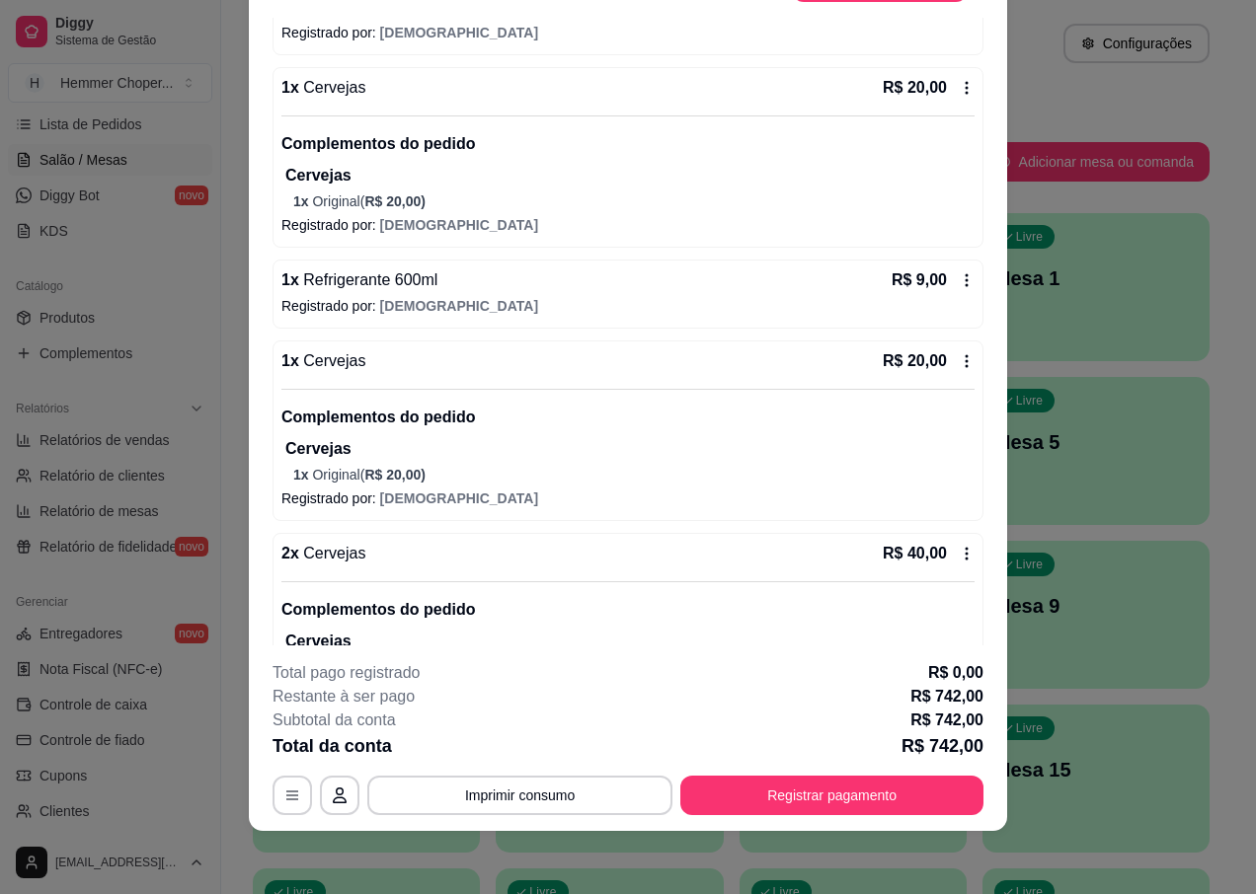
click at [343, 560] on span "Cervejas" at bounding box center [332, 553] width 67 height 17
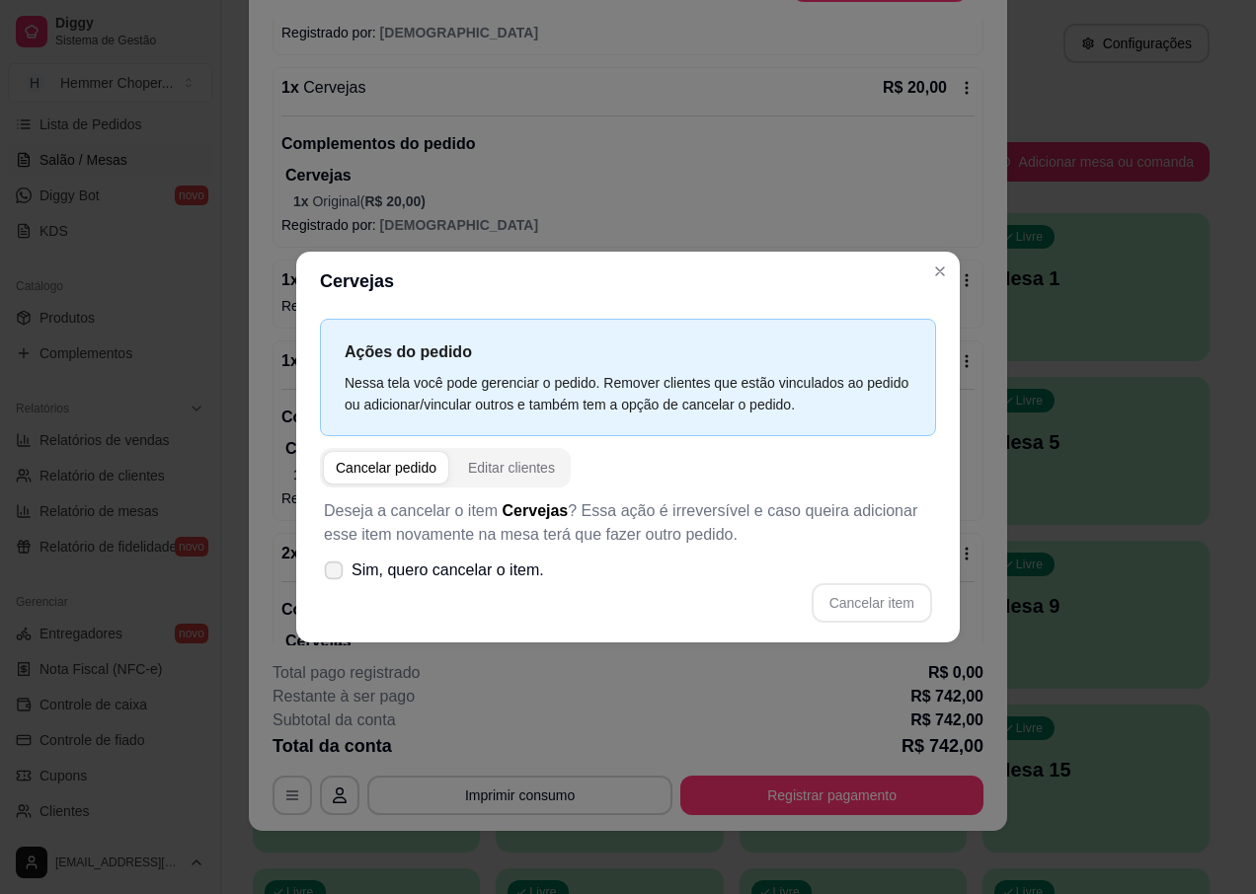
click at [444, 574] on span "Sim, quero cancelar o item." at bounding box center [447, 571] width 193 height 24
click at [336, 575] on input "Sim, quero cancelar o item." at bounding box center [329, 581] width 13 height 13
checkbox input "true"
click at [851, 608] on button "Cancelar item" at bounding box center [872, 602] width 120 height 39
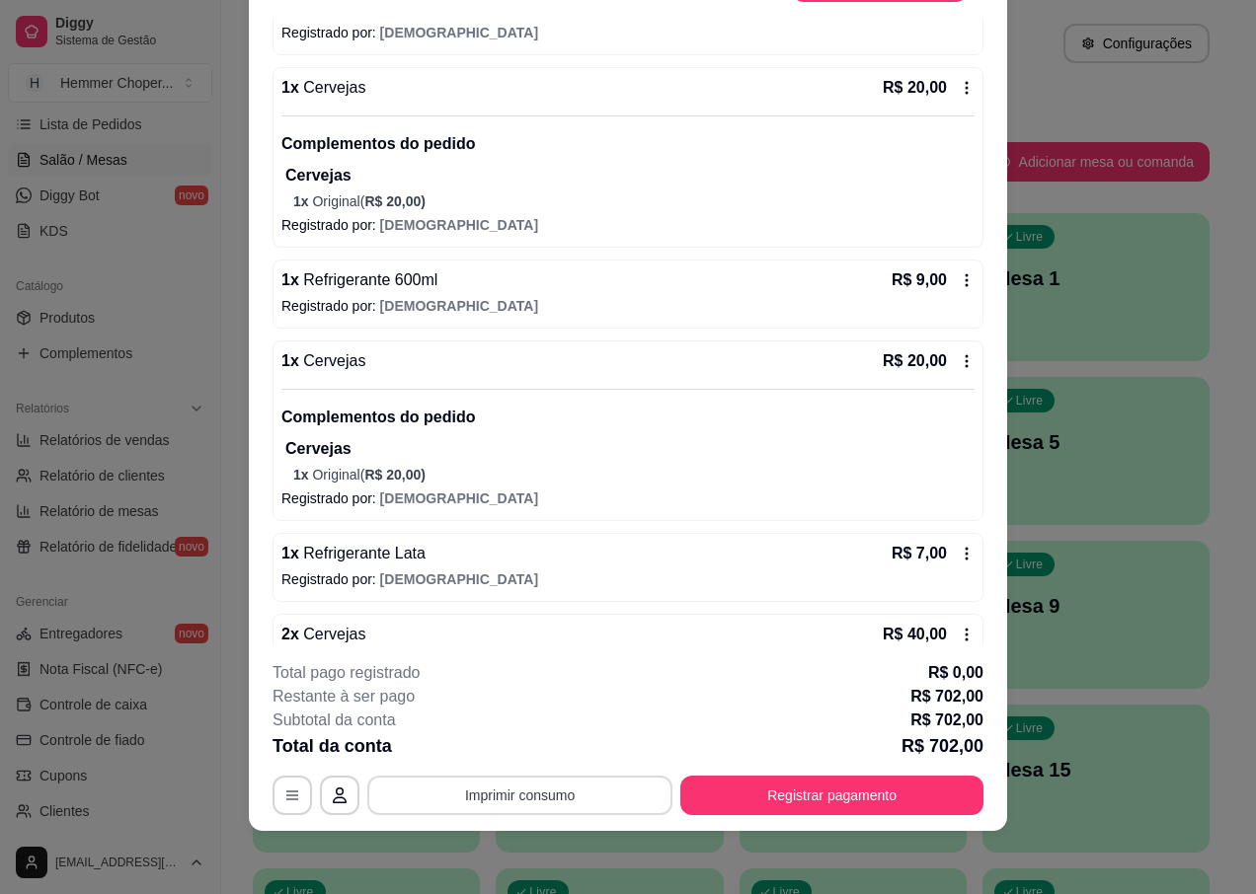
click at [521, 793] on button "Imprimir consumo" at bounding box center [519, 795] width 305 height 39
click at [528, 753] on button "IMPRESSORA" at bounding box center [518, 751] width 143 height 32
click at [821, 792] on button "Registrar pagamento" at bounding box center [831, 795] width 303 height 39
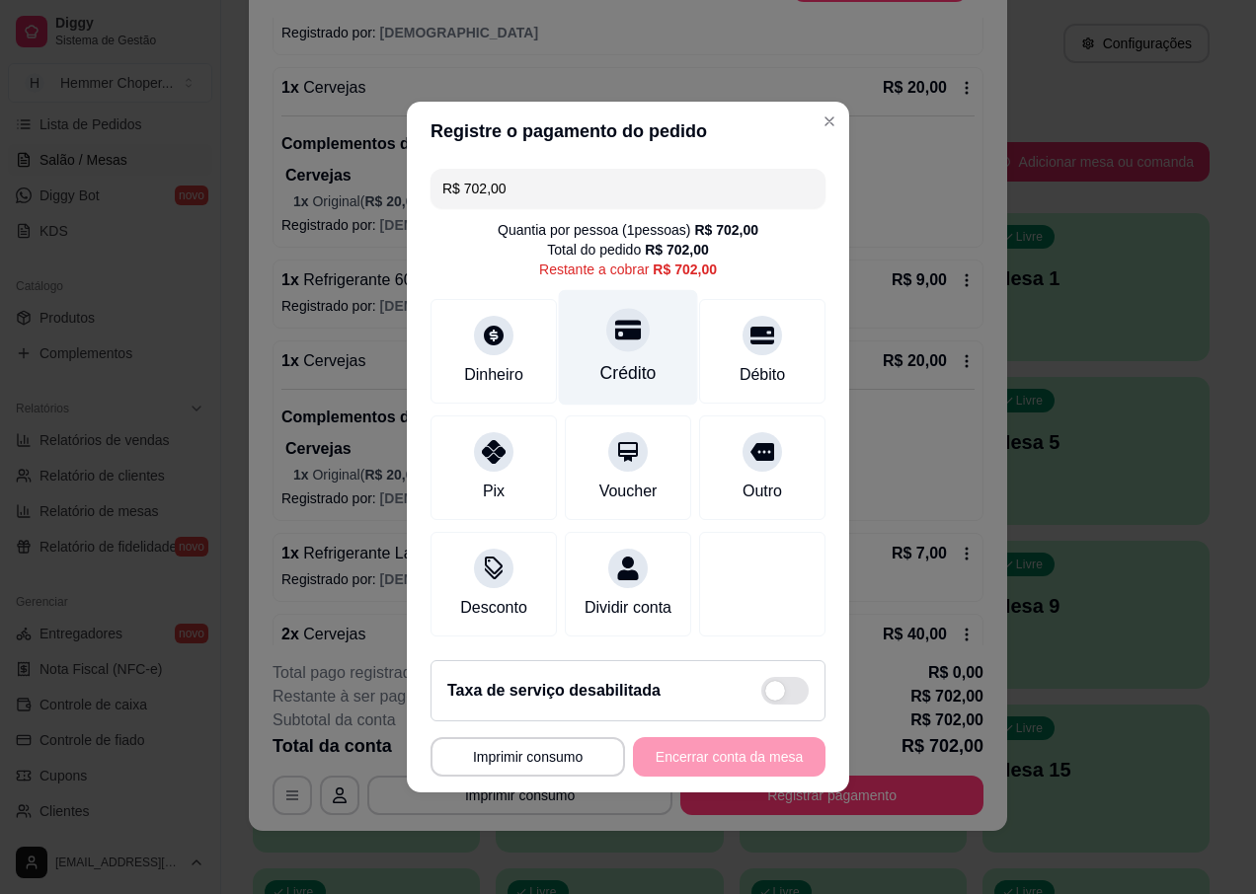
click at [621, 360] on div "Crédito" at bounding box center [628, 373] width 56 height 26
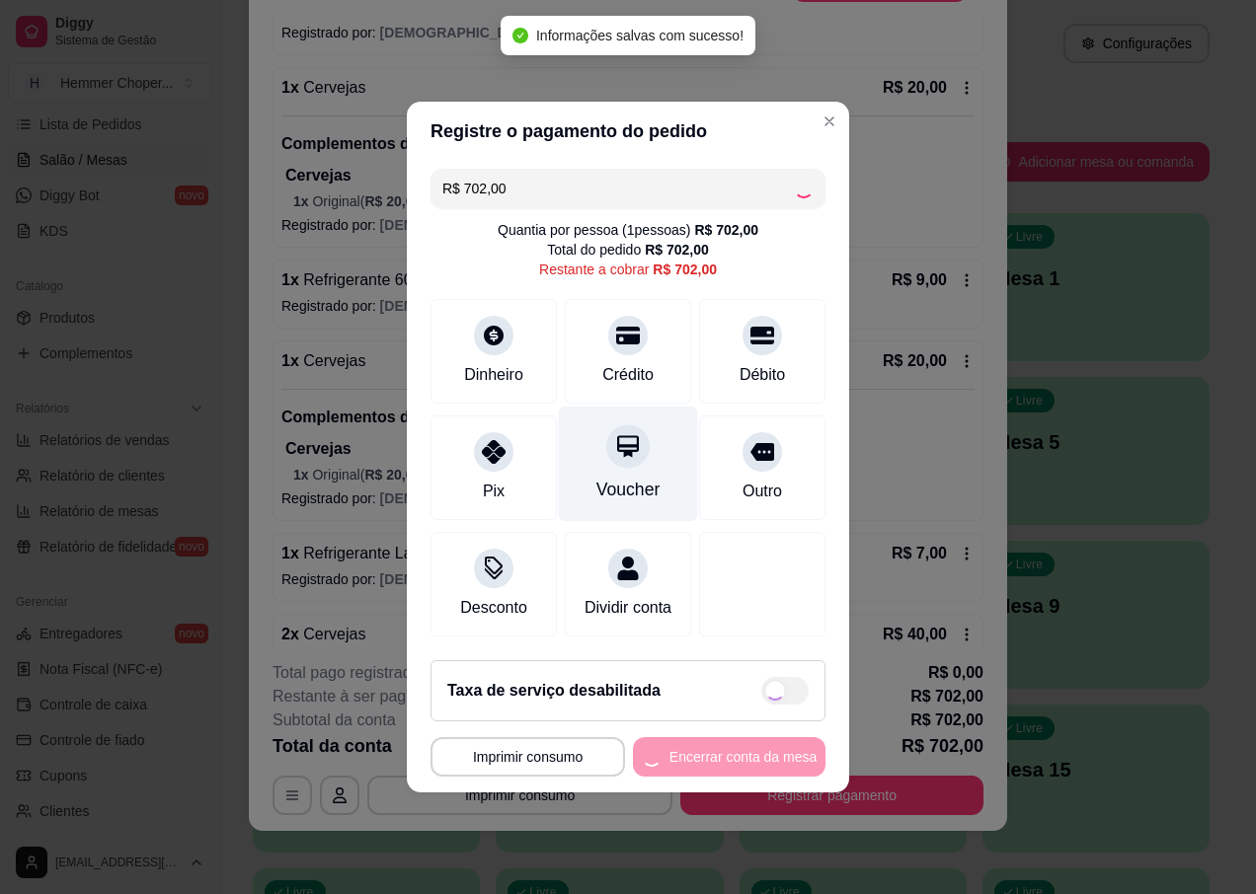
type input "R$ 0,00"
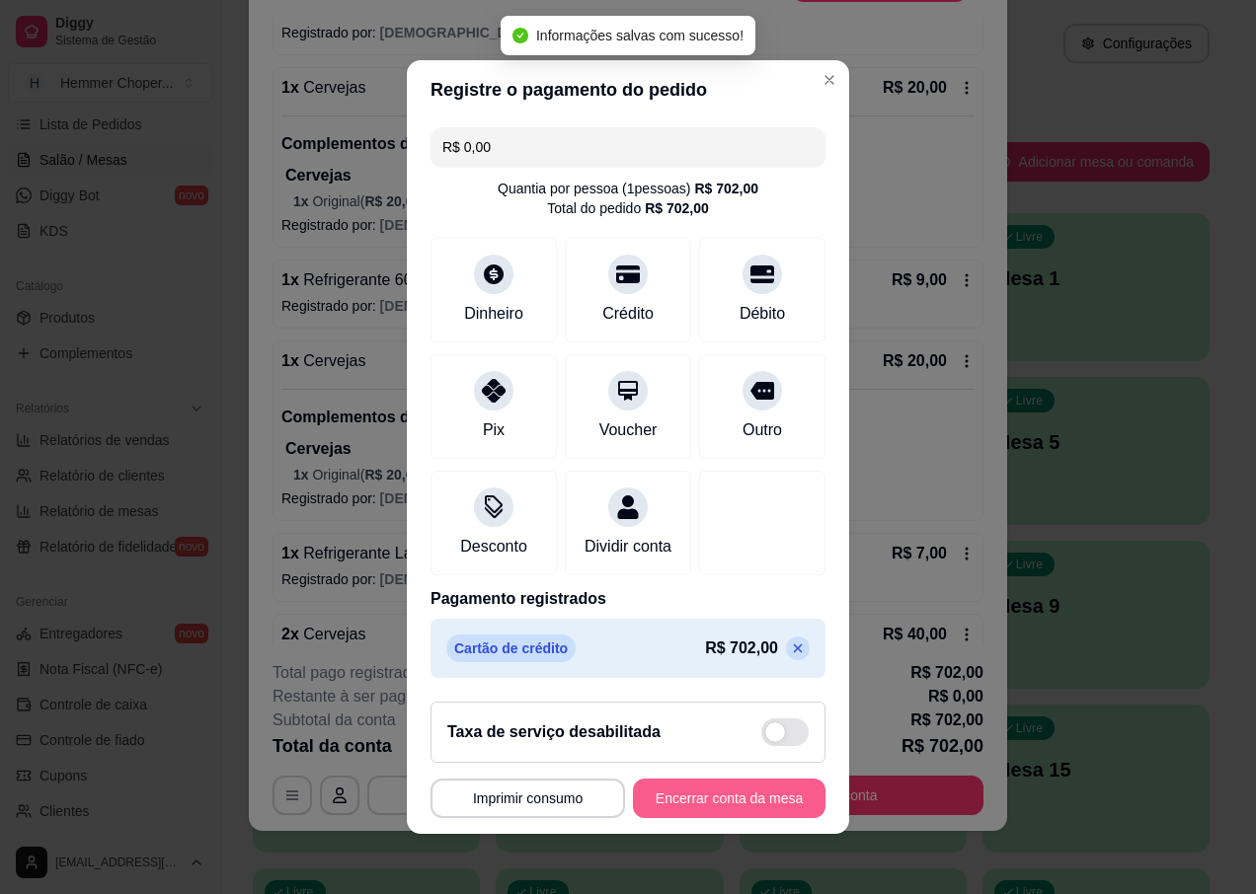
click at [698, 807] on button "Encerrar conta da mesa" at bounding box center [729, 798] width 193 height 39
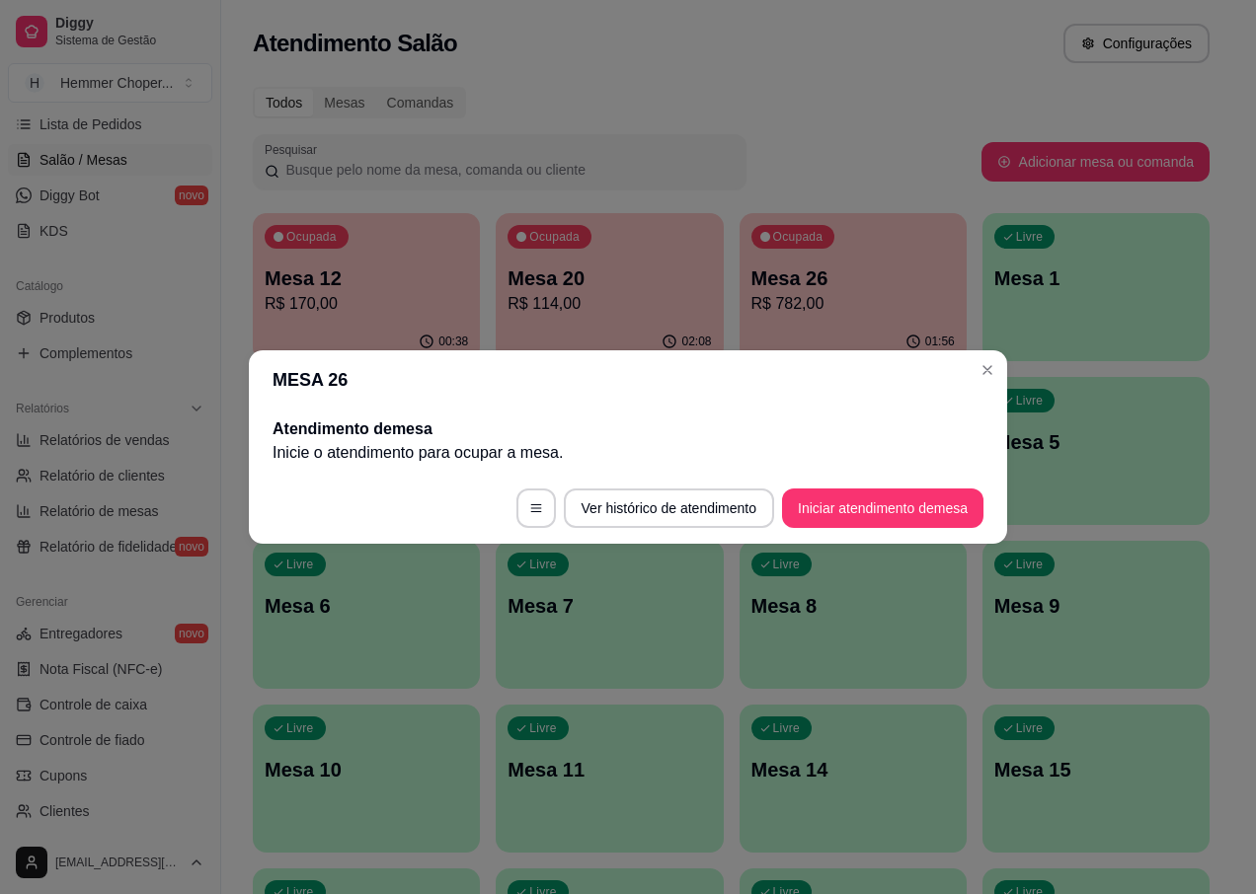
scroll to position [0, 0]
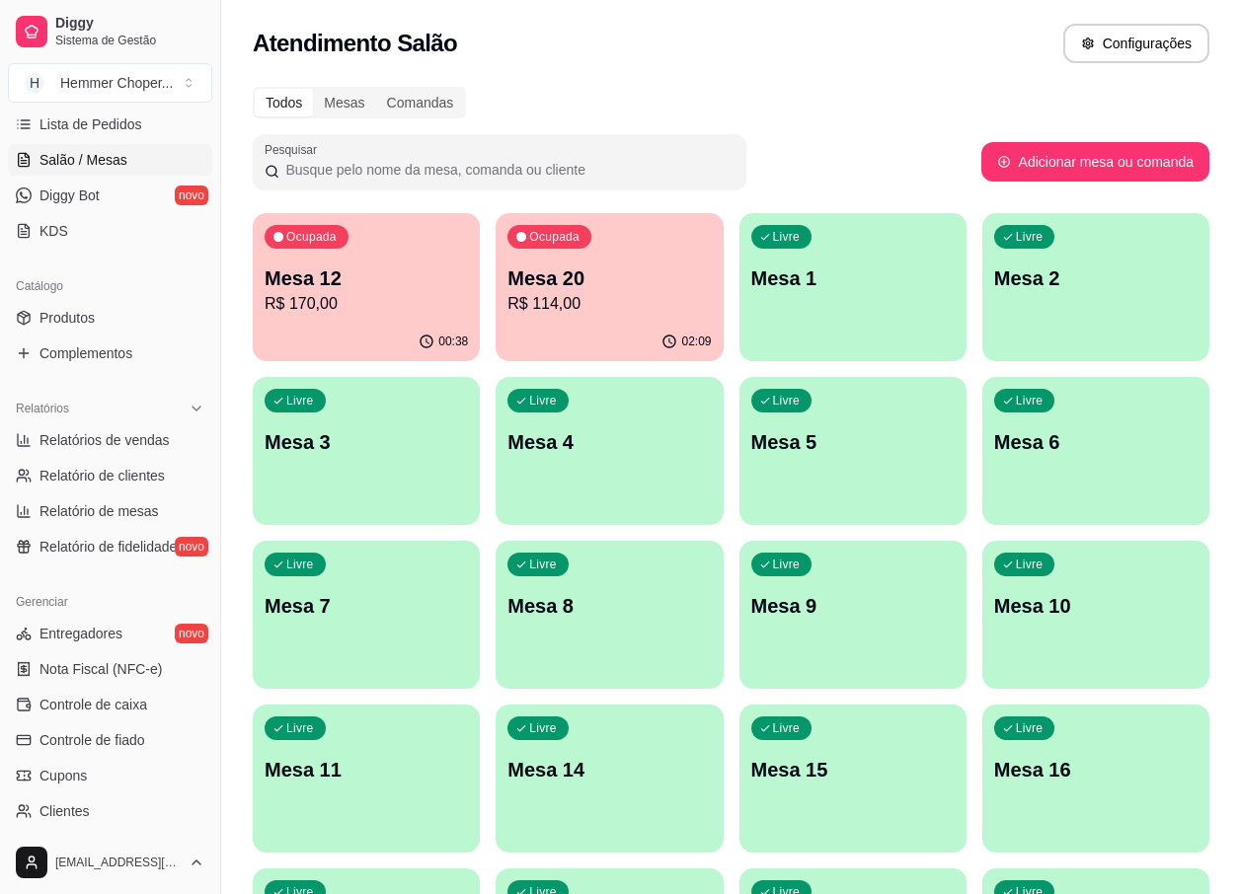
click at [609, 308] on p "R$ 114,00" at bounding box center [608, 304] width 203 height 24
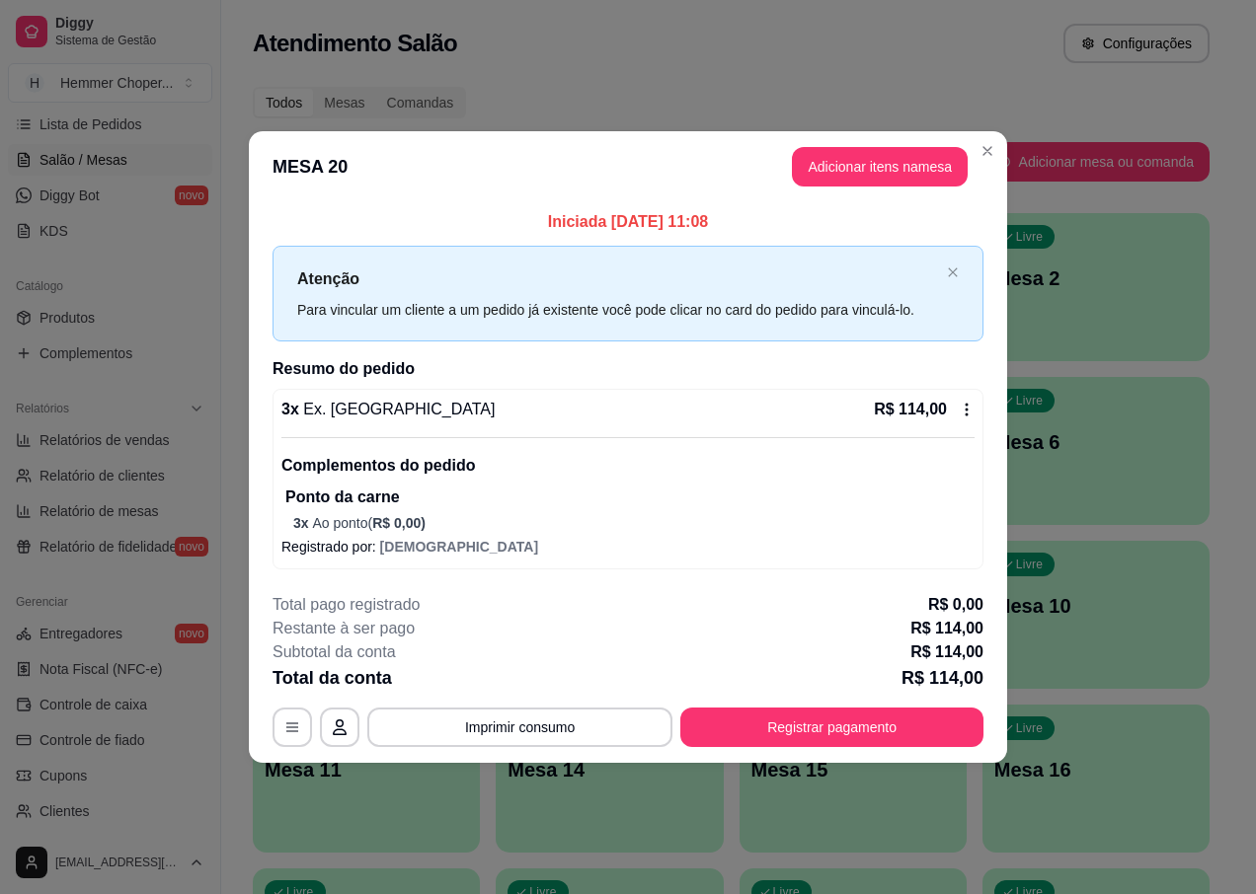
click at [385, 516] on span "R$ 0,00 )" at bounding box center [398, 523] width 53 height 16
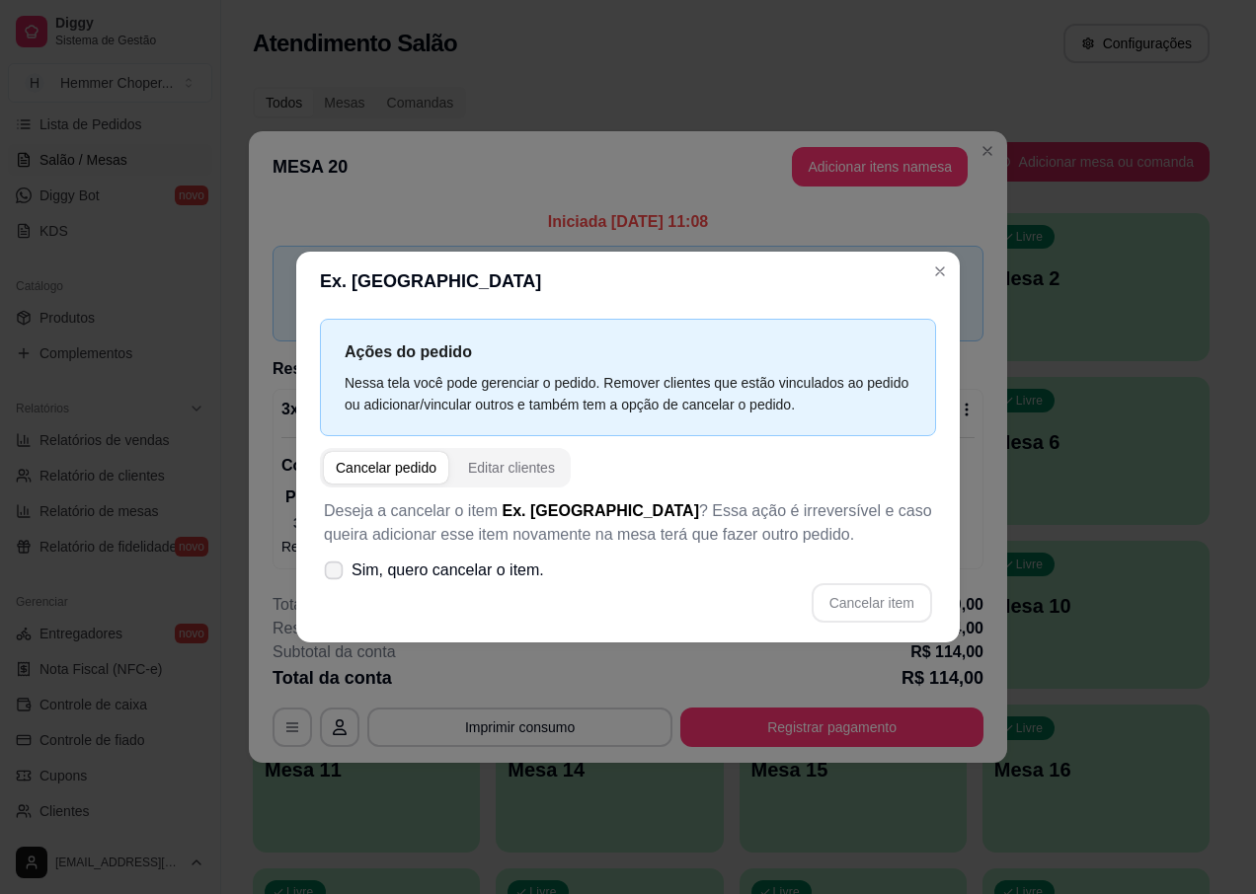
click at [405, 579] on span "Sim, quero cancelar o item." at bounding box center [447, 571] width 193 height 24
click at [336, 579] on input "Sim, quero cancelar o item." at bounding box center [329, 581] width 13 height 13
checkbox input "true"
click at [859, 606] on button "Cancelar item" at bounding box center [871, 603] width 117 height 39
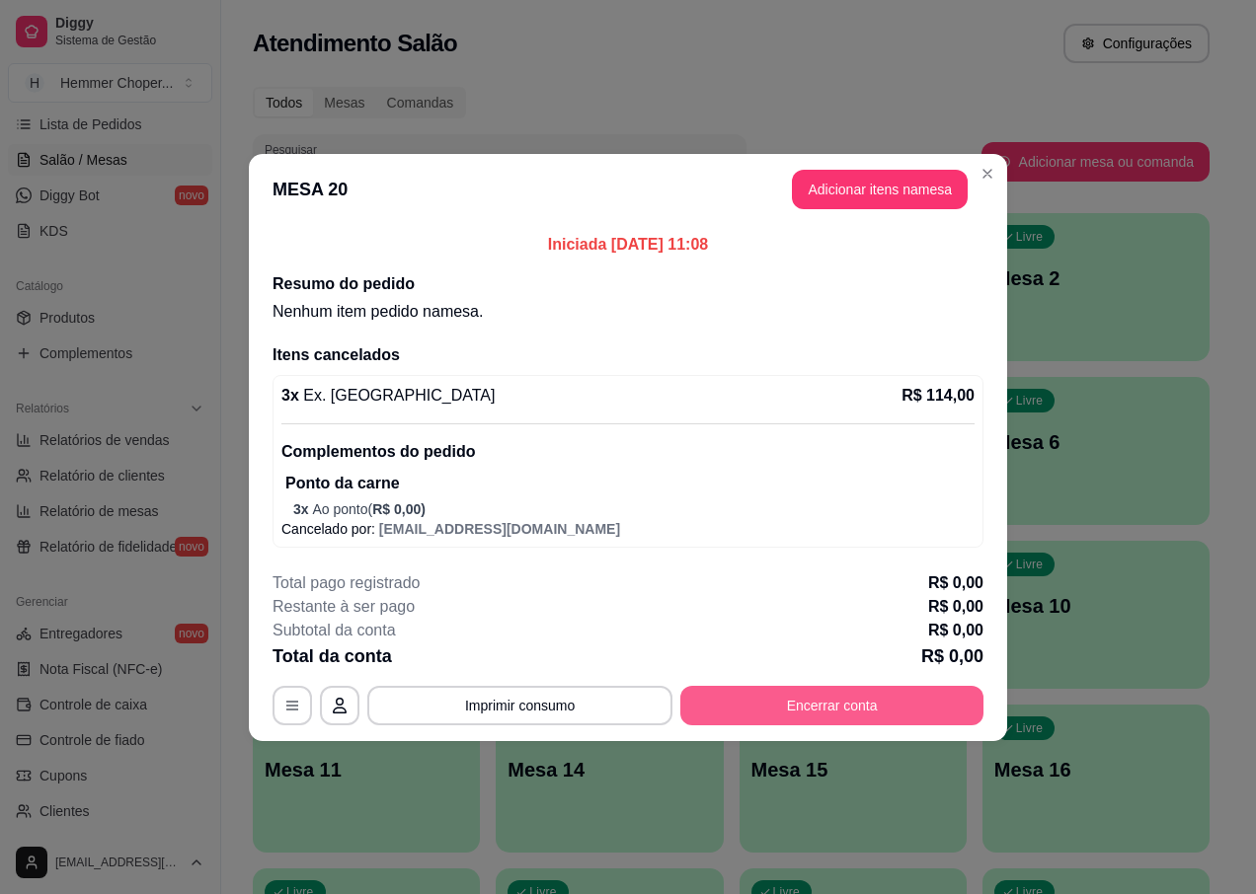
click at [820, 700] on button "Encerrar conta" at bounding box center [831, 705] width 303 height 39
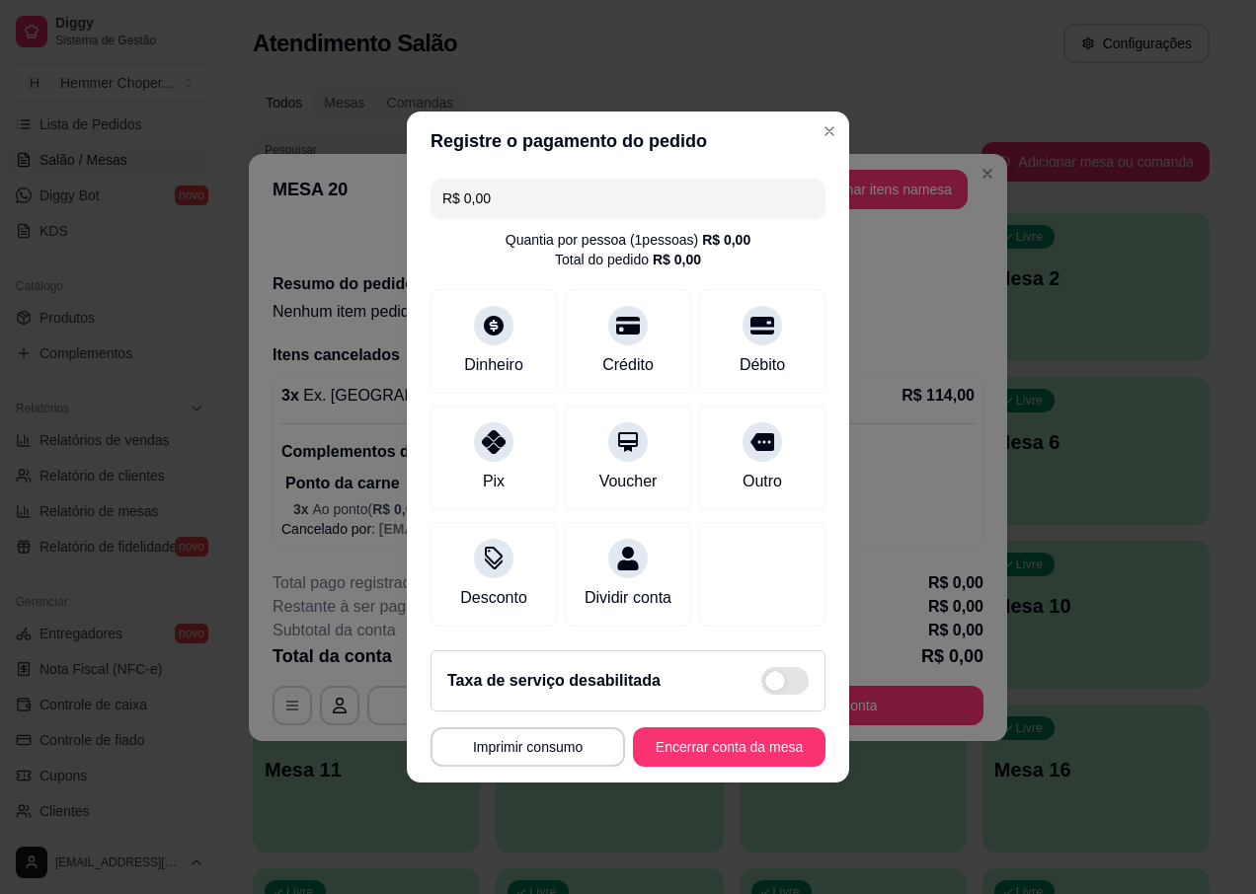
click at [813, 708] on footer "Taxa de serviço desabilitada MESA 20 Tempo de permanência: 129 minutos Cod. Seg…" at bounding box center [628, 709] width 442 height 148
click at [734, 750] on button "Encerrar conta da mesa" at bounding box center [729, 748] width 187 height 39
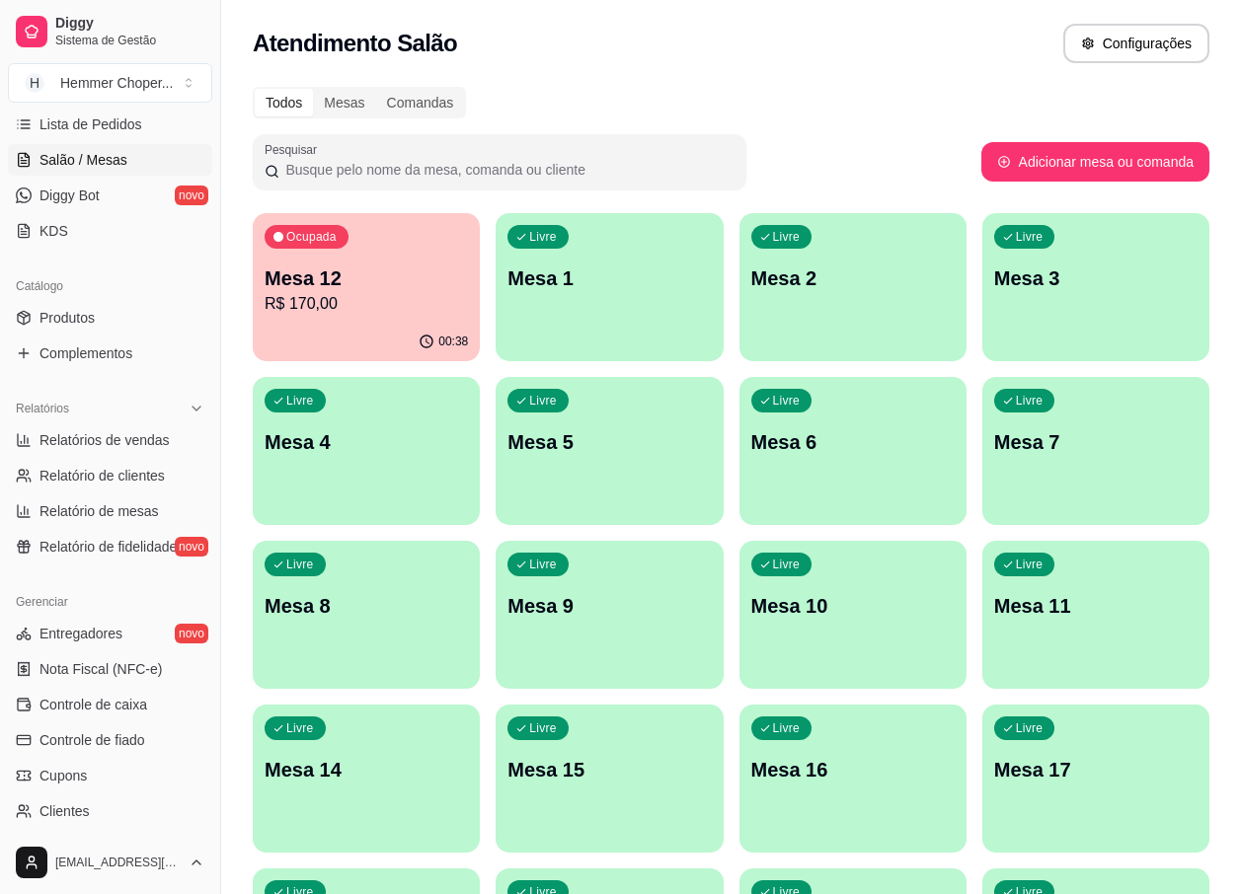
click at [286, 294] on p "R$ 170,00" at bounding box center [366, 304] width 203 height 24
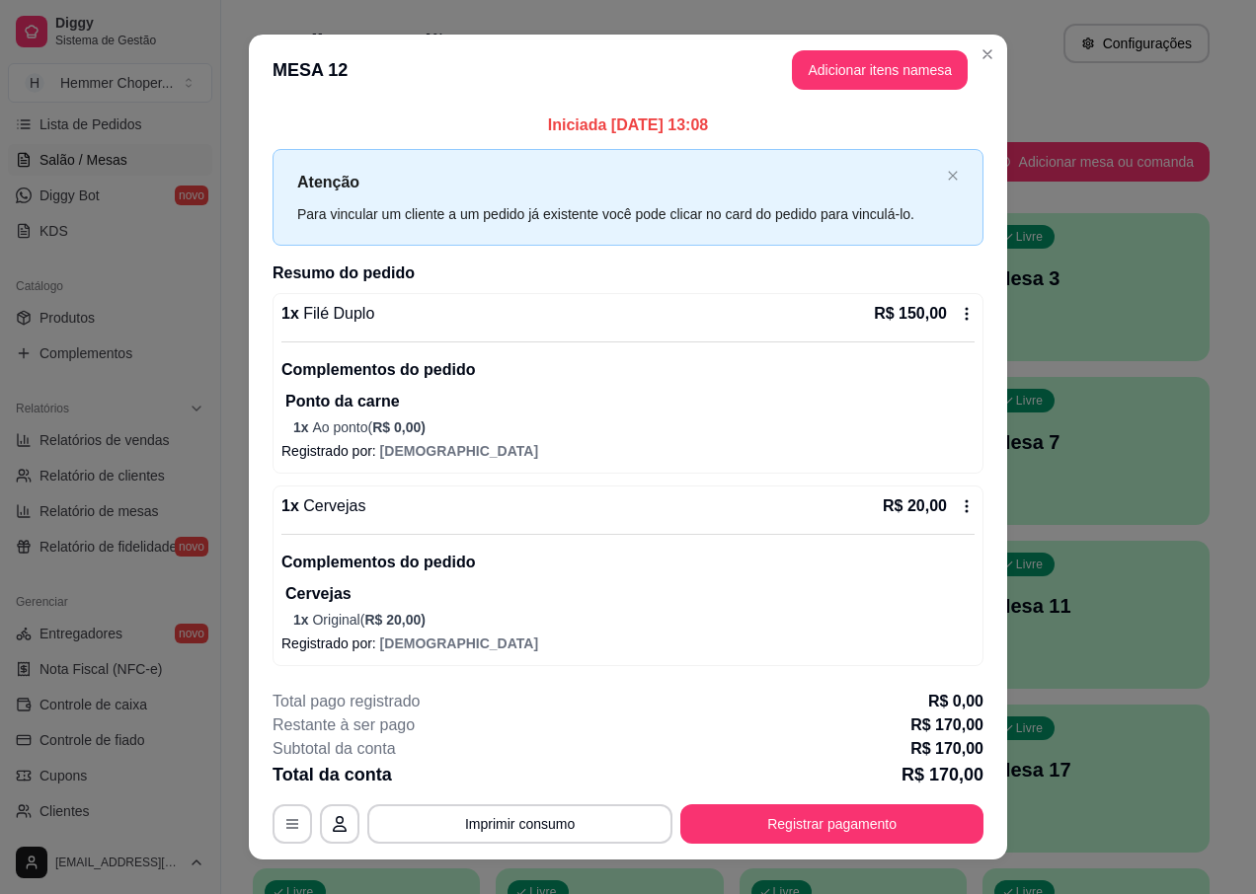
scroll to position [29, 0]
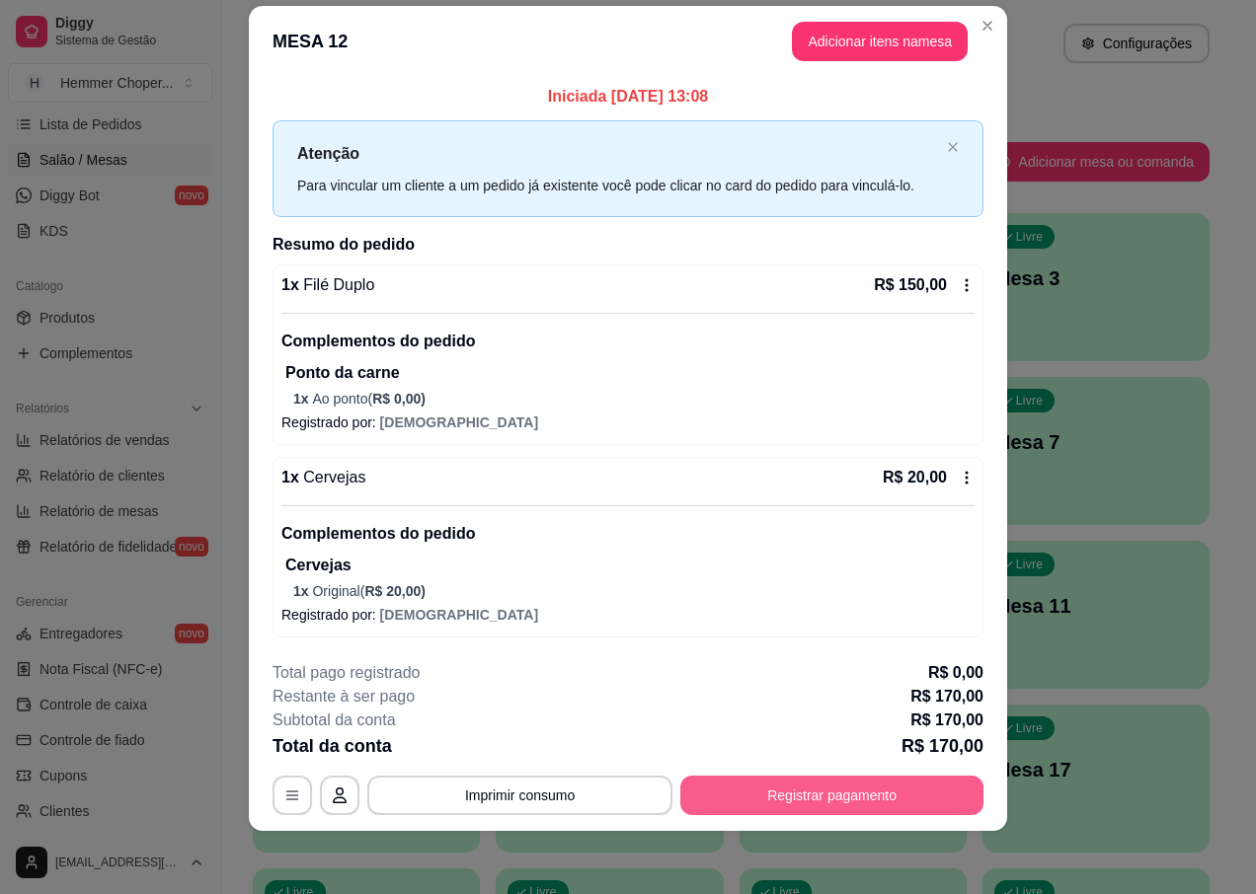
click at [762, 797] on button "Registrar pagamento" at bounding box center [831, 795] width 303 height 39
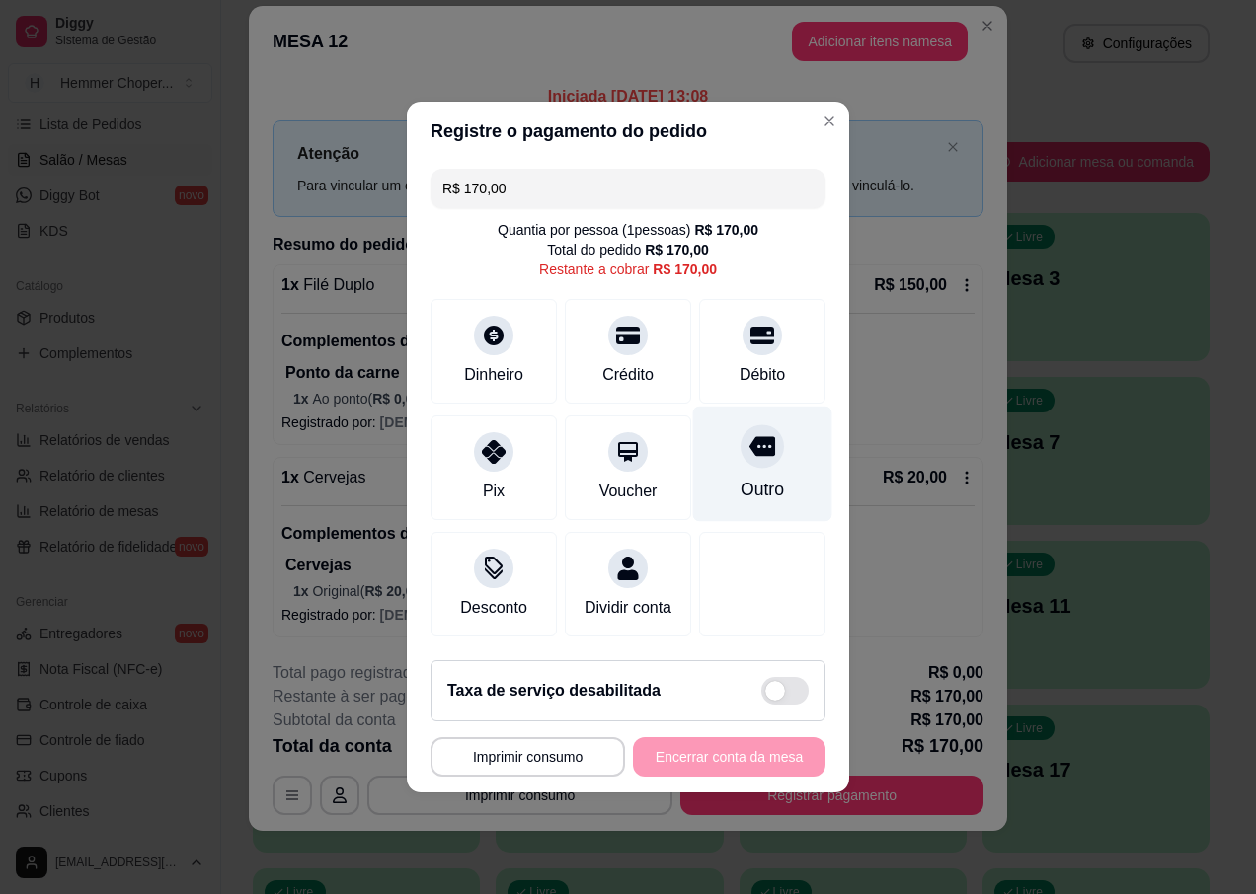
click at [752, 452] on div at bounding box center [761, 446] width 43 height 43
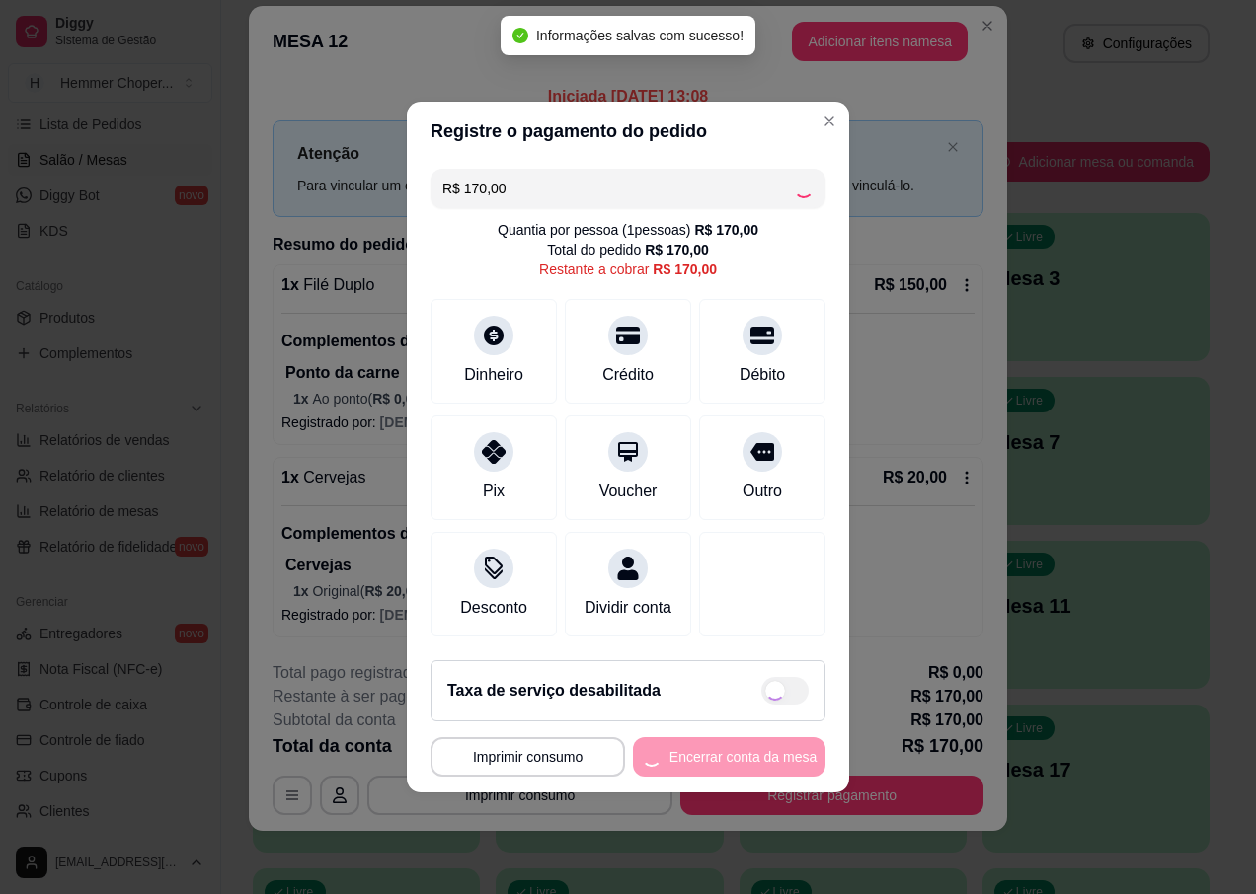
type input "R$ 0,00"
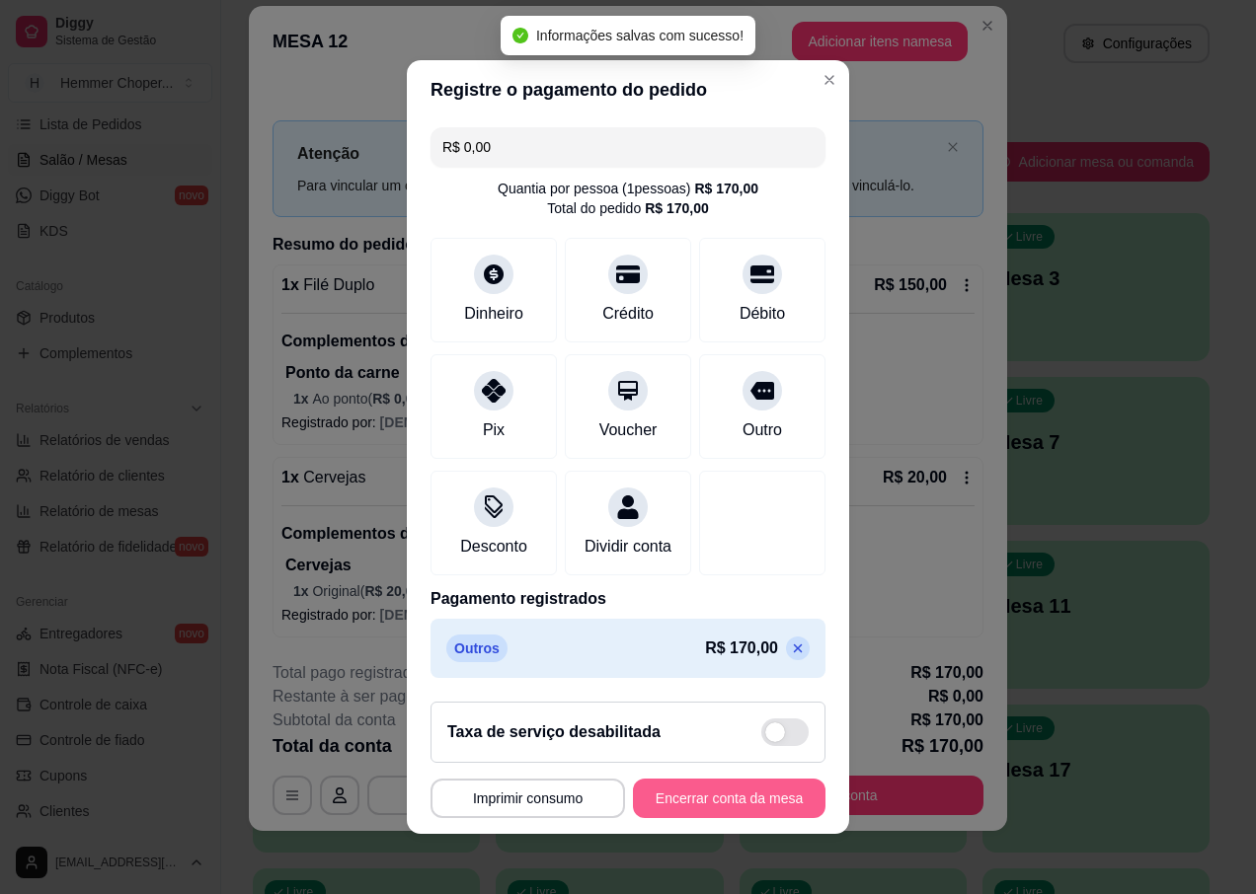
click at [746, 805] on button "Encerrar conta da mesa" at bounding box center [729, 798] width 193 height 39
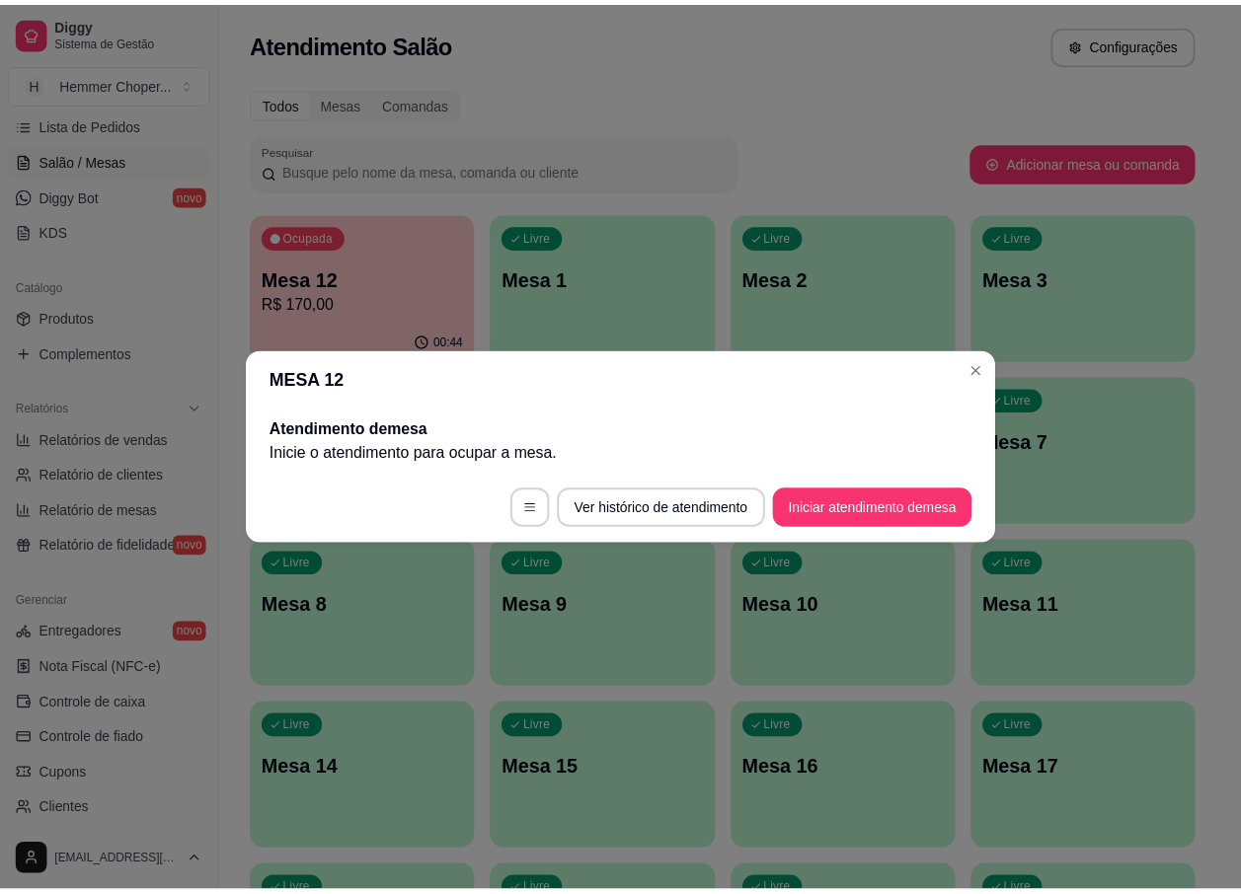
scroll to position [0, 0]
